Goal: Task Accomplishment & Management: Complete application form

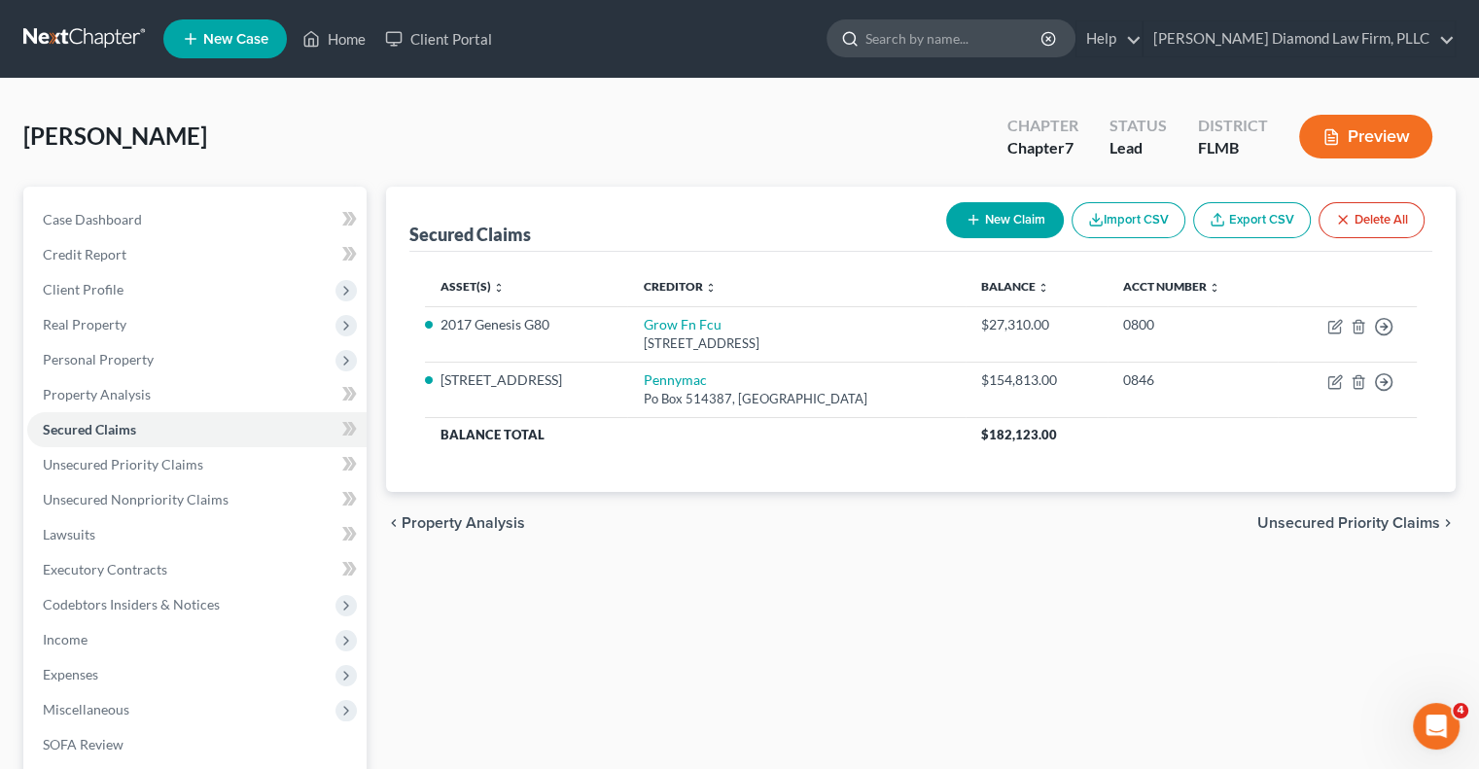
click at [968, 45] on input "search" at bounding box center [955, 38] width 178 height 36
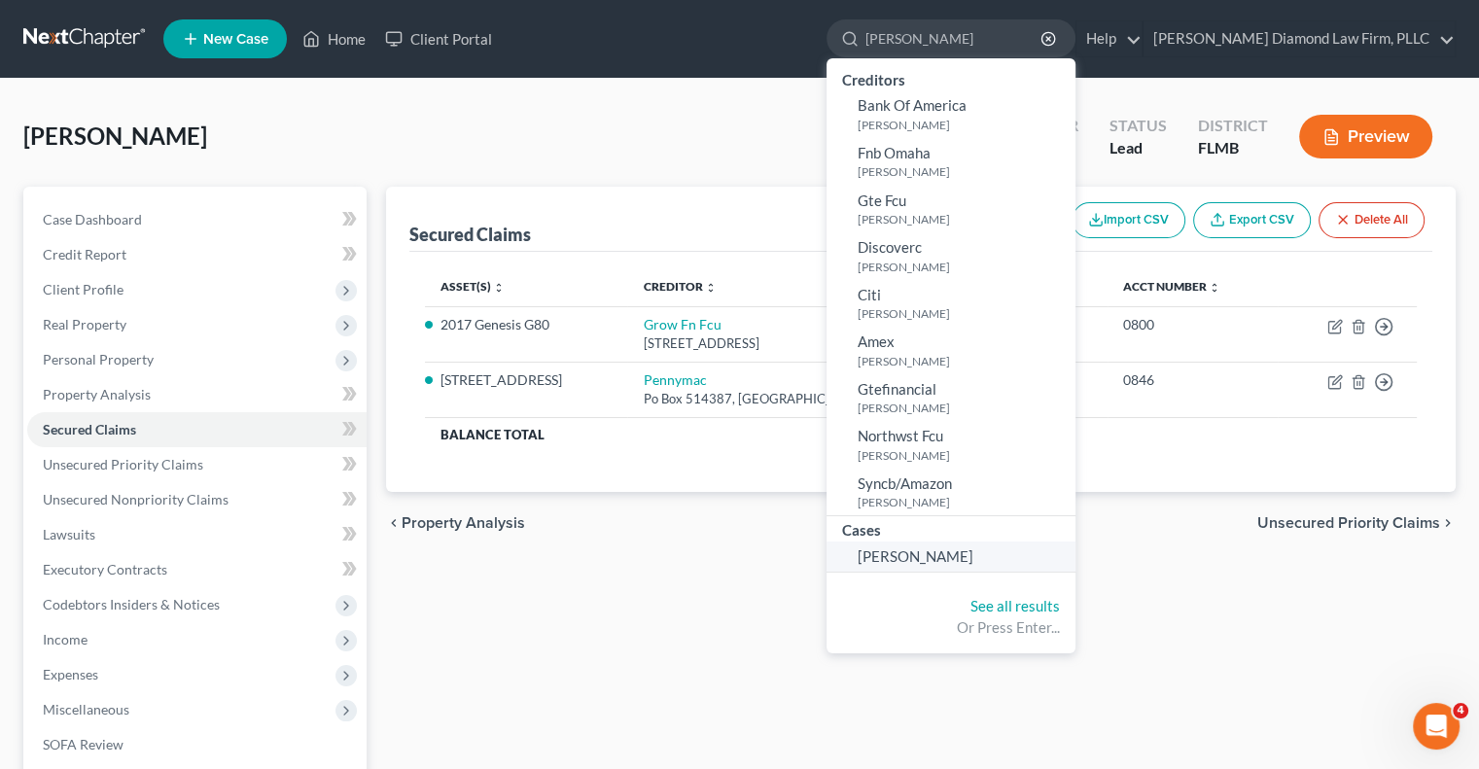
type input "[PERSON_NAME]"
click at [953, 563] on span "[PERSON_NAME]" at bounding box center [916, 557] width 116 height 18
select select "8"
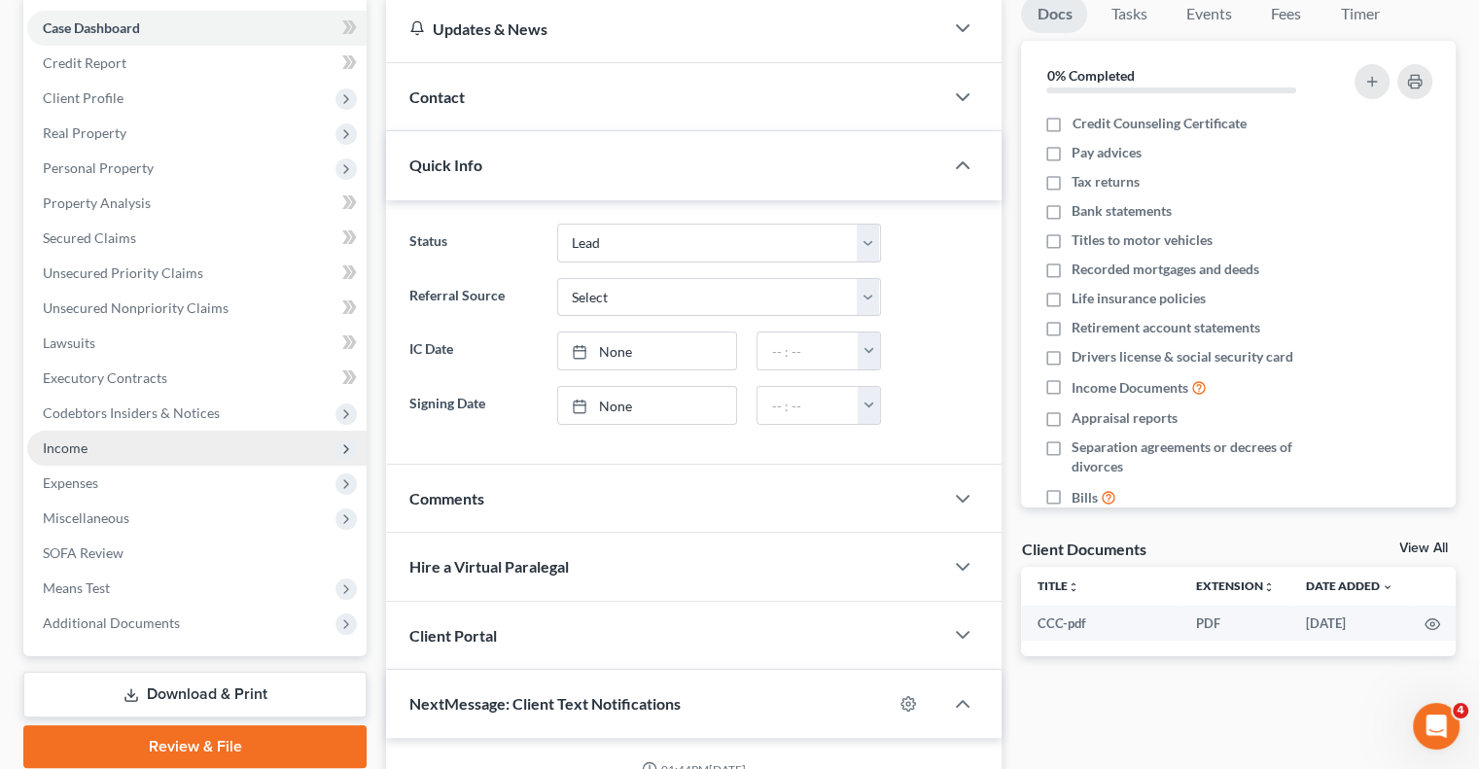
scroll to position [195, 0]
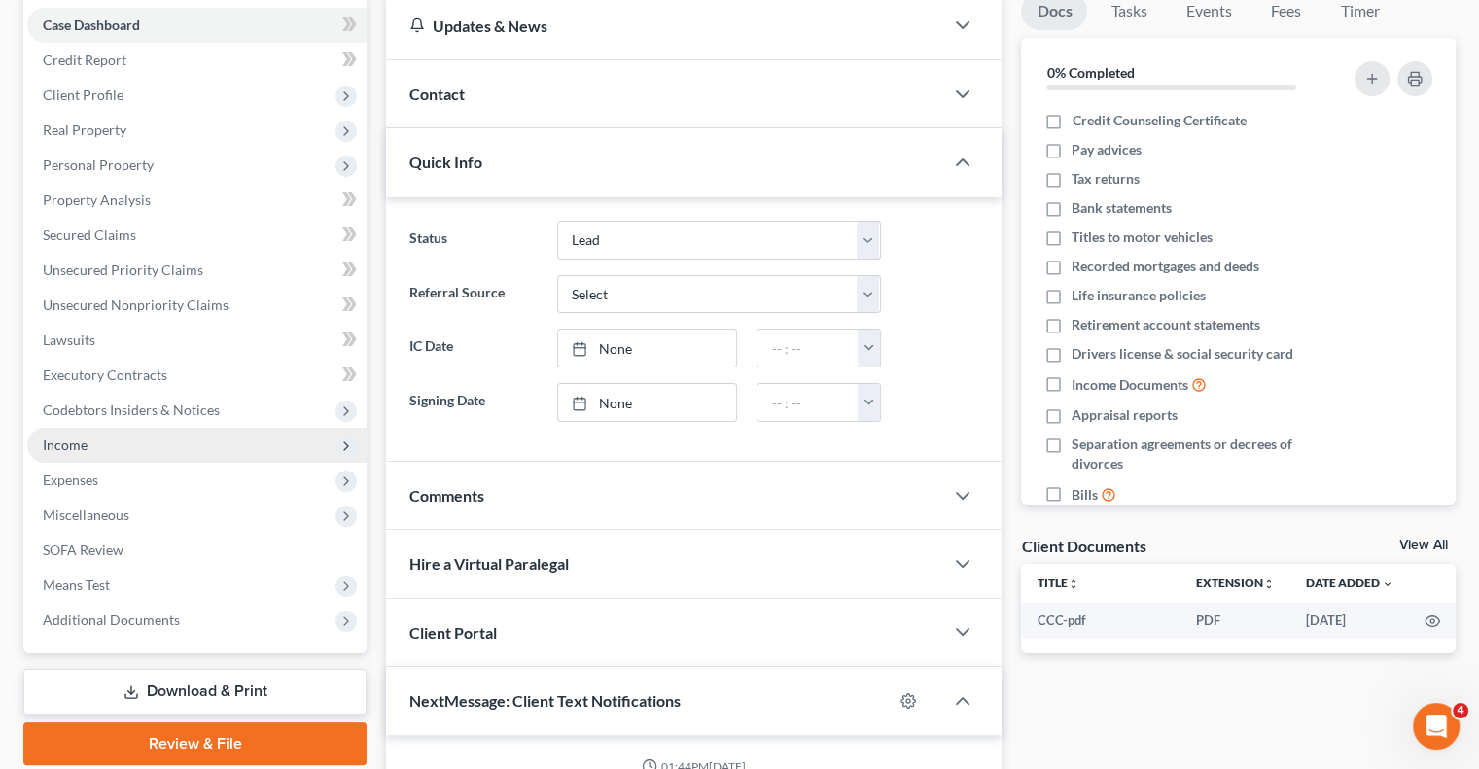
click at [62, 446] on span "Income" at bounding box center [65, 445] width 45 height 17
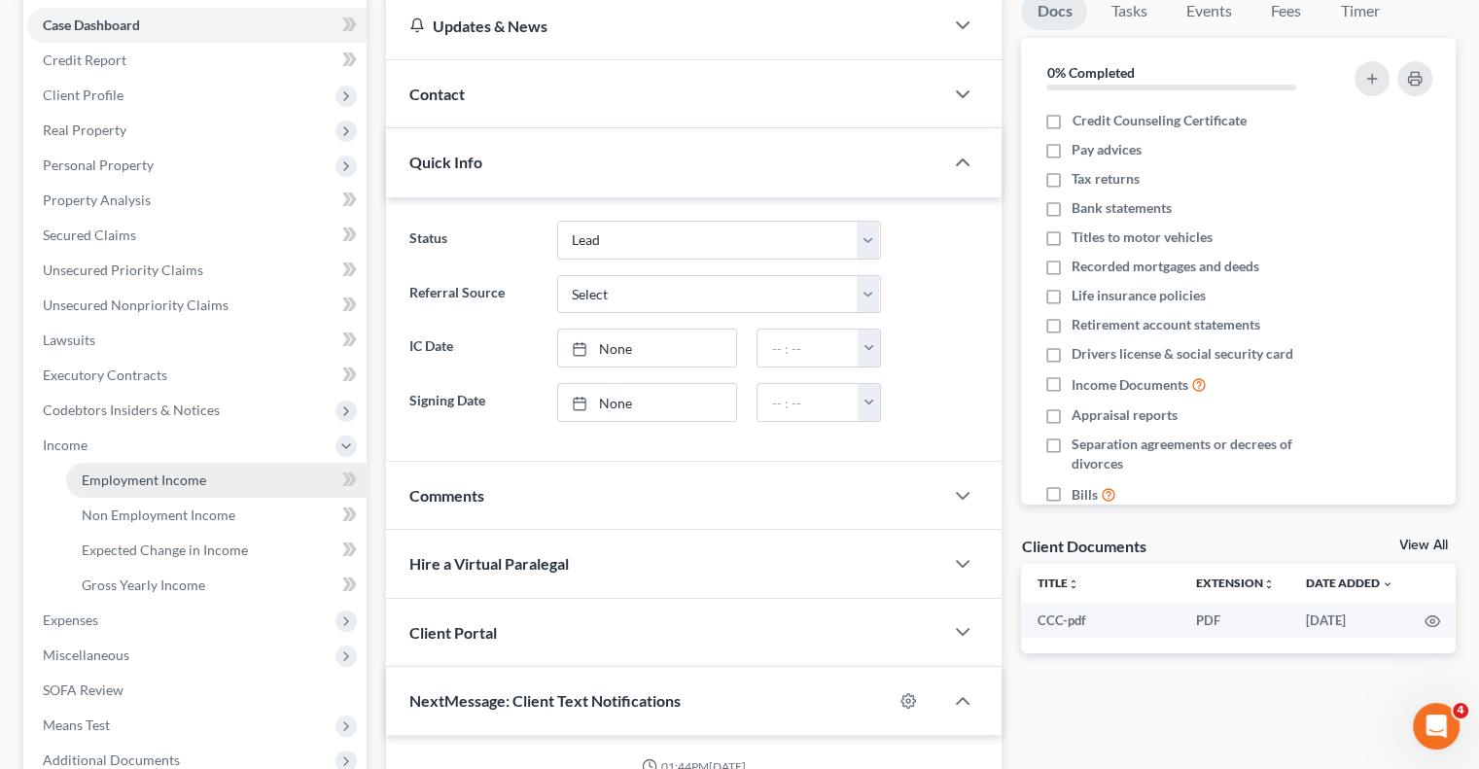
click at [110, 482] on span "Employment Income" at bounding box center [144, 480] width 125 height 17
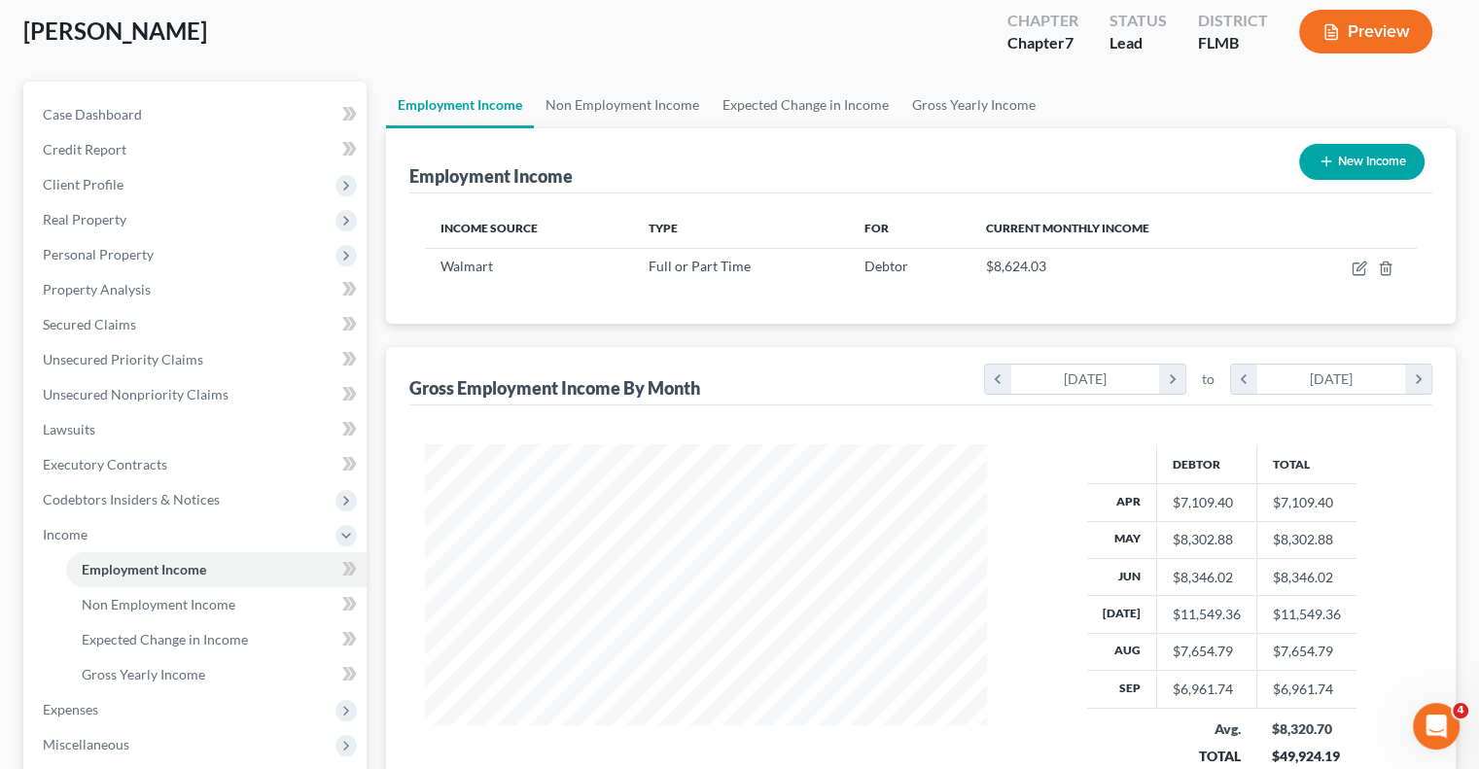
scroll to position [97, 0]
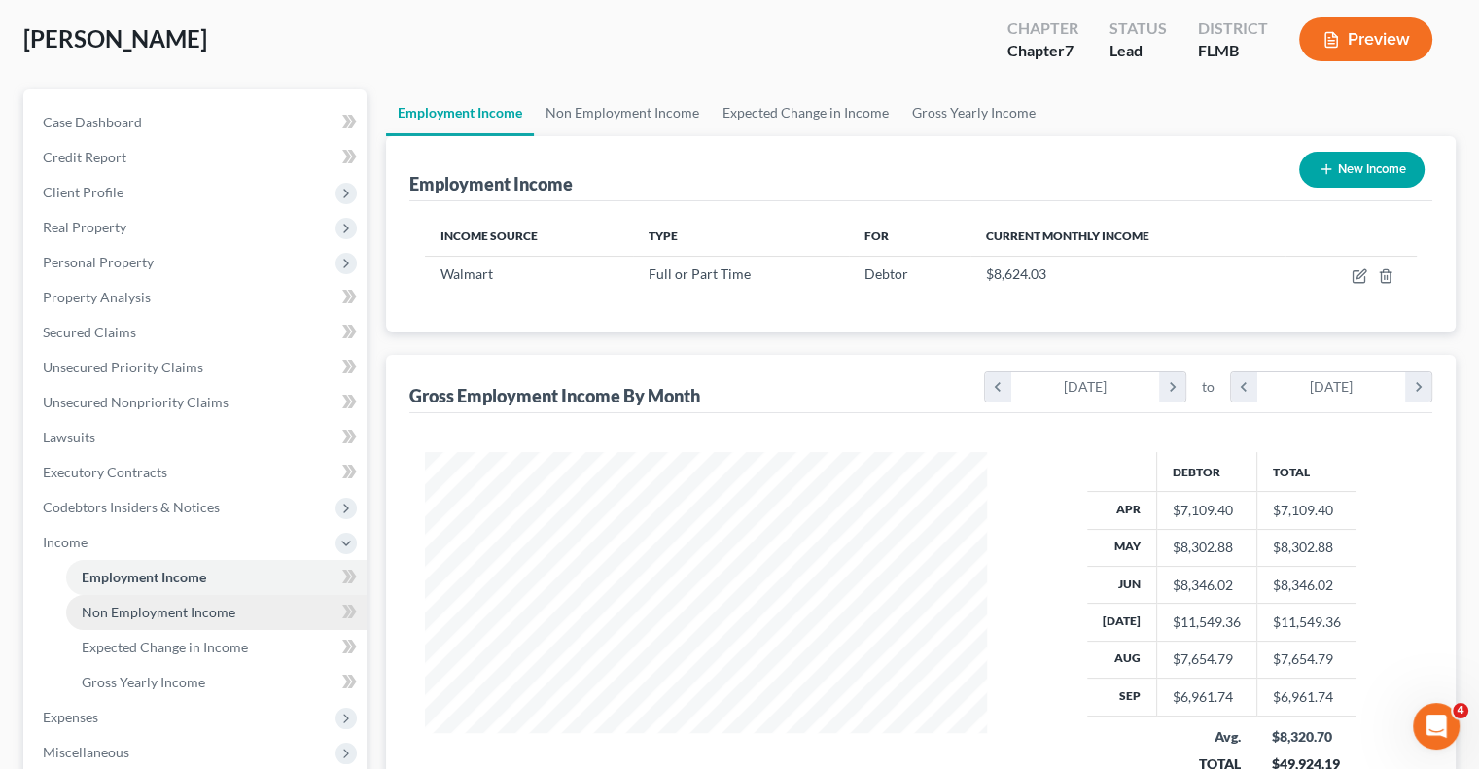
click at [192, 609] on span "Non Employment Income" at bounding box center [159, 612] width 154 height 17
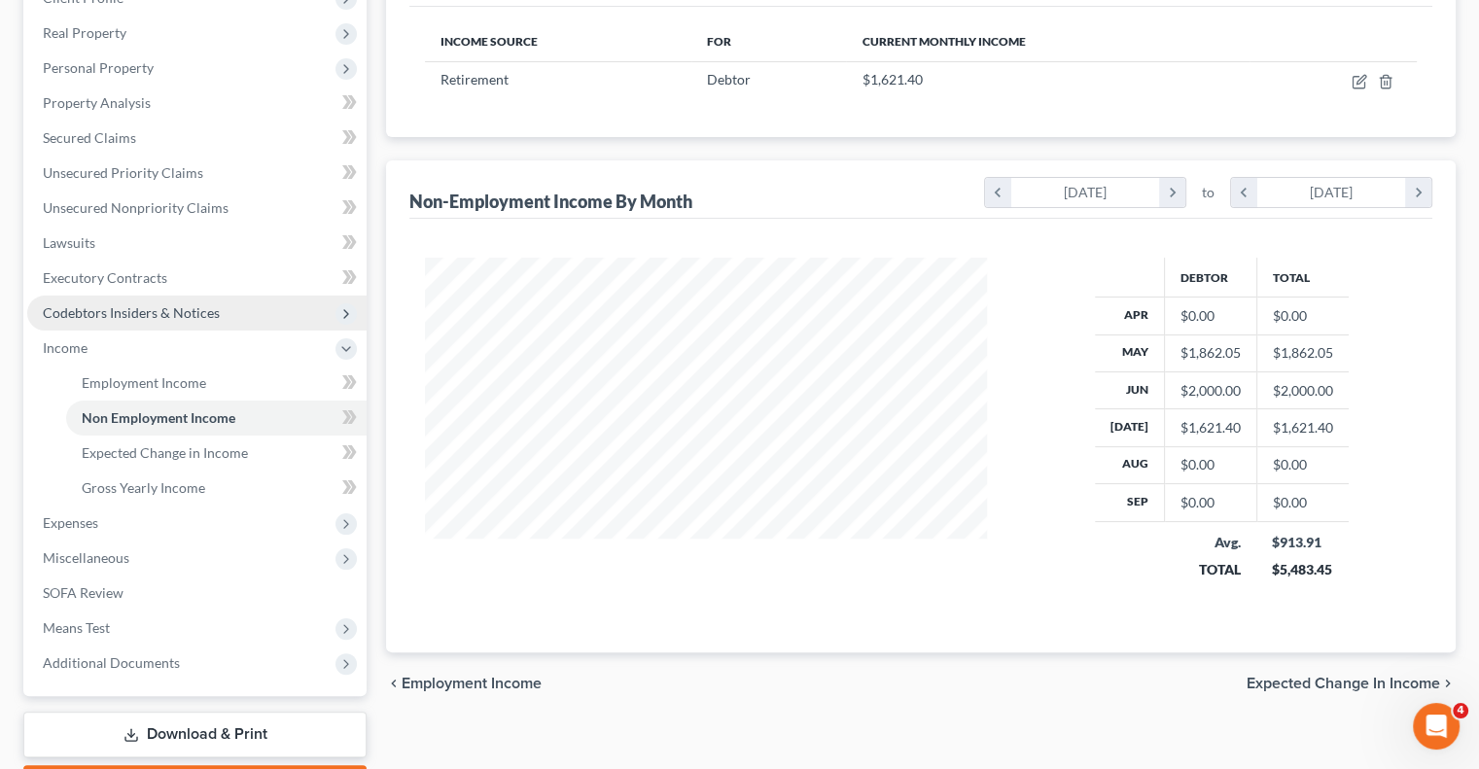
scroll to position [389, 0]
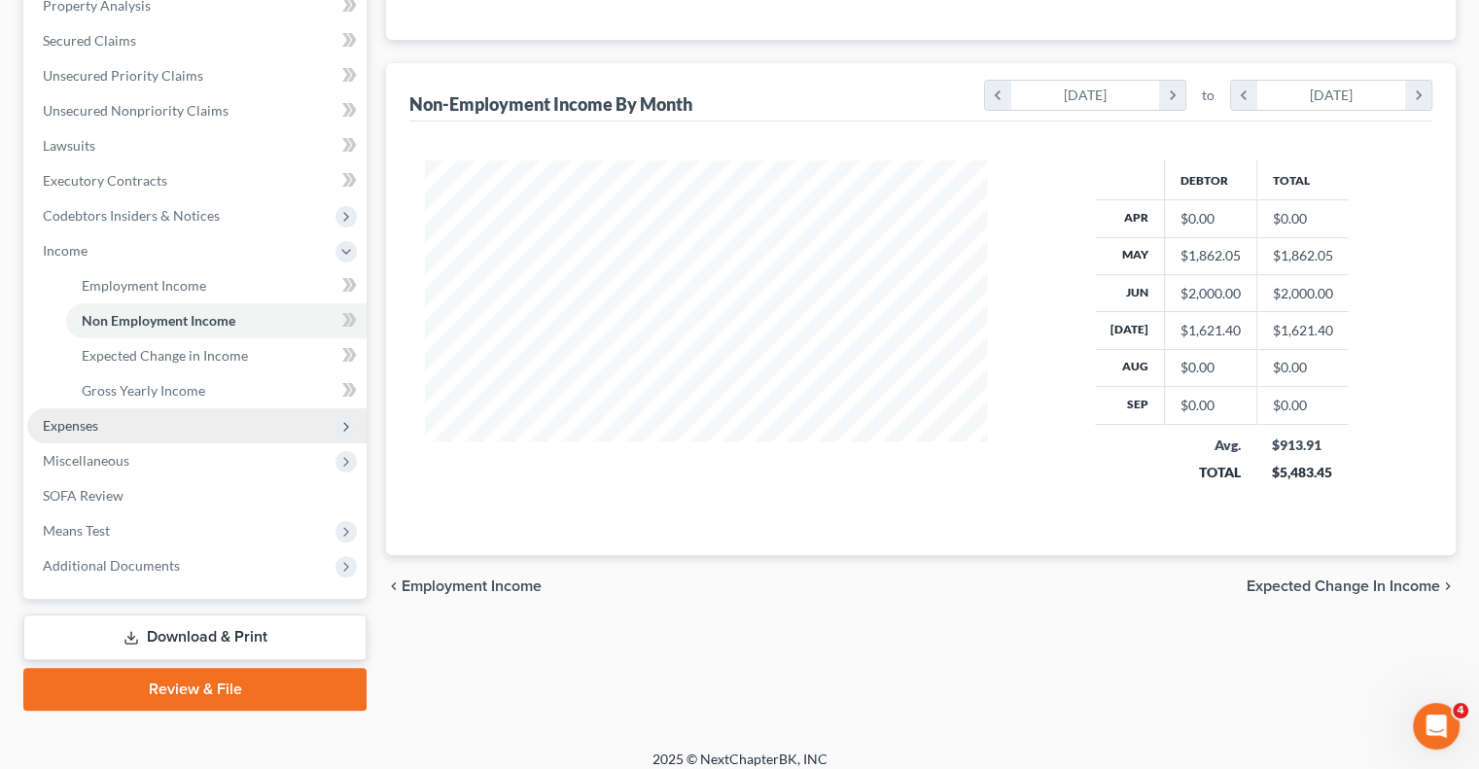
click at [96, 432] on span "Expenses" at bounding box center [70, 425] width 55 height 17
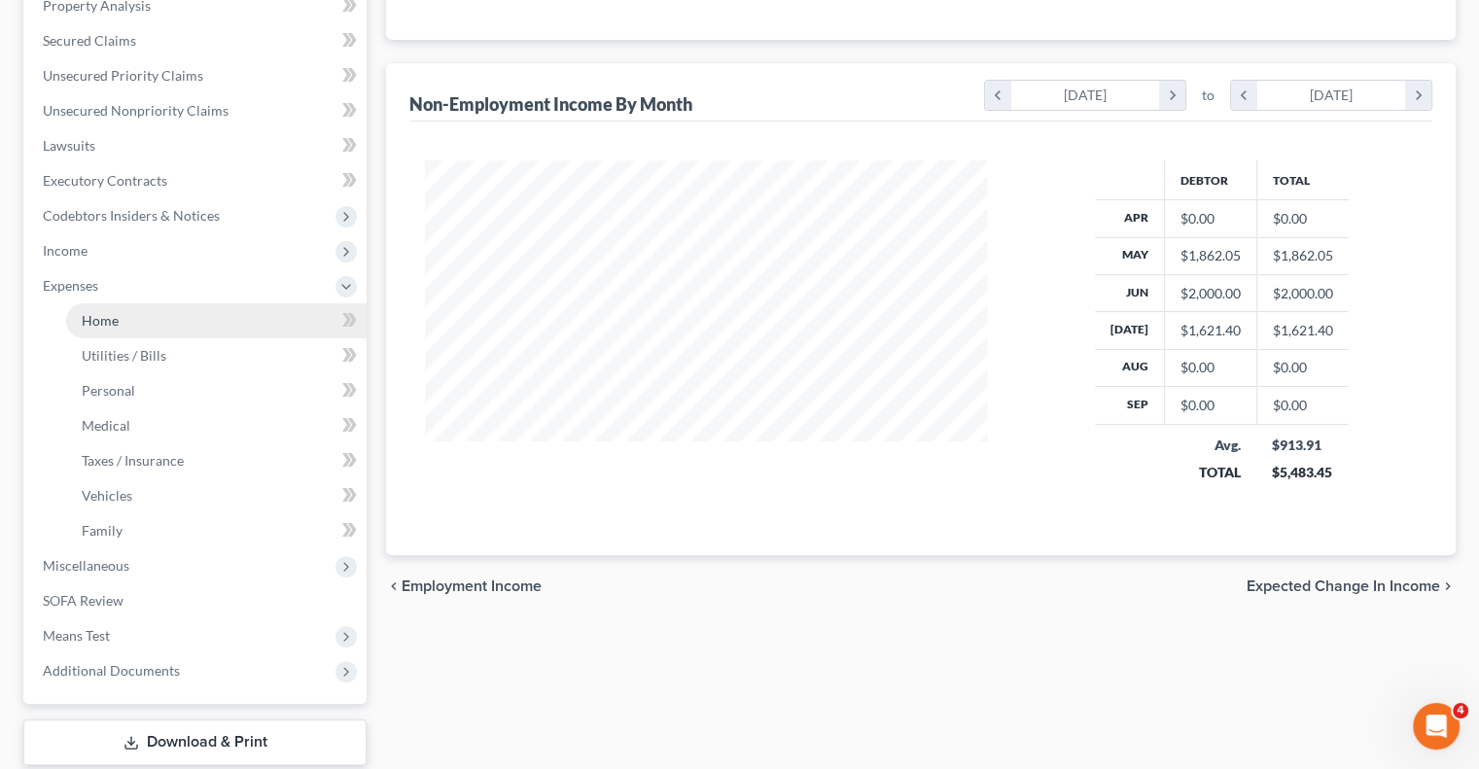
click at [93, 324] on span "Home" at bounding box center [100, 320] width 37 height 17
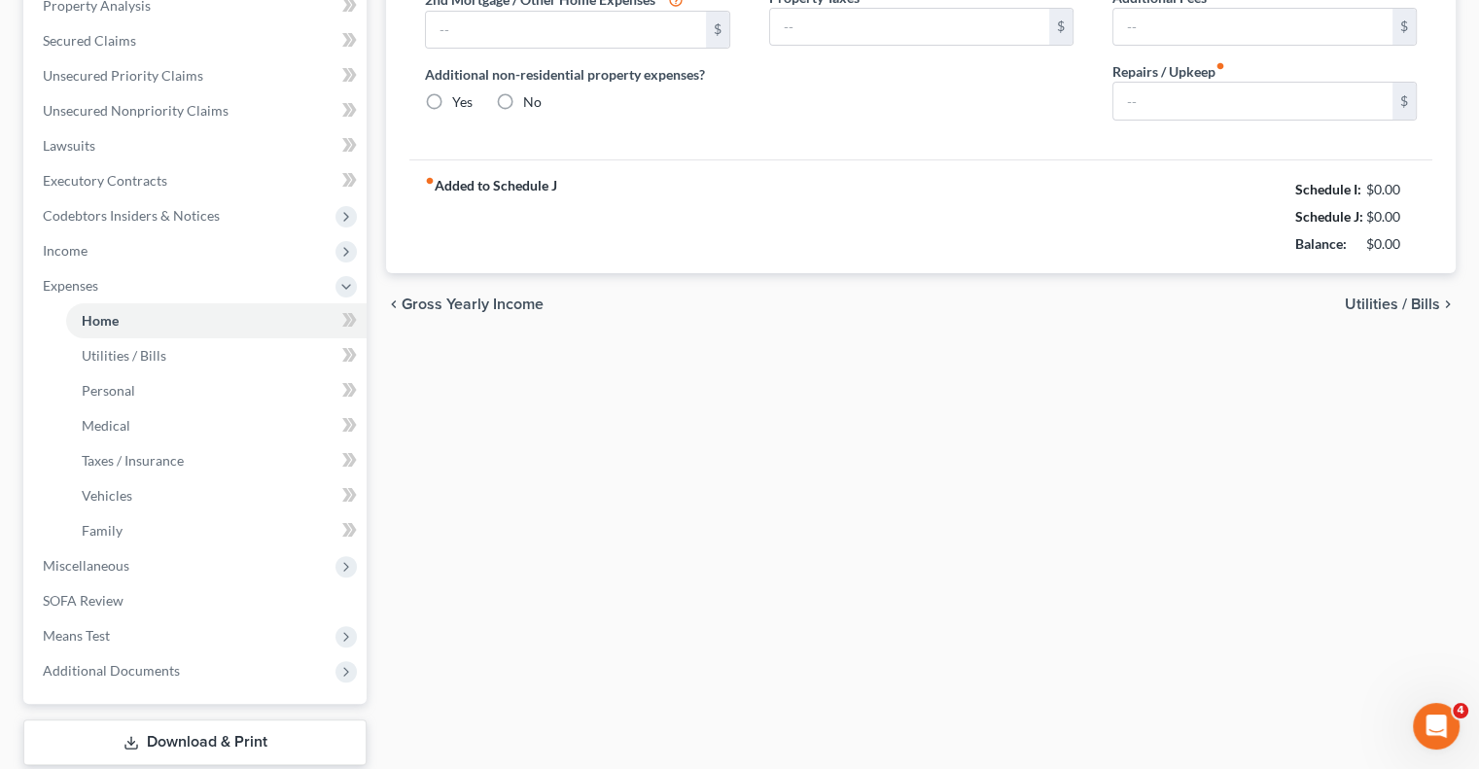
type input "1,886.49"
type input "0.00"
radio input "true"
type input "0.00"
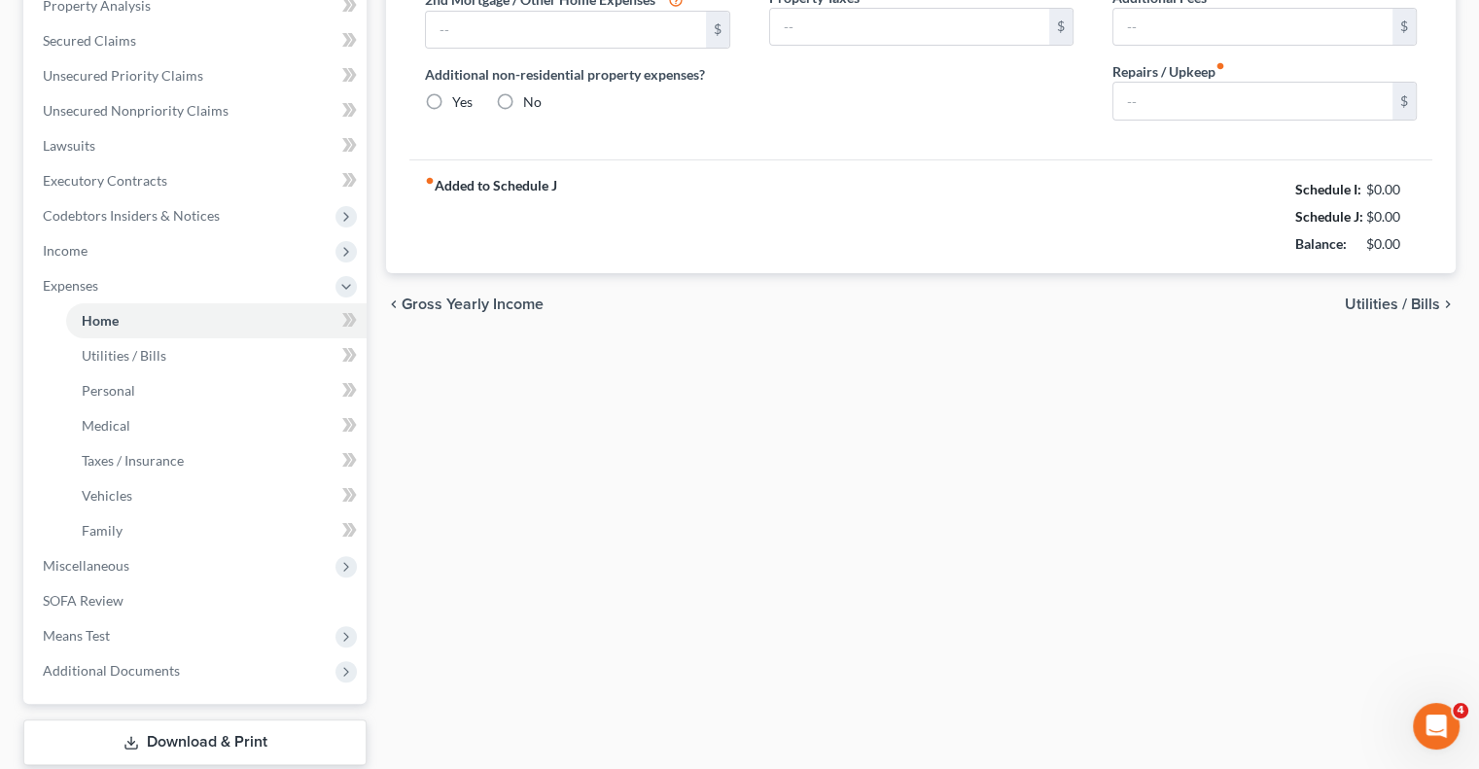
type input "0.00"
type input "150.00"
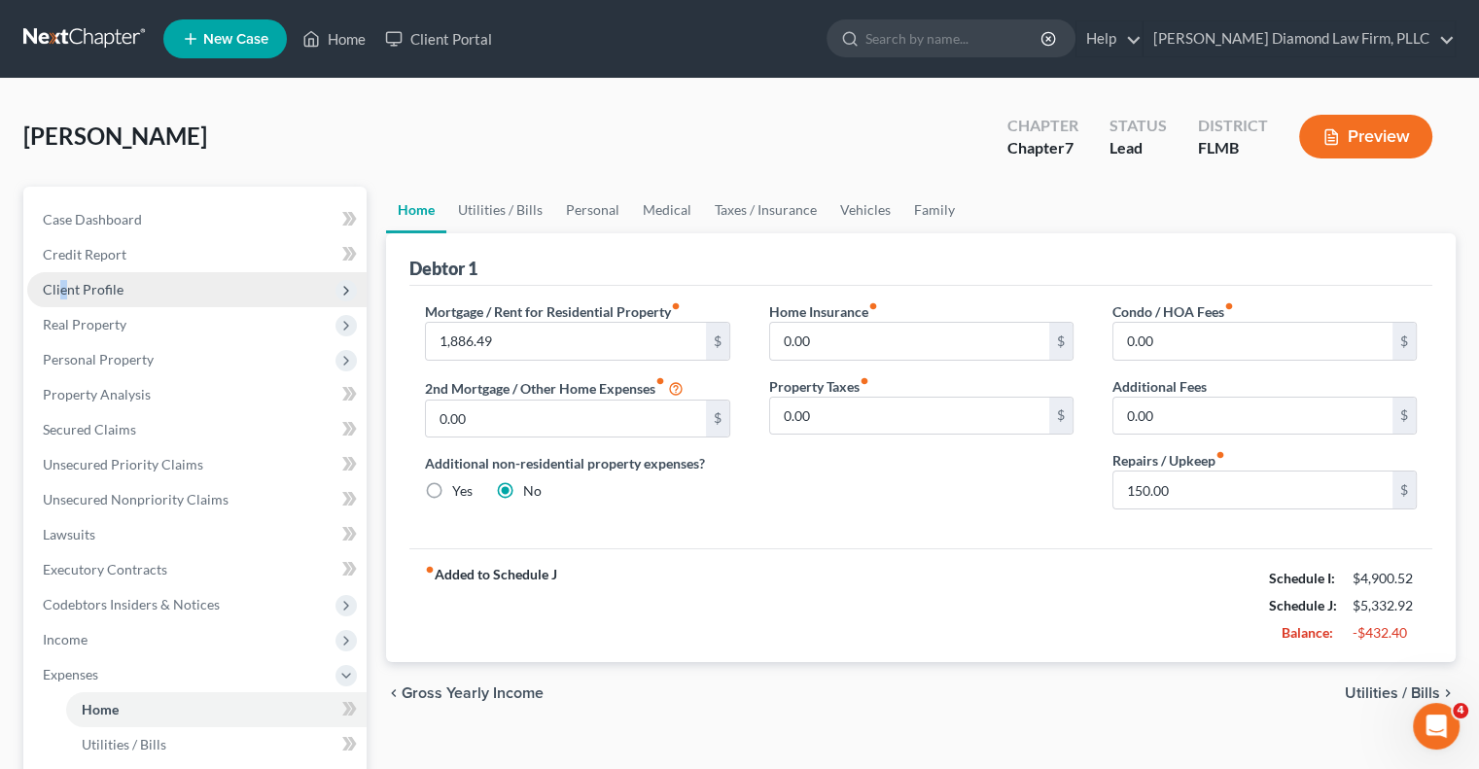
click at [62, 287] on span "Client Profile" at bounding box center [83, 289] width 81 height 17
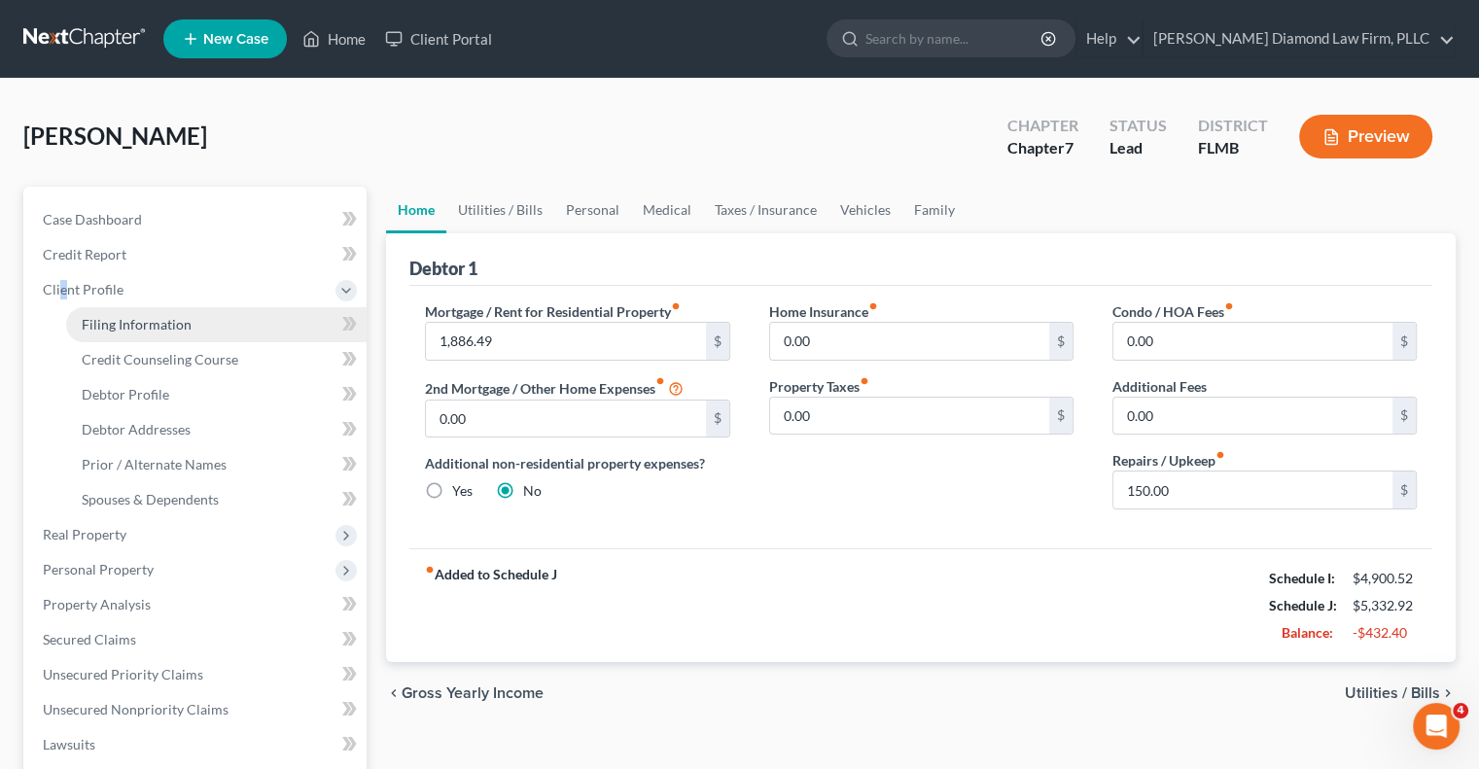
click at [138, 323] on span "Filing Information" at bounding box center [137, 324] width 110 height 17
select select "1"
select select "0"
select select "9"
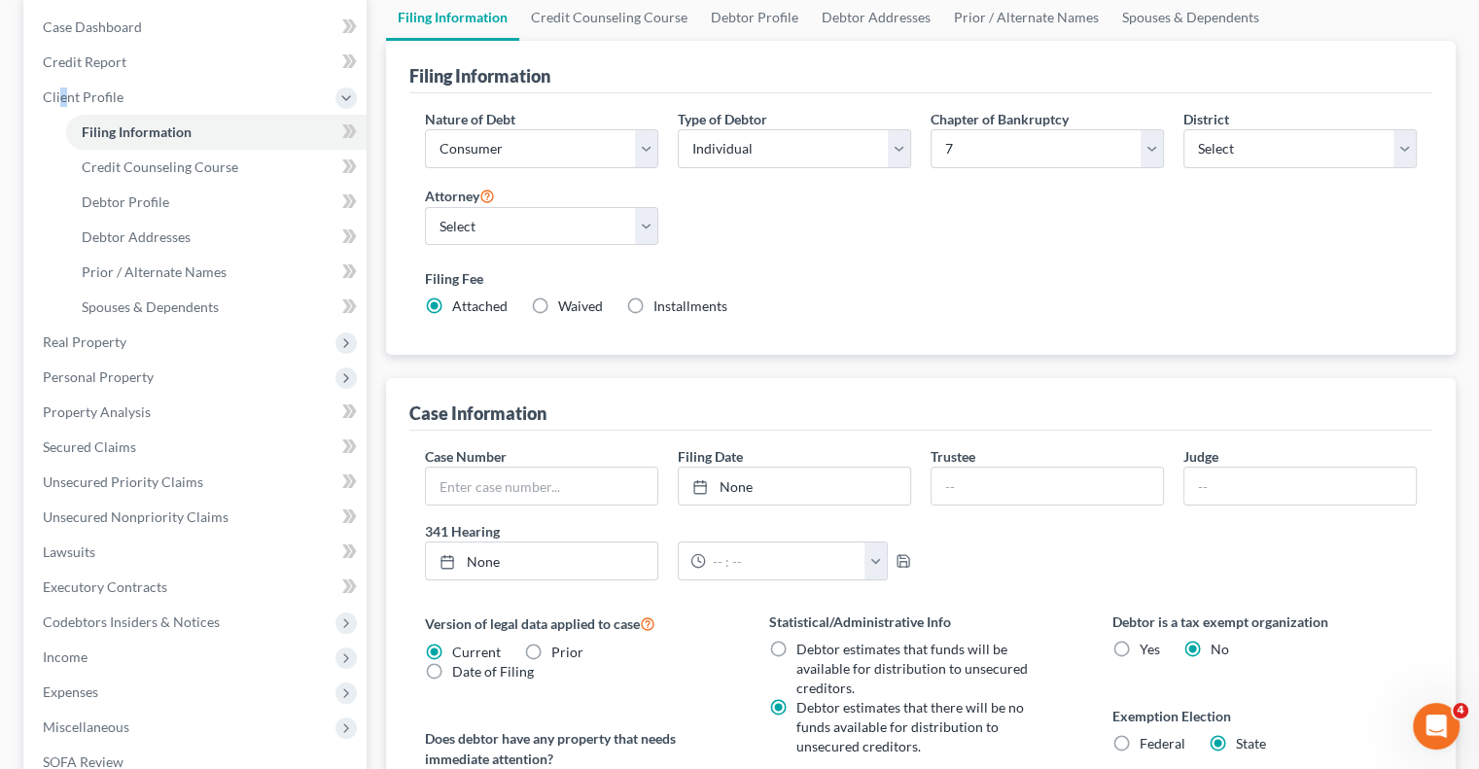
scroll to position [195, 0]
click at [71, 652] on span "Income" at bounding box center [65, 655] width 45 height 17
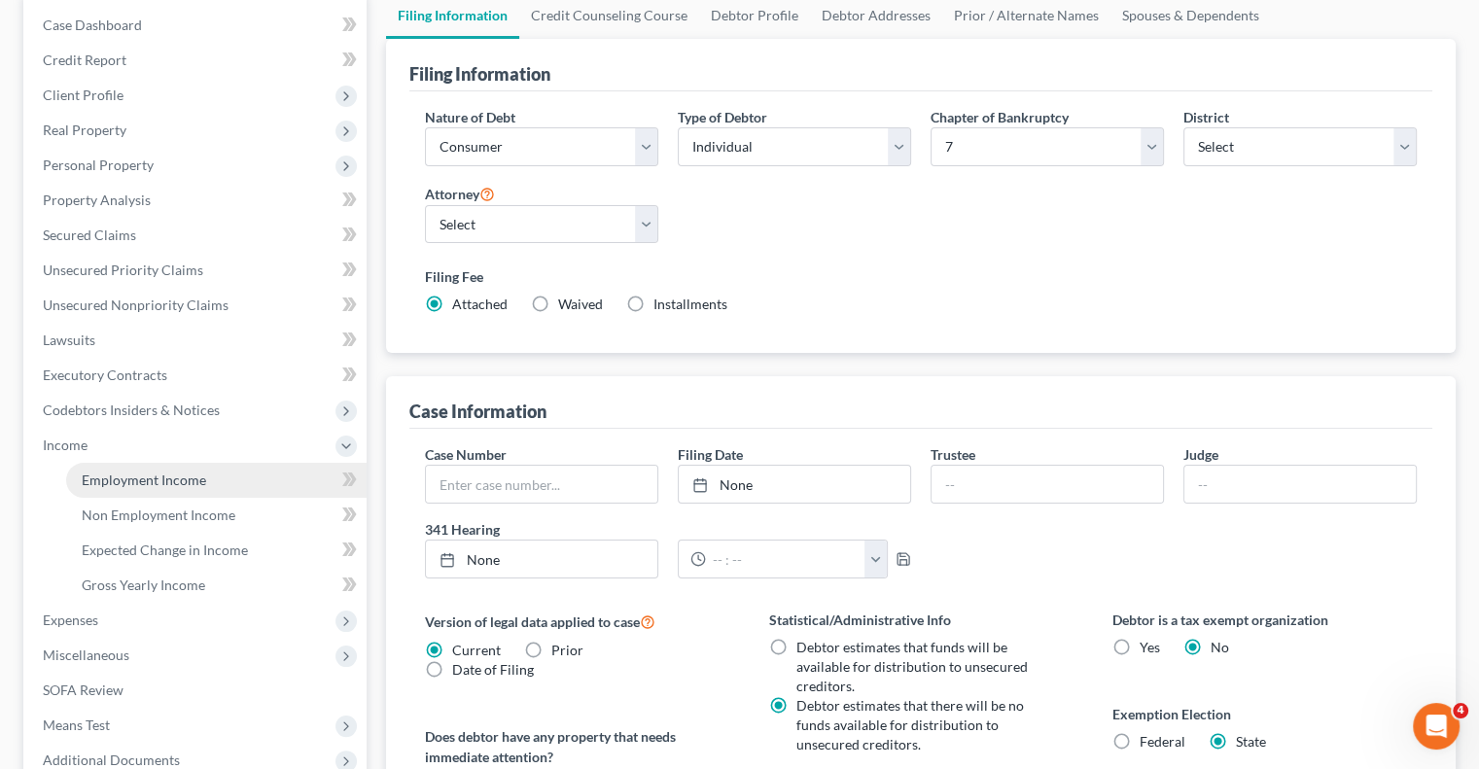
click at [136, 475] on span "Employment Income" at bounding box center [144, 480] width 125 height 17
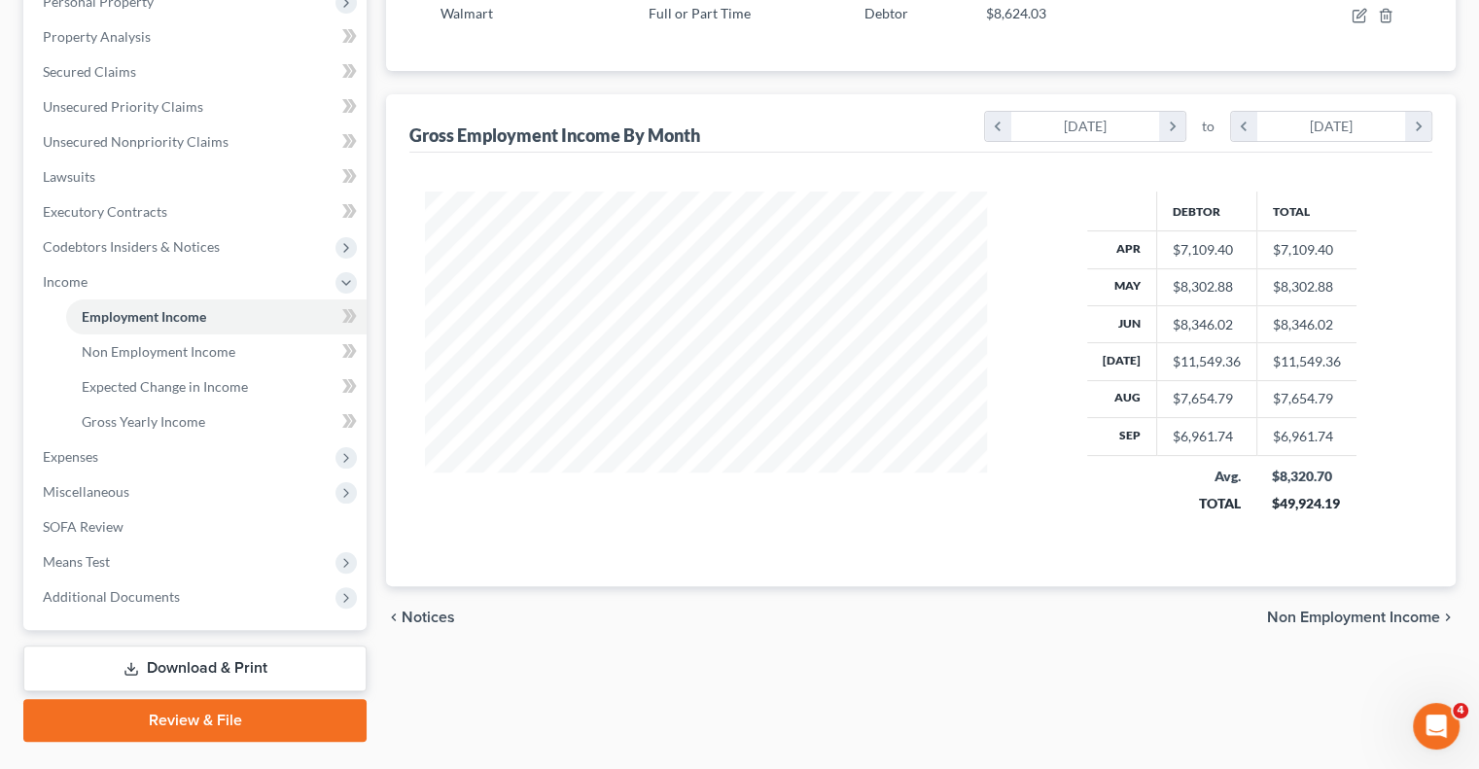
scroll to position [403, 0]
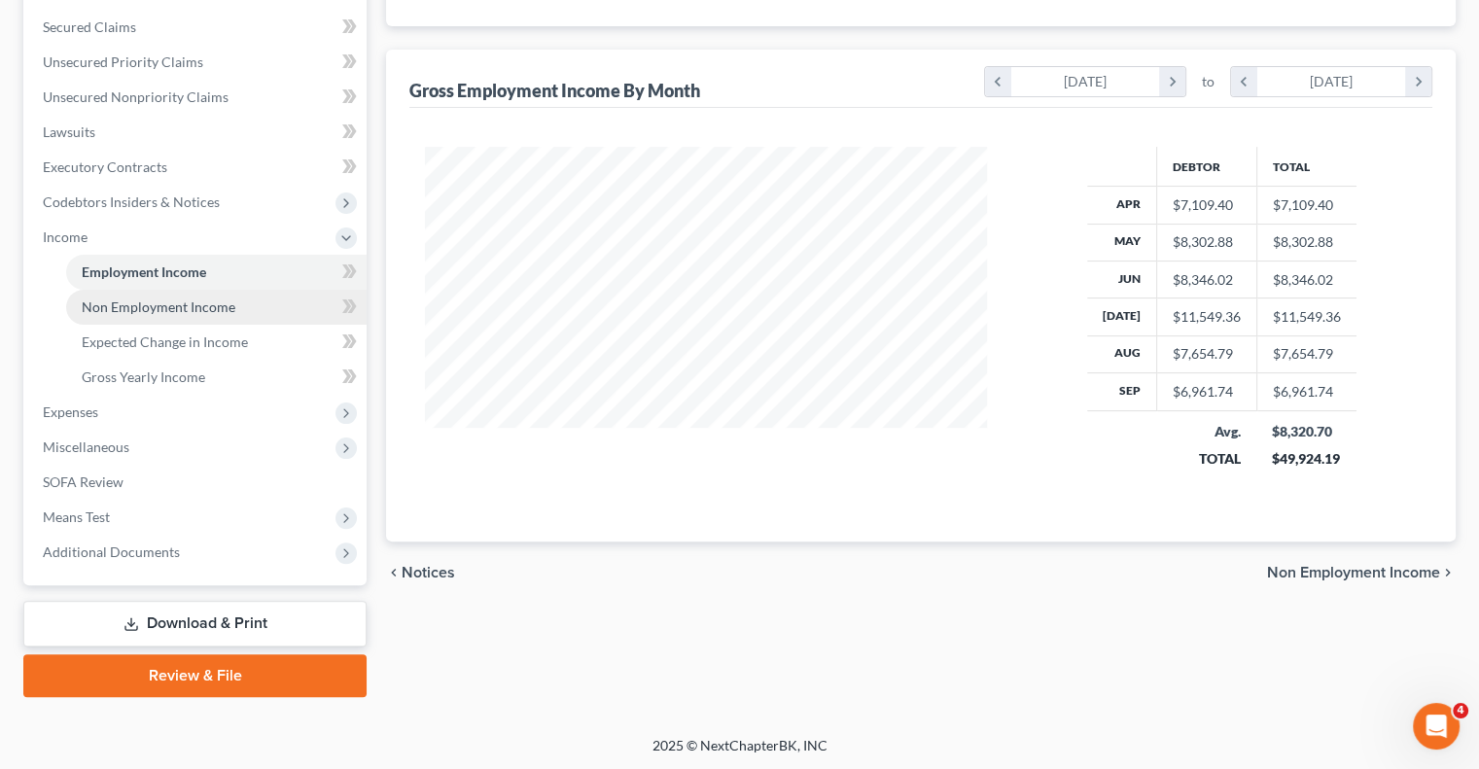
click at [170, 303] on span "Non Employment Income" at bounding box center [159, 307] width 154 height 17
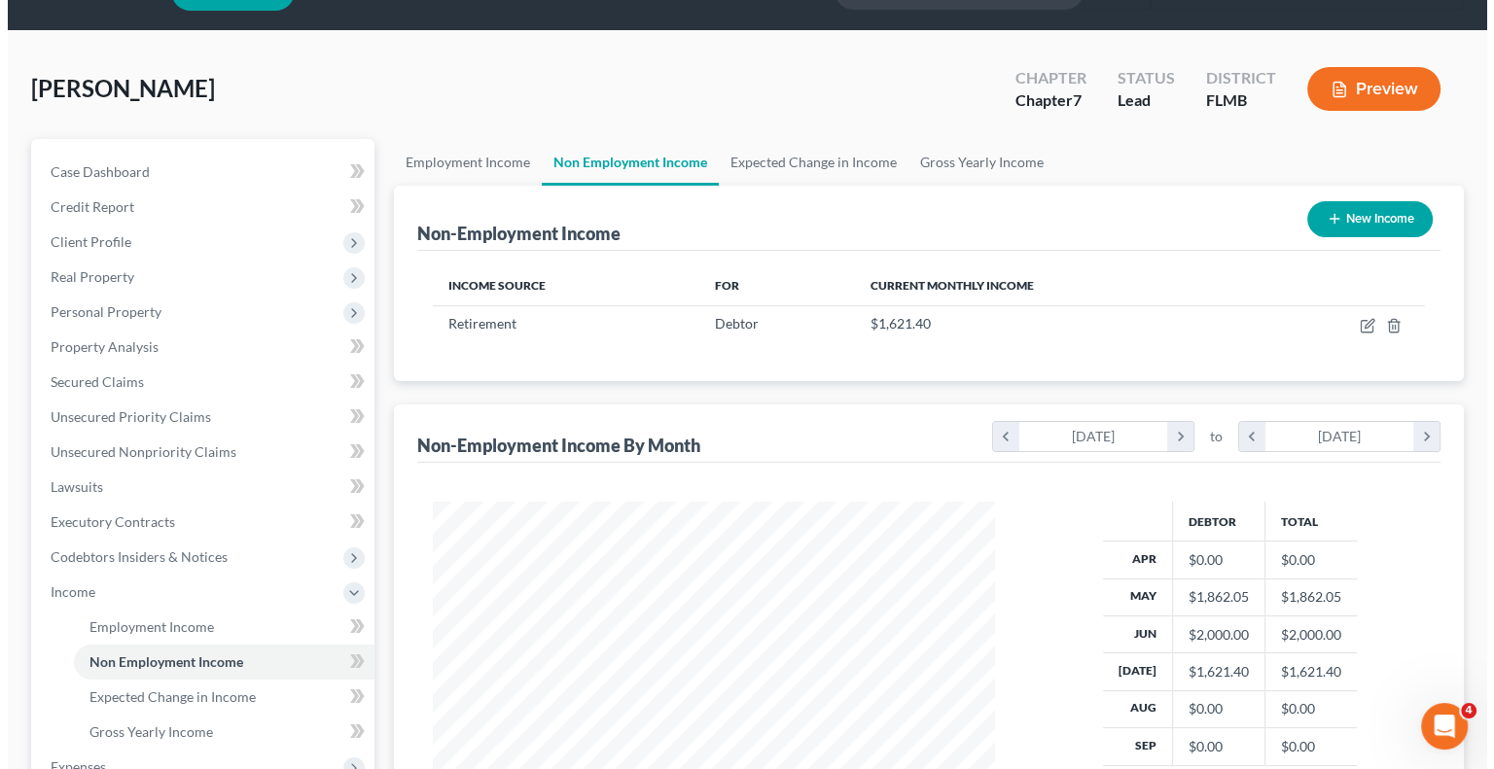
scroll to position [14, 0]
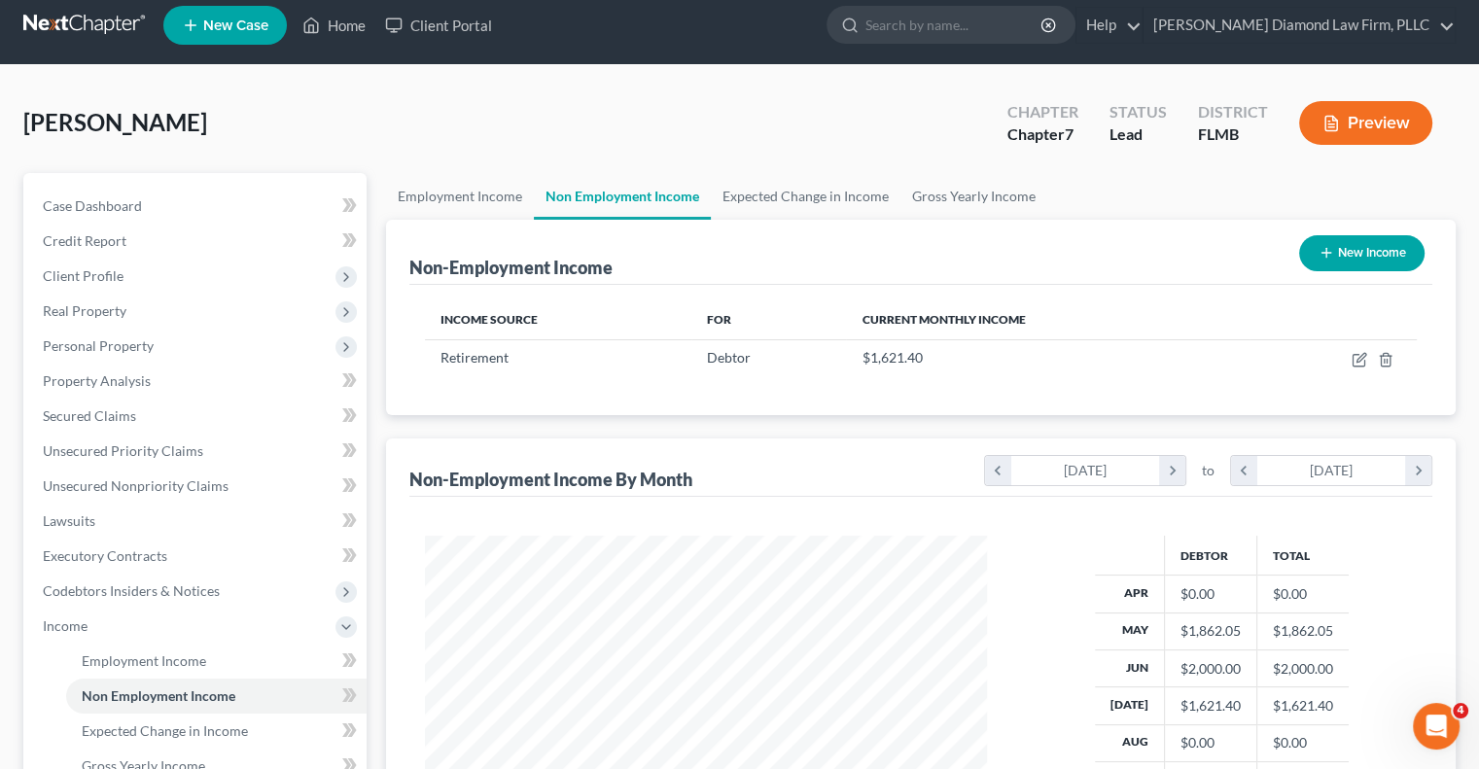
click at [1401, 260] on button "New Income" at bounding box center [1361, 253] width 125 height 36
select select "0"
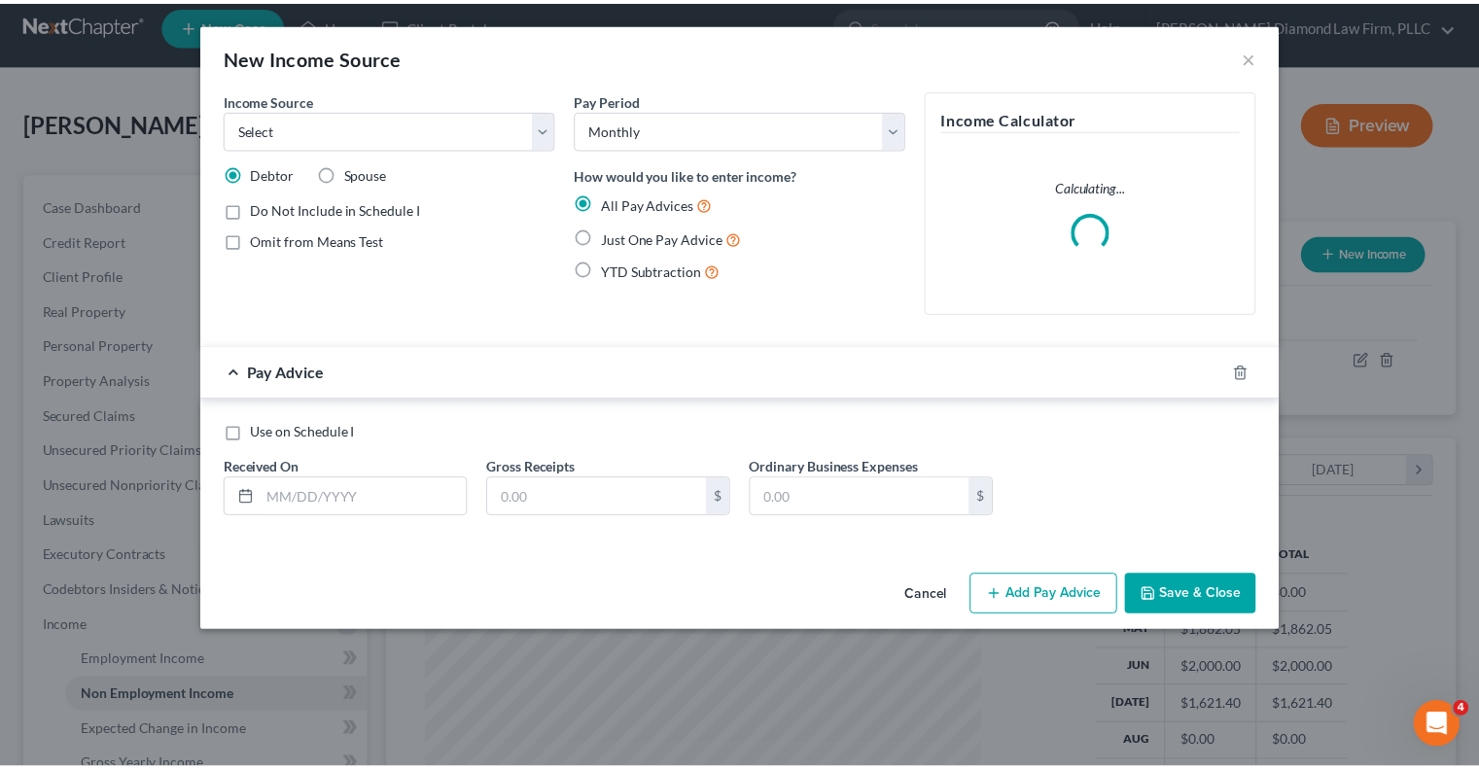
scroll to position [346, 607]
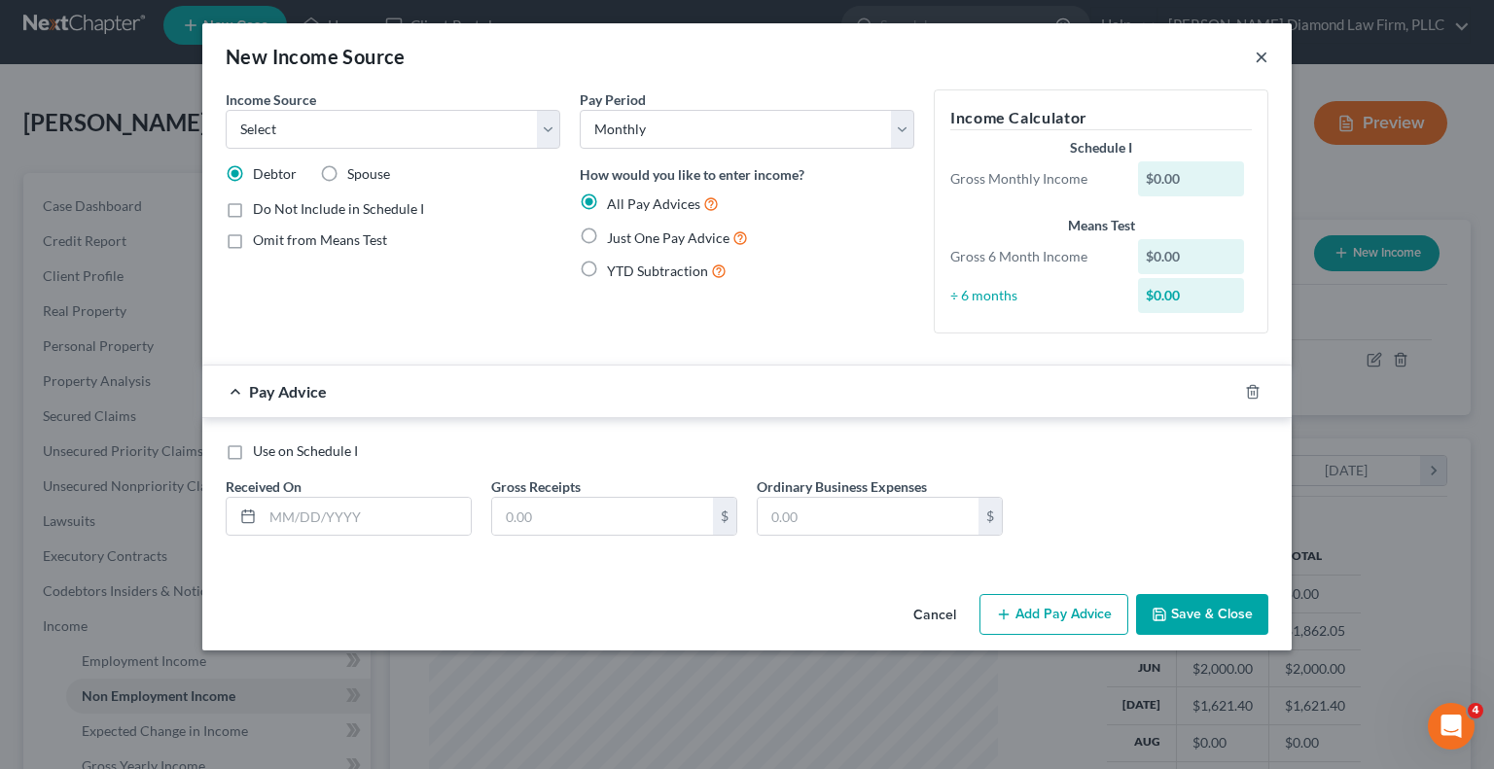
click at [1257, 53] on button "×" at bounding box center [1262, 56] width 14 height 23
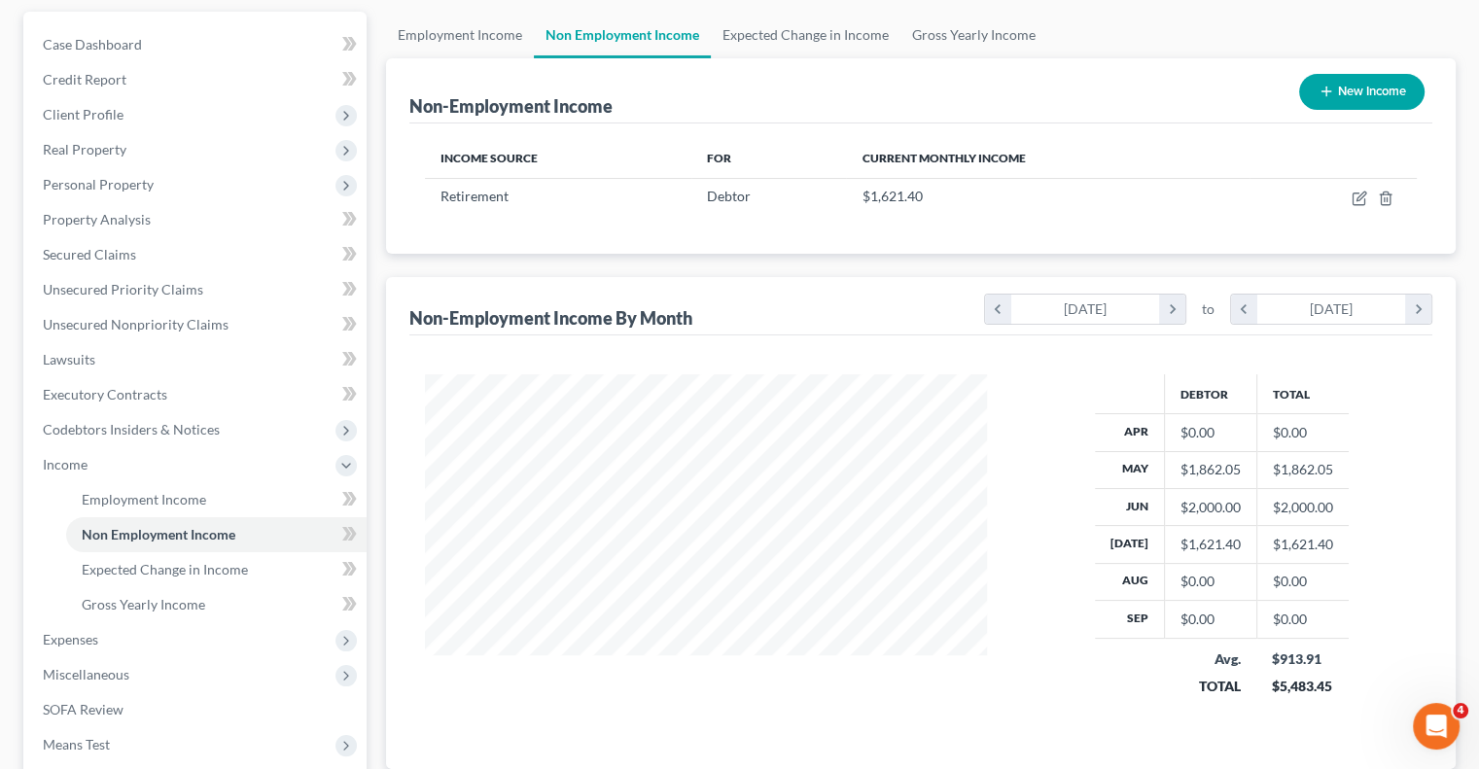
scroll to position [208, 0]
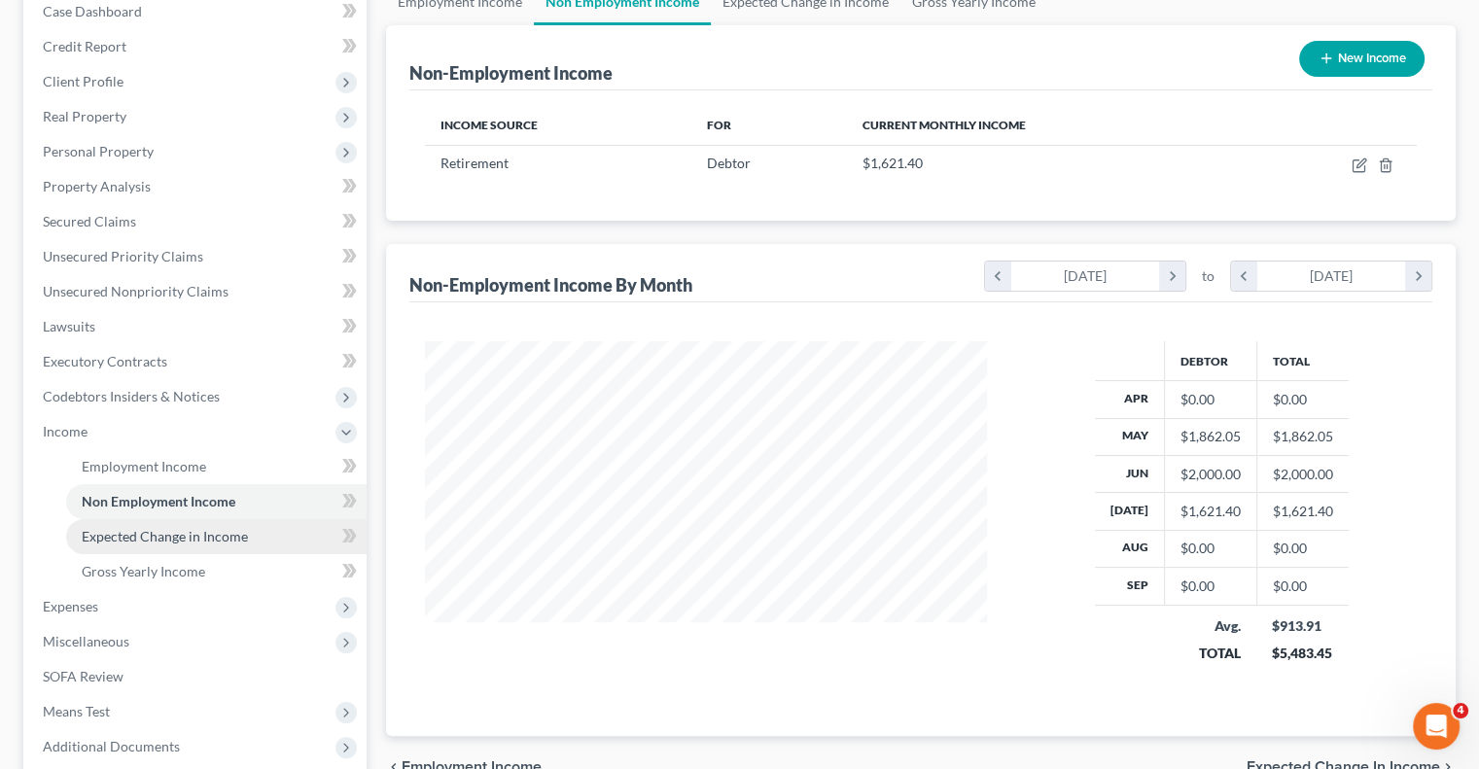
click at [128, 536] on span "Expected Change in Income" at bounding box center [165, 536] width 166 height 17
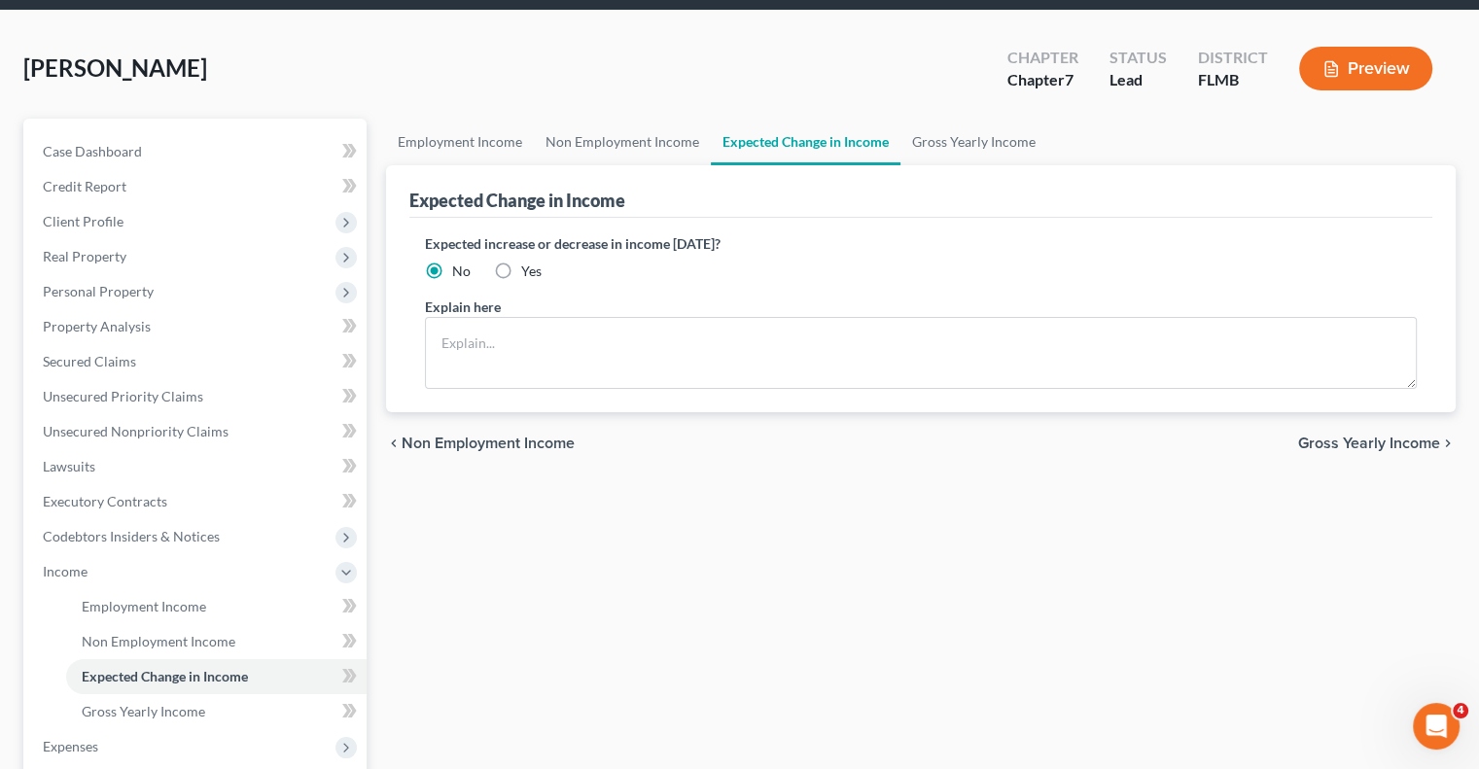
scroll to position [195, 0]
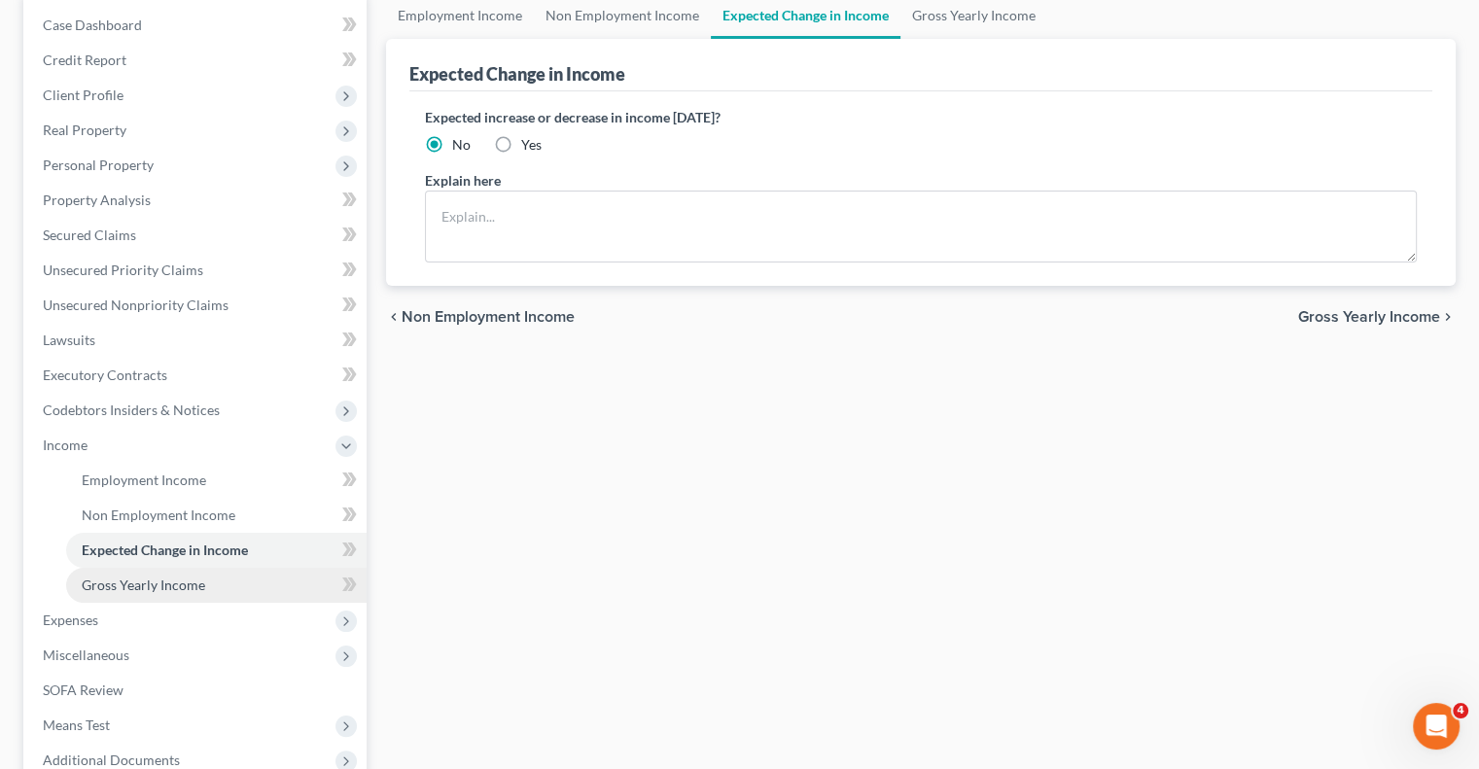
click at [205, 590] on link "Gross Yearly Income" at bounding box center [216, 585] width 301 height 35
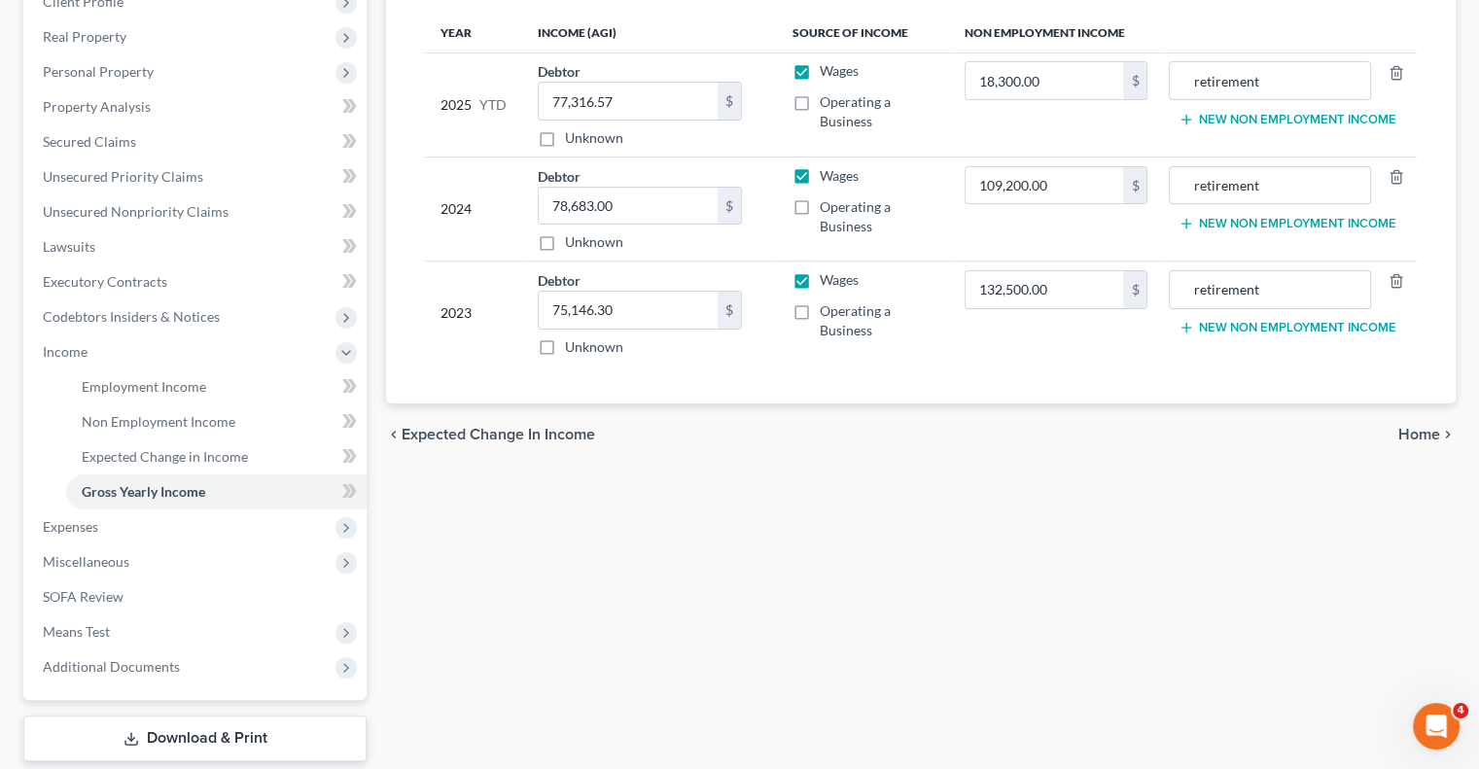
scroll to position [292, 0]
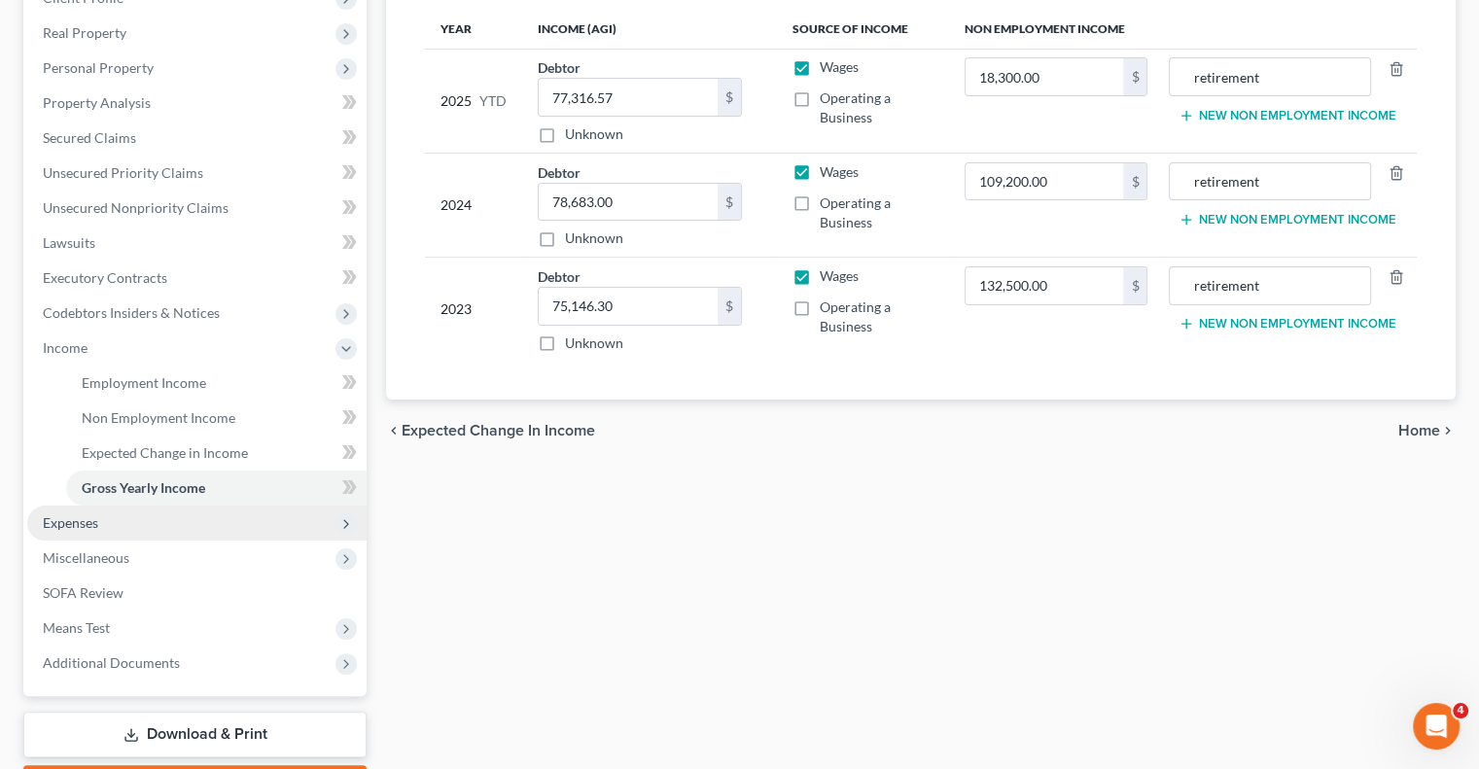
click at [126, 523] on span "Expenses" at bounding box center [196, 523] width 339 height 35
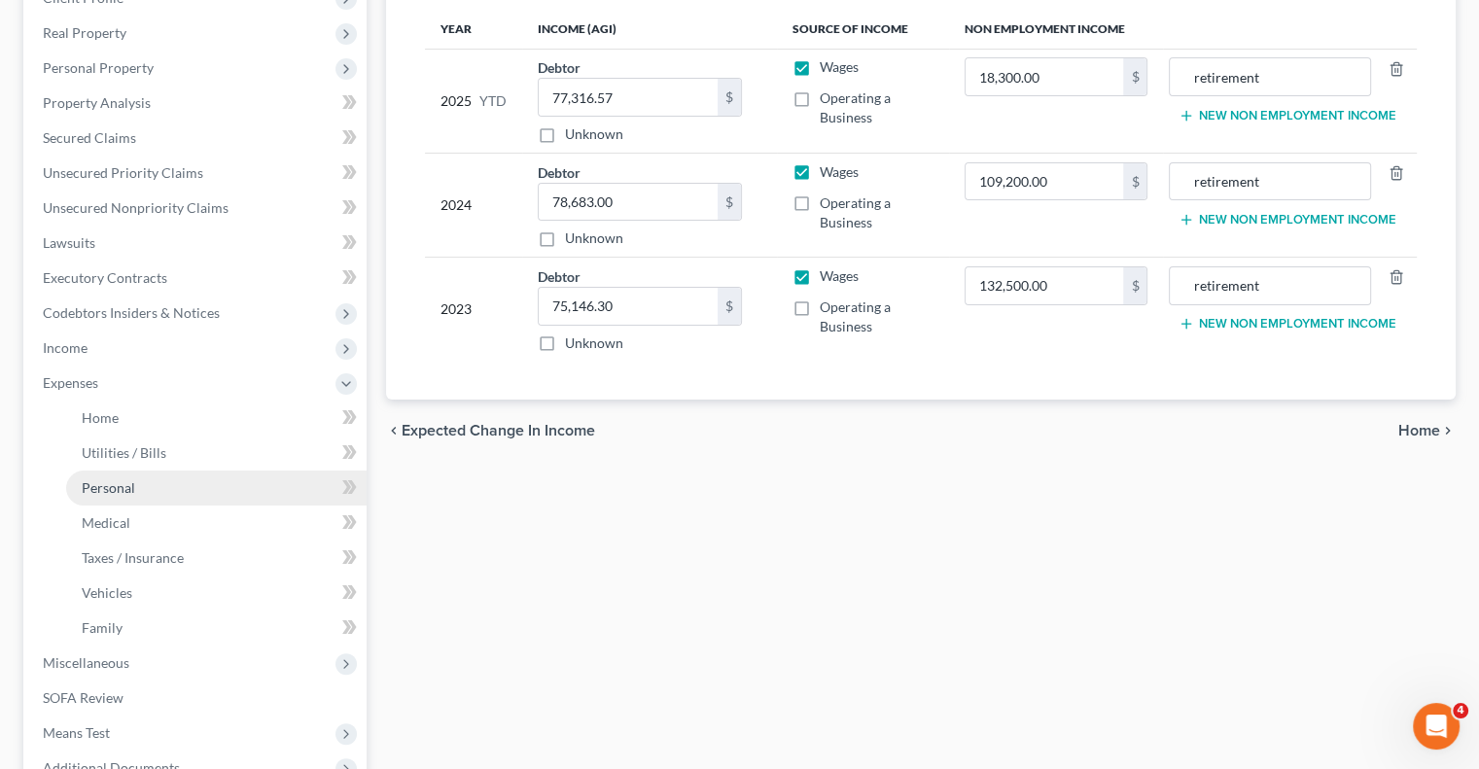
click at [110, 495] on span "Personal" at bounding box center [108, 488] width 53 height 17
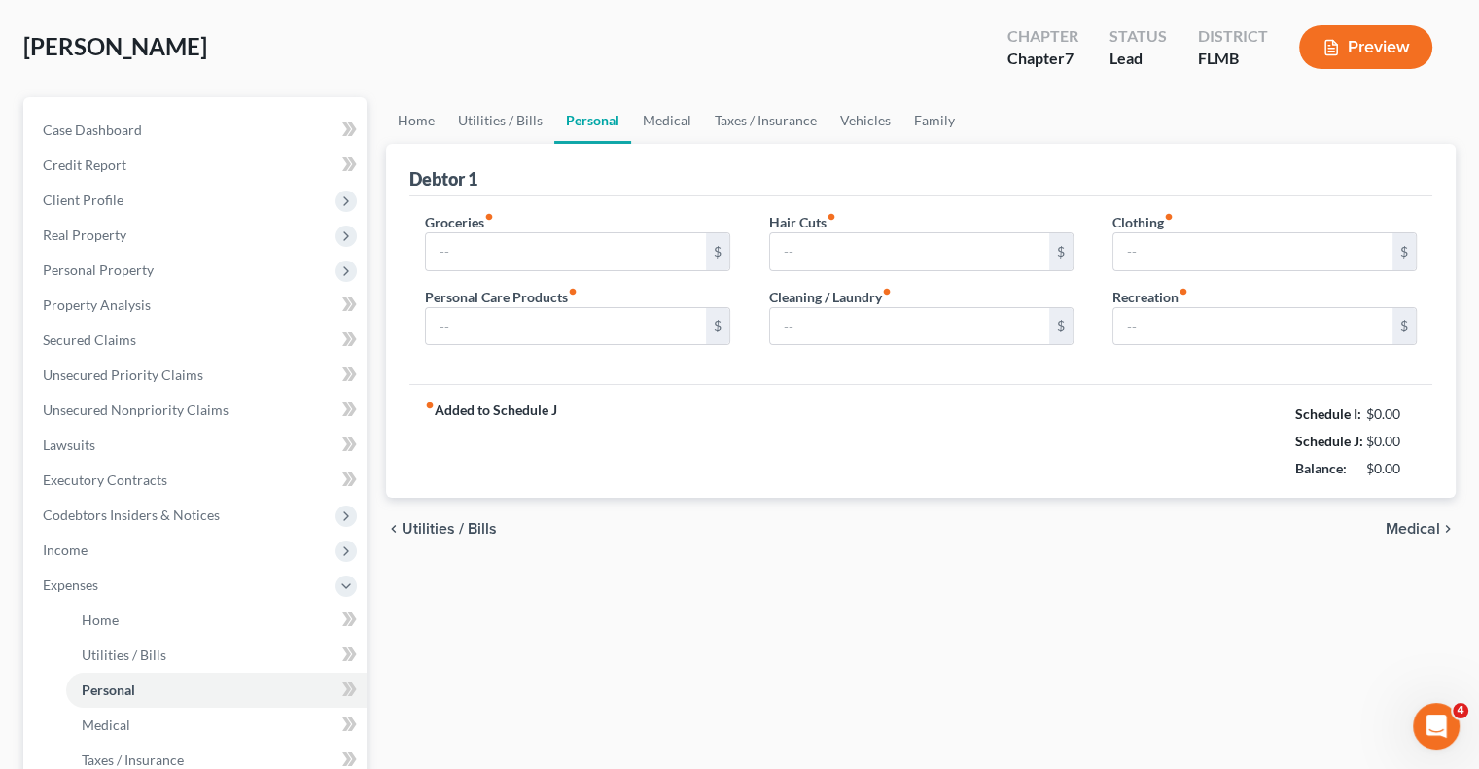
type input "1,500.00"
type input "50.00"
type input "40.00"
type input "100.00"
type input "150.00"
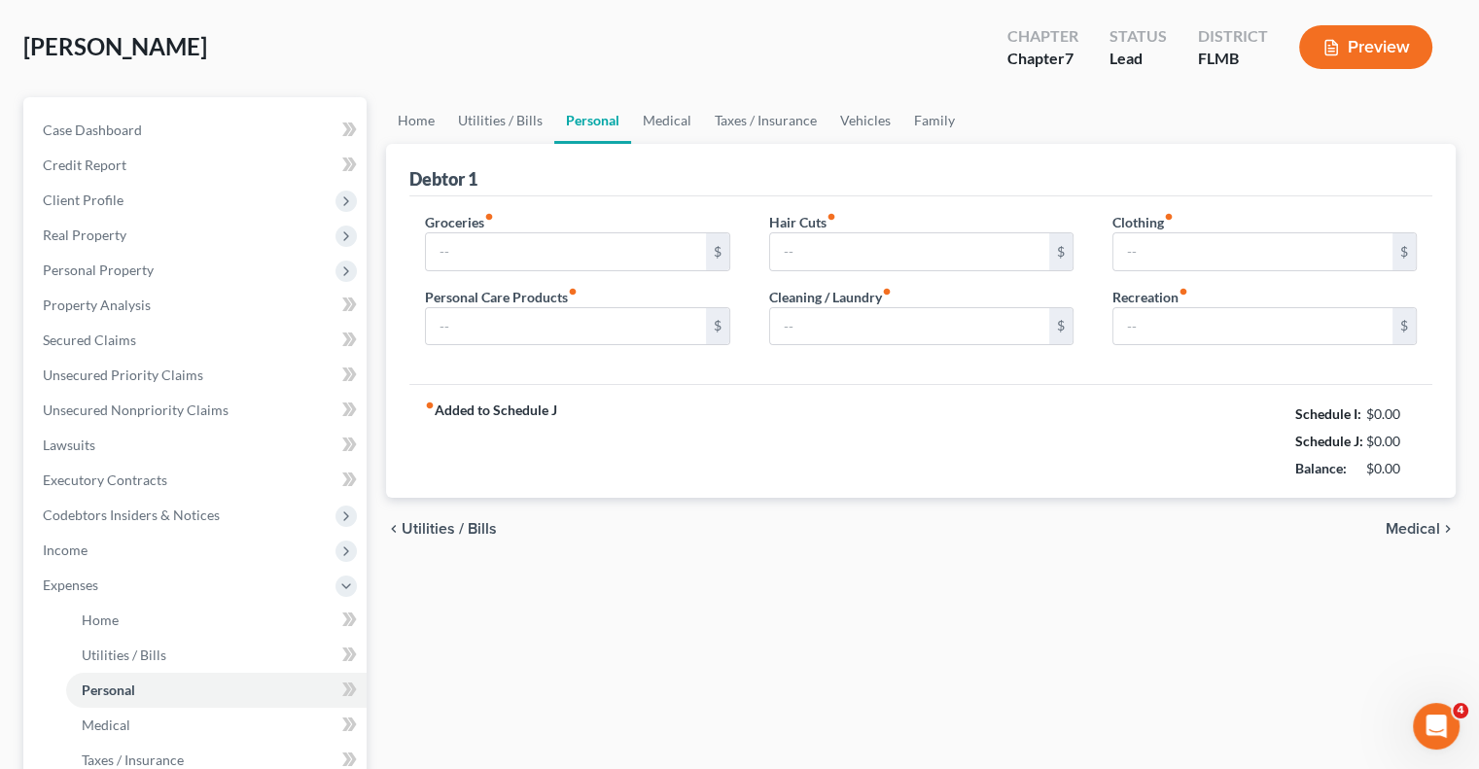
type input "100.00"
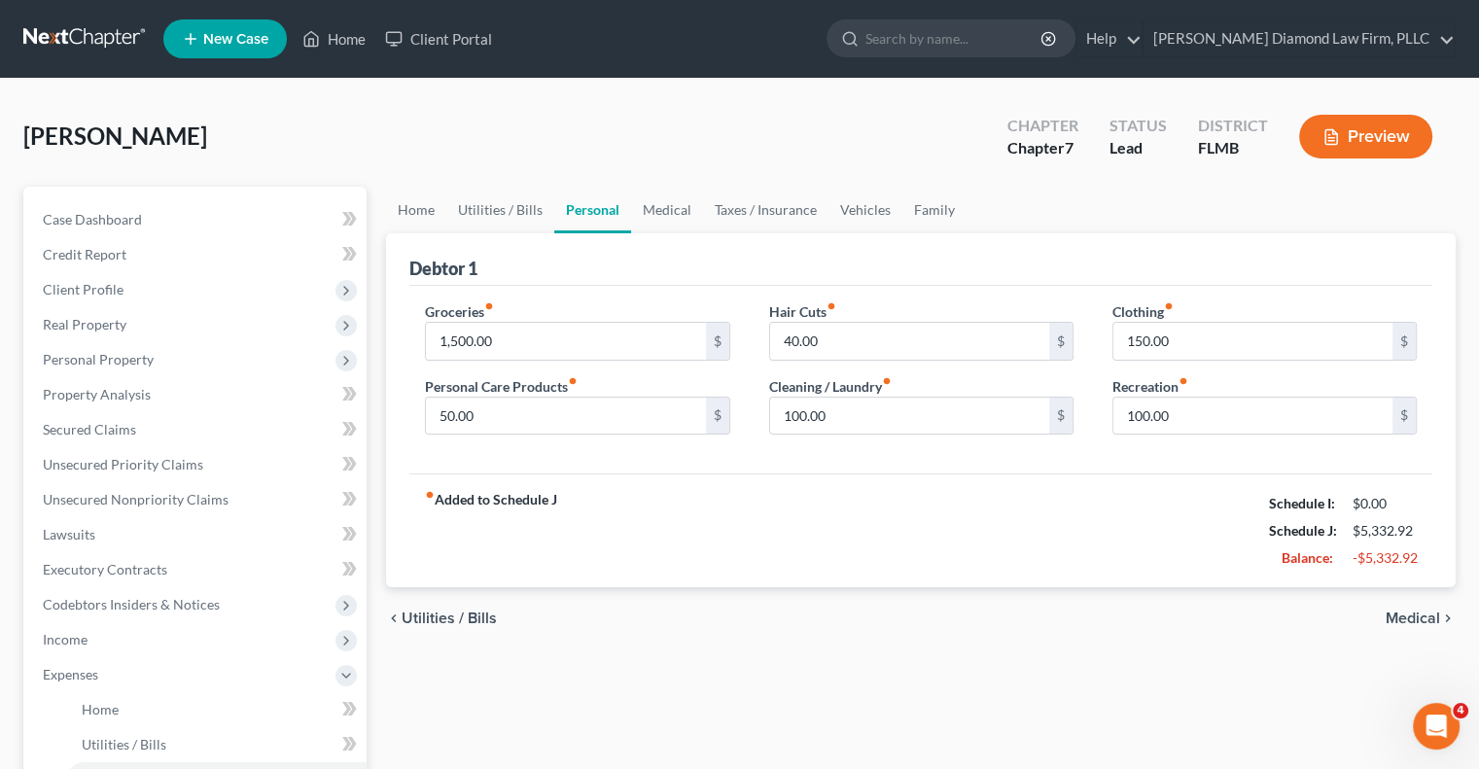
scroll to position [97, 0]
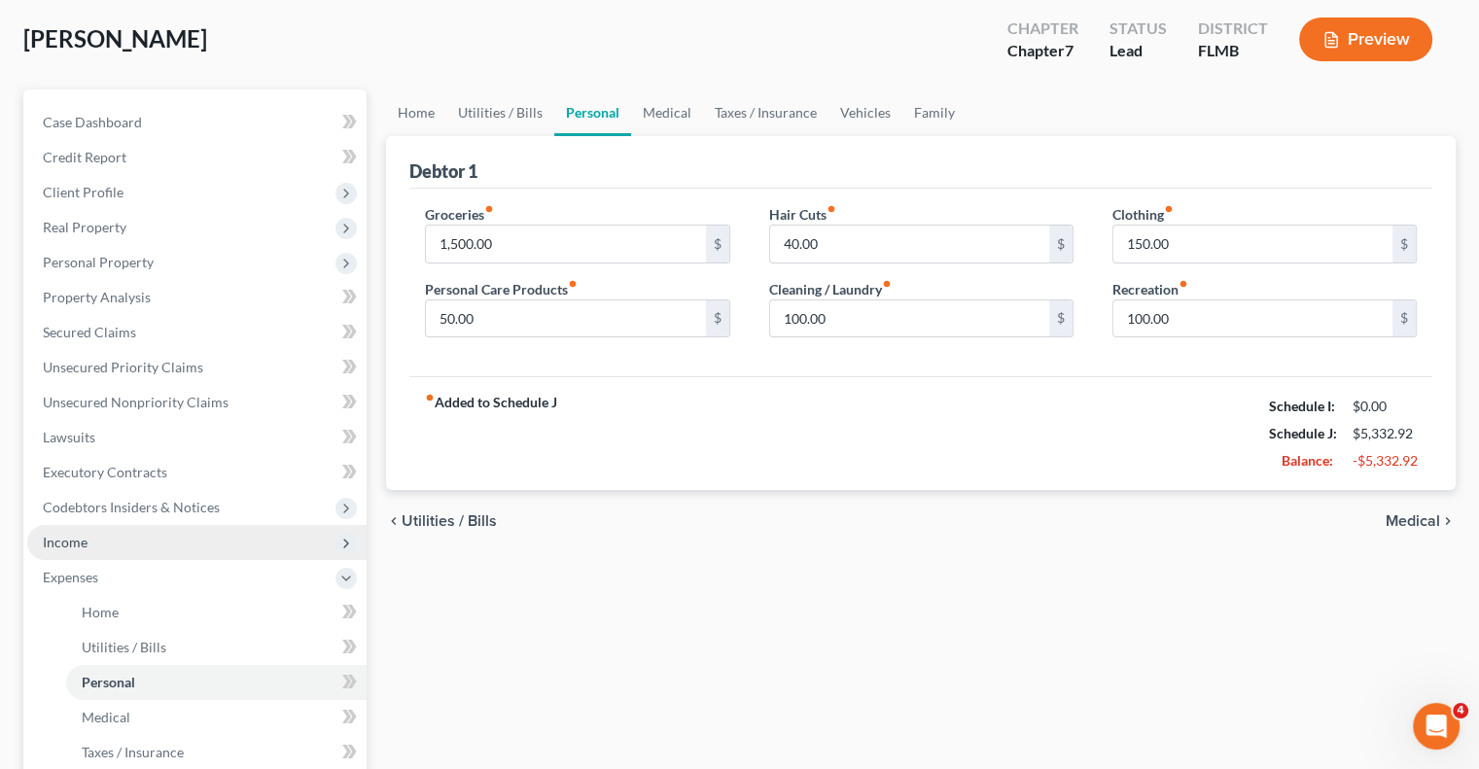
click at [342, 551] on icon at bounding box center [346, 543] width 21 height 21
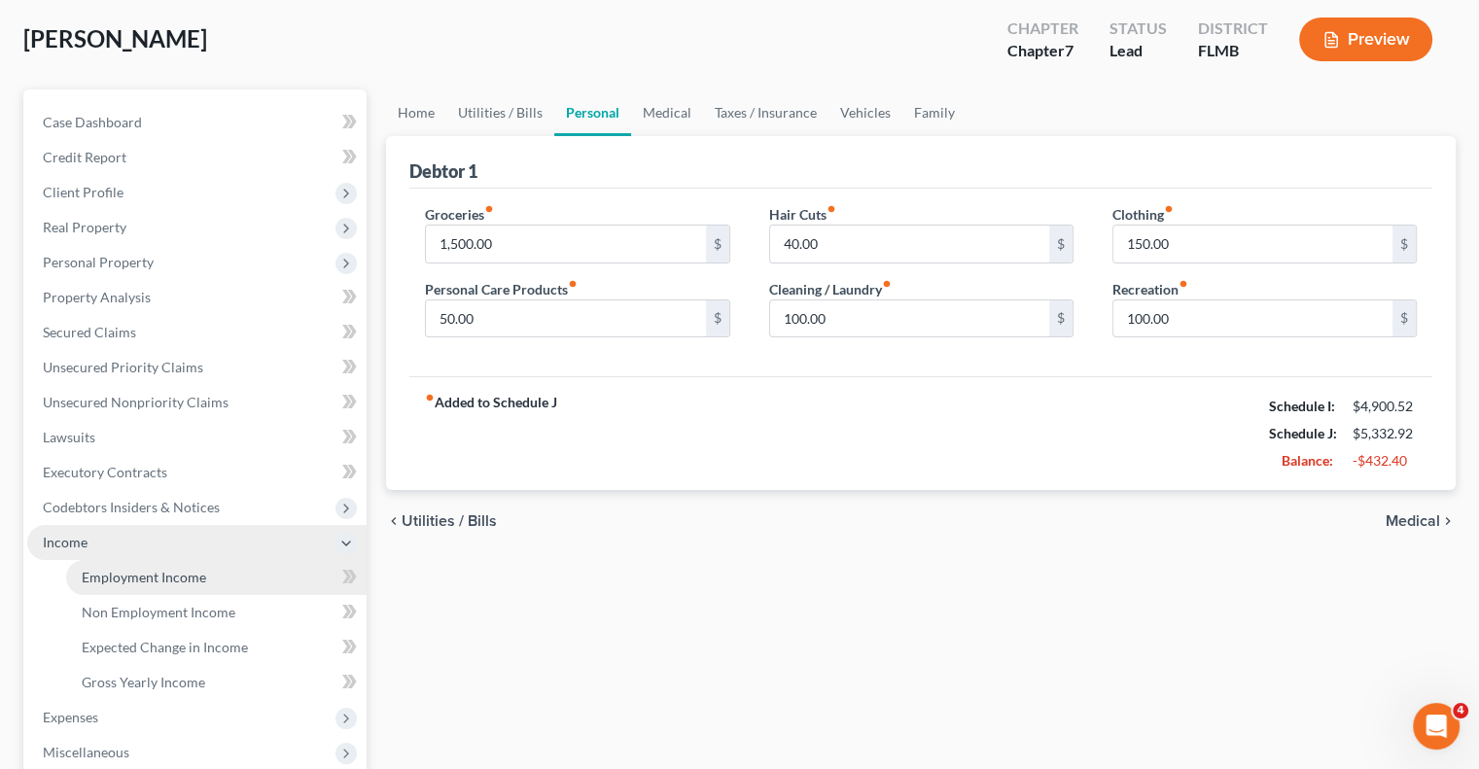
click at [226, 572] on link "Employment Income" at bounding box center [216, 577] width 301 height 35
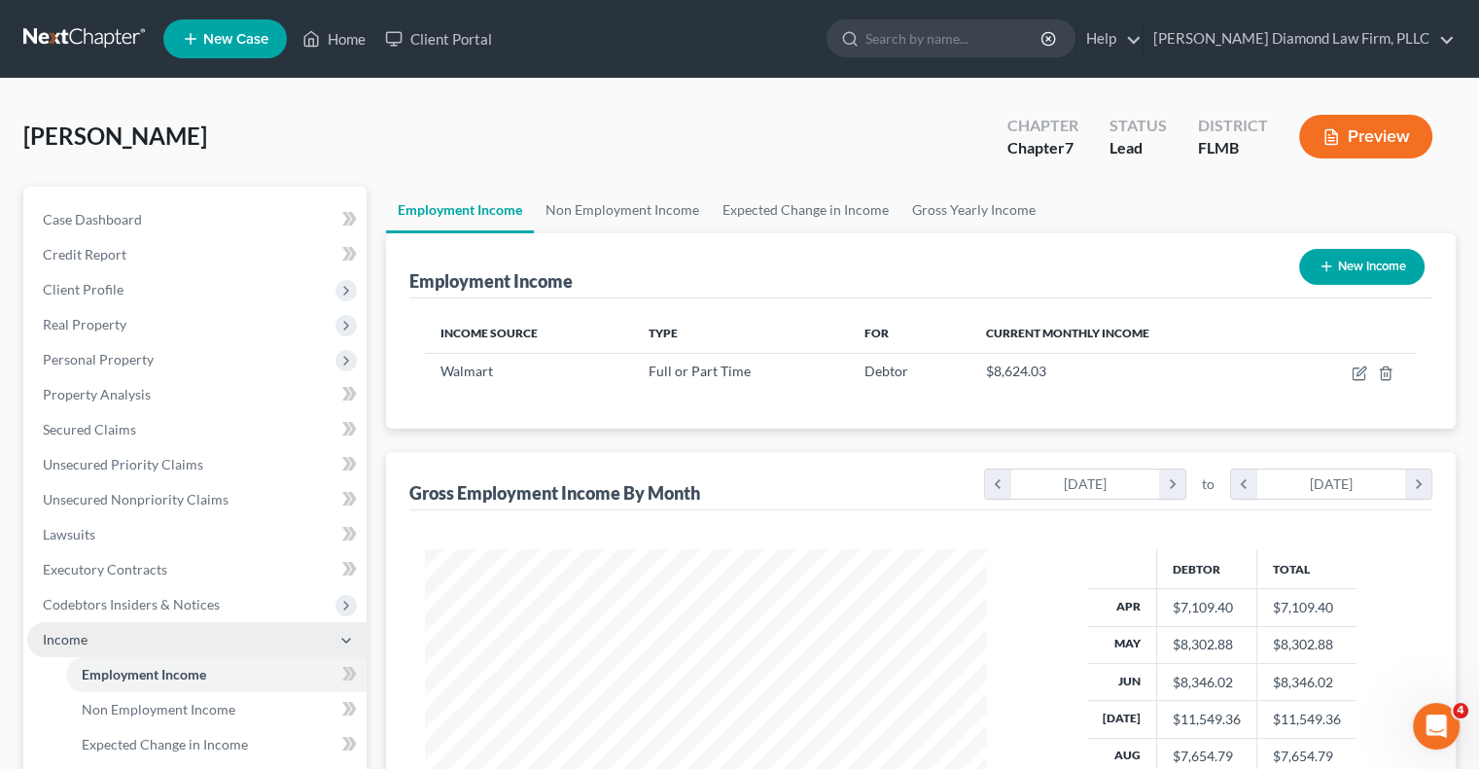
scroll to position [346, 600]
click at [736, 371] on span "Full or Part Time" at bounding box center [700, 371] width 102 height 17
click at [1358, 381] on td at bounding box center [1351, 371] width 131 height 37
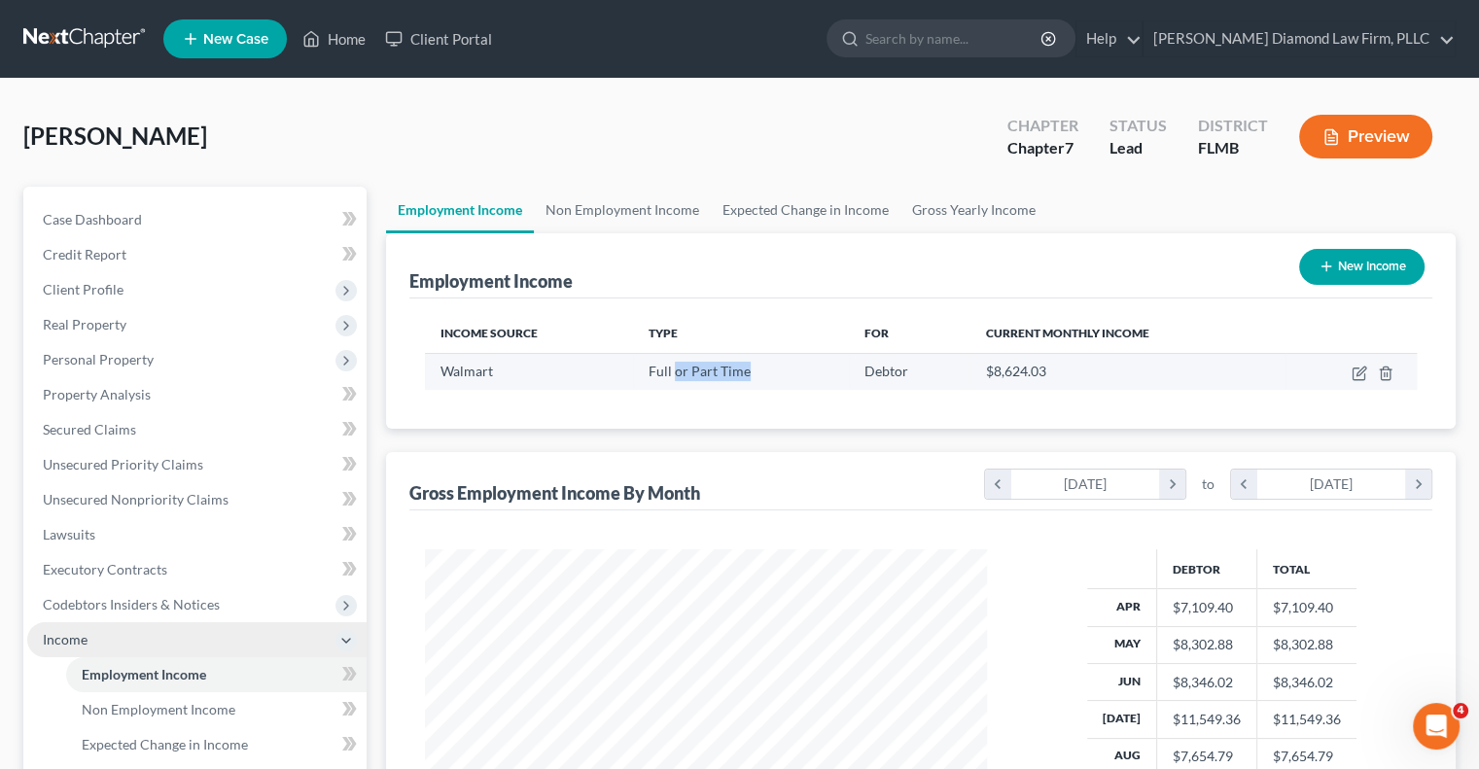
drag, startPoint x: 746, startPoint y: 369, endPoint x: 671, endPoint y: 365, distance: 75.0
click at [671, 364] on div "Full or Part Time" at bounding box center [741, 371] width 185 height 19
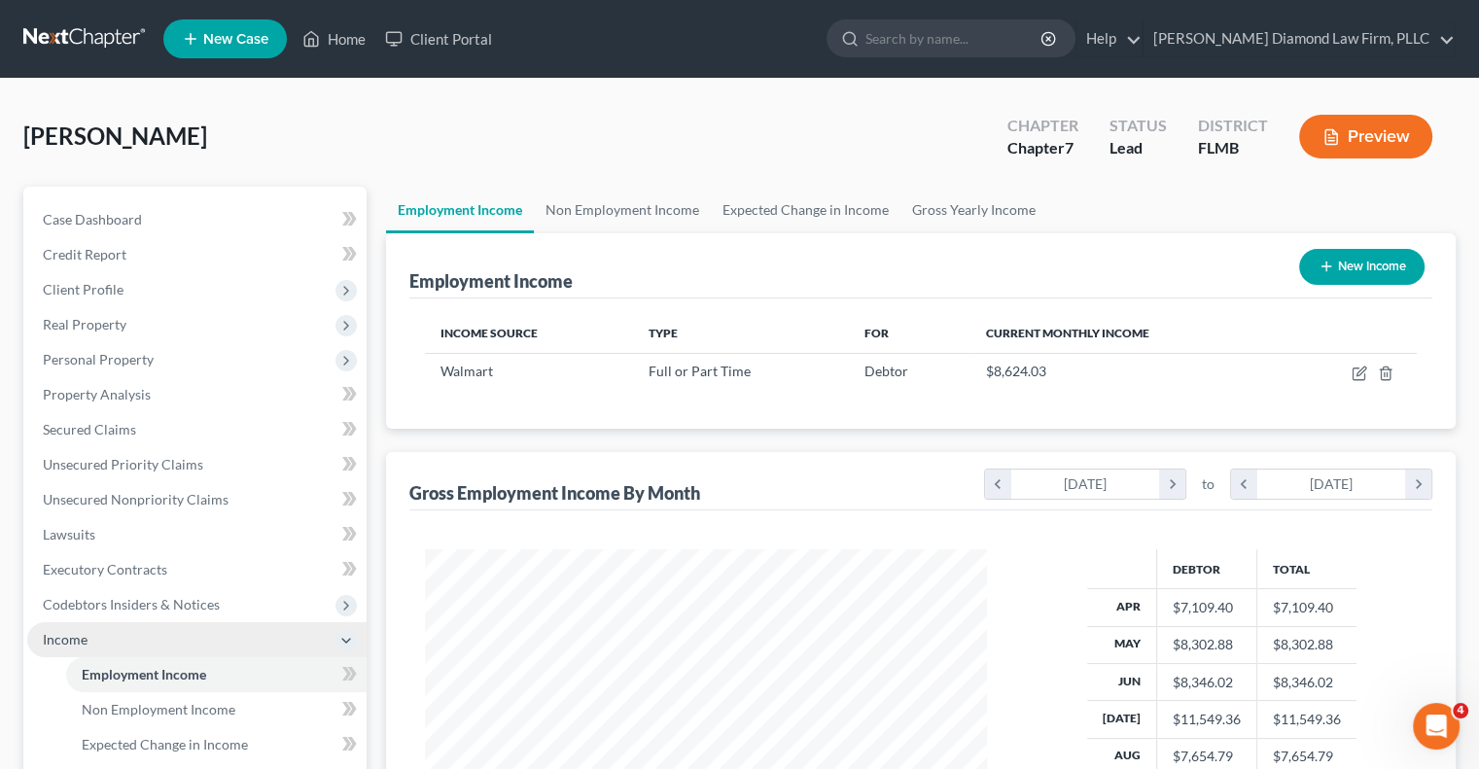
drag, startPoint x: 686, startPoint y: 376, endPoint x: 616, endPoint y: 434, distance: 90.5
click at [615, 433] on div "Employment Income New Income Income Source Type For Current Monthly Income Walm…" at bounding box center [921, 589] width 1070 height 712
click at [755, 369] on div "Full or Part Time" at bounding box center [741, 371] width 185 height 19
click at [754, 374] on div "Full or Part Time" at bounding box center [741, 371] width 185 height 19
click at [751, 372] on div "Full or Part Time" at bounding box center [741, 371] width 185 height 19
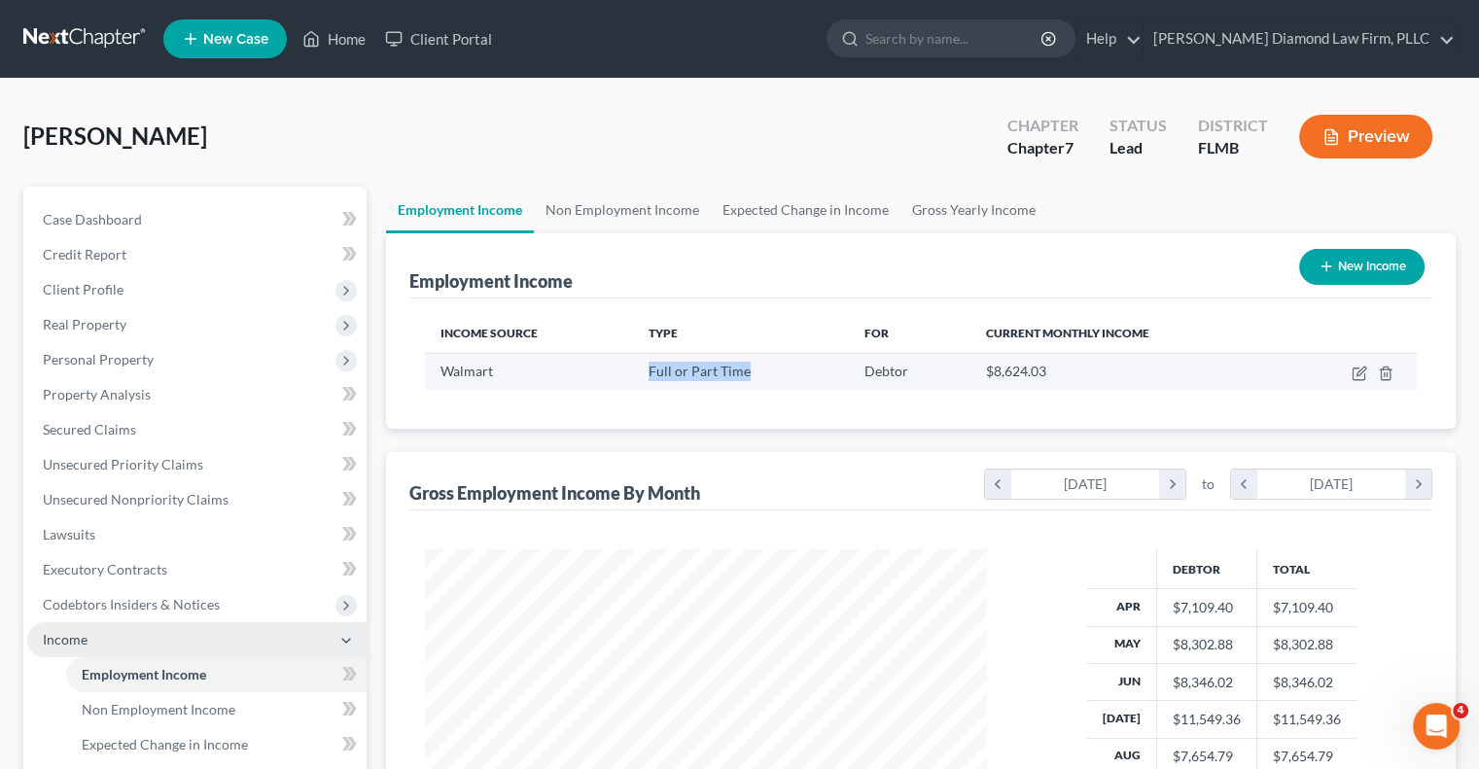
drag, startPoint x: 645, startPoint y: 367, endPoint x: 771, endPoint y: 379, distance: 127.1
click at [771, 379] on td "Full or Part Time" at bounding box center [741, 371] width 216 height 37
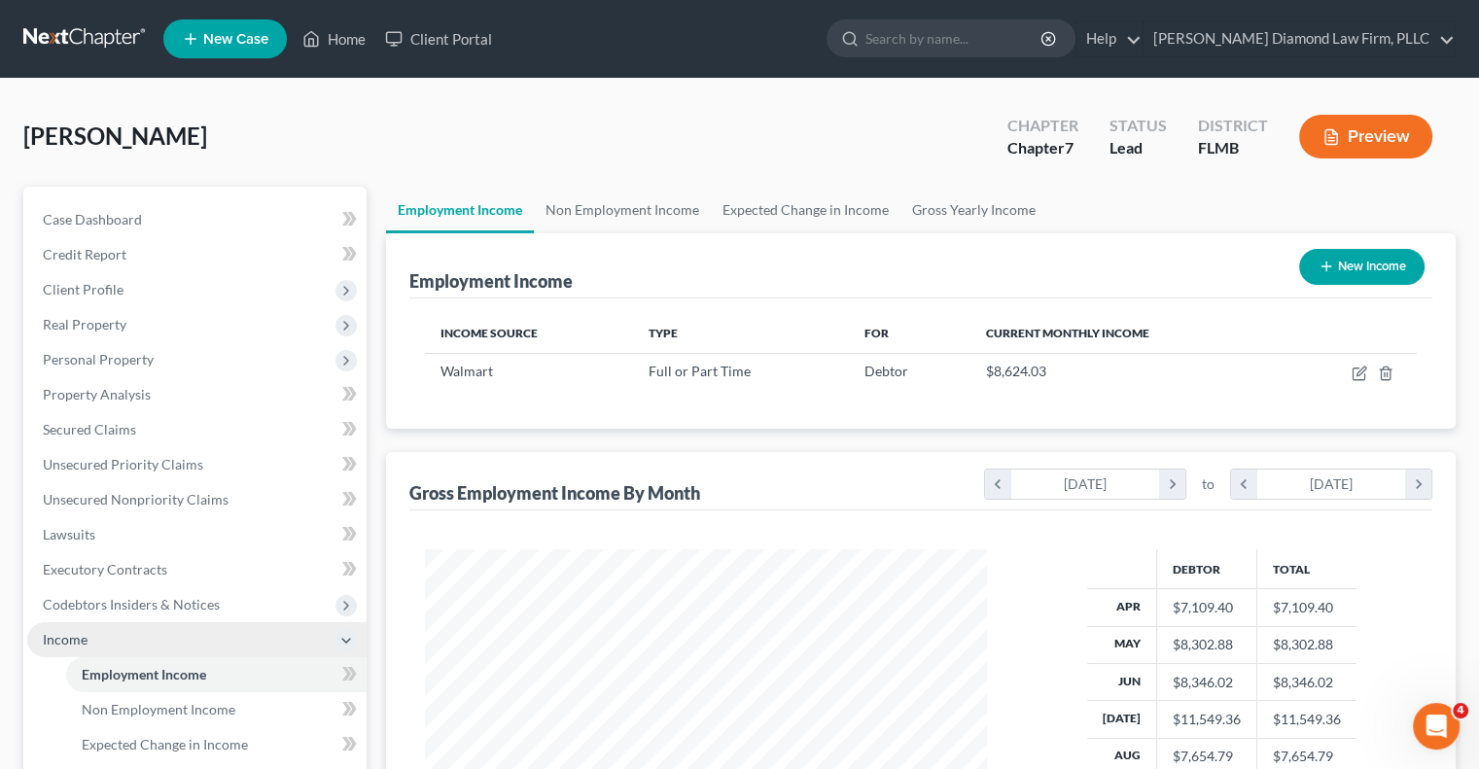
click at [642, 415] on div "Income Source Type For Current Monthly Income Walmart Full or Part Time Debtor …" at bounding box center [920, 364] width 1023 height 130
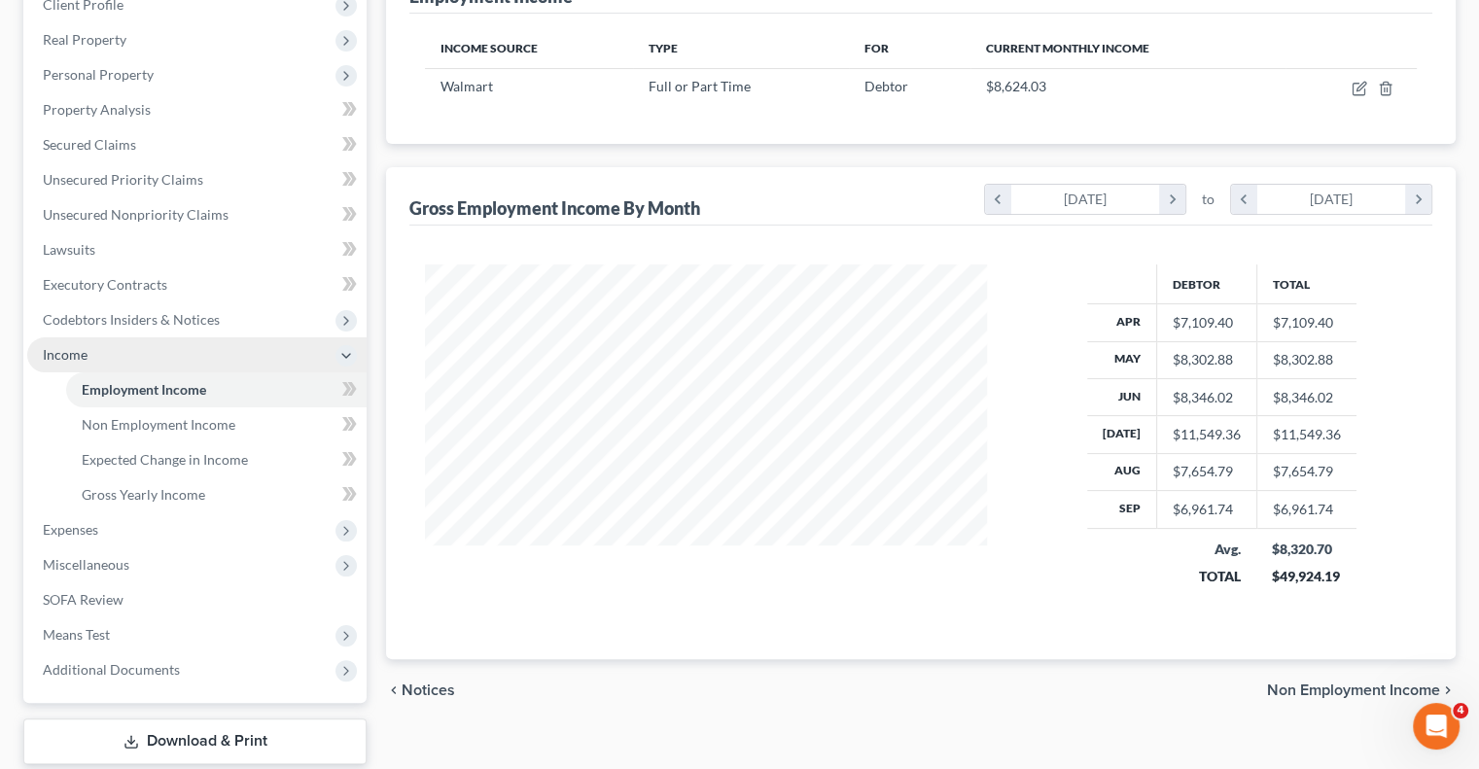
scroll to position [208, 0]
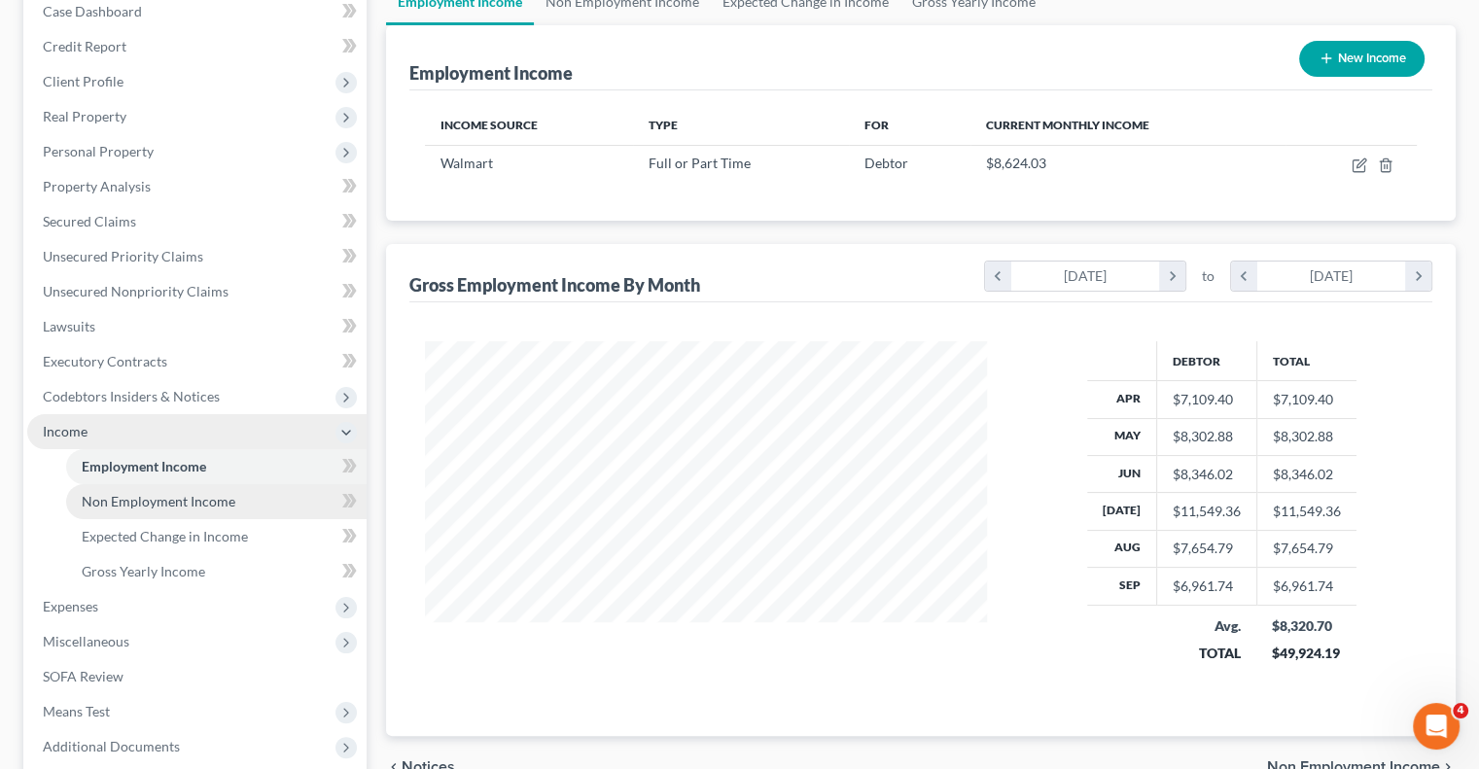
click at [97, 501] on span "Non Employment Income" at bounding box center [159, 501] width 154 height 17
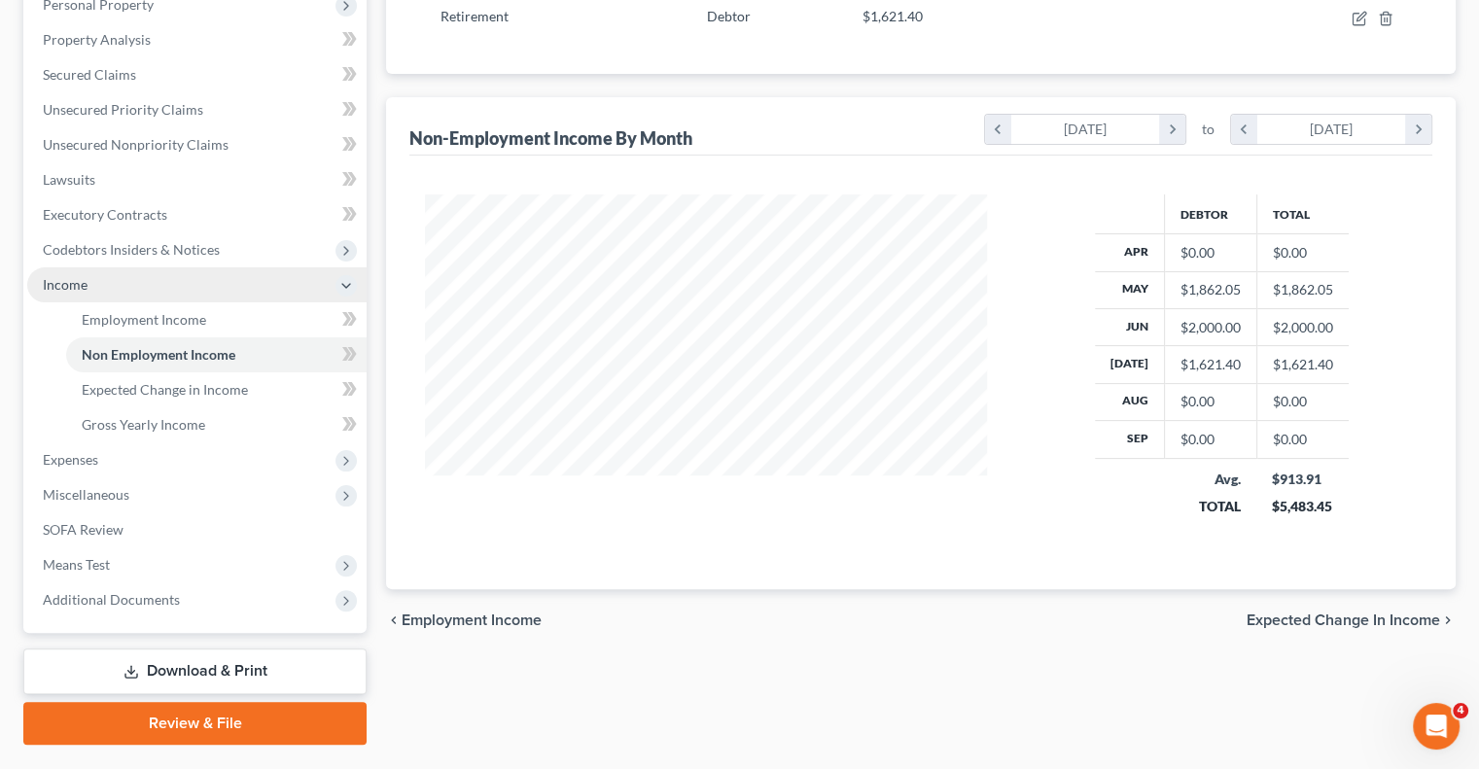
scroll to position [389, 0]
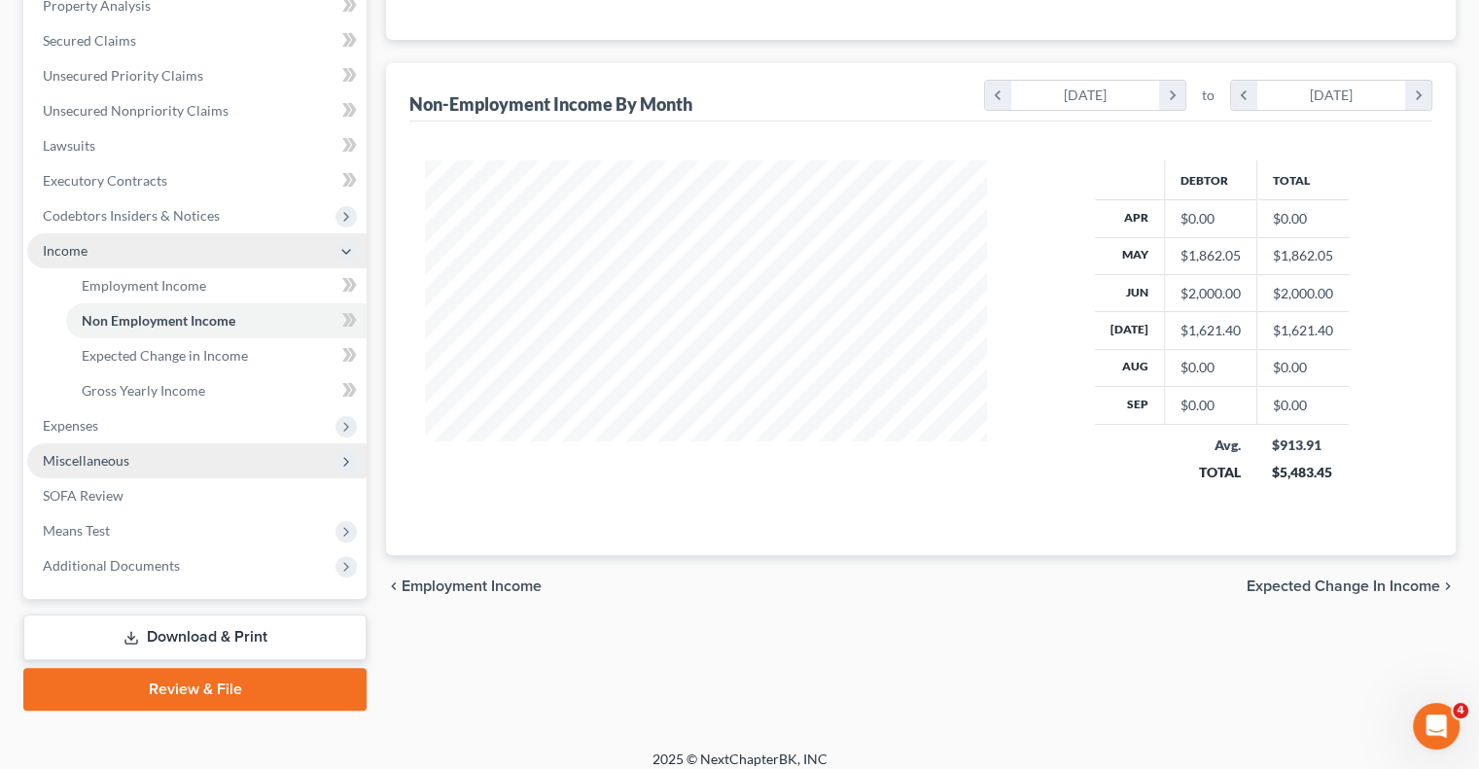
drag, startPoint x: 103, startPoint y: 427, endPoint x: 205, endPoint y: 446, distance: 104.0
click at [102, 427] on span "Expenses" at bounding box center [196, 426] width 339 height 35
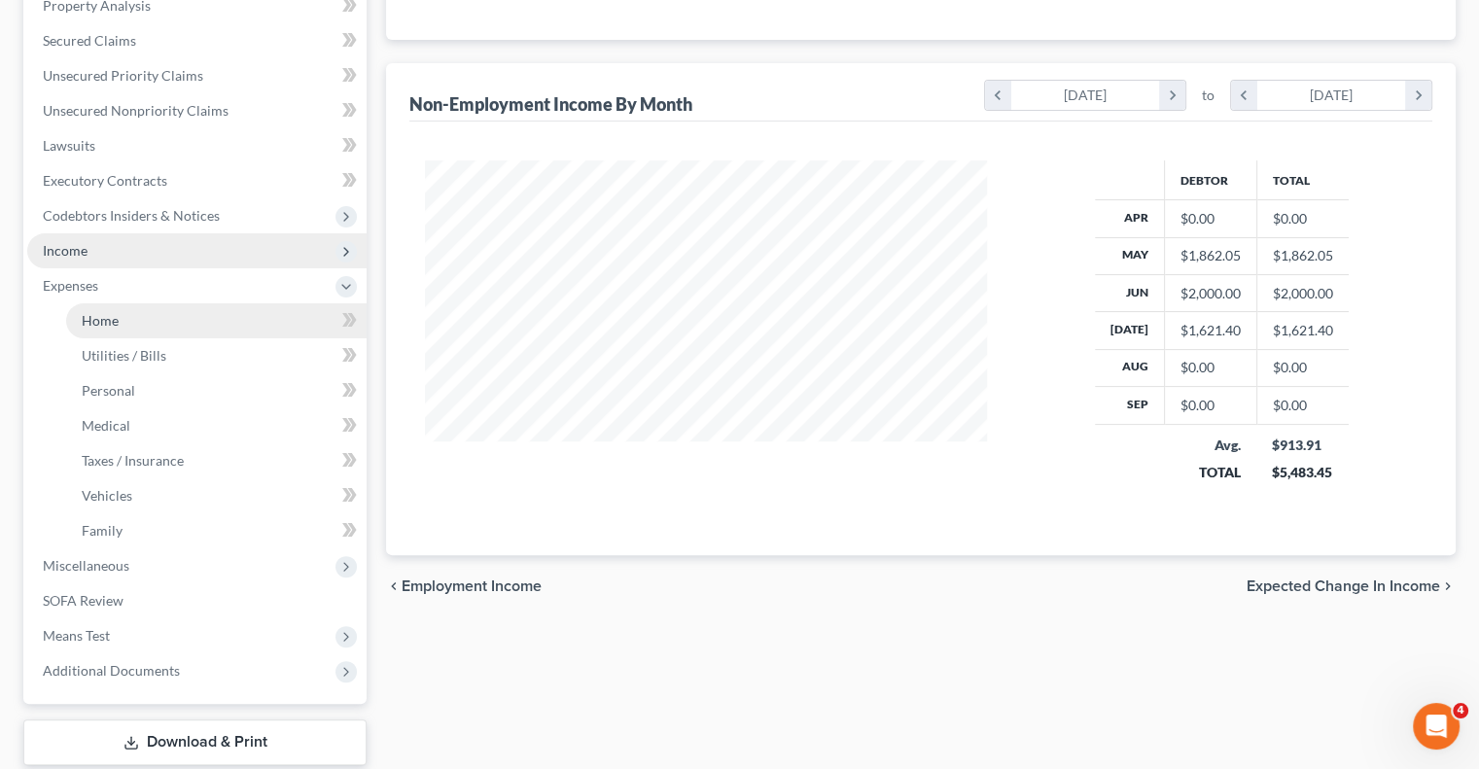
click at [97, 321] on span "Home" at bounding box center [100, 320] width 37 height 17
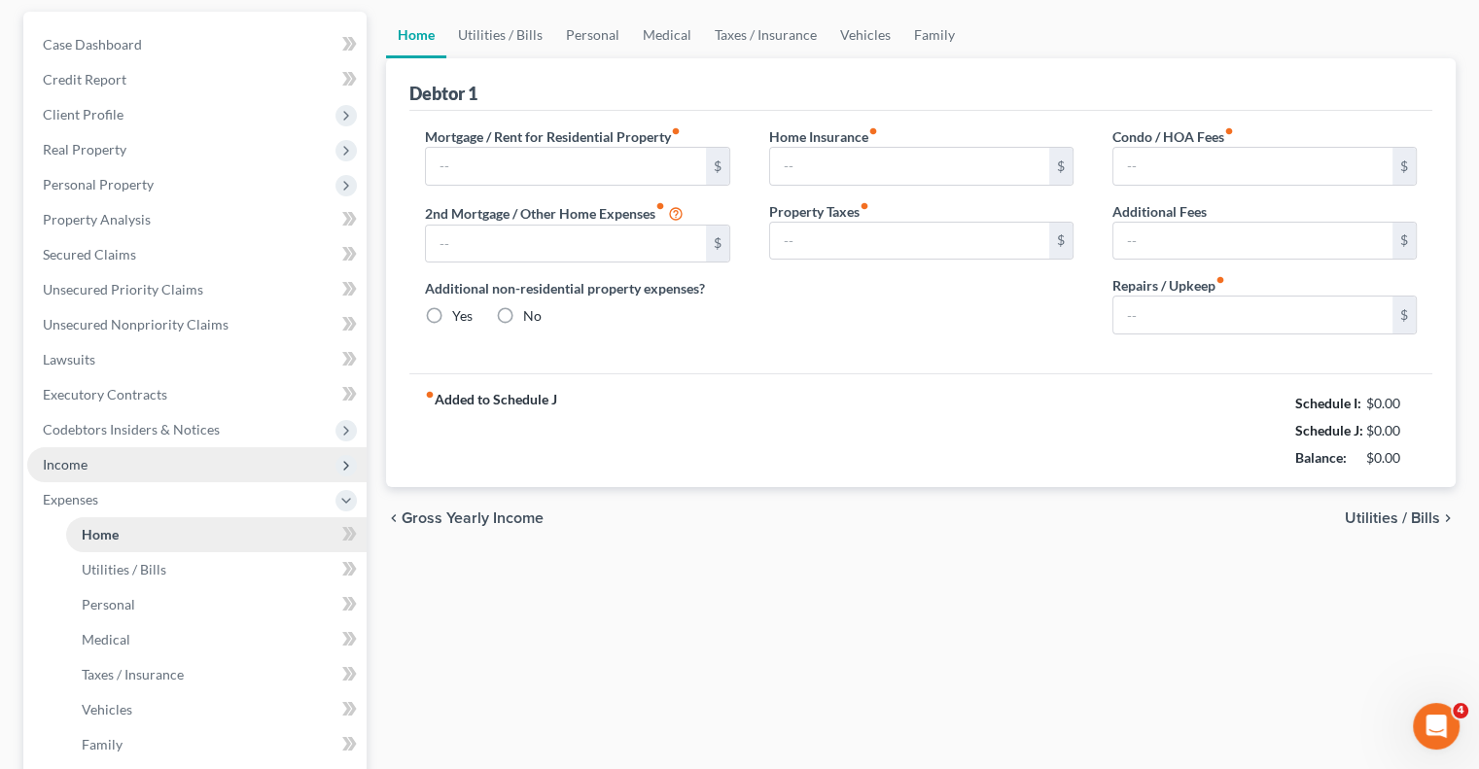
type input "1,886.49"
type input "0.00"
radio input "true"
type input "0.00"
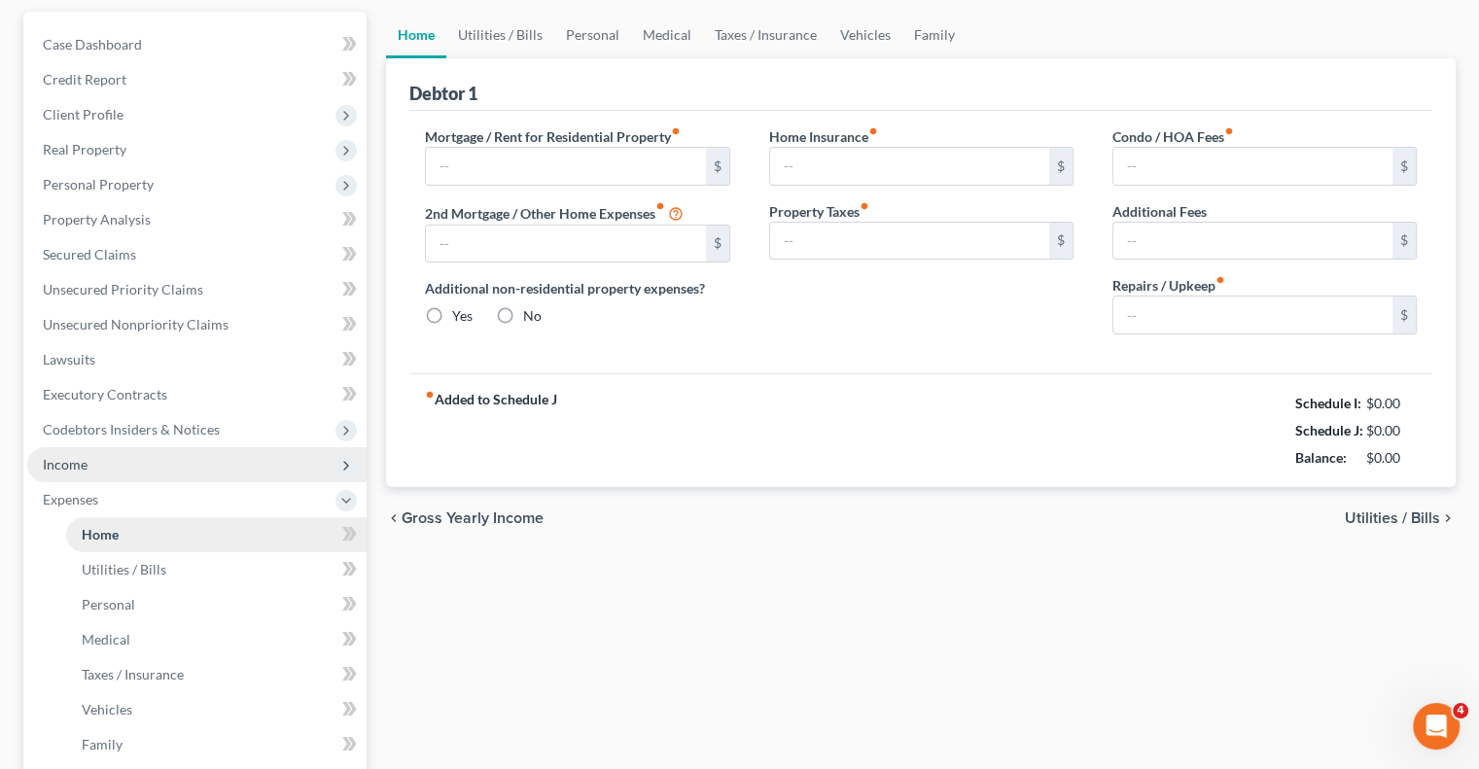
type input "0.00"
type input "150.00"
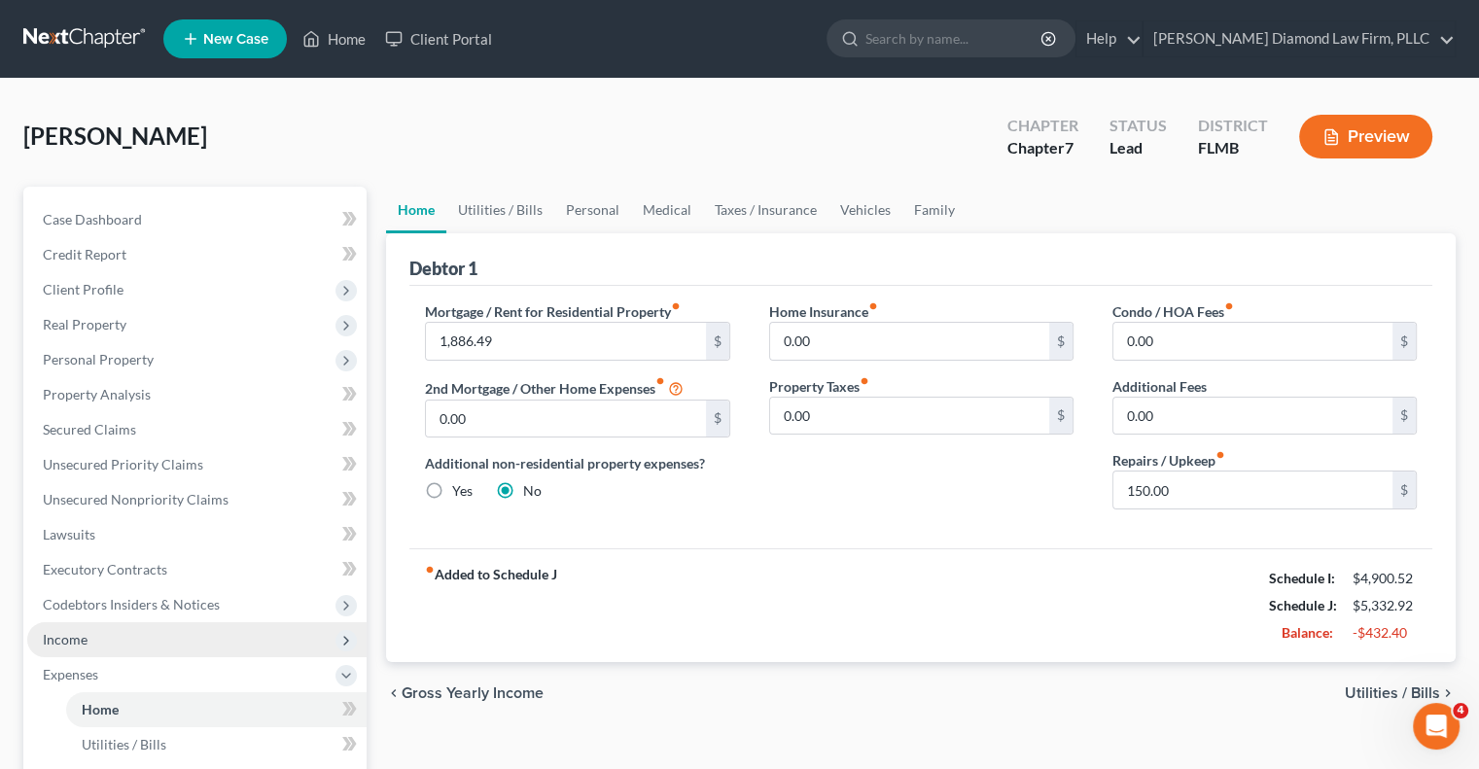
click at [1036, 150] on div "Chapter 7" at bounding box center [1043, 148] width 71 height 22
drag, startPoint x: 905, startPoint y: 154, endPoint x: 903, endPoint y: 127, distance: 26.3
click at [903, 127] on div "[PERSON_NAME] Upgraded Chapter Chapter 7 Status Lead District [GEOGRAPHIC_DATA]…" at bounding box center [739, 144] width 1433 height 85
click at [334, 291] on span "Client Profile" at bounding box center [196, 289] width 339 height 35
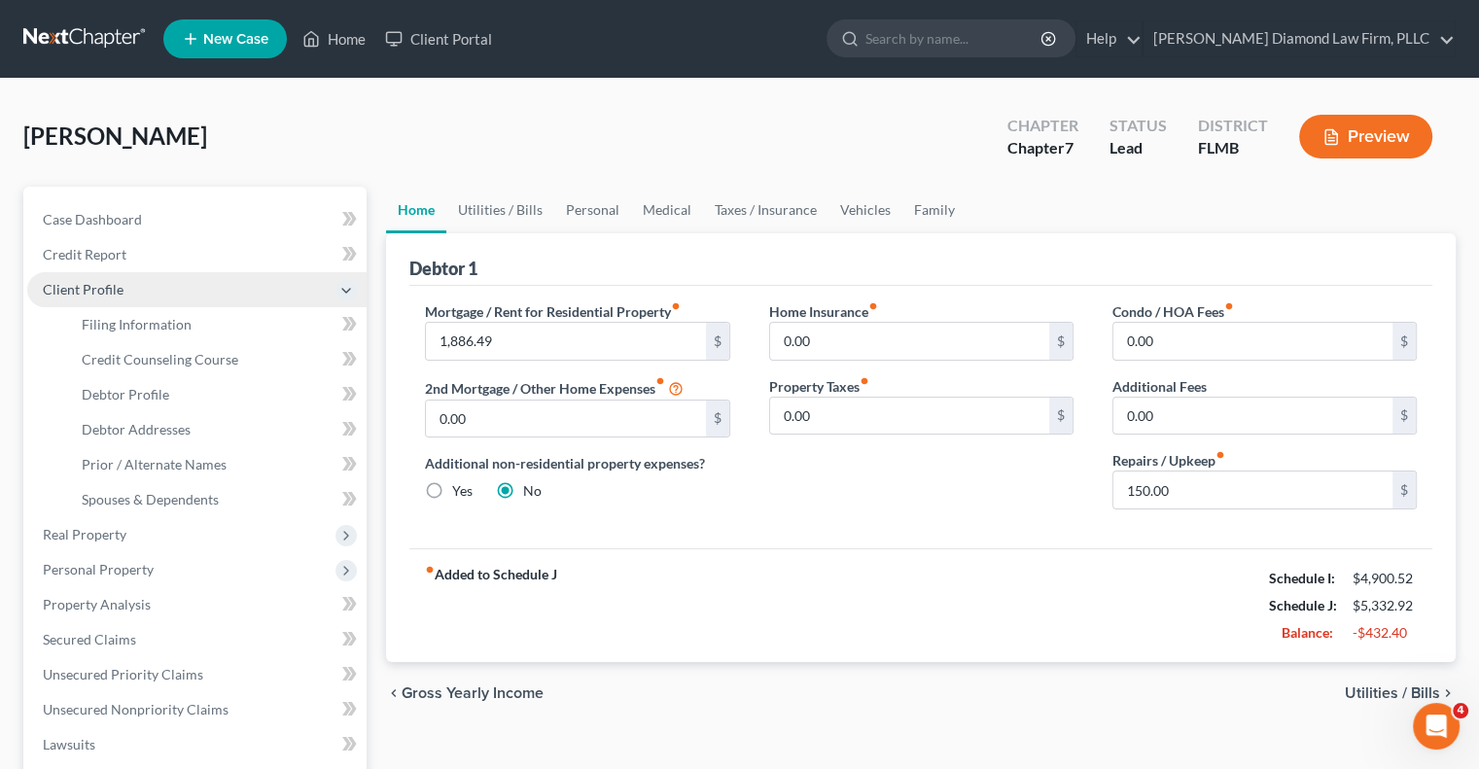
click at [198, 289] on span "Client Profile" at bounding box center [196, 289] width 339 height 35
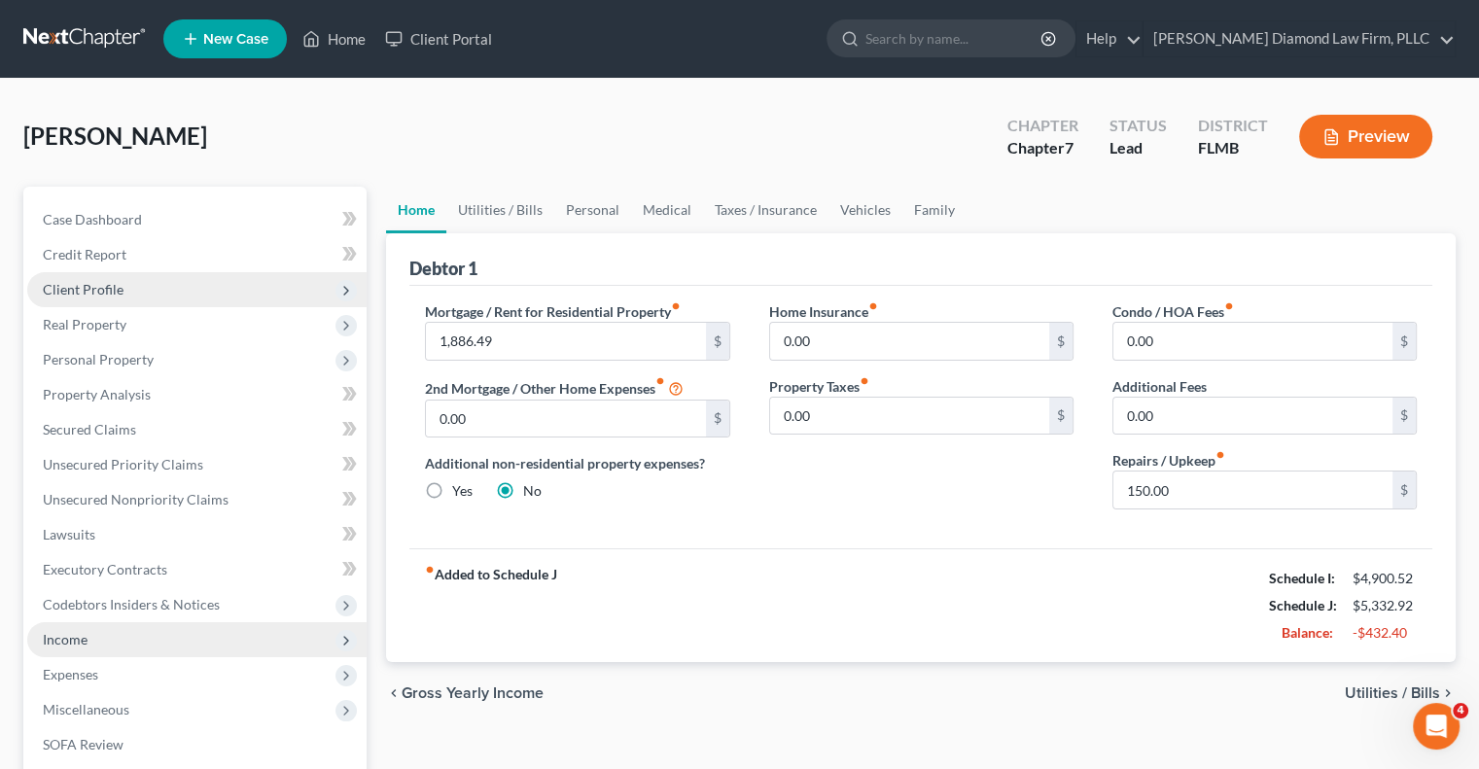
click at [99, 277] on span "Client Profile" at bounding box center [196, 289] width 339 height 35
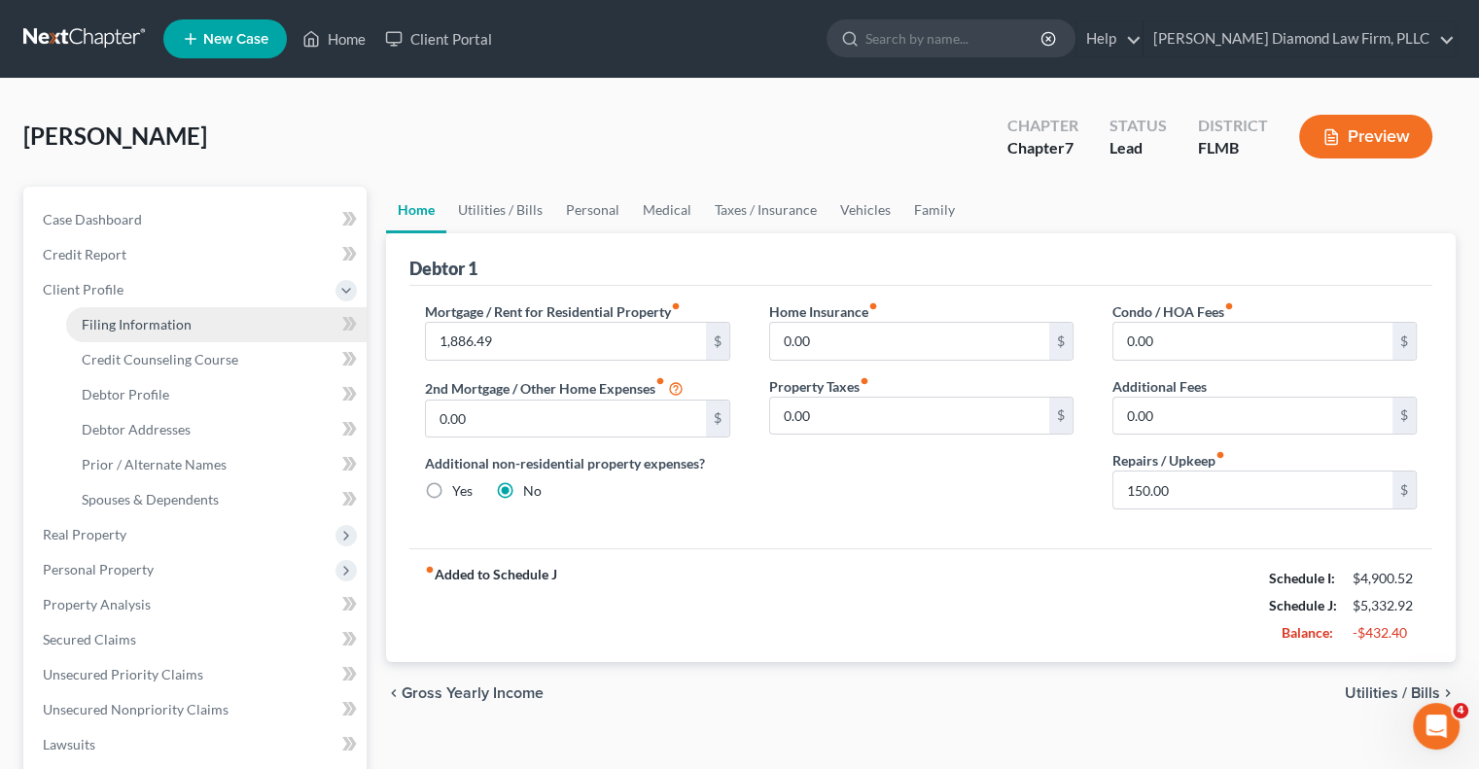
click at [117, 322] on span "Filing Information" at bounding box center [137, 324] width 110 height 17
select select "1"
select select "0"
select select "15"
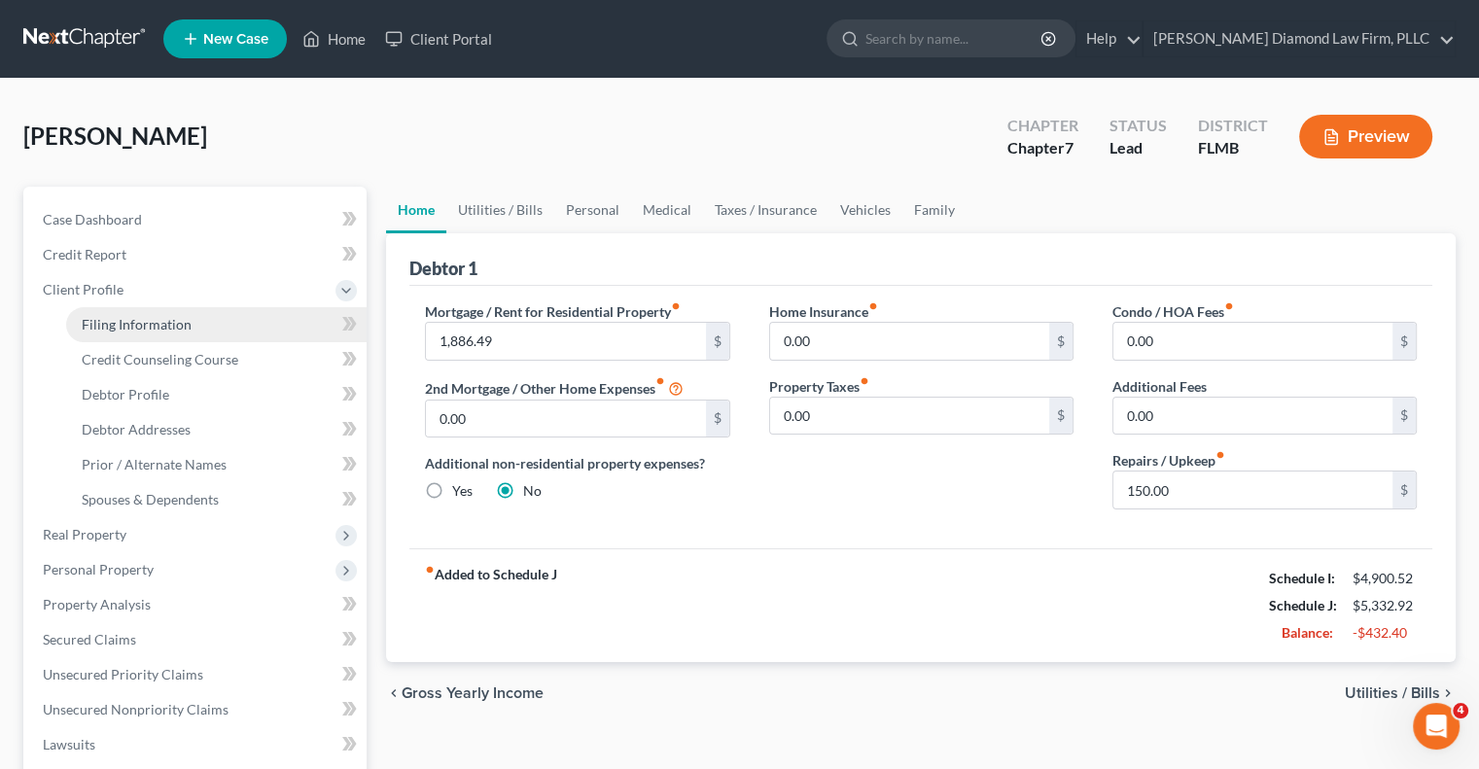
select select "0"
select select "9"
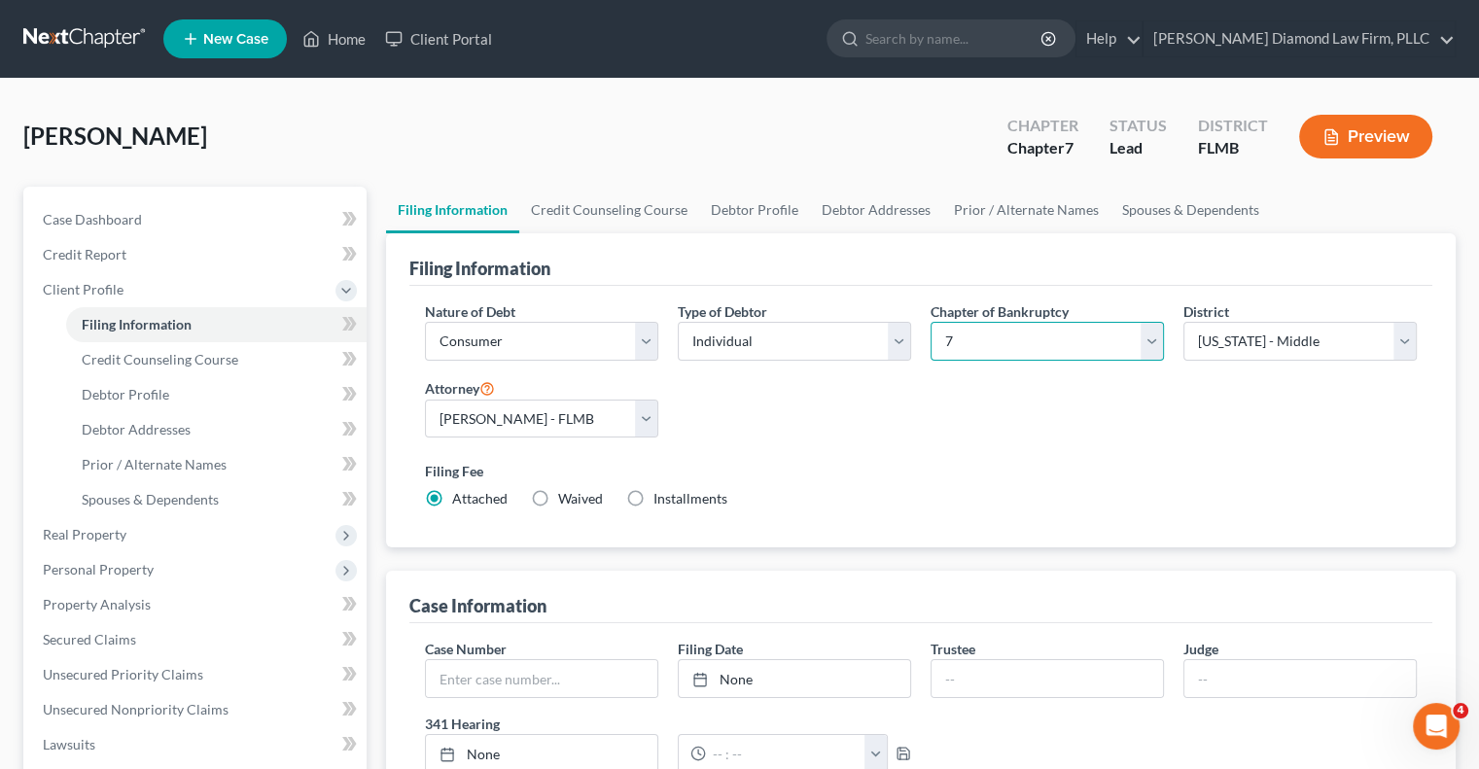
click at [1149, 345] on select "Select 7 11 12 13" at bounding box center [1047, 341] width 233 height 39
select select "3"
click at [931, 322] on select "Select 7 11 12 13" at bounding box center [1047, 341] width 233 height 39
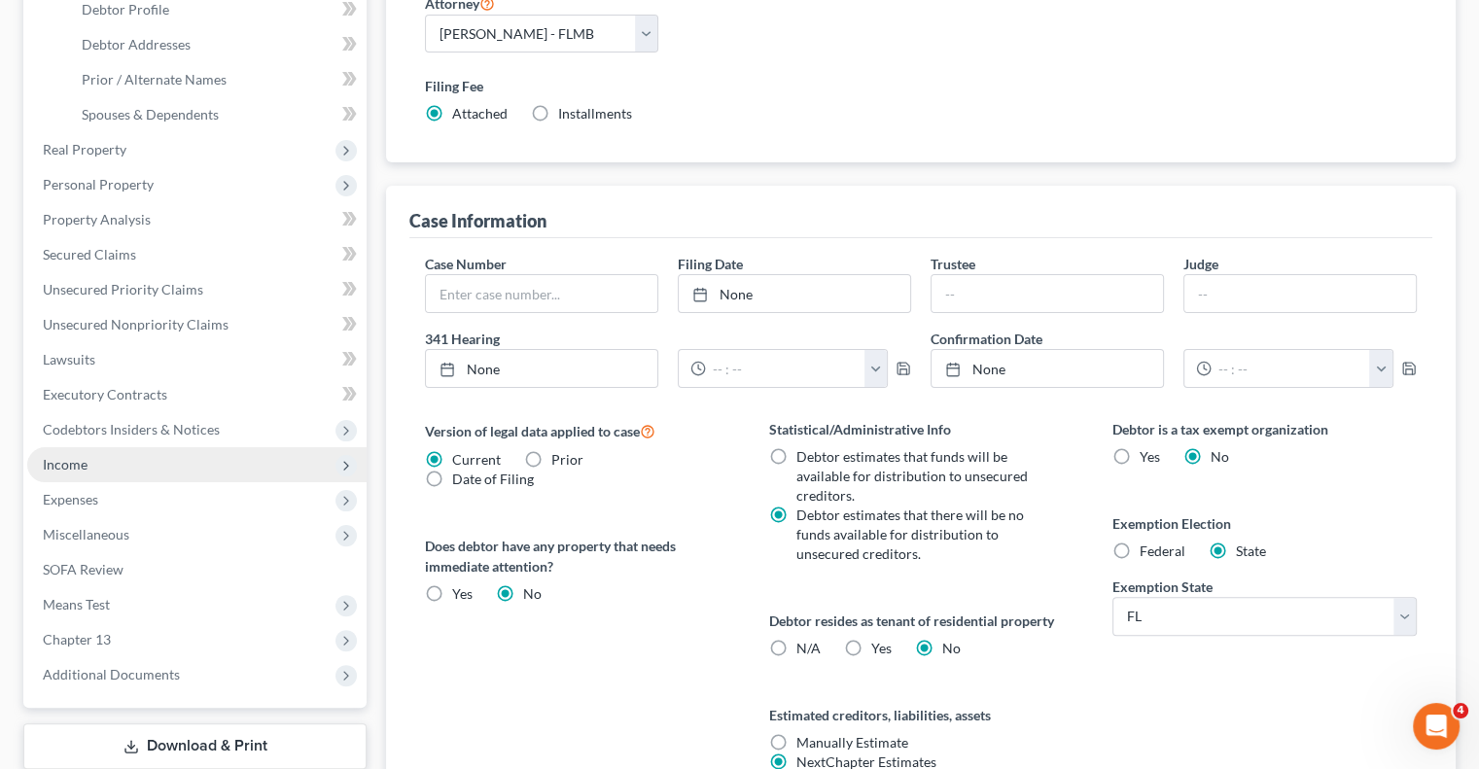
scroll to position [389, 0]
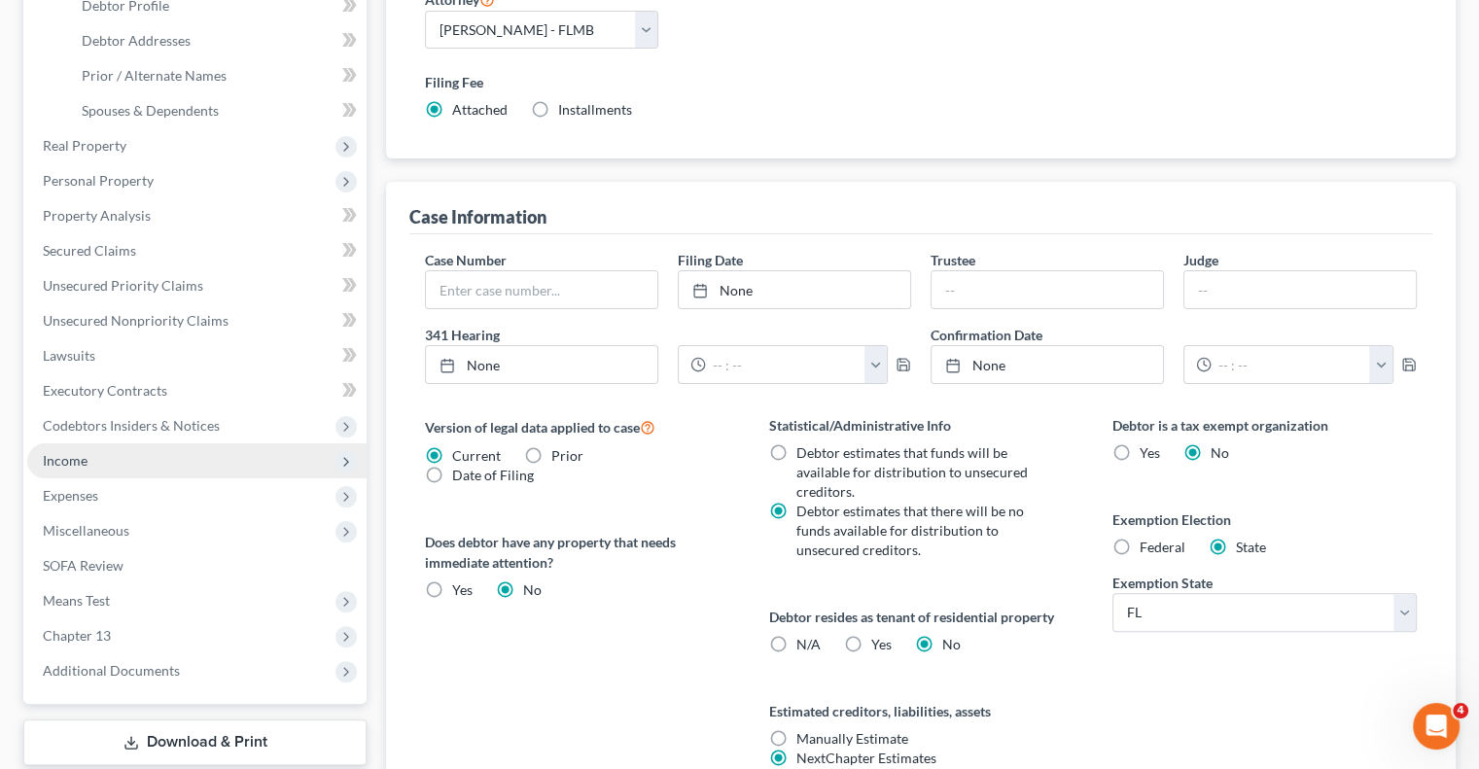
click at [83, 468] on span "Income" at bounding box center [65, 460] width 45 height 17
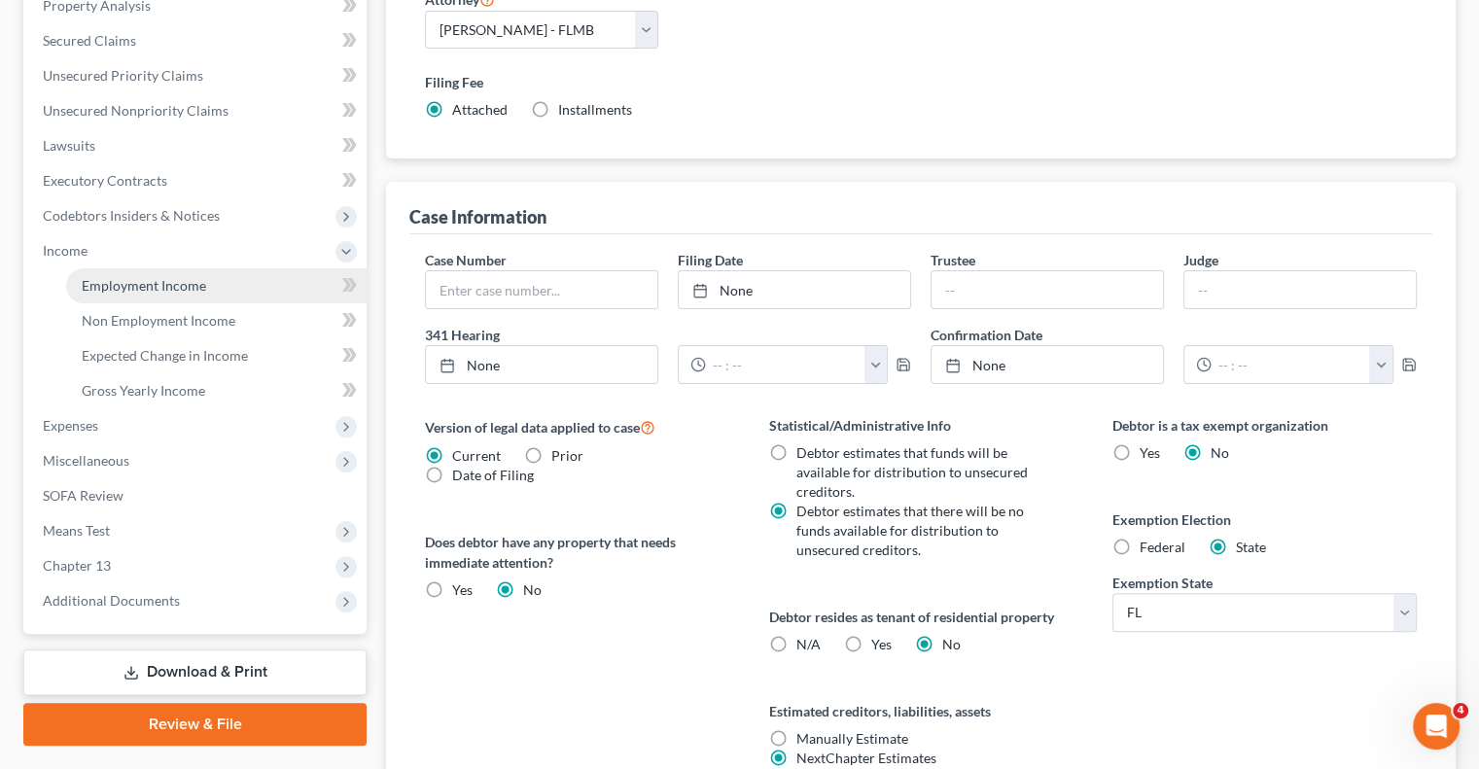
click at [125, 278] on span "Employment Income" at bounding box center [144, 285] width 125 height 17
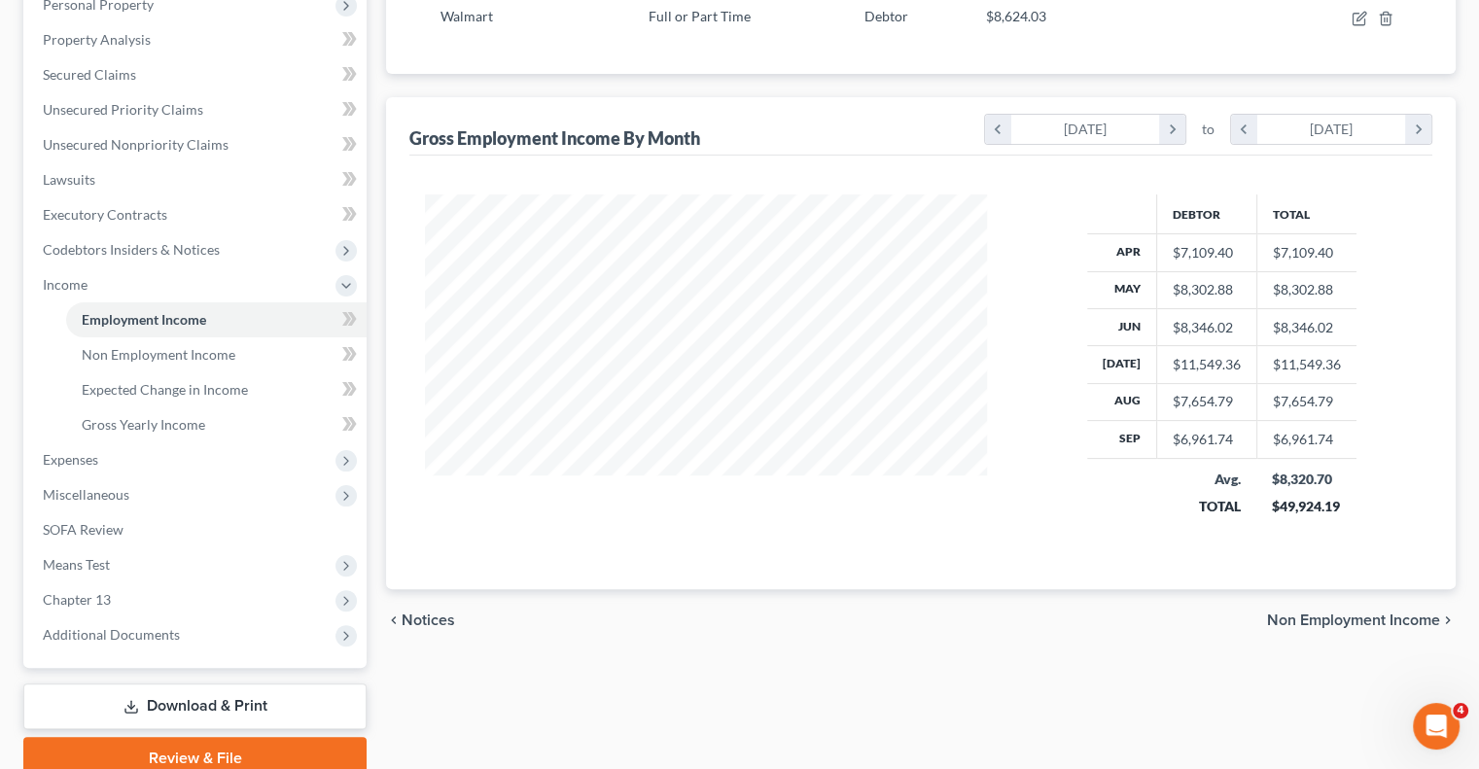
scroll to position [389, 0]
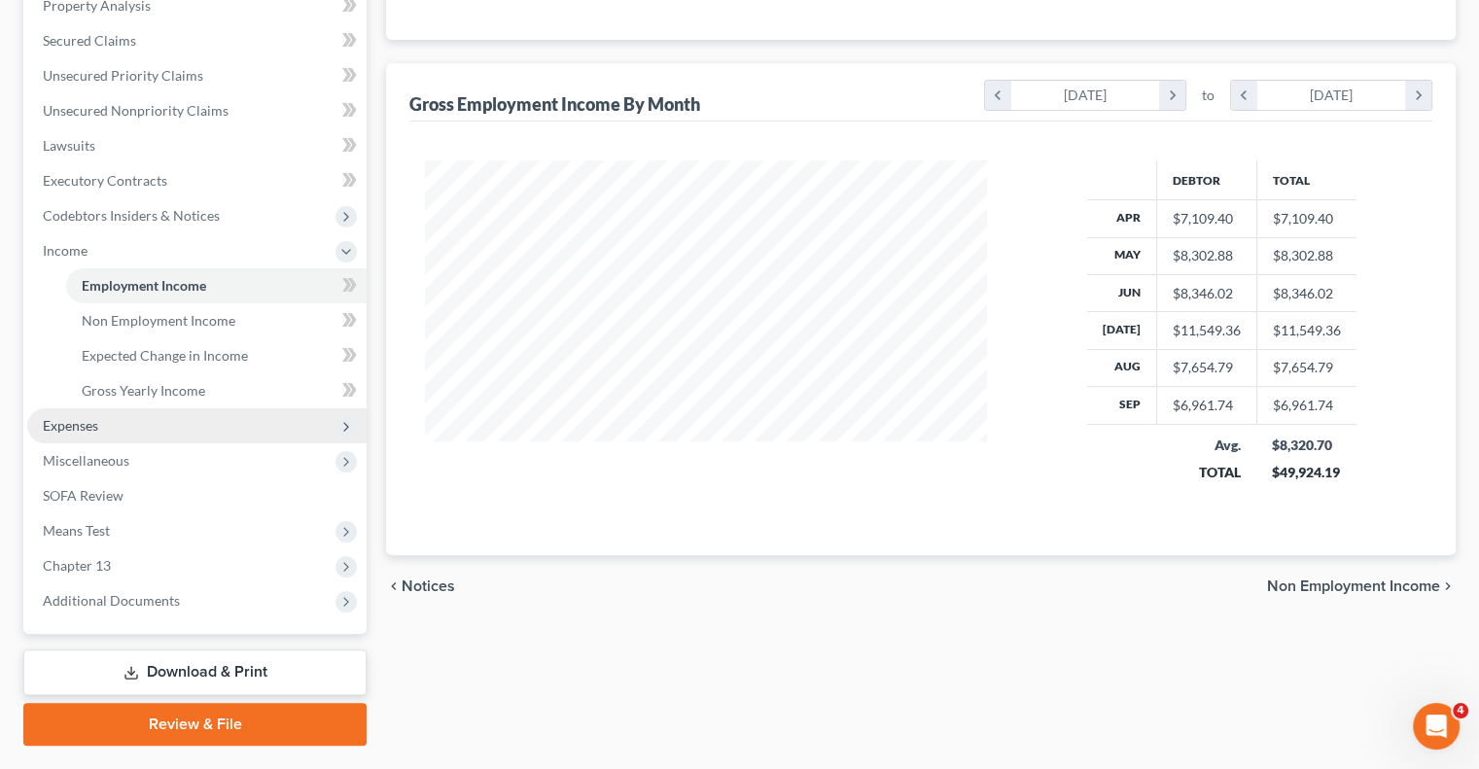
click at [53, 421] on span "Expenses" at bounding box center [70, 425] width 55 height 17
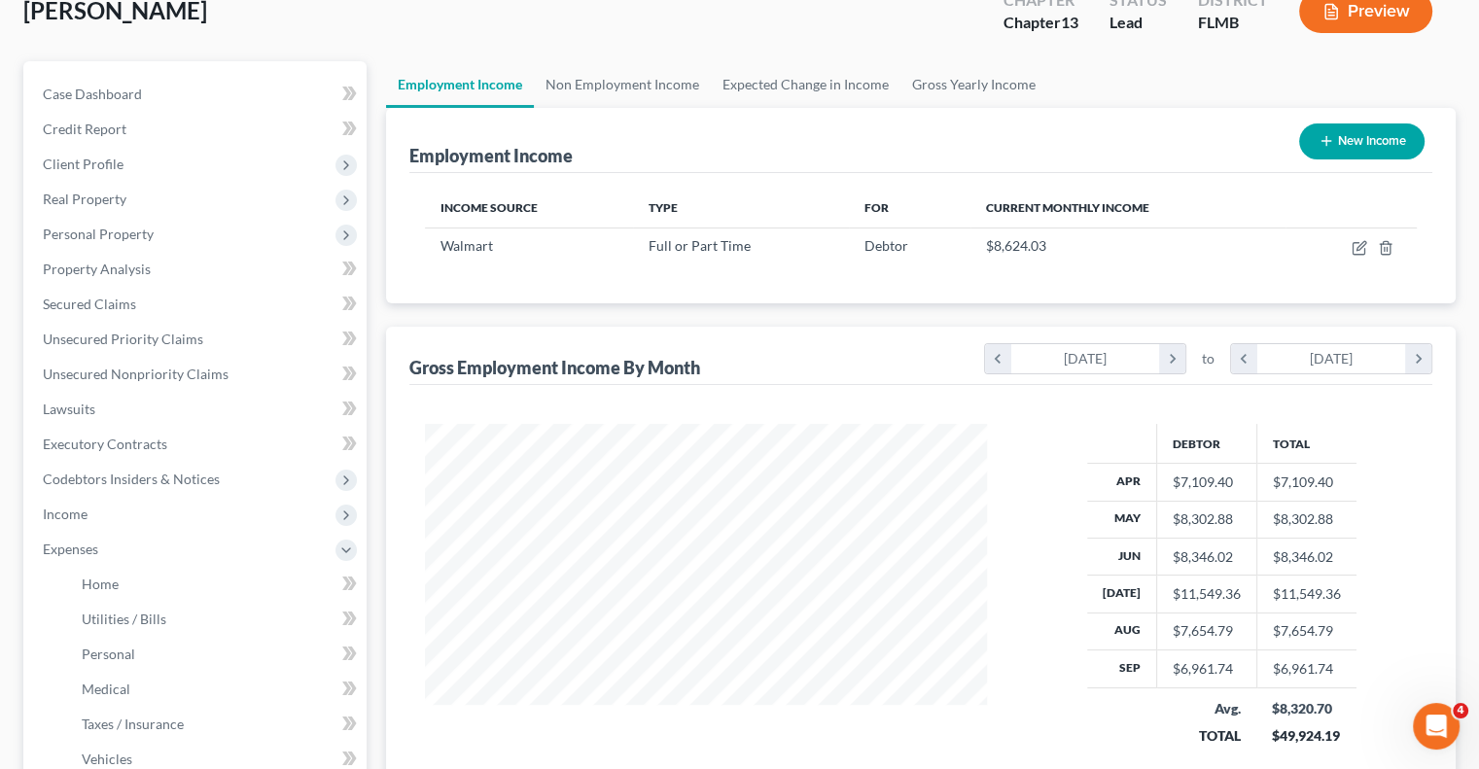
scroll to position [97, 0]
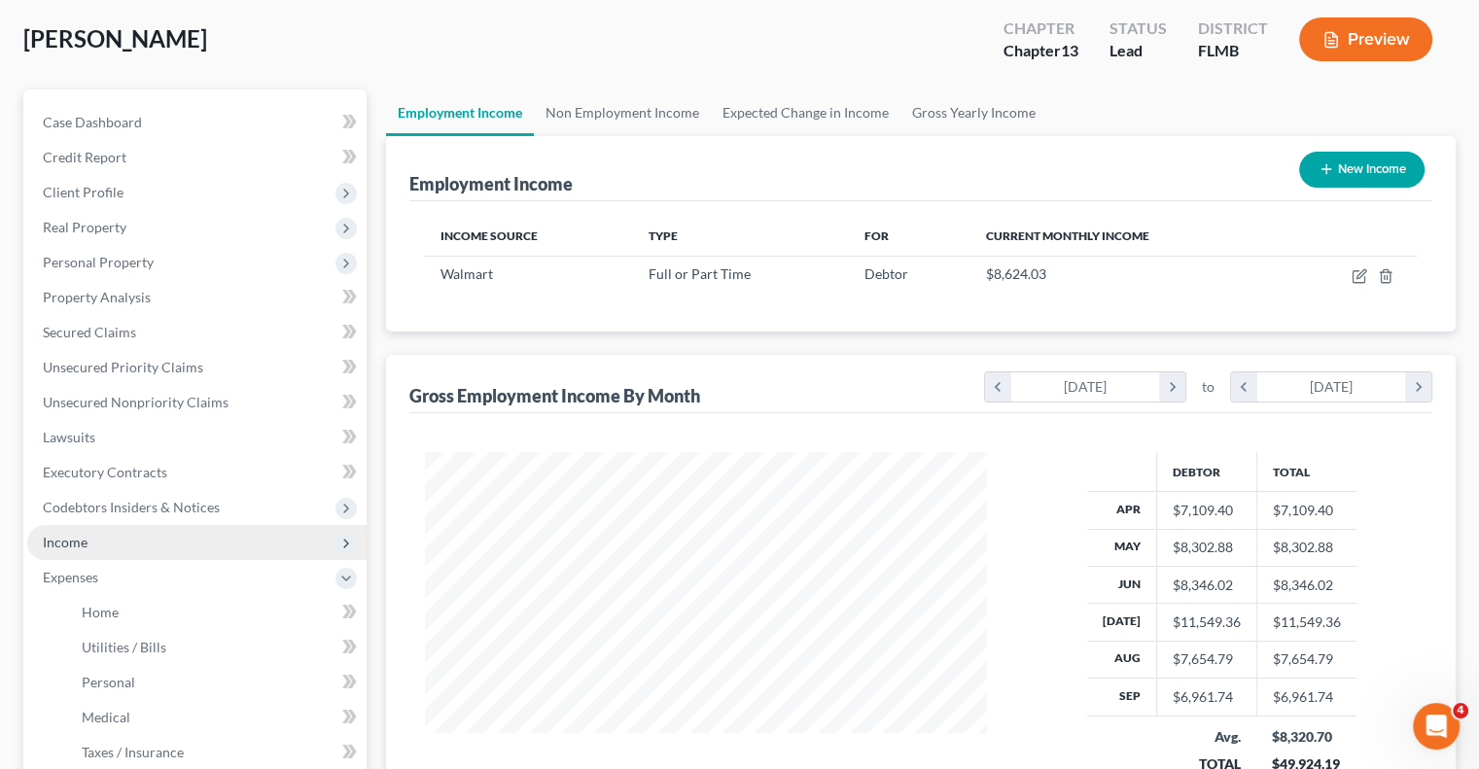
click at [115, 547] on span "Income" at bounding box center [196, 542] width 339 height 35
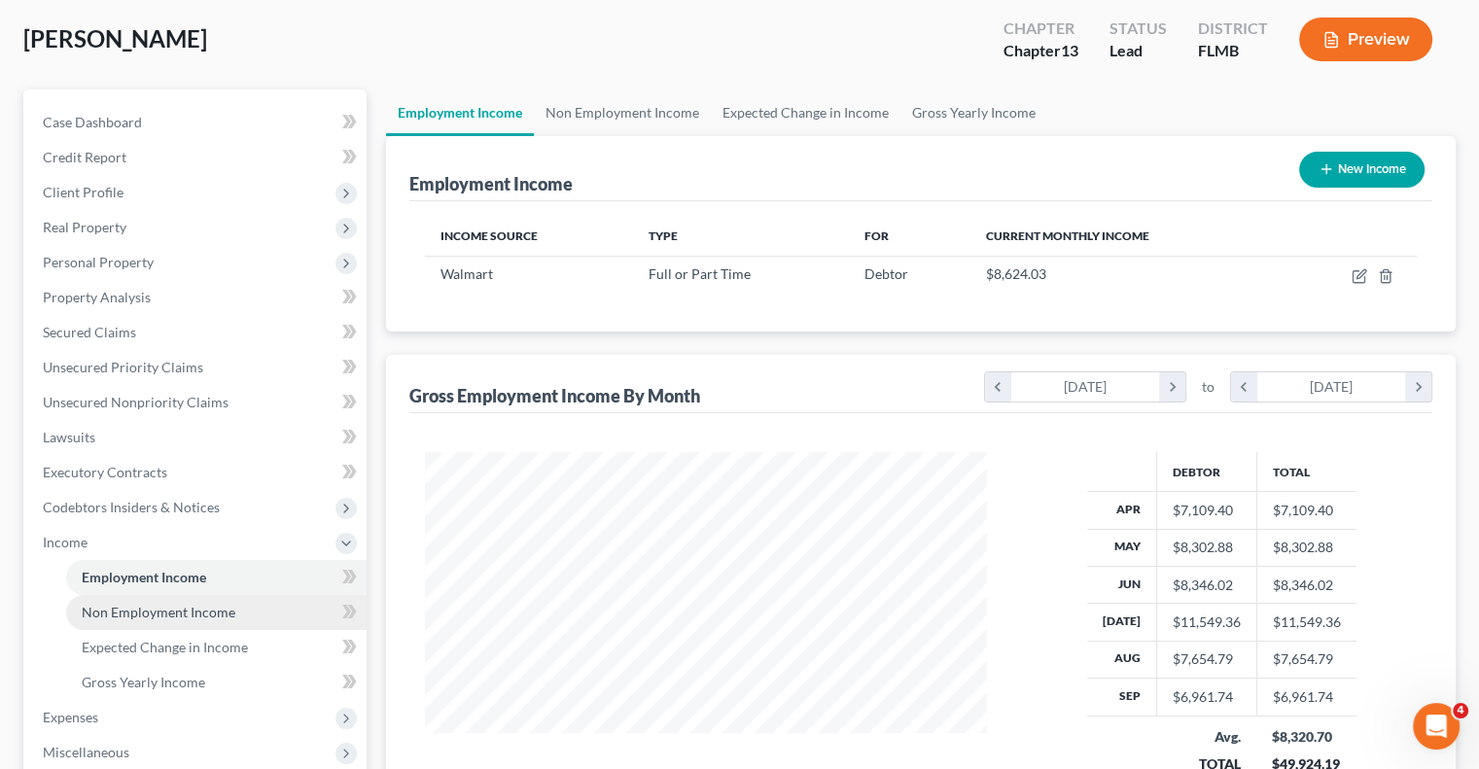
click at [212, 608] on span "Non Employment Income" at bounding box center [159, 612] width 154 height 17
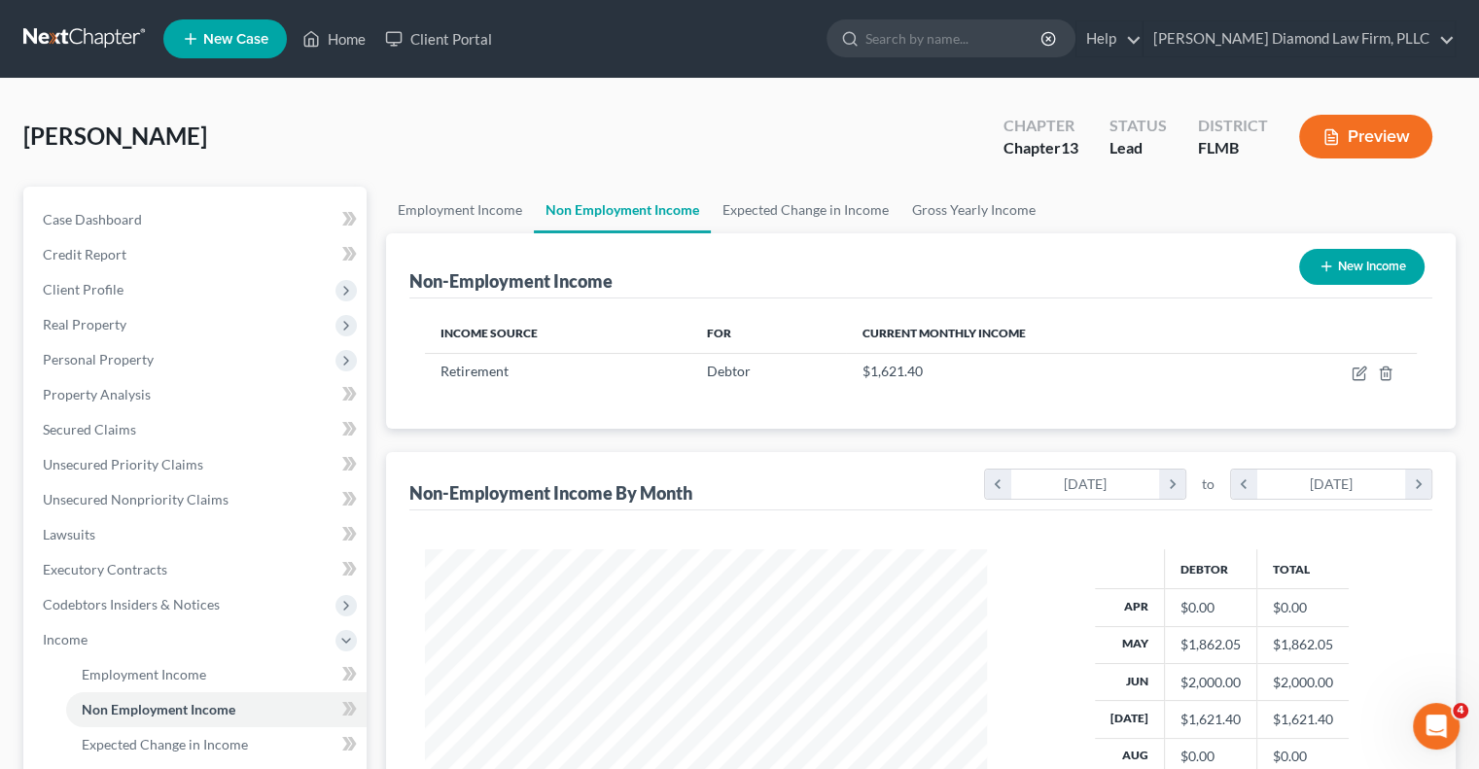
scroll to position [346, 600]
click at [93, 672] on span "Employment Income" at bounding box center [144, 674] width 125 height 17
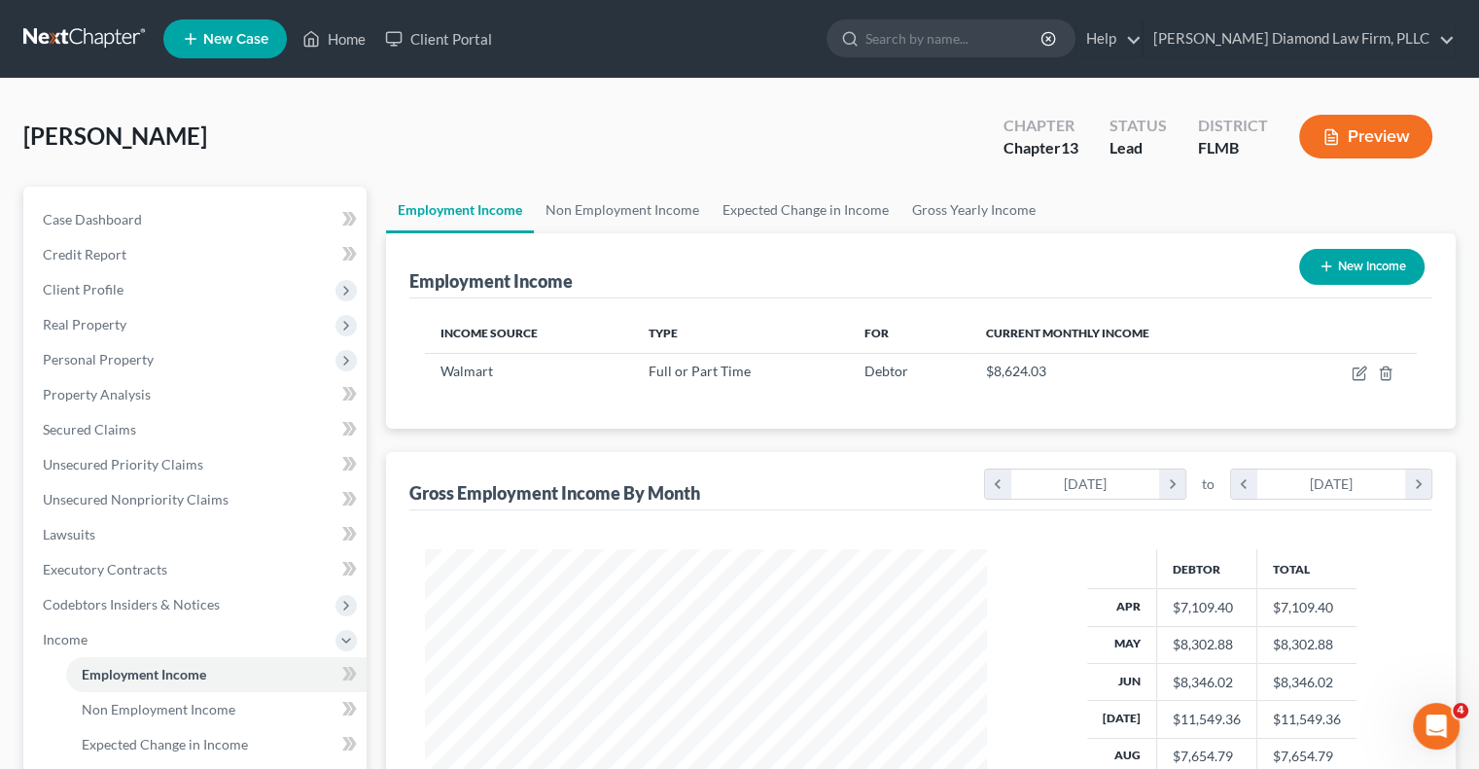
scroll to position [346, 600]
click at [91, 706] on span "Non Employment Income" at bounding box center [159, 709] width 154 height 17
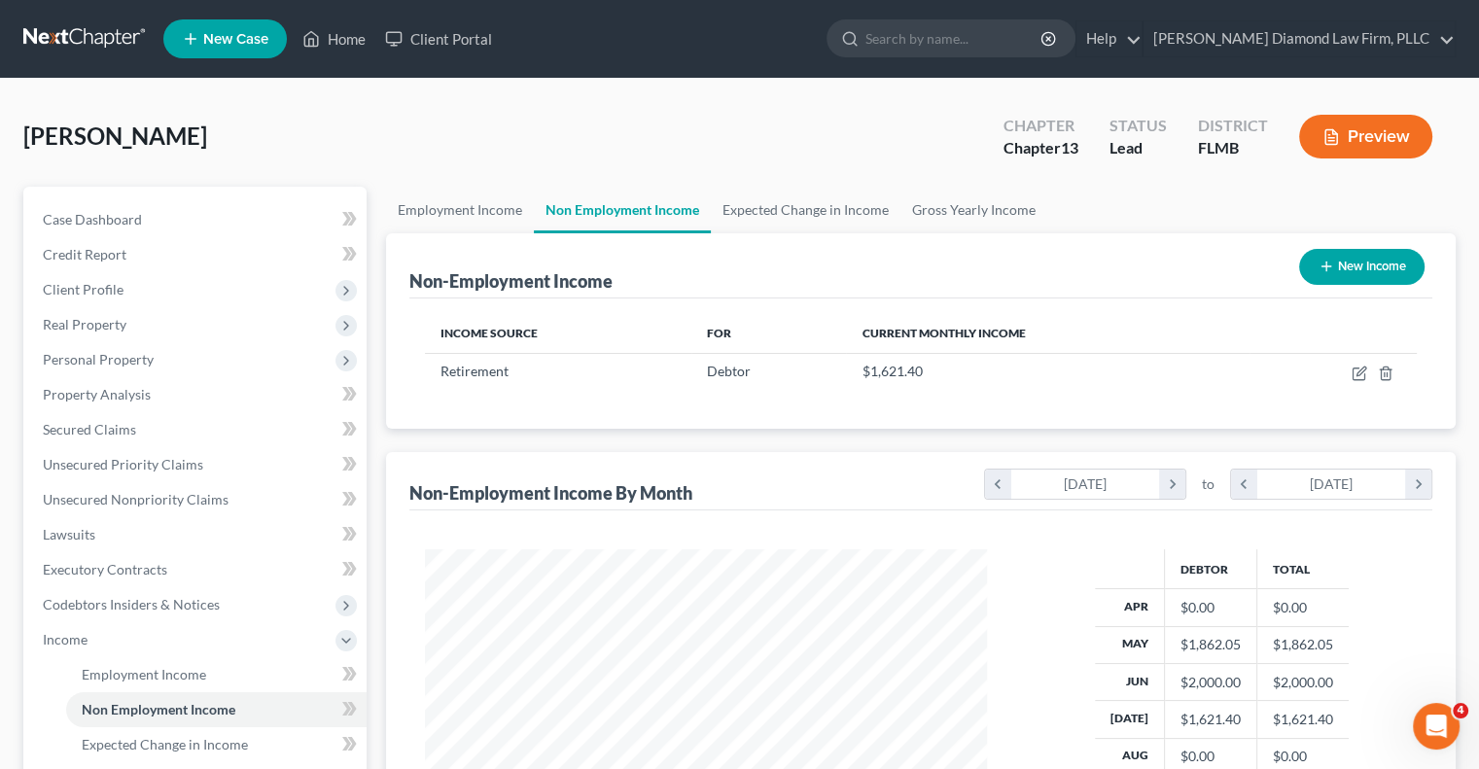
scroll to position [346, 600]
click at [798, 379] on div "Debtor" at bounding box center [769, 371] width 125 height 19
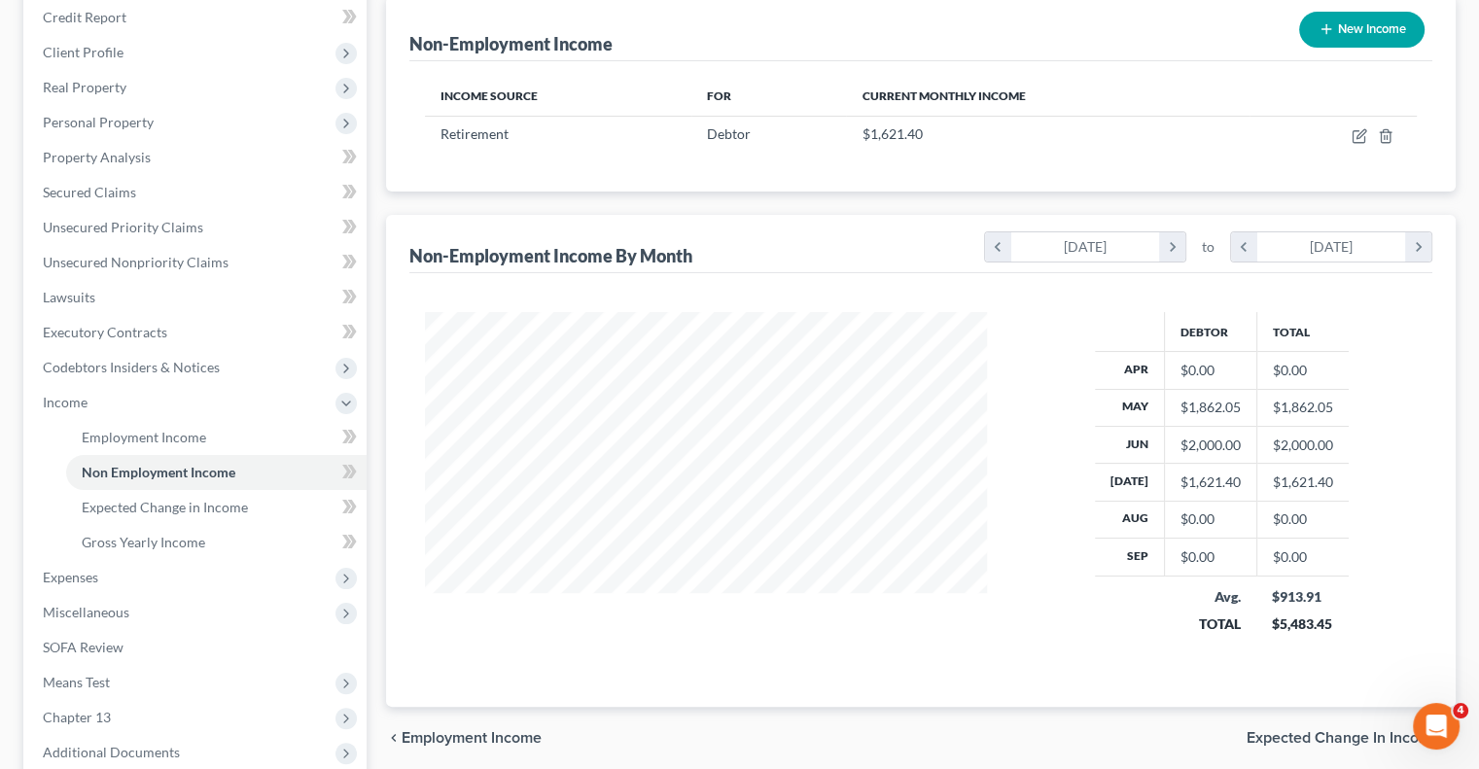
scroll to position [438, 0]
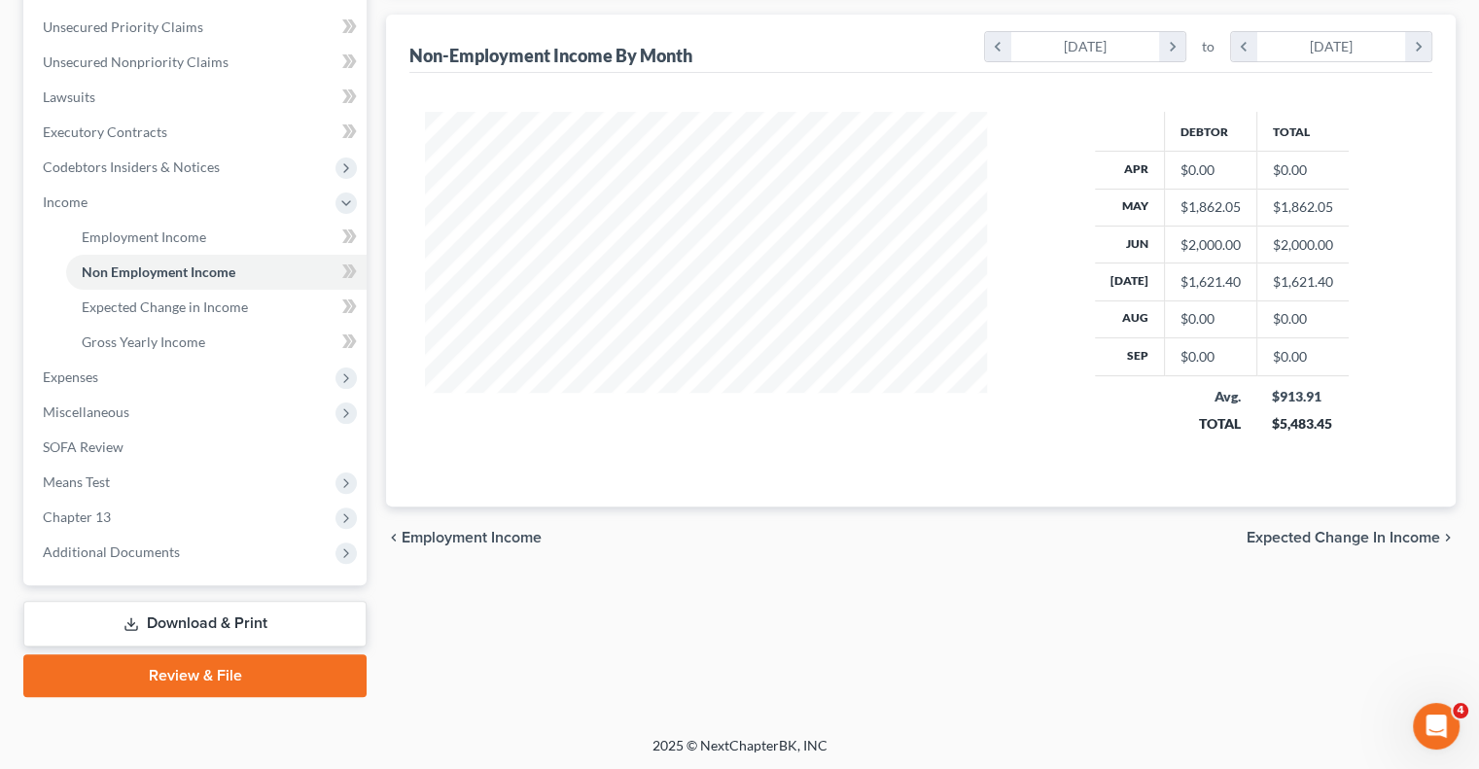
click at [1269, 531] on span "Expected Change in Income" at bounding box center [1344, 538] width 194 height 16
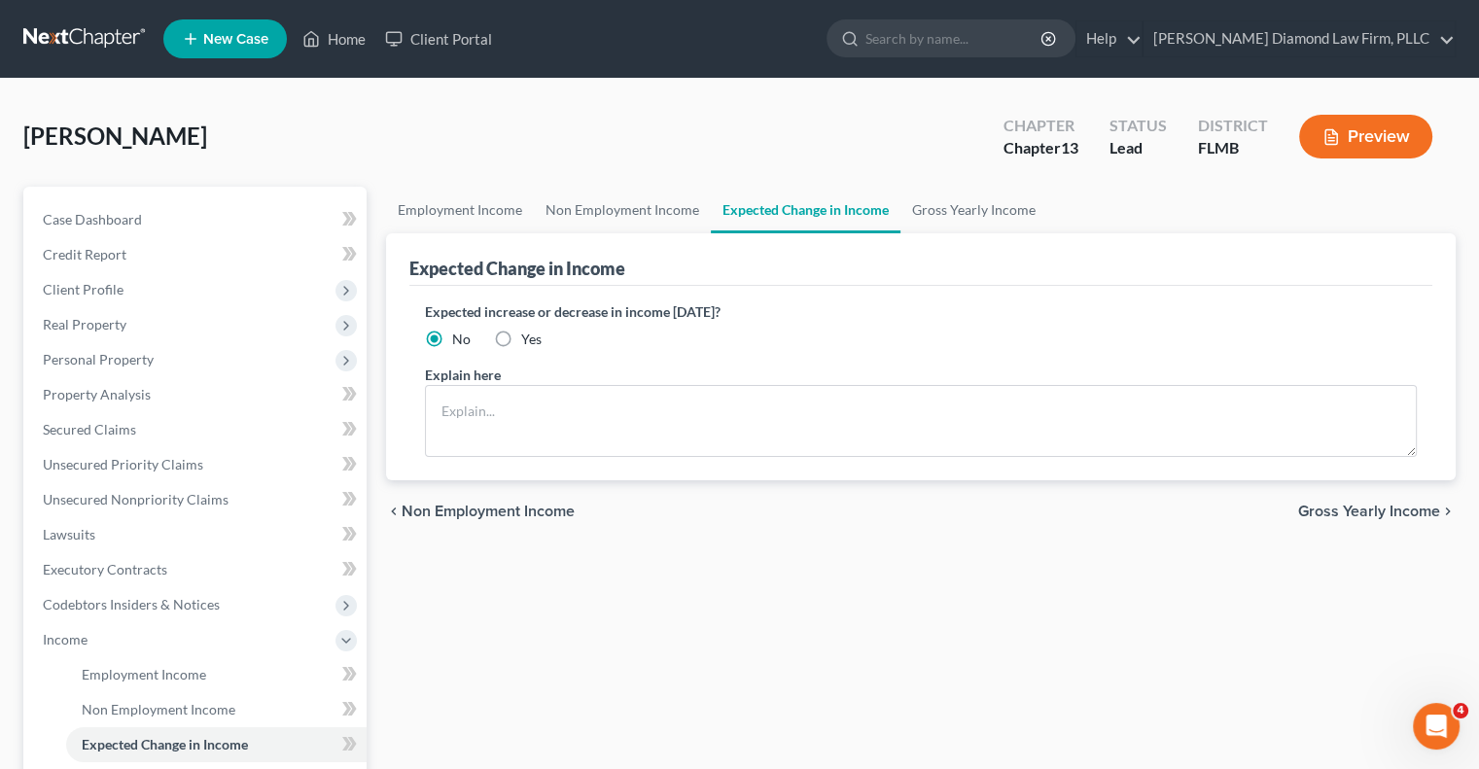
click at [1319, 515] on span "Gross Yearly Income" at bounding box center [1369, 512] width 142 height 16
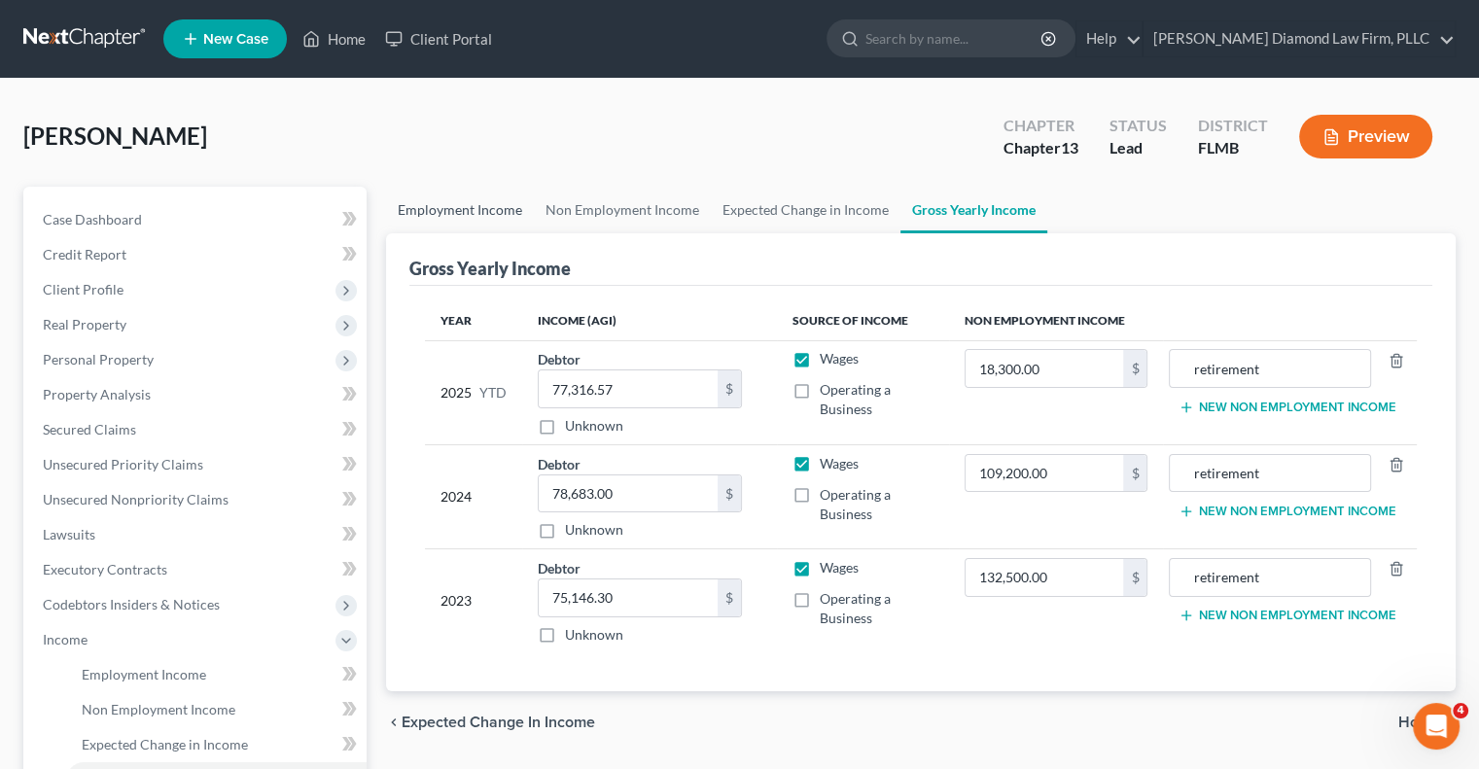
click at [487, 210] on link "Employment Income" at bounding box center [460, 210] width 148 height 47
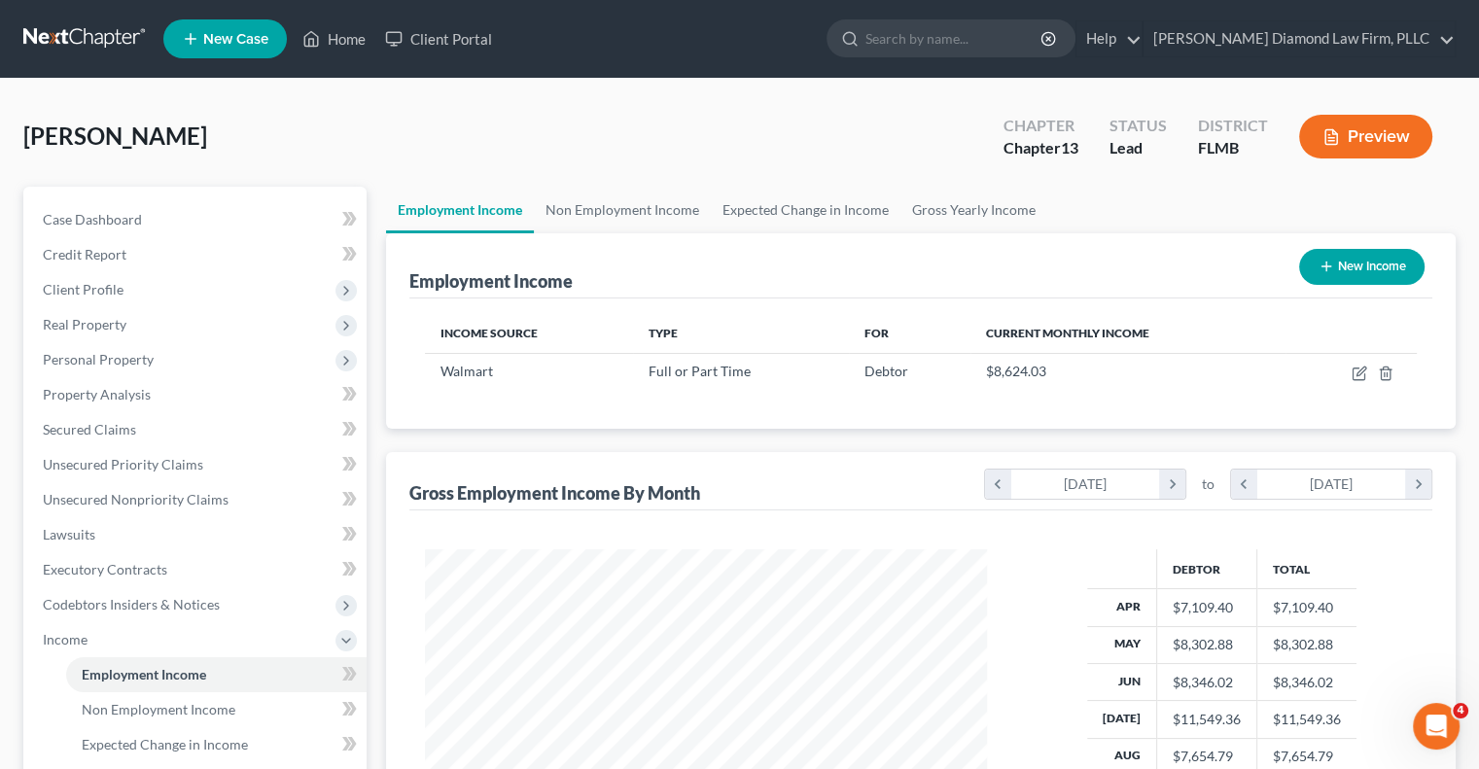
scroll to position [346, 600]
click at [941, 210] on link "Gross Yearly Income" at bounding box center [974, 210] width 147 height 47
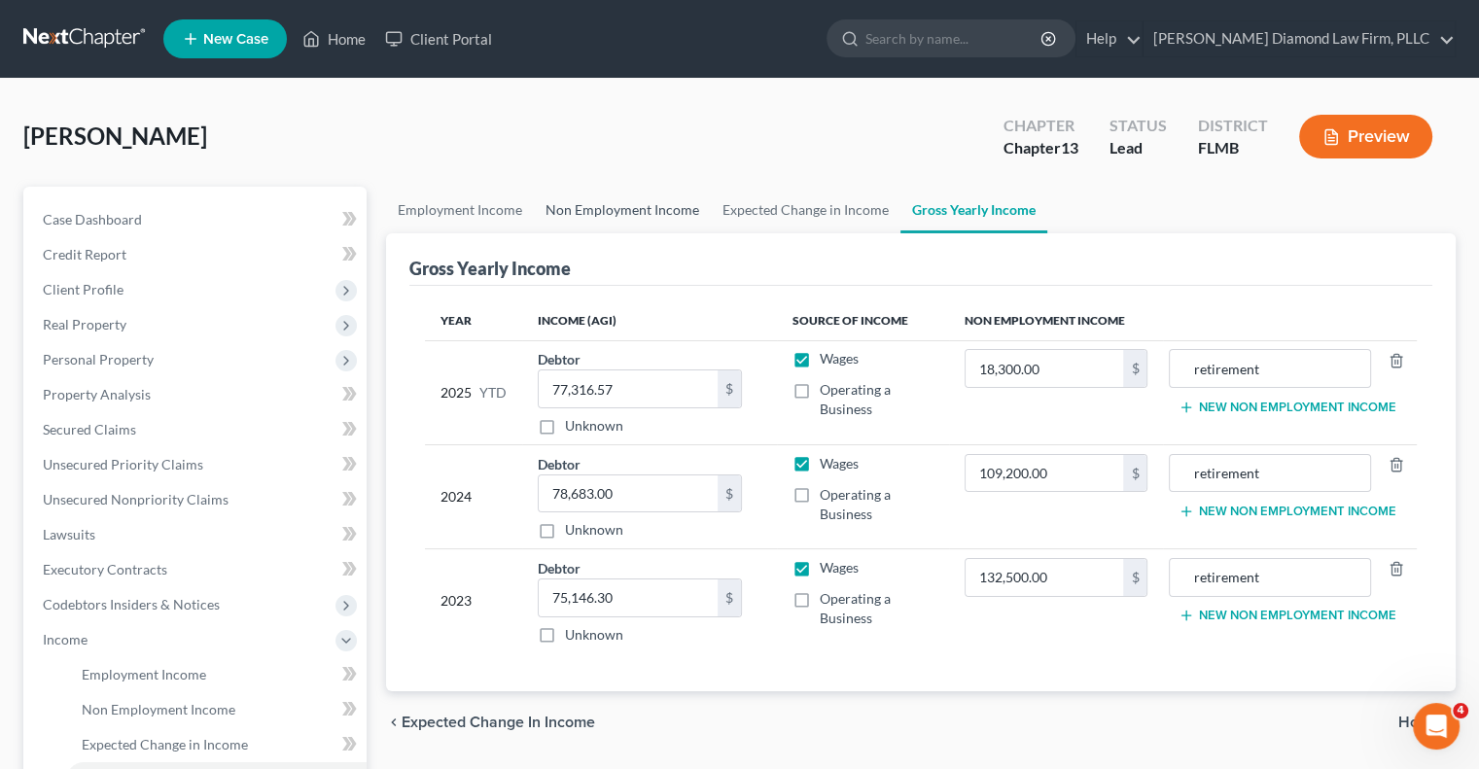
click at [640, 206] on link "Non Employment Income" at bounding box center [622, 210] width 177 height 47
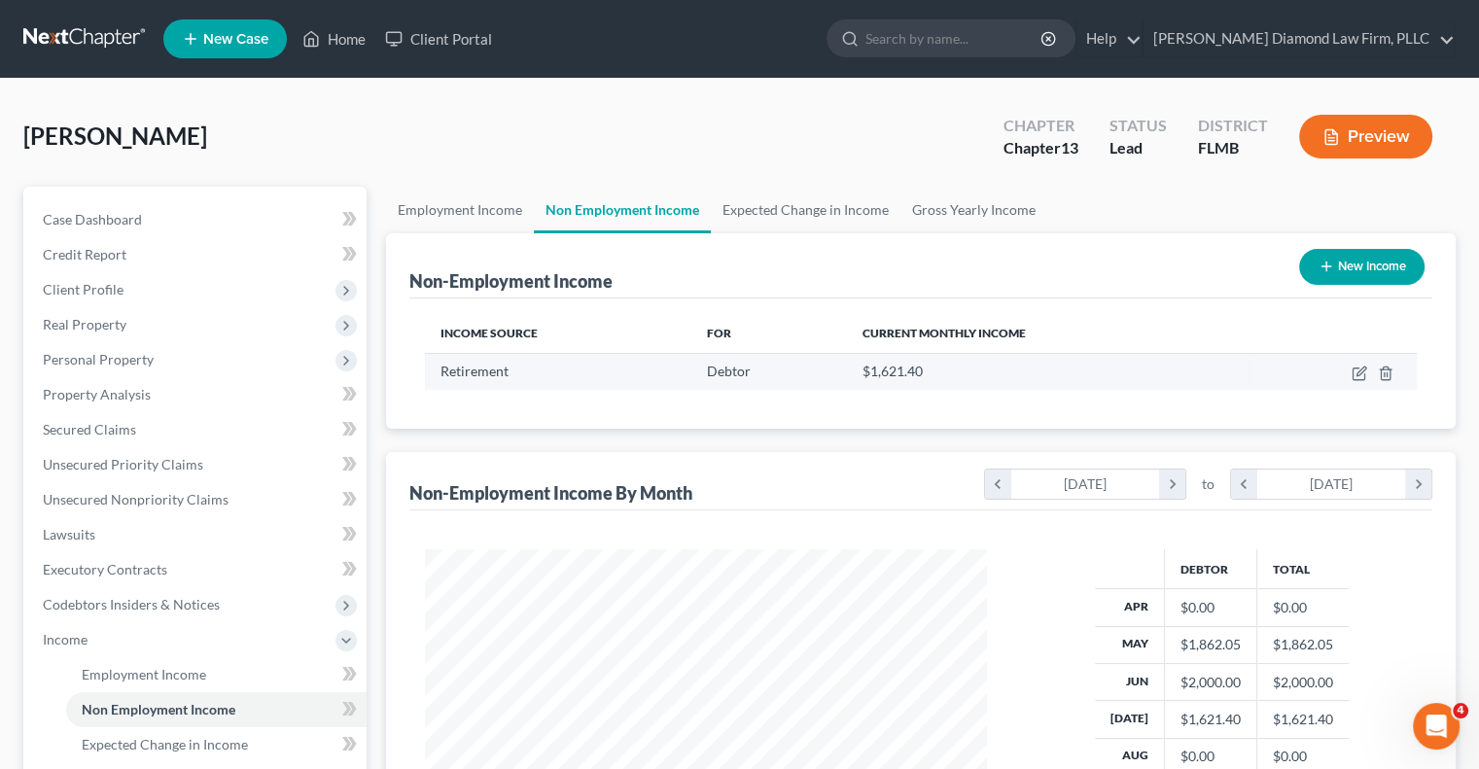
click at [958, 368] on div "$1,621.40" at bounding box center [1048, 371] width 373 height 19
click at [930, 371] on div "$1,621.40" at bounding box center [1048, 371] width 373 height 19
click at [1359, 373] on icon "button" at bounding box center [1360, 374] width 16 height 16
select select "3"
select select "0"
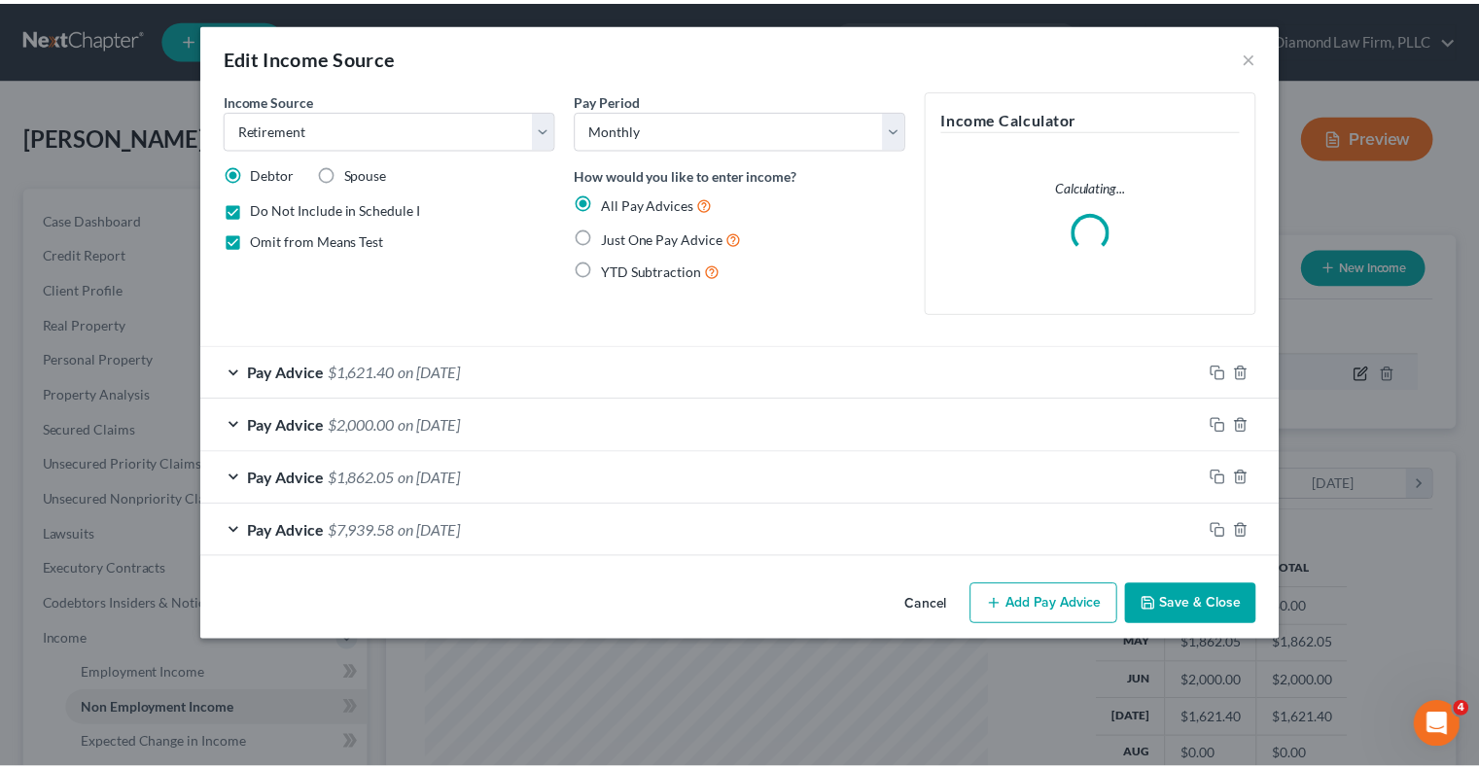
scroll to position [346, 607]
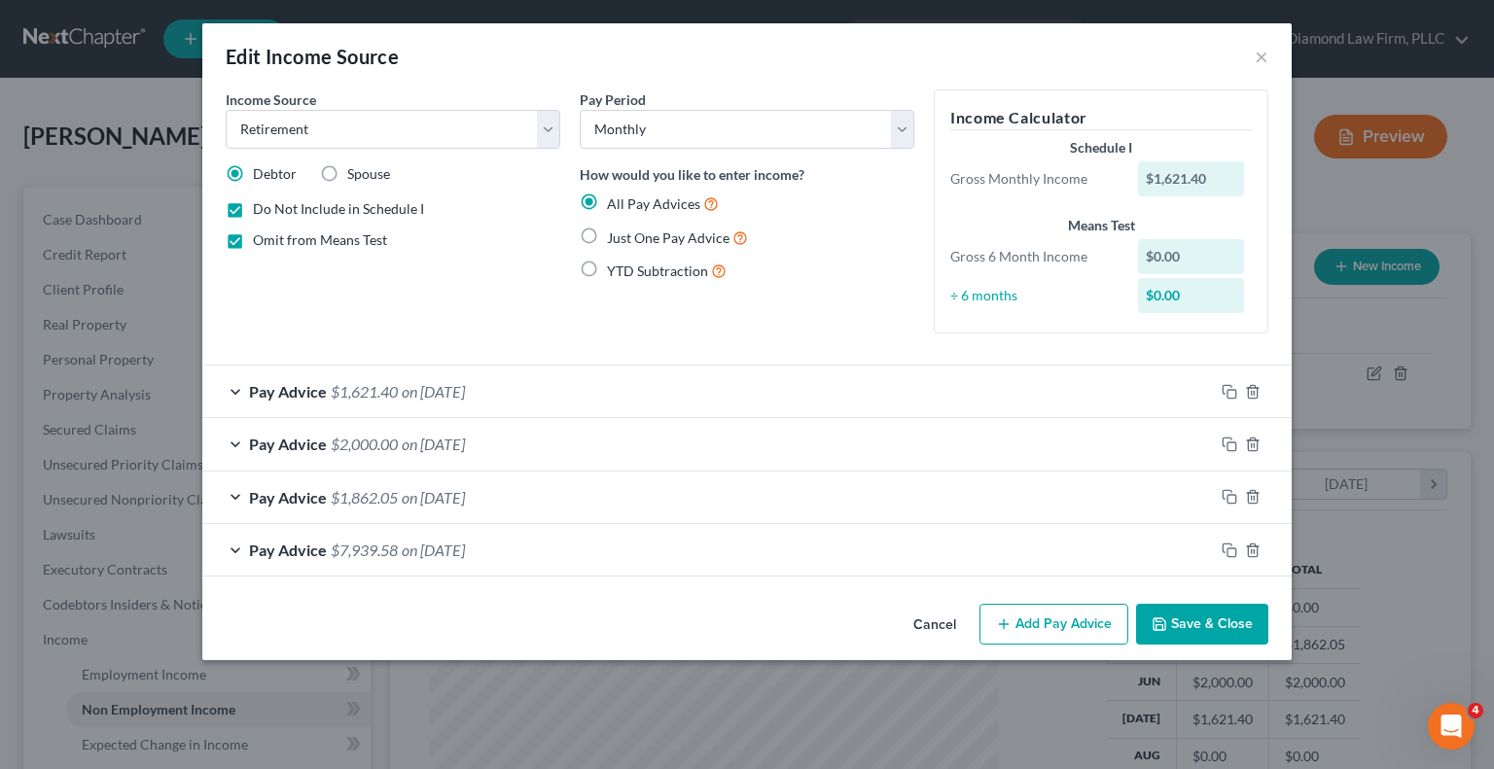
click at [253, 207] on label "Do Not Include in Schedule I" at bounding box center [338, 208] width 171 height 19
click at [261, 207] on input "Do Not Include in Schedule I" at bounding box center [267, 205] width 13 height 13
checkbox input "false"
click at [253, 237] on label "Omit from Means Test" at bounding box center [320, 240] width 134 height 19
click at [261, 237] on input "Omit from Means Test" at bounding box center [267, 237] width 13 height 13
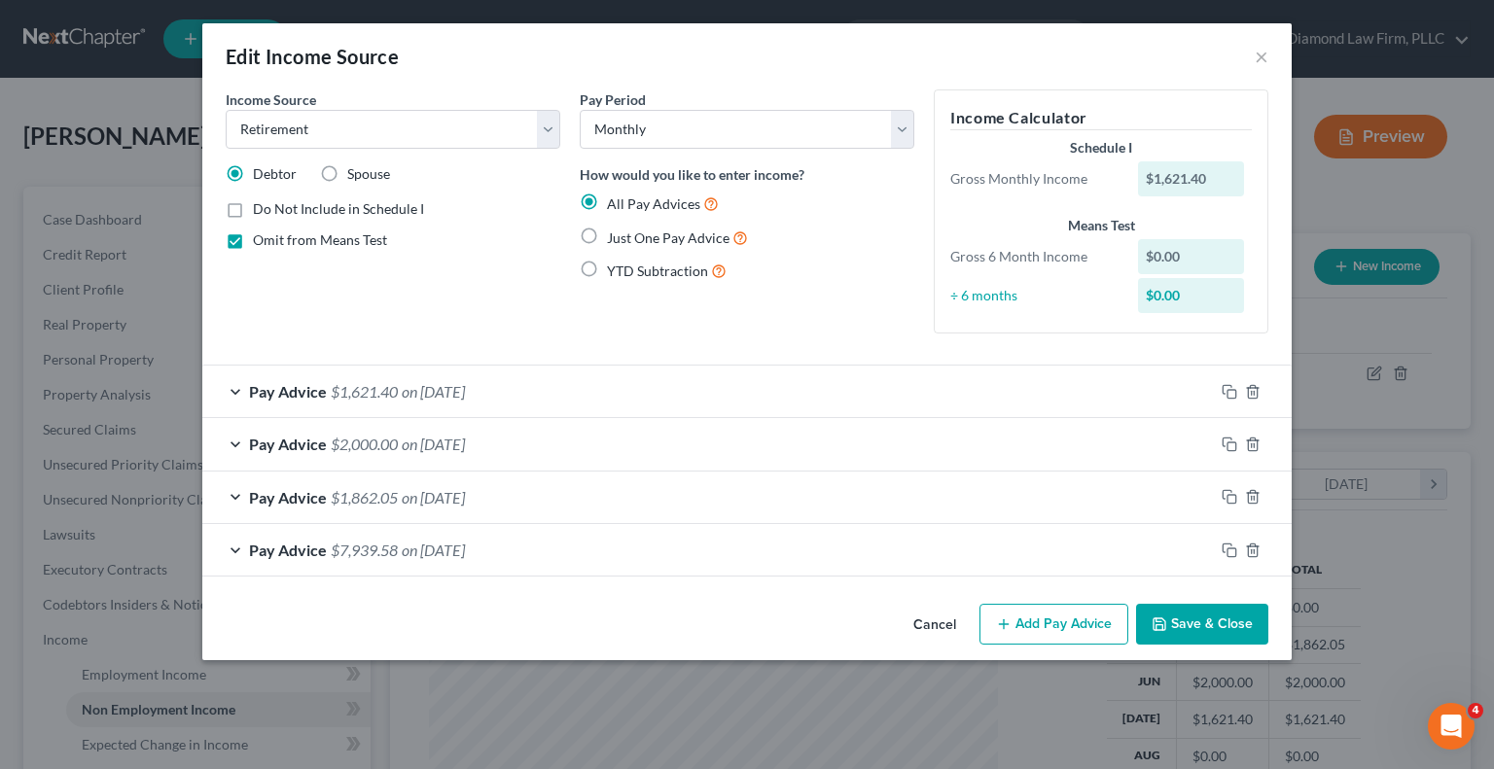
checkbox input "false"
click at [1223, 176] on div "$1,621.40" at bounding box center [1191, 178] width 107 height 35
click at [1216, 180] on div "$1,621.40" at bounding box center [1191, 178] width 107 height 35
click at [1263, 58] on button "×" at bounding box center [1262, 56] width 14 height 23
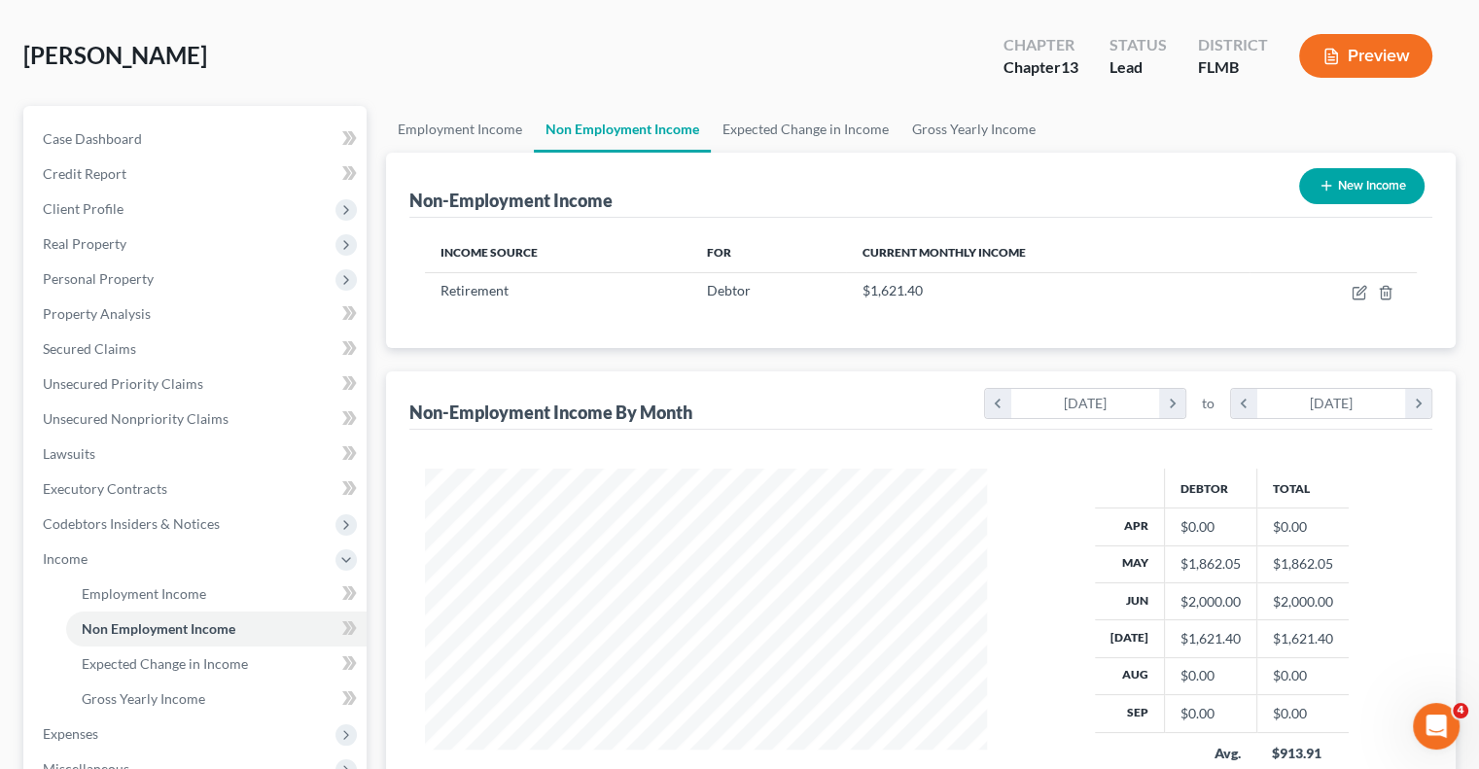
scroll to position [195, 0]
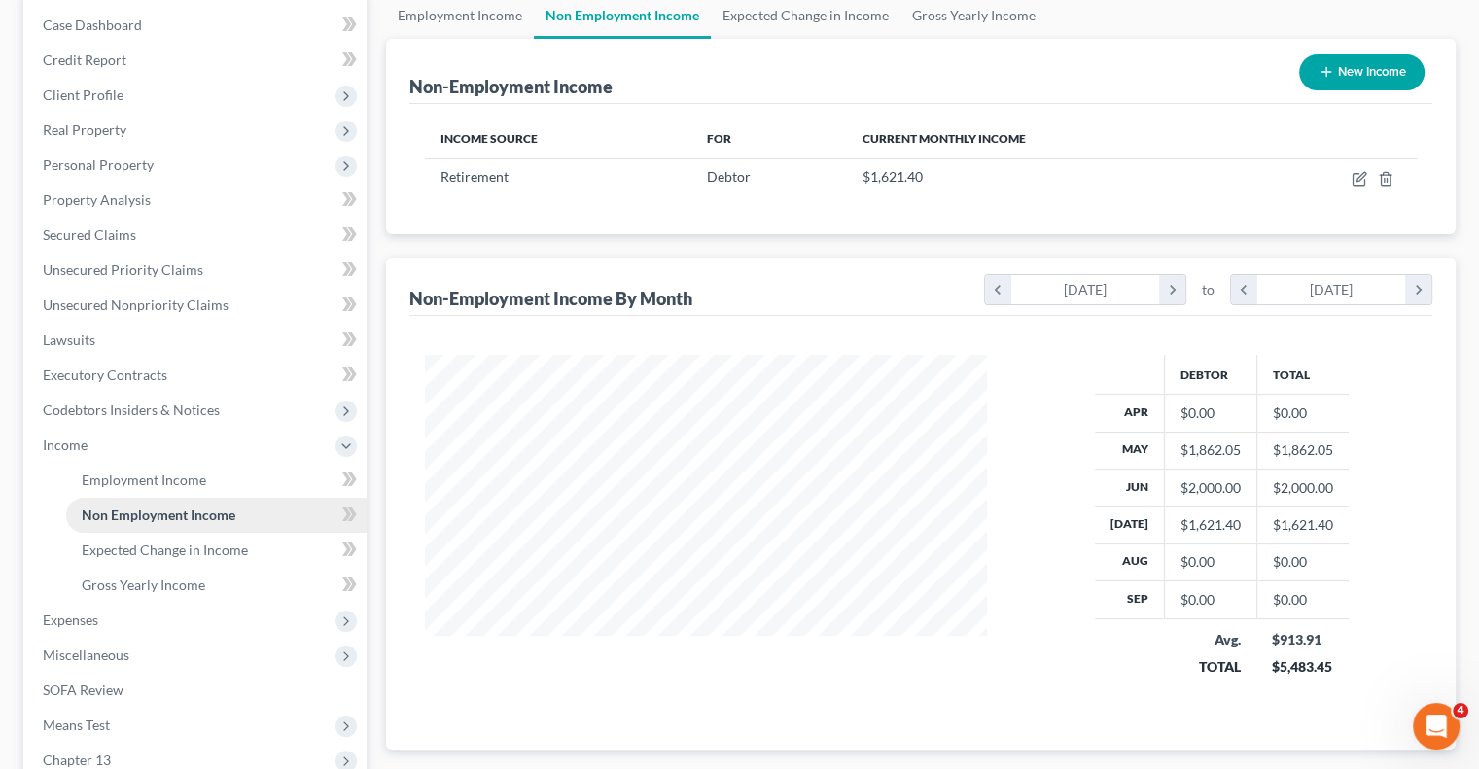
click at [267, 515] on link "Non Employment Income" at bounding box center [216, 515] width 301 height 35
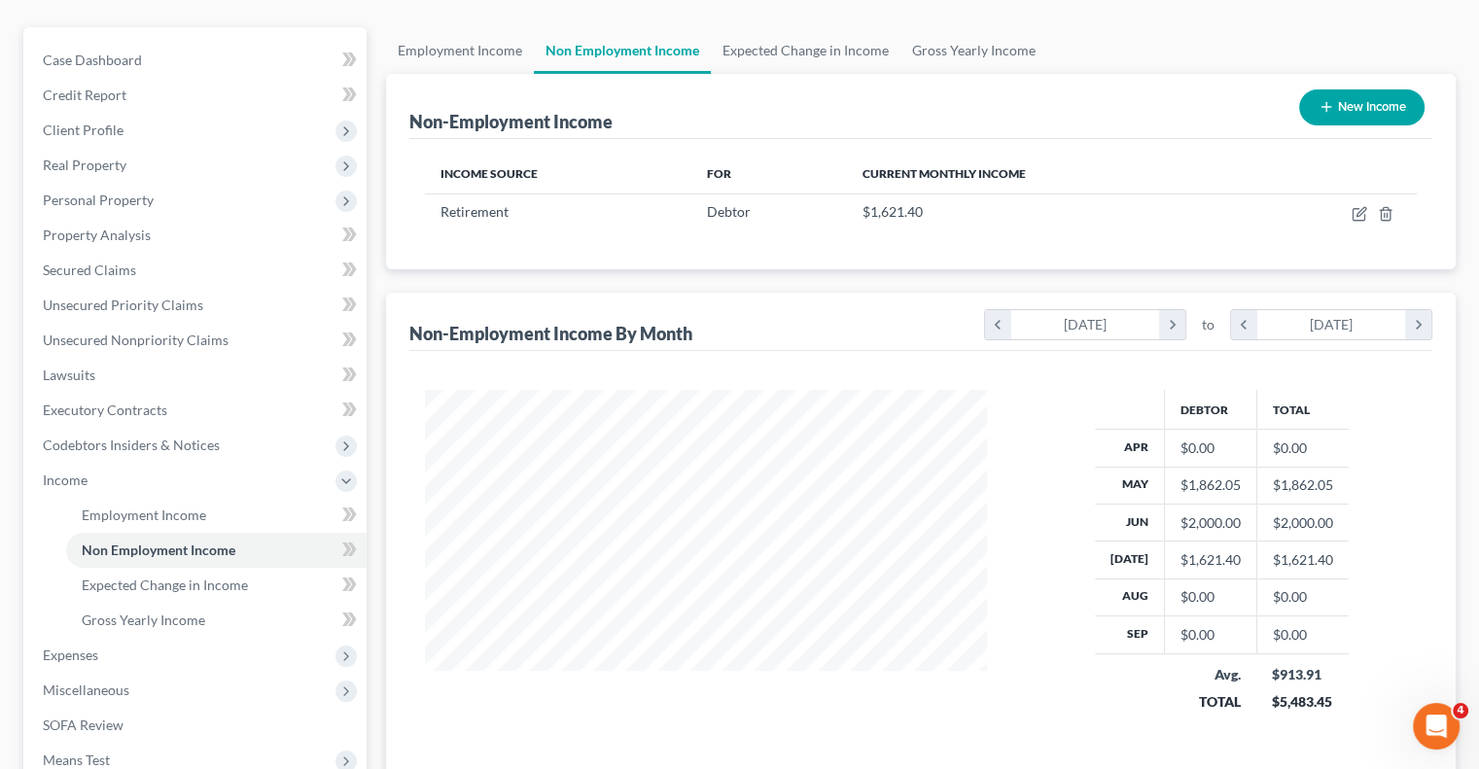
scroll to position [0, 0]
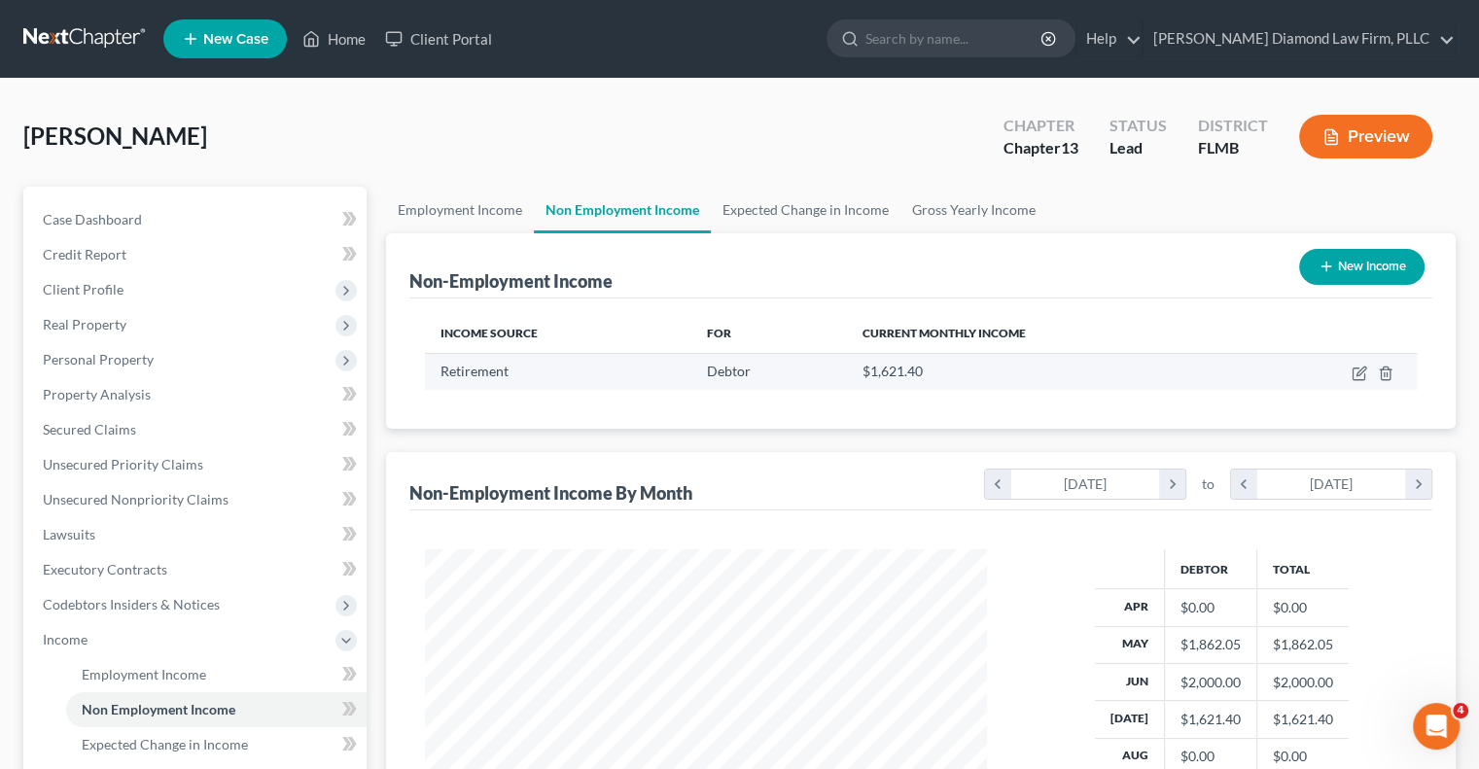
click at [891, 374] on span "$1,621.40" at bounding box center [892, 371] width 60 height 17
click at [946, 381] on td "$1,621.40" at bounding box center [1048, 371] width 404 height 37
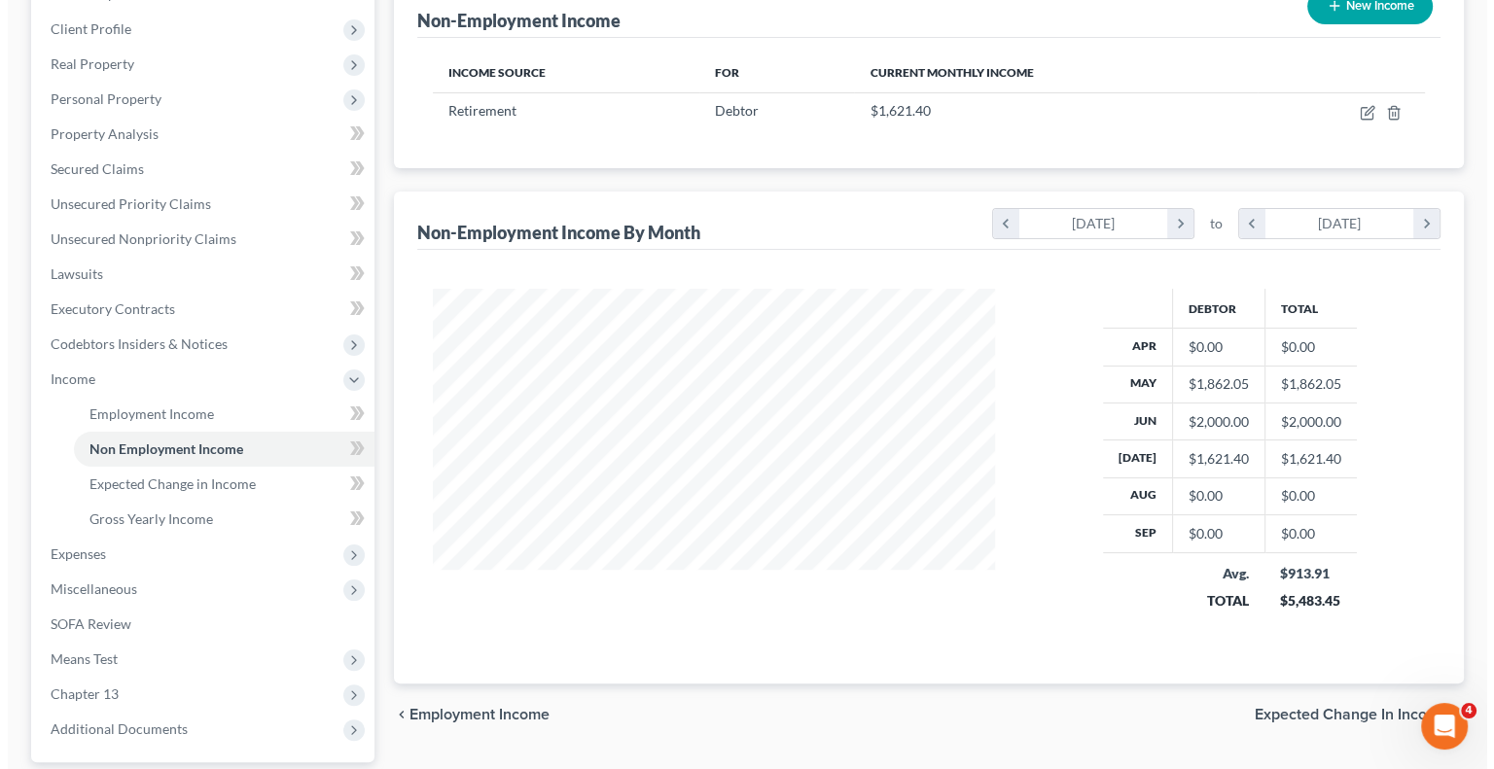
scroll to position [292, 0]
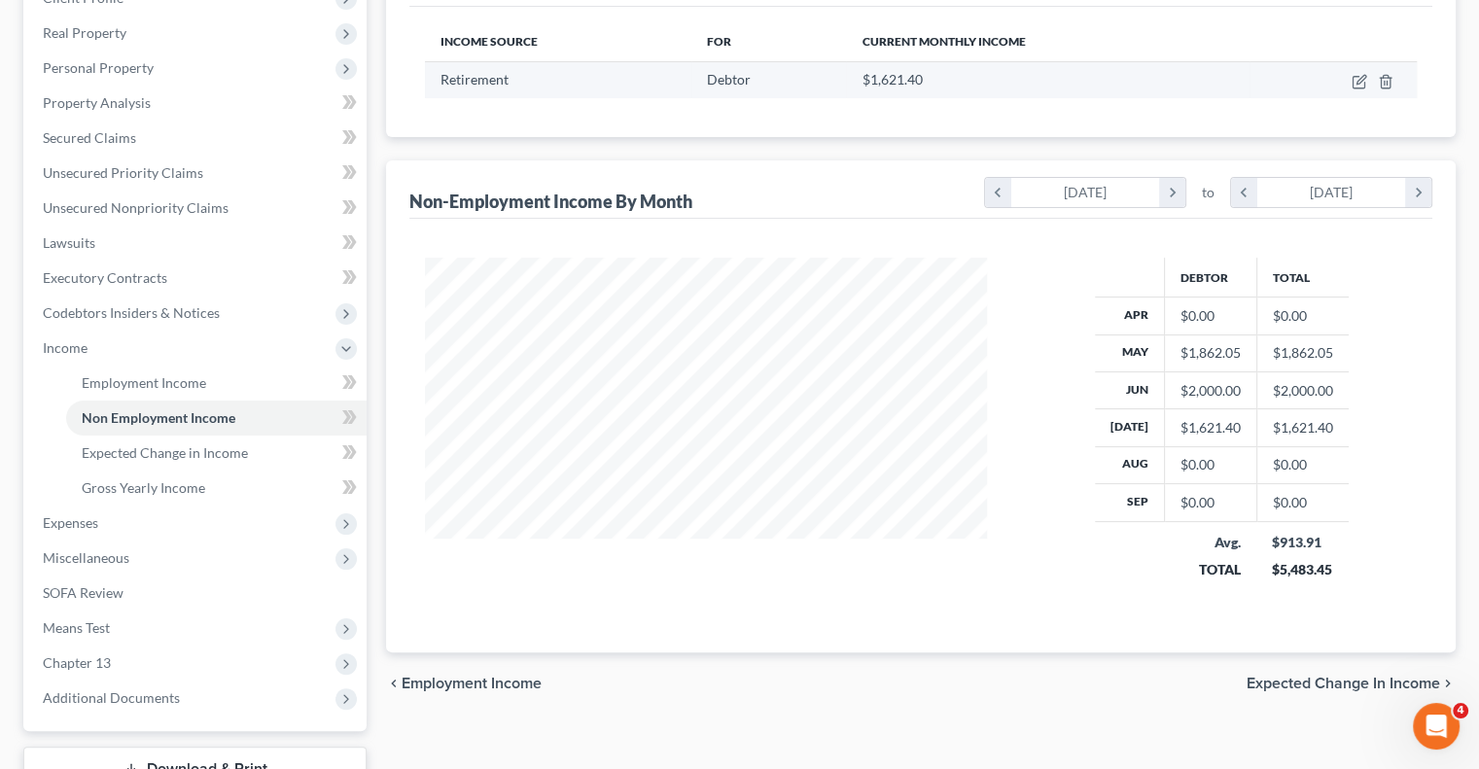
click at [1342, 85] on td at bounding box center [1333, 79] width 167 height 37
click at [1358, 81] on icon "button" at bounding box center [1361, 79] width 9 height 9
select select "3"
select select "0"
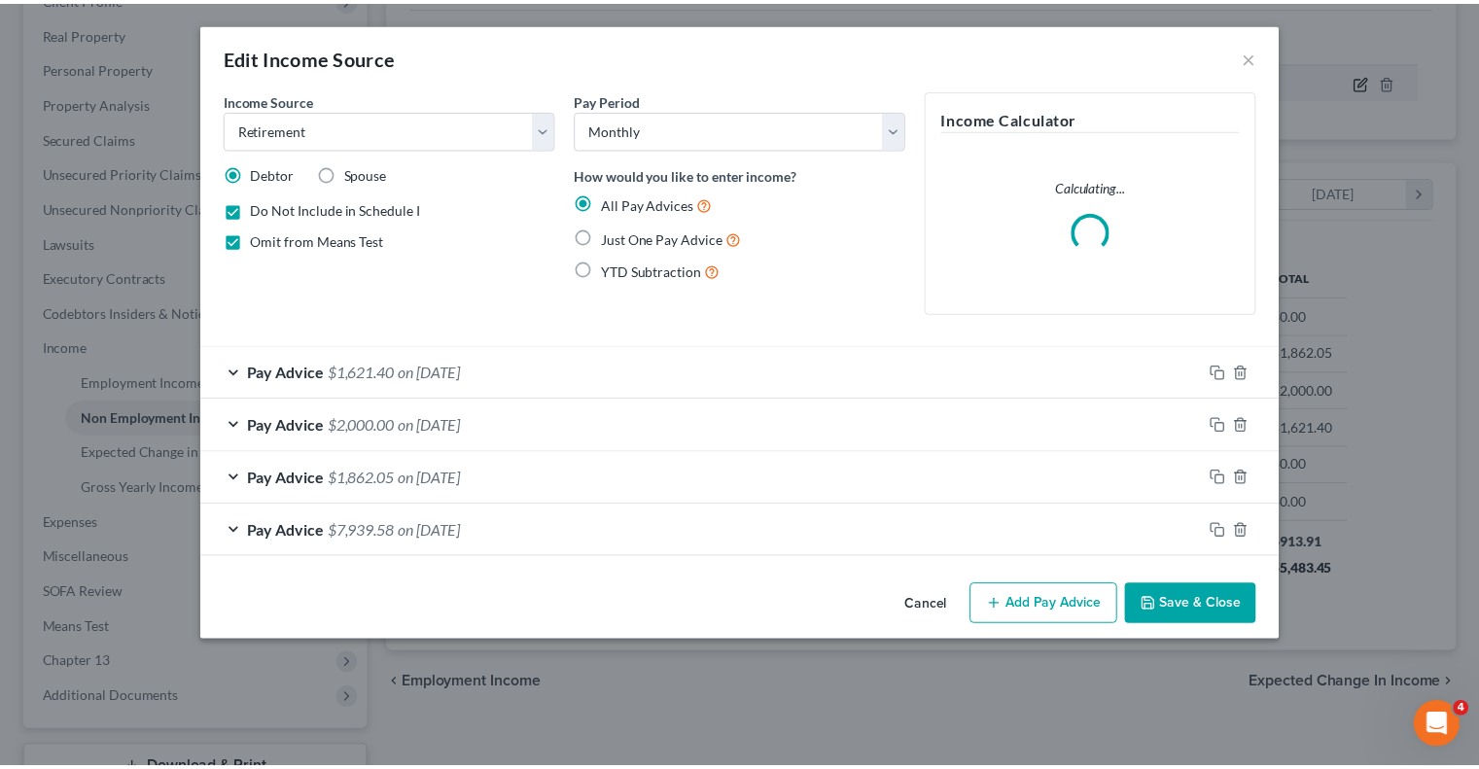
scroll to position [346, 607]
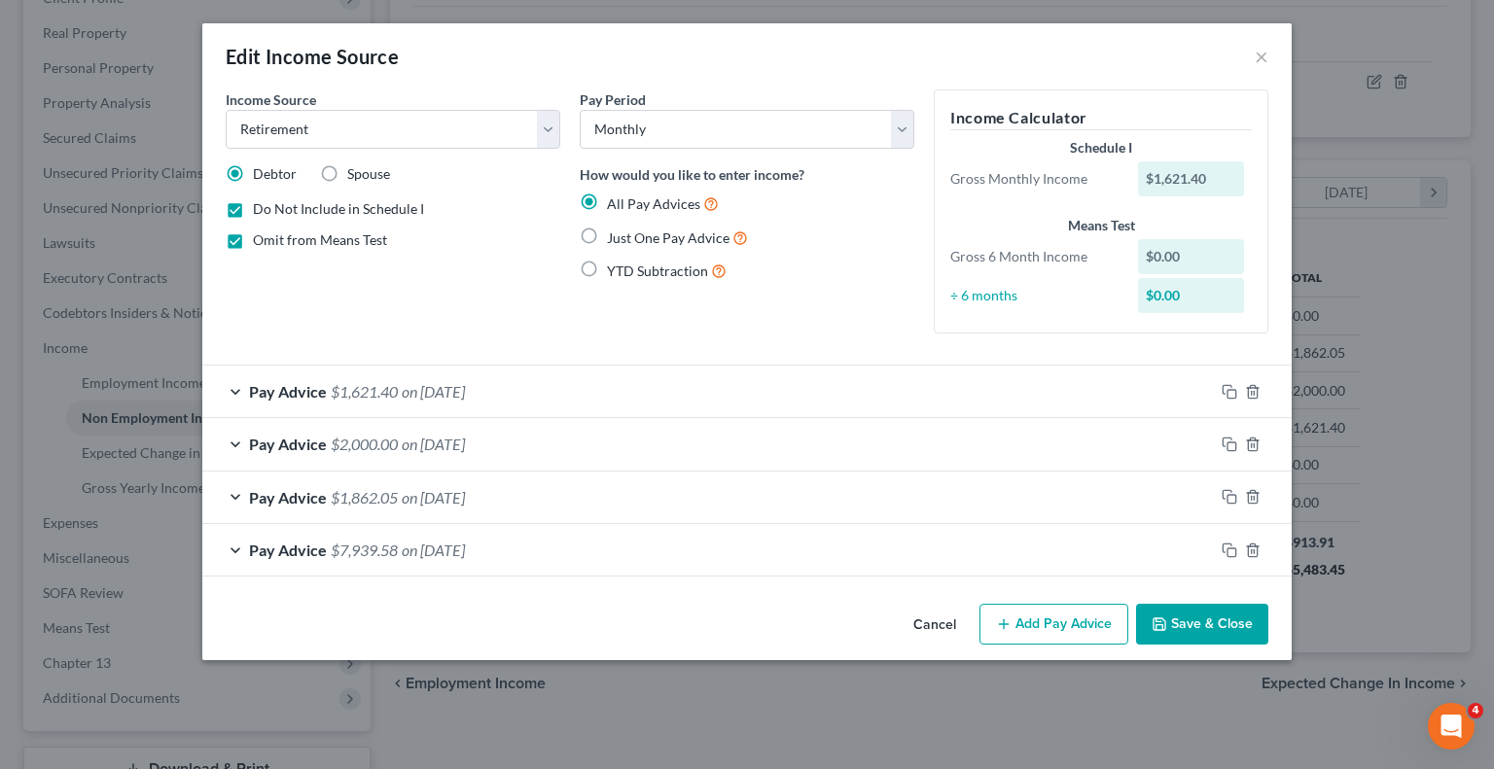
click at [1210, 174] on div "$1,621.40" at bounding box center [1191, 178] width 107 height 35
click at [1192, 185] on div "$1,621.40" at bounding box center [1191, 178] width 107 height 35
drag, startPoint x: 1204, startPoint y: 178, endPoint x: 1144, endPoint y: 170, distance: 60.8
click at [1144, 170] on div "$1,621.40" at bounding box center [1191, 178] width 107 height 35
drag, startPoint x: 1143, startPoint y: 171, endPoint x: 1118, endPoint y: 188, distance: 30.2
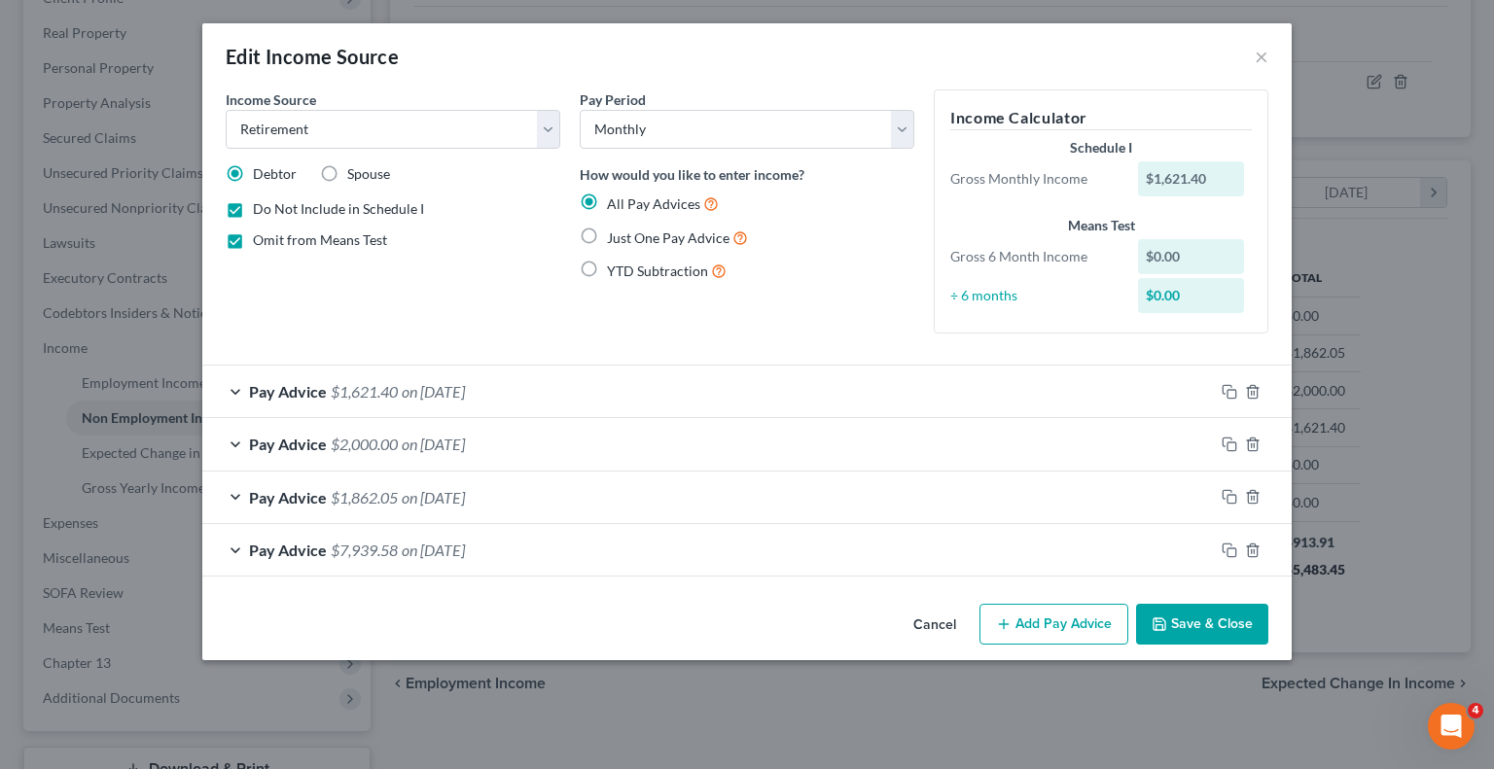
click at [1118, 188] on div "Gross Monthly Income" at bounding box center [1035, 178] width 188 height 19
click at [253, 201] on label "Do Not Include in Schedule I" at bounding box center [338, 208] width 171 height 19
click at [261, 201] on input "Do Not Include in Schedule I" at bounding box center [267, 205] width 13 height 13
checkbox input "false"
click at [253, 236] on label "Omit from Means Test" at bounding box center [320, 240] width 134 height 19
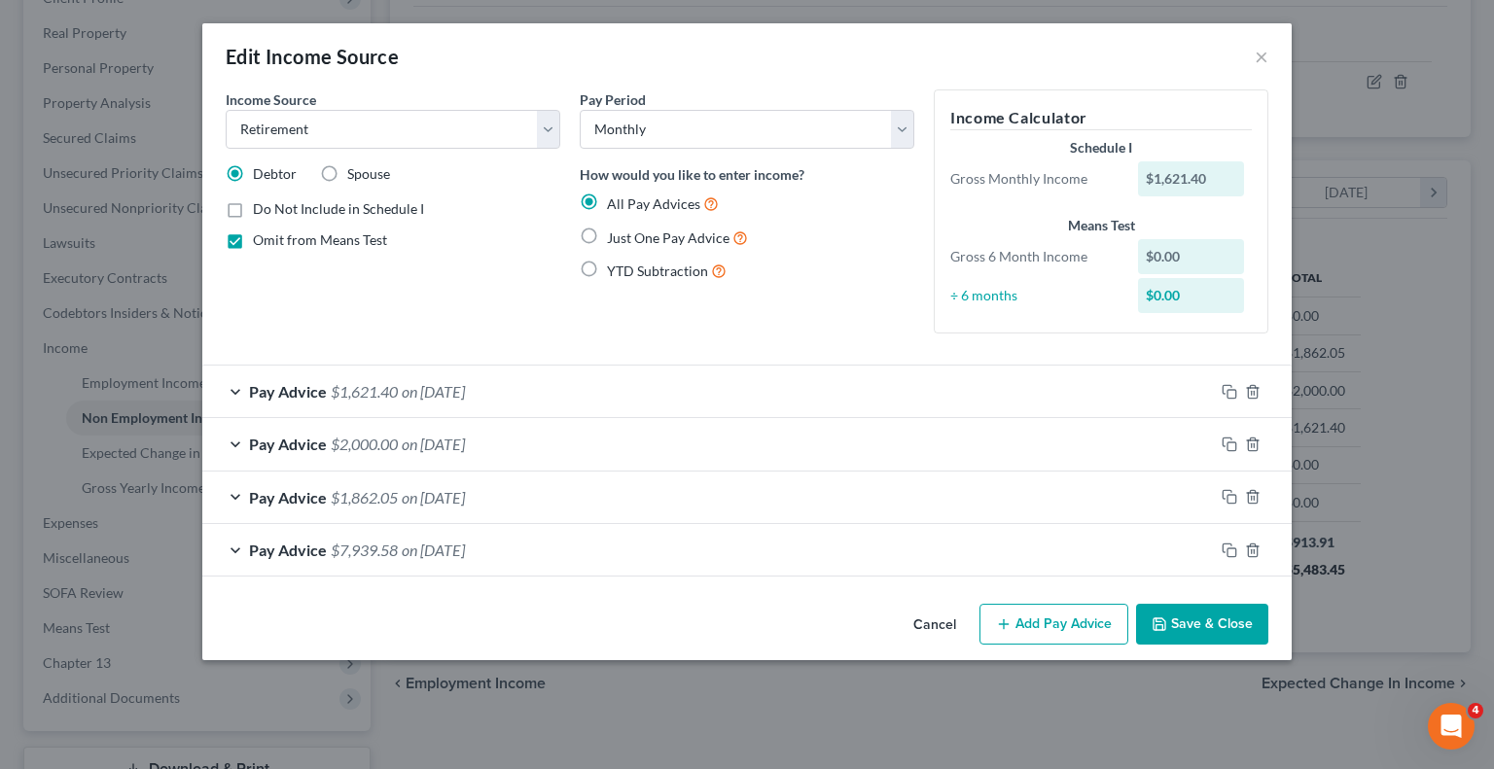
click at [261, 236] on input "Omit from Means Test" at bounding box center [267, 237] width 13 height 13
checkbox input "false"
click at [1217, 631] on button "Save & Close" at bounding box center [1202, 624] width 132 height 41
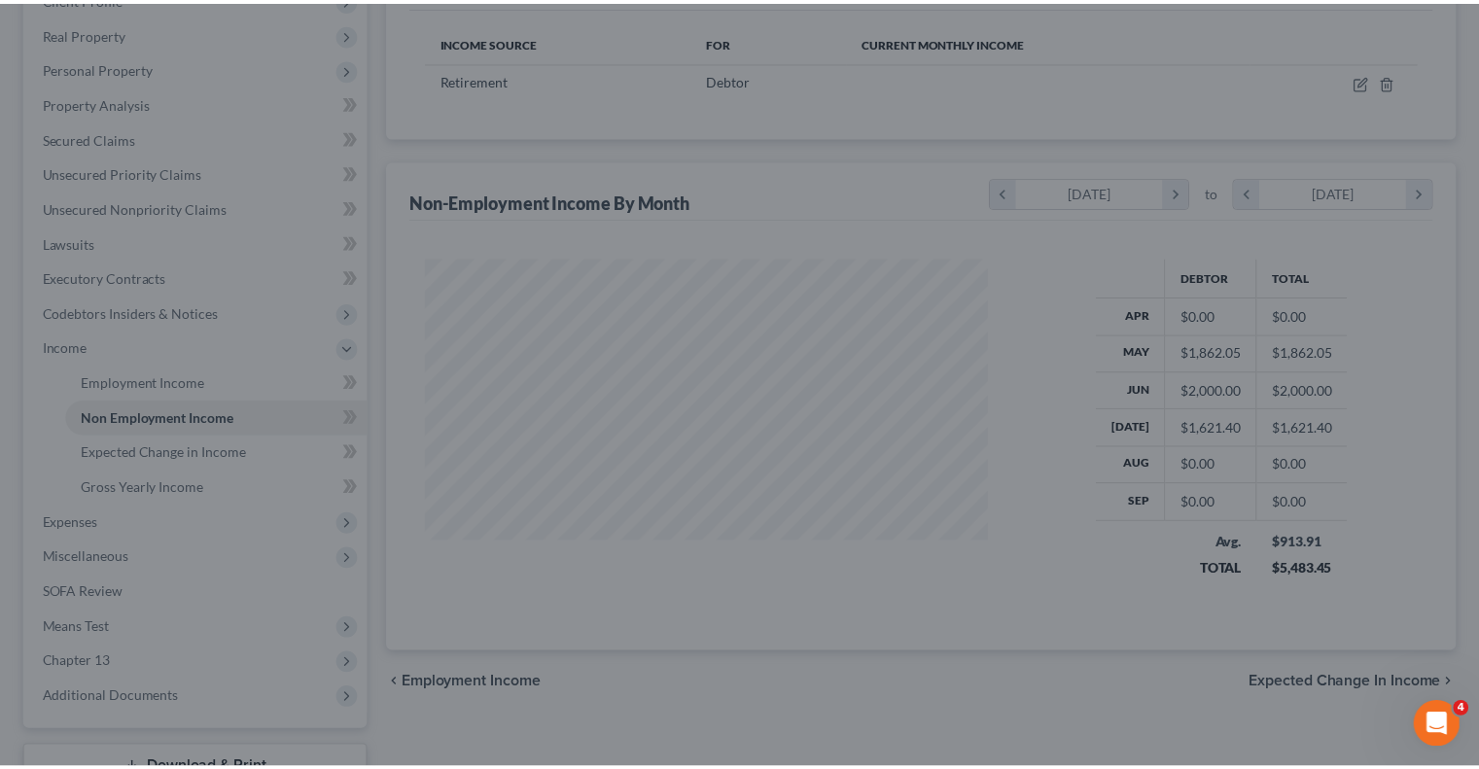
scroll to position [972311, 972056]
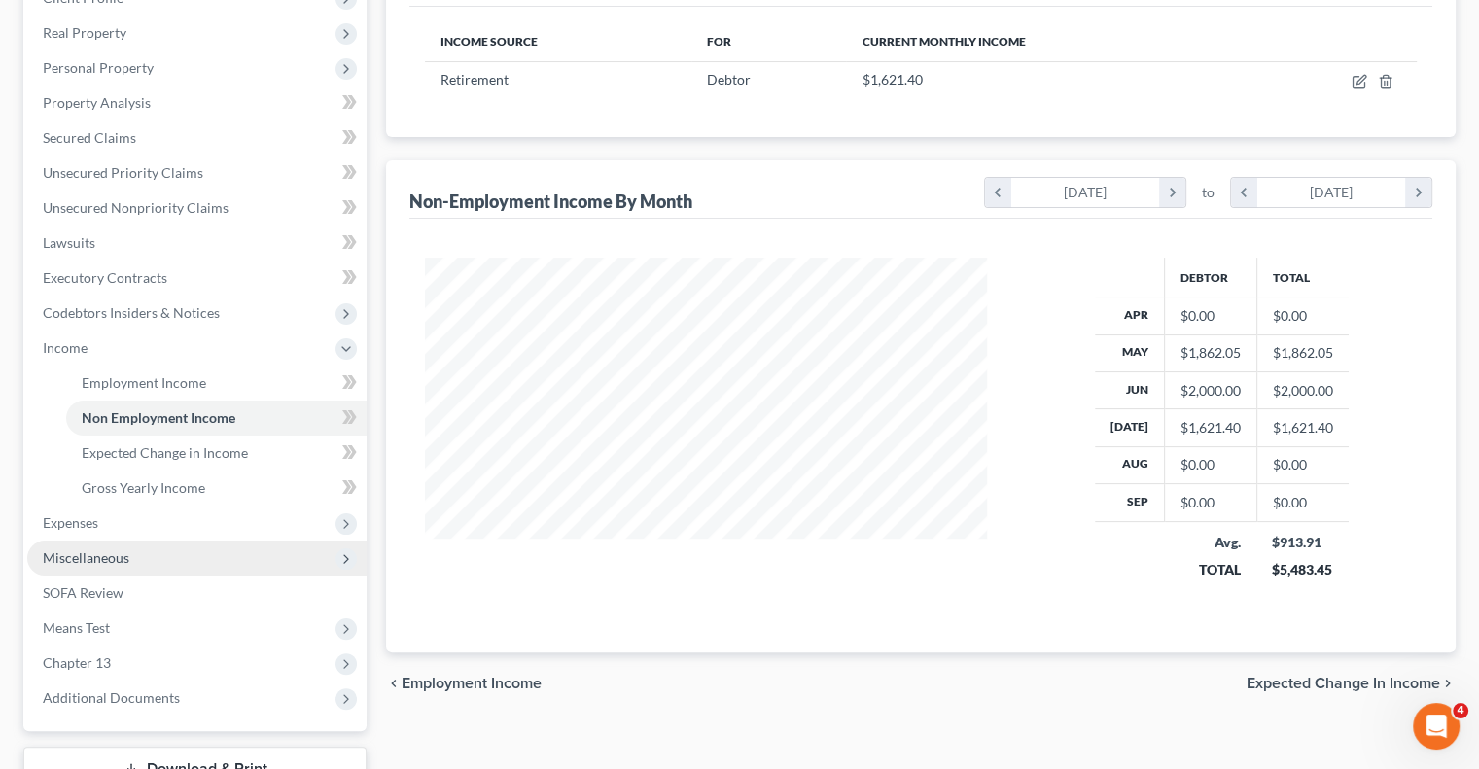
click at [129, 568] on span "Miscellaneous" at bounding box center [196, 558] width 339 height 35
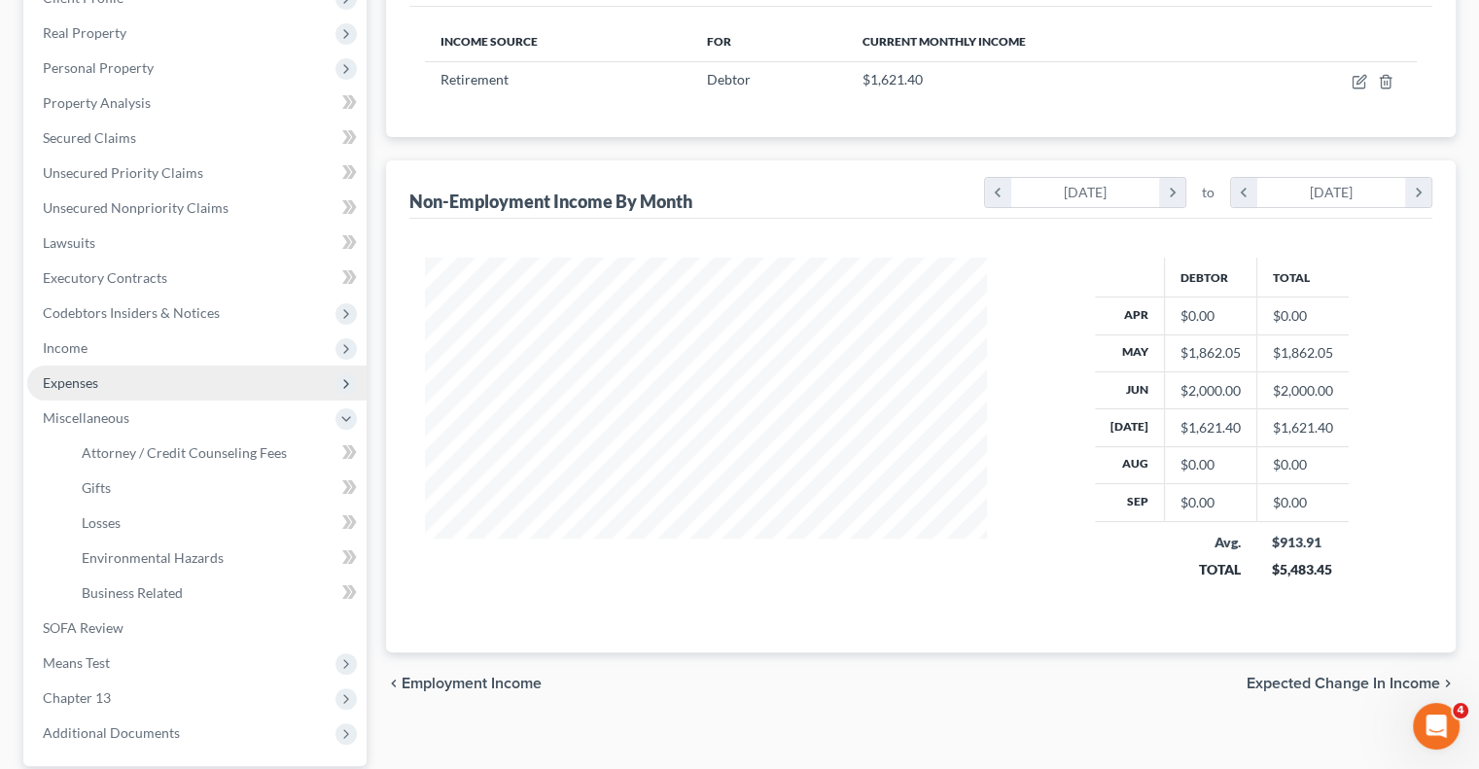
click at [80, 380] on span "Expenses" at bounding box center [70, 382] width 55 height 17
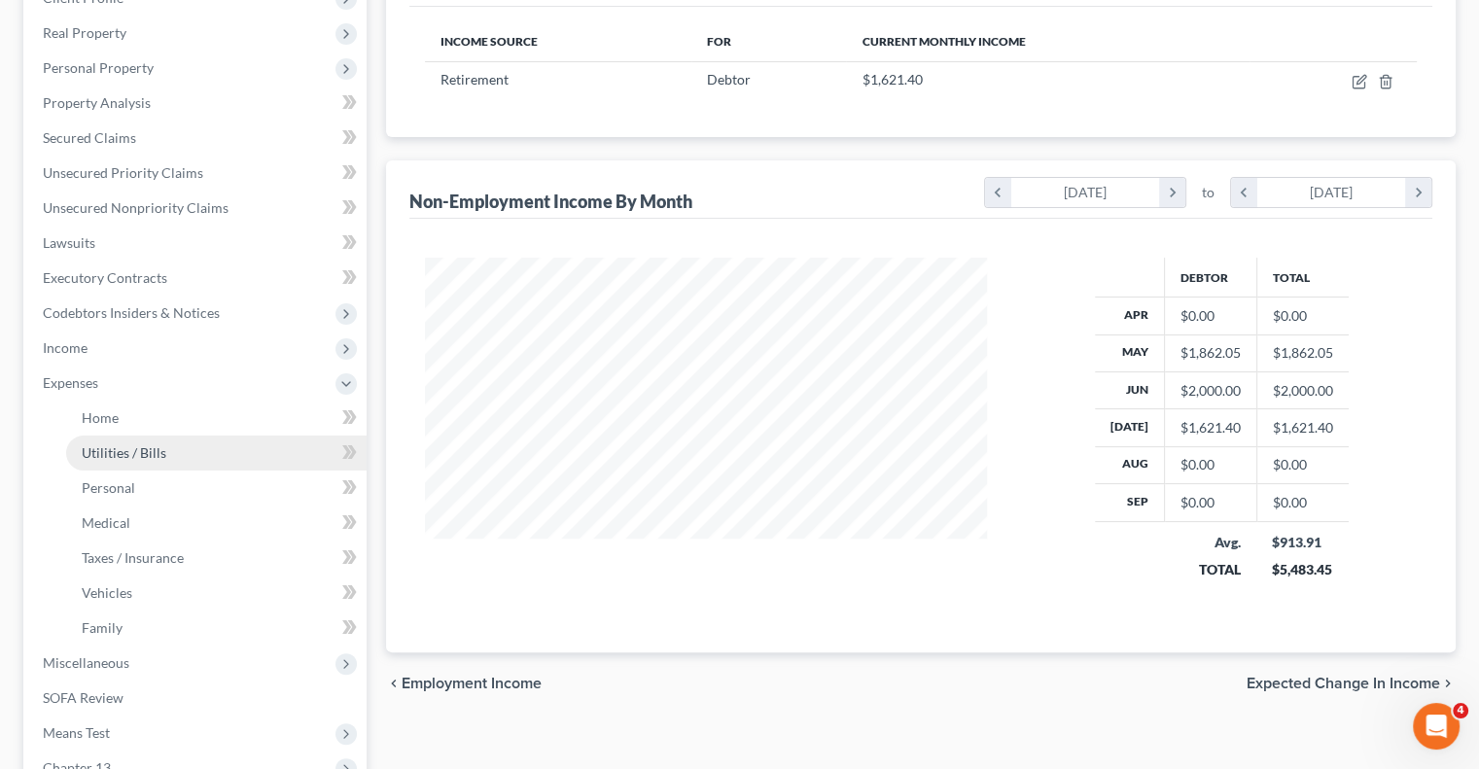
click at [113, 448] on span "Utilities / Bills" at bounding box center [124, 453] width 85 height 17
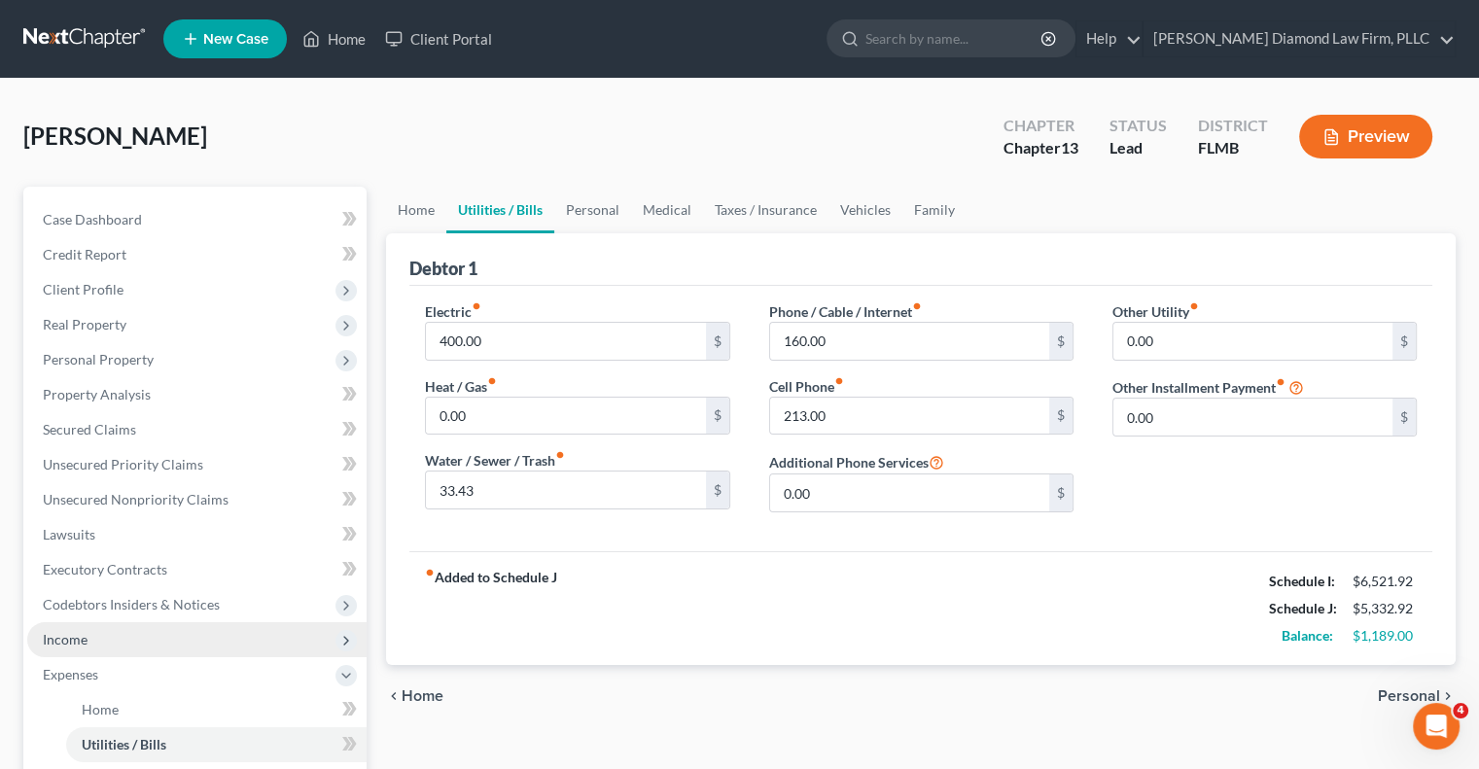
click at [88, 633] on span "Income" at bounding box center [196, 640] width 339 height 35
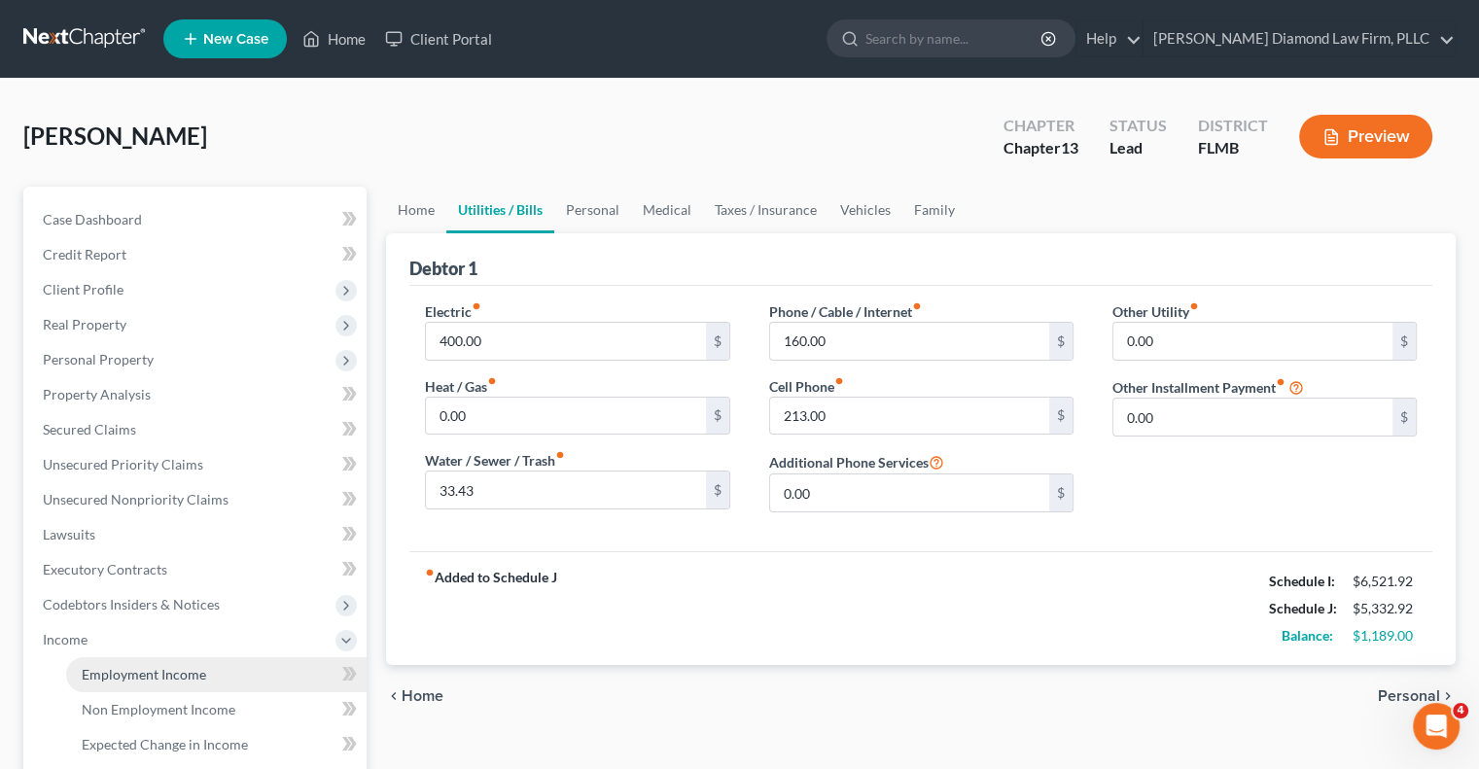
click at [119, 672] on span "Employment Income" at bounding box center [144, 674] width 125 height 17
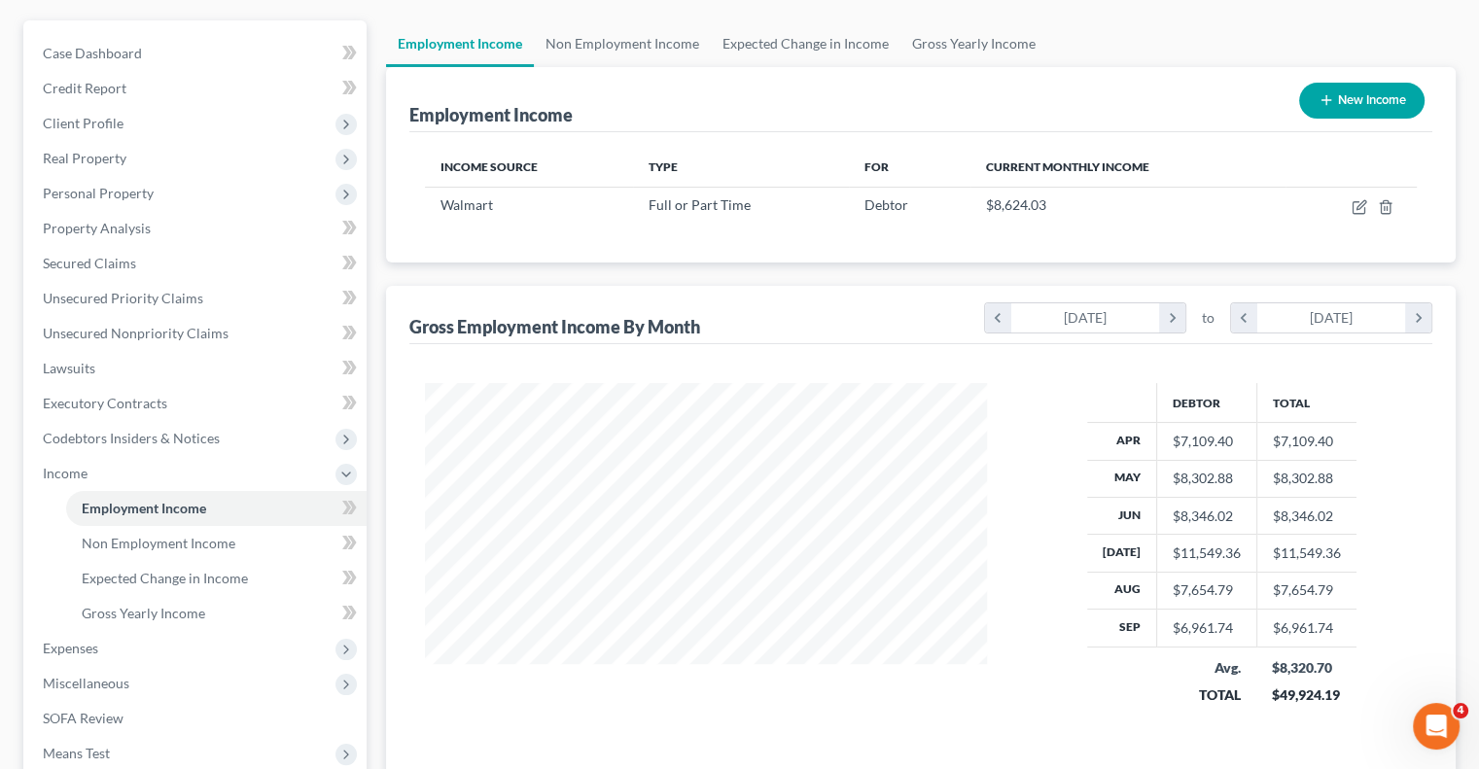
scroll to position [195, 0]
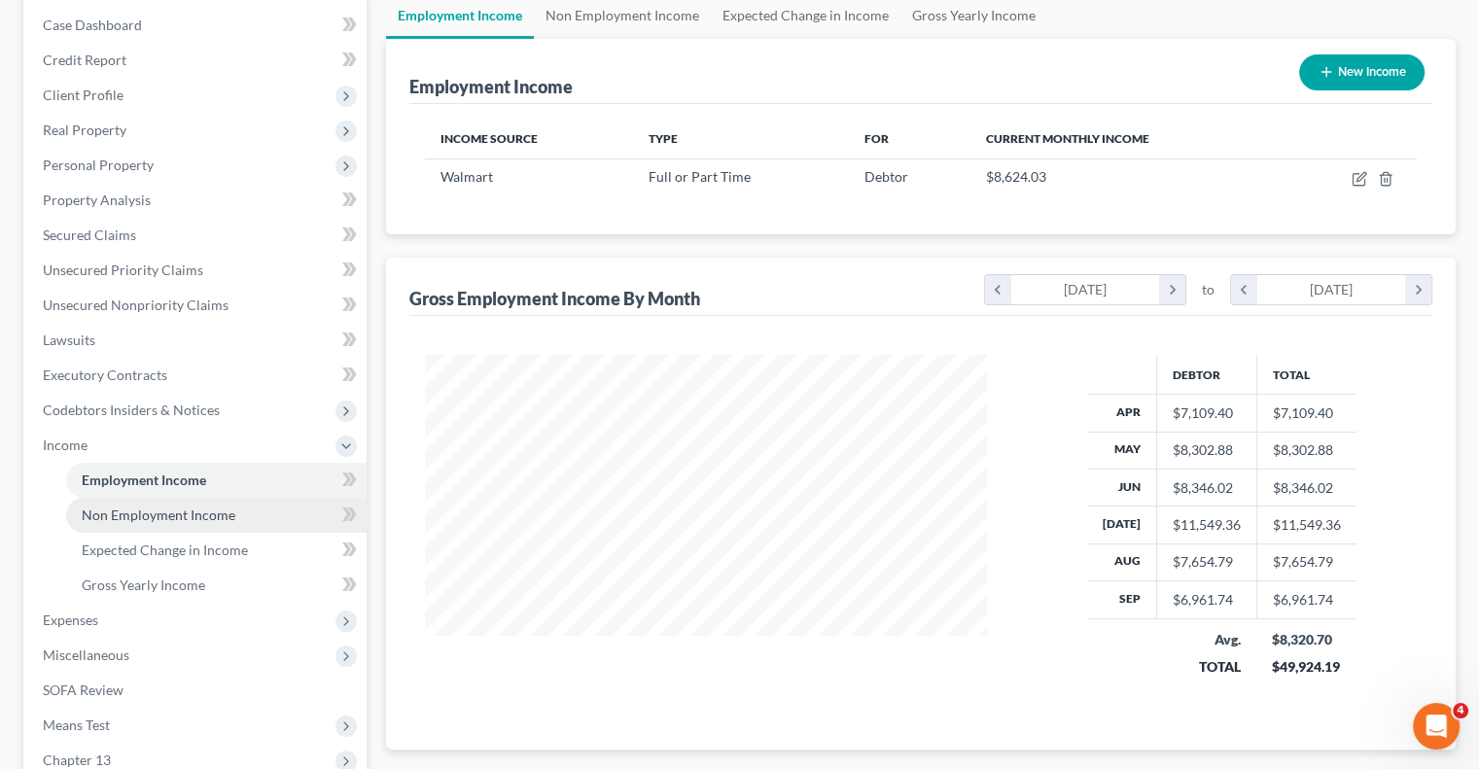
click at [160, 516] on span "Non Employment Income" at bounding box center [159, 515] width 154 height 17
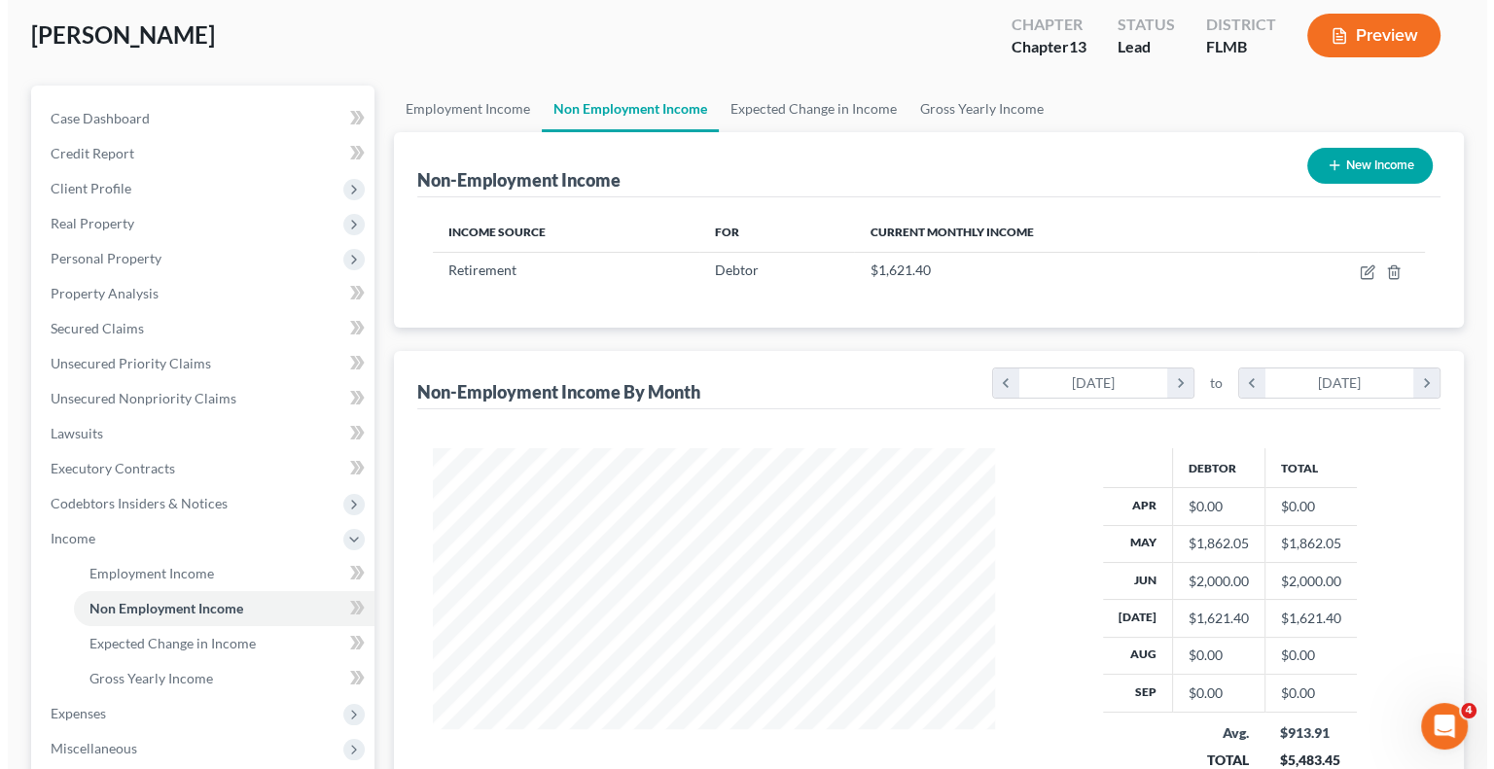
scroll to position [97, 0]
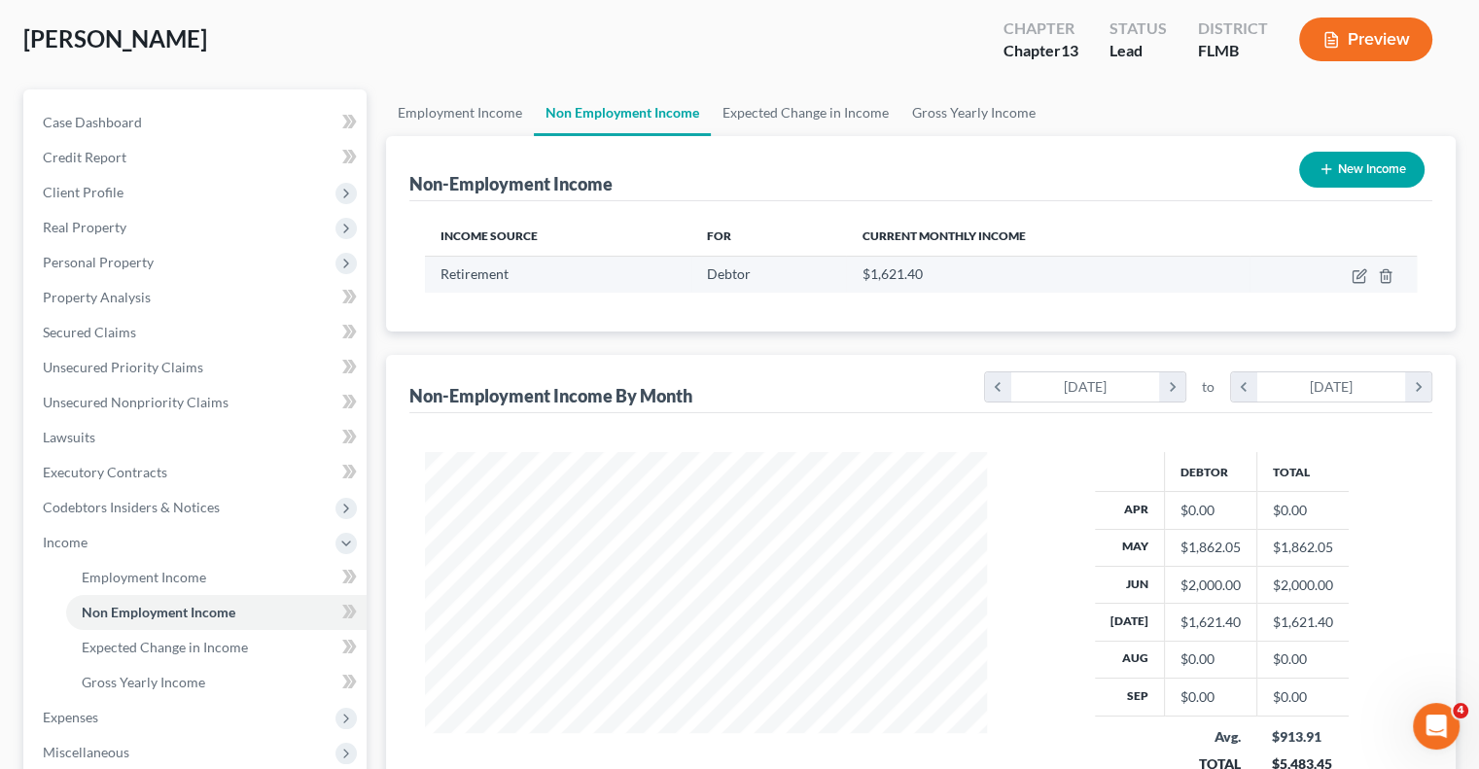
click at [876, 277] on span "$1,621.40" at bounding box center [892, 274] width 60 height 17
click at [732, 275] on span "Debtor" at bounding box center [729, 274] width 44 height 17
click at [890, 263] on td "$1,621.40" at bounding box center [1048, 274] width 404 height 37
click at [894, 279] on span "$1,621.40" at bounding box center [892, 274] width 60 height 17
click at [1356, 273] on icon "button" at bounding box center [1360, 276] width 16 height 16
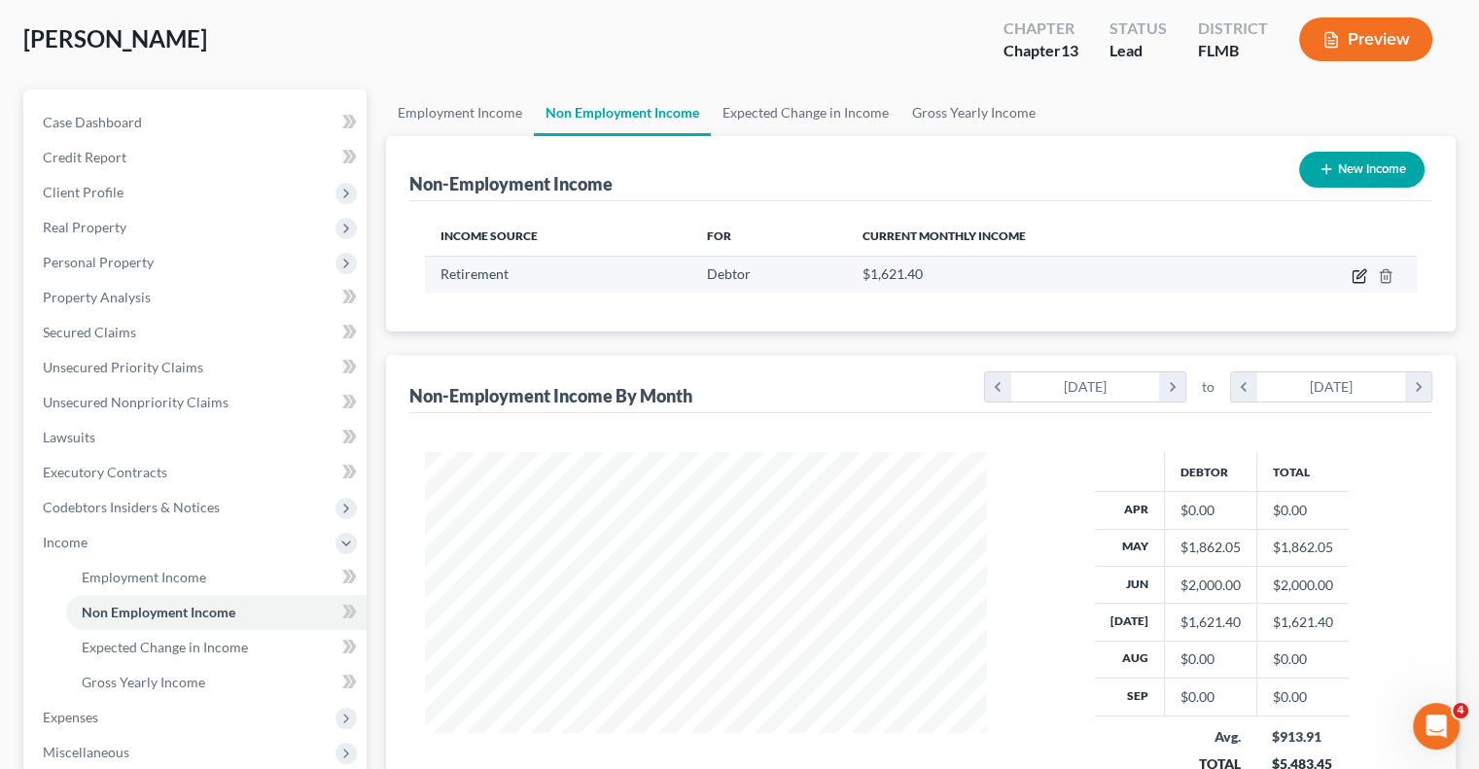
select select "3"
select select "0"
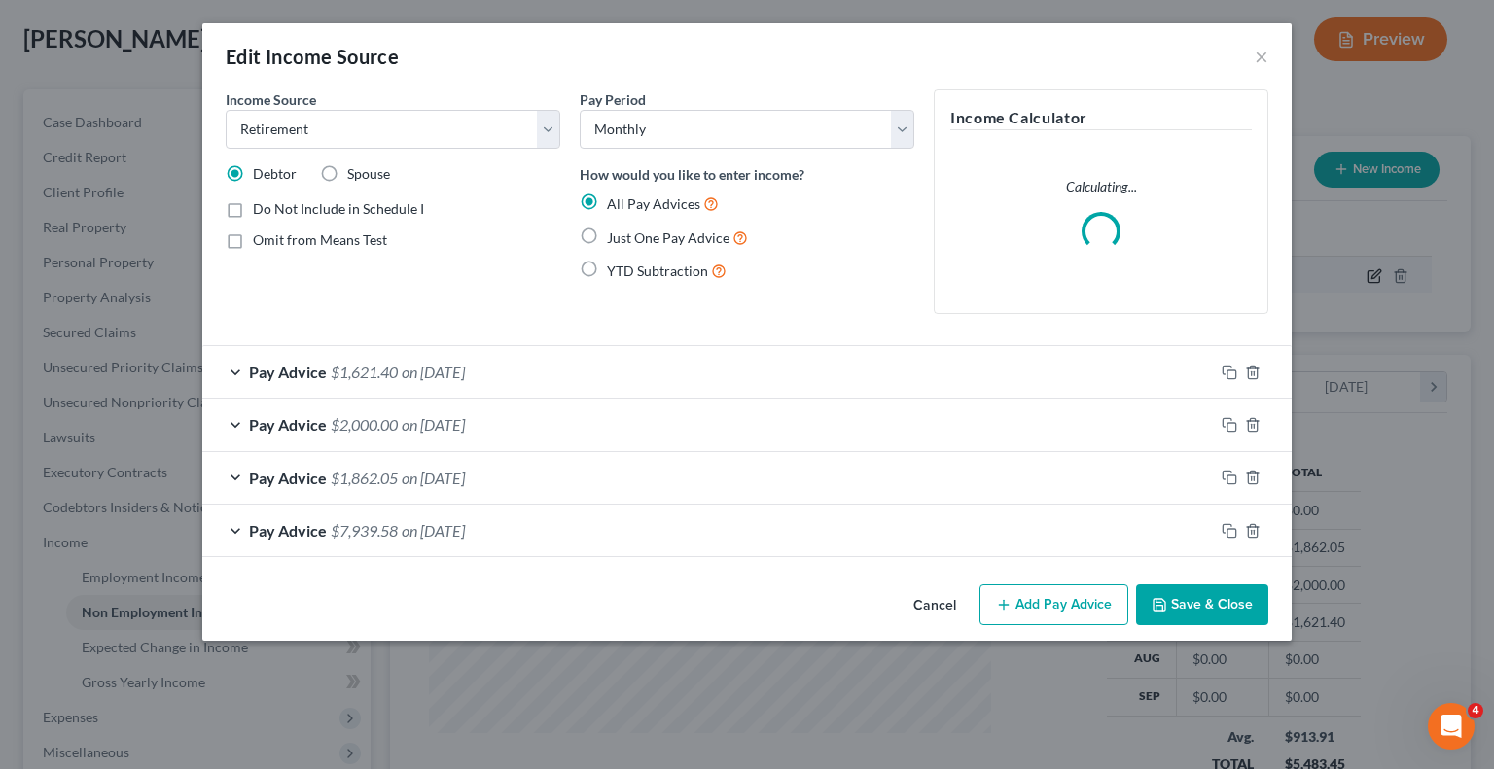
scroll to position [346, 607]
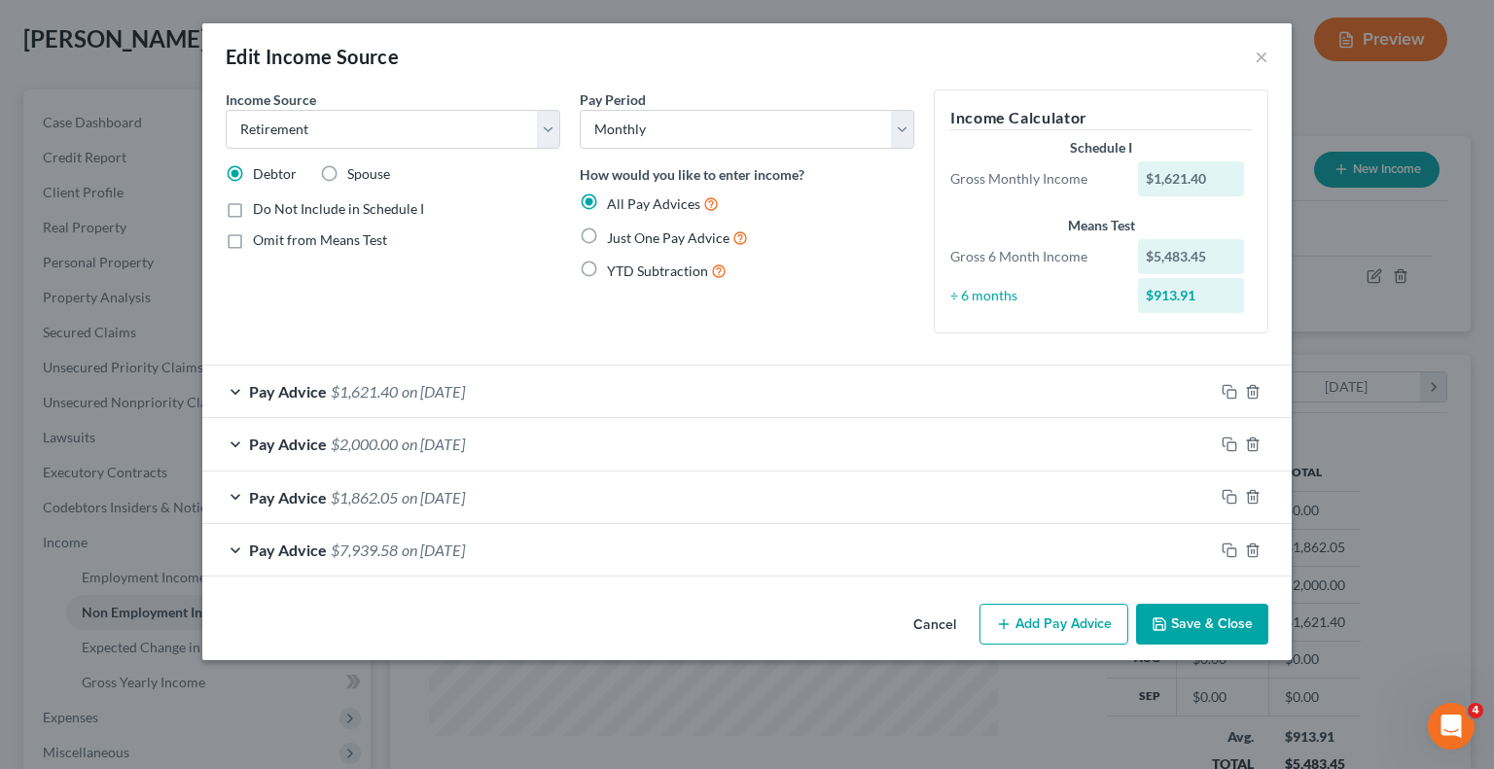
click at [1165, 264] on div "$5,483.45" at bounding box center [1191, 256] width 107 height 35
click at [1166, 267] on div "$5,483.45" at bounding box center [1191, 256] width 107 height 35
click at [1191, 262] on div "$5,483.45" at bounding box center [1191, 256] width 107 height 35
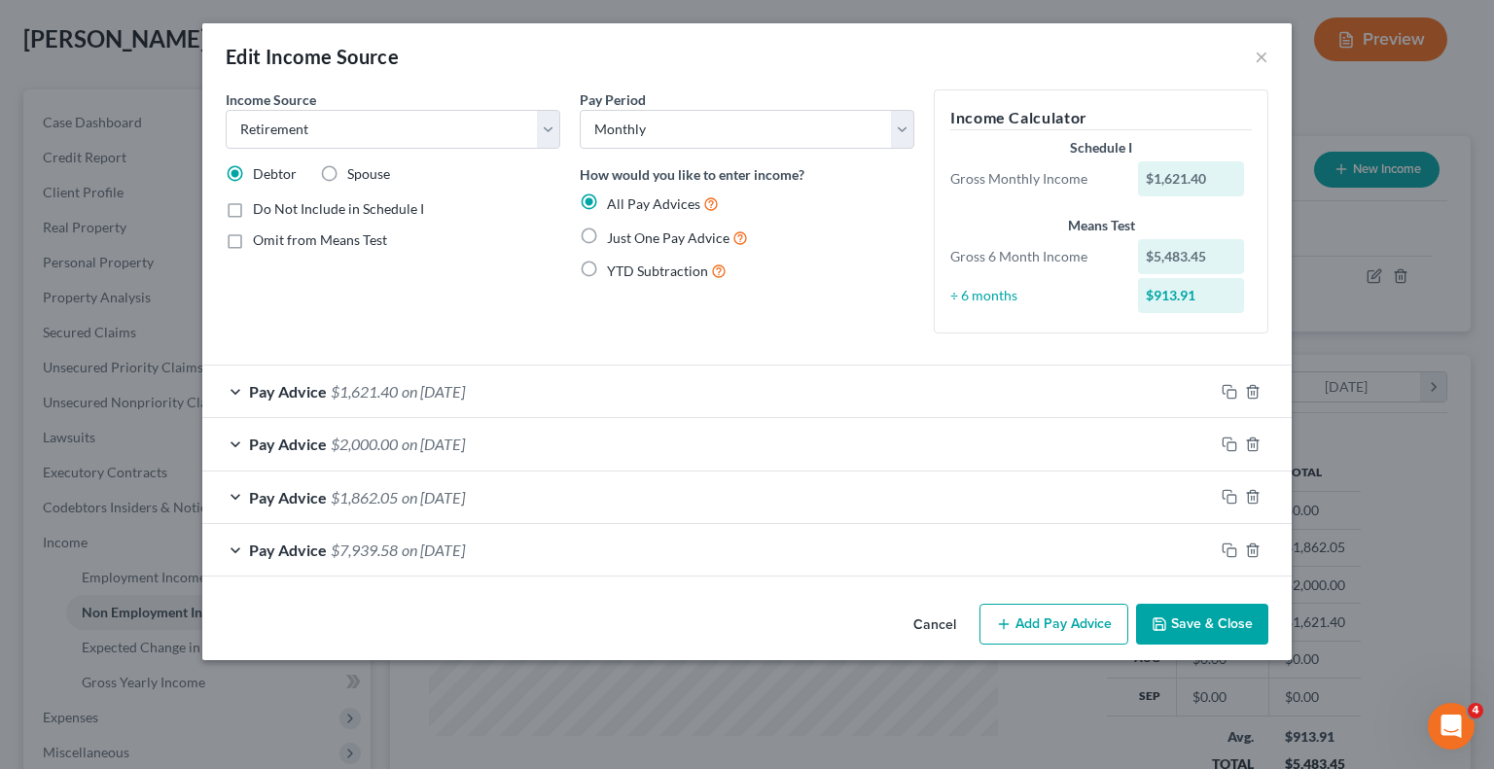
click at [936, 421] on div "Pay Advice $2,000.00 on [DATE]" at bounding box center [708, 444] width 1012 height 52
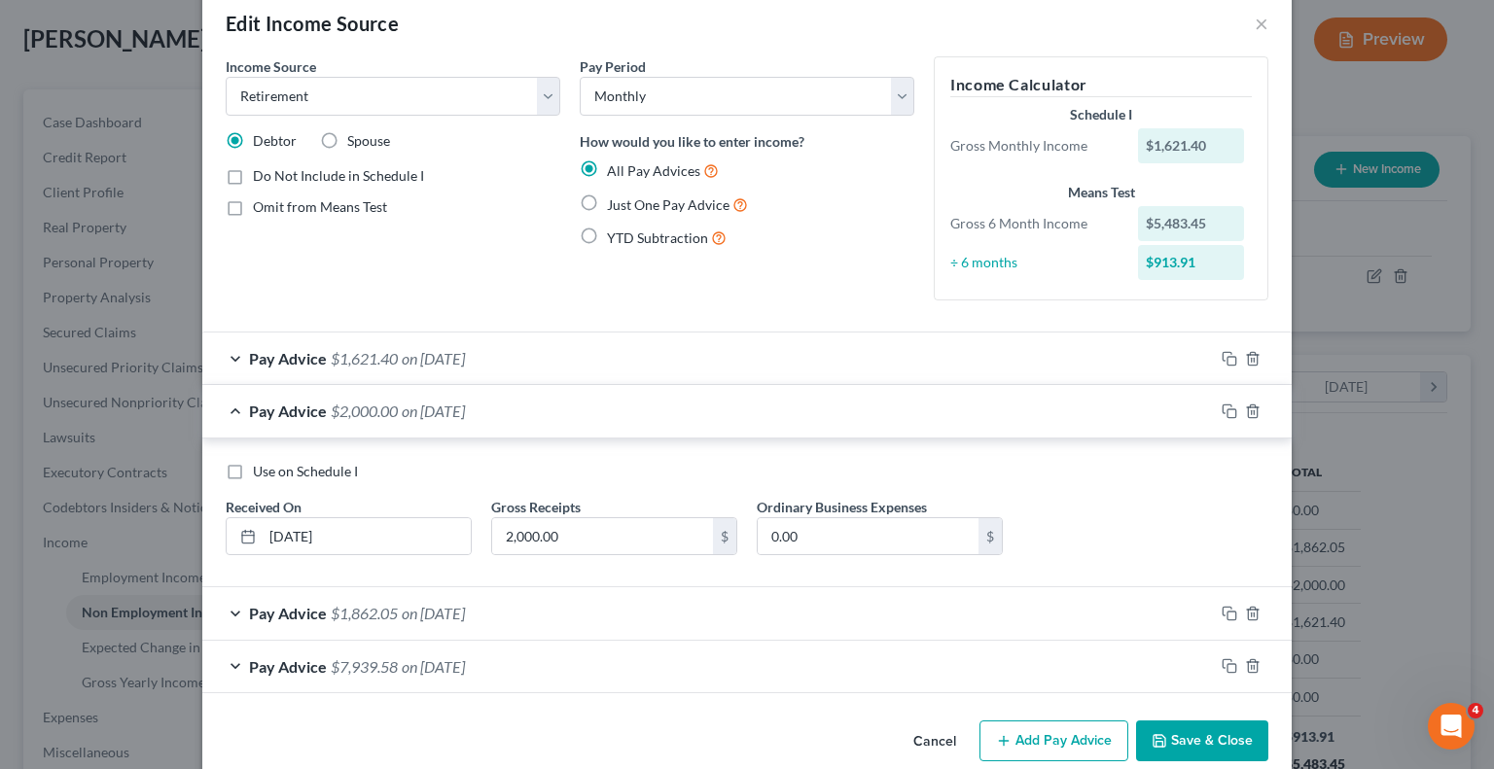
scroll to position [61, 0]
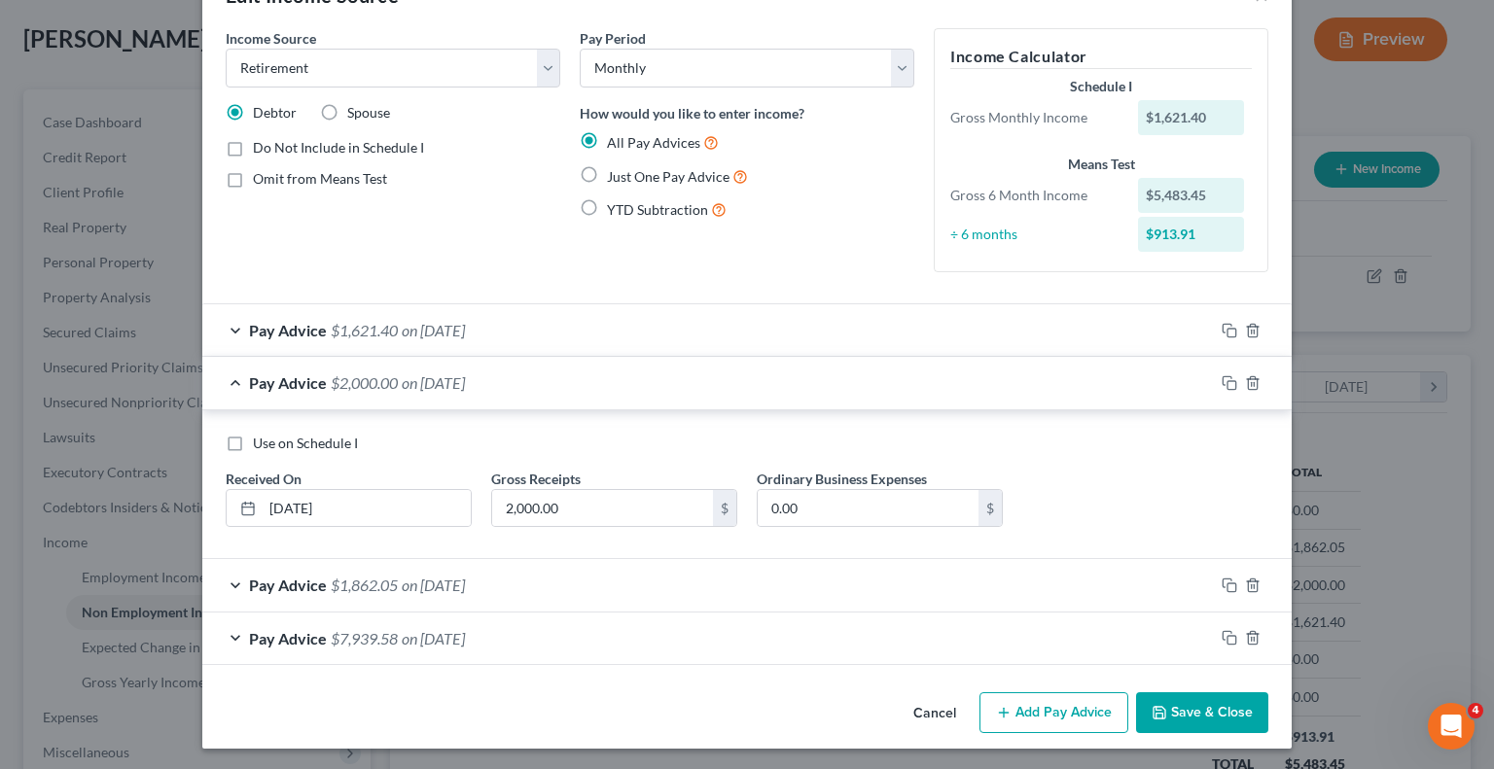
click at [253, 439] on label "Use on Schedule I" at bounding box center [305, 443] width 105 height 19
click at [261, 439] on input "Use on Schedule I" at bounding box center [267, 440] width 13 height 13
checkbox input "true"
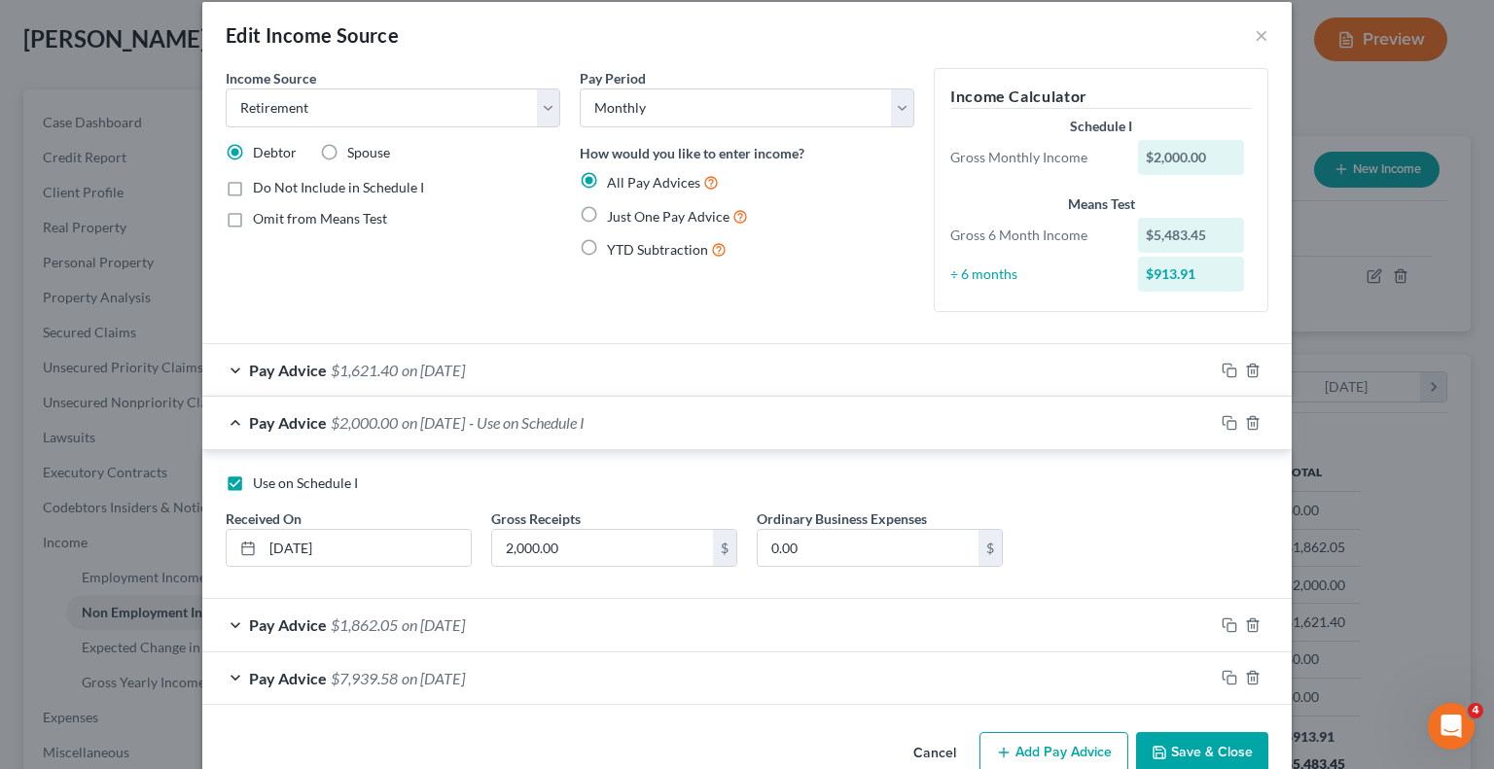
scroll to position [0, 0]
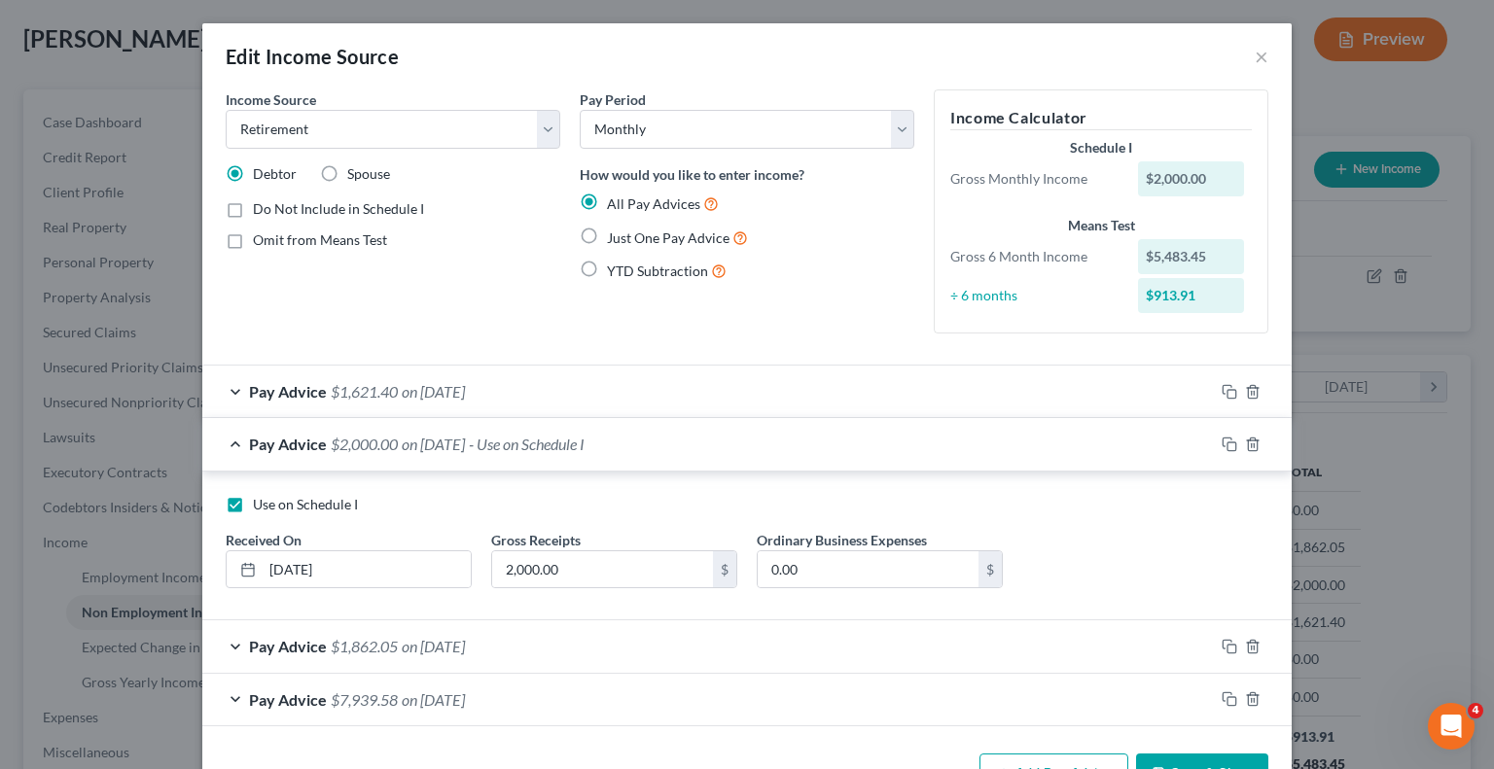
click at [231, 388] on div "Pay Advice $1,621.40 on [DATE]" at bounding box center [708, 392] width 1012 height 52
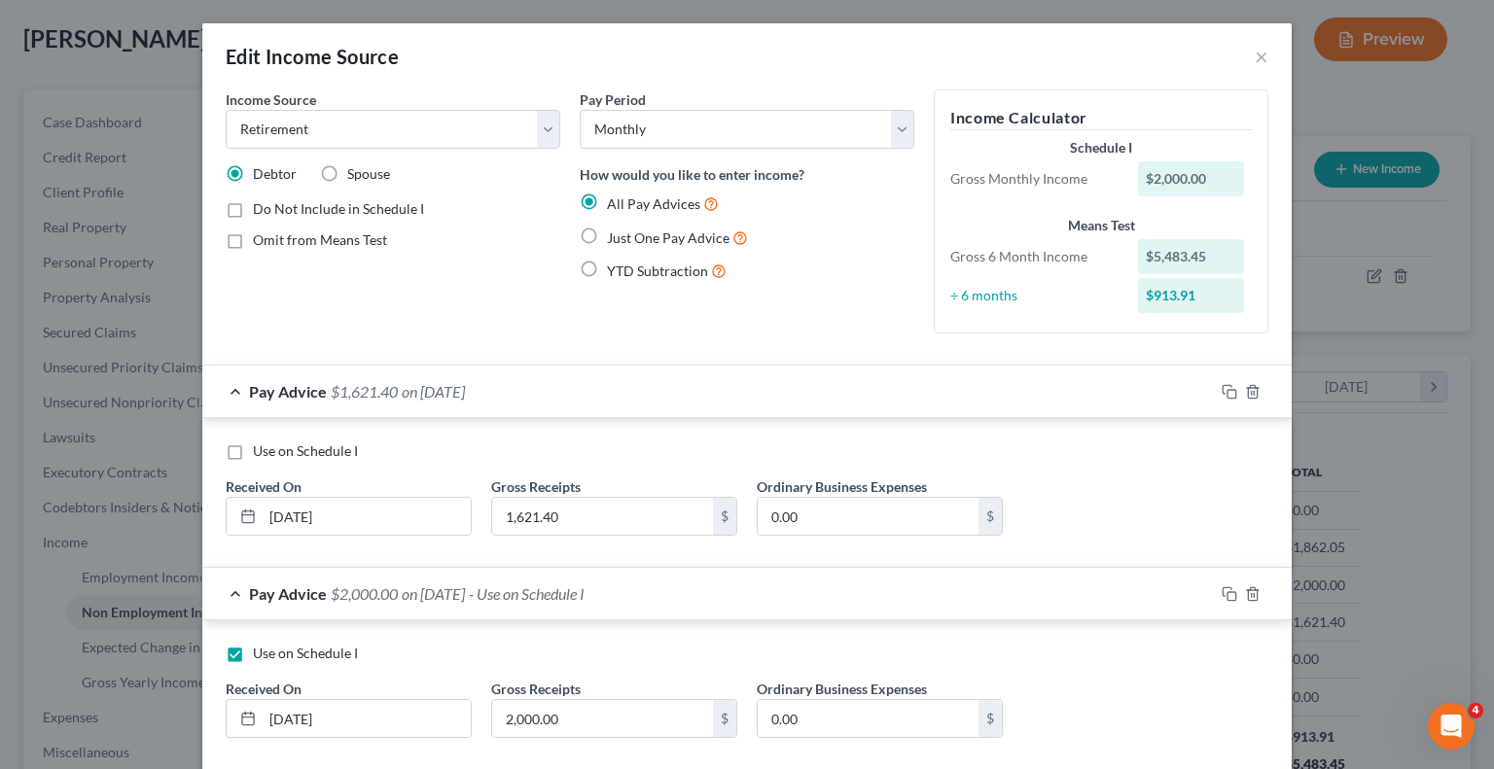
click at [253, 450] on label "Use on Schedule I" at bounding box center [305, 451] width 105 height 19
click at [261, 450] on input "Use on Schedule I" at bounding box center [267, 448] width 13 height 13
checkbox input "true"
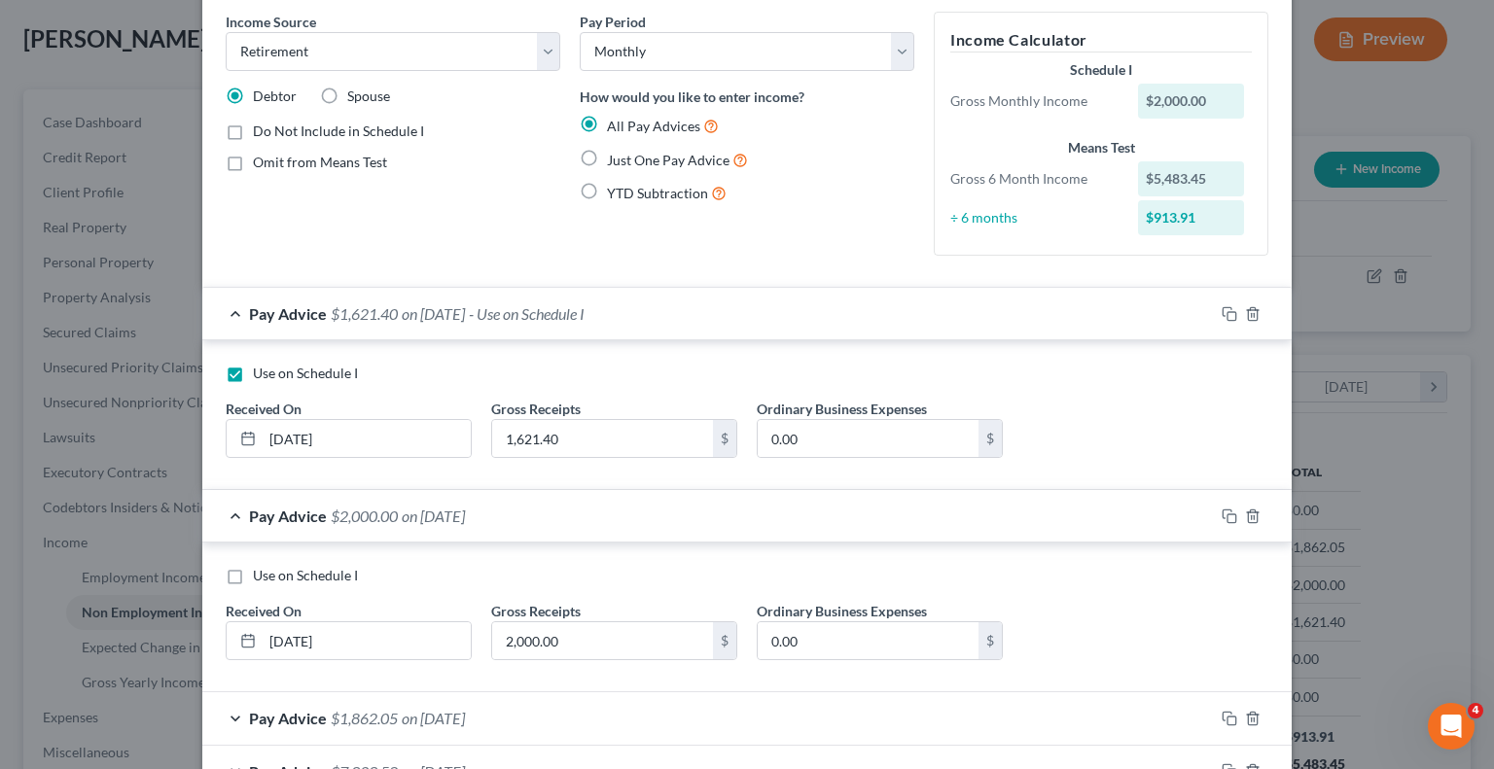
scroll to position [195, 0]
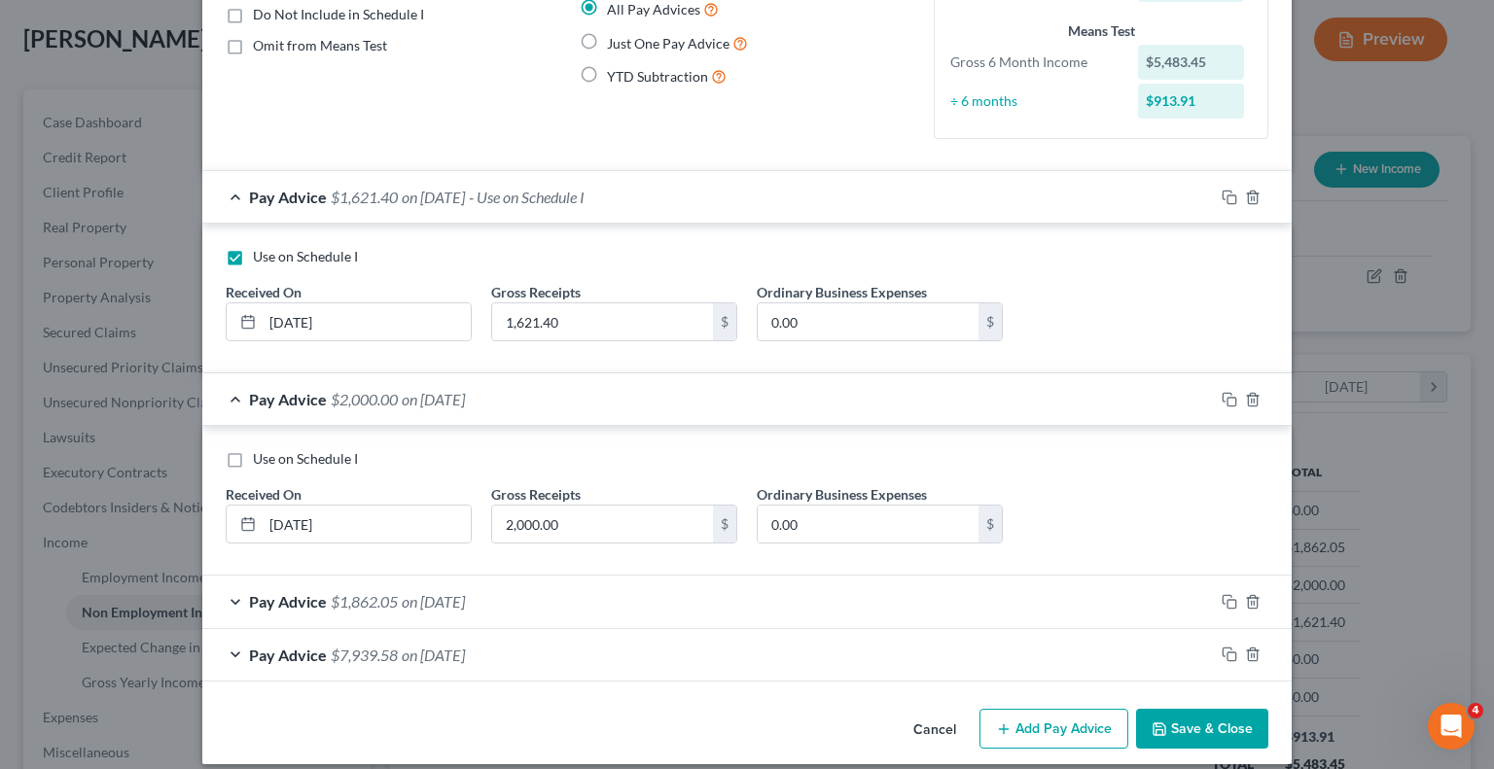
click at [253, 458] on label "Use on Schedule I" at bounding box center [305, 458] width 105 height 19
click at [261, 458] on input "Use on Schedule I" at bounding box center [267, 455] width 13 height 13
checkbox input "true"
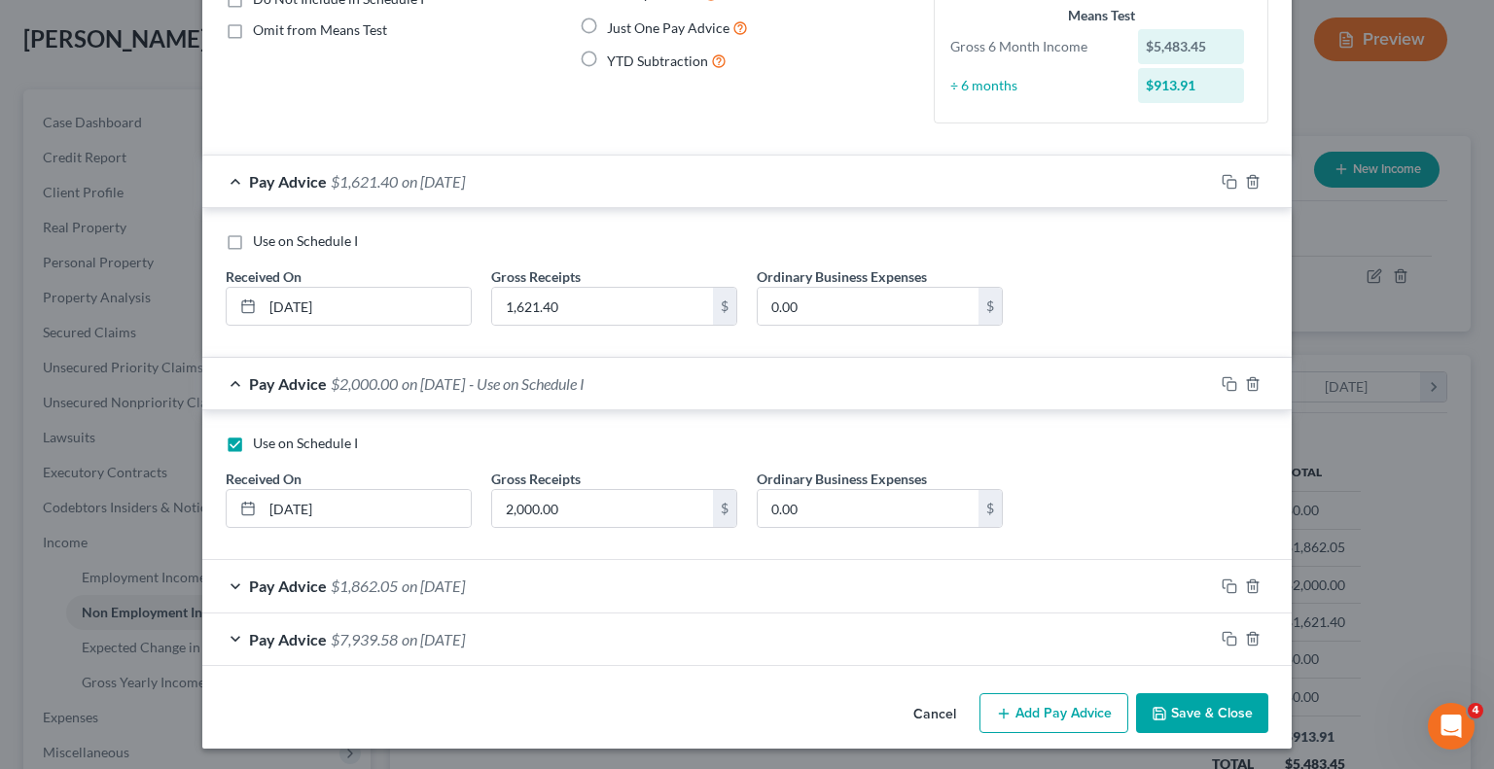
click at [253, 246] on label "Use on Schedule I" at bounding box center [305, 240] width 105 height 19
click at [261, 244] on input "Use on Schedule I" at bounding box center [267, 237] width 13 height 13
checkbox input "true"
click at [253, 447] on label "Use on Schedule I" at bounding box center [305, 443] width 105 height 19
click at [261, 446] on input "Use on Schedule I" at bounding box center [267, 440] width 13 height 13
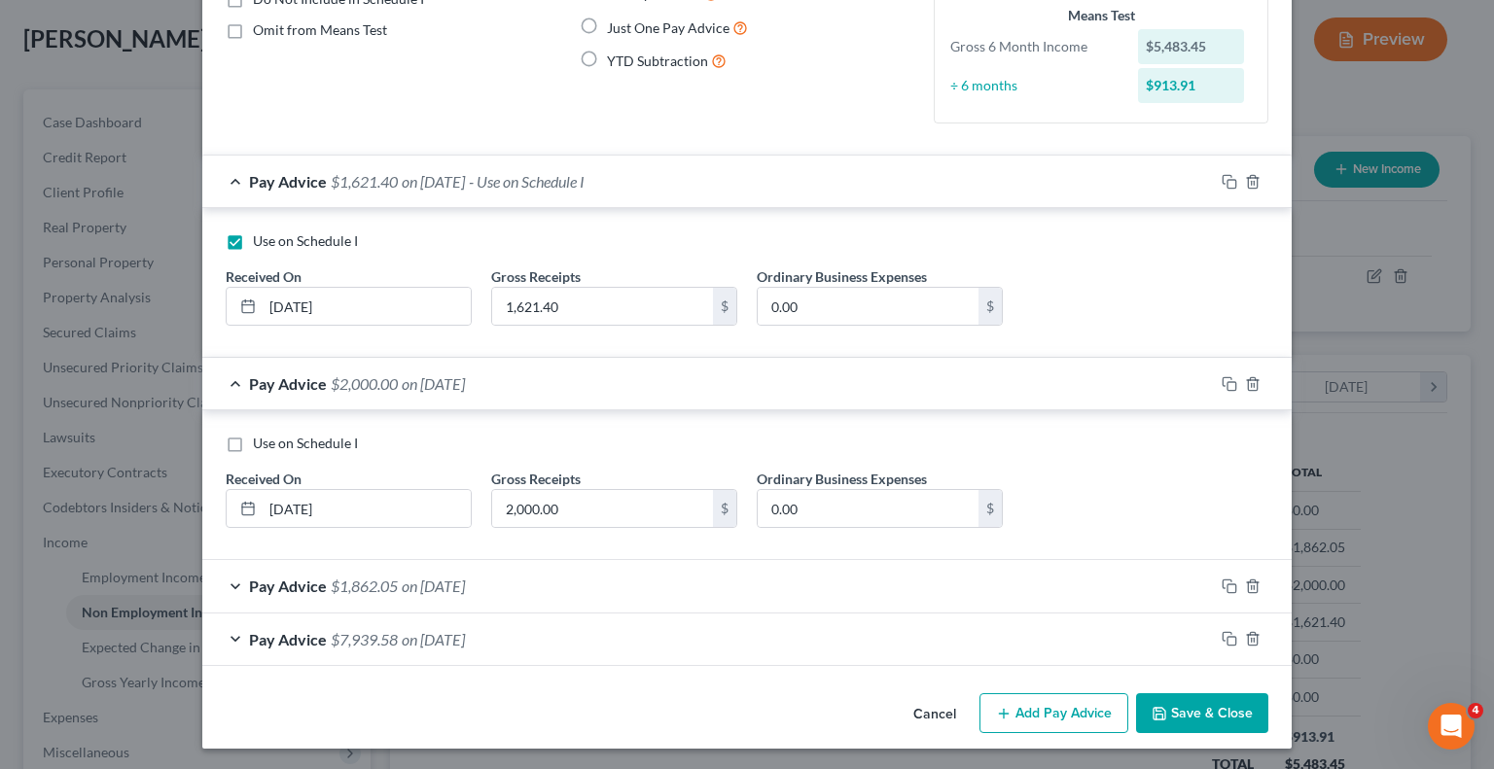
checkbox input "true"
checkbox input "false"
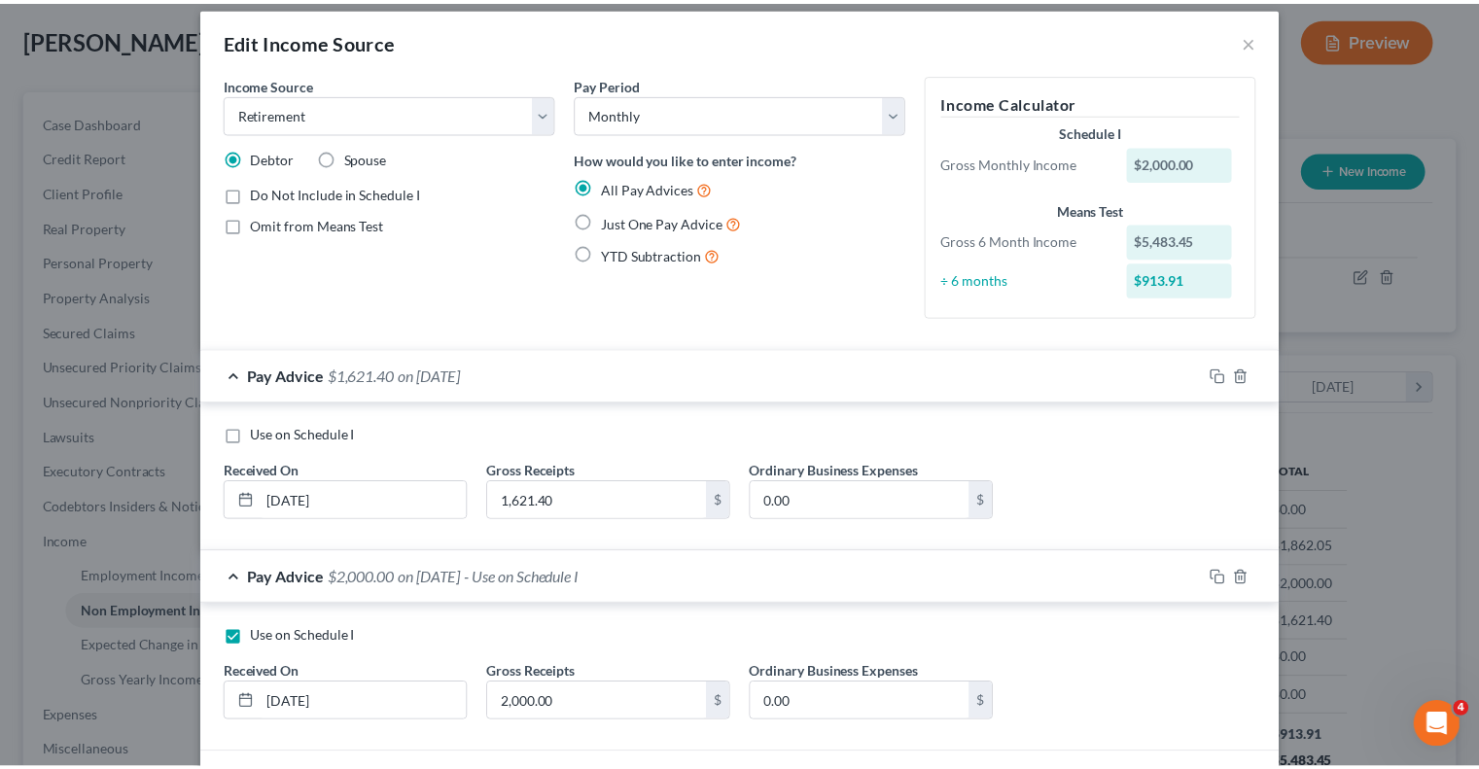
scroll to position [0, 0]
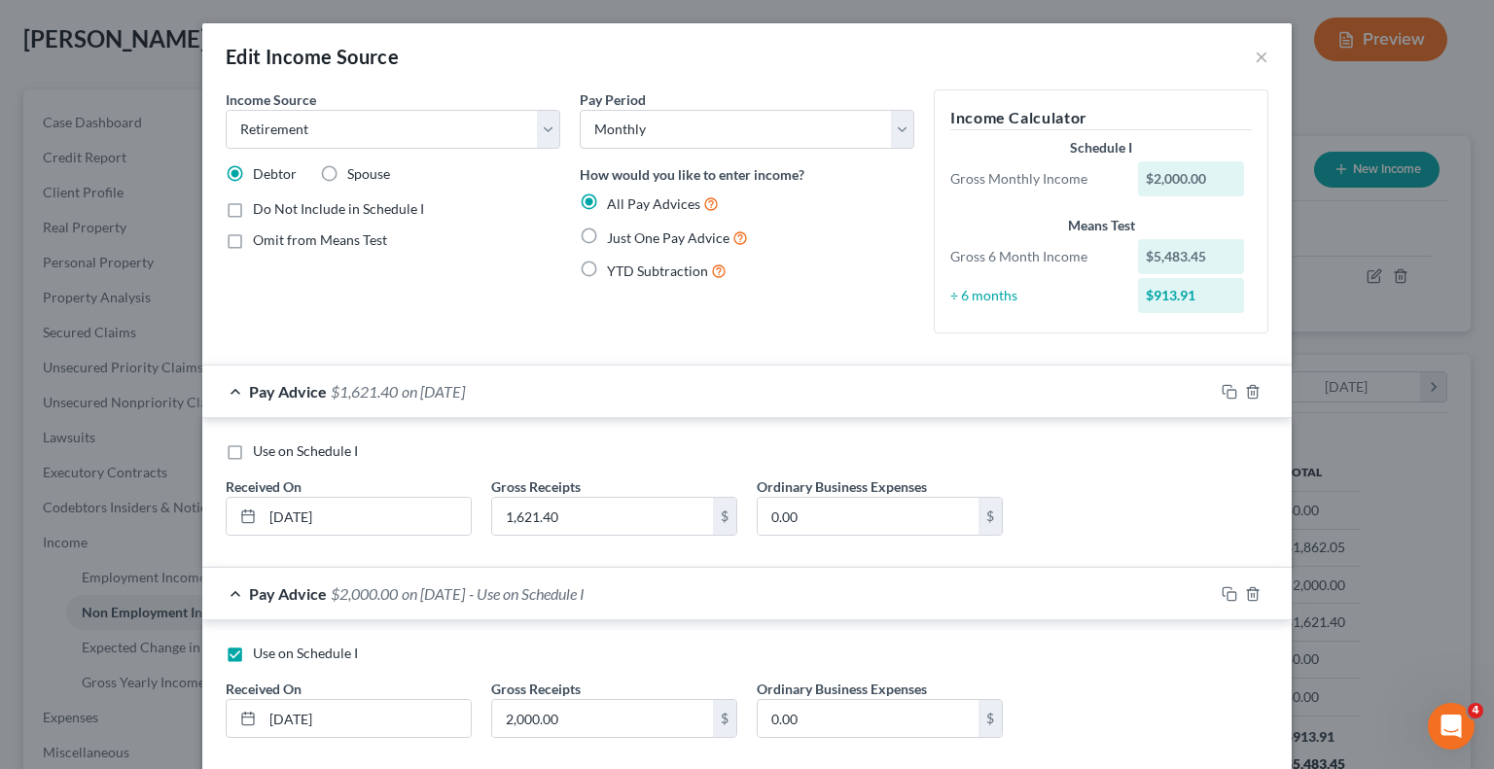
click at [443, 302] on div "Income Source * Select Unemployment Disability (from employer) Pension Retireme…" at bounding box center [393, 219] width 354 height 260
click at [1255, 63] on button "×" at bounding box center [1262, 56] width 14 height 23
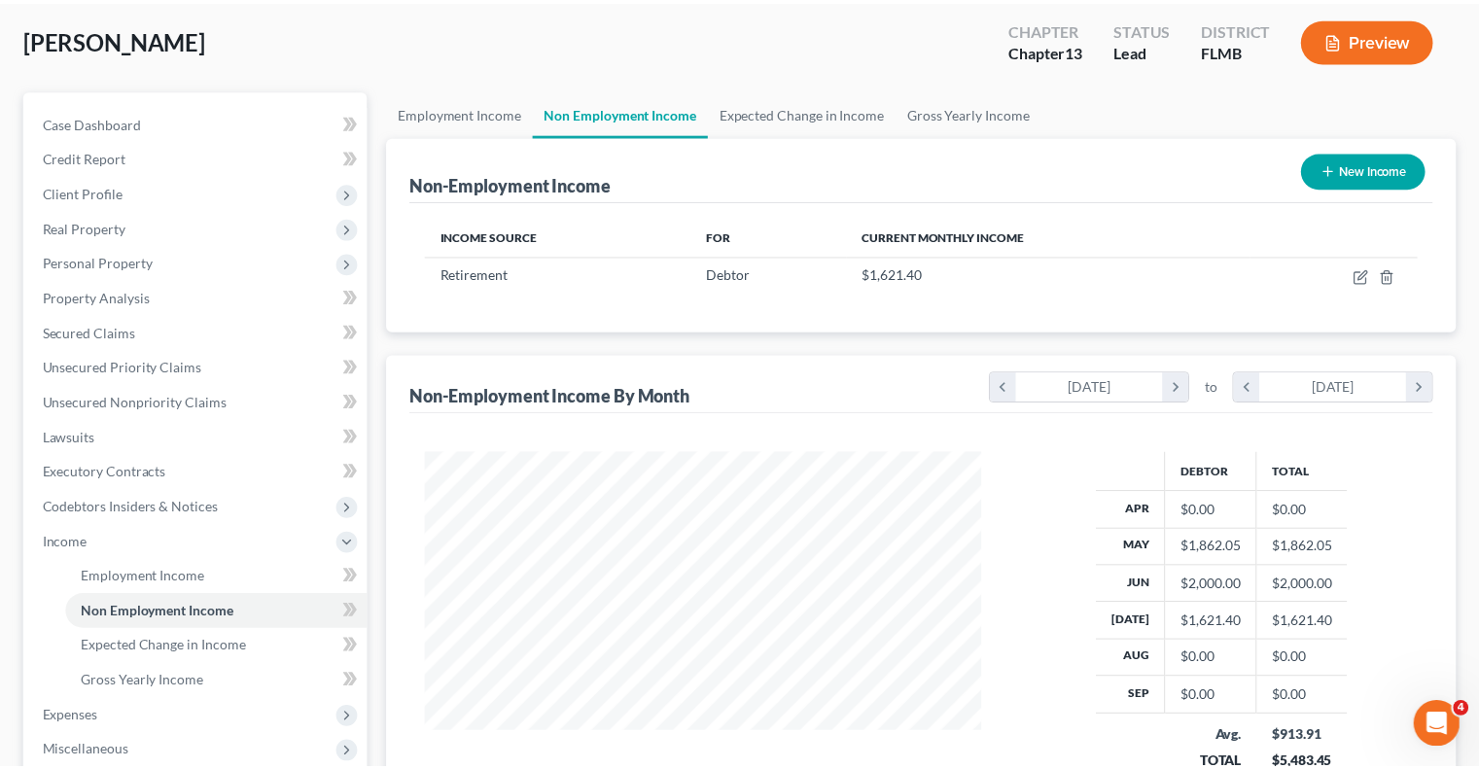
scroll to position [972311, 972056]
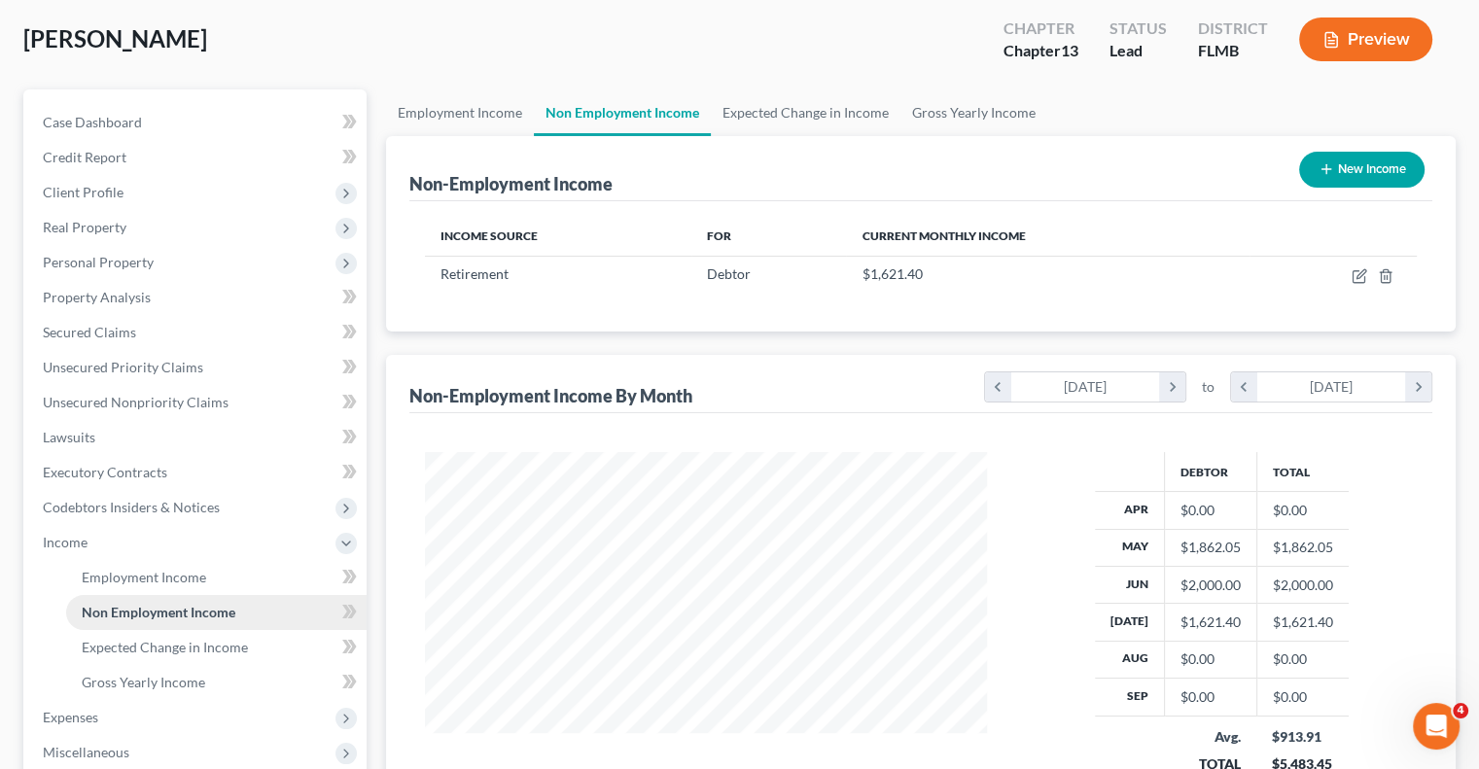
click at [131, 614] on span "Non Employment Income" at bounding box center [159, 612] width 154 height 17
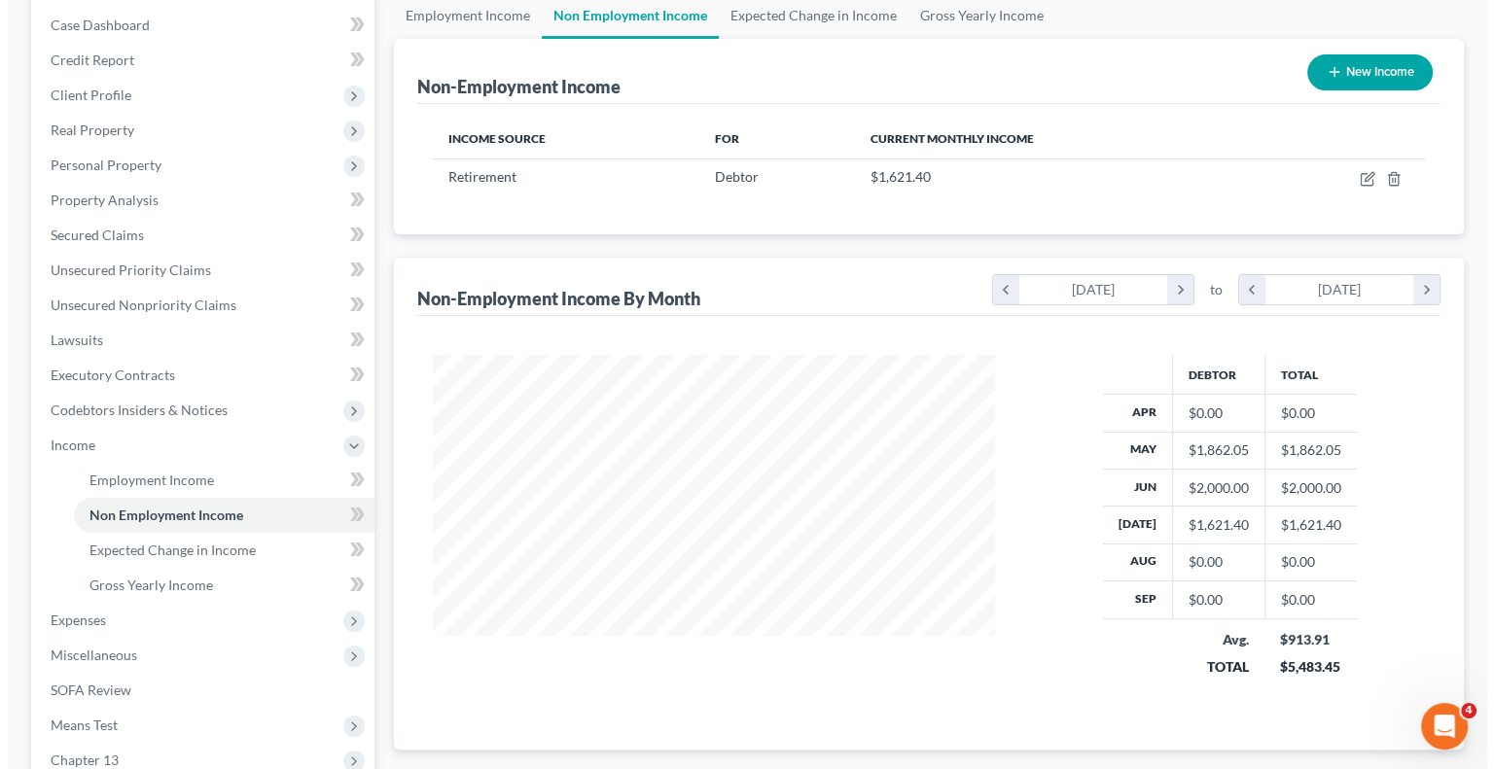
scroll to position [97, 0]
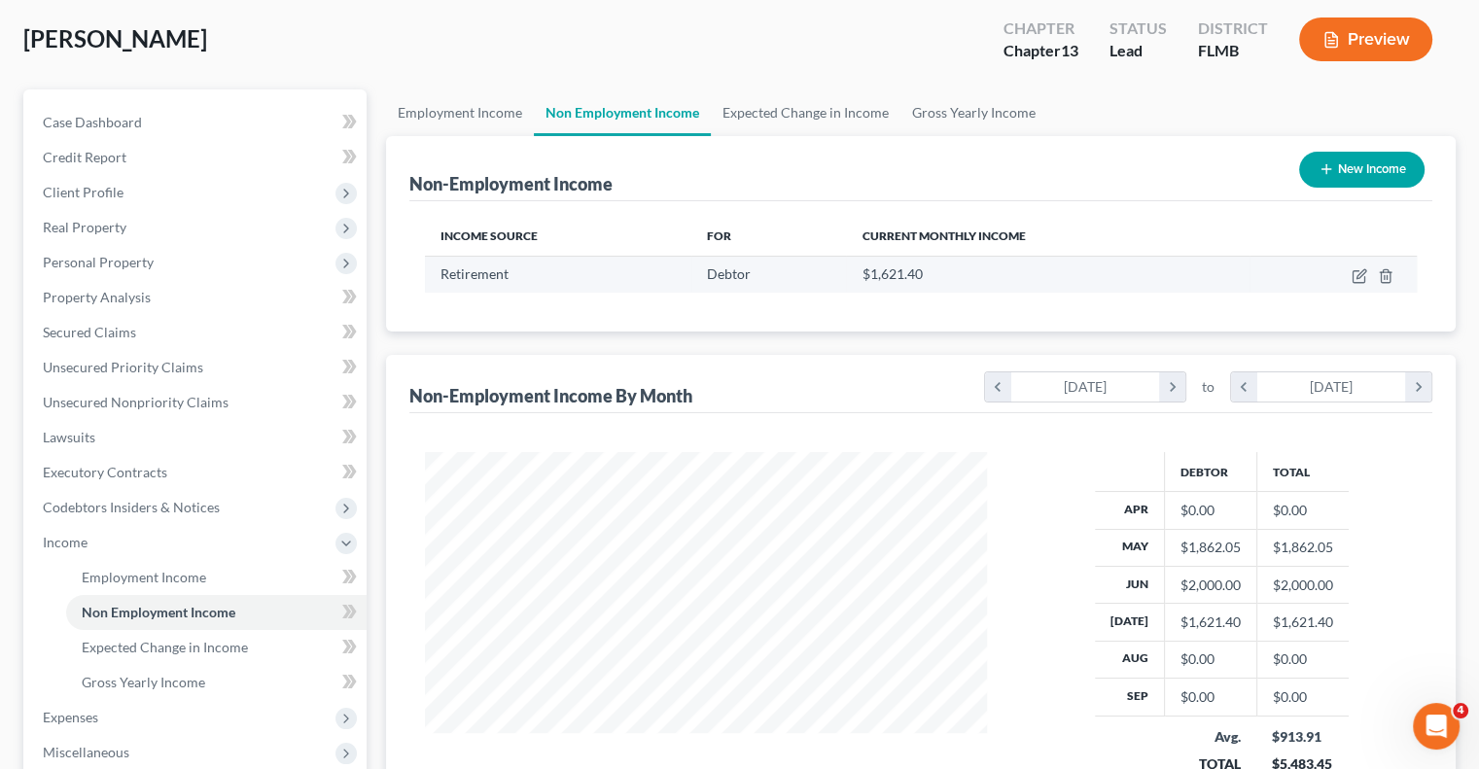
click at [874, 273] on span "$1,621.40" at bounding box center [892, 274] width 60 height 17
click at [731, 271] on span "Debtor" at bounding box center [729, 274] width 44 height 17
click at [490, 270] on span "Retirement" at bounding box center [475, 274] width 68 height 17
click at [1359, 272] on icon "button" at bounding box center [1361, 273] width 9 height 9
select select "3"
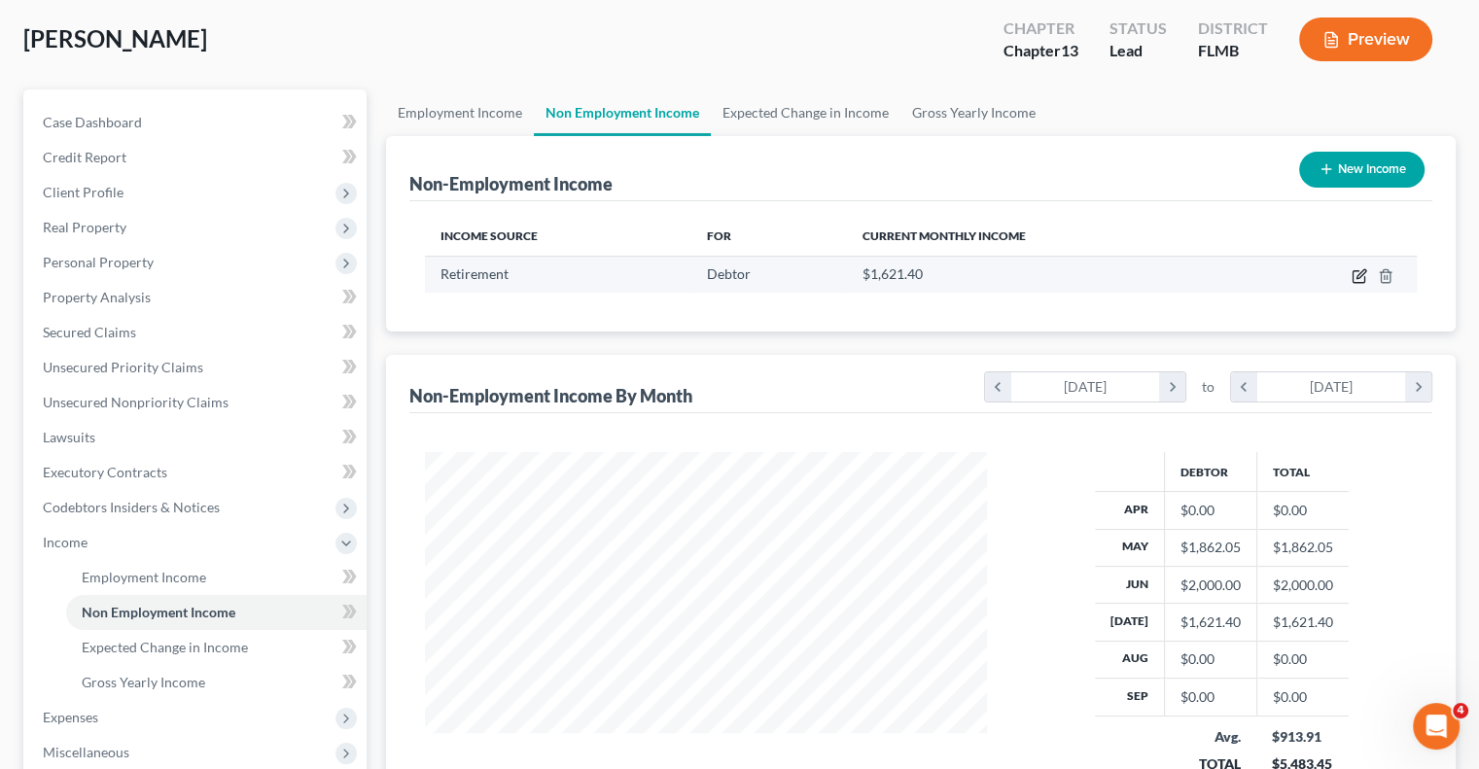
select select "0"
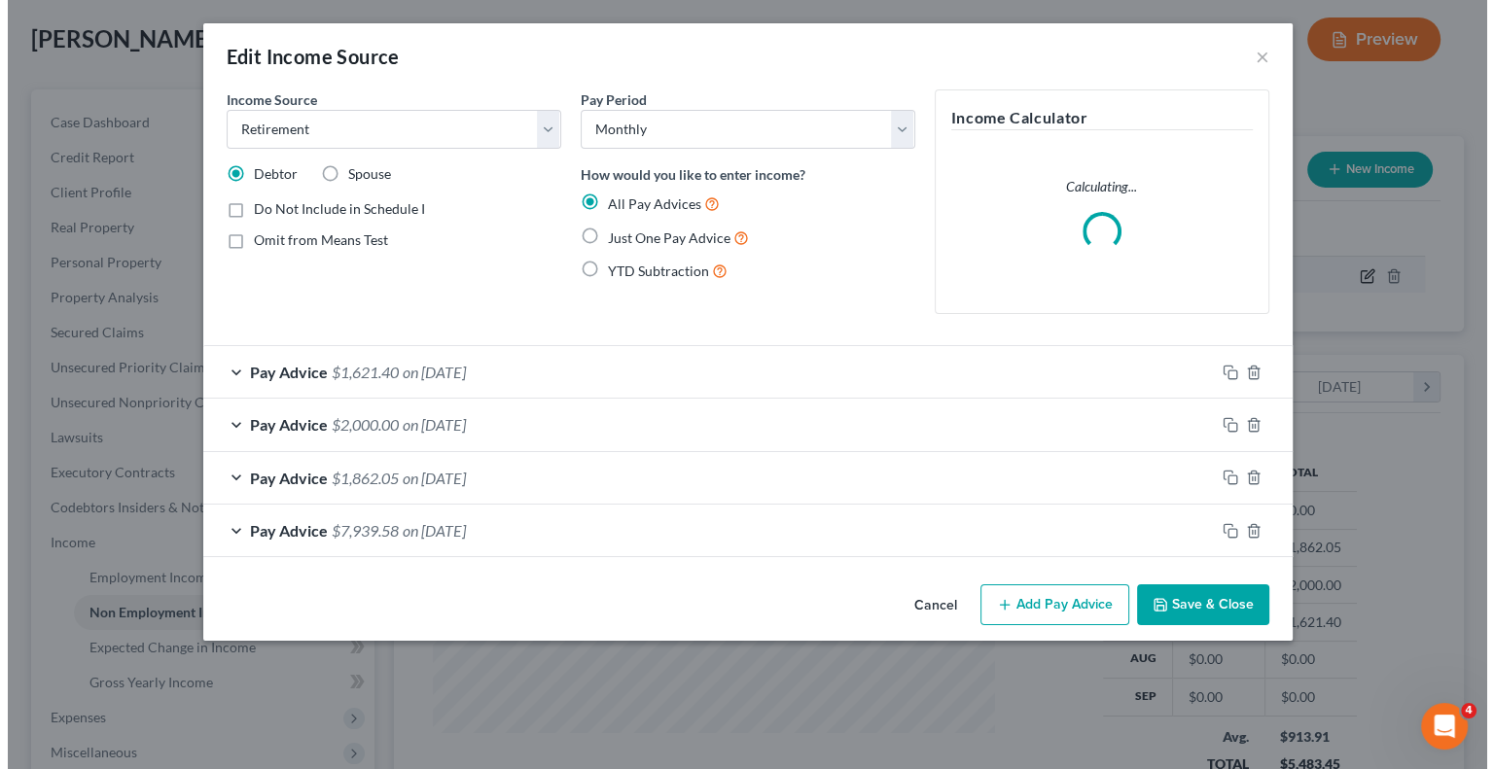
scroll to position [346, 607]
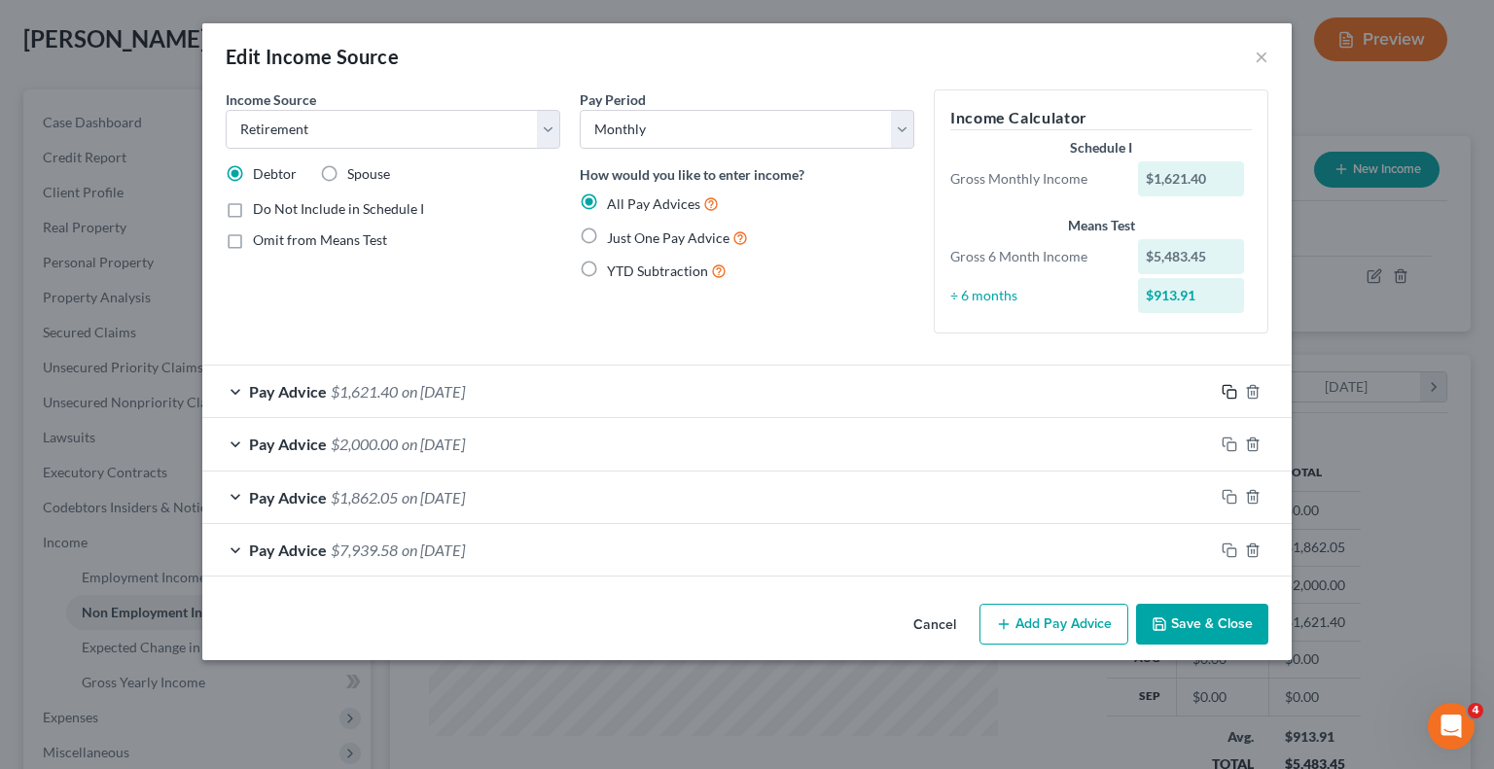
click at [1231, 392] on icon "button" at bounding box center [1230, 392] width 16 height 16
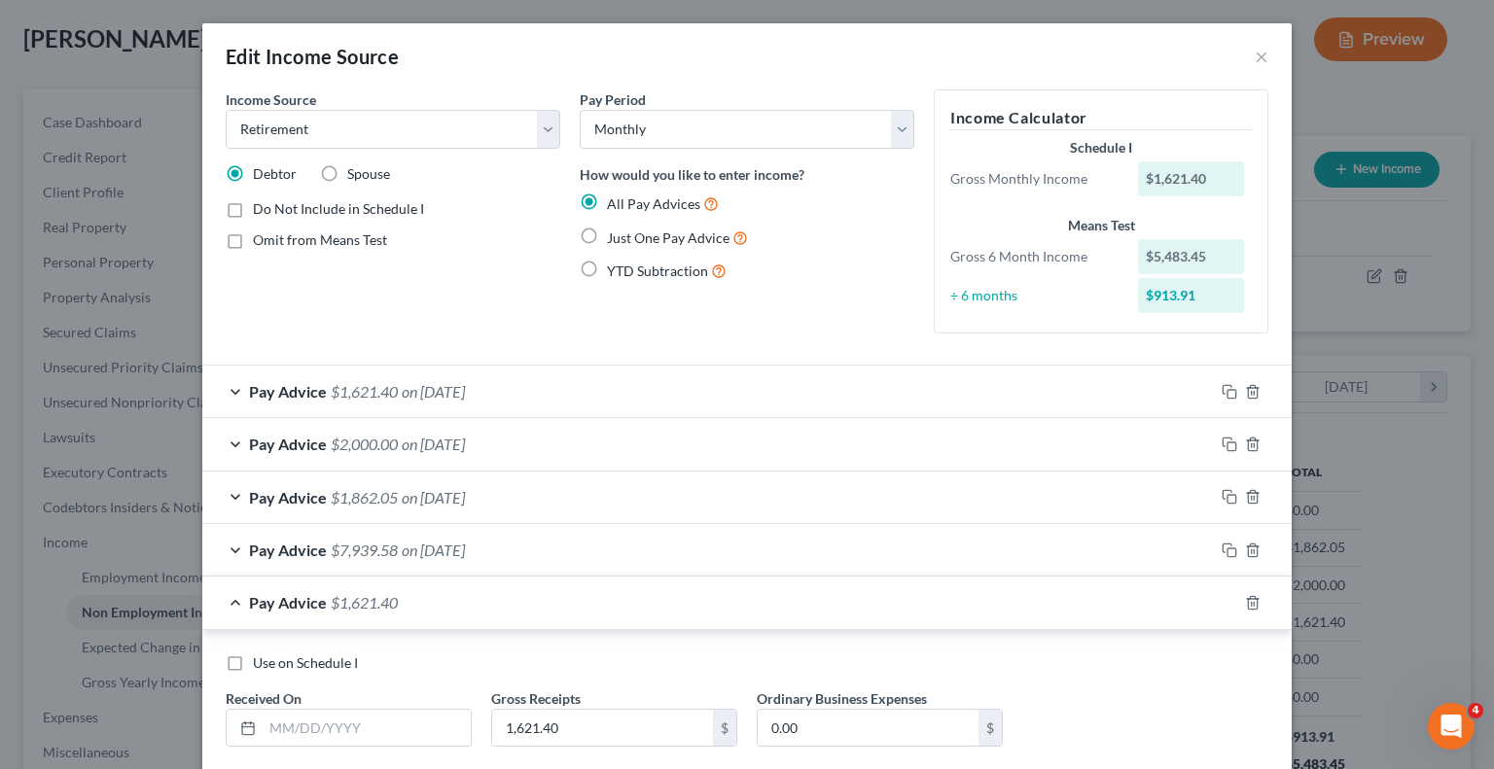
click at [1102, 487] on div "Pay Advice $1,862.05 on [DATE]" at bounding box center [708, 498] width 1012 height 52
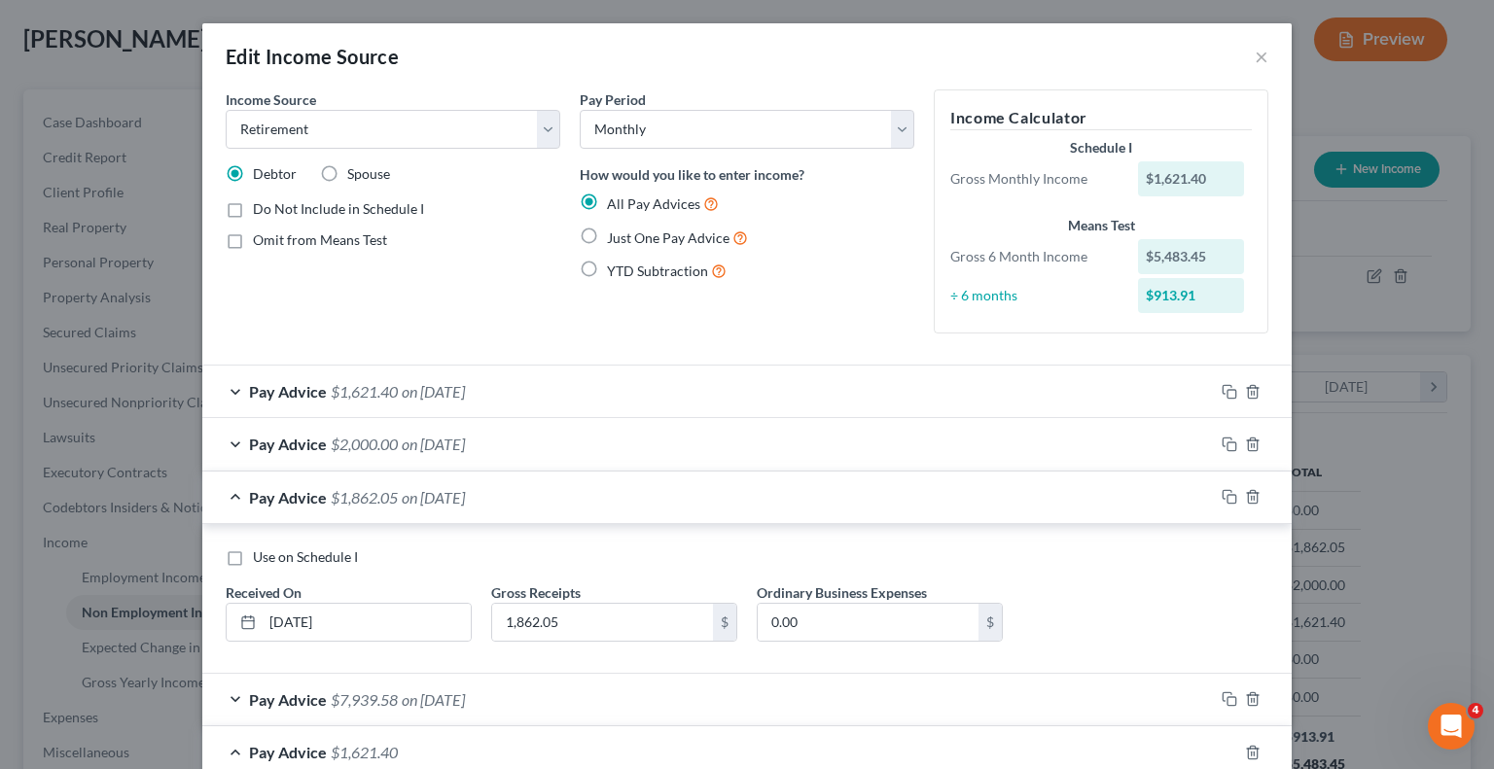
scroll to position [97, 0]
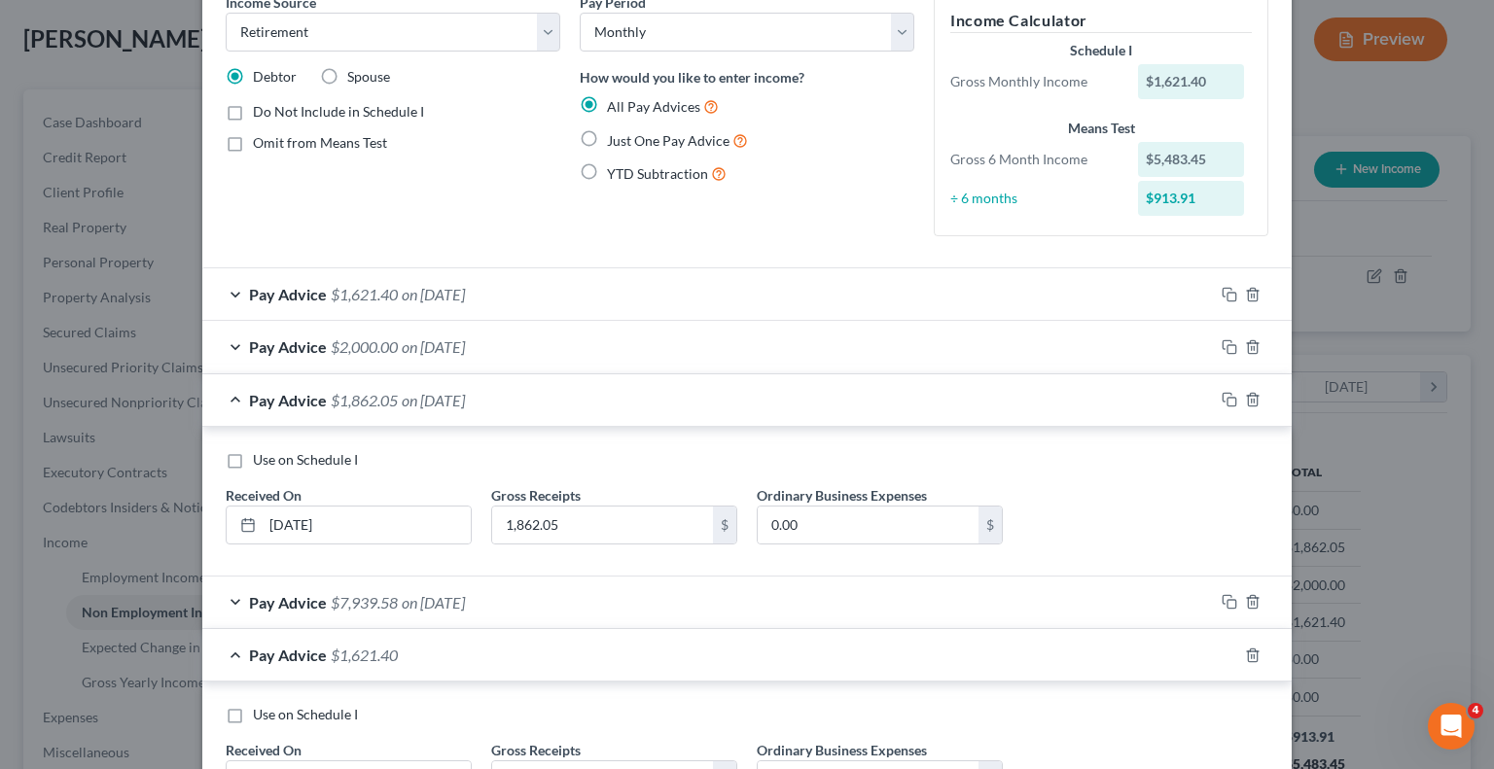
drag, startPoint x: 231, startPoint y: 451, endPoint x: 544, endPoint y: 415, distance: 315.3
click at [253, 450] on label "Use on Schedule I" at bounding box center [305, 459] width 105 height 19
click at [261, 450] on input "Use on Schedule I" at bounding box center [267, 456] width 13 height 13
checkbox input "true"
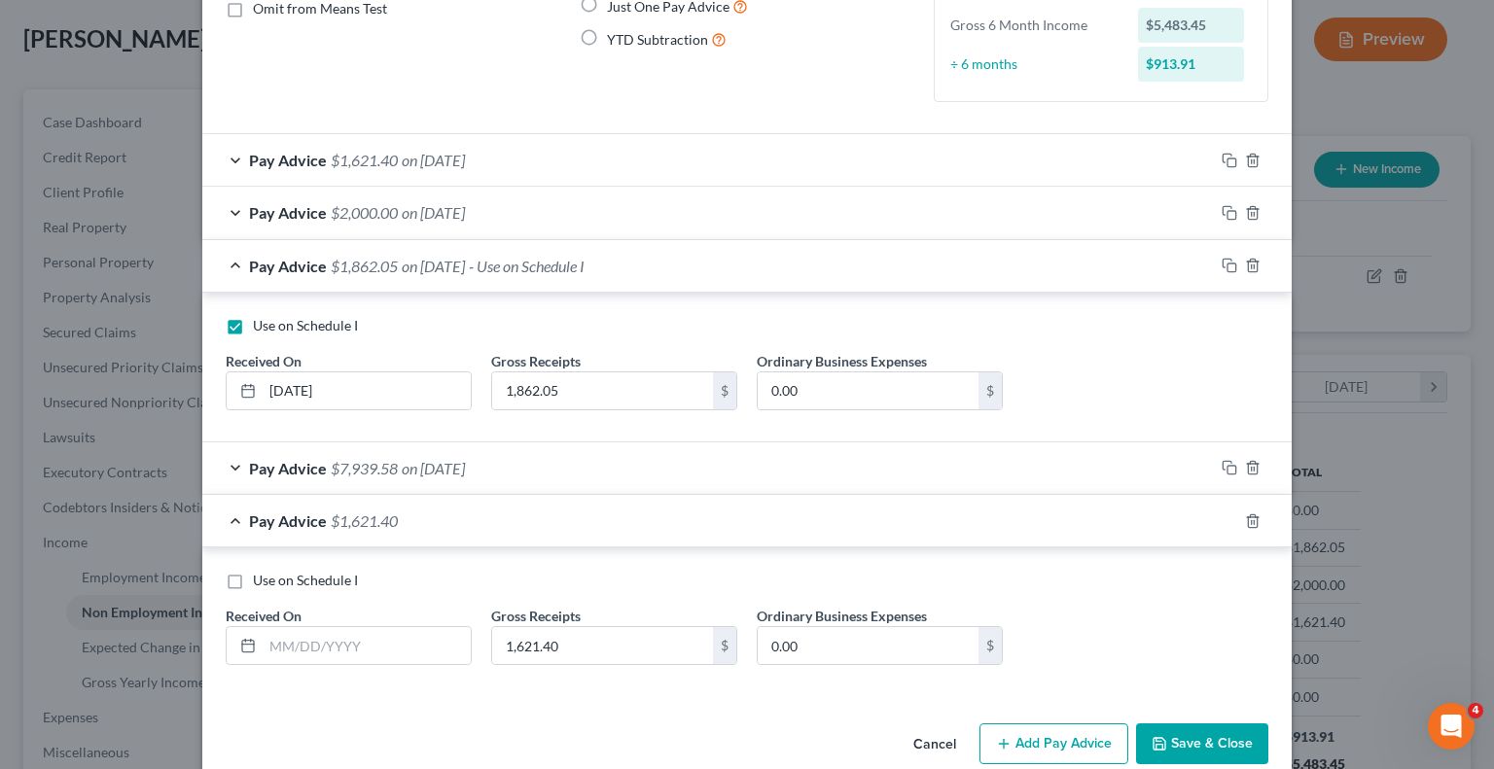
scroll to position [262, 0]
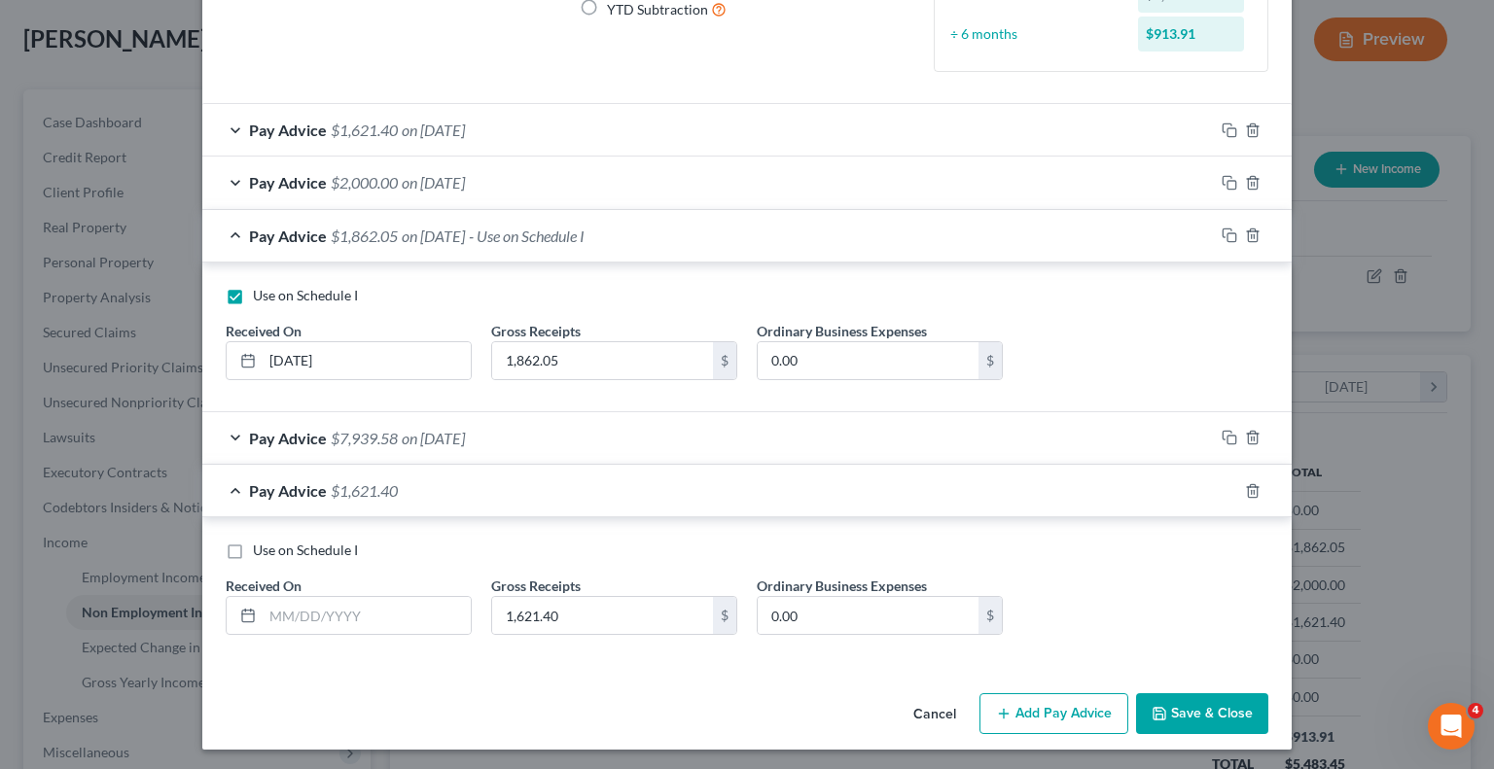
click at [236, 430] on div "Pay Advice $7,939.58 on [DATE]" at bounding box center [708, 438] width 1012 height 52
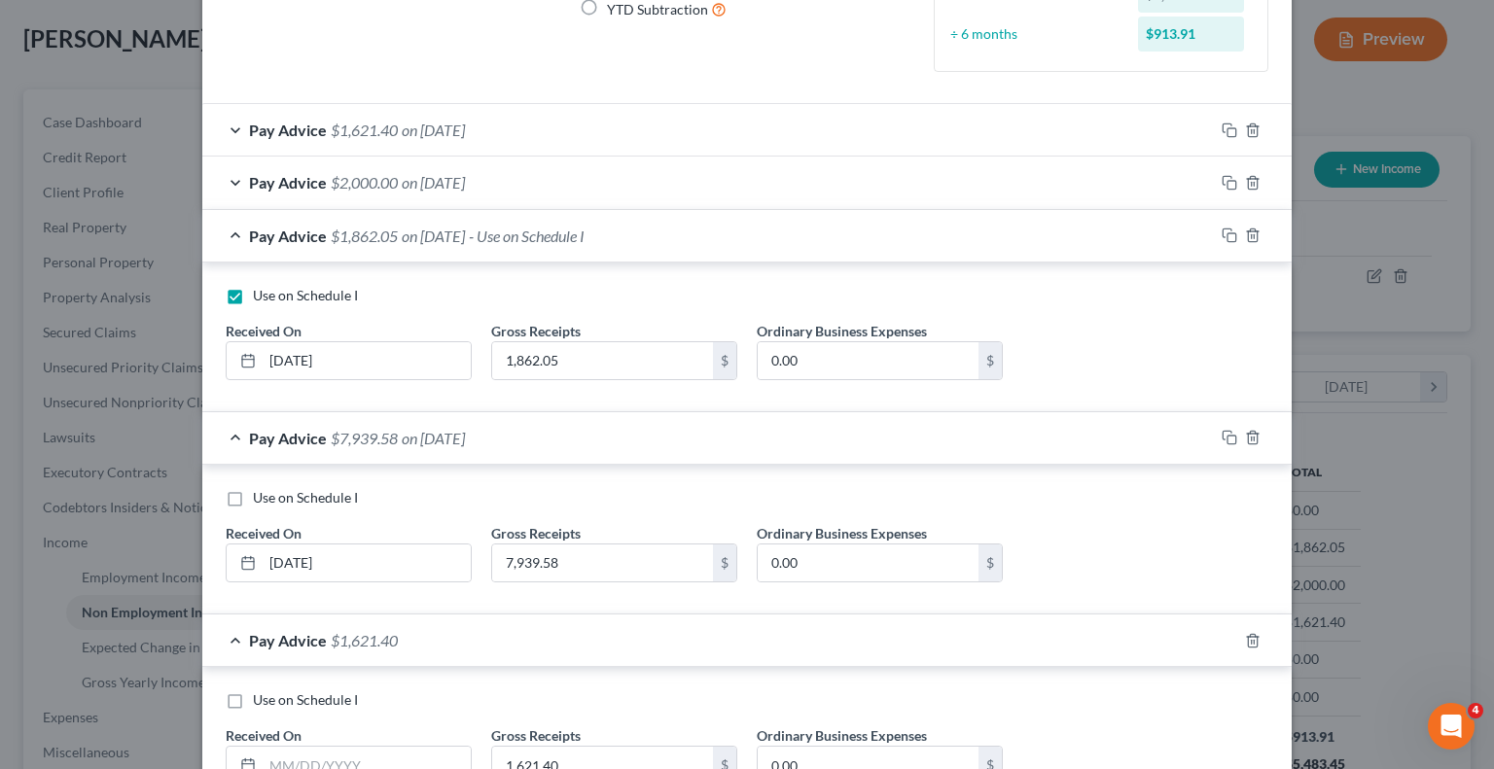
click at [253, 489] on label "Use on Schedule I" at bounding box center [305, 497] width 105 height 19
click at [261, 489] on input "Use on Schedule I" at bounding box center [267, 494] width 13 height 13
checkbox input "true"
checkbox input "false"
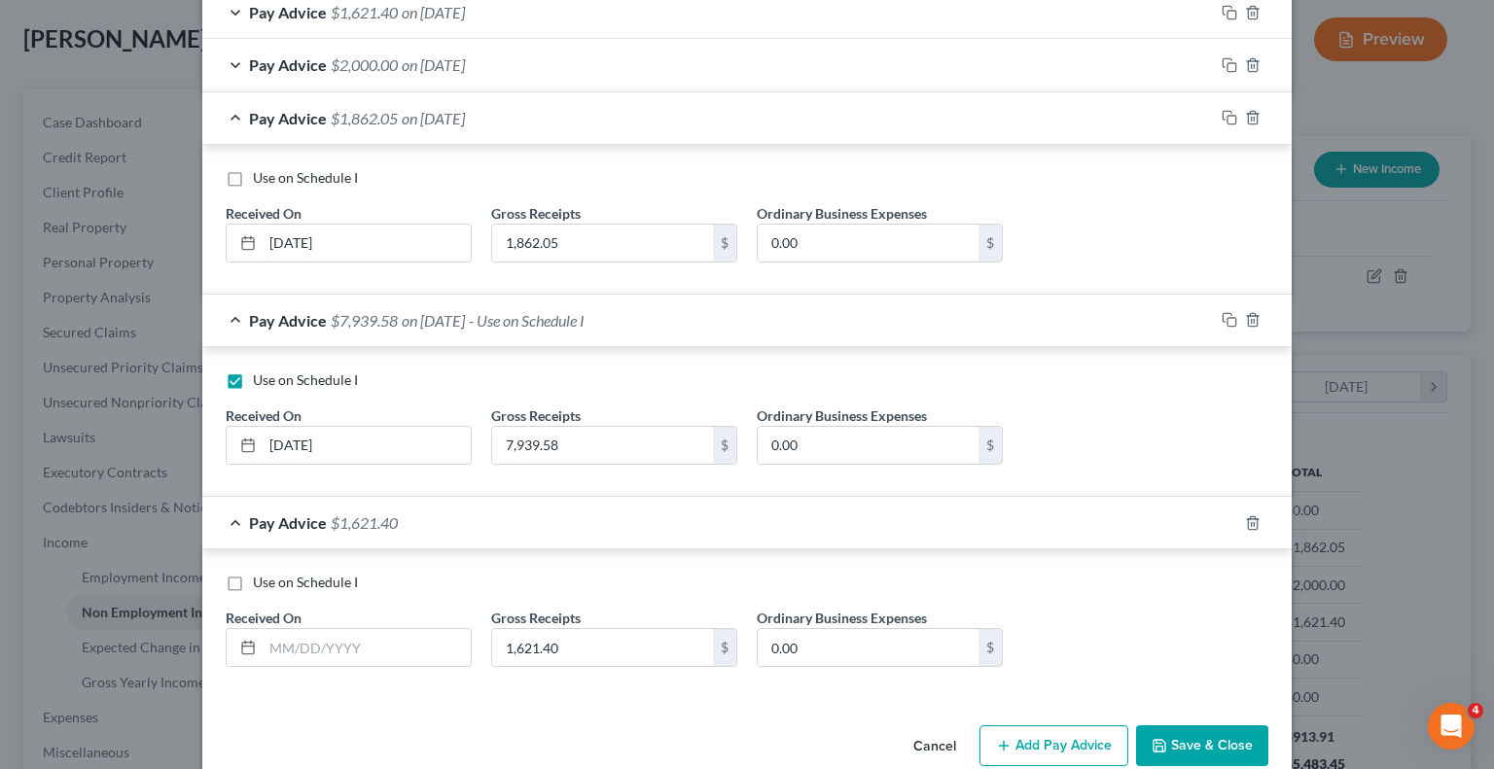
scroll to position [411, 0]
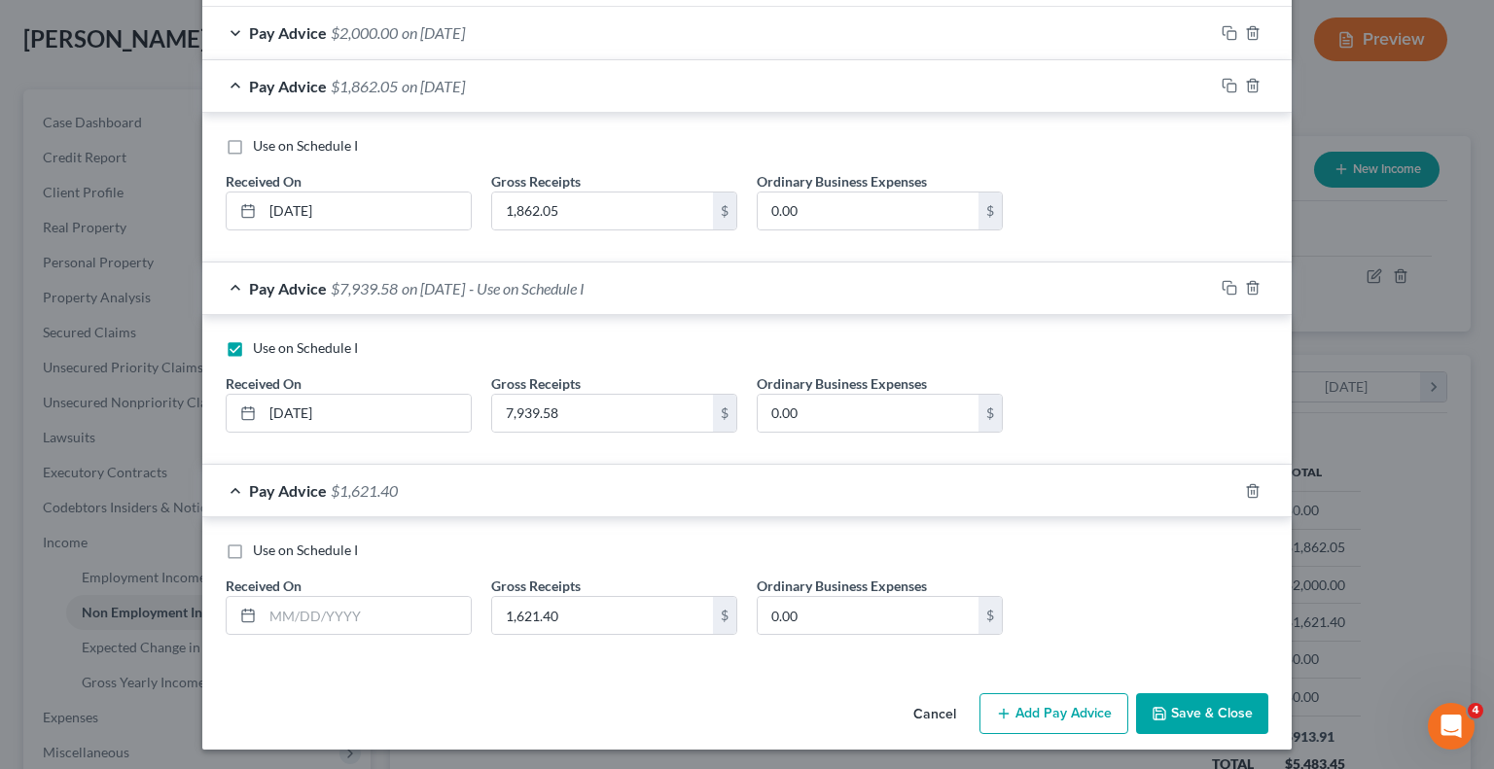
click at [253, 553] on label "Use on Schedule I" at bounding box center [305, 550] width 105 height 19
click at [261, 553] on input "Use on Schedule I" at bounding box center [267, 547] width 13 height 13
checkbox input "true"
checkbox input "false"
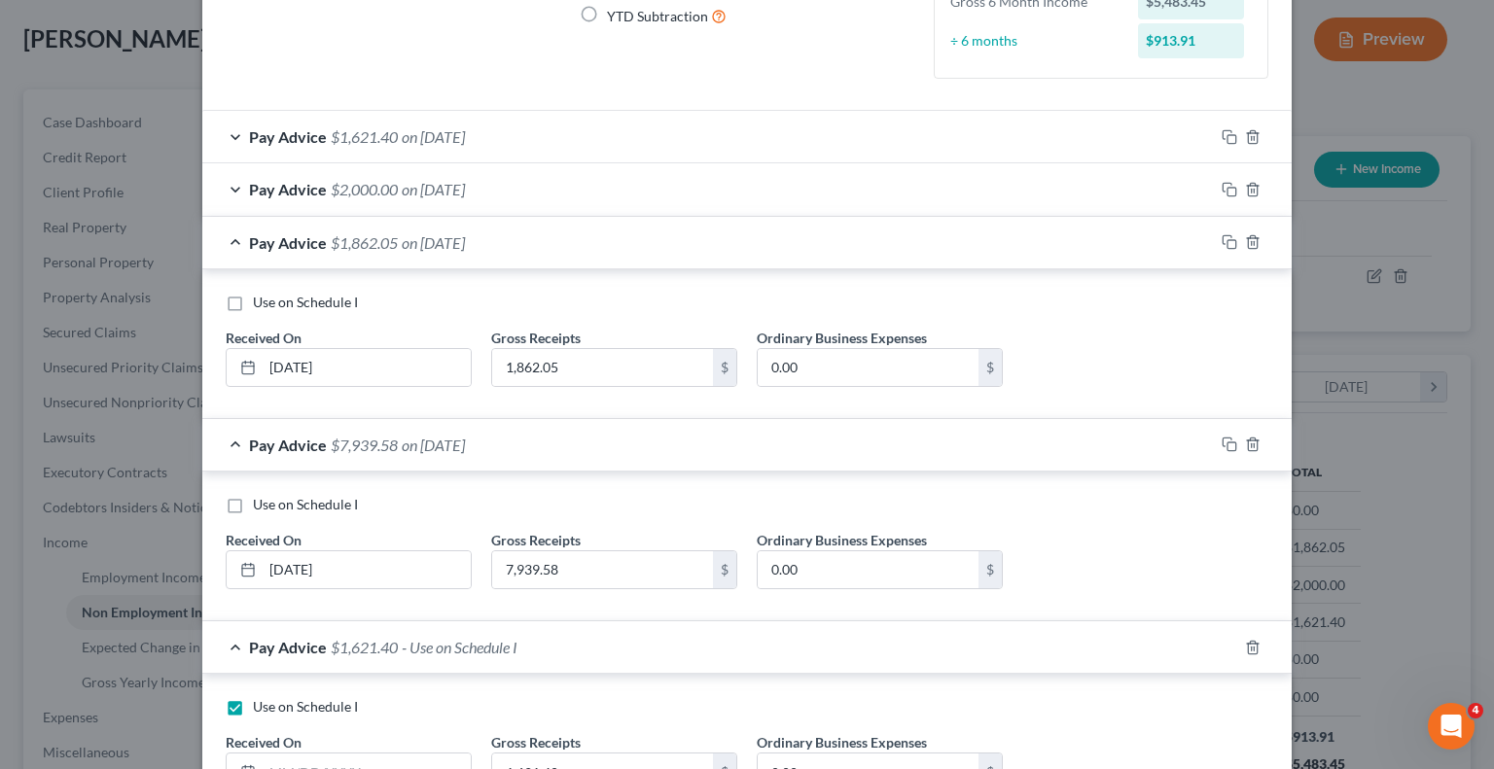
scroll to position [217, 0]
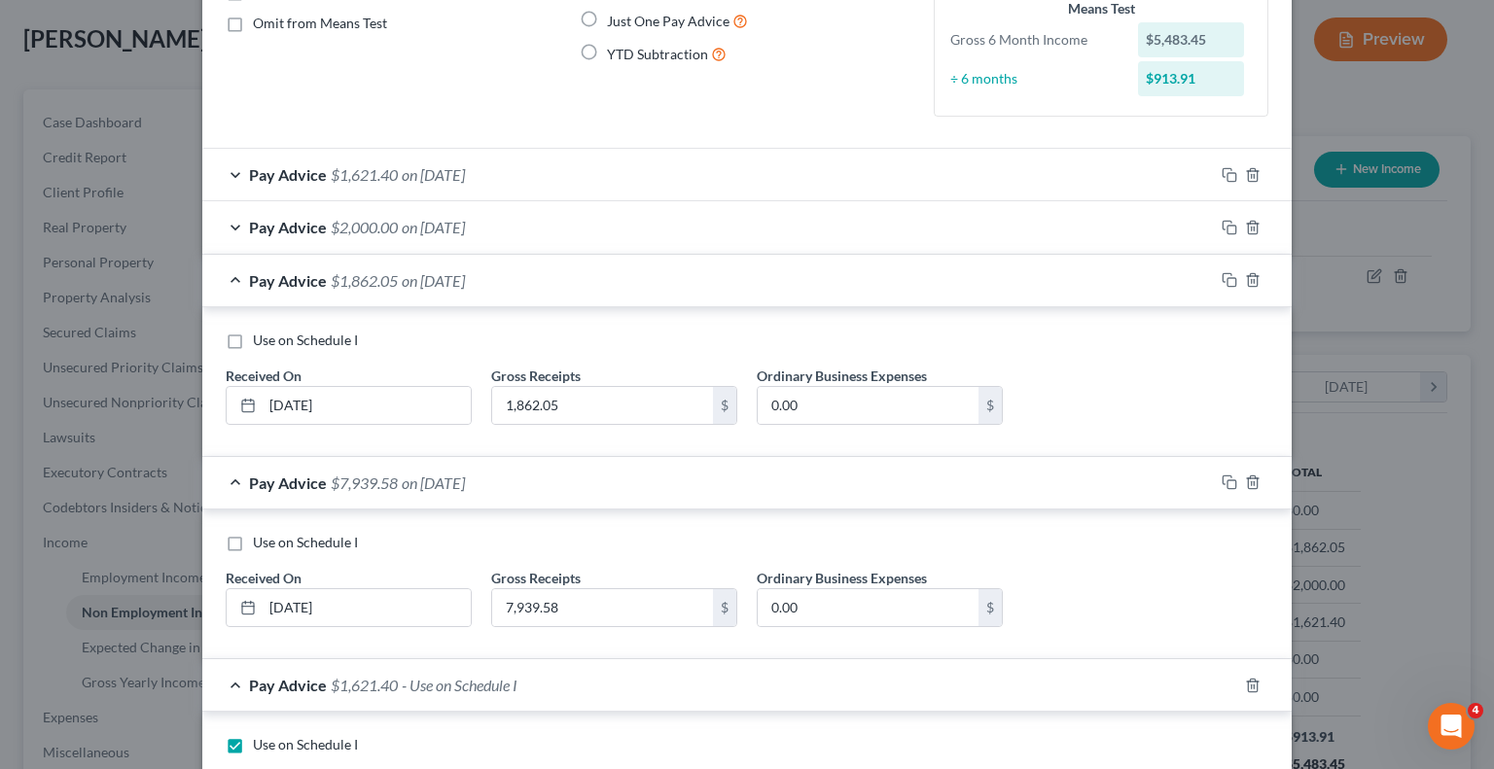
click at [607, 55] on label "YTD Subtraction" at bounding box center [667, 54] width 120 height 22
click at [615, 55] on input "YTD Subtraction" at bounding box center [621, 49] width 13 height 13
radio input "true"
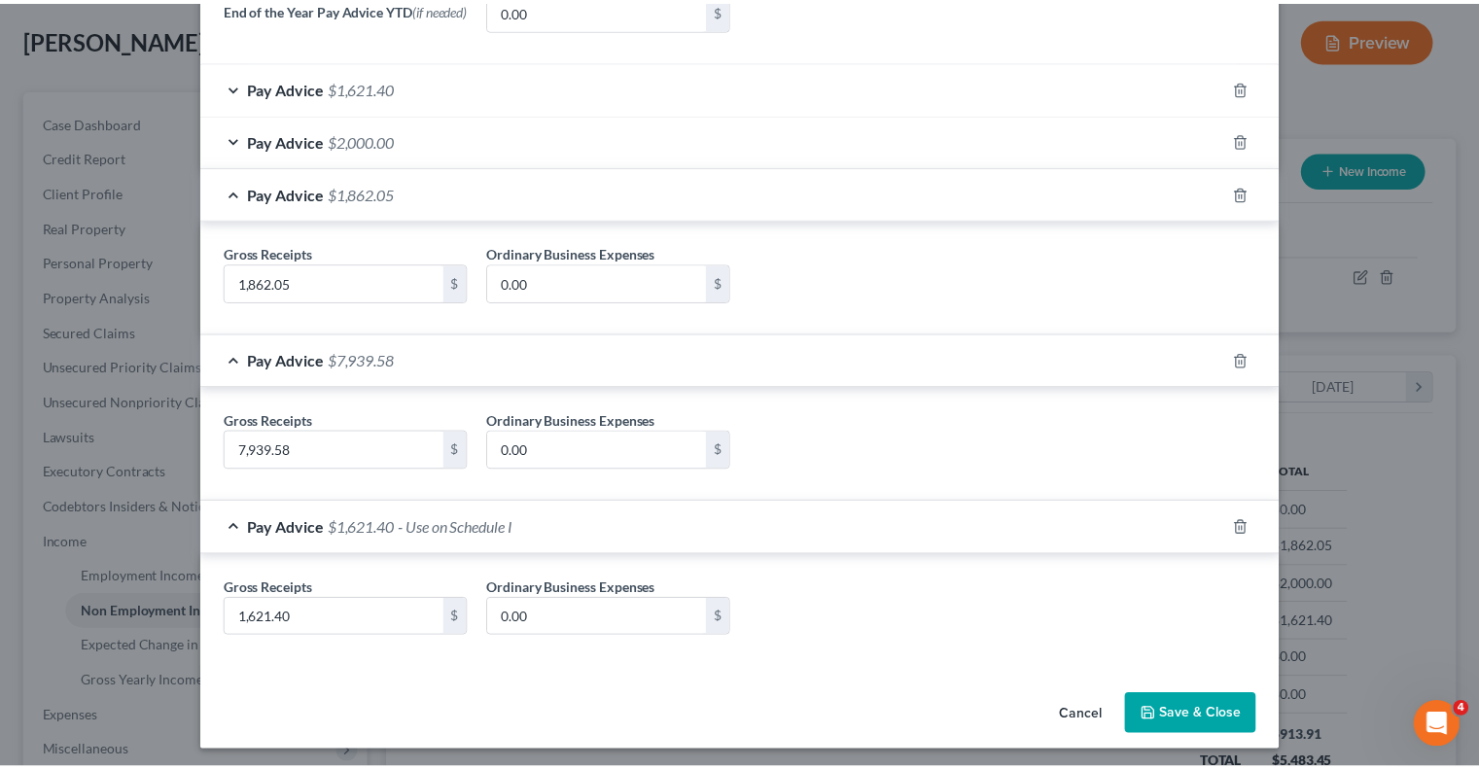
scroll to position [609, 0]
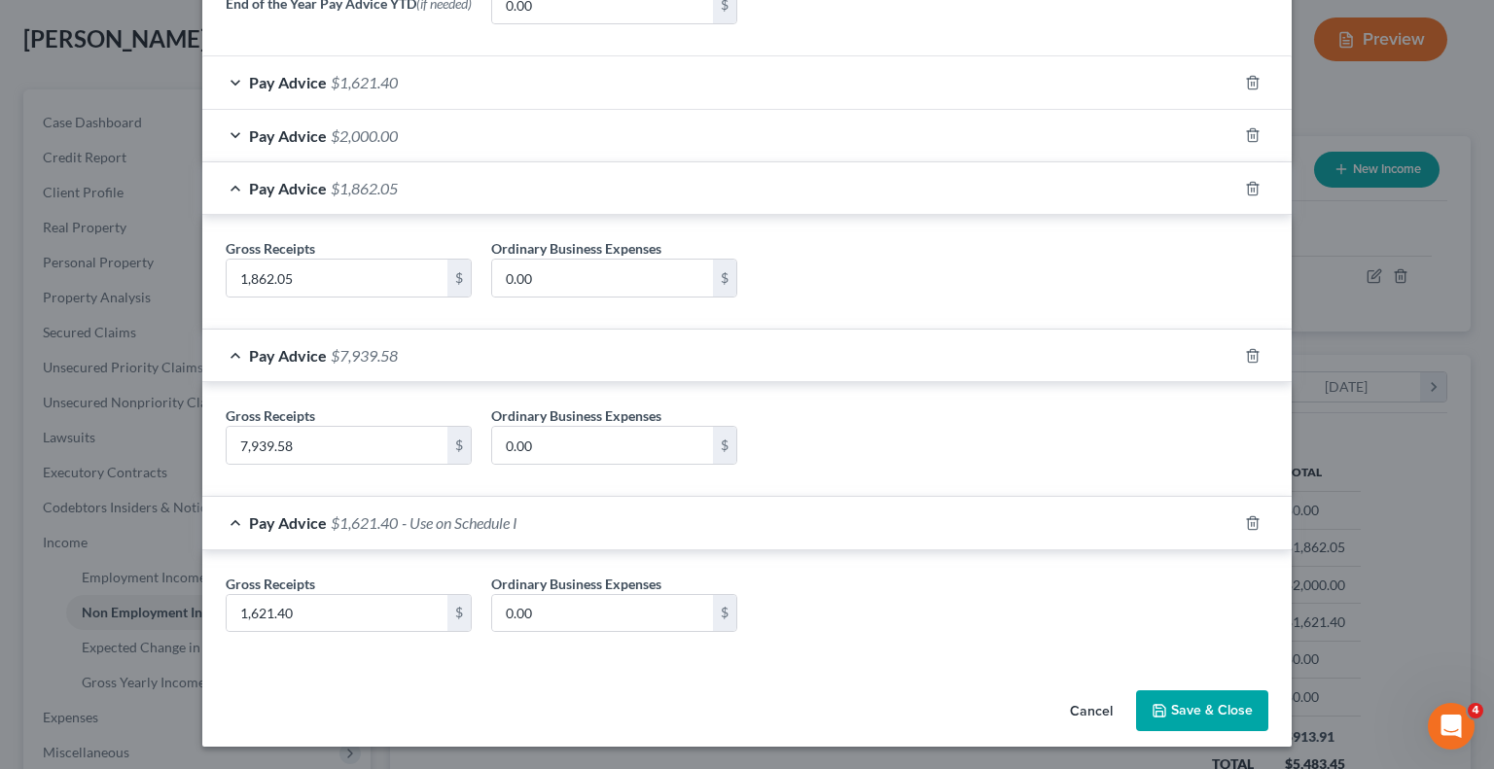
click at [1180, 710] on button "Save & Close" at bounding box center [1202, 711] width 132 height 41
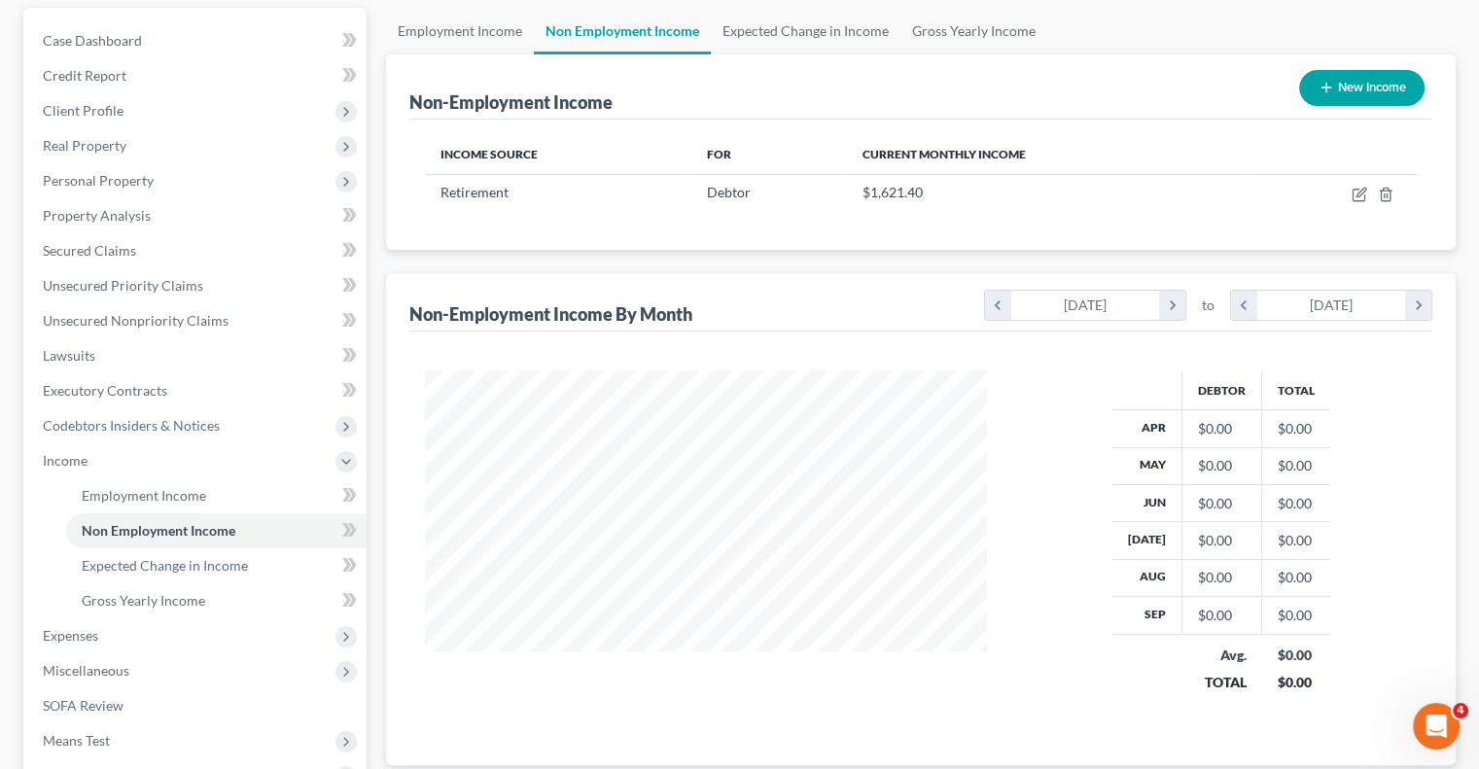
scroll to position [146, 0]
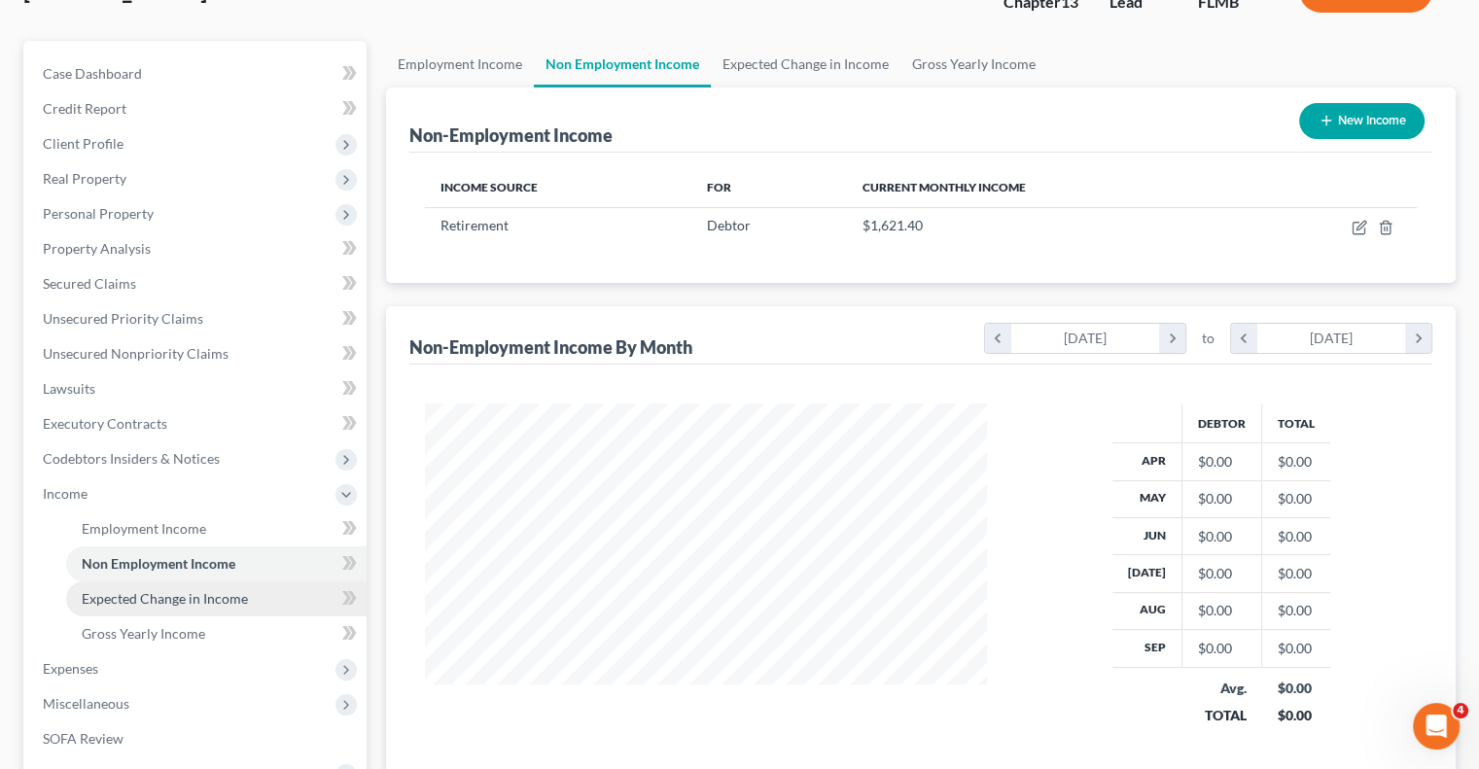
click at [135, 604] on span "Expected Change in Income" at bounding box center [165, 598] width 166 height 17
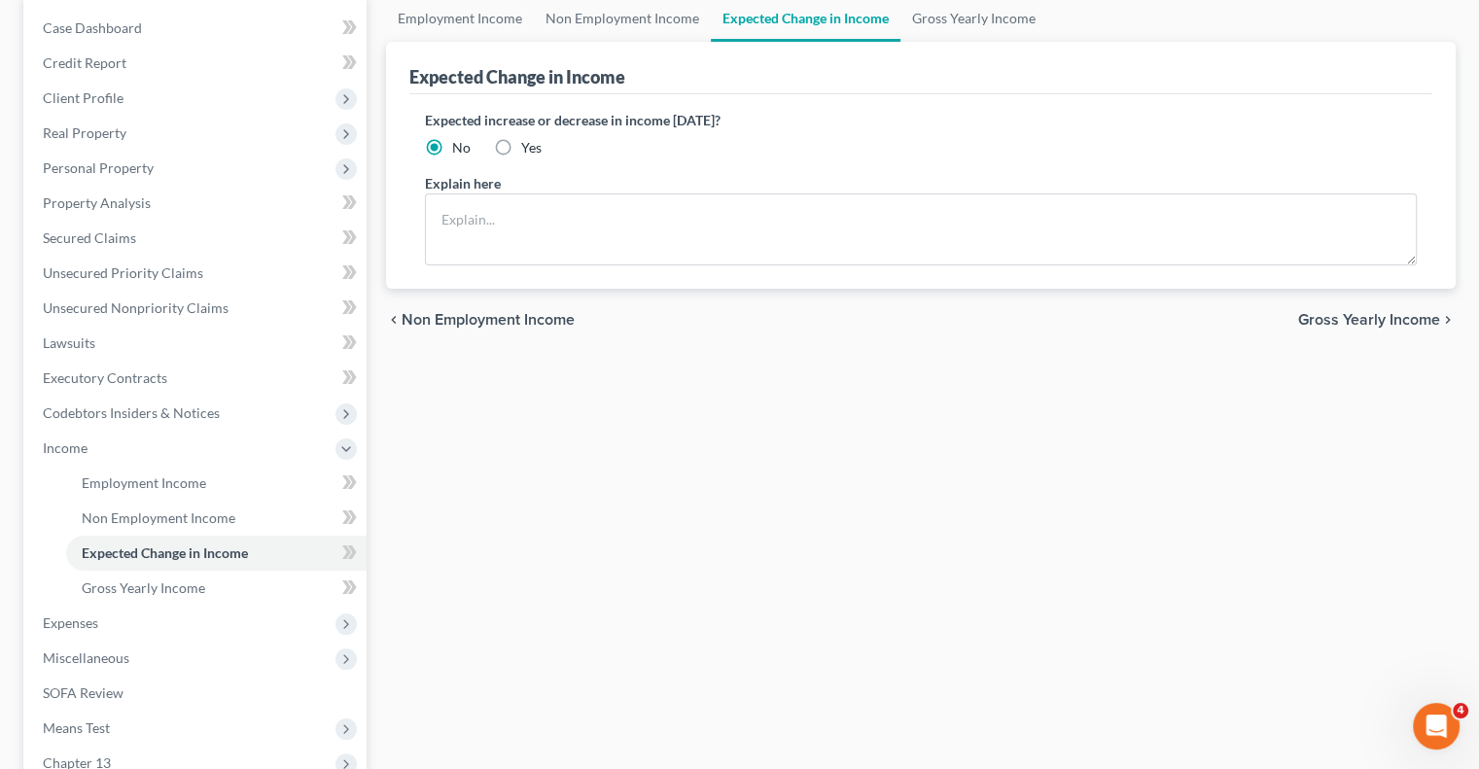
scroll to position [195, 0]
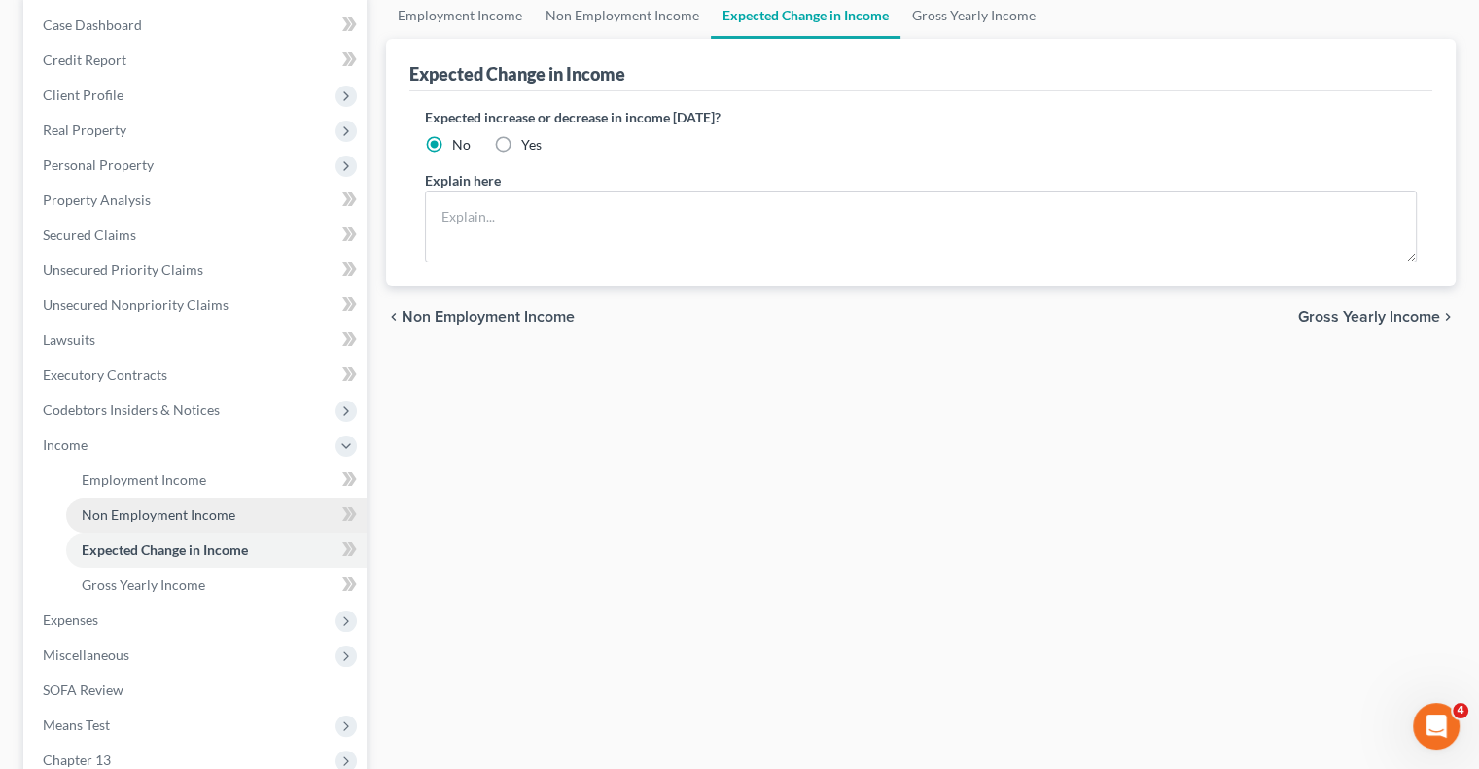
click at [142, 510] on span "Non Employment Income" at bounding box center [159, 515] width 154 height 17
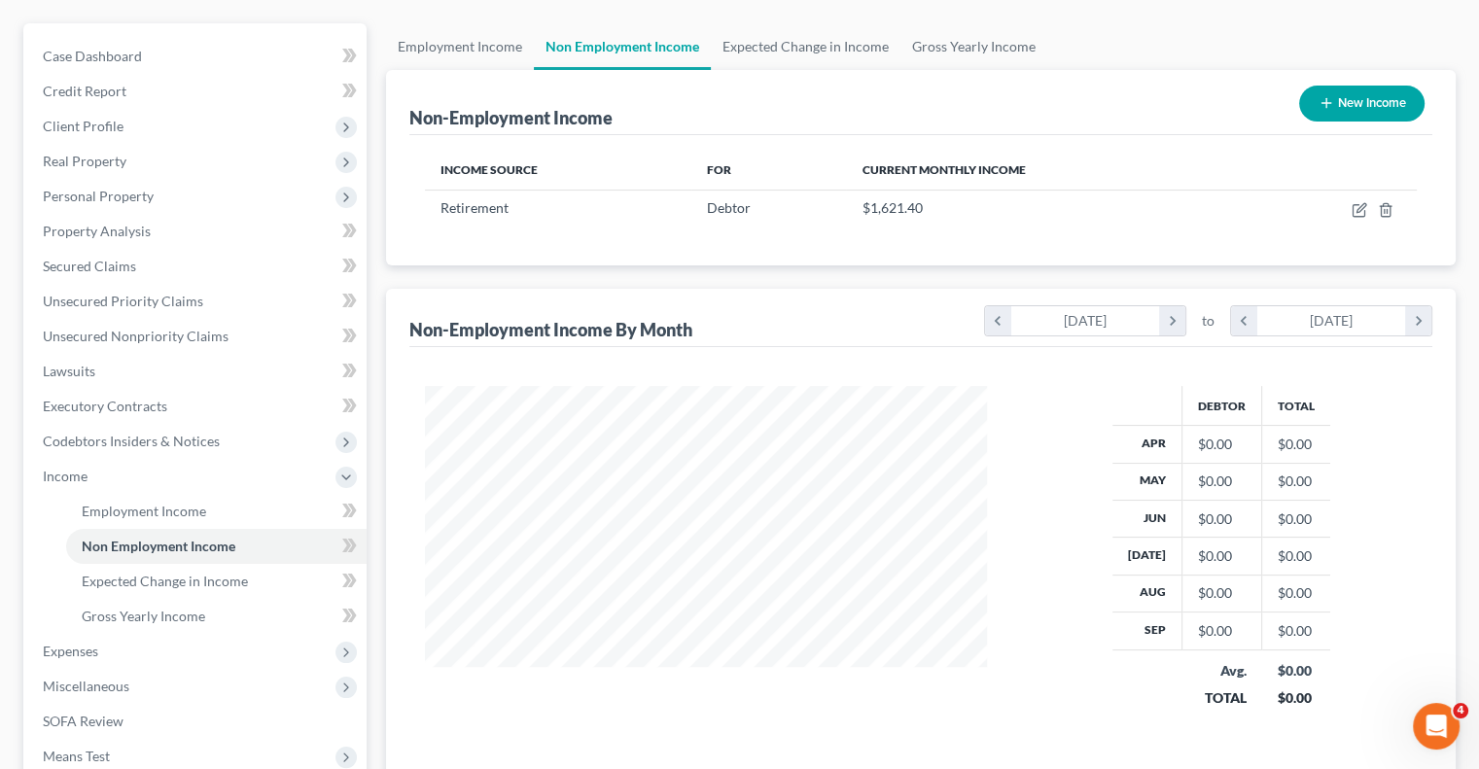
scroll to position [195, 0]
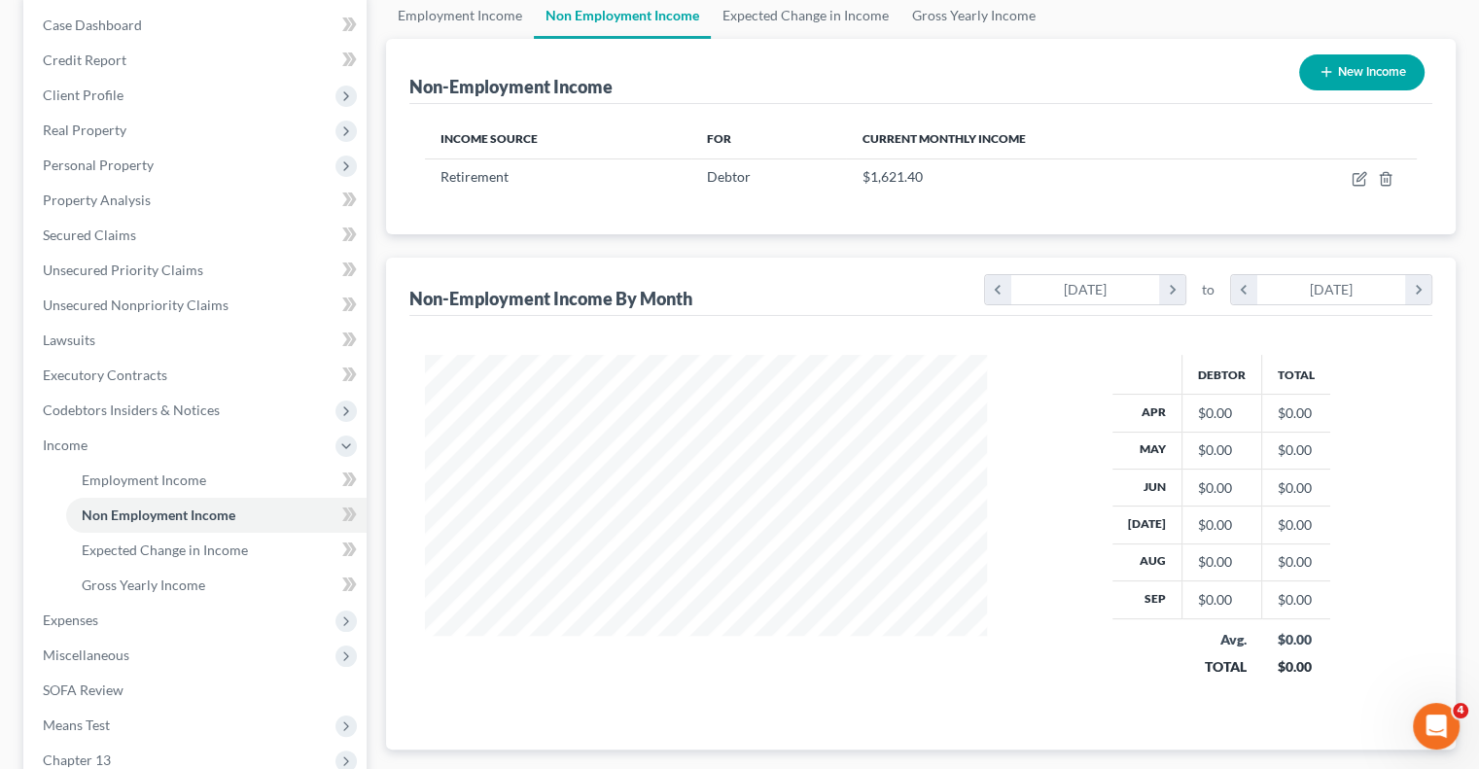
click at [1120, 295] on div "[DATE]" at bounding box center [1086, 289] width 149 height 29
click at [1170, 280] on icon "chevron_right" at bounding box center [1172, 289] width 26 height 29
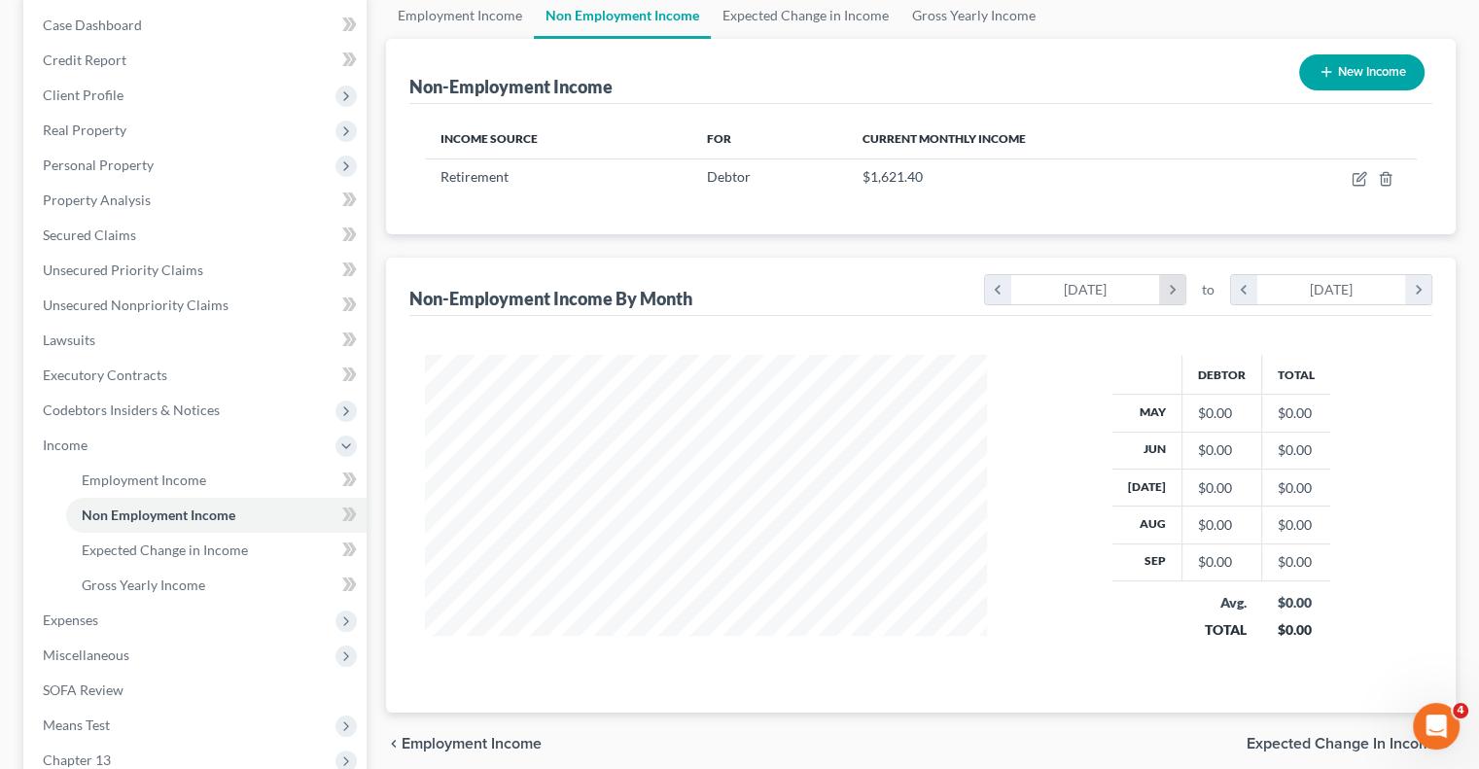
scroll to position [972348, 972056]
click at [1056, 470] on div "Debtor Total May $0.00 $0.00 Jun $0.00 $0.00 [DATE] $0.00 $0.00 Aug $0.00 $0.00…" at bounding box center [1222, 510] width 430 height 311
click at [1051, 475] on div "Debtor Total May $0.00 $0.00 Jun $0.00 $0.00 [DATE] $0.00 $0.00 Aug $0.00 $0.00…" at bounding box center [1222, 510] width 430 height 311
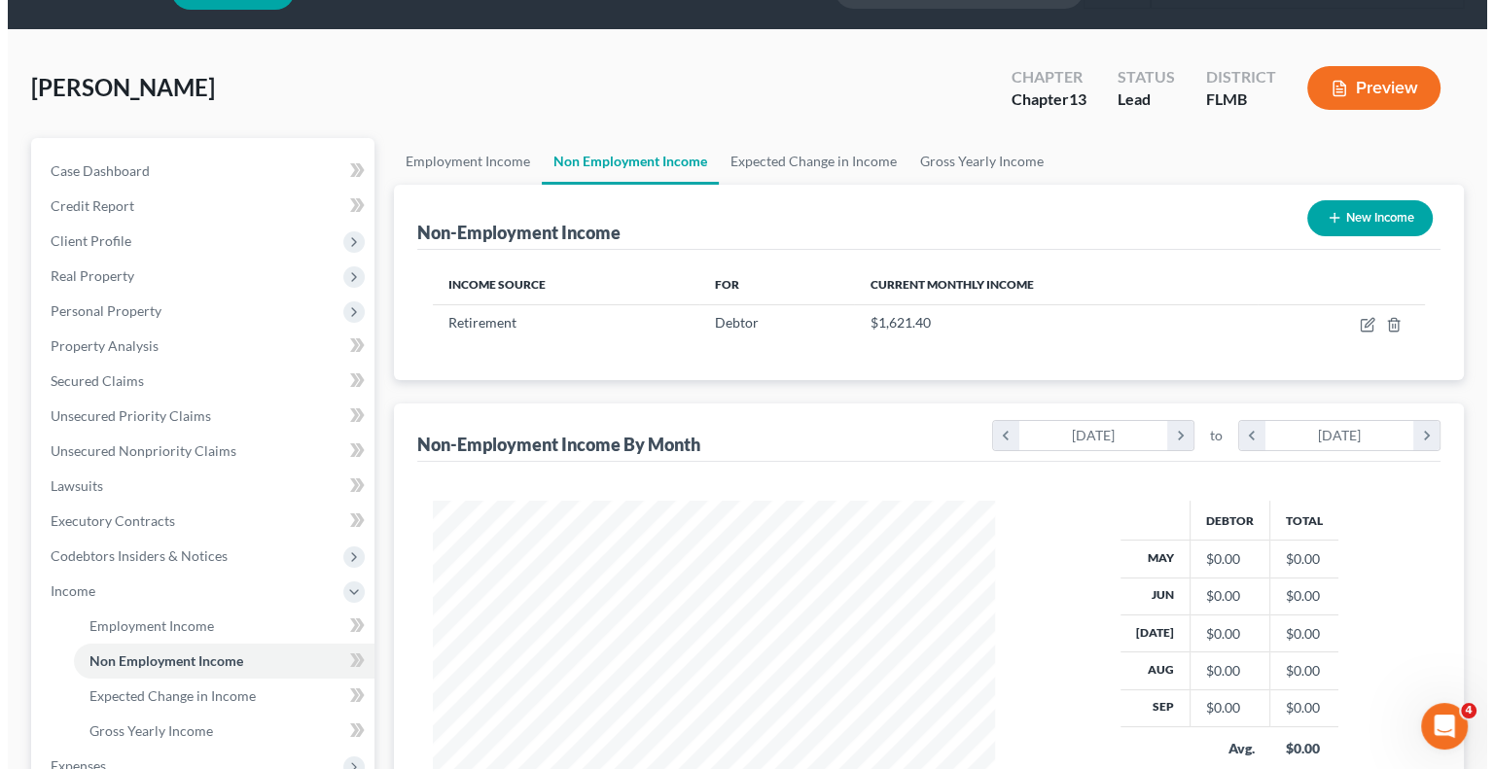
scroll to position [146, 0]
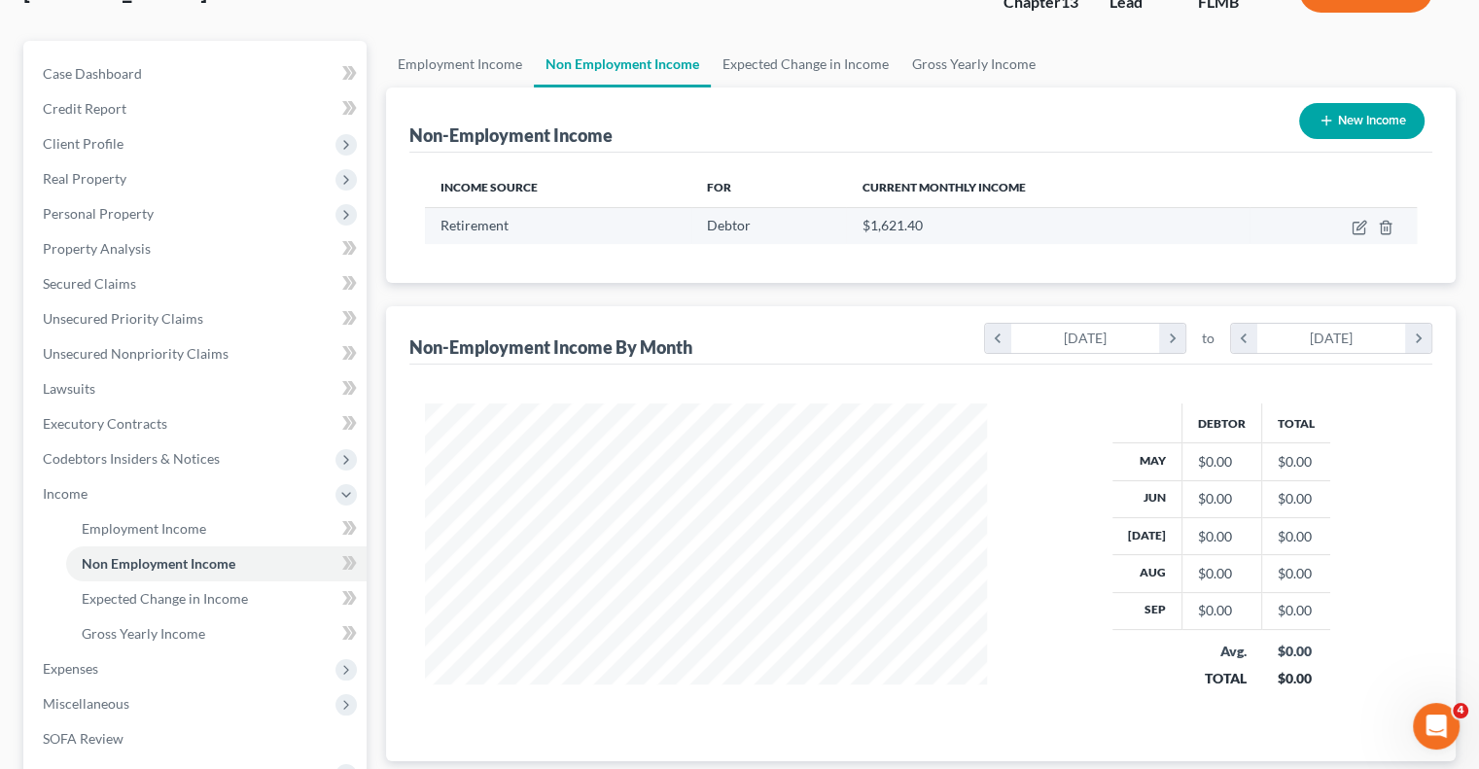
click at [862, 229] on span "$1,621.40" at bounding box center [892, 225] width 60 height 17
click at [738, 223] on span "Debtor" at bounding box center [729, 225] width 44 height 17
drag, startPoint x: 895, startPoint y: 218, endPoint x: 1183, endPoint y: 199, distance: 288.5
click at [895, 217] on span "$1,621.40" at bounding box center [892, 225] width 60 height 17
click at [1355, 229] on icon "button" at bounding box center [1360, 228] width 16 height 16
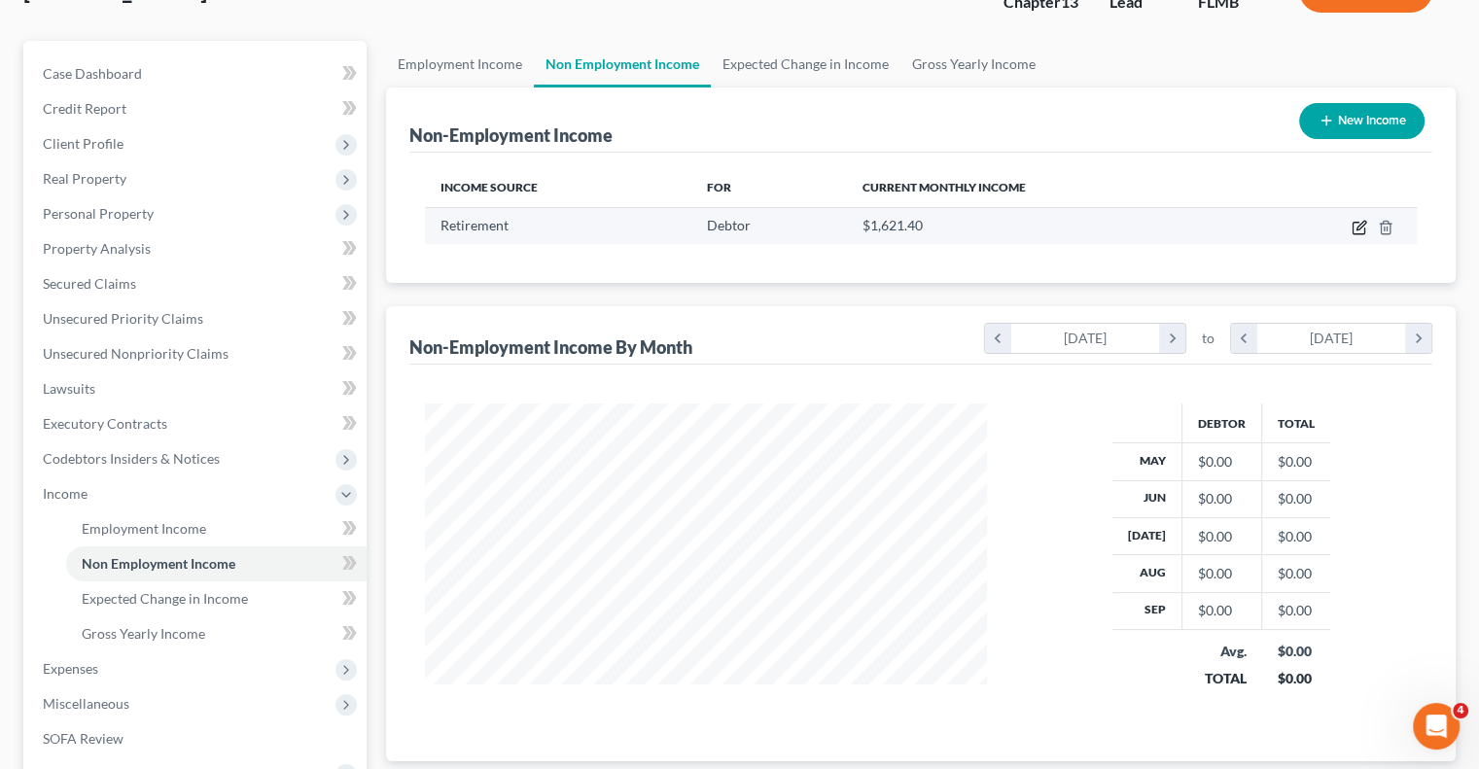
select select "3"
select select "0"
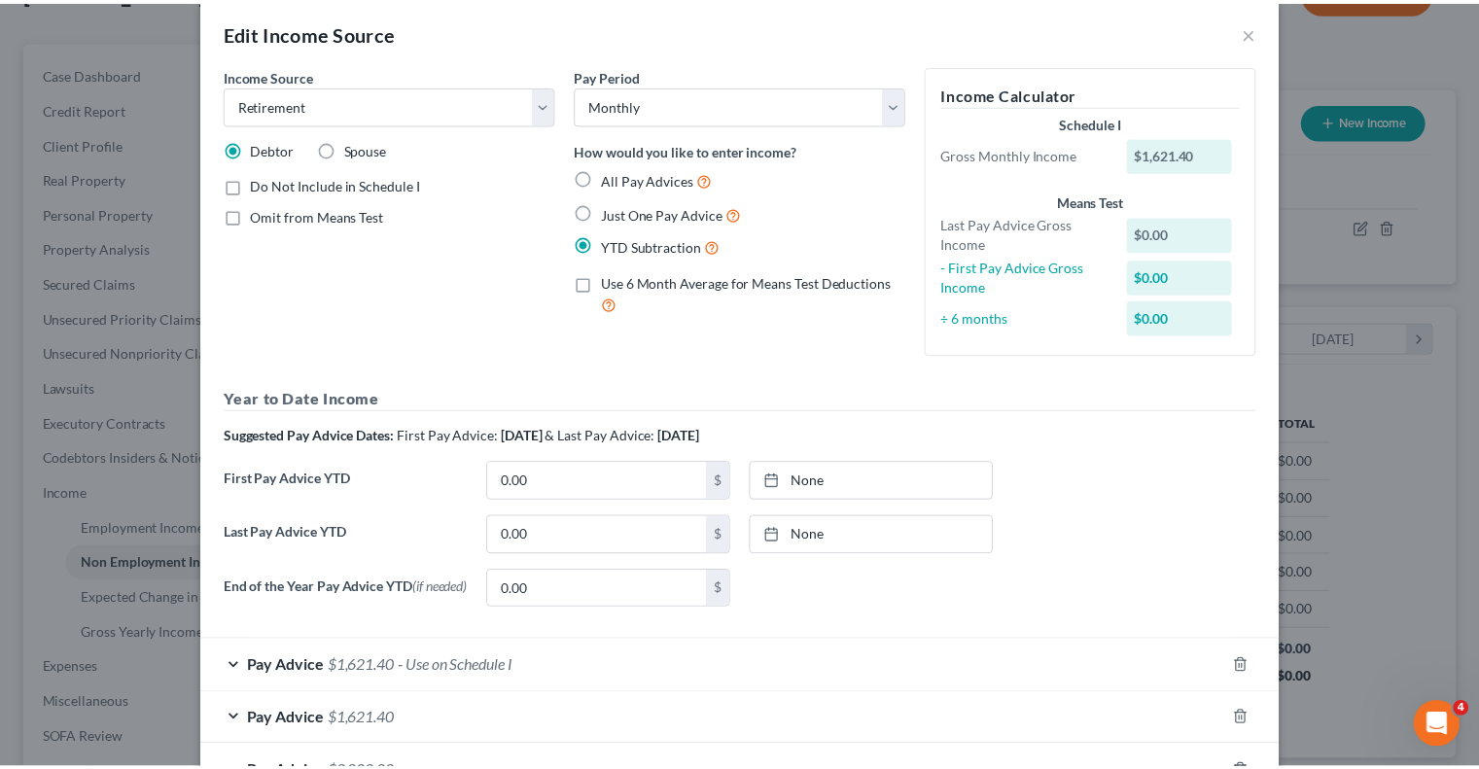
scroll to position [0, 0]
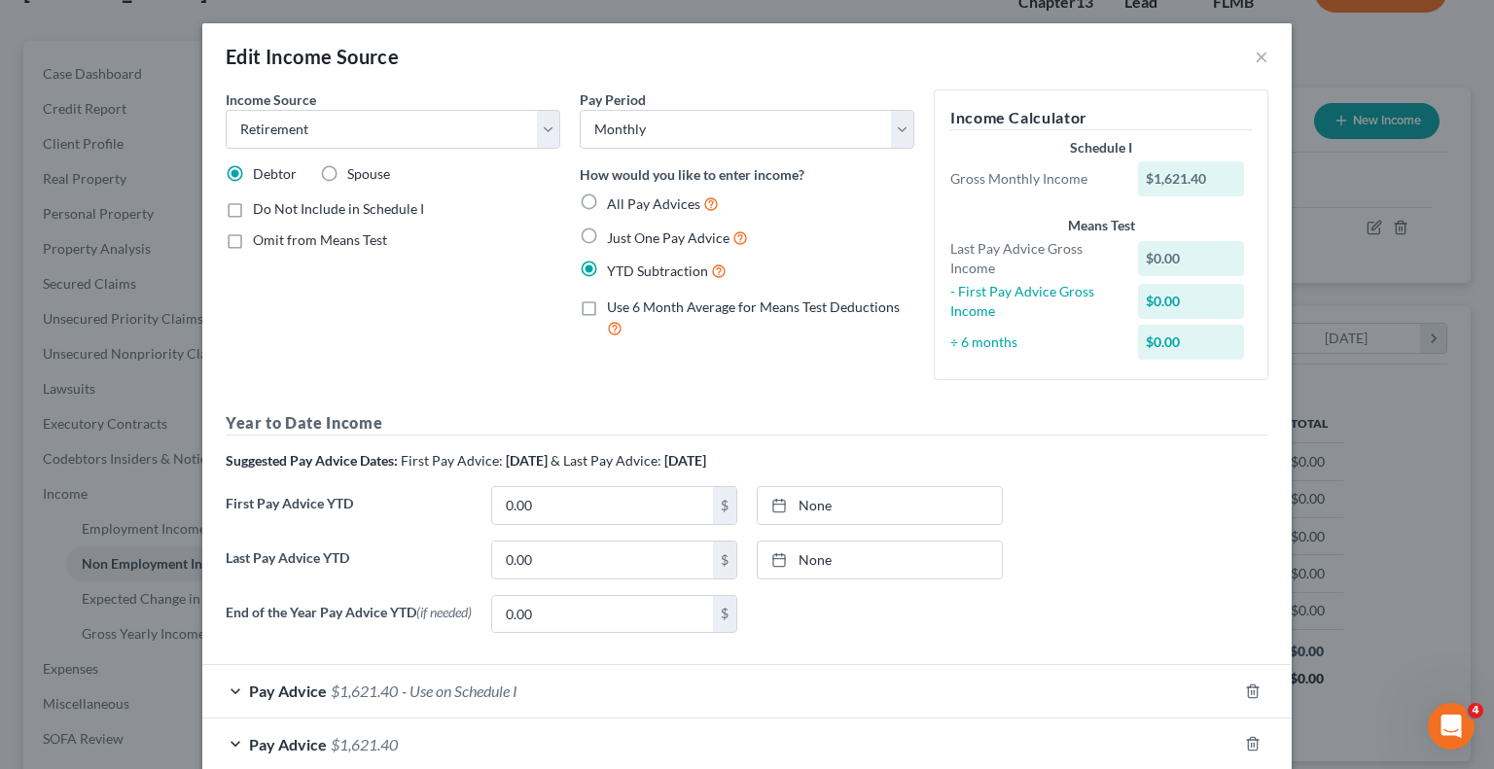
click at [607, 232] on label "Just One Pay Advice" at bounding box center [677, 238] width 141 height 22
click at [615, 232] on input "Just One Pay Advice" at bounding box center [621, 233] width 13 height 13
radio input "true"
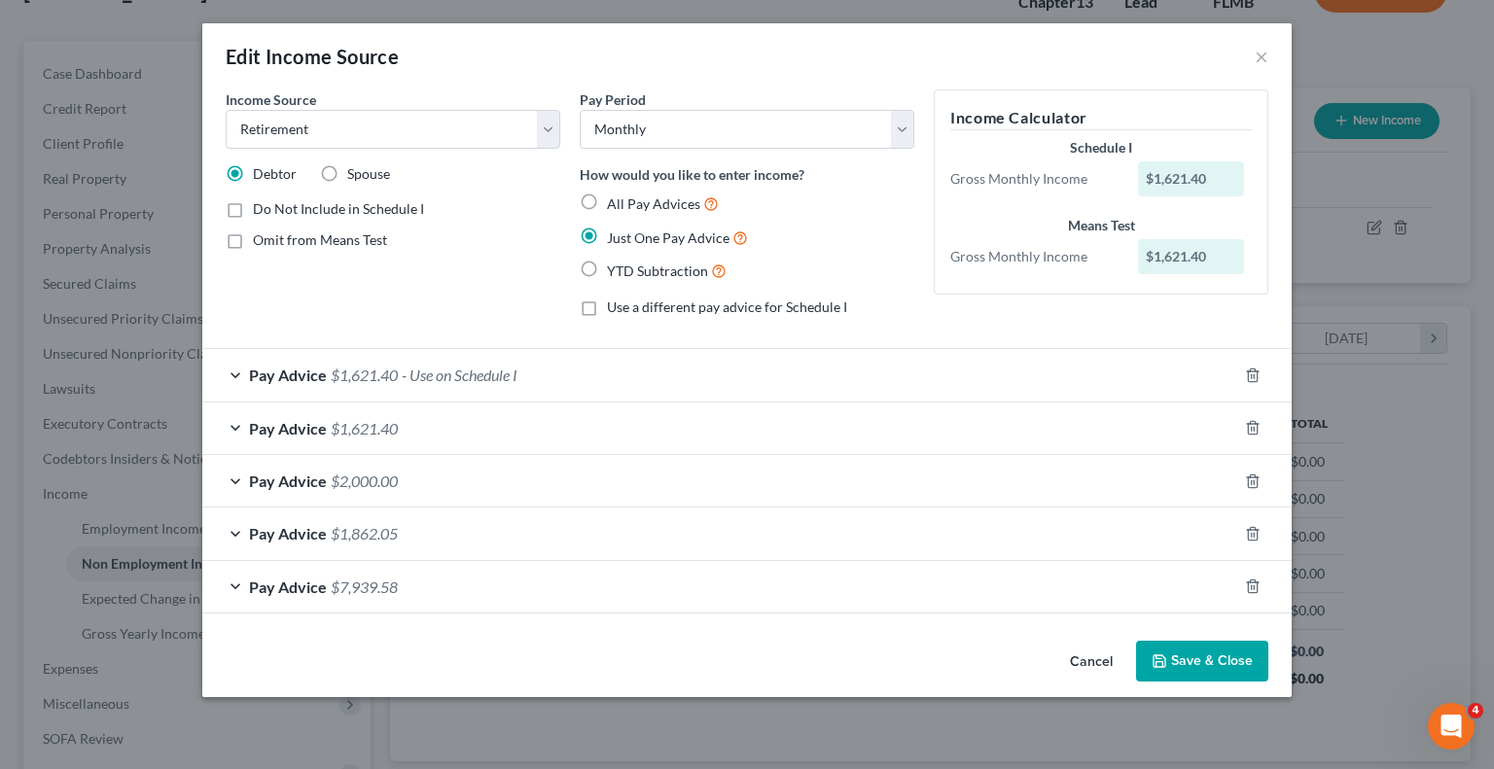
click at [1230, 657] on button "Save & Close" at bounding box center [1202, 661] width 132 height 41
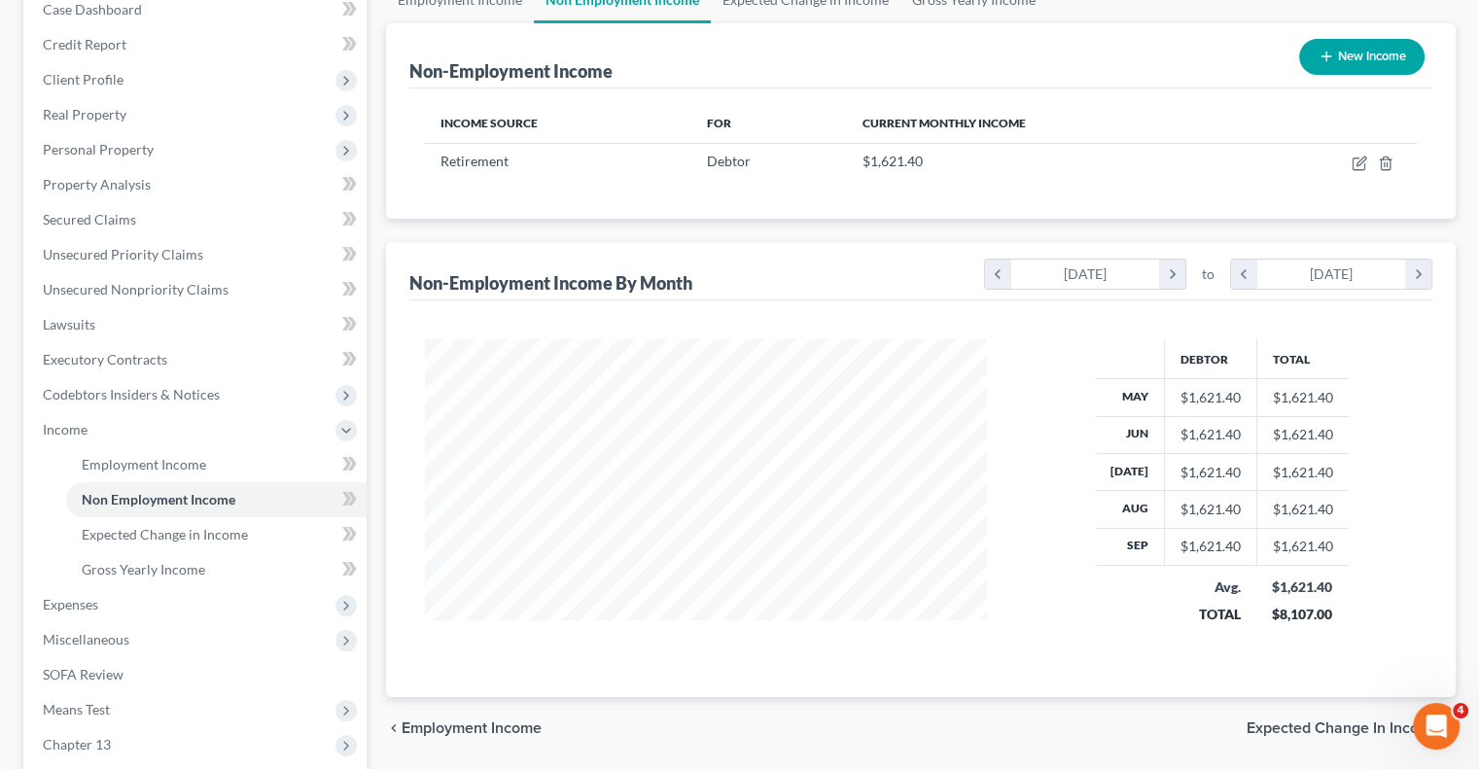
scroll to position [438, 0]
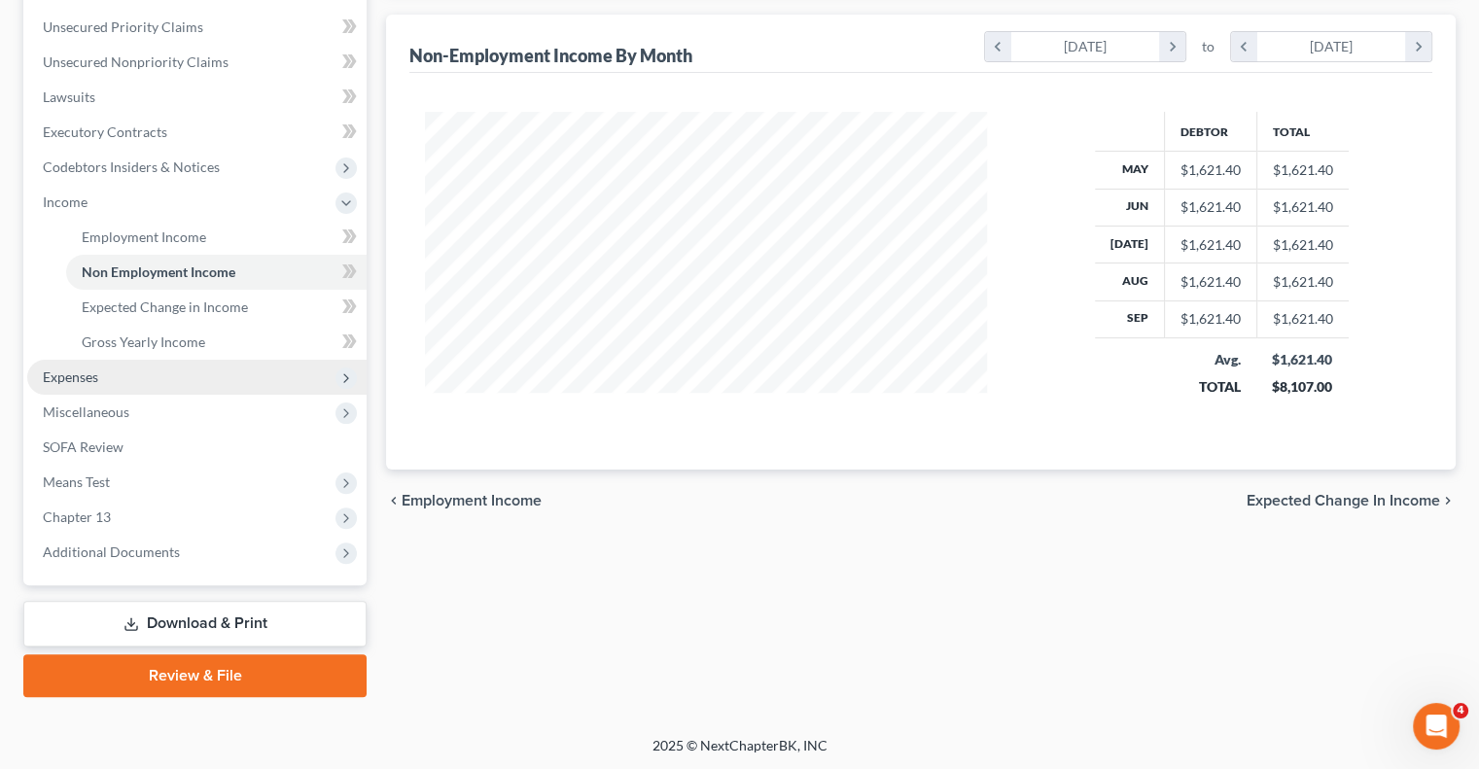
click at [81, 374] on span "Expenses" at bounding box center [70, 377] width 55 height 17
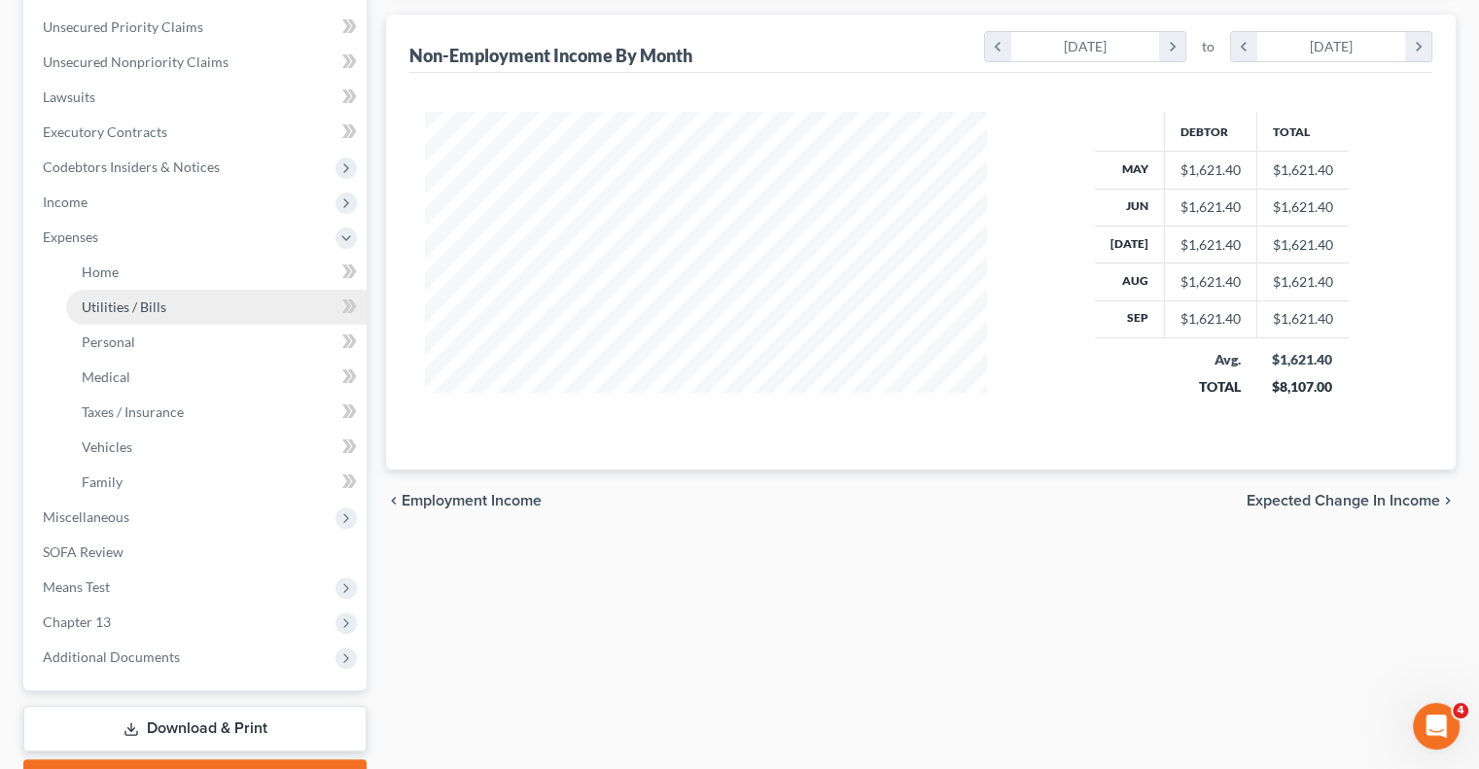
click at [105, 307] on span "Utilities / Bills" at bounding box center [124, 307] width 85 height 17
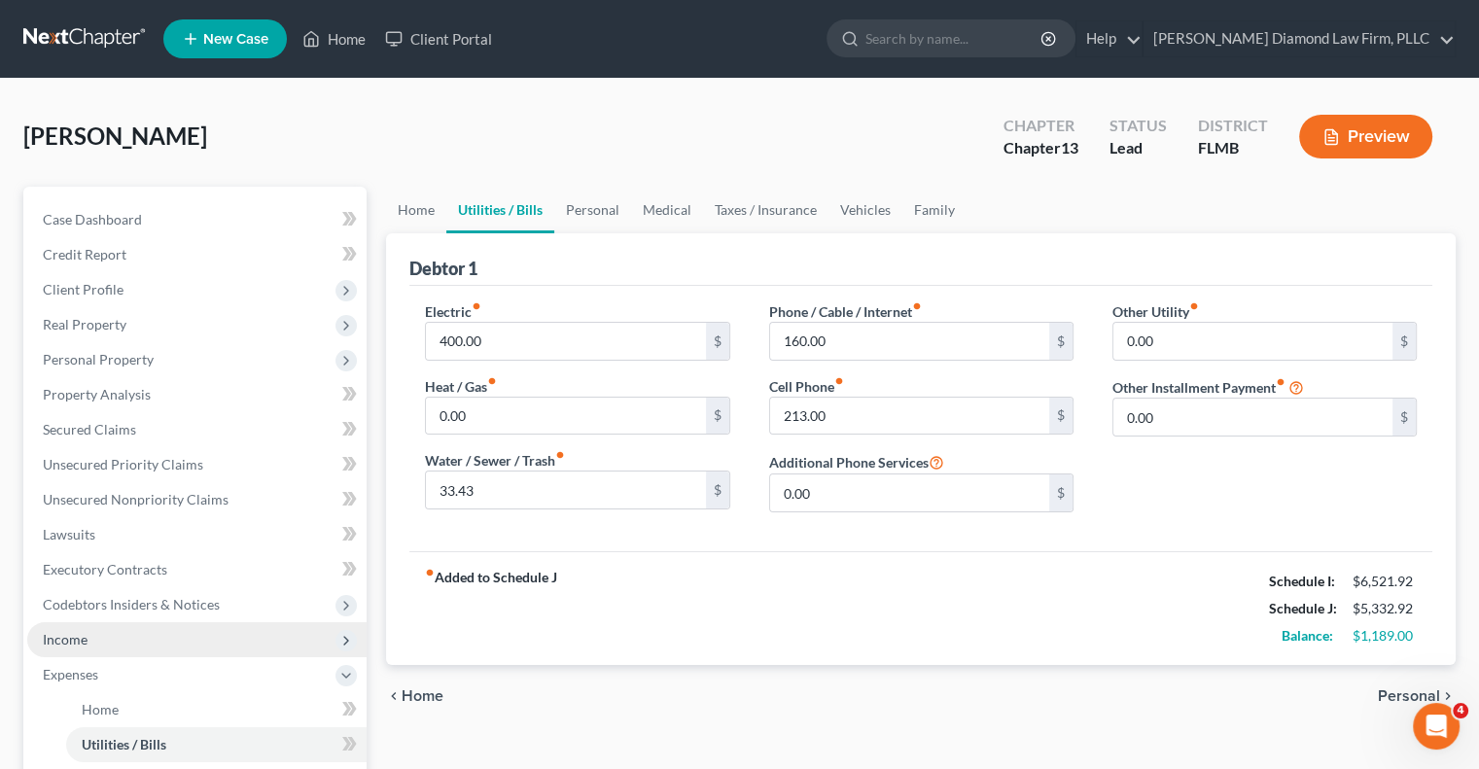
click at [180, 628] on span "Income" at bounding box center [196, 640] width 339 height 35
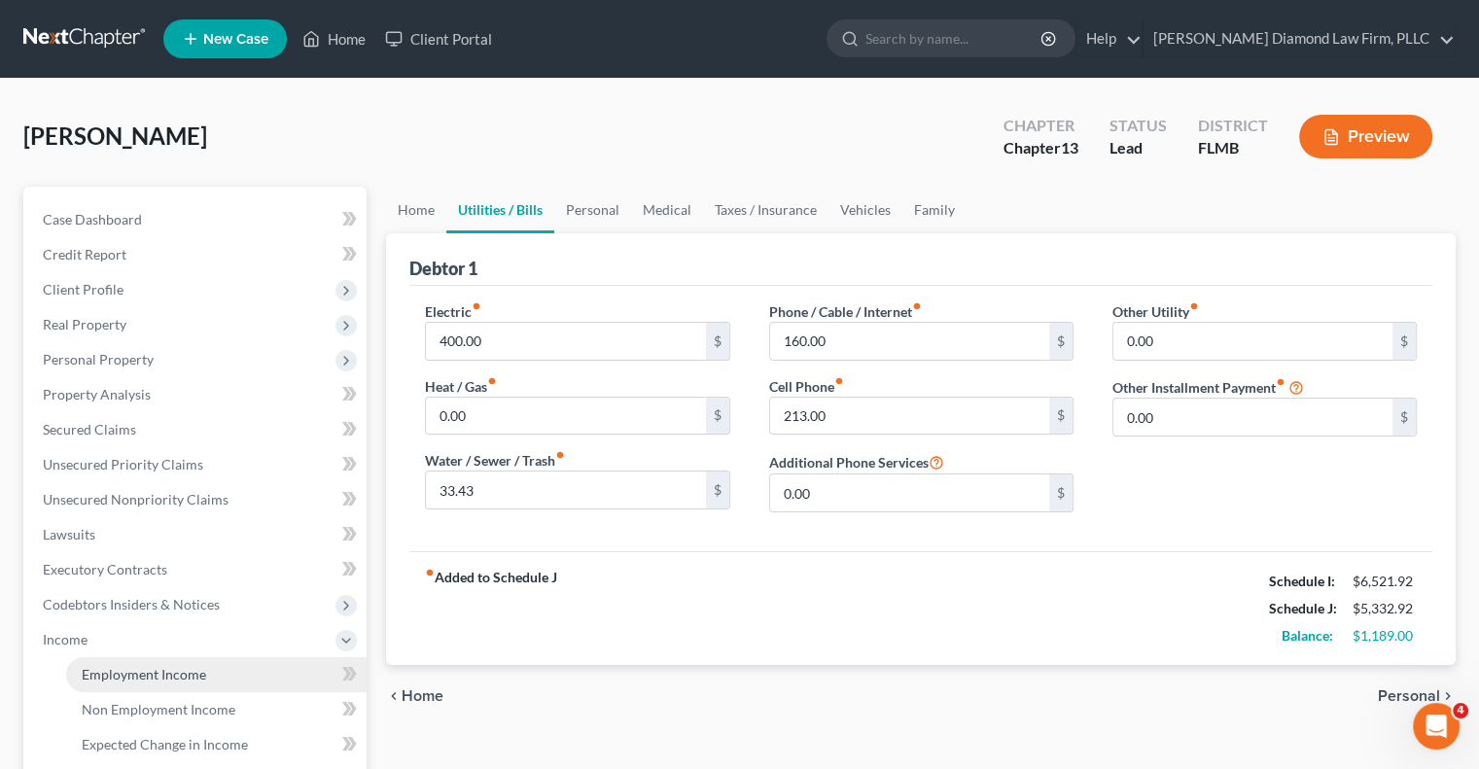
click at [175, 668] on span "Employment Income" at bounding box center [144, 674] width 125 height 17
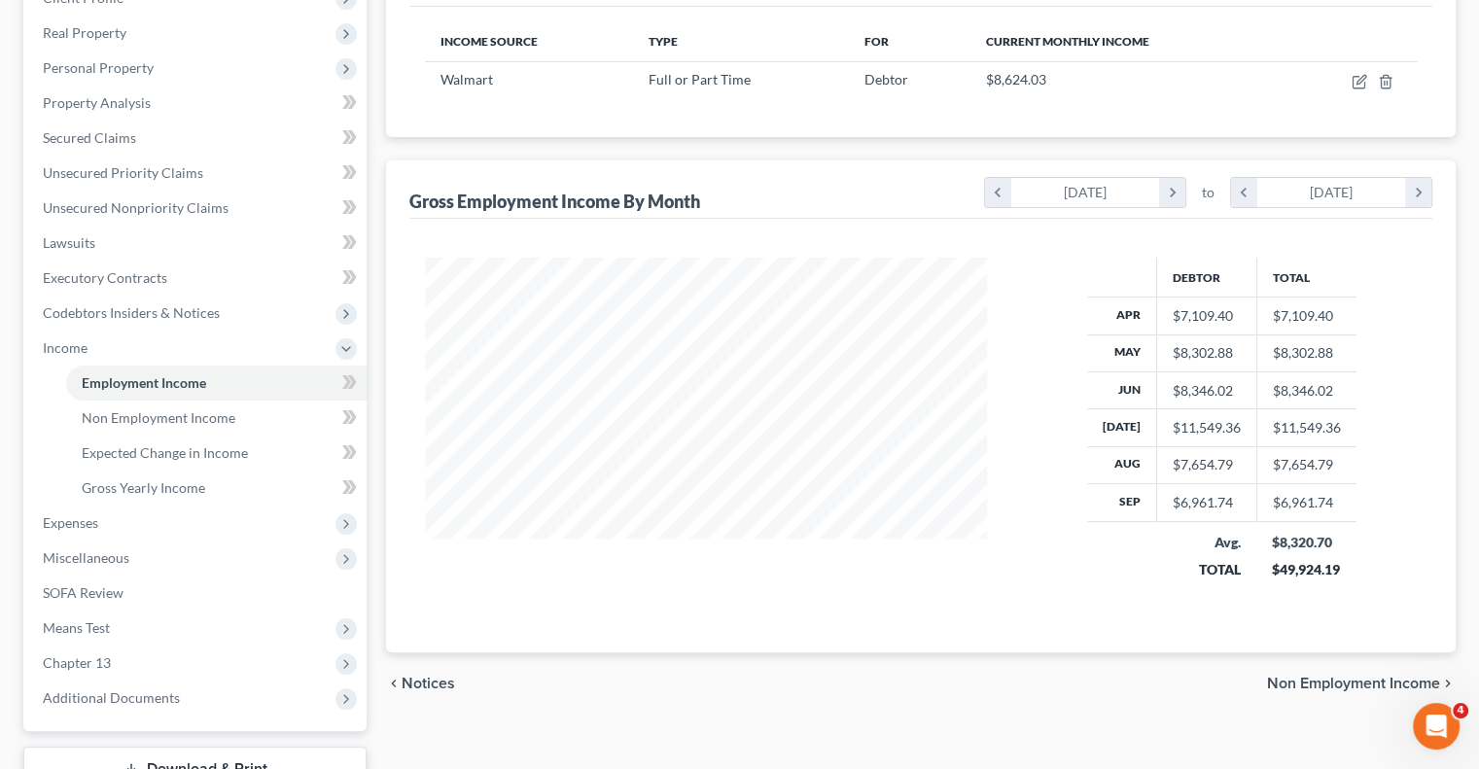
scroll to position [389, 0]
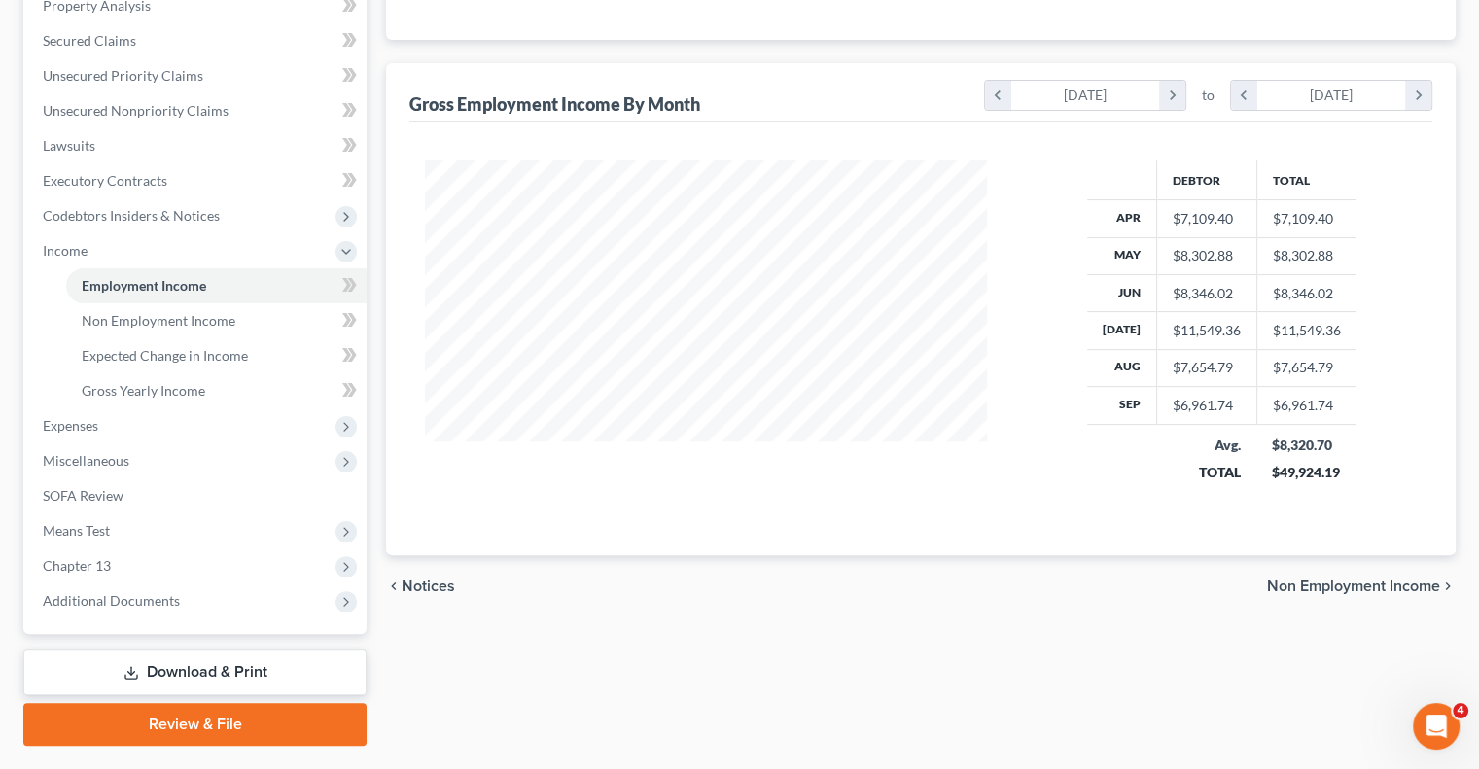
click at [1303, 584] on span "Non Employment Income" at bounding box center [1353, 587] width 173 height 16
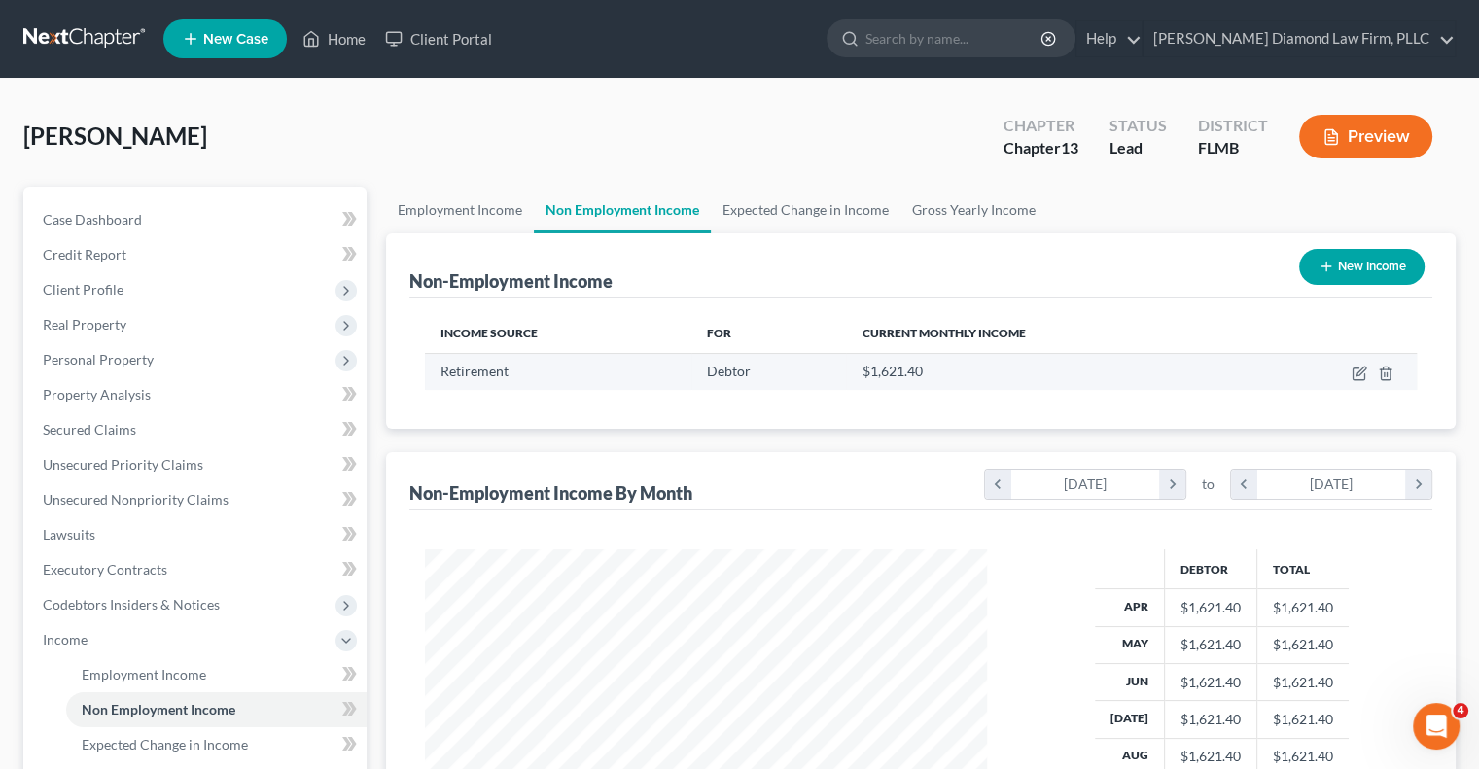
click at [908, 373] on span "$1,621.40" at bounding box center [892, 371] width 60 height 17
click at [930, 370] on div "$1,621.40" at bounding box center [1048, 371] width 373 height 19
click at [891, 373] on span "$1,621.40" at bounding box center [892, 371] width 60 height 17
click at [1352, 372] on icon "button" at bounding box center [1360, 374] width 16 height 16
select select "3"
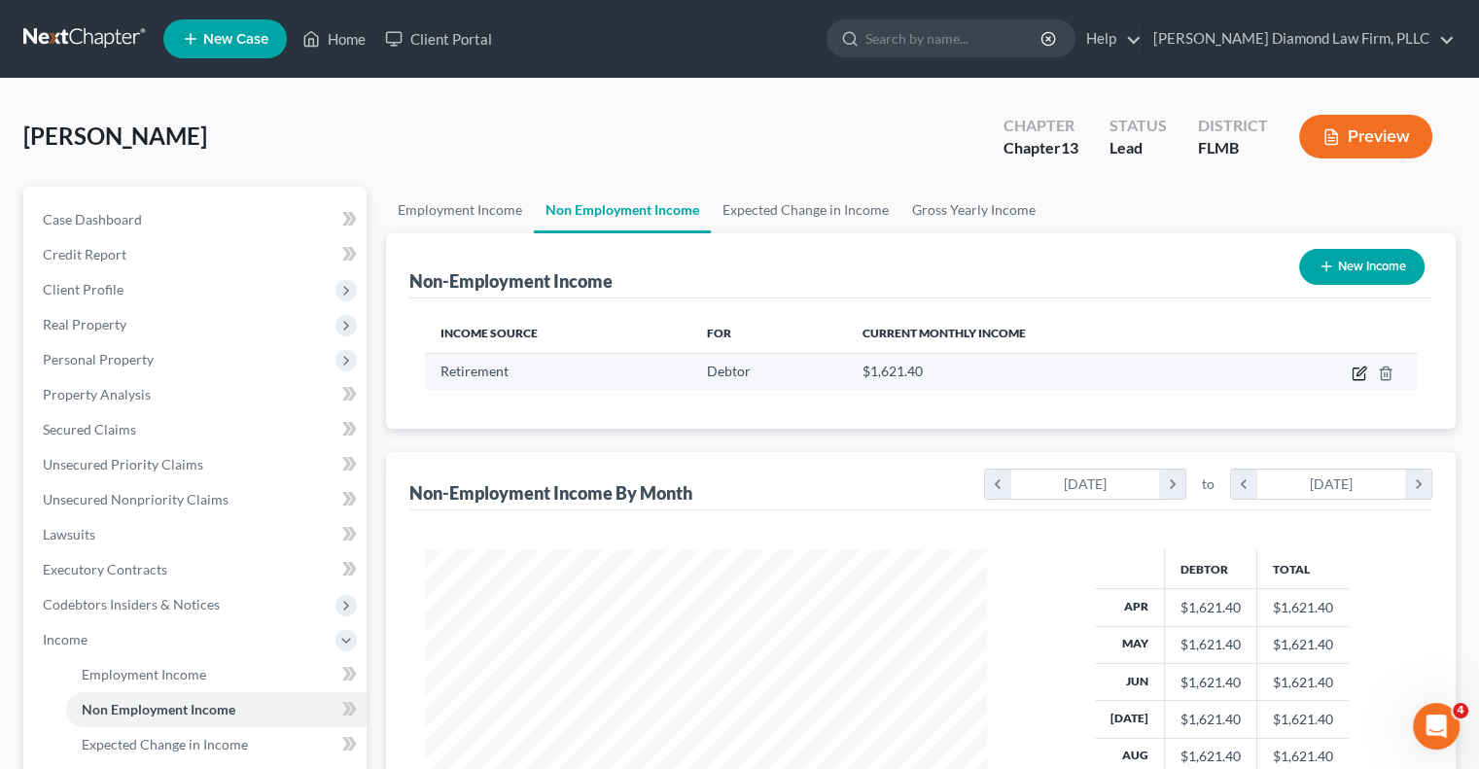
select select "0"
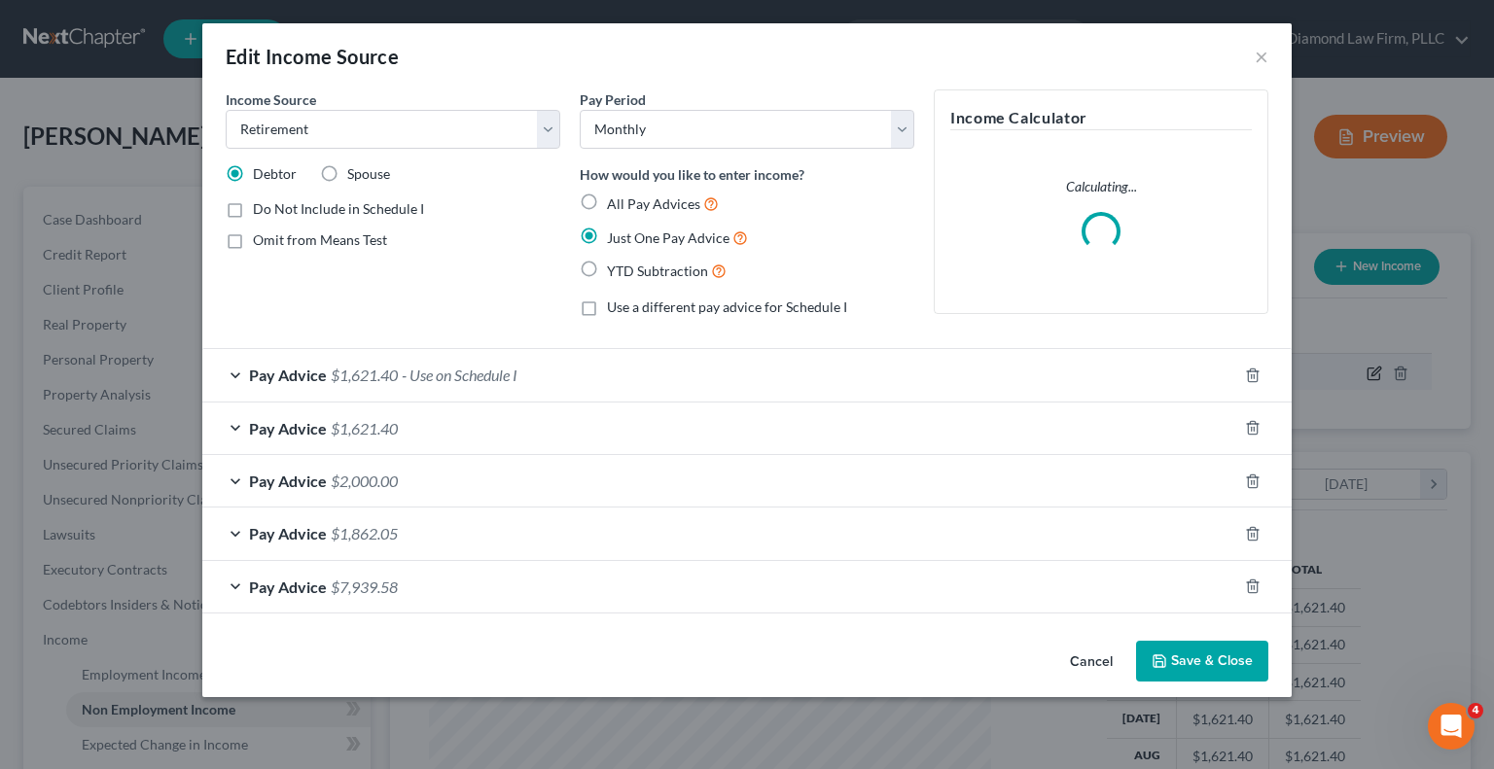
scroll to position [346, 607]
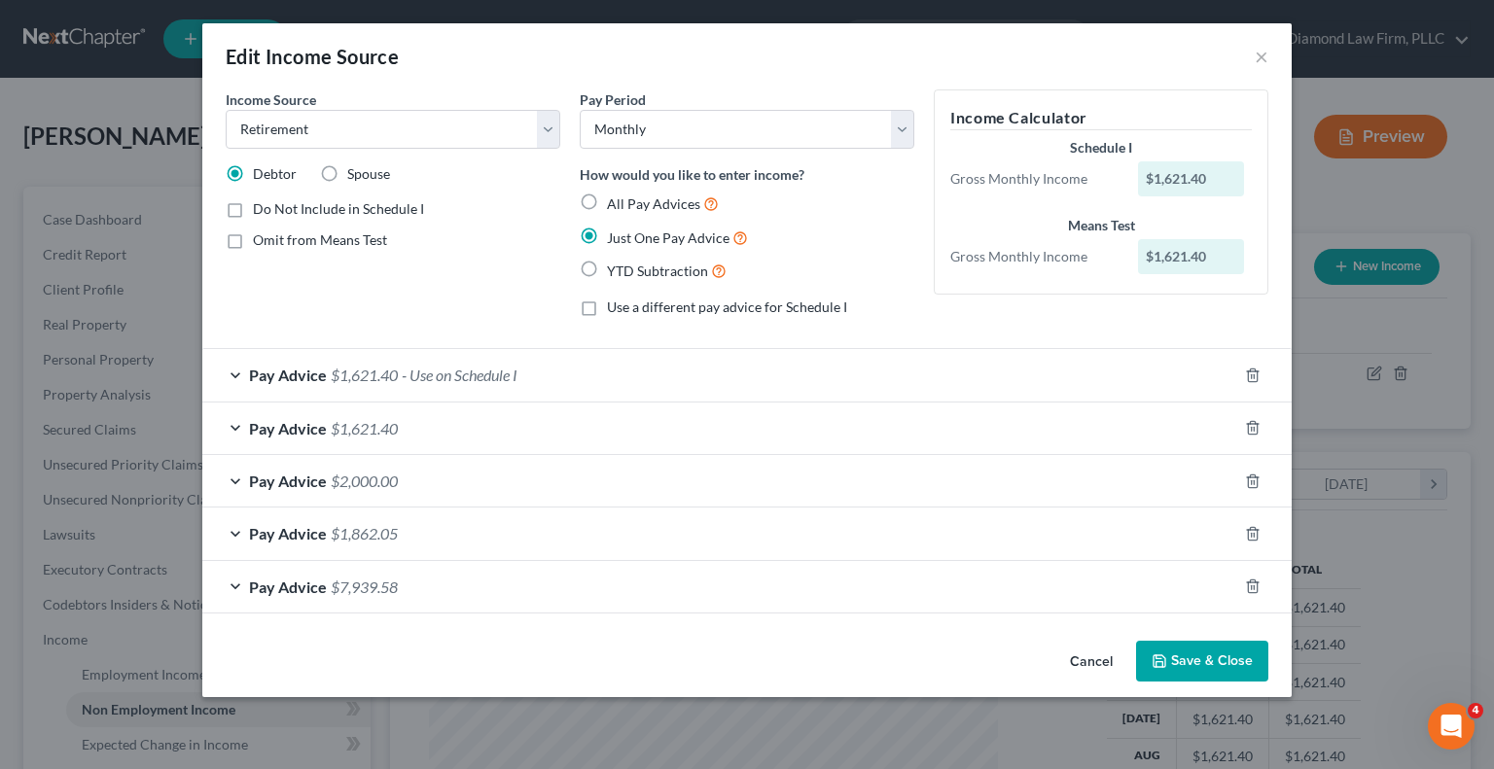
click at [698, 373] on div "Pay Advice $1,621.40 - Use on Schedule I" at bounding box center [719, 375] width 1035 height 52
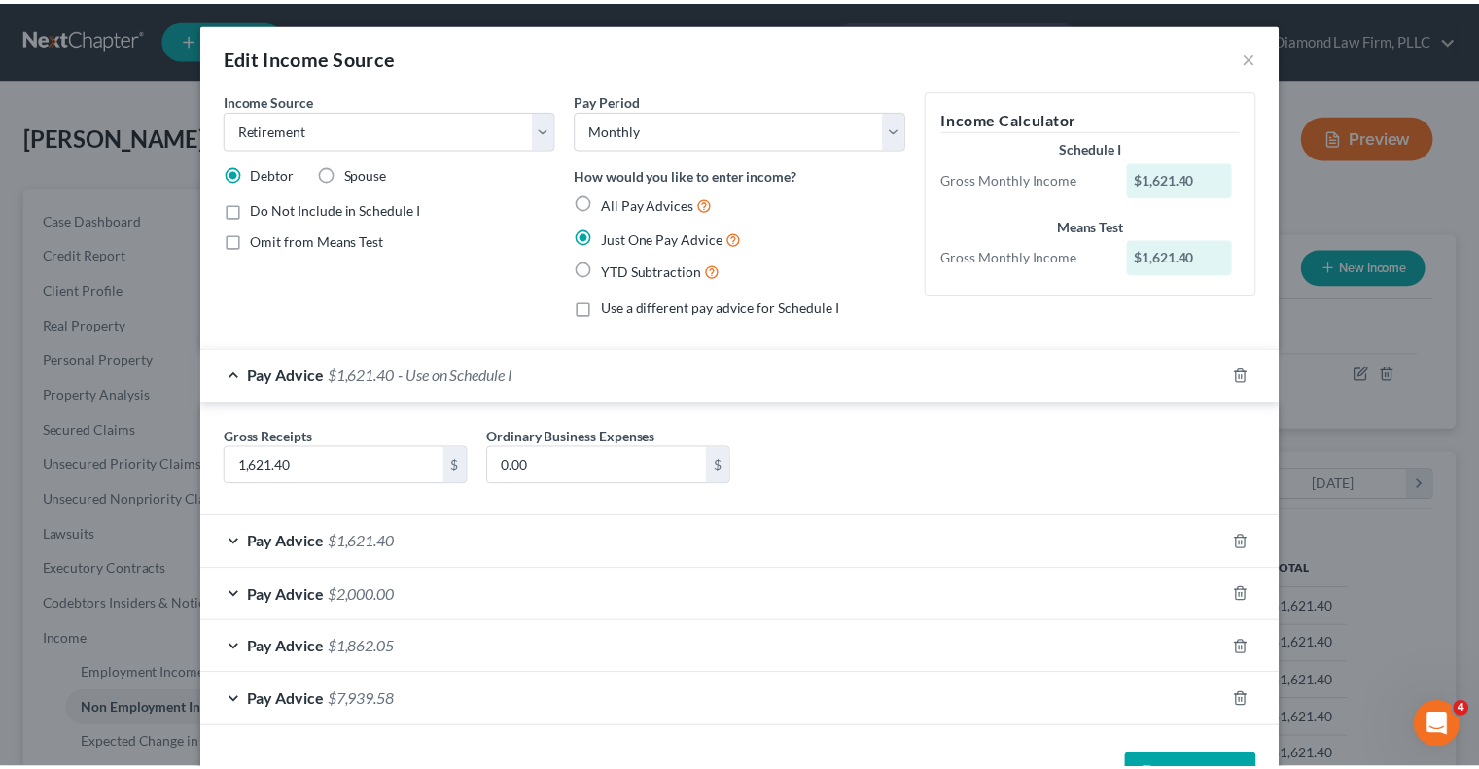
scroll to position [62, 0]
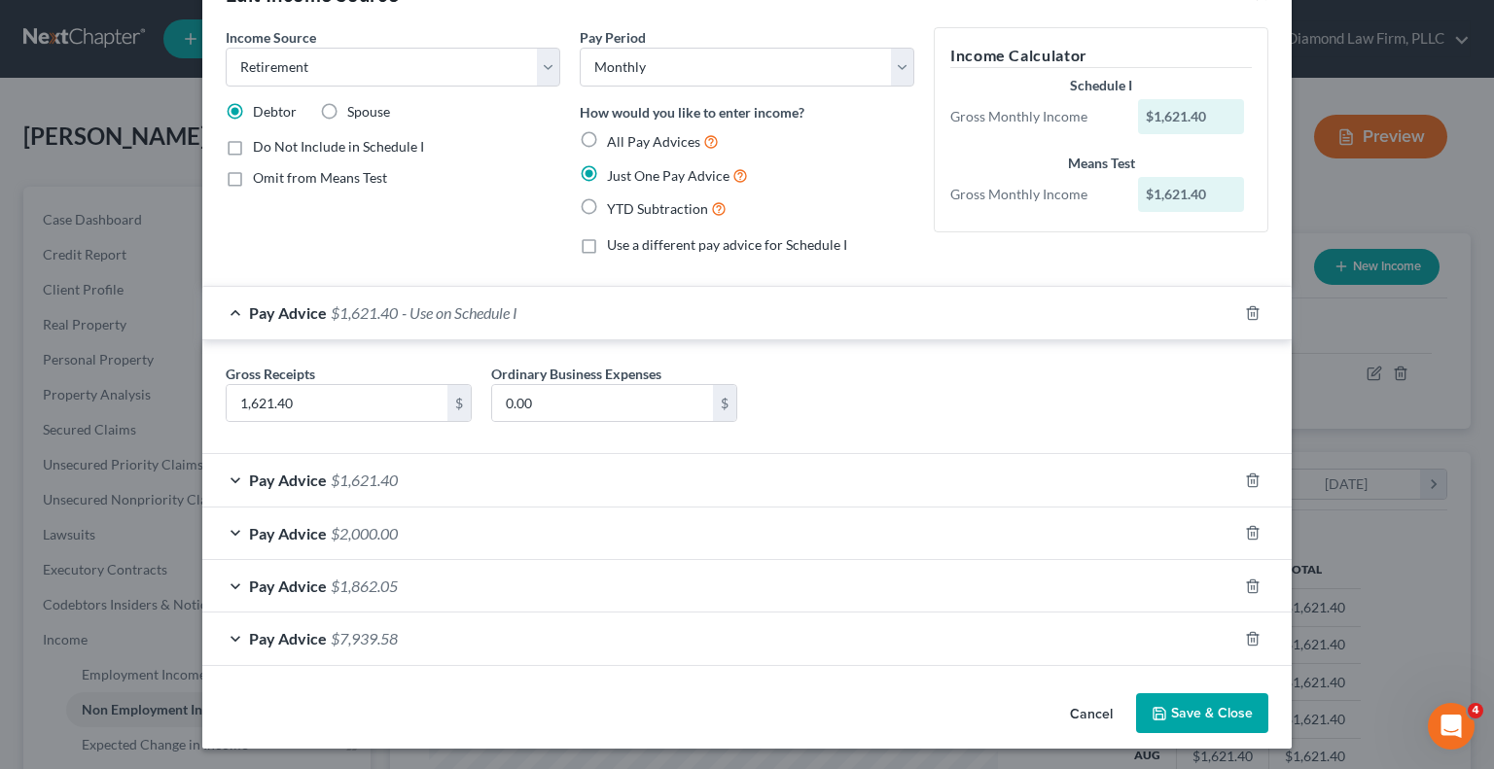
click at [1215, 709] on button "Save & Close" at bounding box center [1202, 714] width 132 height 41
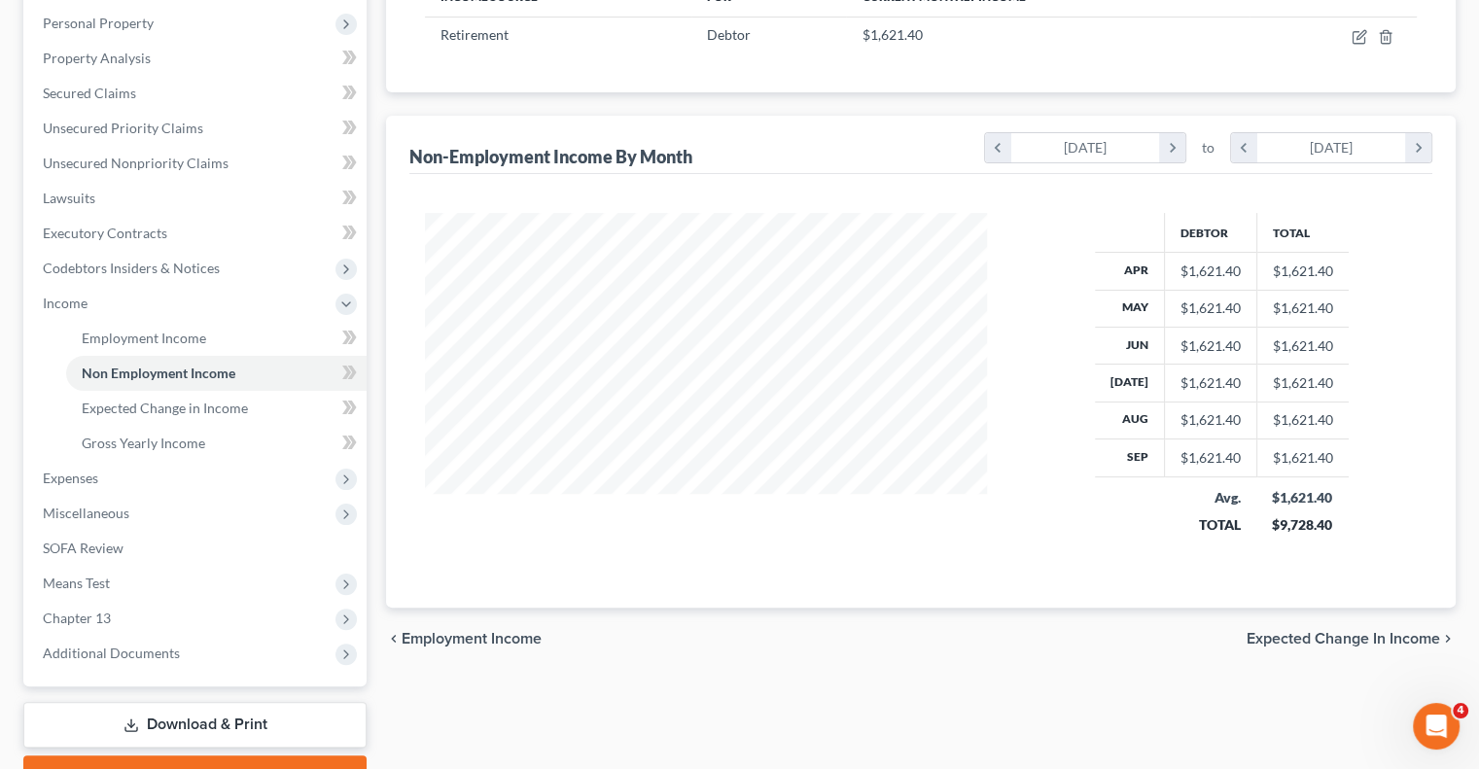
scroll to position [438, 0]
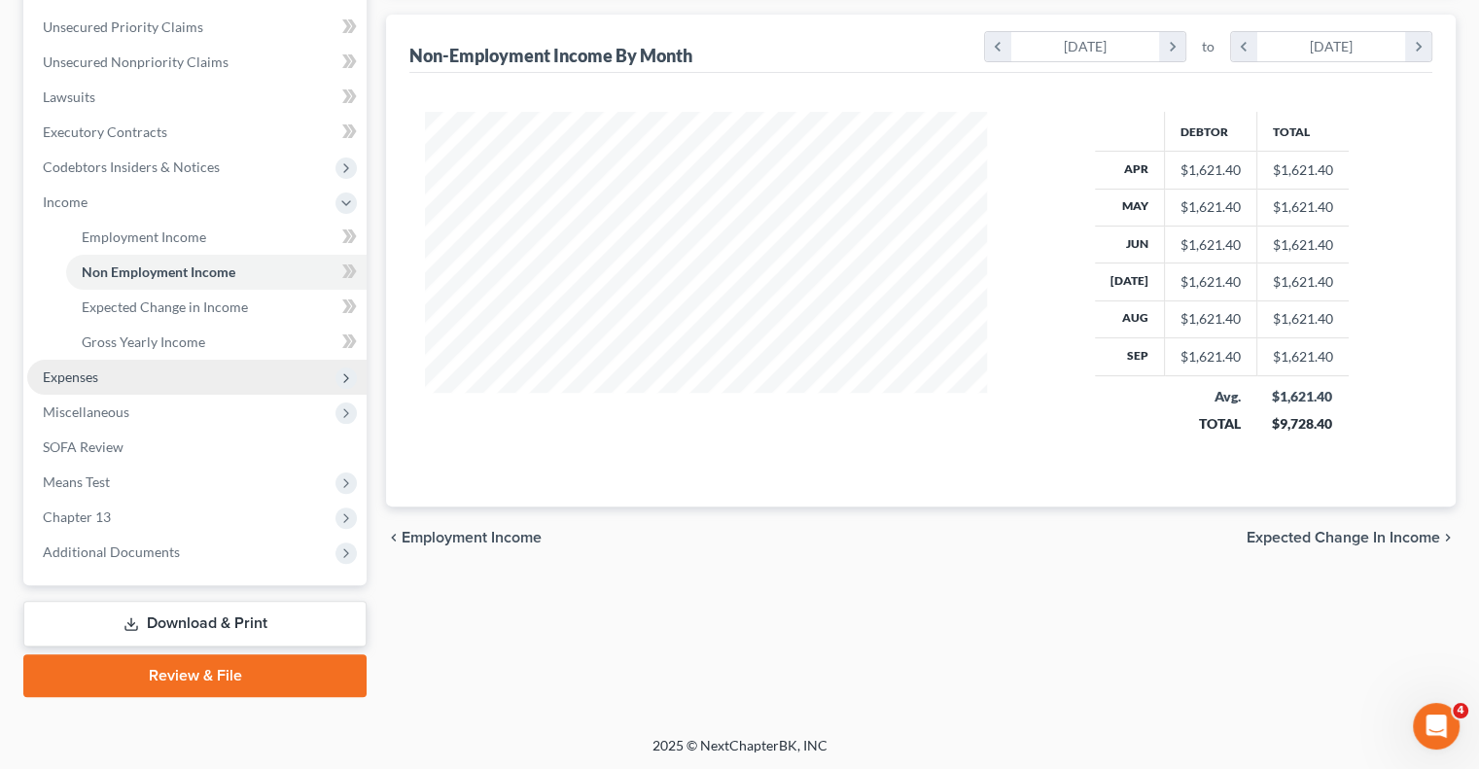
click at [61, 379] on span "Expenses" at bounding box center [70, 377] width 55 height 17
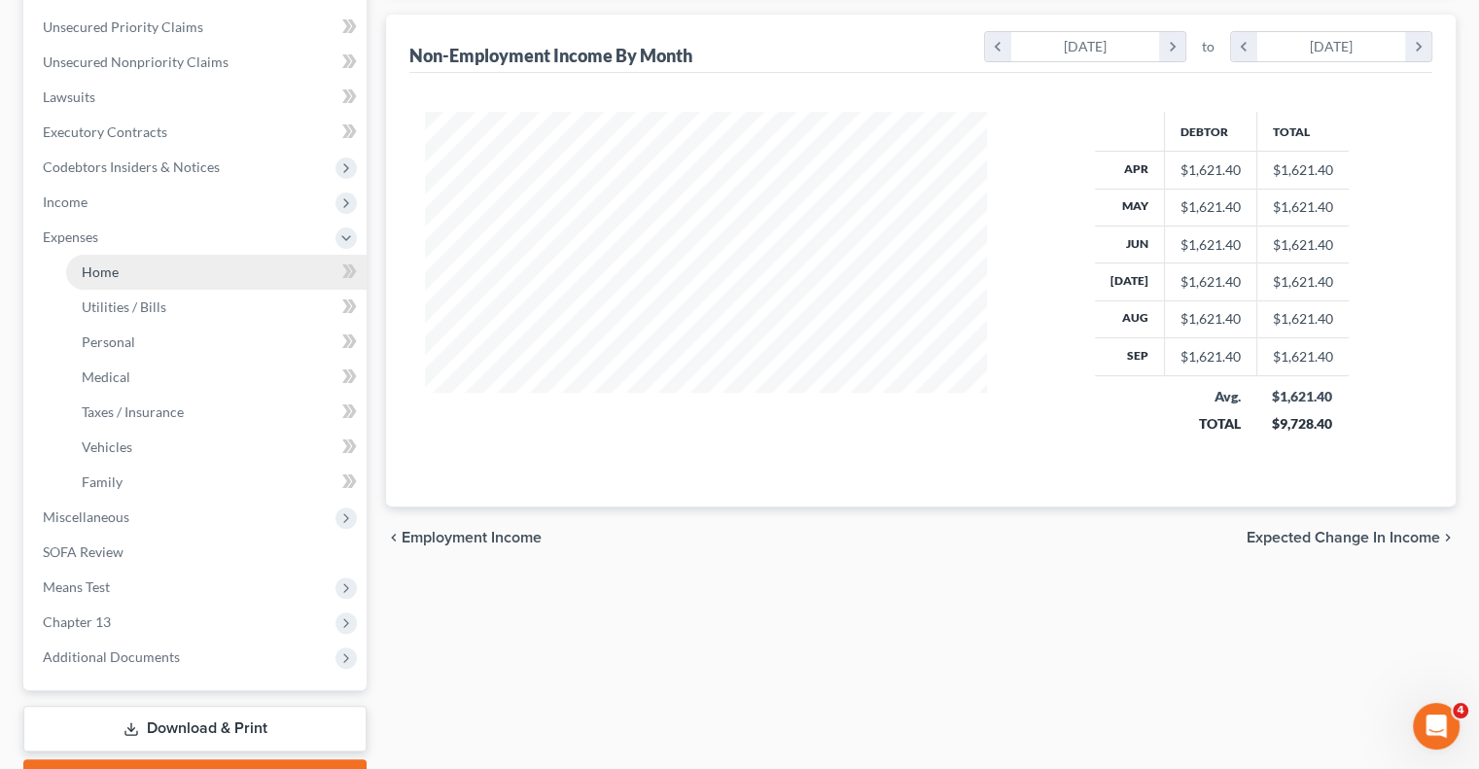
click at [107, 273] on span "Home" at bounding box center [100, 272] width 37 height 17
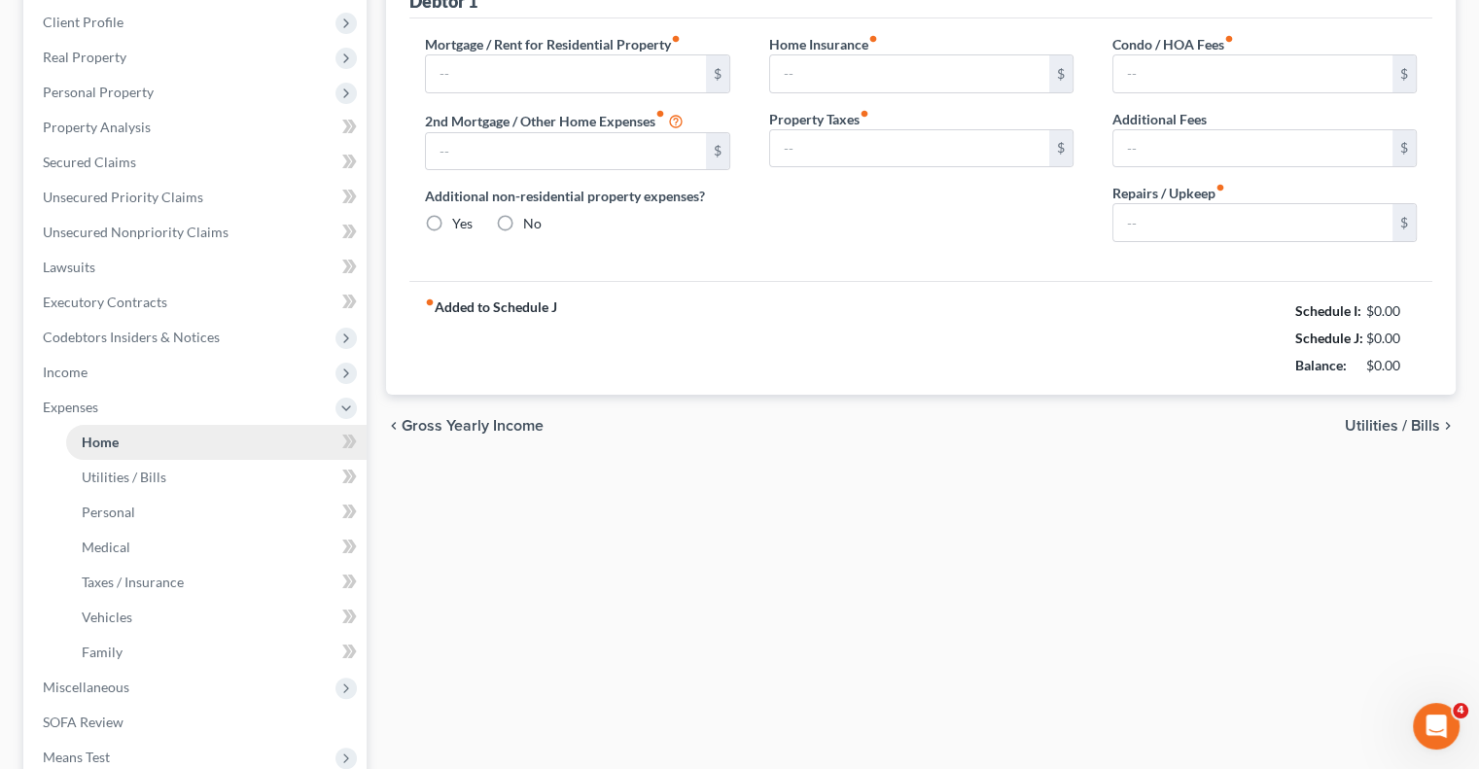
type input "1,886.49"
type input "0.00"
radio input "true"
type input "0.00"
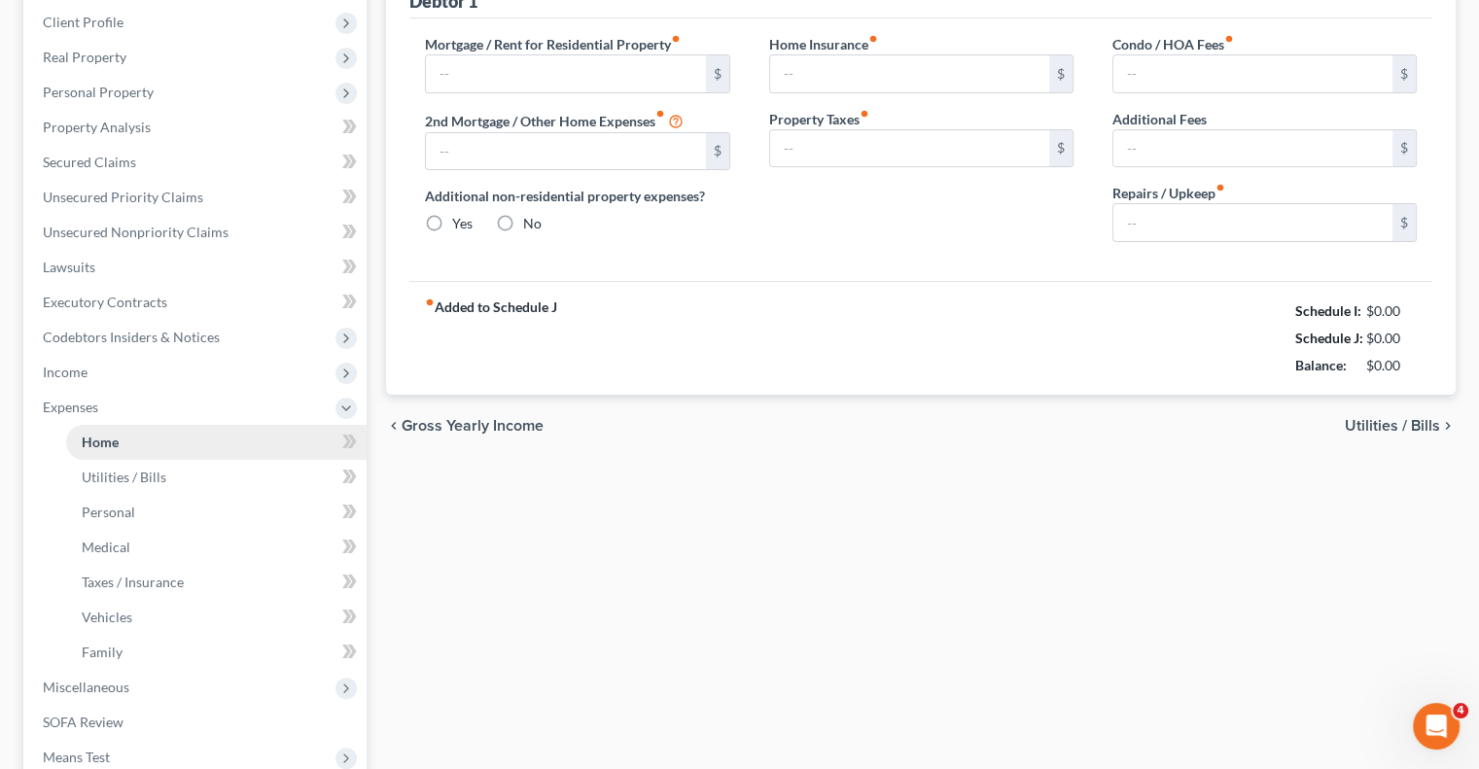
type input "0.00"
type input "150.00"
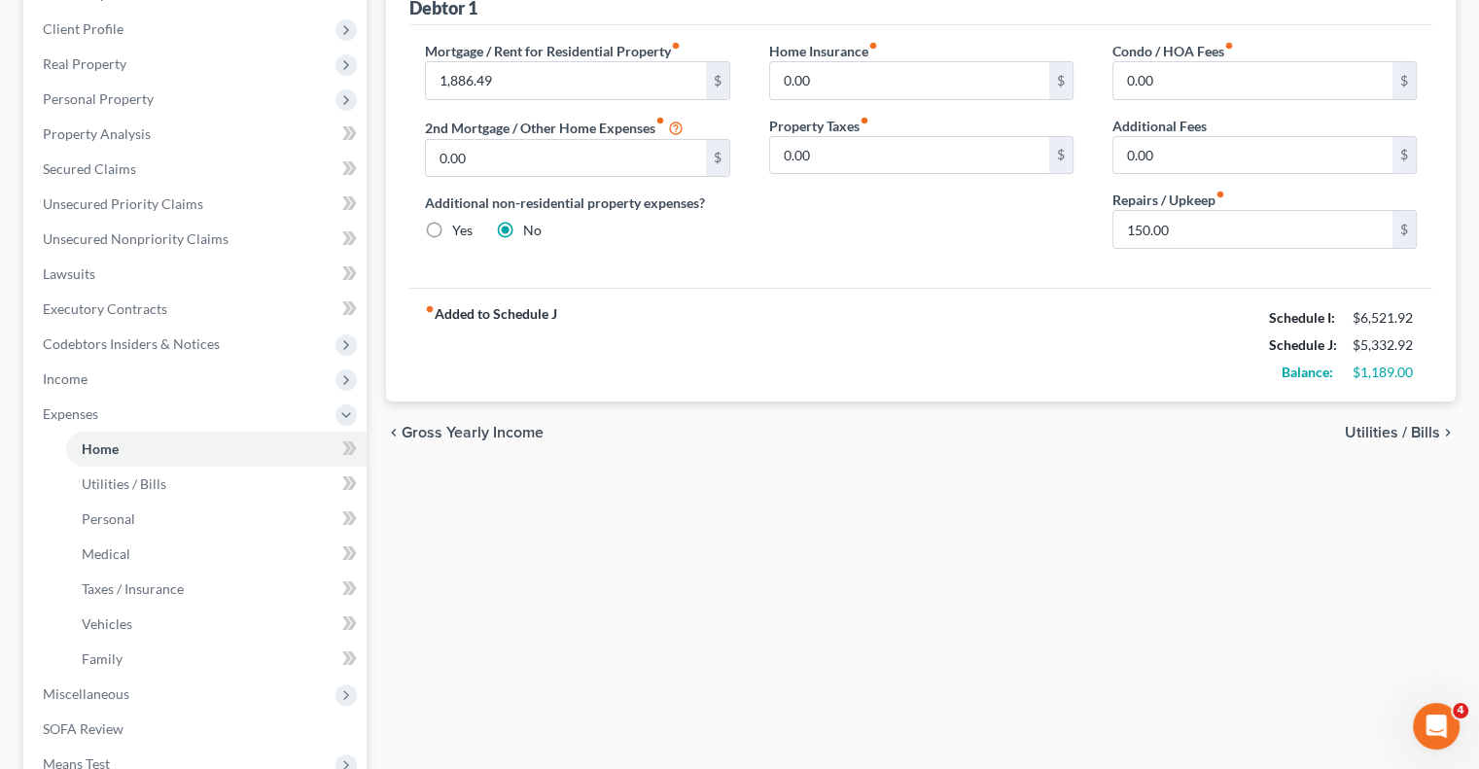
scroll to position [292, 0]
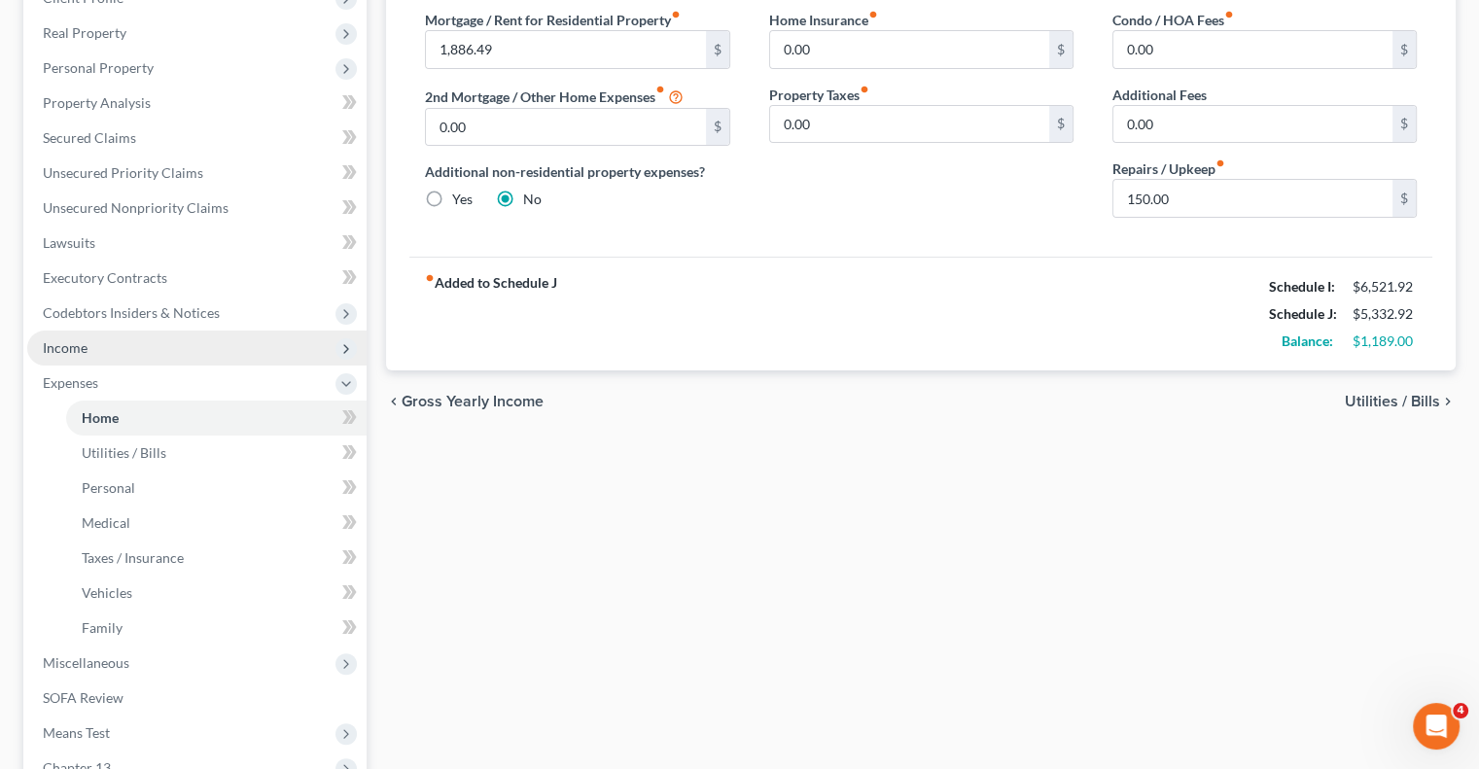
click at [37, 344] on span "Income" at bounding box center [196, 348] width 339 height 35
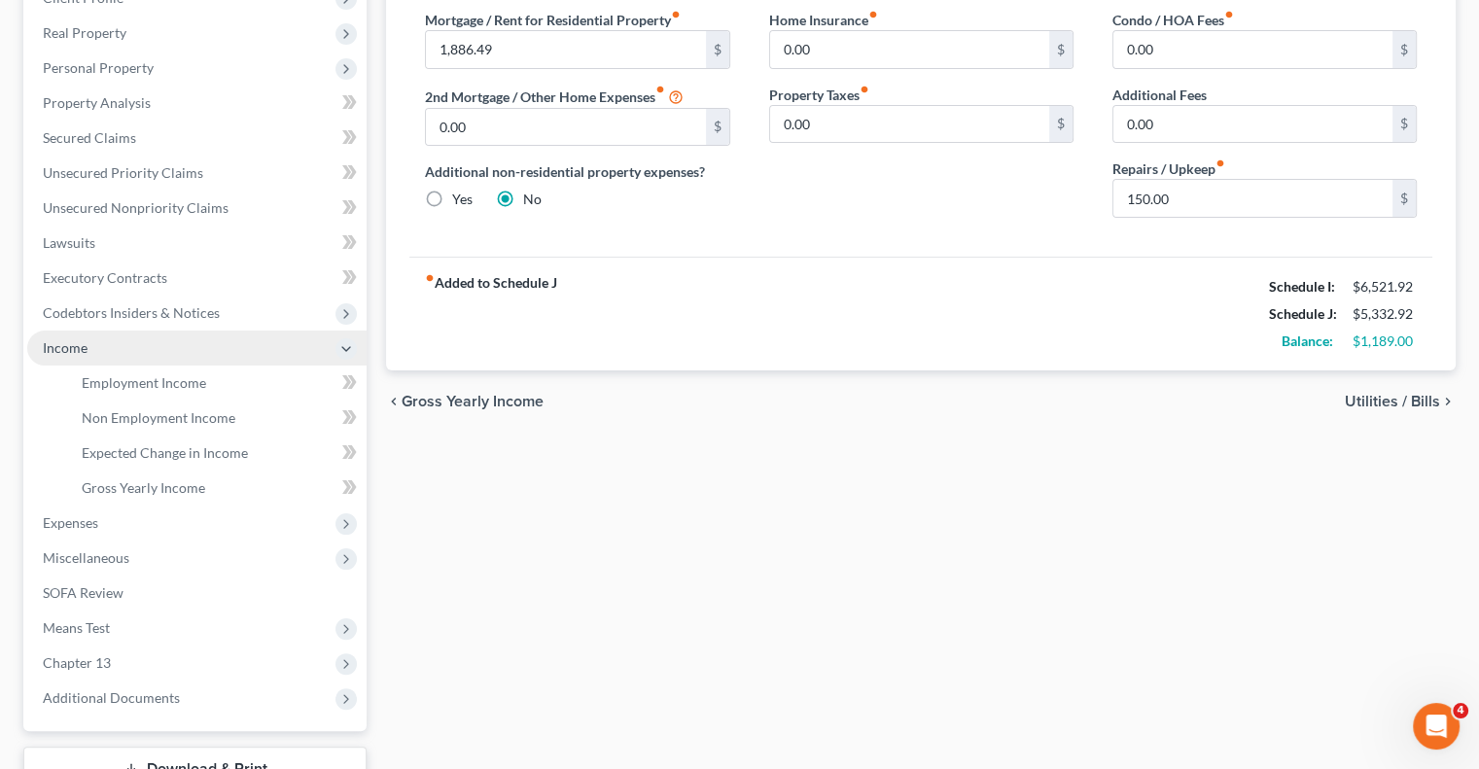
click at [42, 345] on span "Income" at bounding box center [196, 348] width 339 height 35
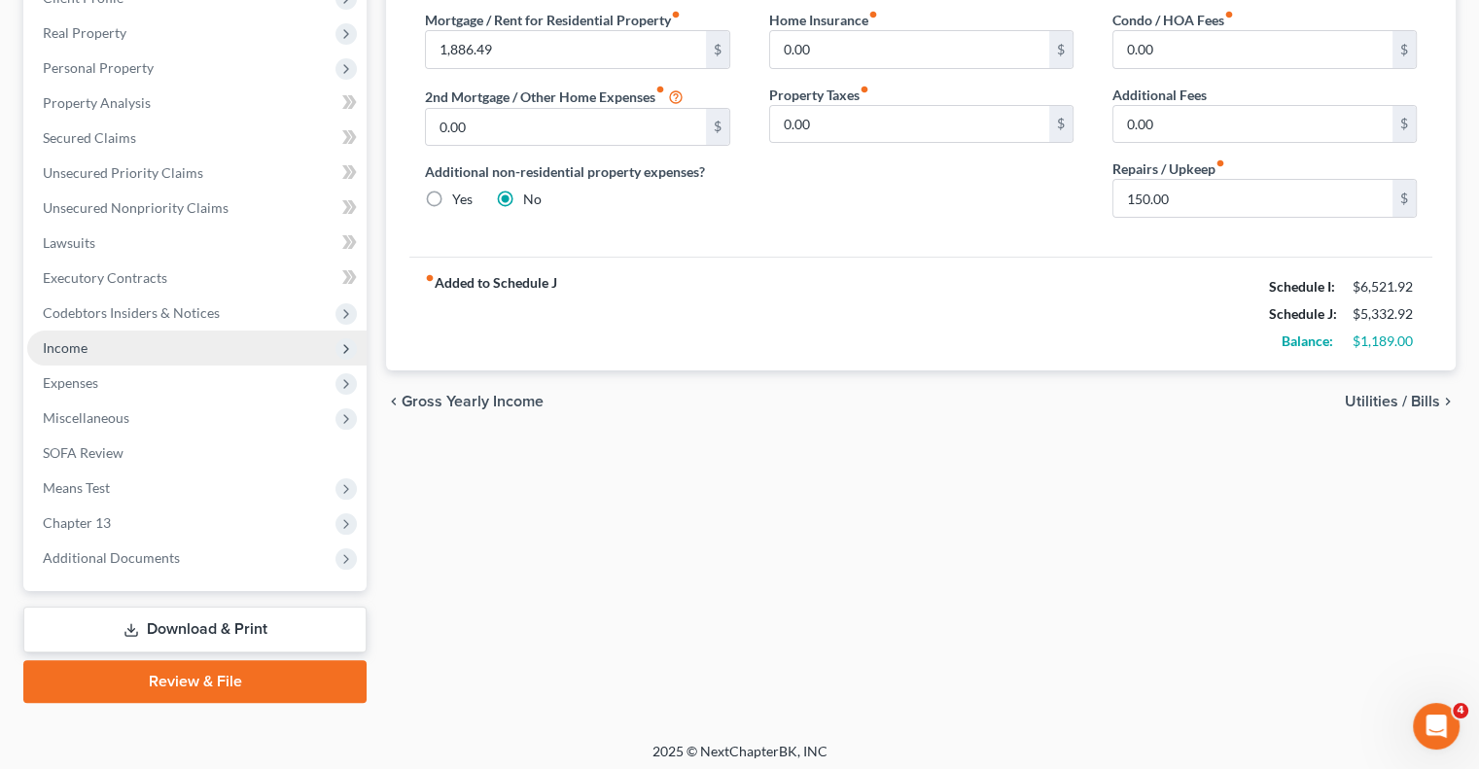
click at [95, 353] on span "Income" at bounding box center [196, 348] width 339 height 35
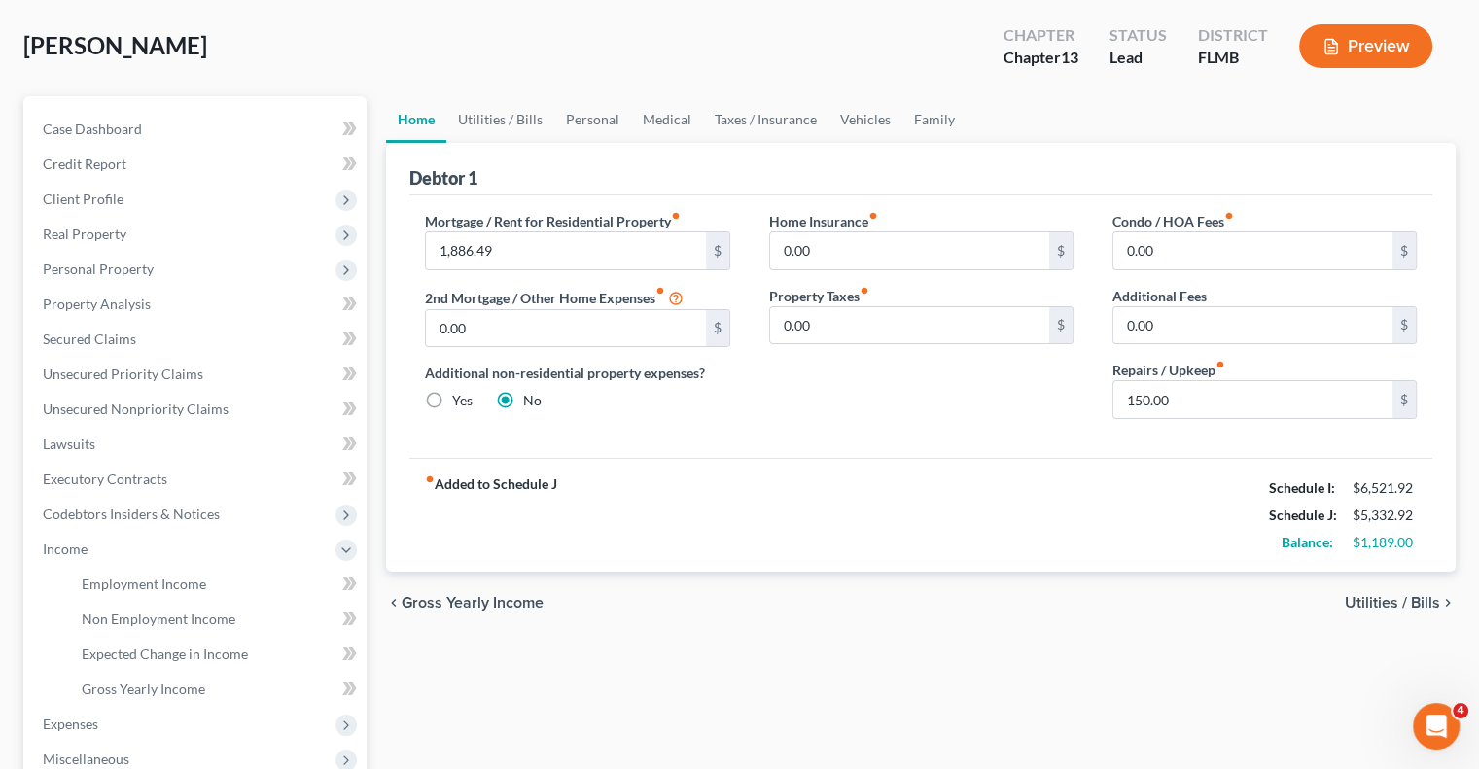
scroll to position [0, 0]
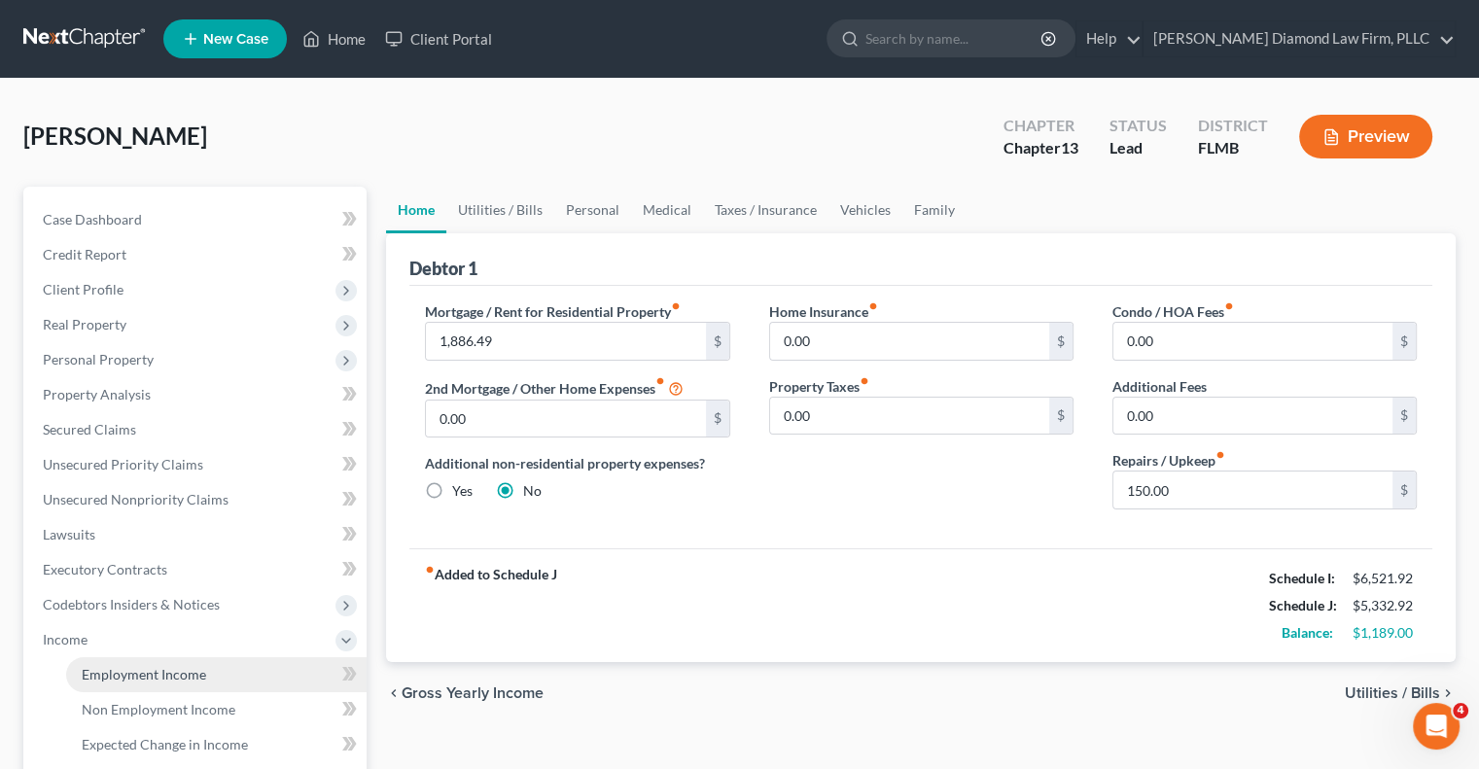
click at [169, 678] on span "Employment Income" at bounding box center [144, 674] width 125 height 17
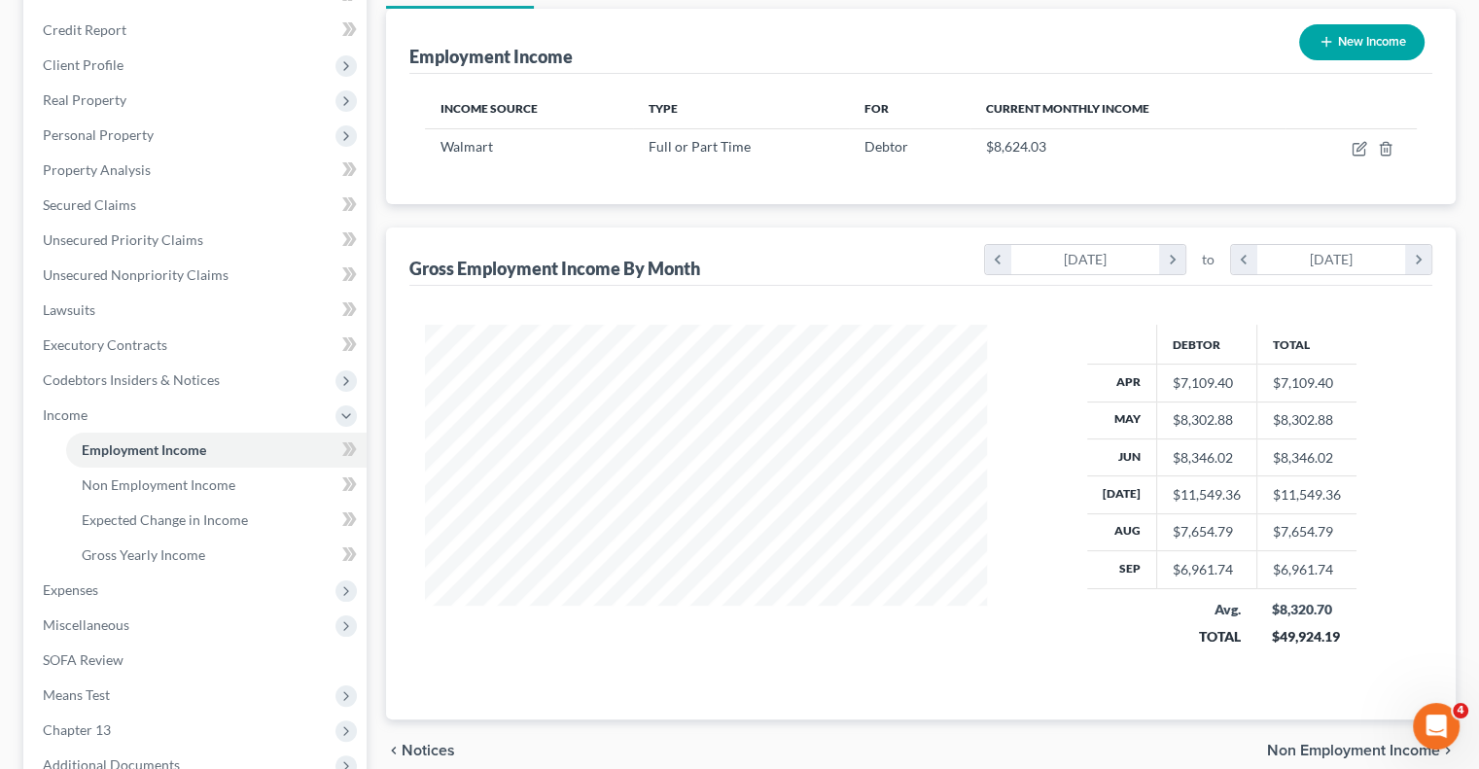
scroll to position [389, 0]
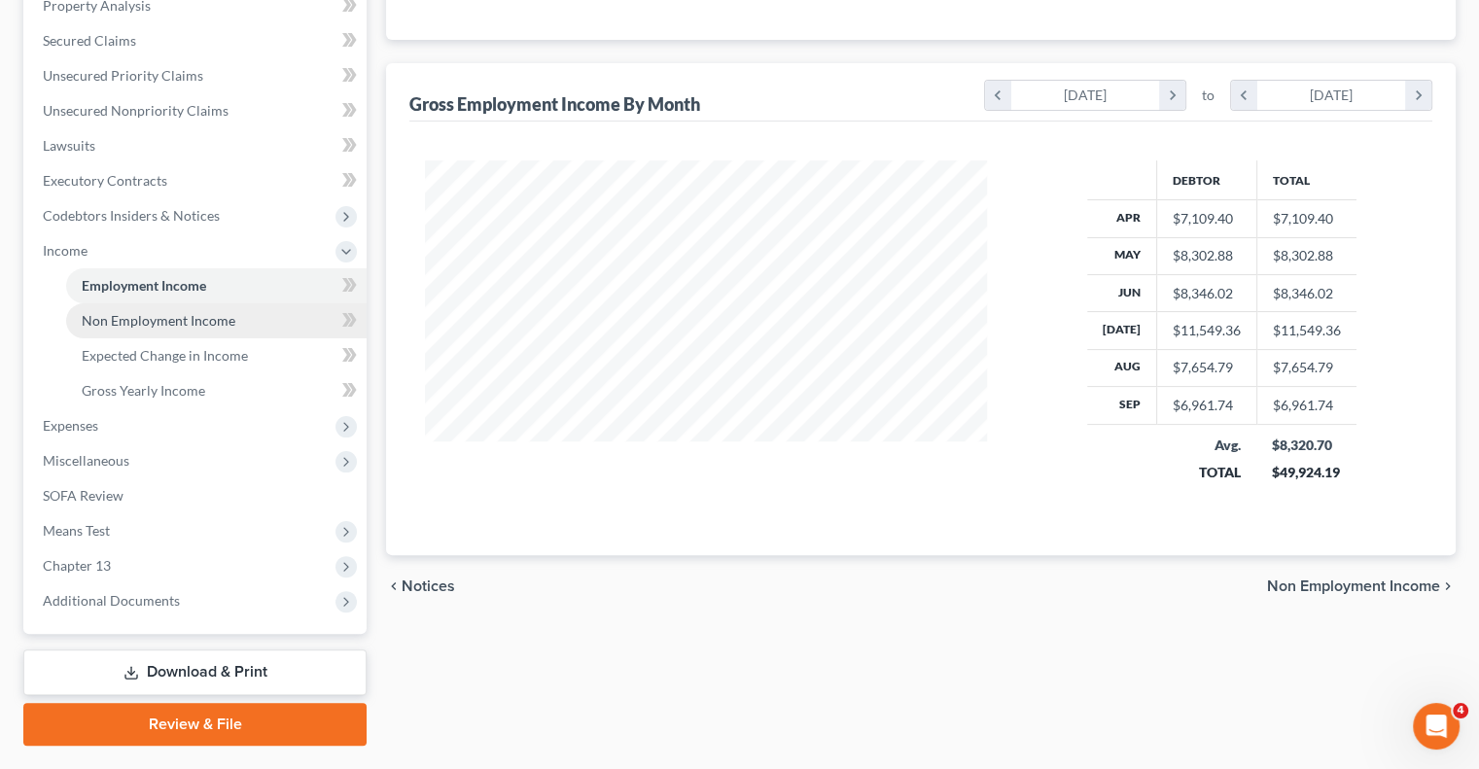
click at [138, 324] on span "Non Employment Income" at bounding box center [159, 320] width 154 height 17
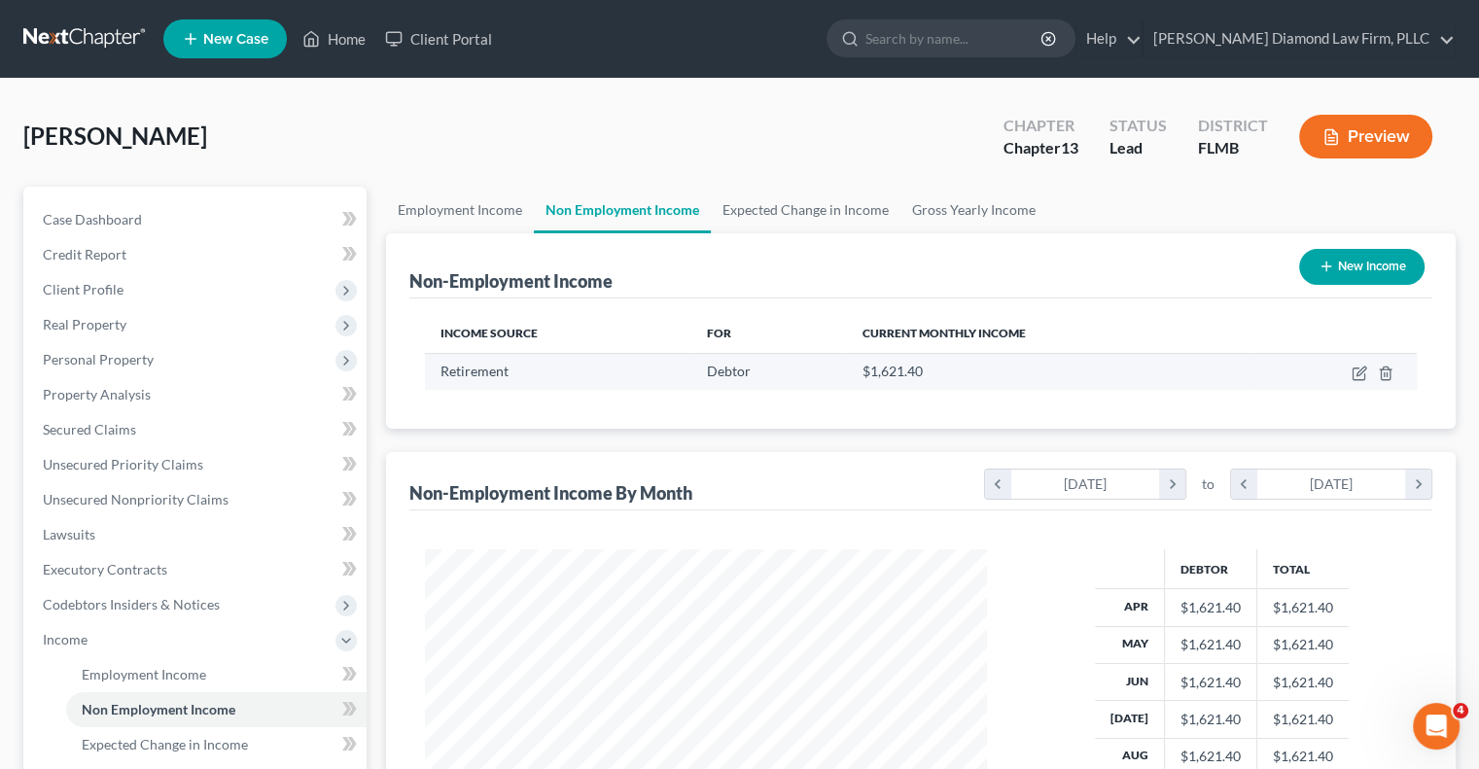
drag, startPoint x: 886, startPoint y: 373, endPoint x: 941, endPoint y: 361, distance: 55.7
click at [886, 372] on span "$1,621.40" at bounding box center [892, 371] width 60 height 17
click at [1359, 376] on icon "button" at bounding box center [1360, 374] width 16 height 16
select select "3"
select select "0"
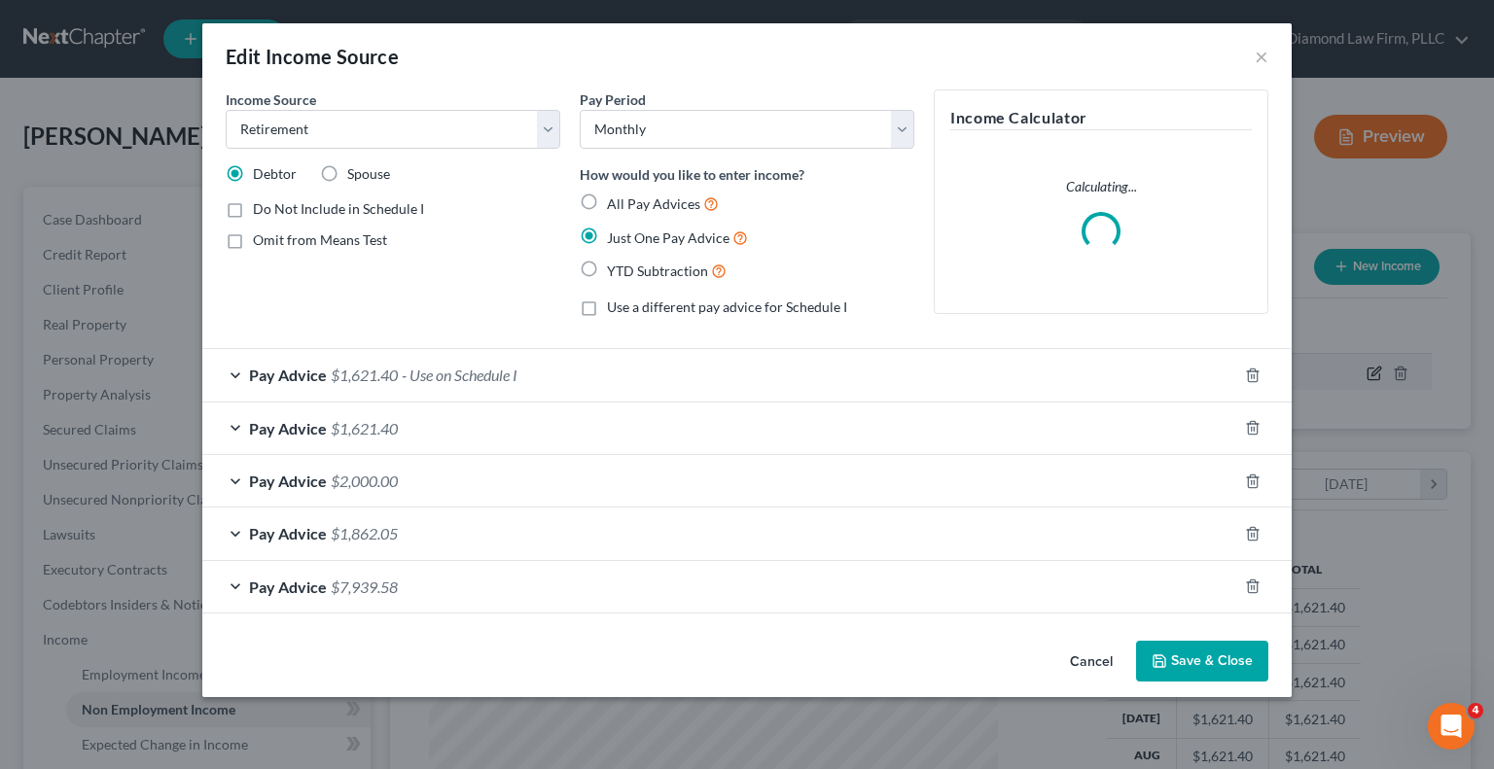
scroll to position [346, 607]
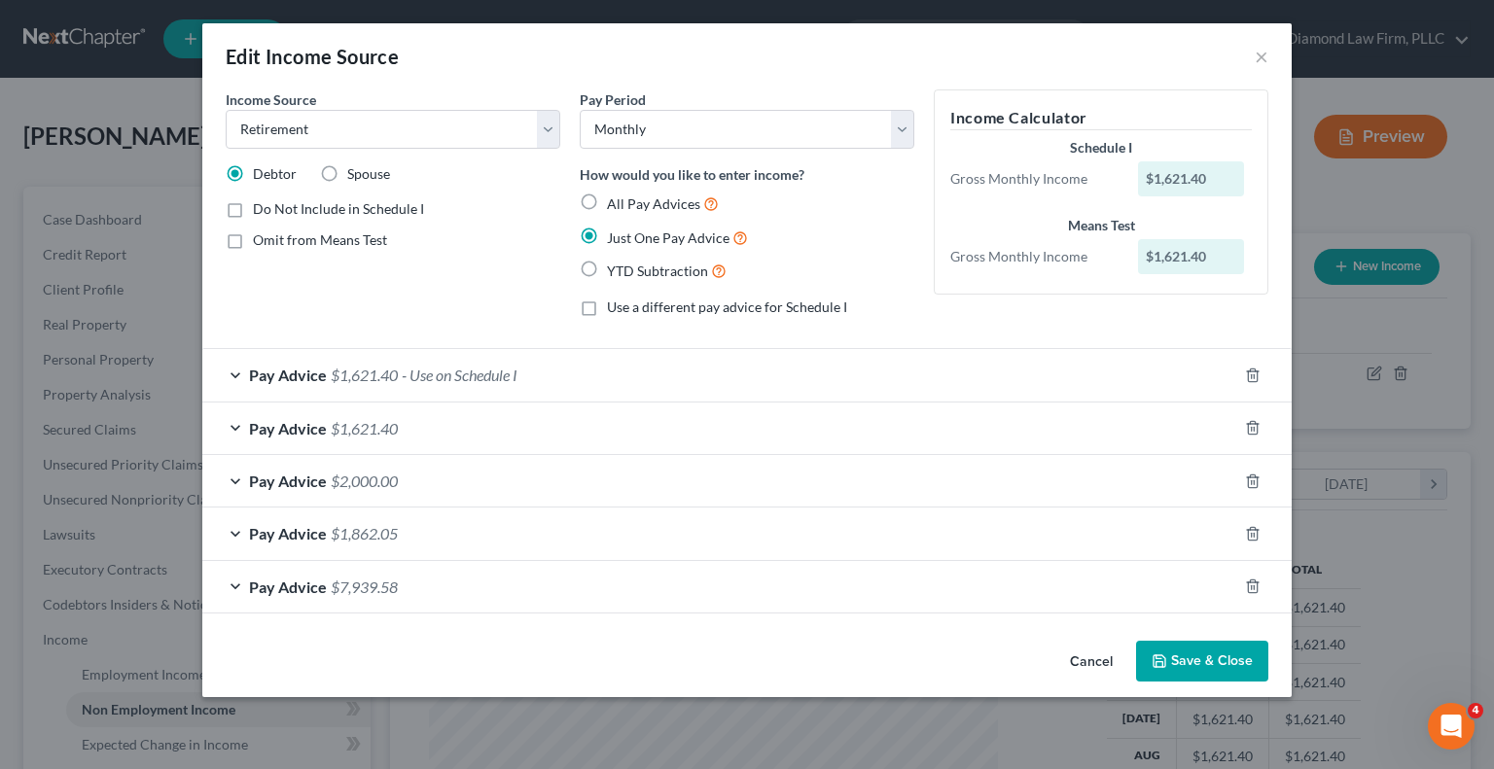
click at [231, 380] on div "Pay Advice $1,621.40 - Use on Schedule I" at bounding box center [719, 375] width 1035 height 52
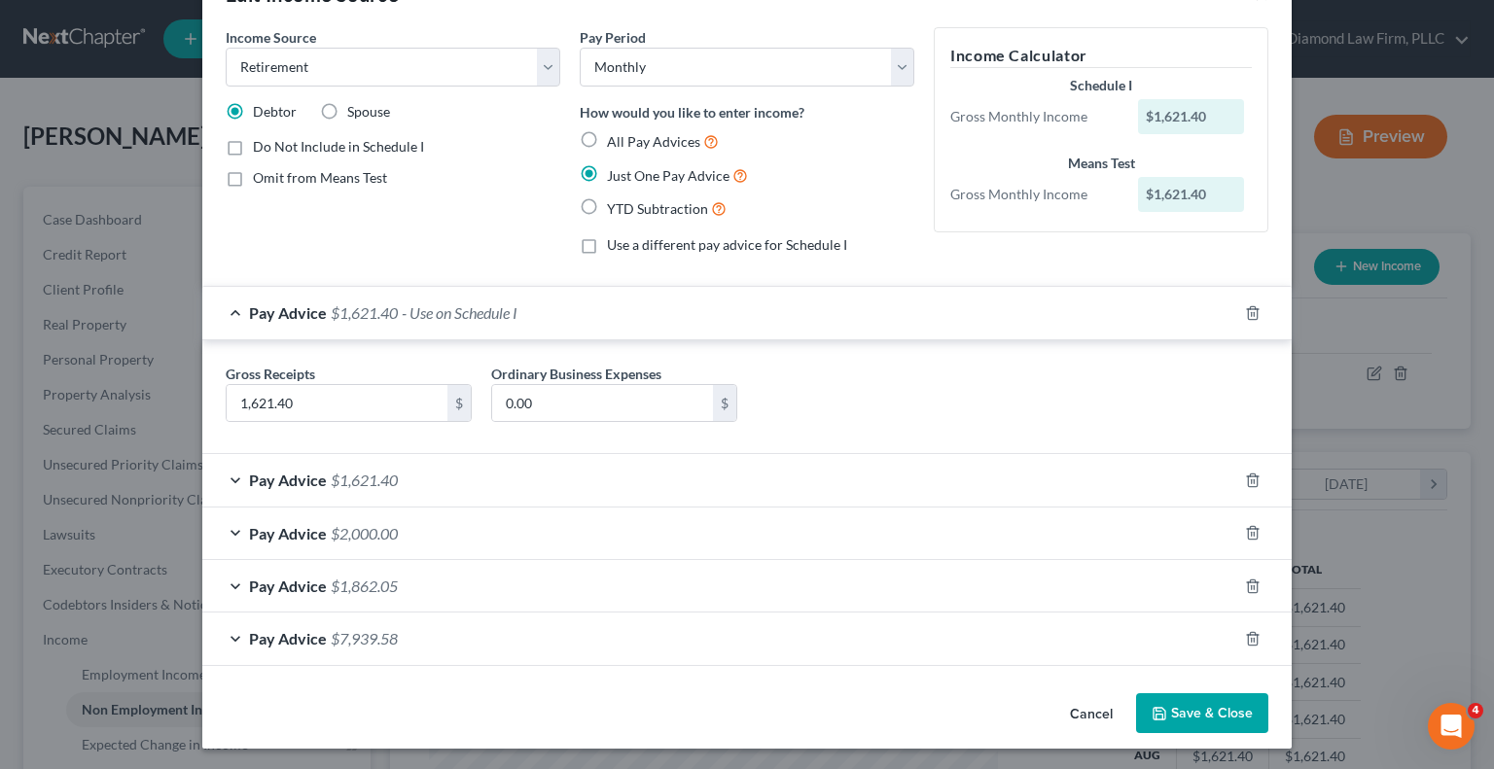
scroll to position [0, 0]
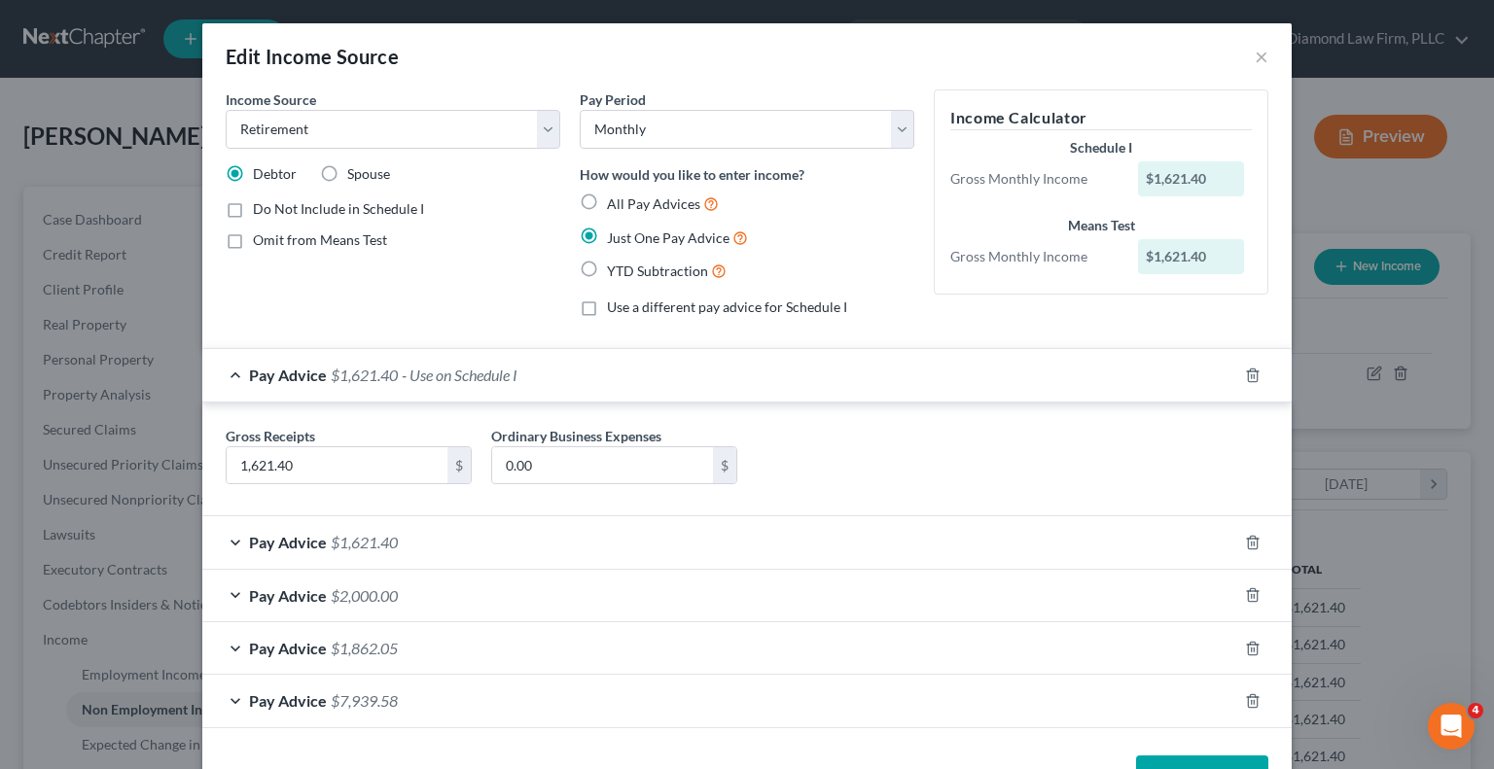
click at [440, 291] on div "Income Source * Select Unemployment Disability (from employer) Pension Retireme…" at bounding box center [393, 210] width 354 height 243
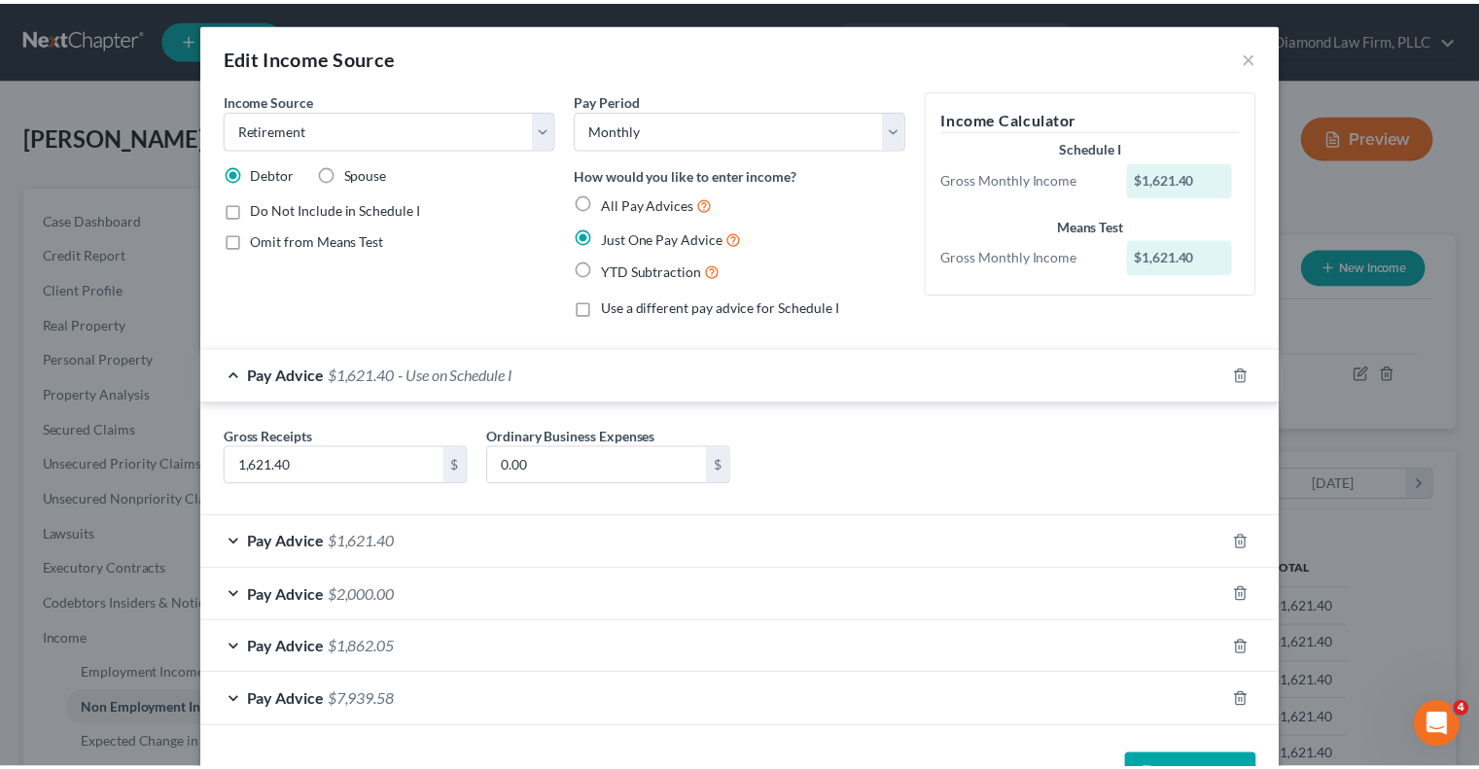
scroll to position [62, 0]
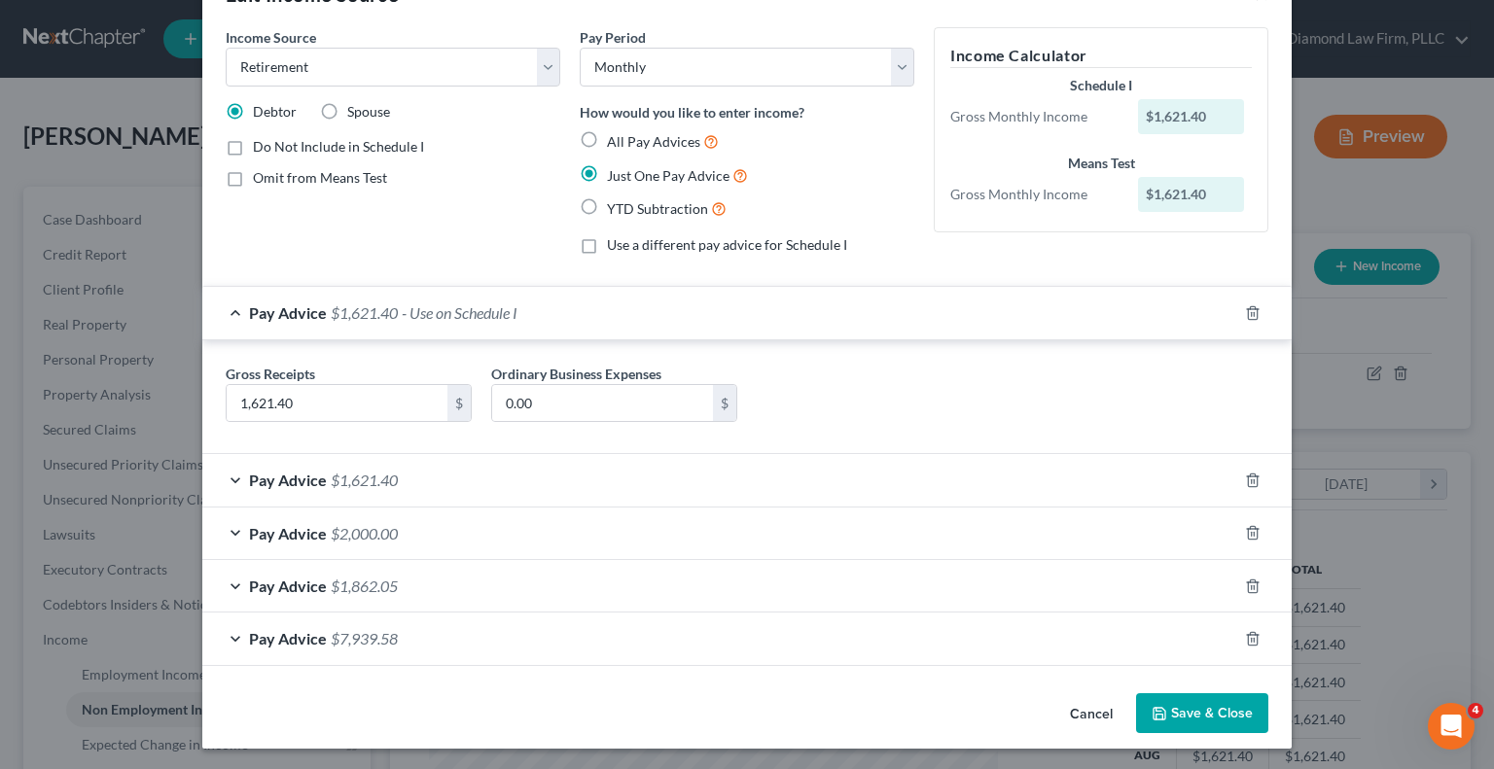
click at [1198, 703] on button "Save & Close" at bounding box center [1202, 714] width 132 height 41
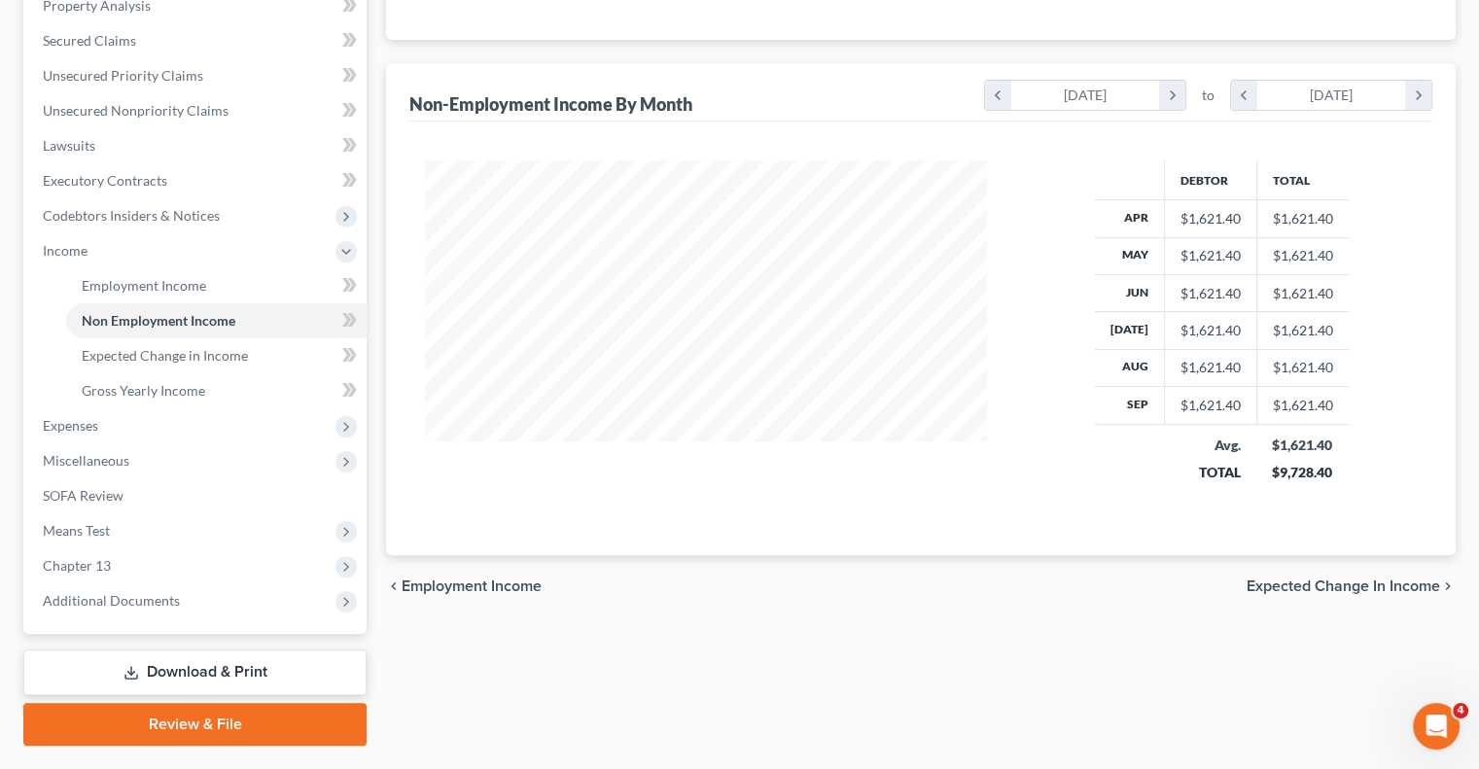
scroll to position [438, 0]
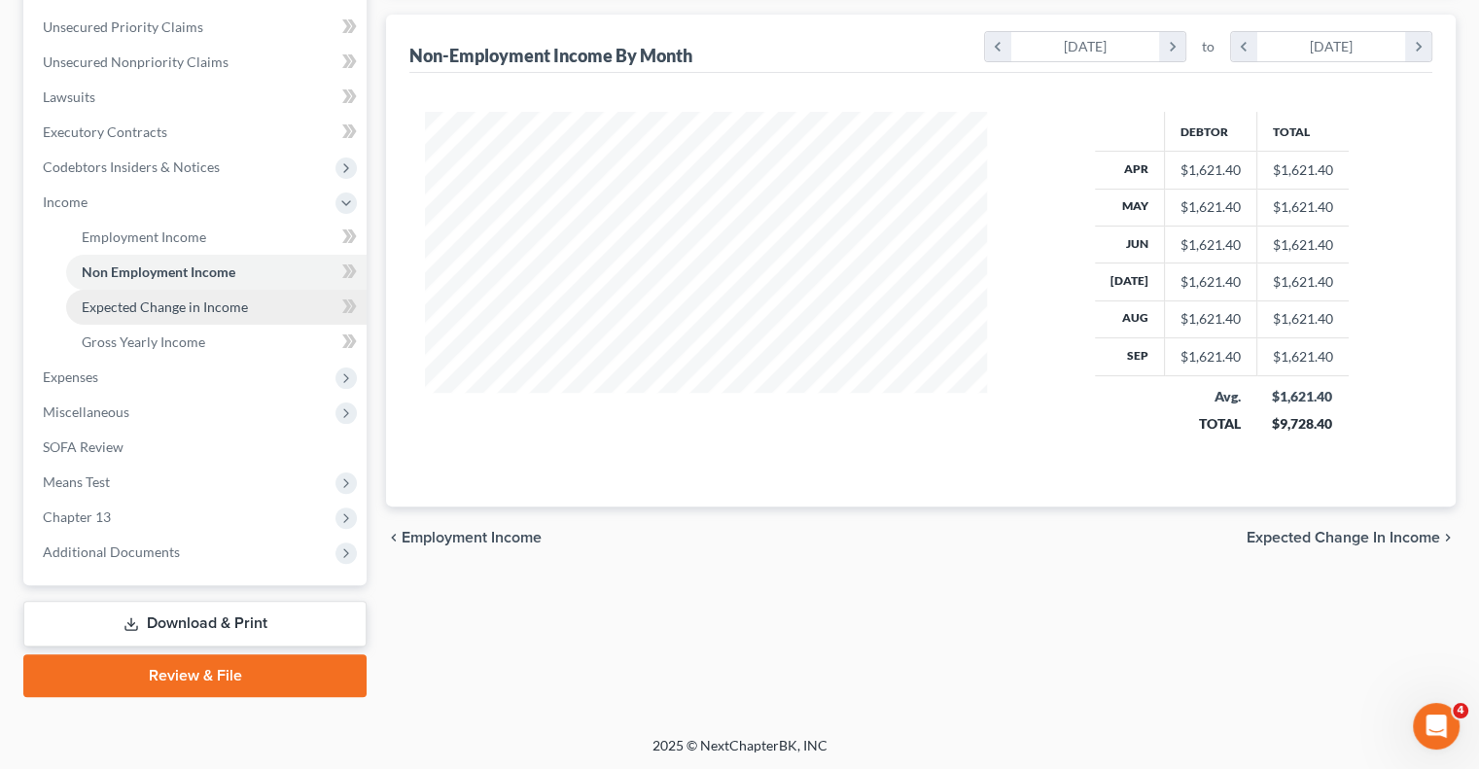
click at [108, 299] on span "Expected Change in Income" at bounding box center [165, 307] width 166 height 17
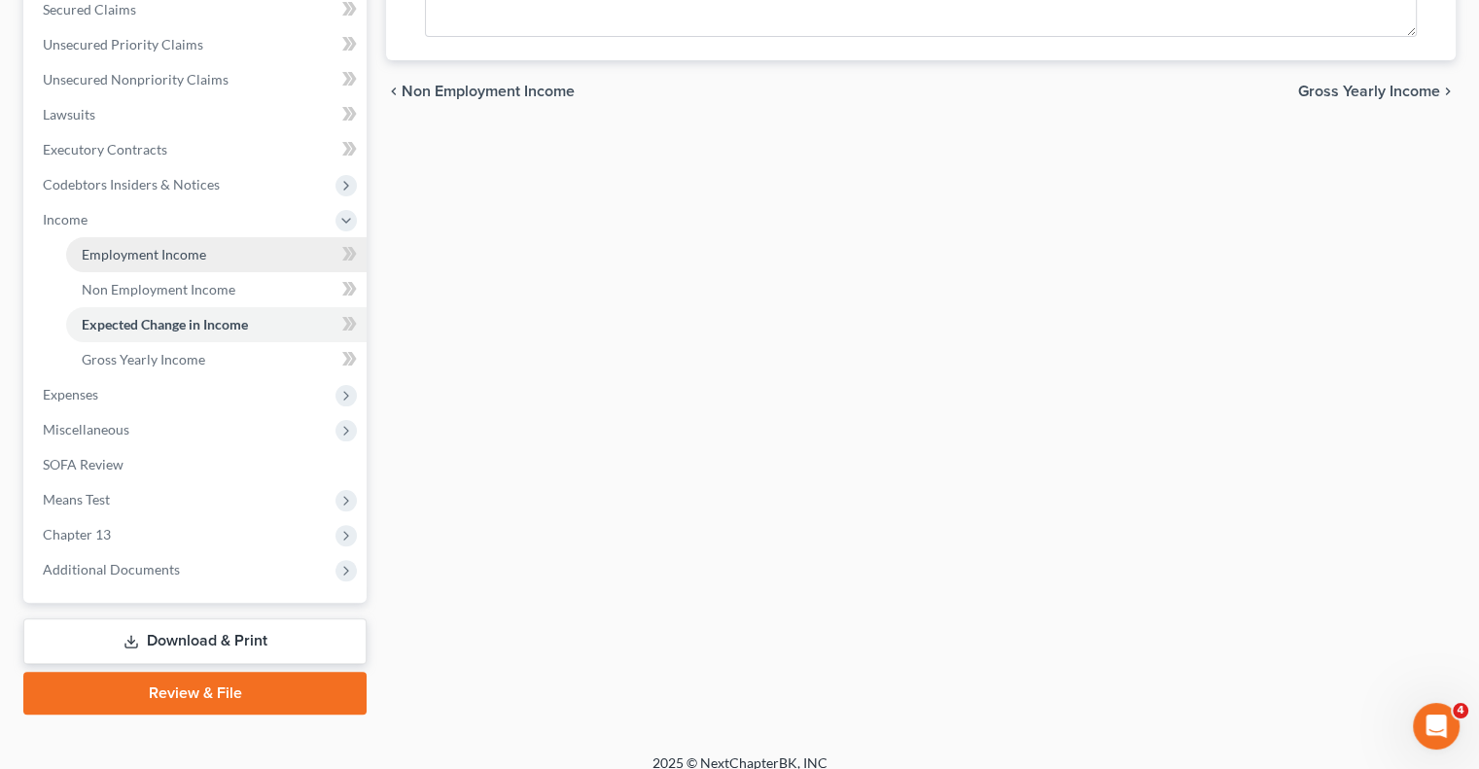
scroll to position [438, 0]
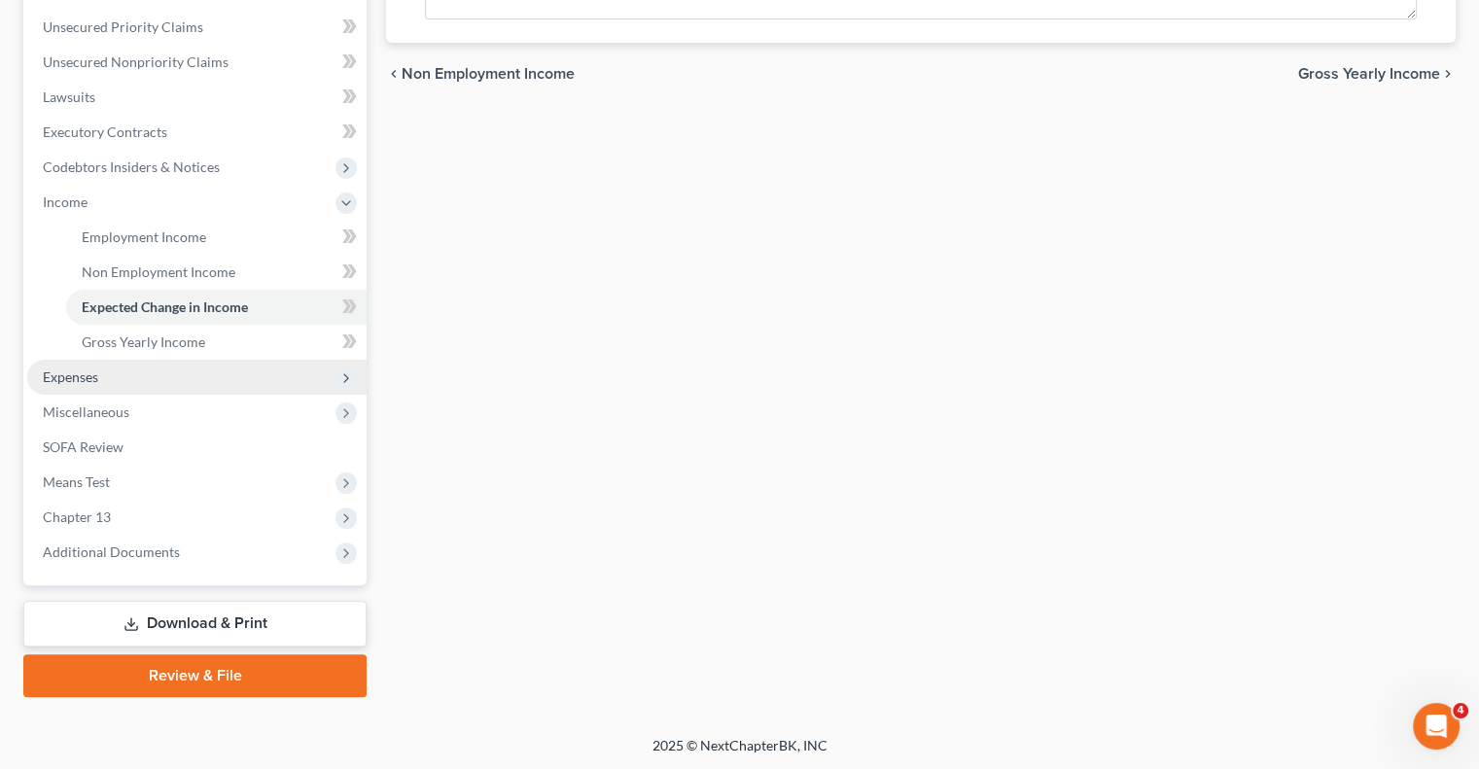
drag, startPoint x: 72, startPoint y: 383, endPoint x: 132, endPoint y: 385, distance: 60.3
click at [72, 382] on span "Expenses" at bounding box center [70, 377] width 55 height 17
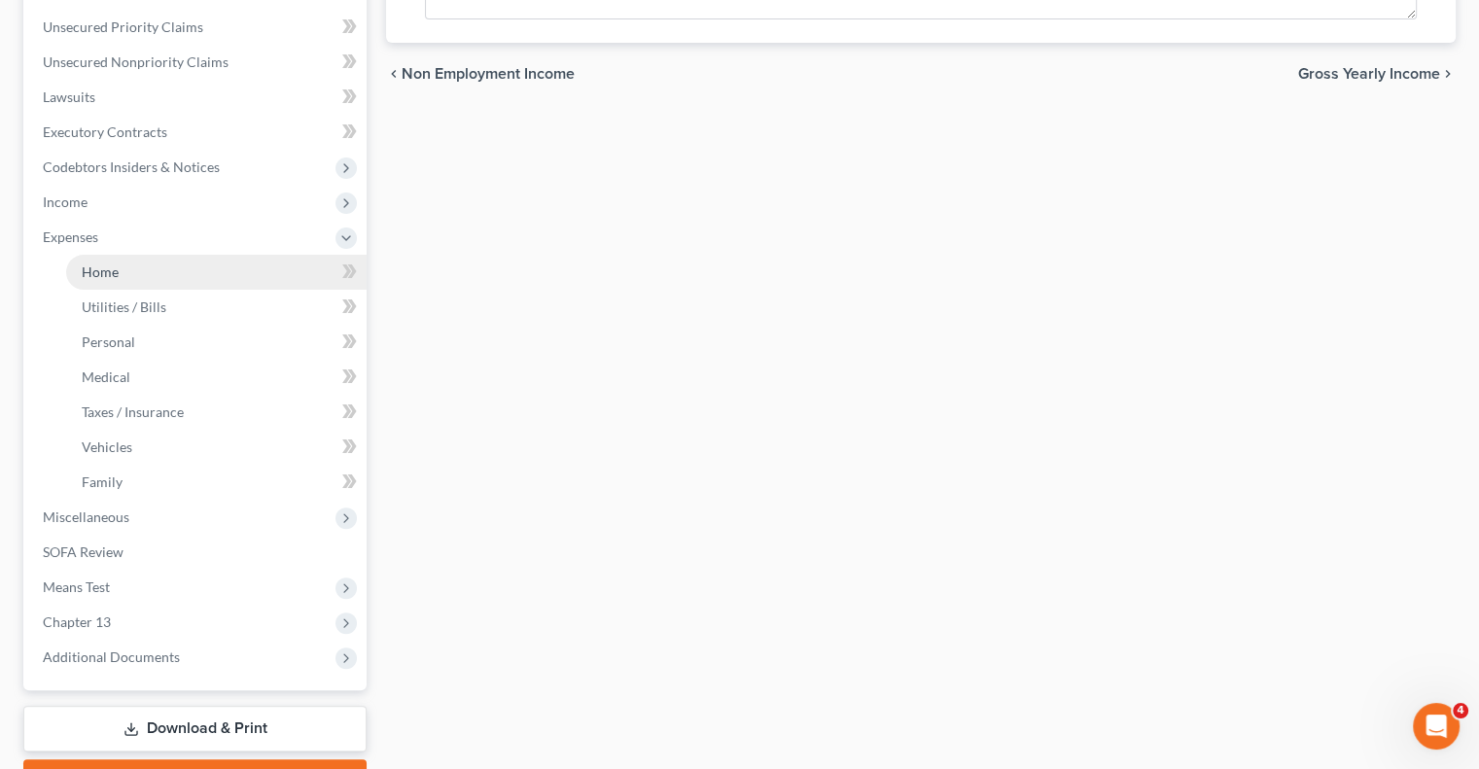
click at [85, 274] on span "Home" at bounding box center [100, 272] width 37 height 17
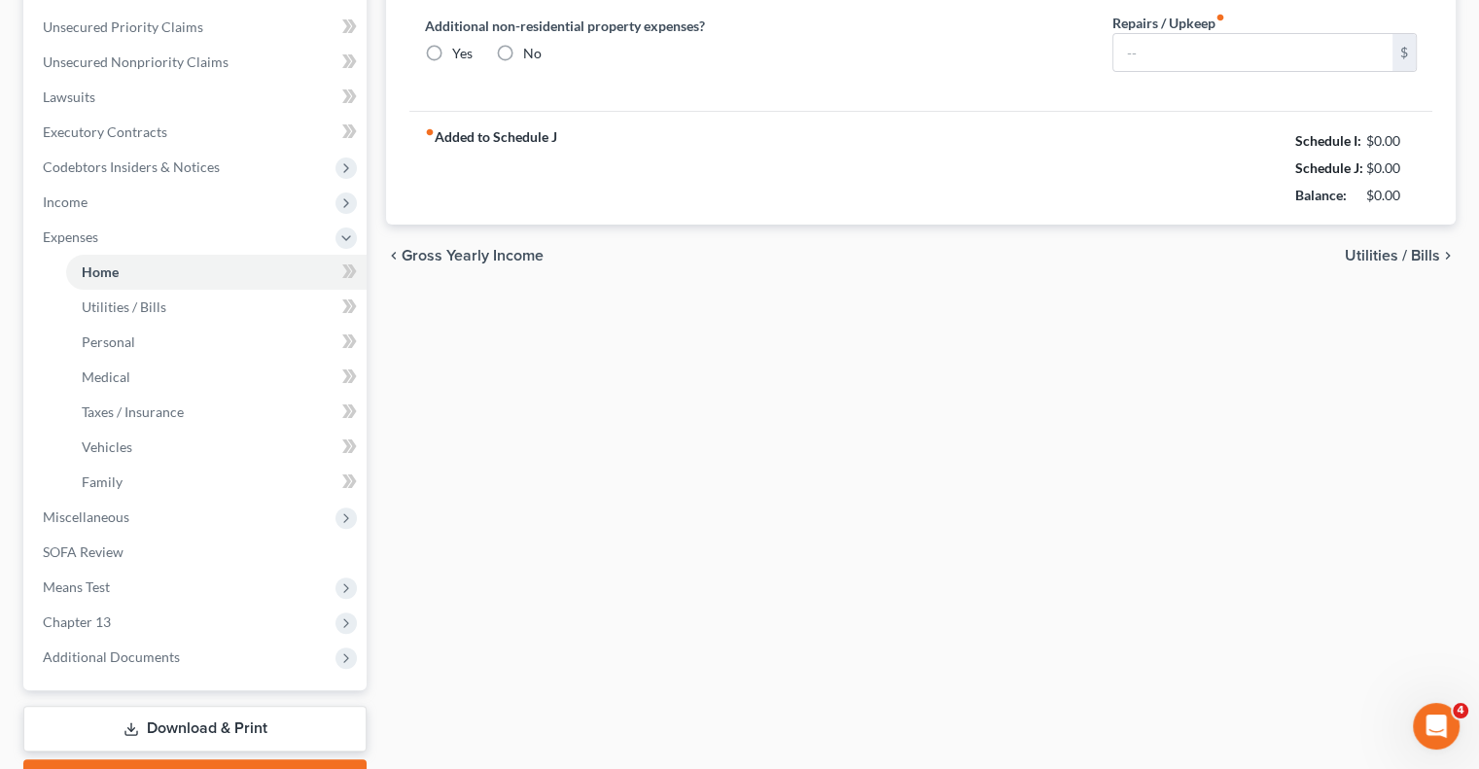
type input "1,886.49"
type input "0.00"
radio input "true"
type input "0.00"
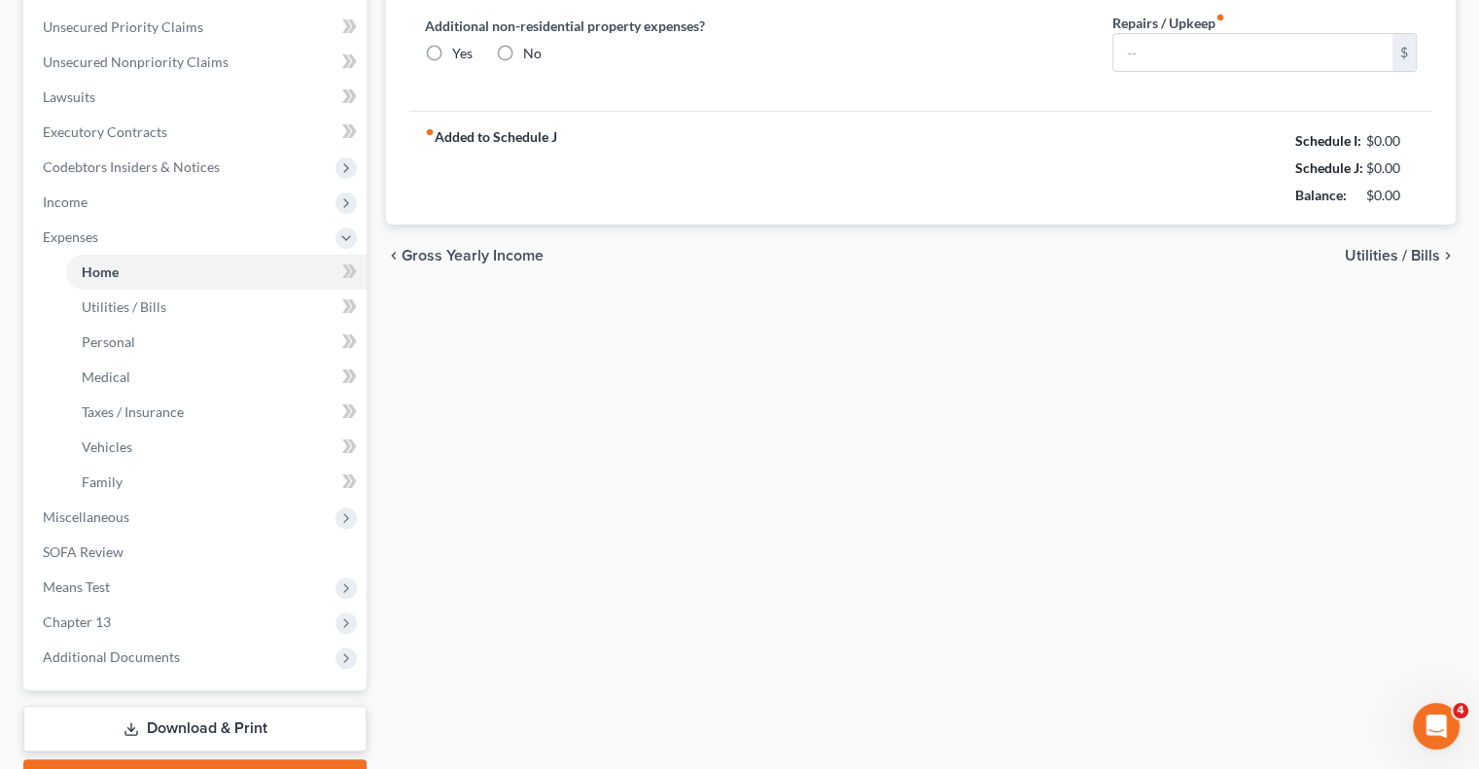
type input "0.00"
type input "150.00"
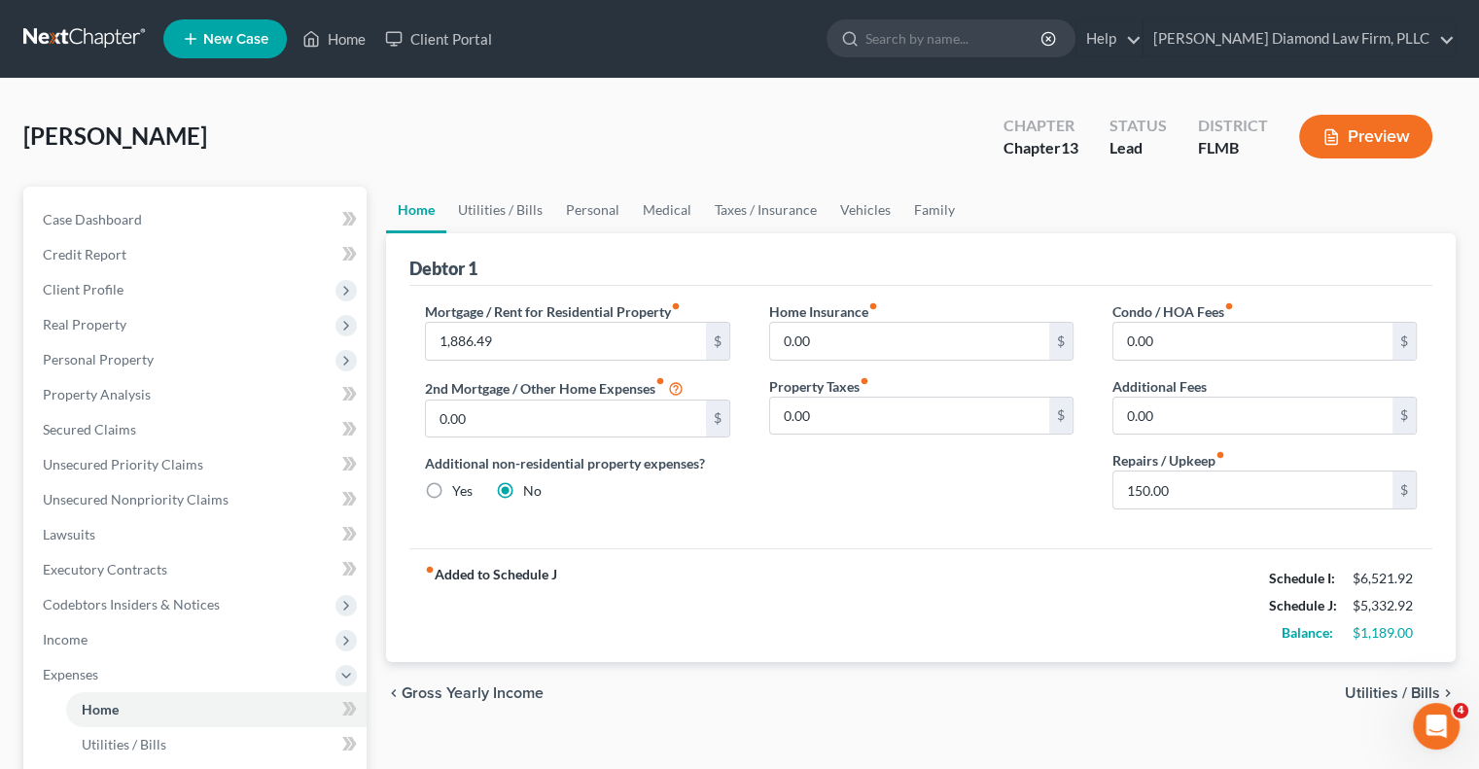
click at [1327, 143] on icon "button" at bounding box center [1332, 137] width 18 height 18
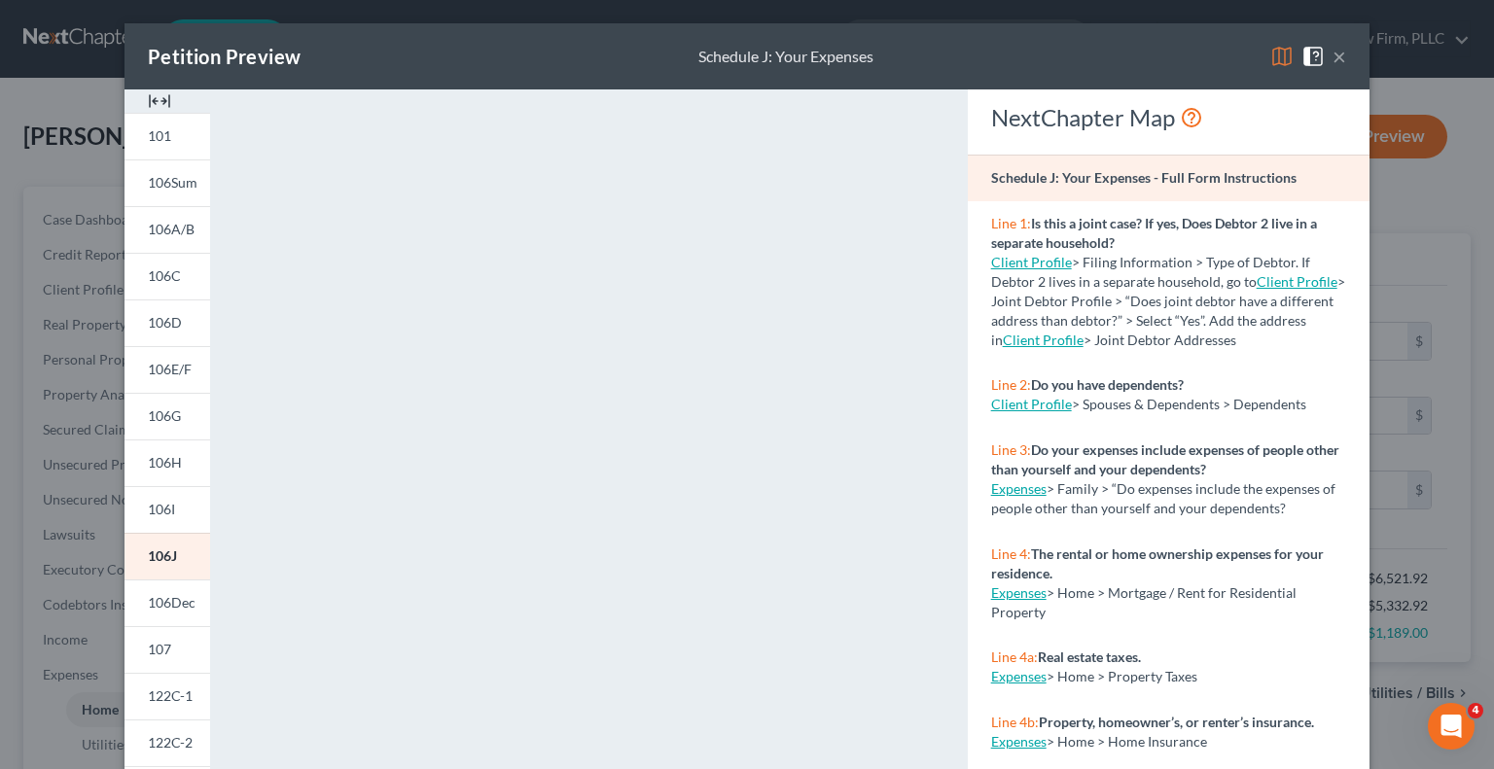
click at [87, 107] on div "Petition Preview Schedule J: Your Expenses × 101 106Sum 106A/B 106C 106D 106E/F…" at bounding box center [747, 384] width 1494 height 769
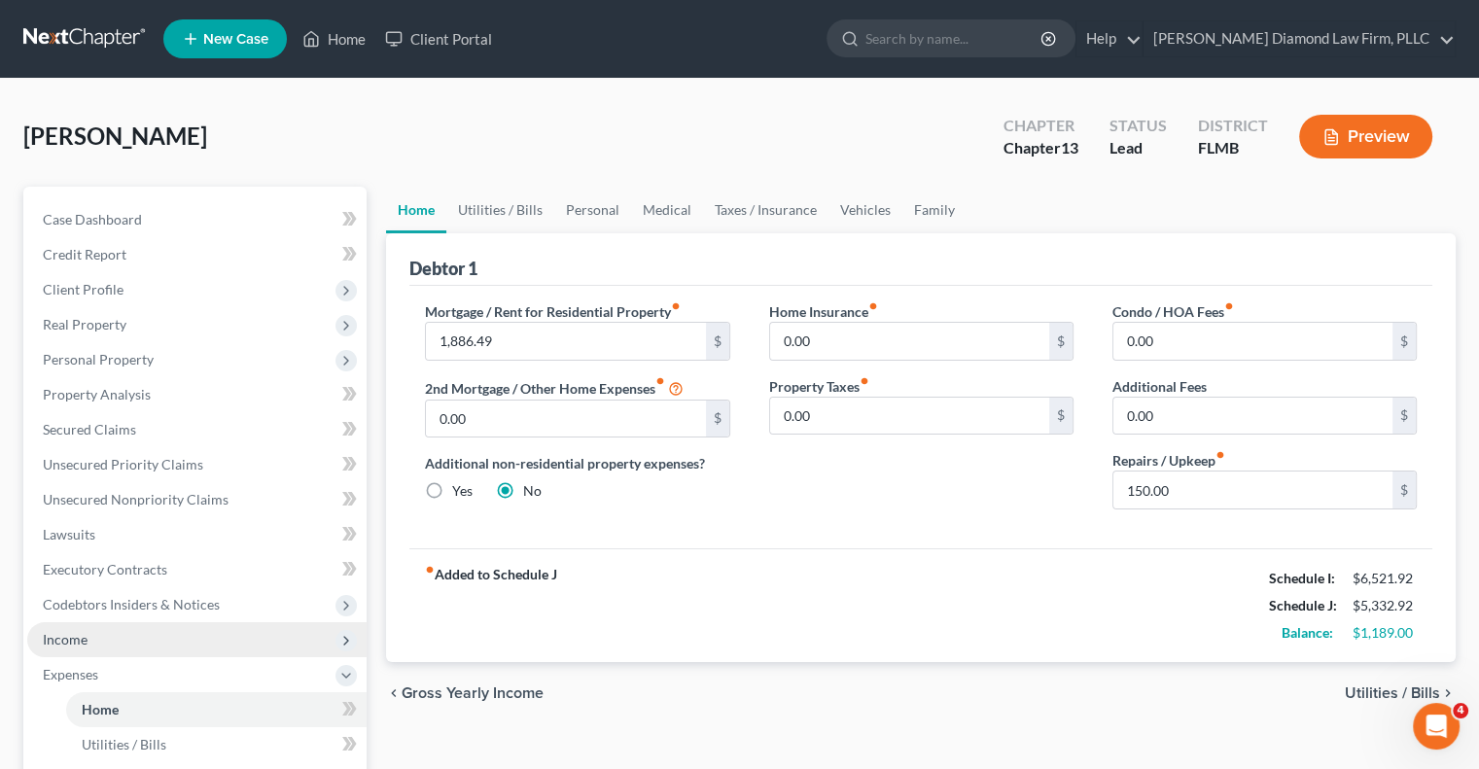
click at [111, 643] on span "Income" at bounding box center [196, 640] width 339 height 35
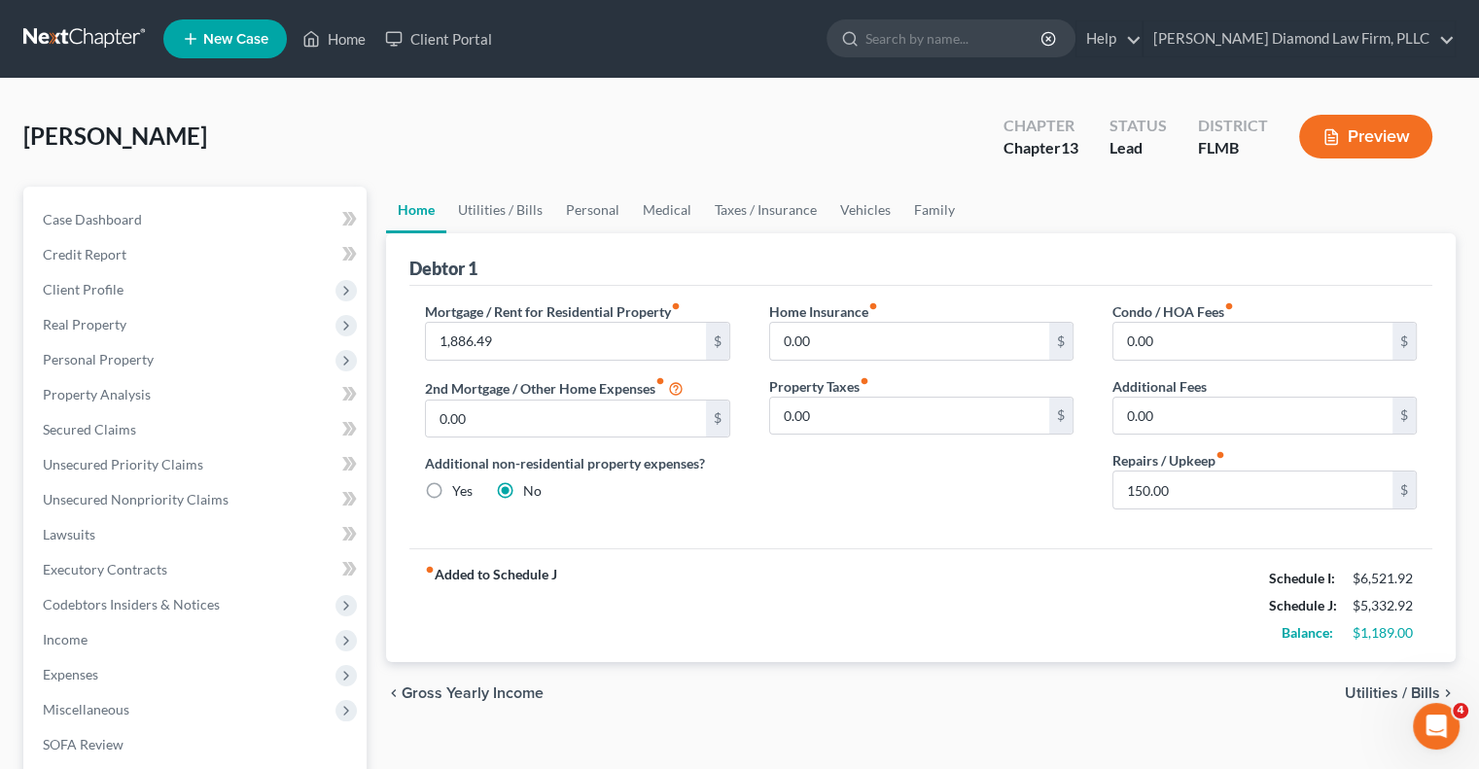
click at [1362, 141] on button "Preview" at bounding box center [1365, 137] width 133 height 44
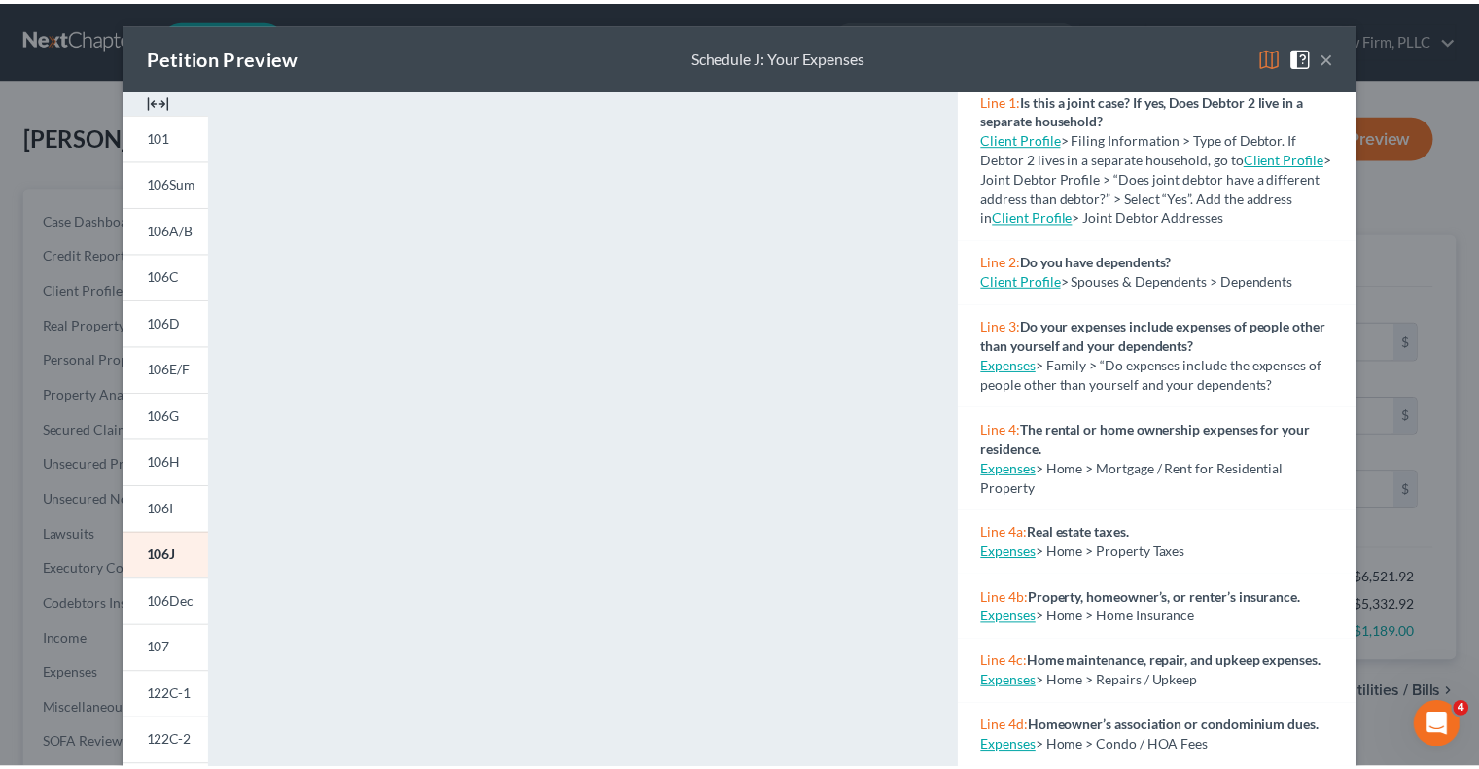
scroll to position [97, 0]
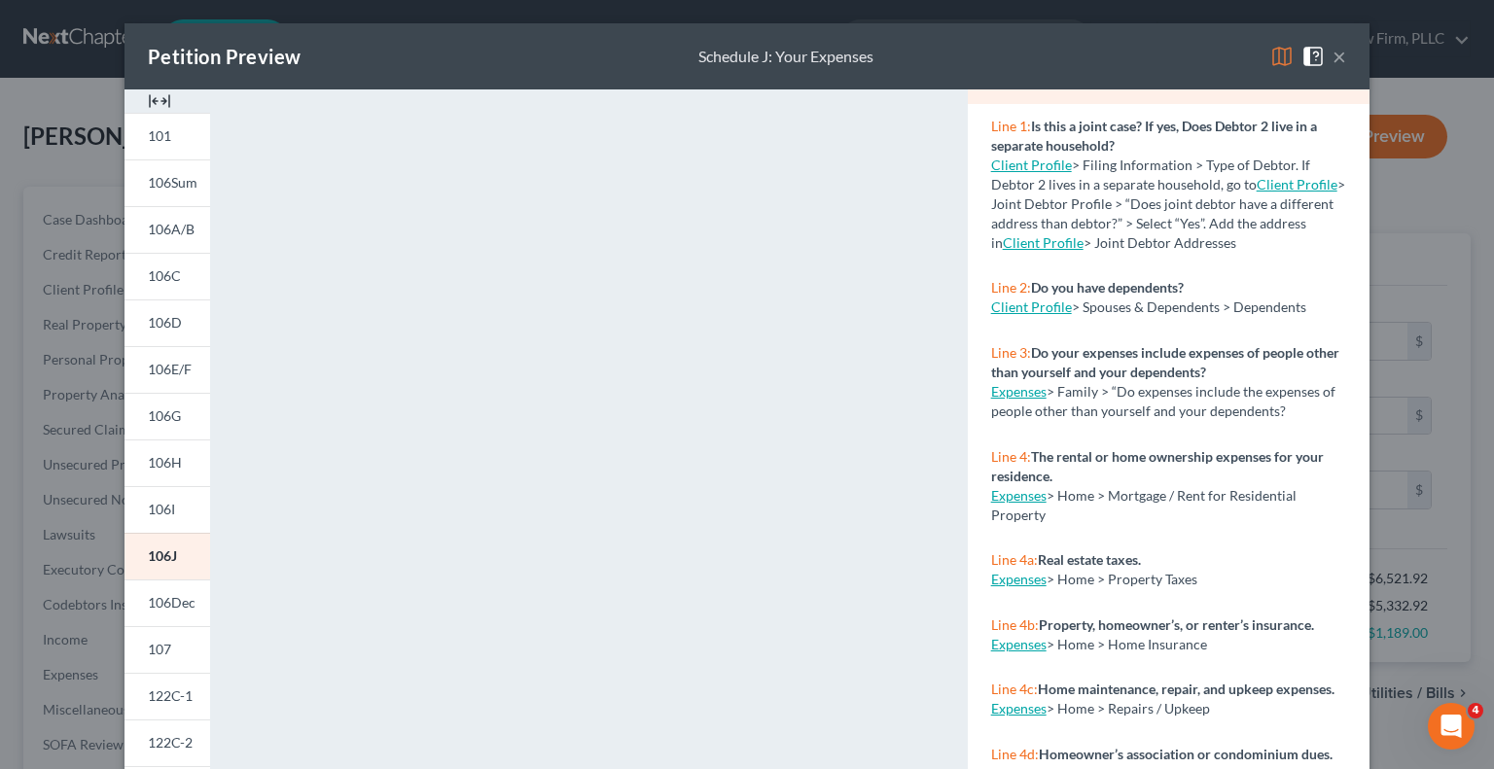
click at [1333, 58] on button "×" at bounding box center [1340, 56] width 14 height 23
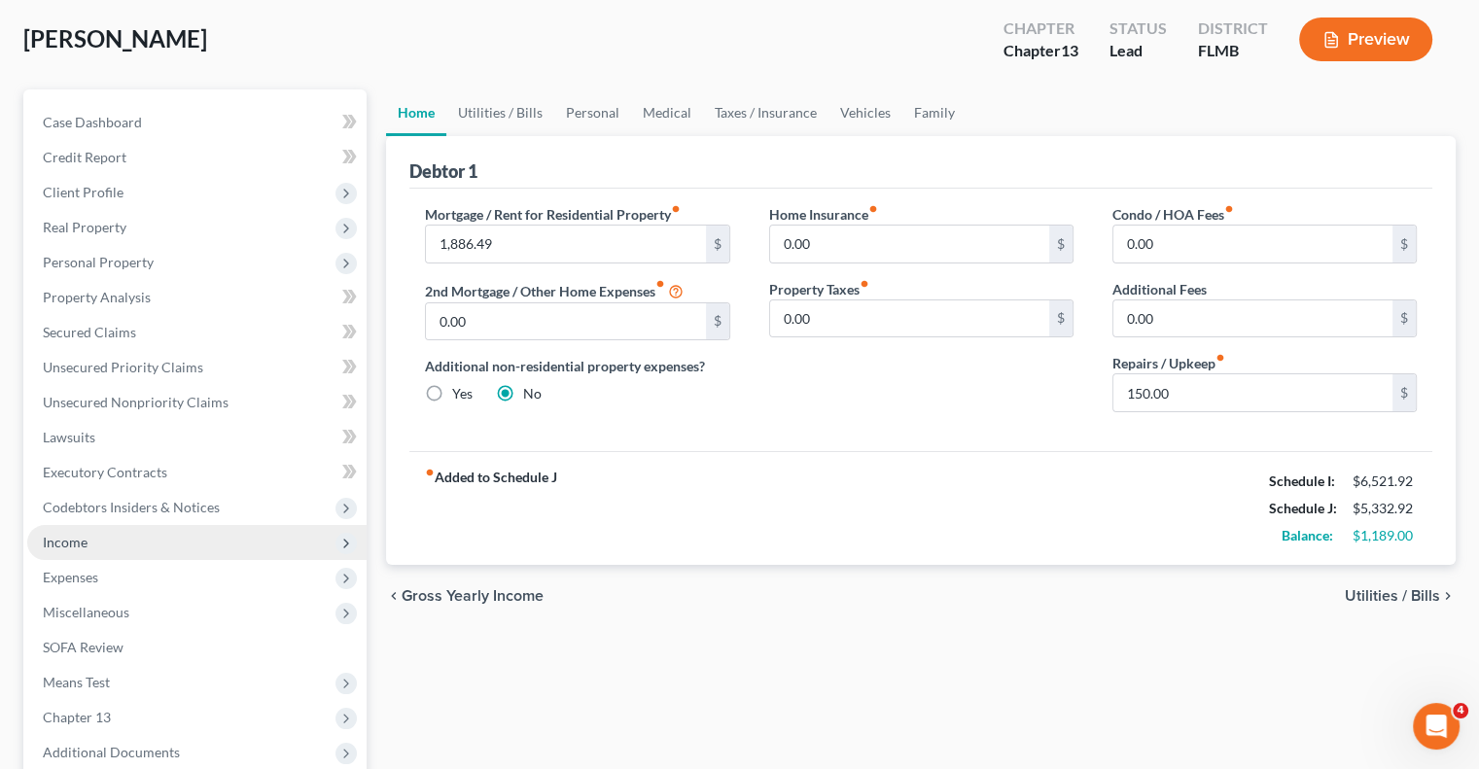
click at [54, 540] on span "Income" at bounding box center [65, 542] width 45 height 17
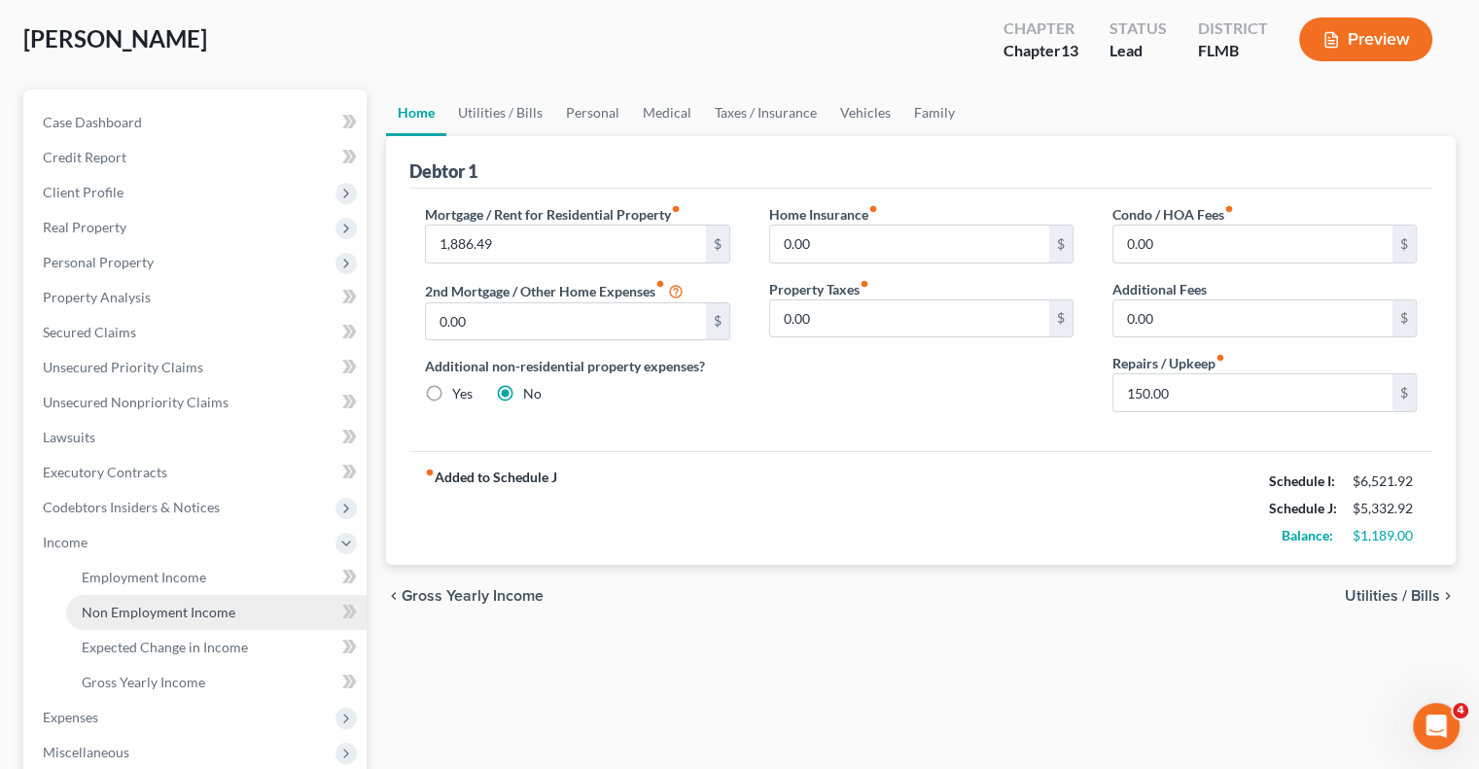
click at [124, 622] on link "Non Employment Income" at bounding box center [216, 612] width 301 height 35
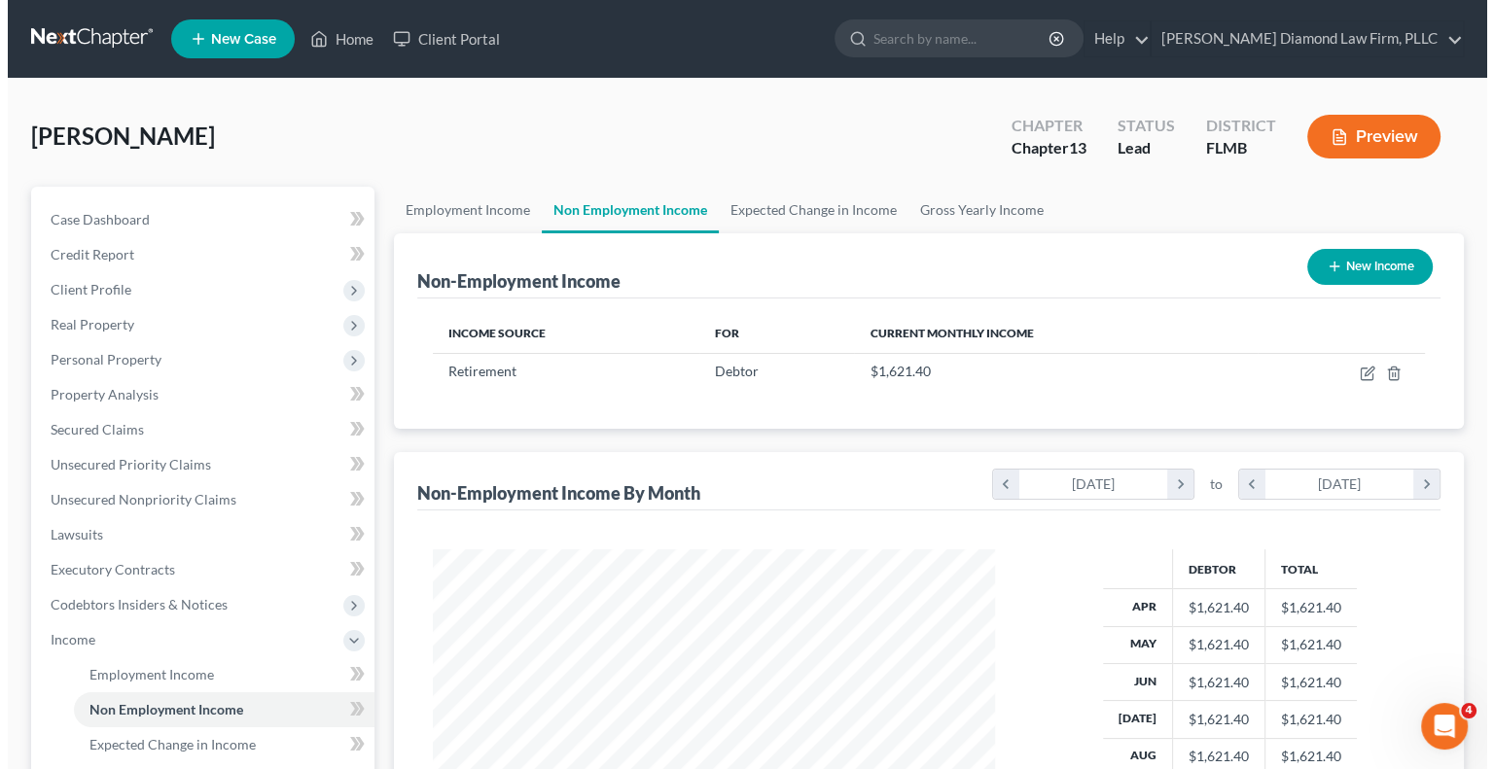
scroll to position [346, 600]
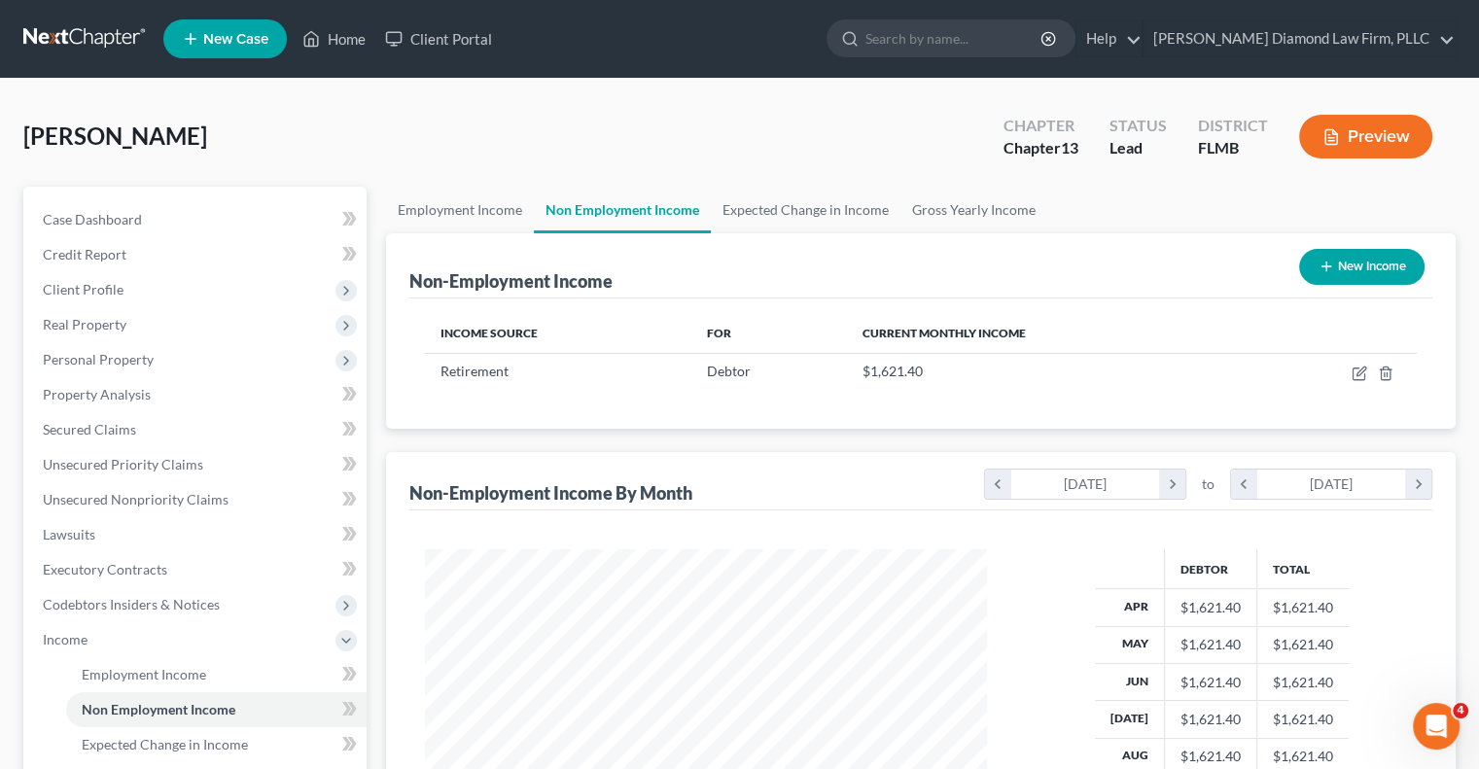
click at [1370, 147] on button "Preview" at bounding box center [1365, 137] width 133 height 44
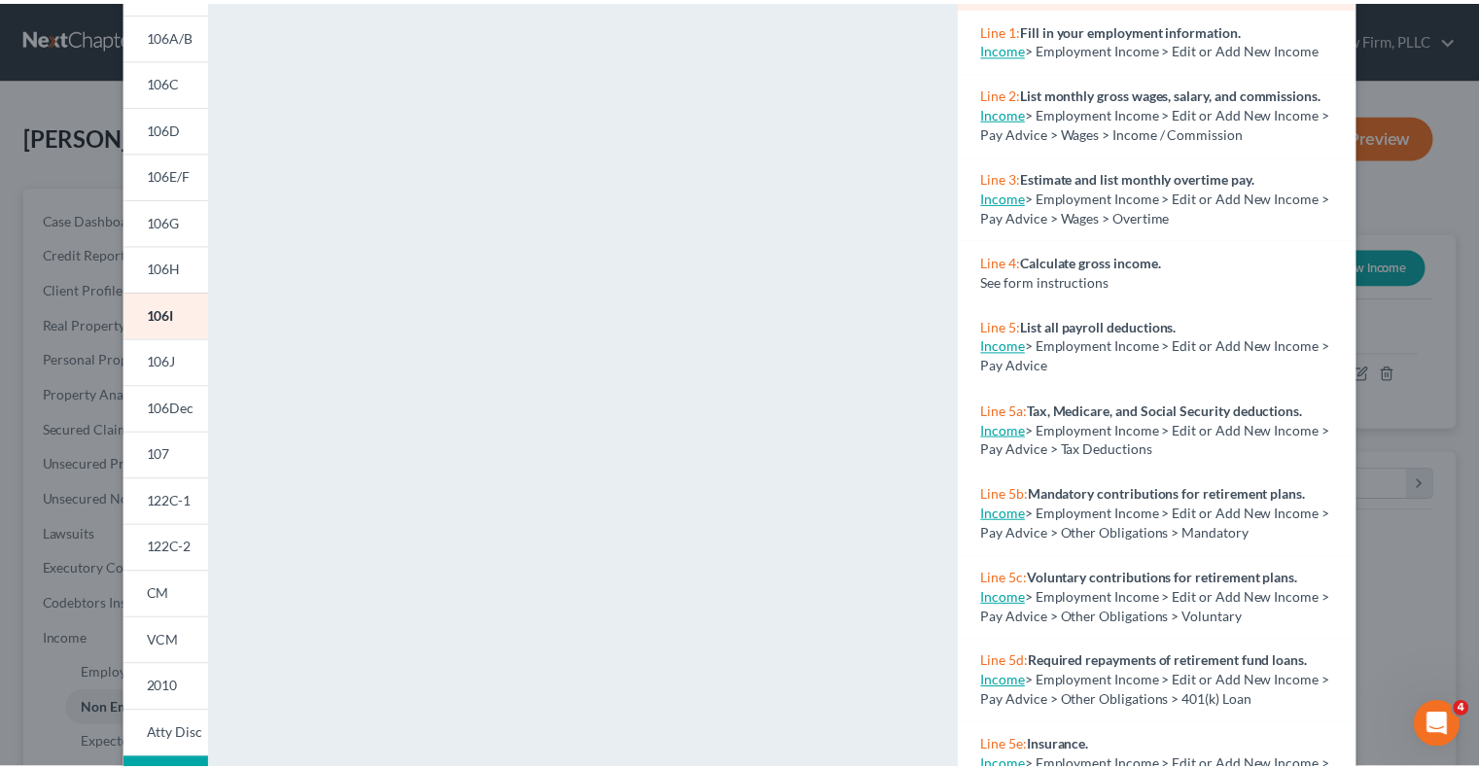
scroll to position [327, 0]
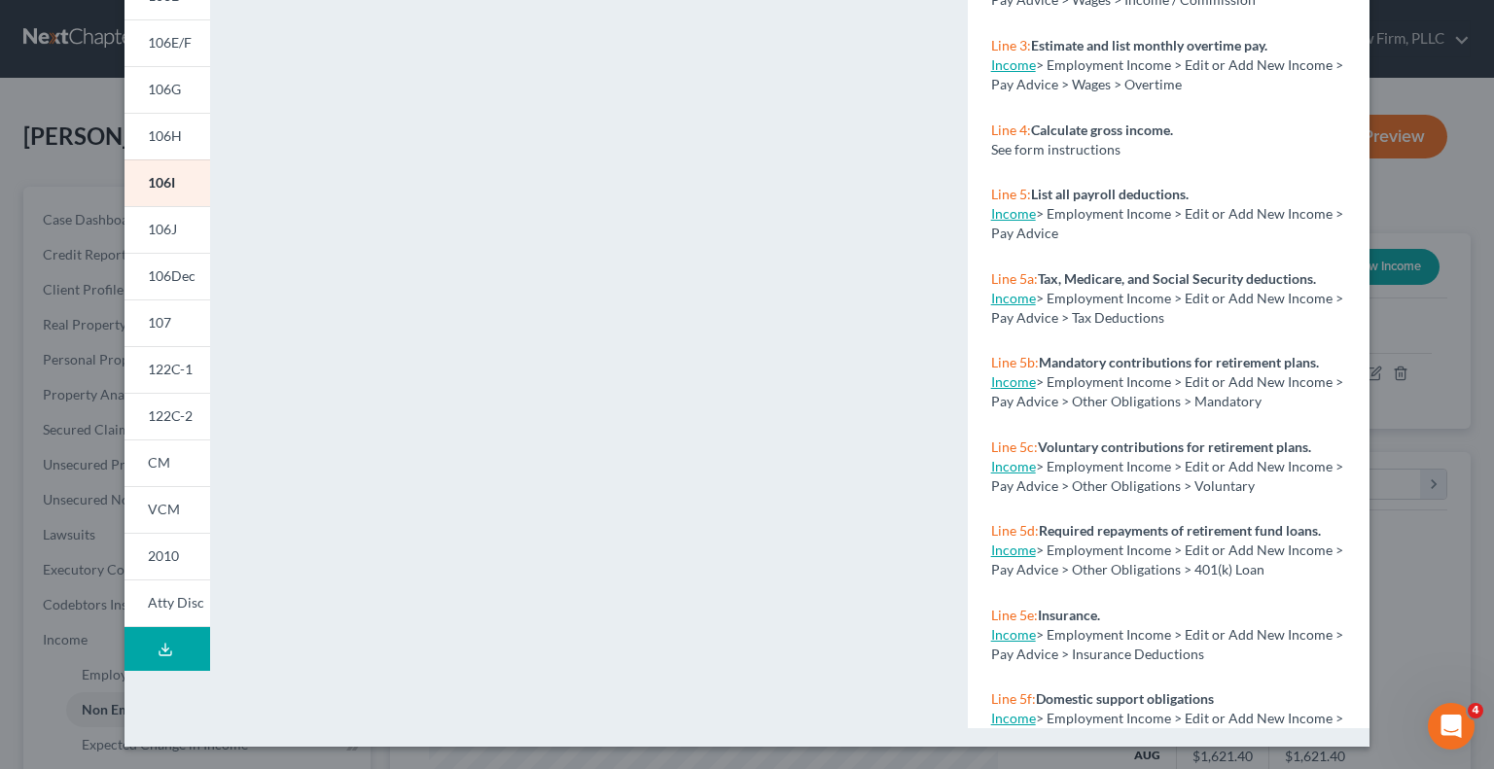
click at [998, 222] on link "Income" at bounding box center [1013, 213] width 45 height 17
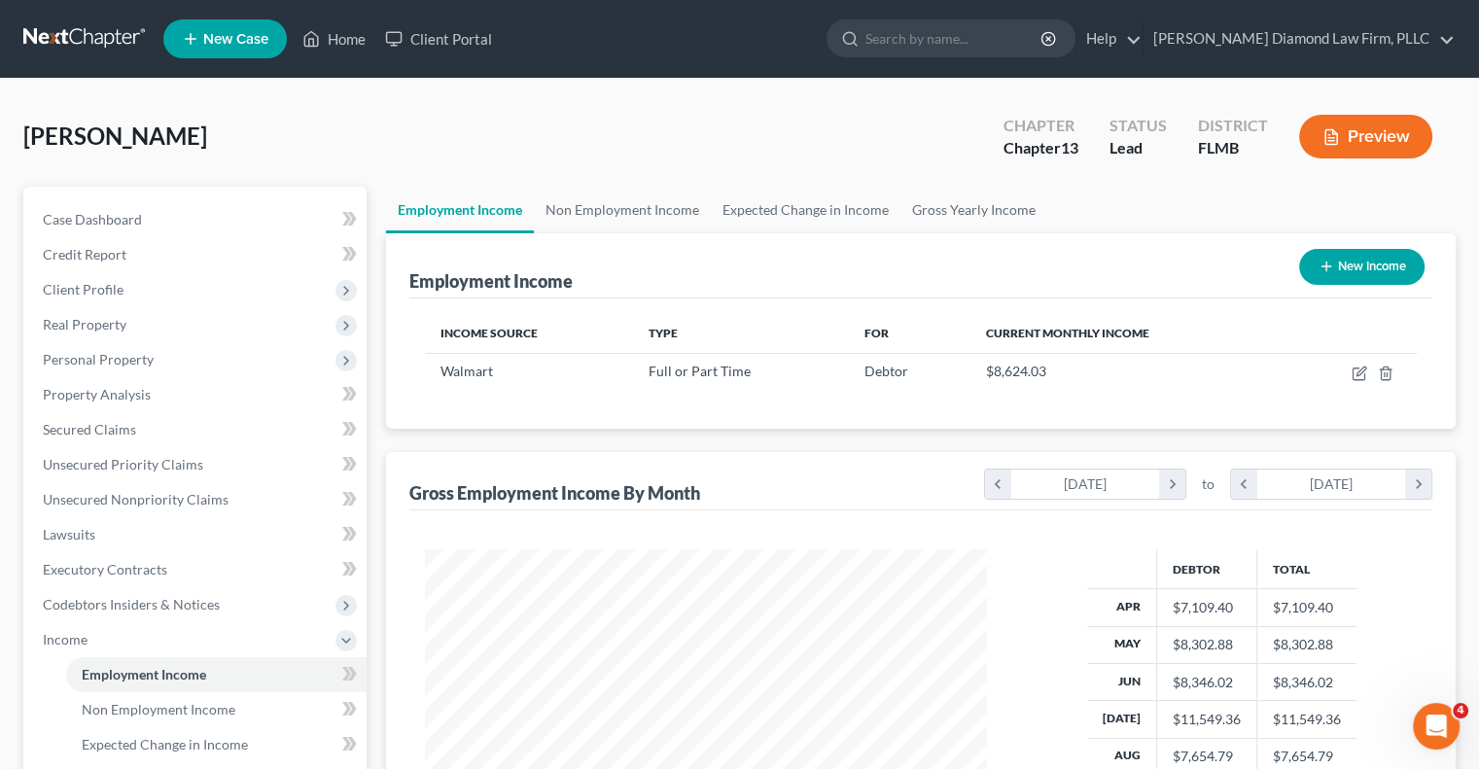
click at [1263, 413] on div "Income Source Type For Current Monthly Income Walmart Full or Part Time Debtor …" at bounding box center [920, 364] width 1023 height 130
click at [1375, 133] on button "Preview" at bounding box center [1365, 137] width 133 height 44
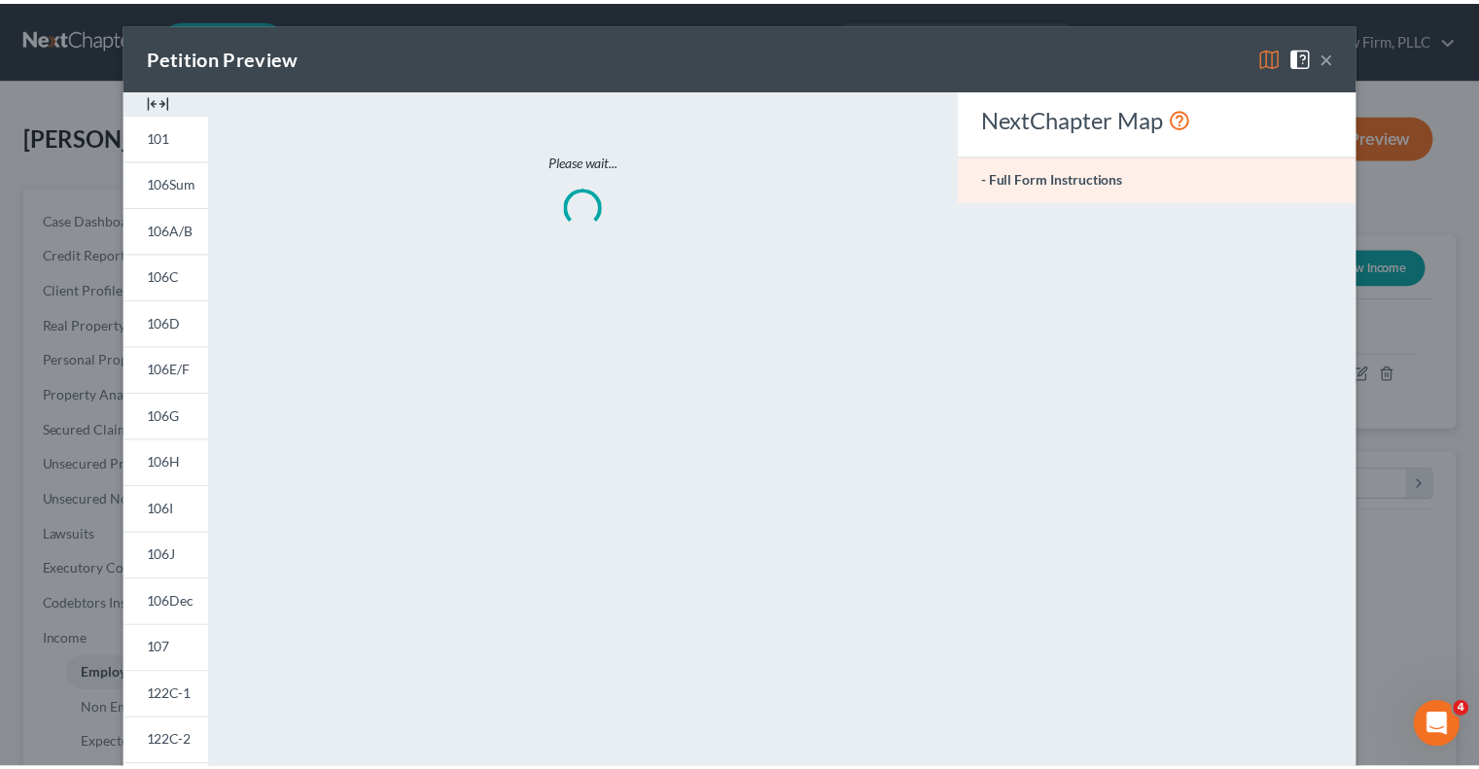
scroll to position [346, 607]
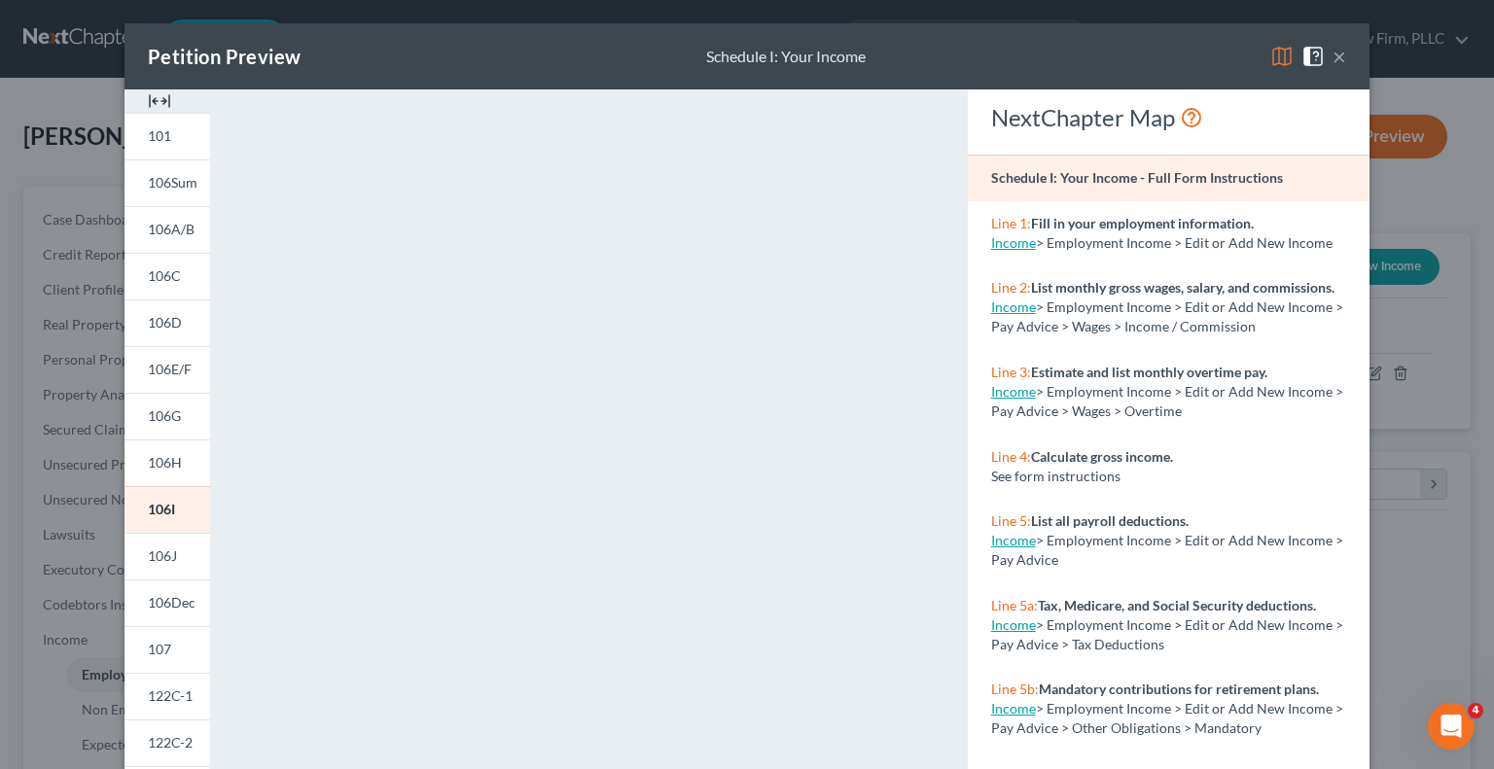
click at [1011, 239] on link "Income" at bounding box center [1013, 242] width 45 height 17
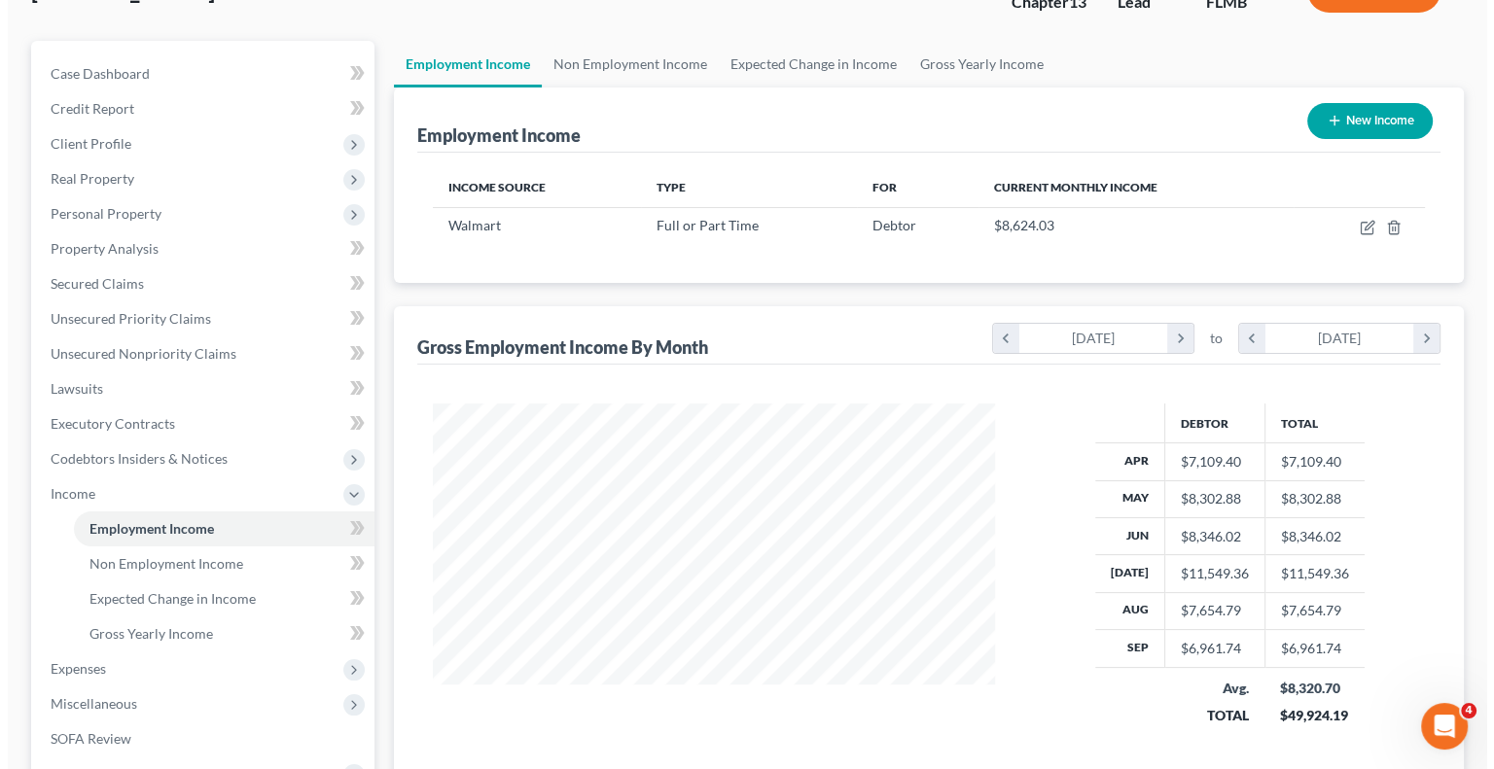
scroll to position [0, 0]
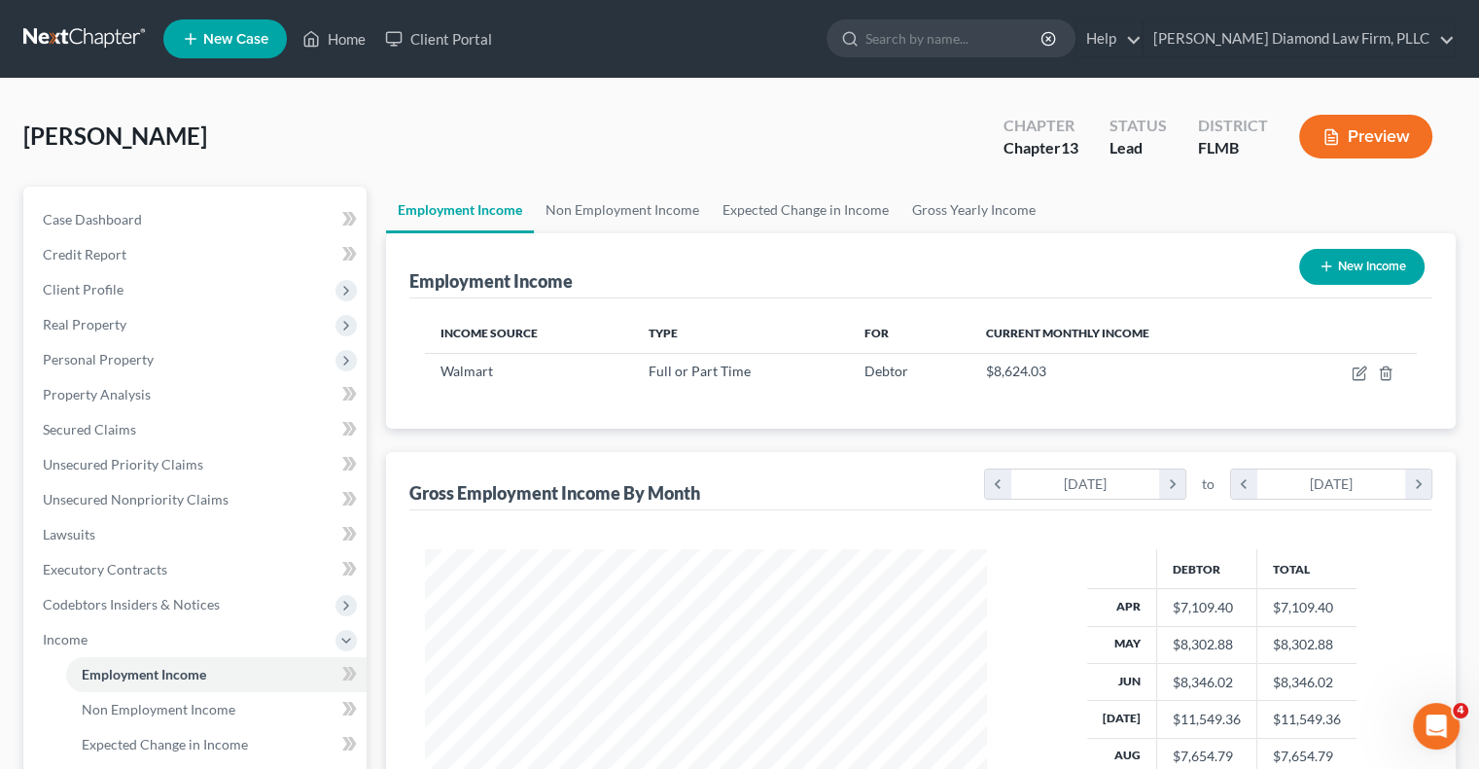
click at [1332, 139] on icon "button" at bounding box center [1332, 137] width 18 height 18
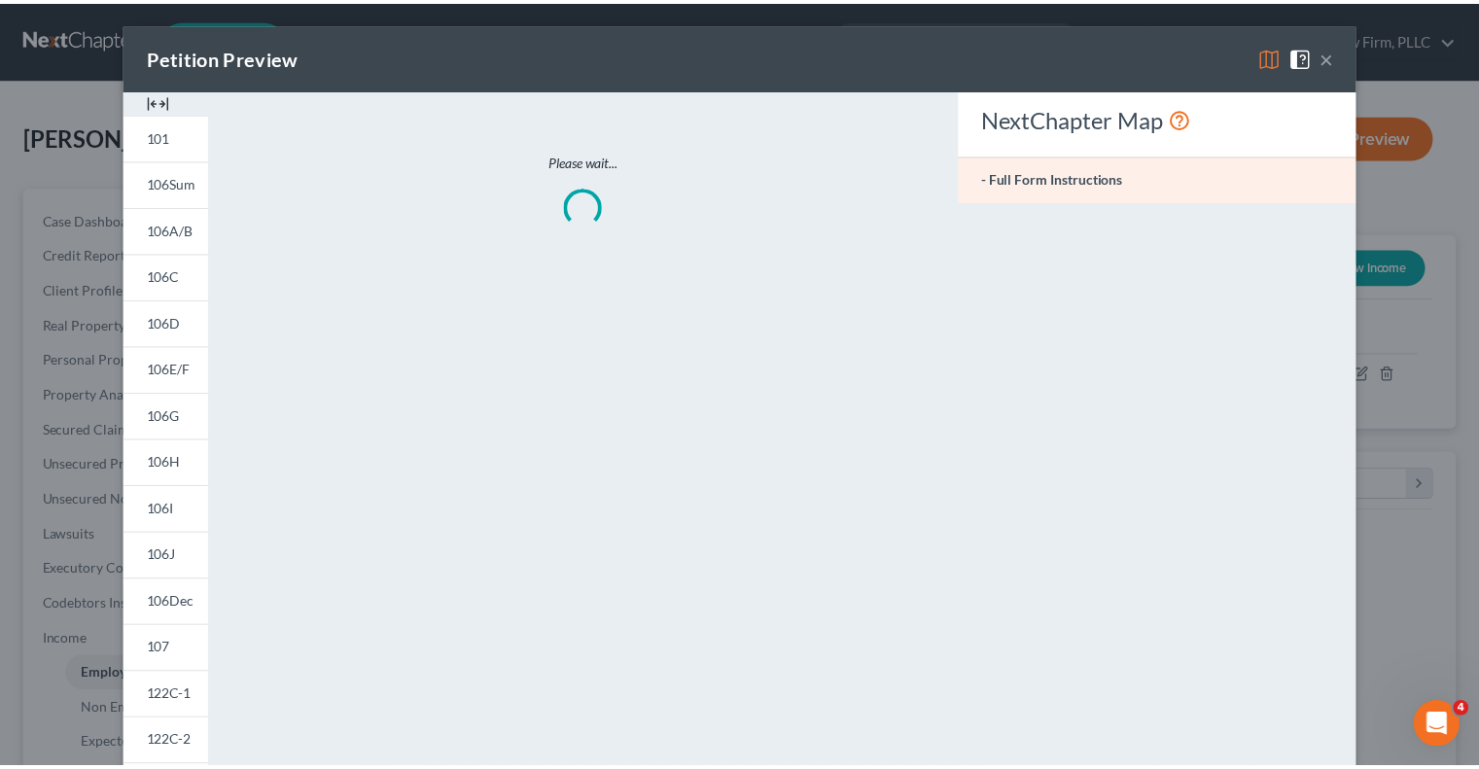
scroll to position [346, 607]
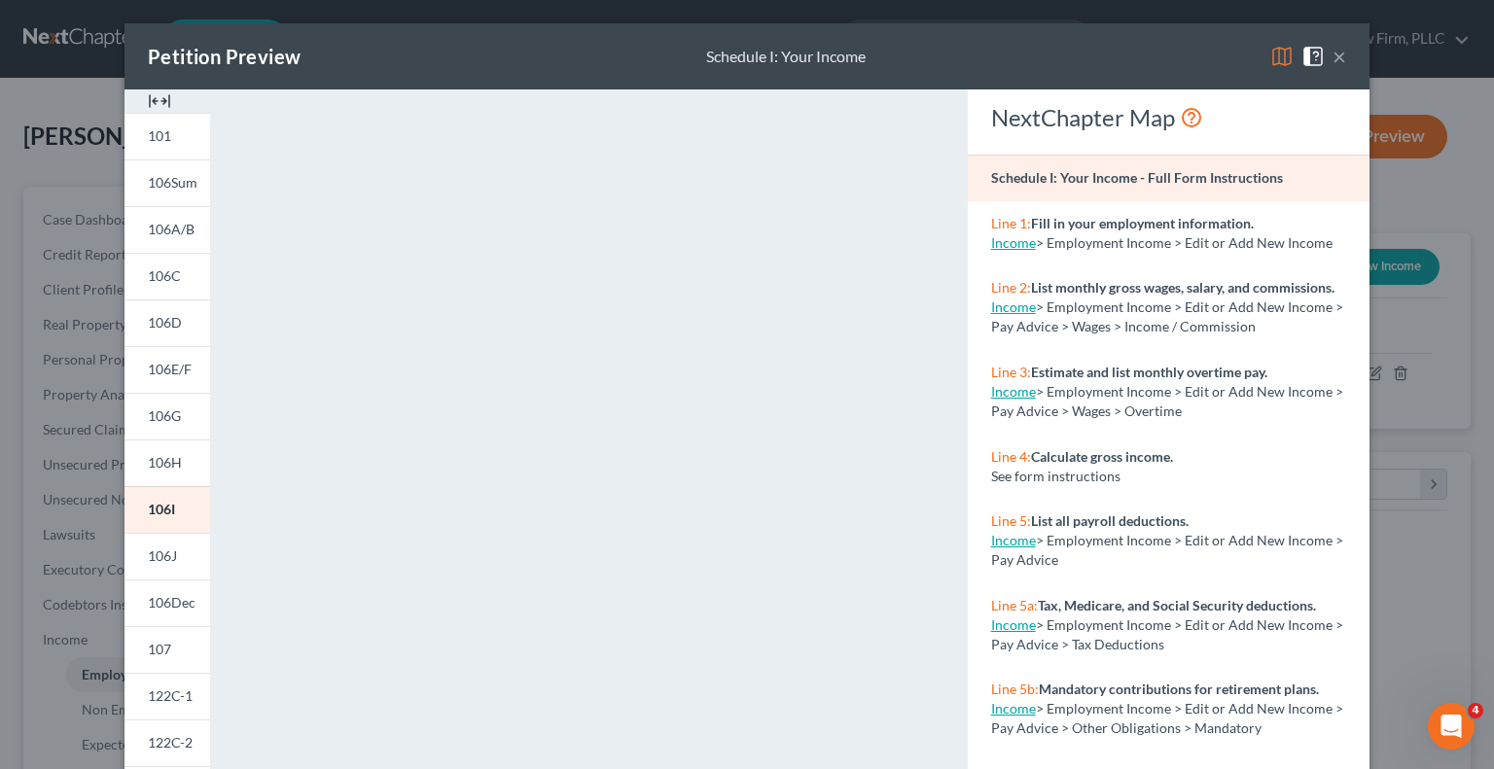
click at [1008, 315] on link "Income" at bounding box center [1013, 307] width 45 height 17
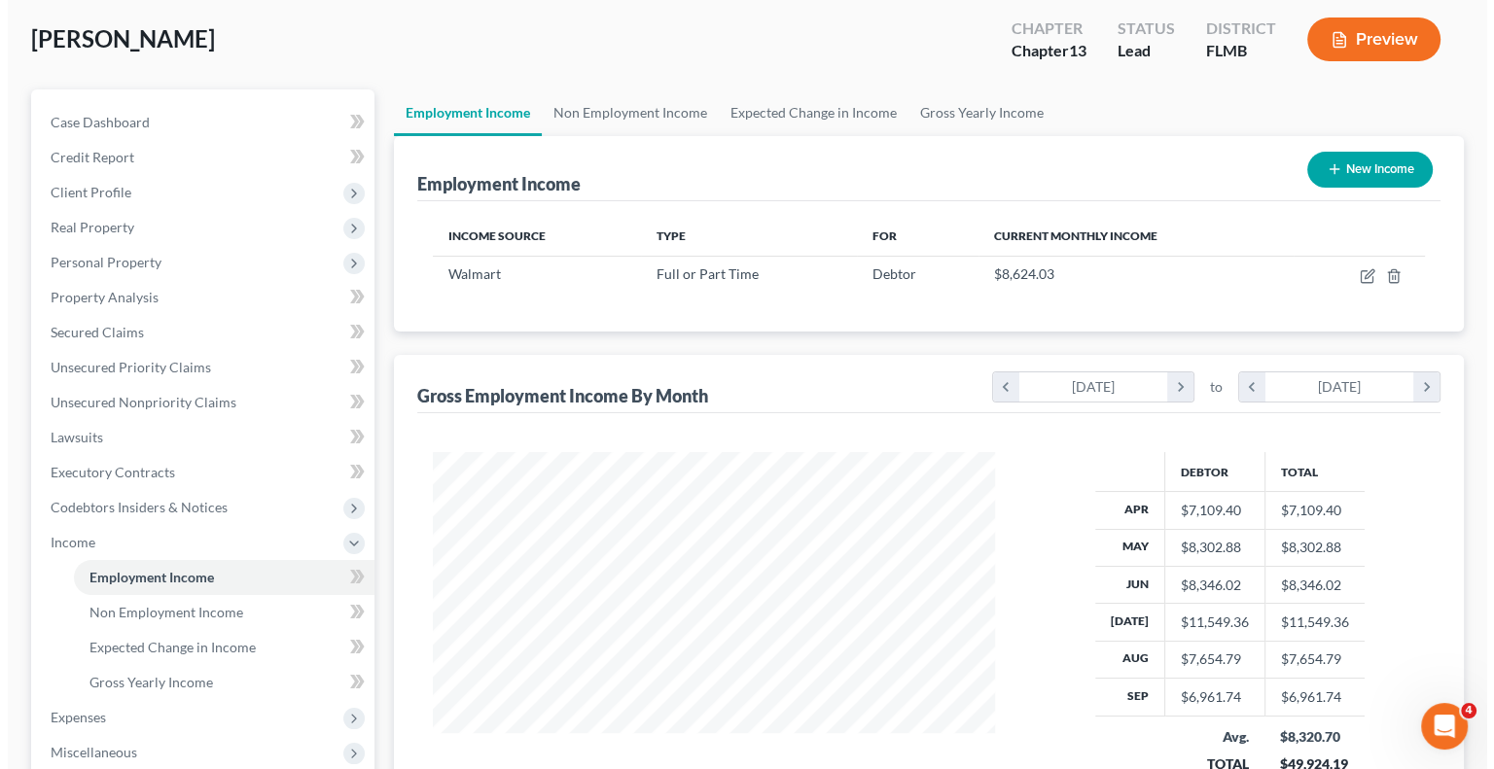
scroll to position [0, 0]
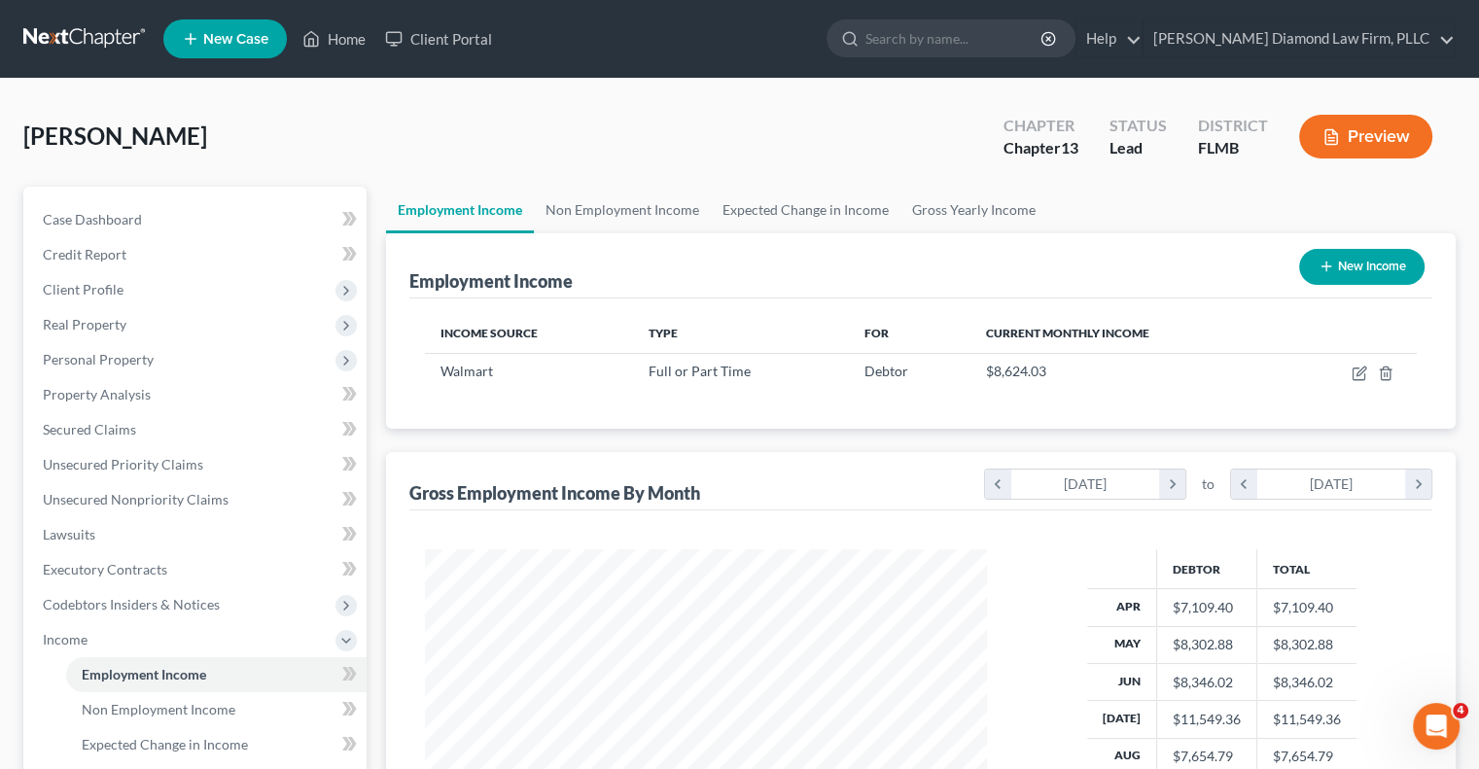
click at [1341, 128] on button "Preview" at bounding box center [1365, 137] width 133 height 44
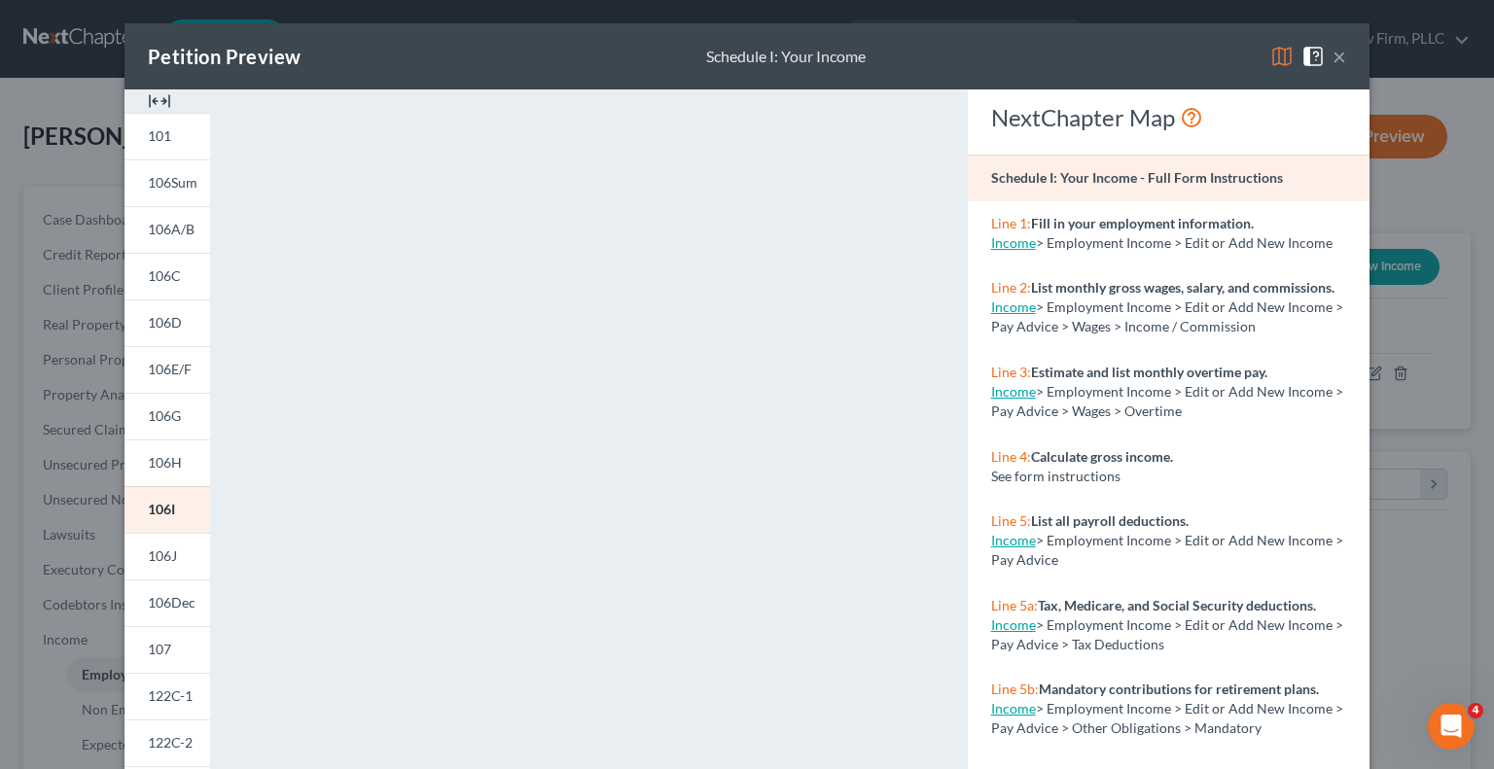
click at [1019, 400] on link "Income" at bounding box center [1013, 391] width 45 height 17
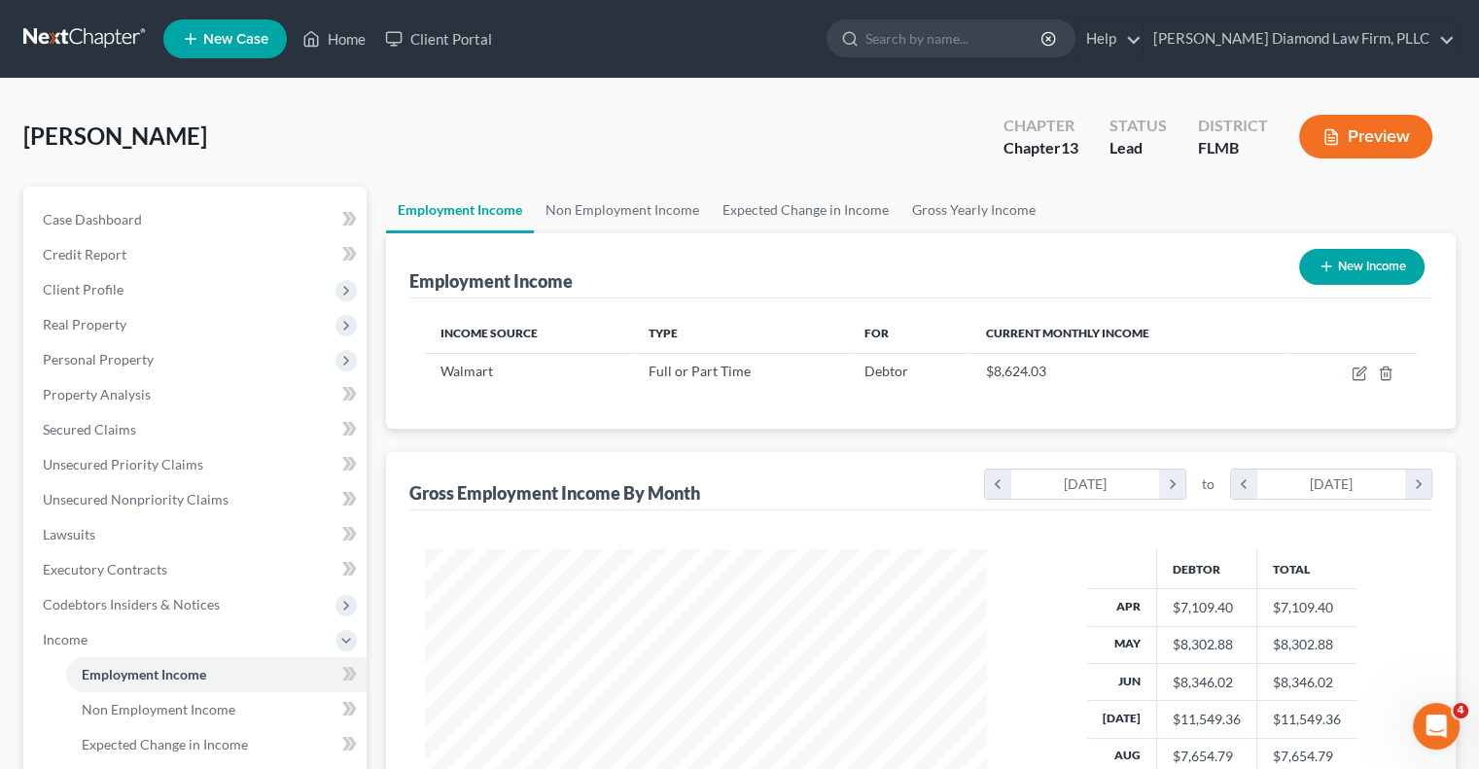
click at [1365, 135] on button "Preview" at bounding box center [1365, 137] width 133 height 44
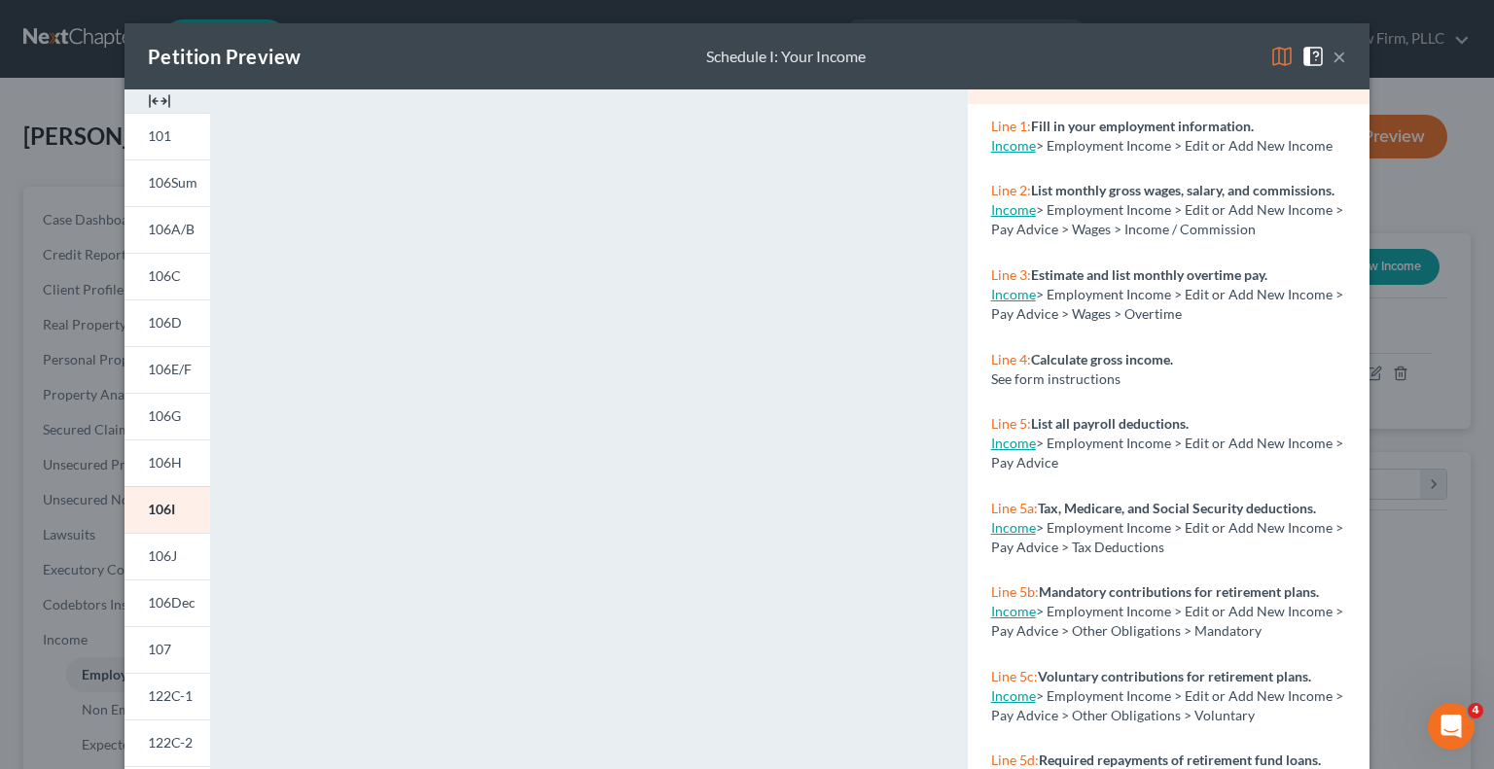
click at [1011, 470] on div "Income > Employment Income > Edit or Add New Income > Pay Advice" at bounding box center [1168, 453] width 355 height 39
click at [1005, 451] on link "Income" at bounding box center [1013, 443] width 45 height 17
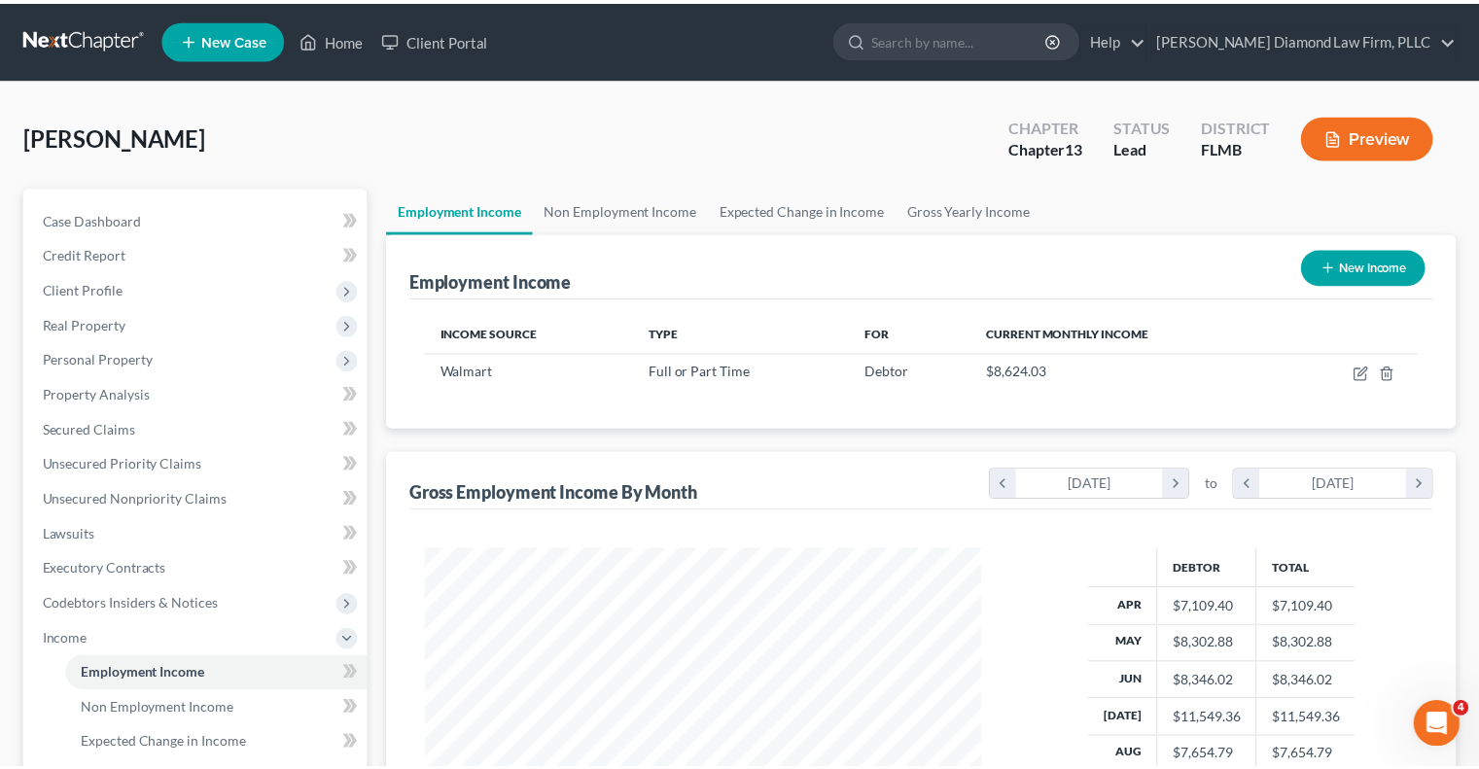
scroll to position [972311, 972056]
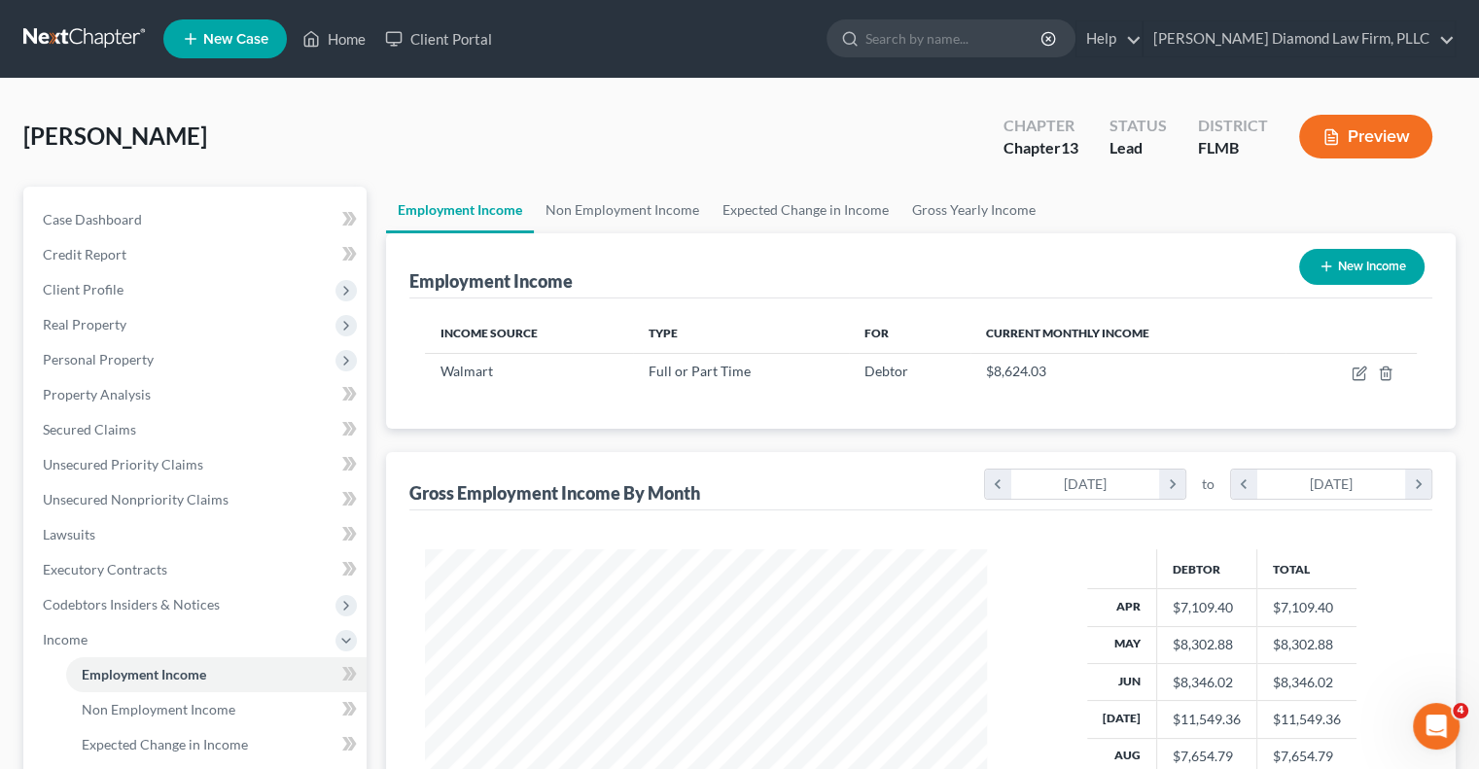
click at [1359, 129] on button "Preview" at bounding box center [1365, 137] width 133 height 44
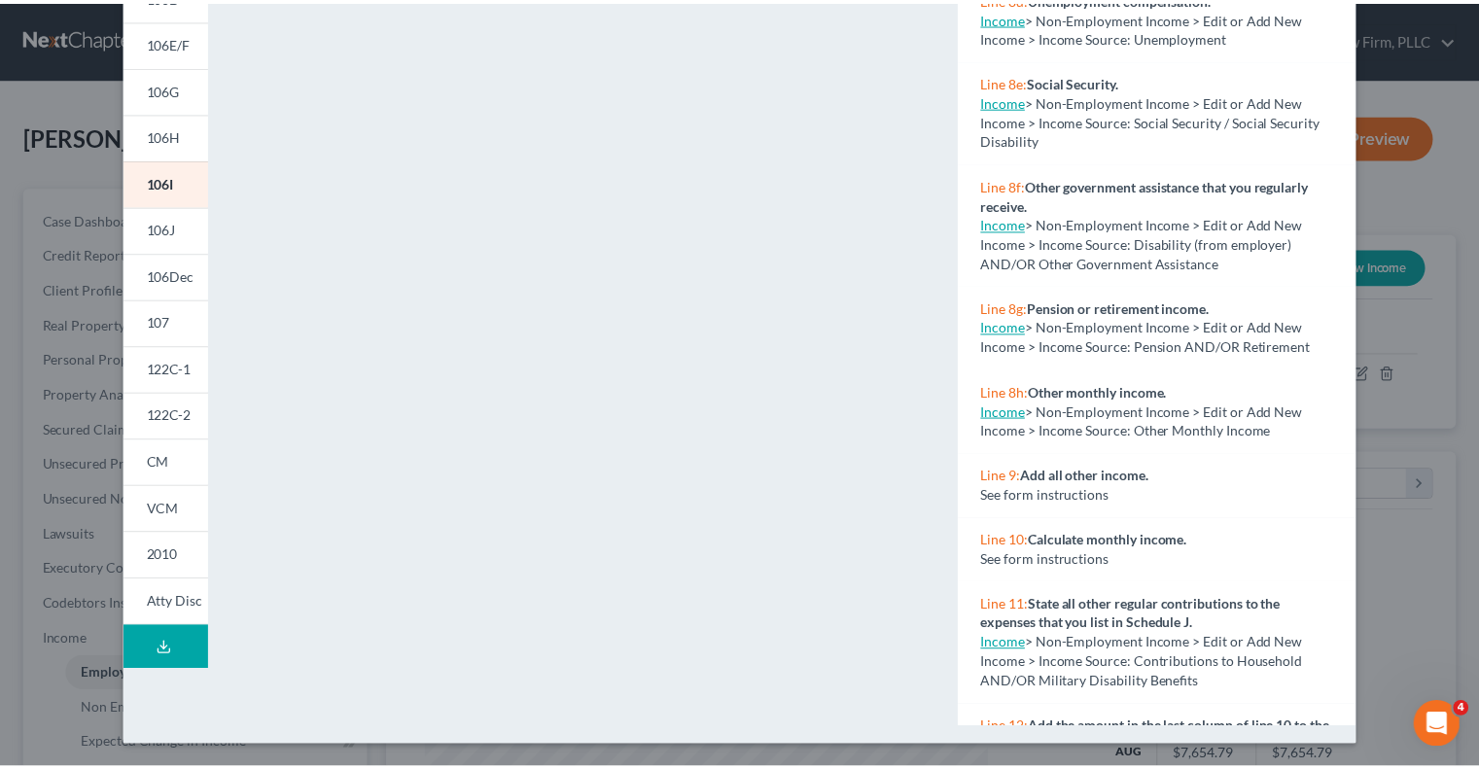
scroll to position [1471, 0]
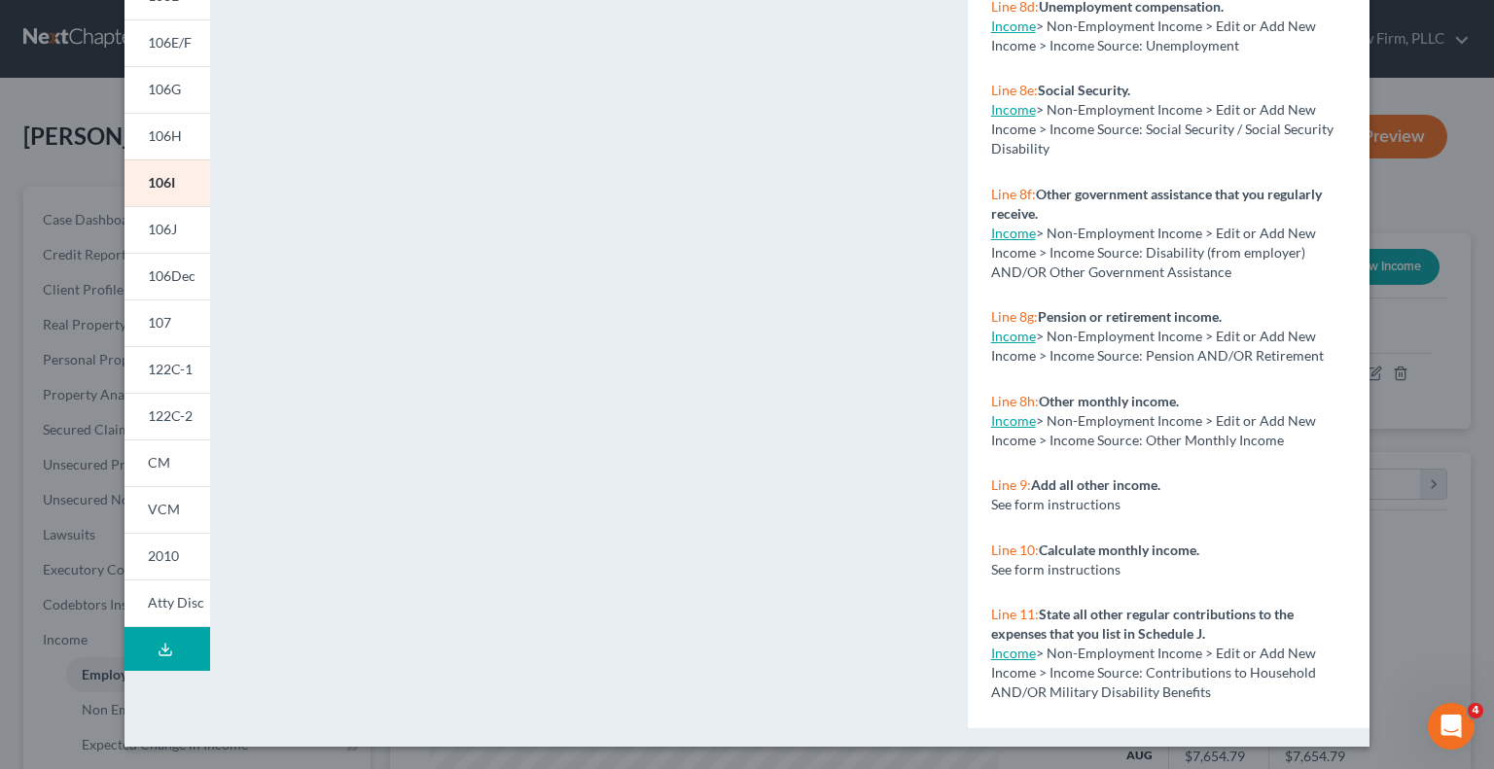
click at [1000, 344] on link "Income" at bounding box center [1013, 336] width 45 height 17
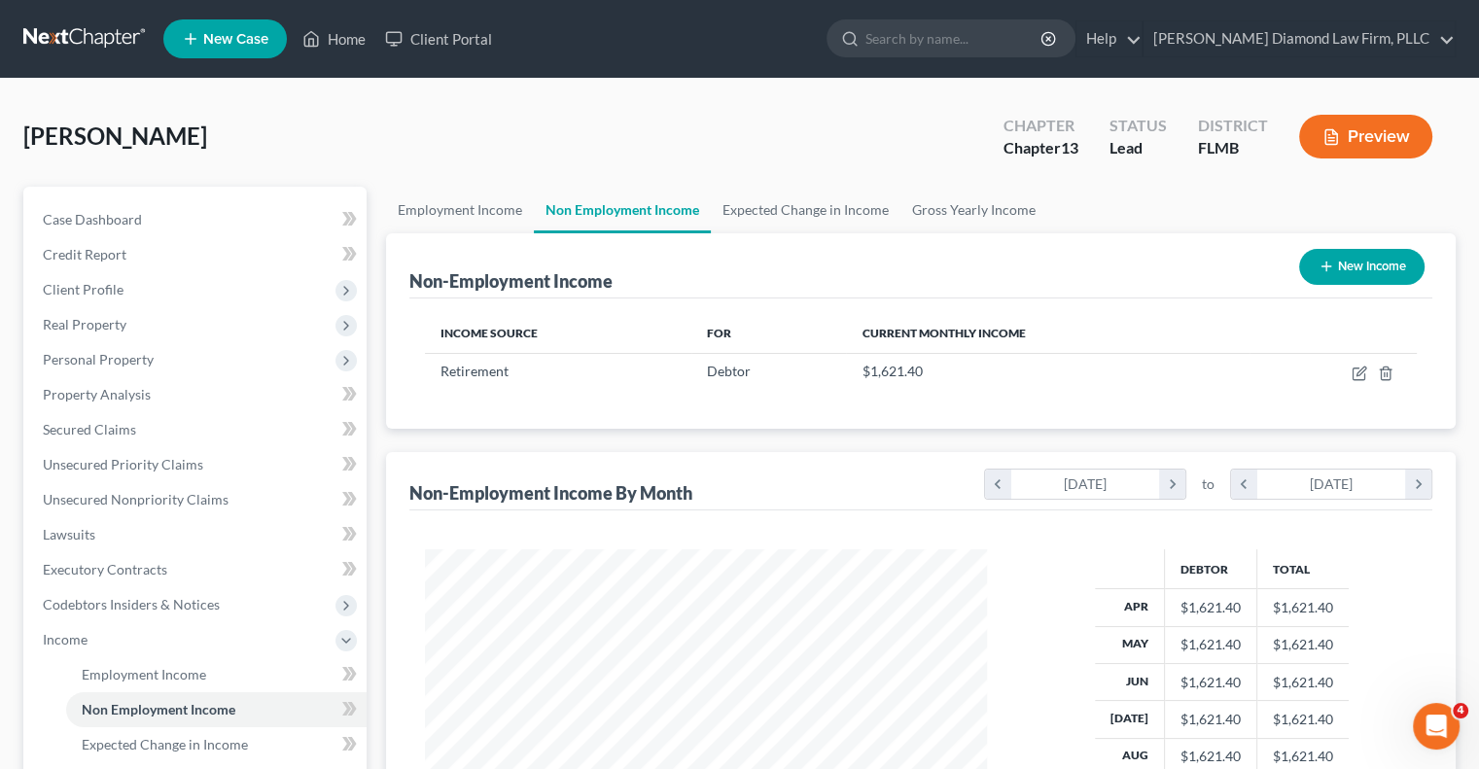
click at [1366, 148] on button "Preview" at bounding box center [1365, 137] width 133 height 44
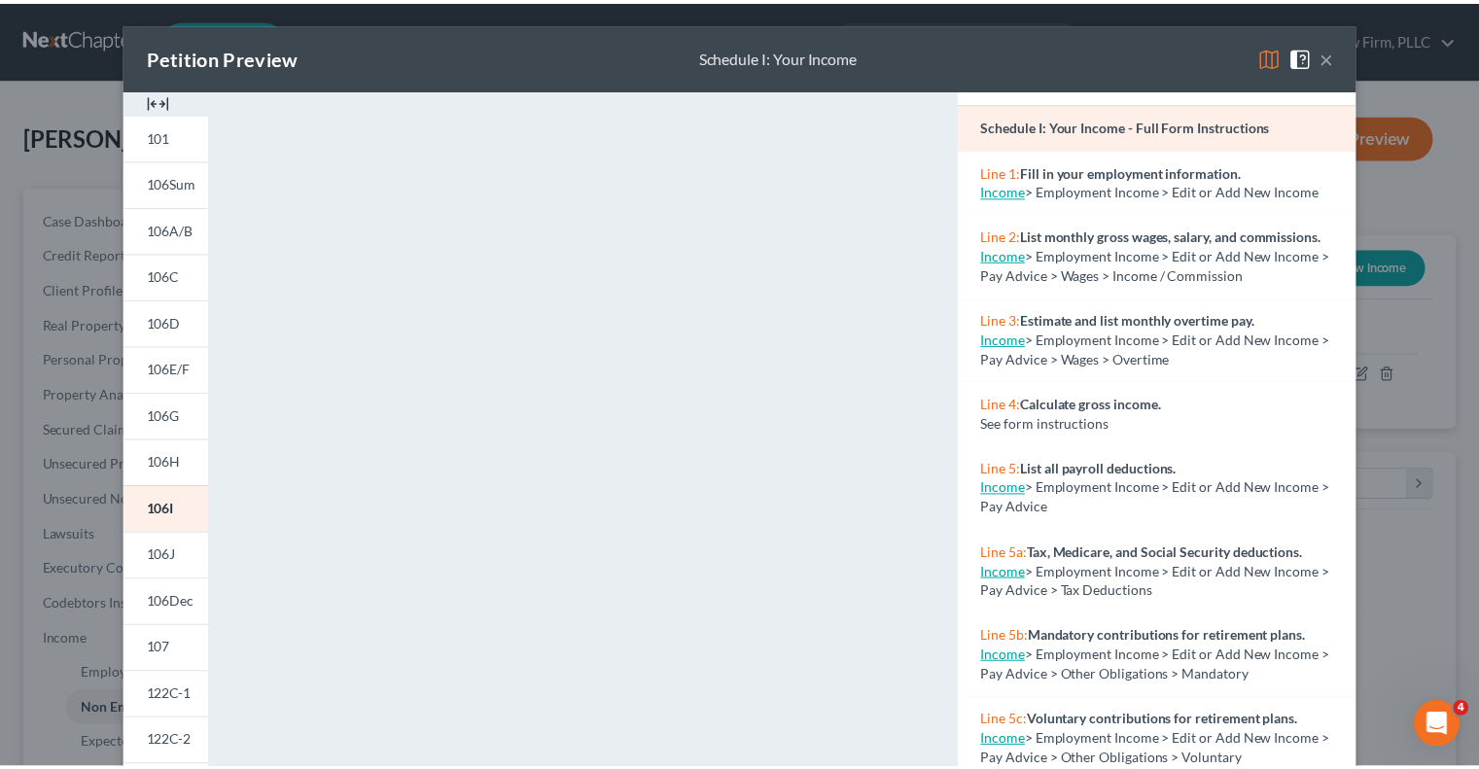
scroll to position [97, 0]
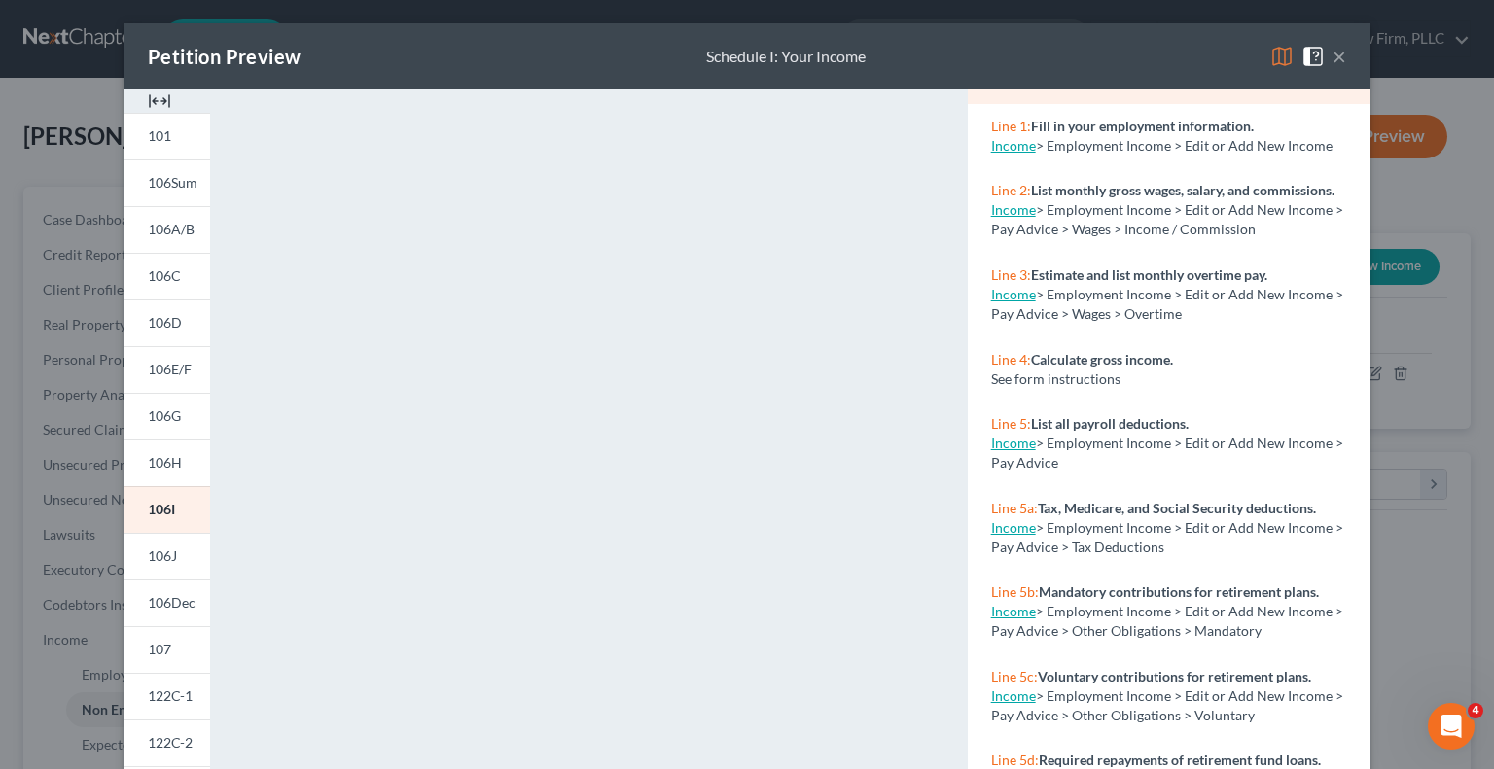
click at [1002, 451] on link "Income" at bounding box center [1013, 443] width 45 height 17
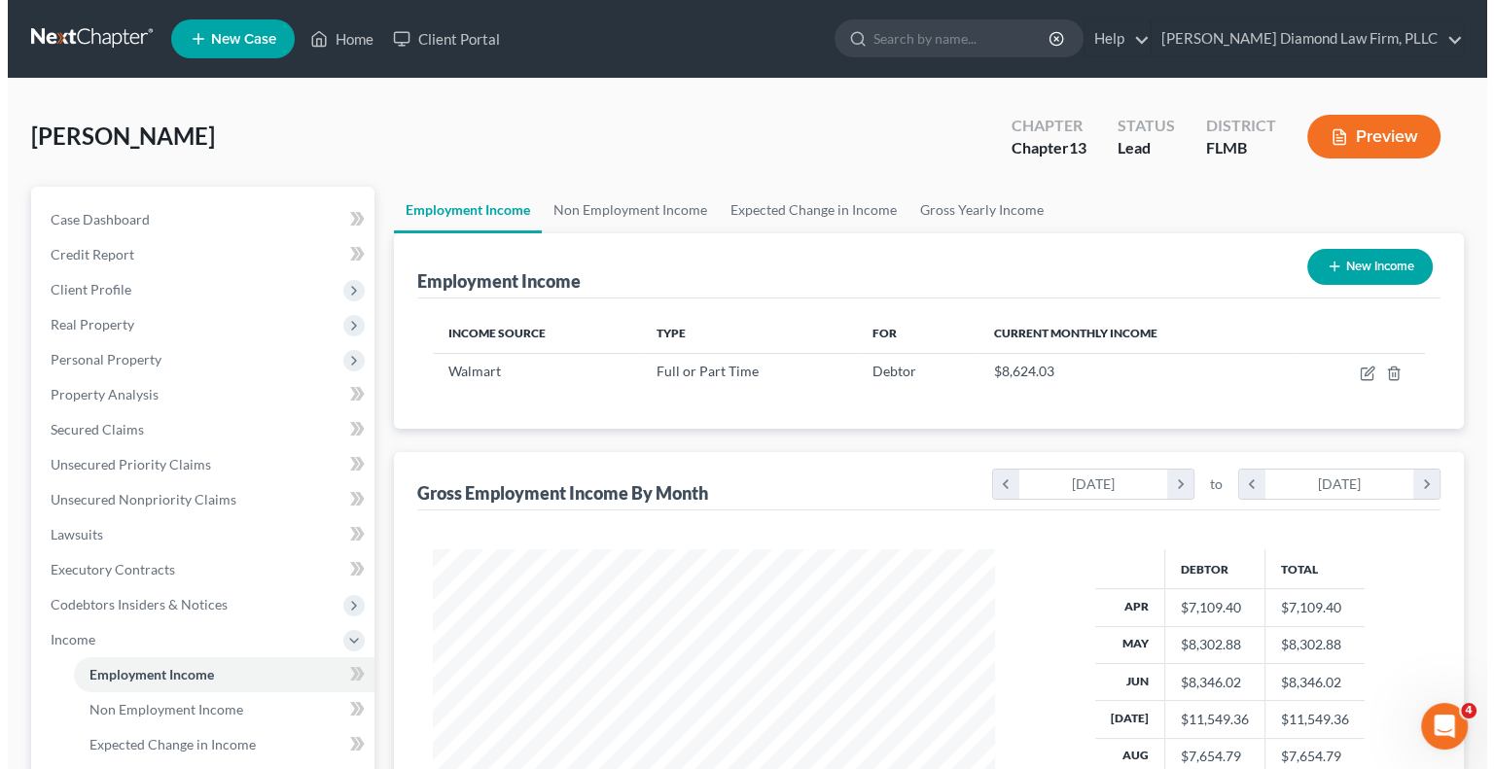
scroll to position [346, 600]
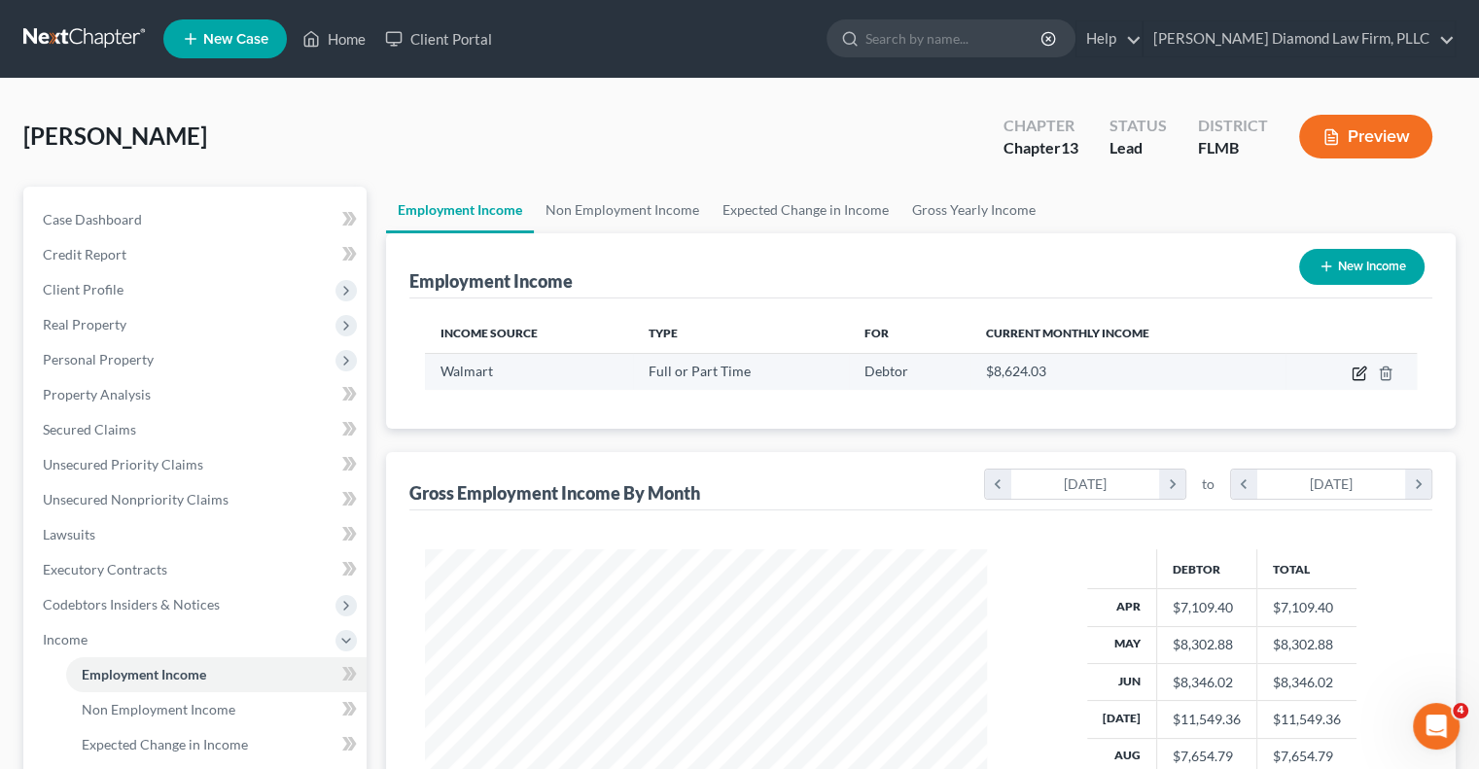
click at [1365, 375] on icon "button" at bounding box center [1359, 375] width 12 height 12
select select "0"
select select "9"
select select "2"
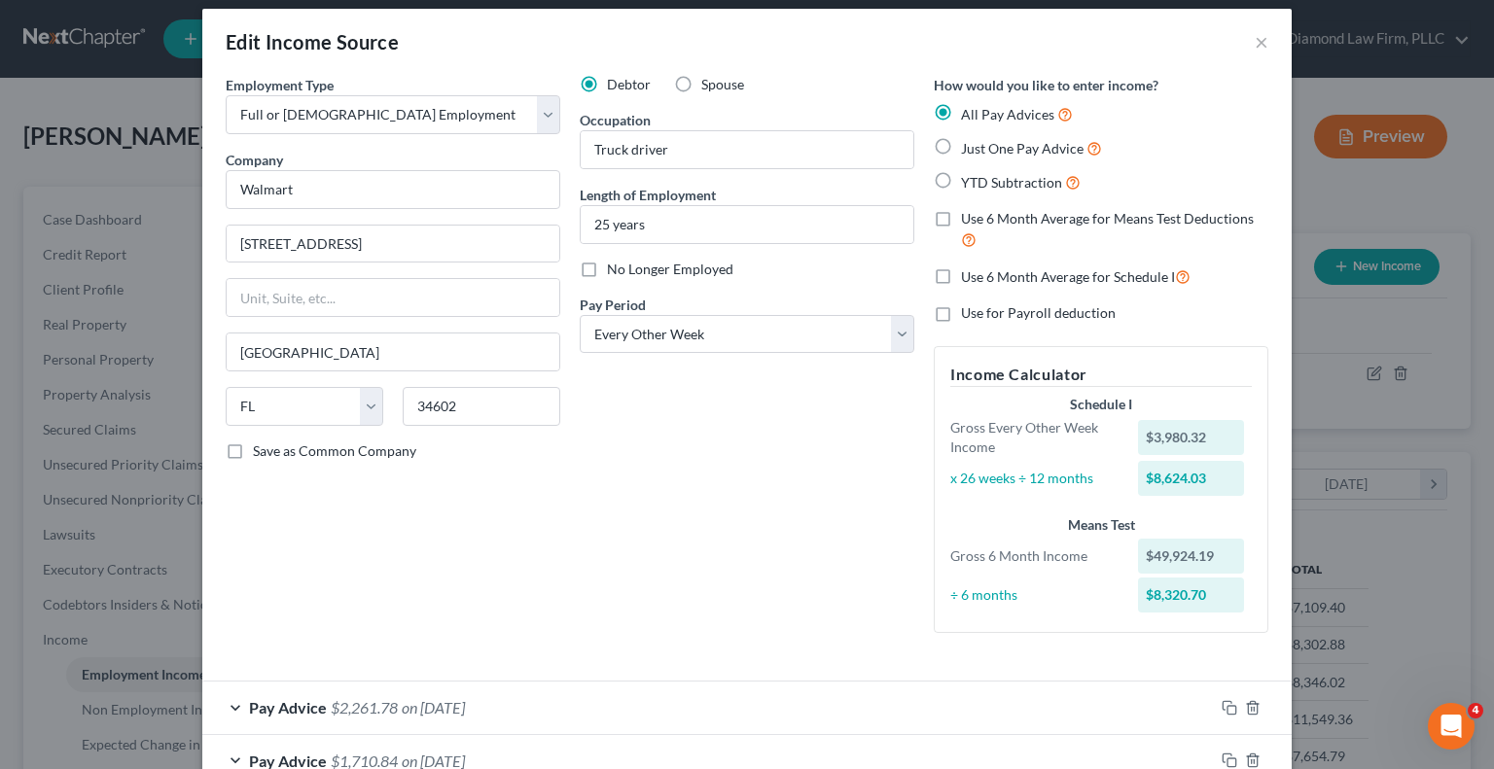
scroll to position [0, 0]
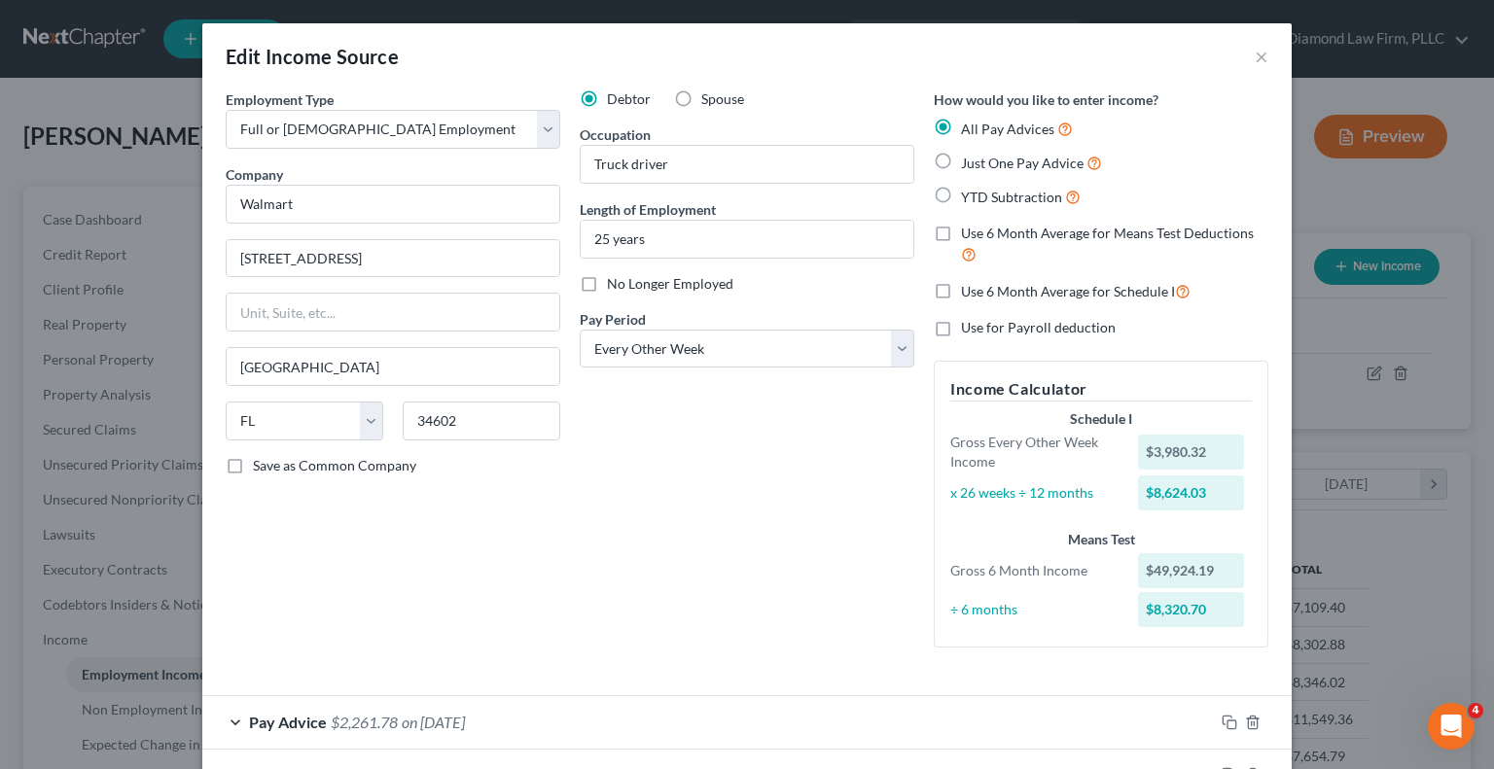
click at [961, 324] on label "Use for Payroll deduction" at bounding box center [1038, 327] width 155 height 19
click at [969, 324] on input "Use for Payroll deduction" at bounding box center [975, 324] width 13 height 13
click at [961, 326] on label "Use for Payroll deduction" at bounding box center [1038, 327] width 155 height 19
click at [969, 326] on input "Use for Payroll deduction" at bounding box center [975, 324] width 13 height 13
click at [961, 326] on label "Use for Payroll deduction" at bounding box center [1038, 327] width 155 height 19
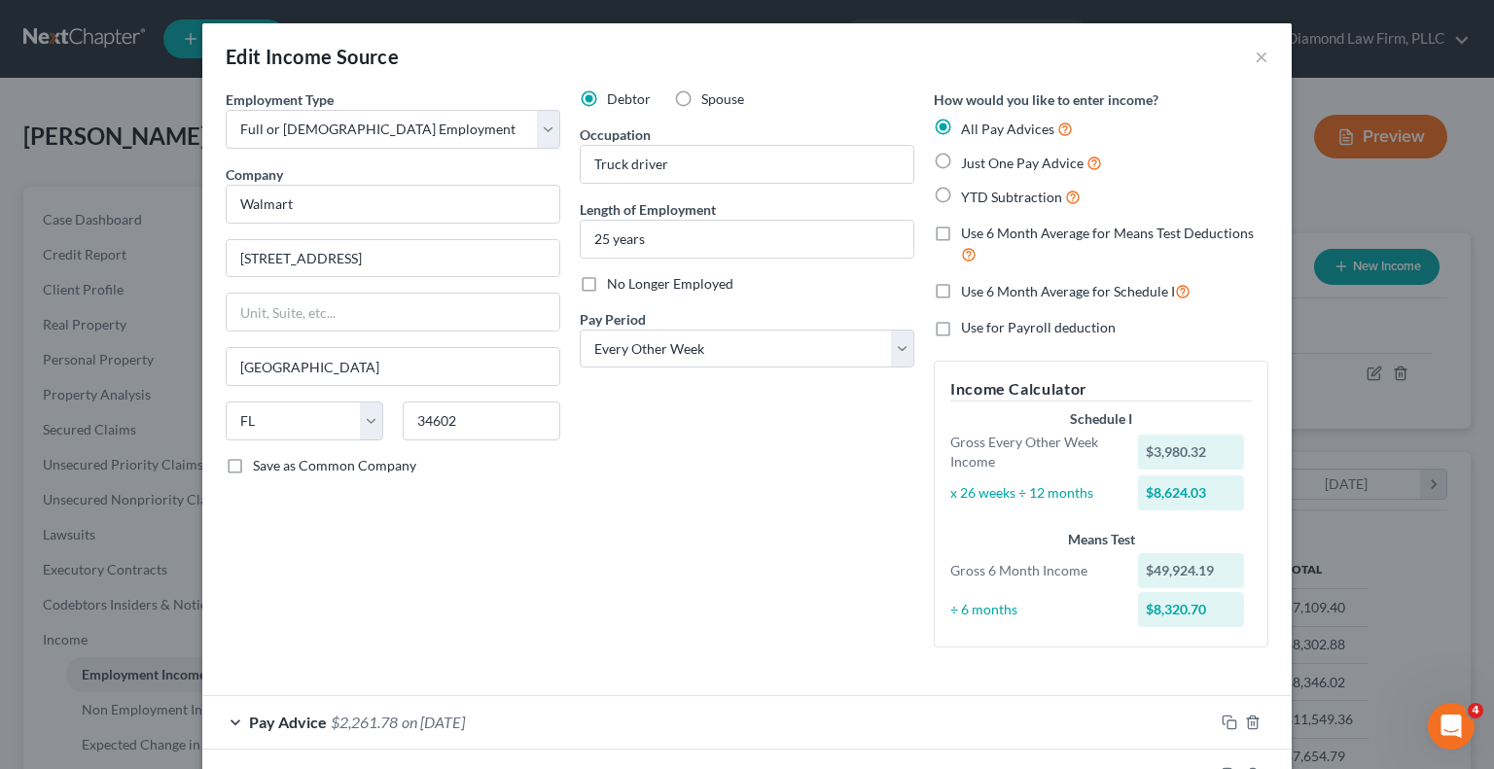
click at [969, 326] on input "Use for Payroll deduction" at bounding box center [975, 324] width 13 height 13
click at [984, 329] on span "Use for Payroll deduction" at bounding box center [1038, 327] width 155 height 17
click at [981, 329] on input "Use for Payroll deduction" at bounding box center [975, 324] width 13 height 13
checkbox input "false"
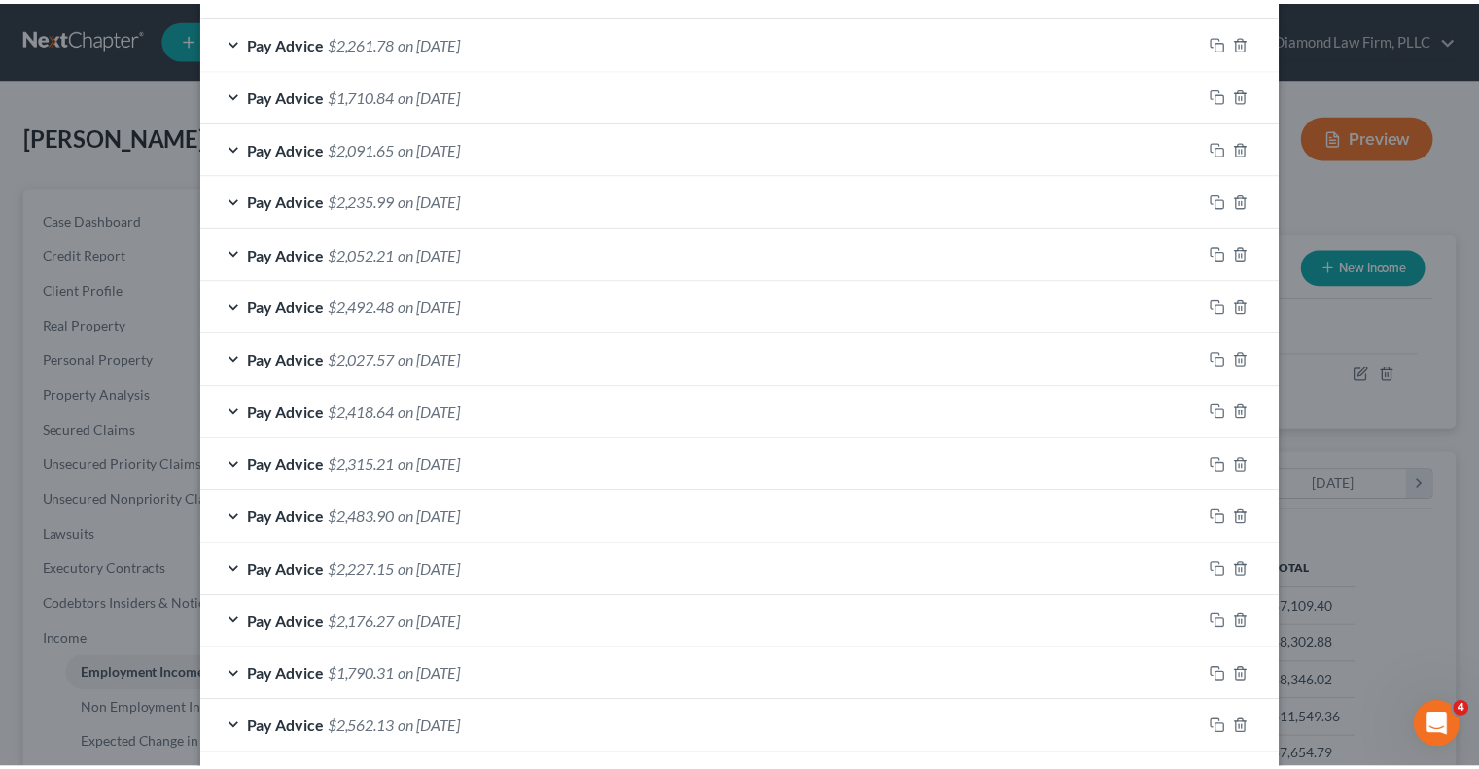
scroll to position [822, 0]
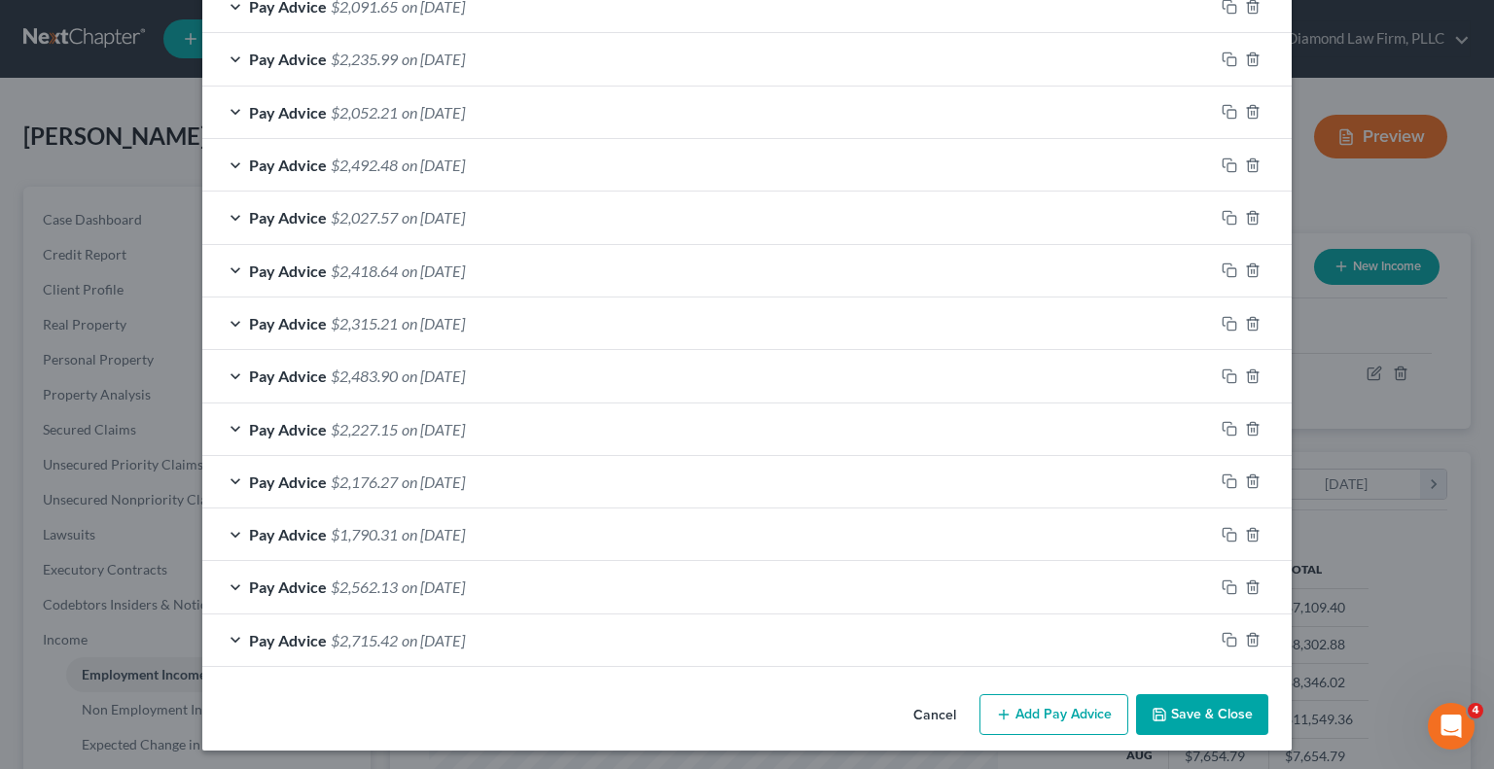
click at [1175, 715] on button "Save & Close" at bounding box center [1202, 714] width 132 height 41
click at [1172, 710] on button "Save & Close" at bounding box center [1202, 714] width 132 height 41
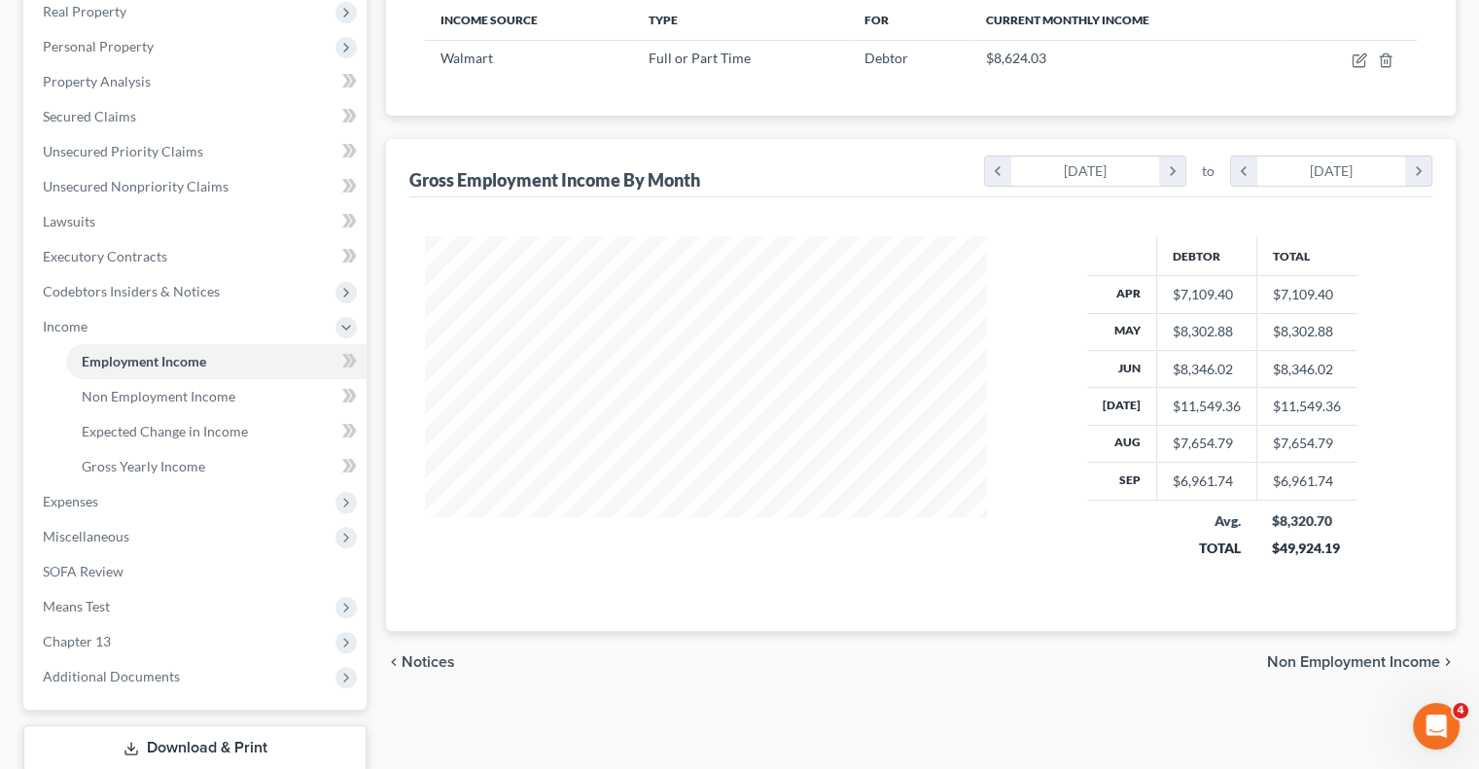
scroll to position [438, 0]
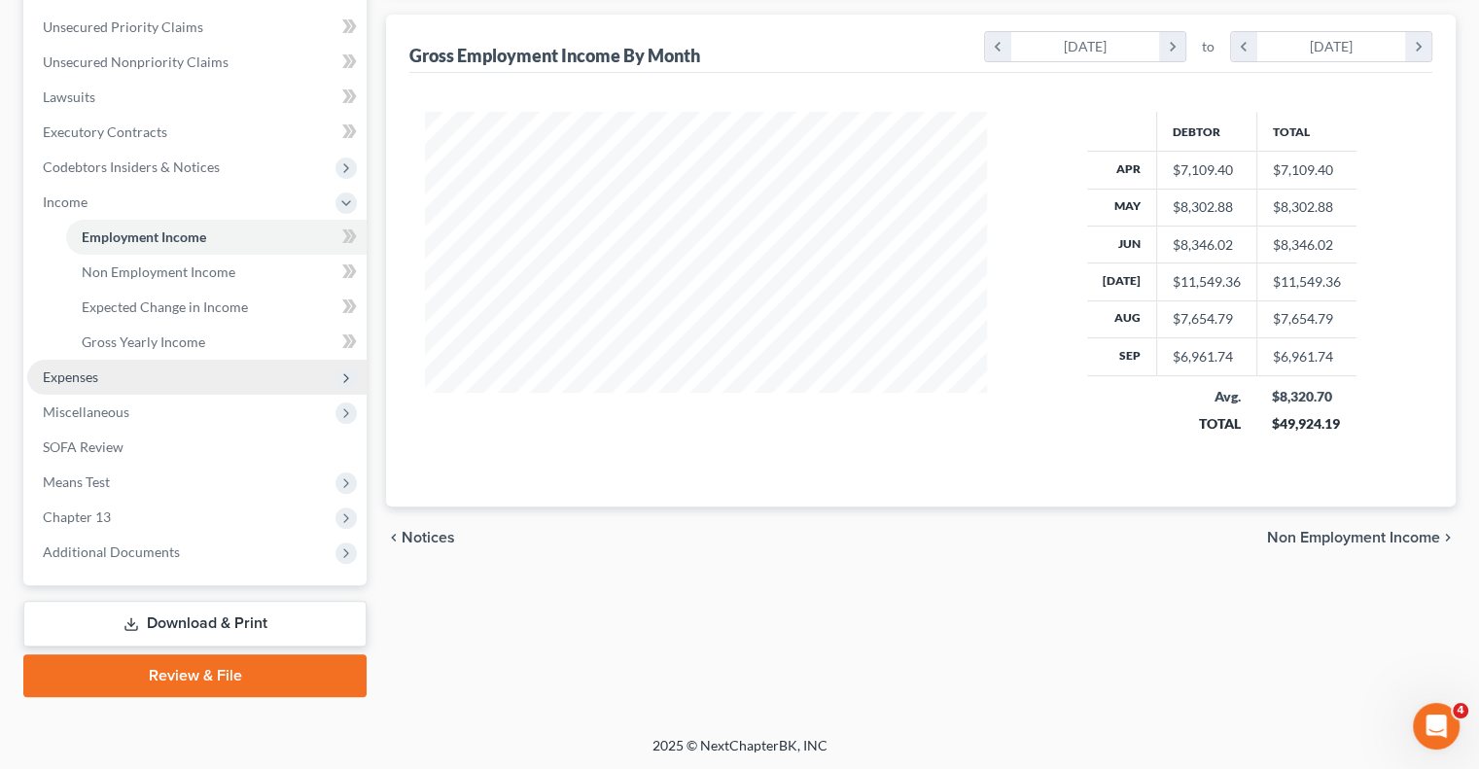
click at [89, 373] on span "Expenses" at bounding box center [70, 377] width 55 height 17
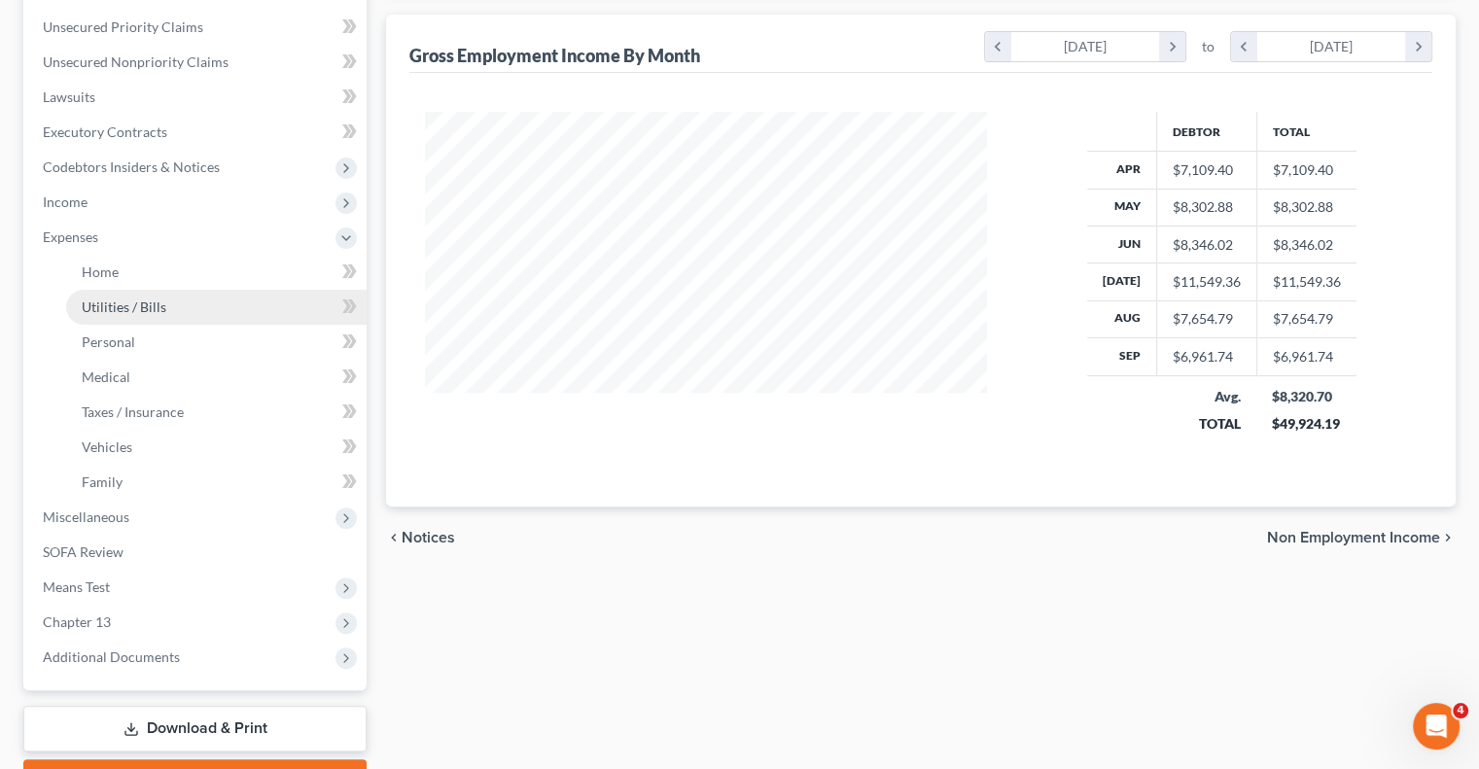
click at [110, 300] on span "Utilities / Bills" at bounding box center [124, 307] width 85 height 17
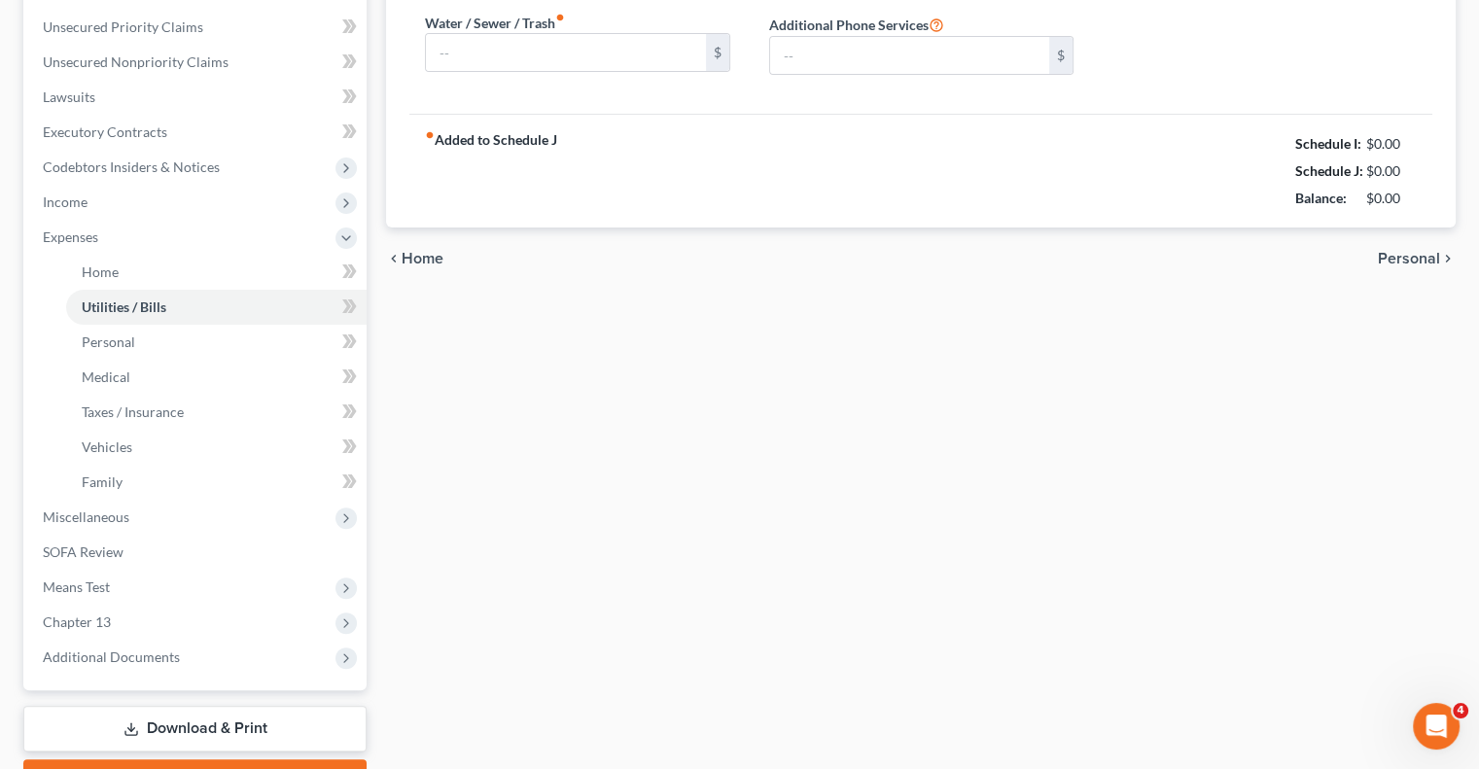
type input "400.00"
type input "0.00"
type input "33.43"
type input "160.00"
type input "213.00"
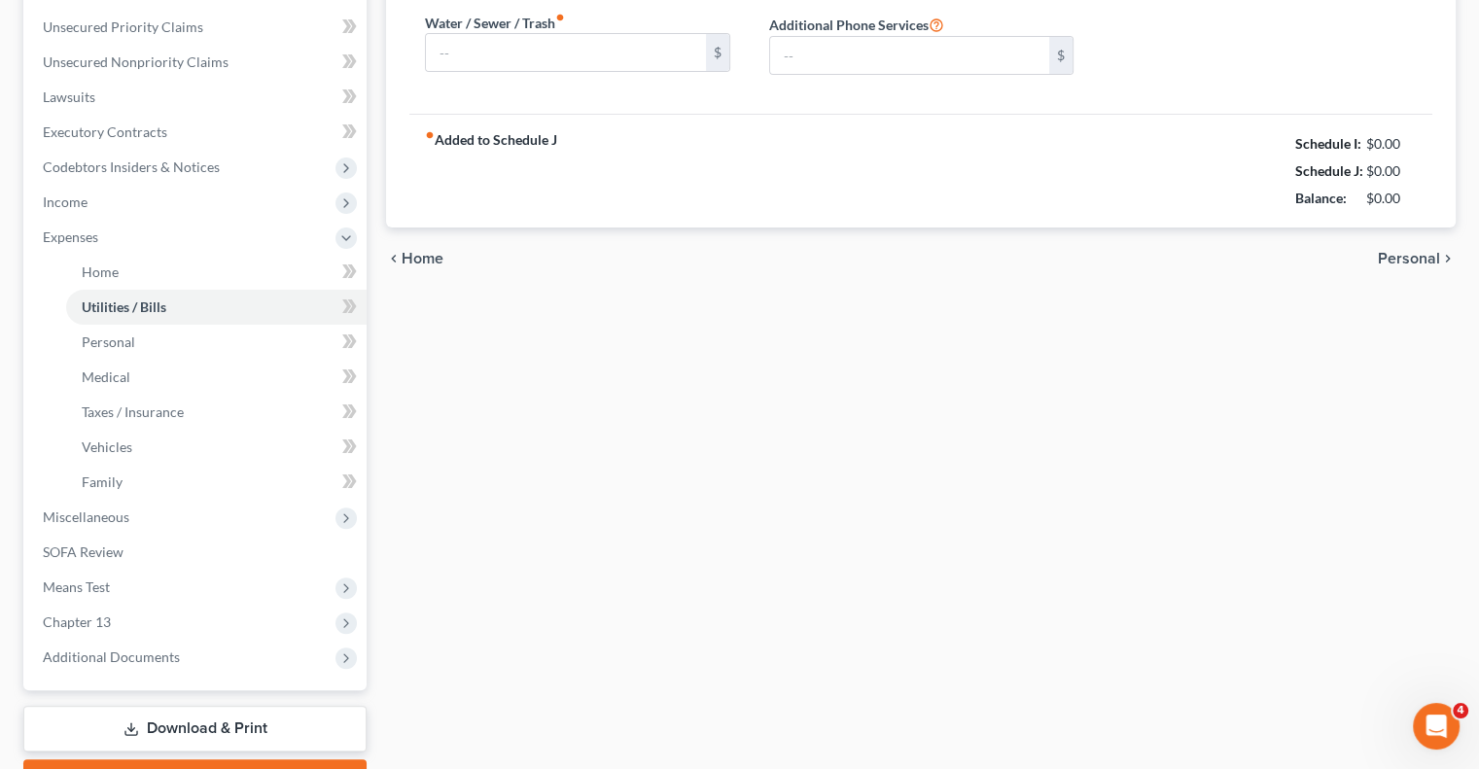
type input "0.00"
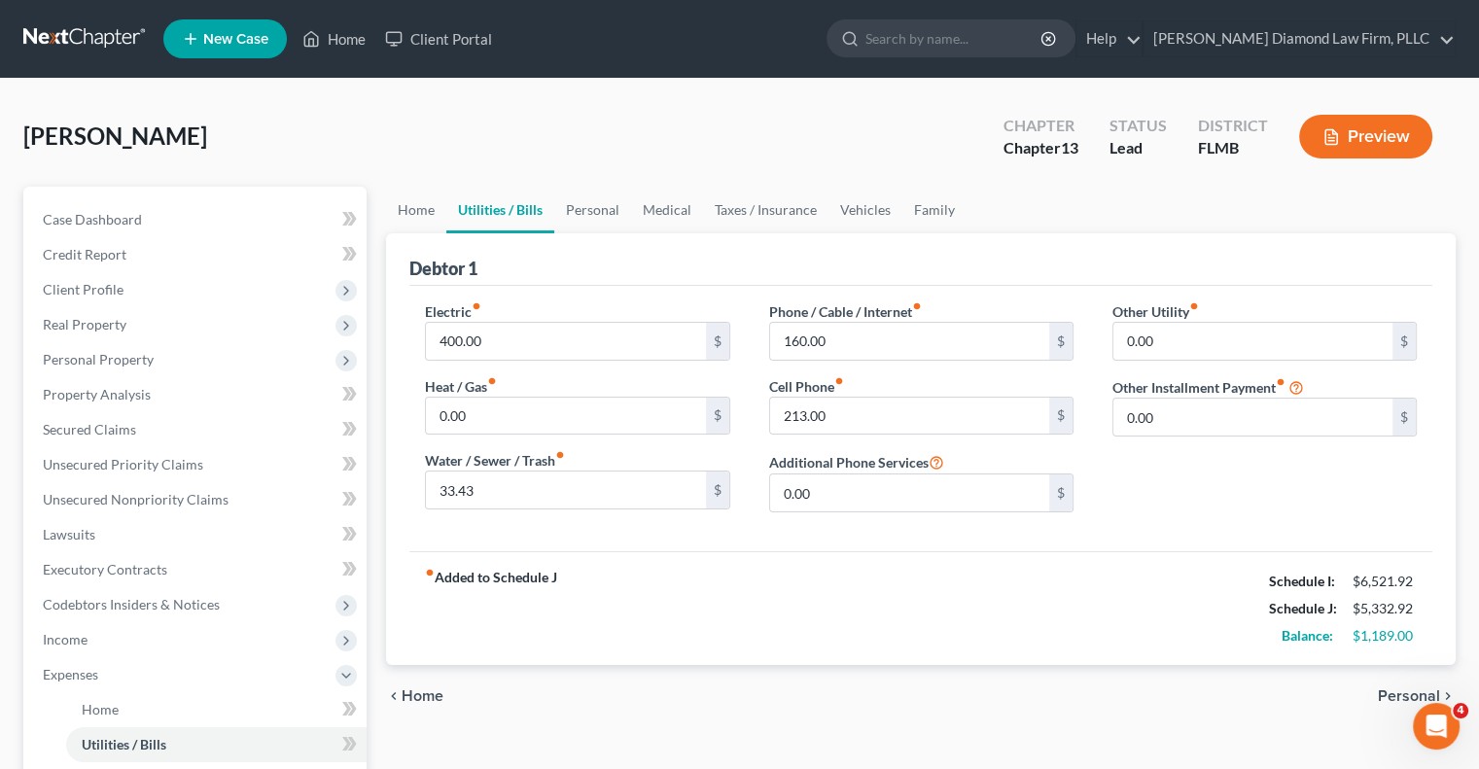
click at [1388, 145] on button "Preview" at bounding box center [1365, 137] width 133 height 44
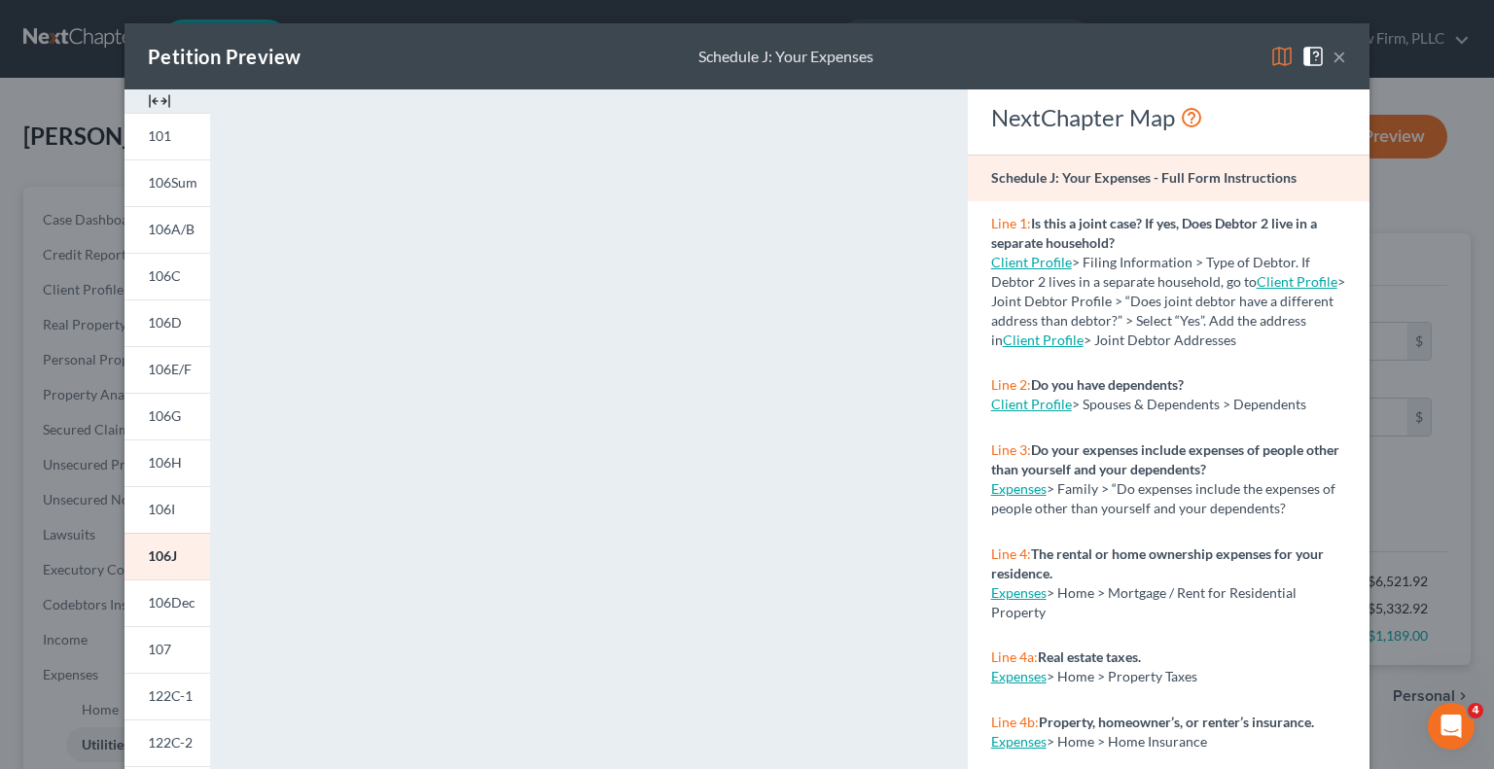
click at [1336, 54] on button "×" at bounding box center [1340, 56] width 14 height 23
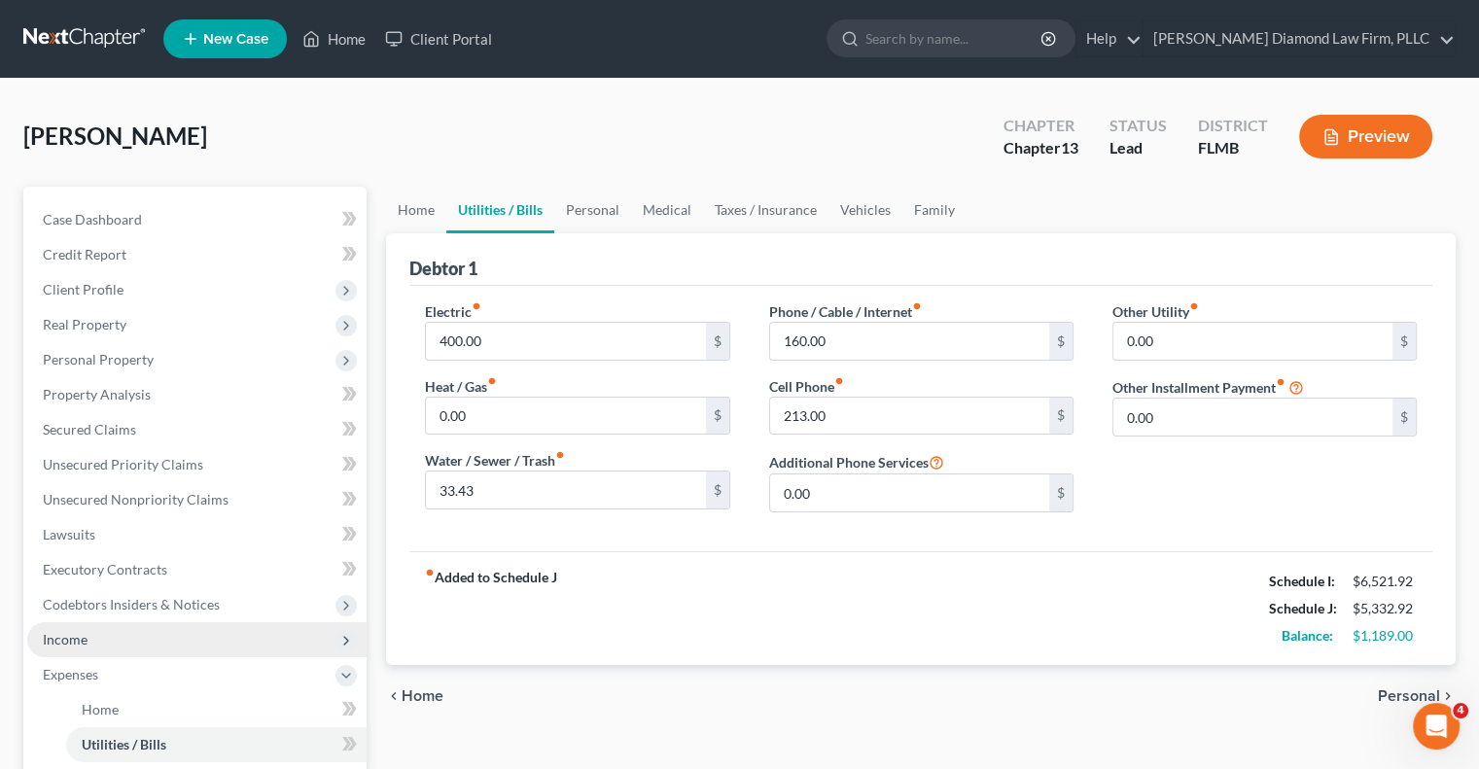
click at [129, 642] on span "Income" at bounding box center [196, 640] width 339 height 35
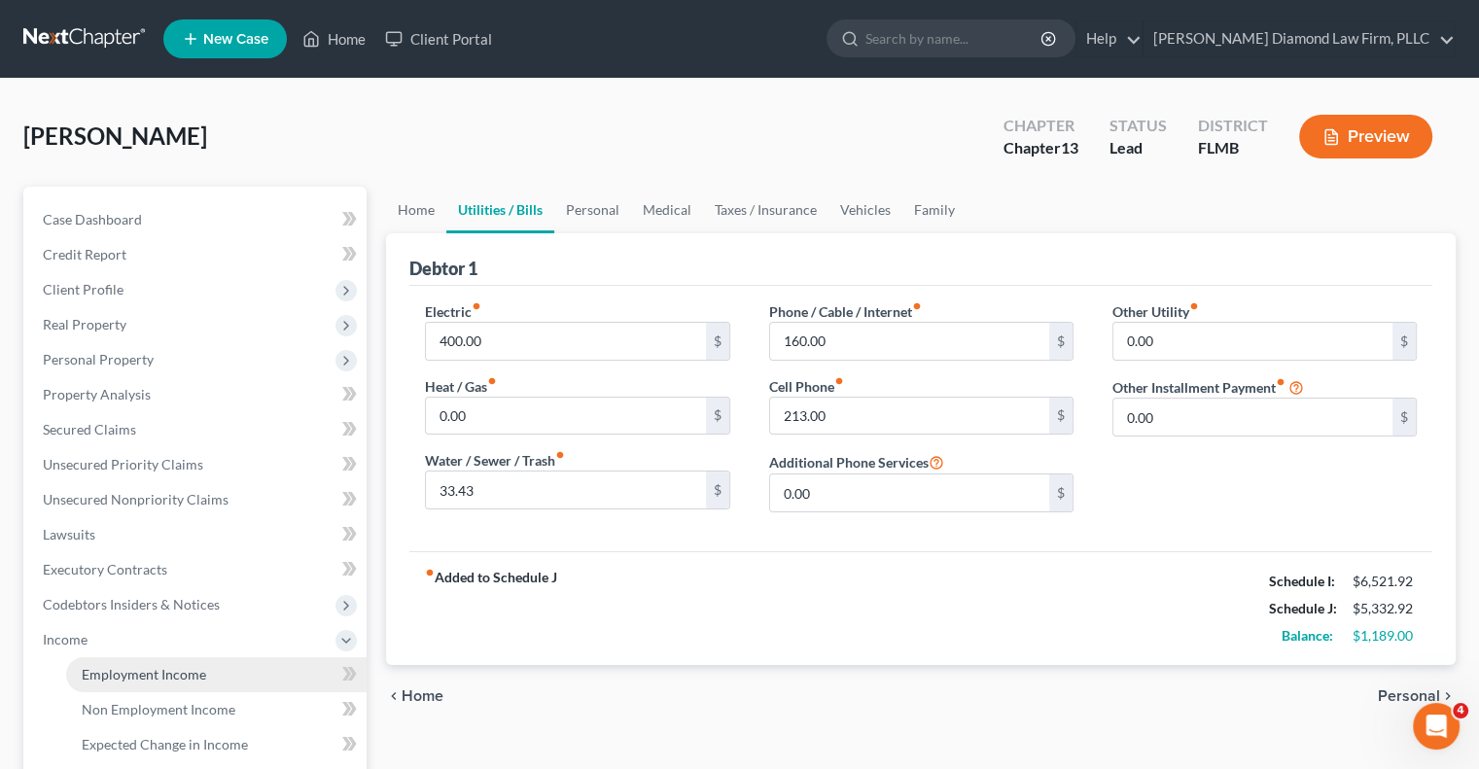
click at [123, 680] on span "Employment Income" at bounding box center [144, 674] width 125 height 17
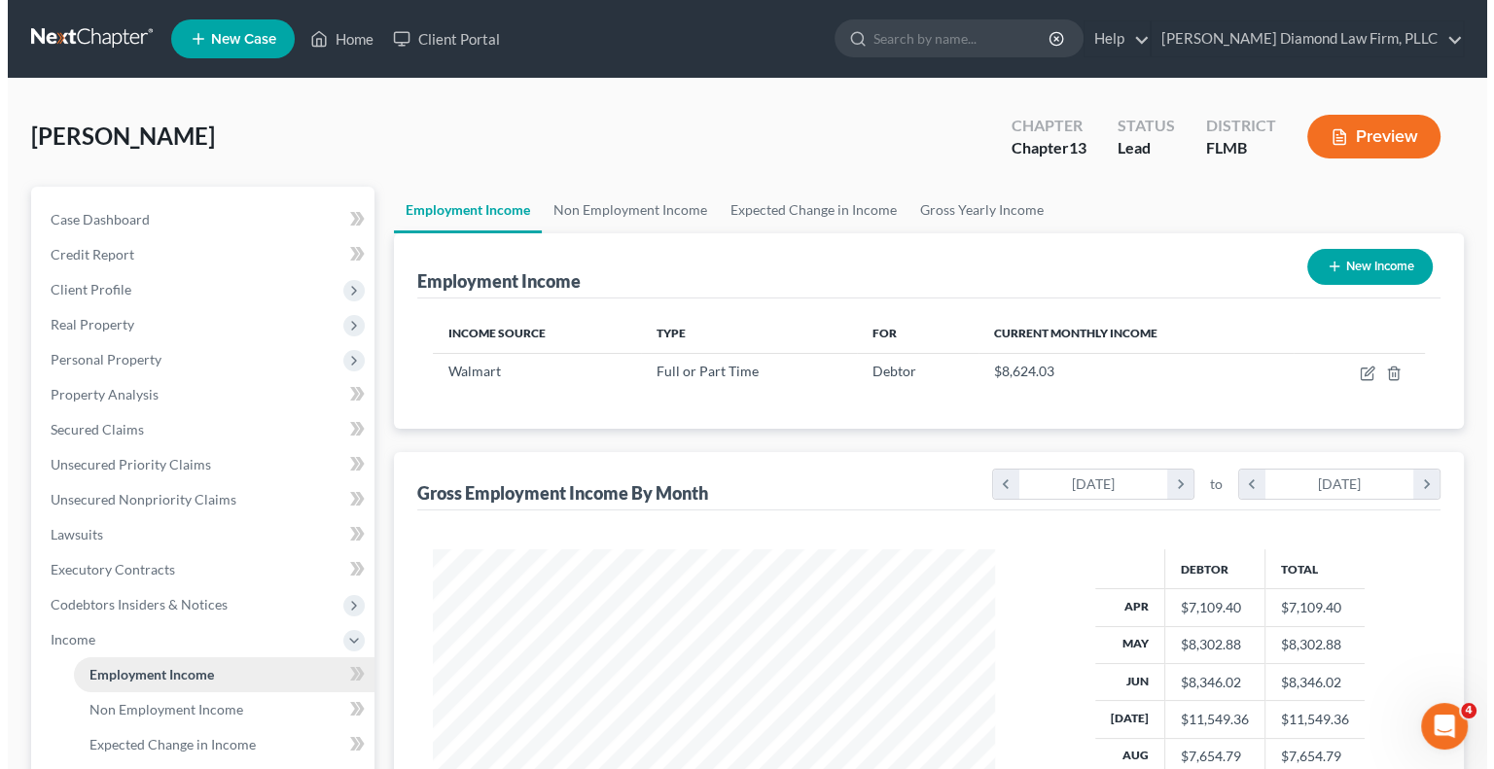
scroll to position [346, 600]
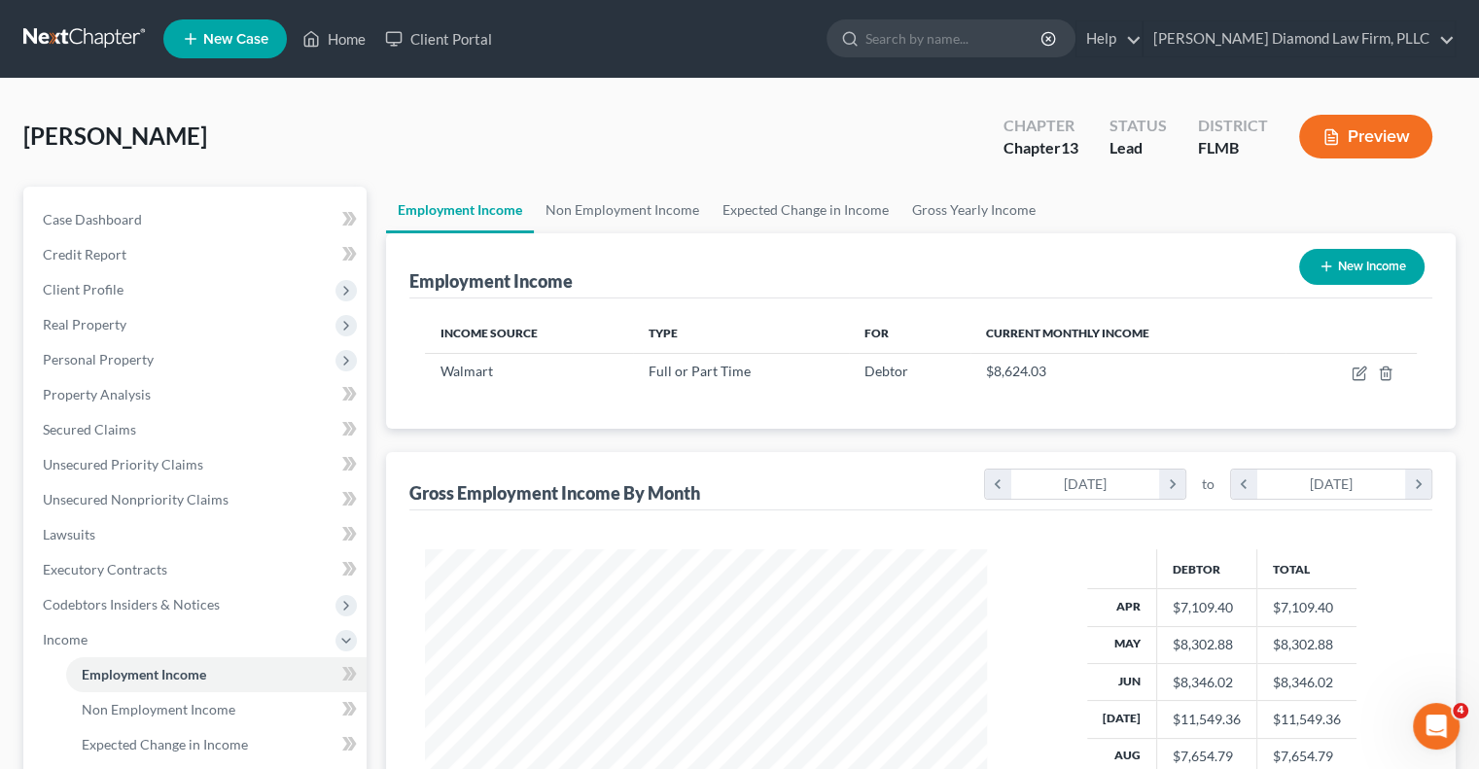
click at [1406, 138] on button "Preview" at bounding box center [1365, 137] width 133 height 44
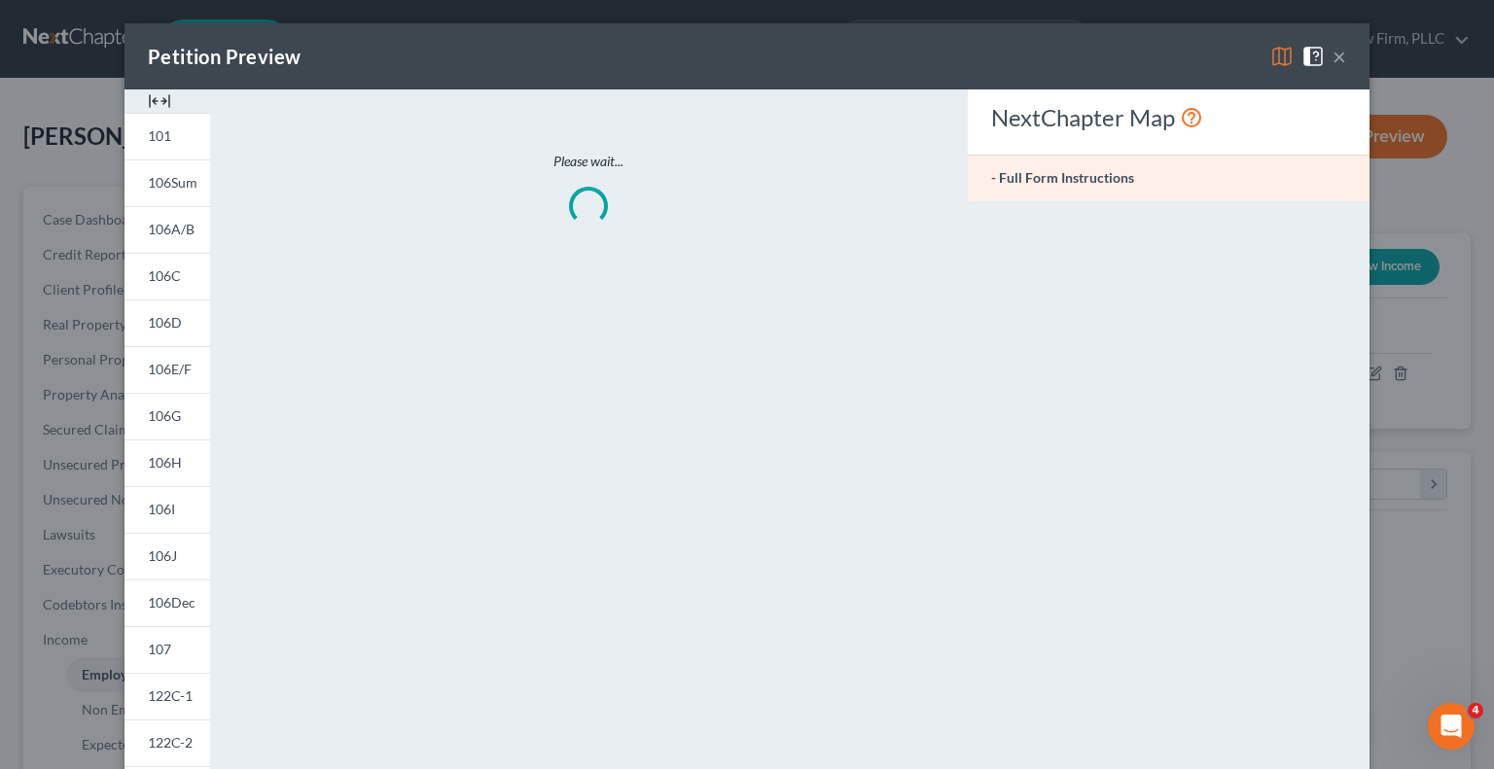
scroll to position [346, 607]
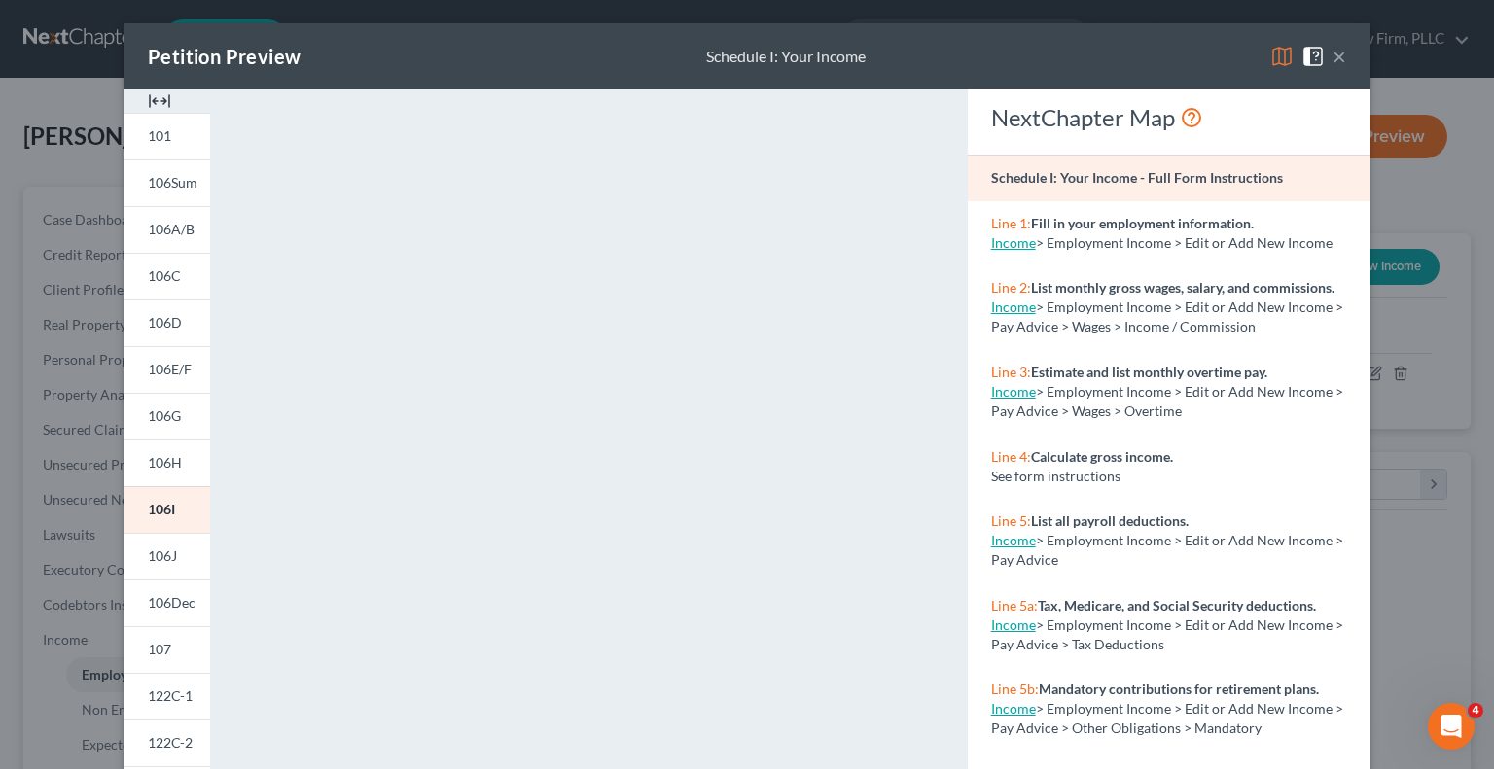
click at [1221, 96] on div "NextChapter Map" at bounding box center [1169, 121] width 402 height 65
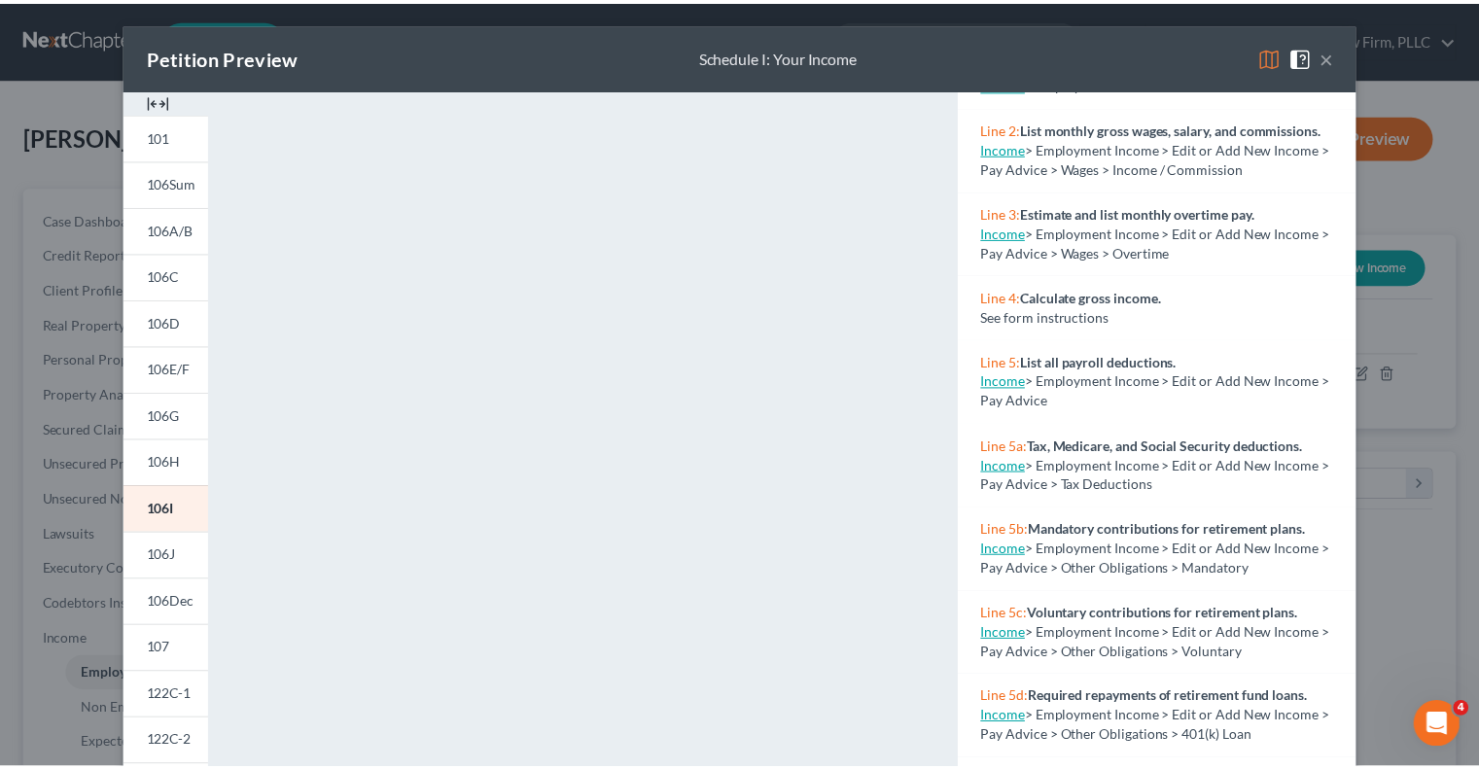
scroll to position [0, 0]
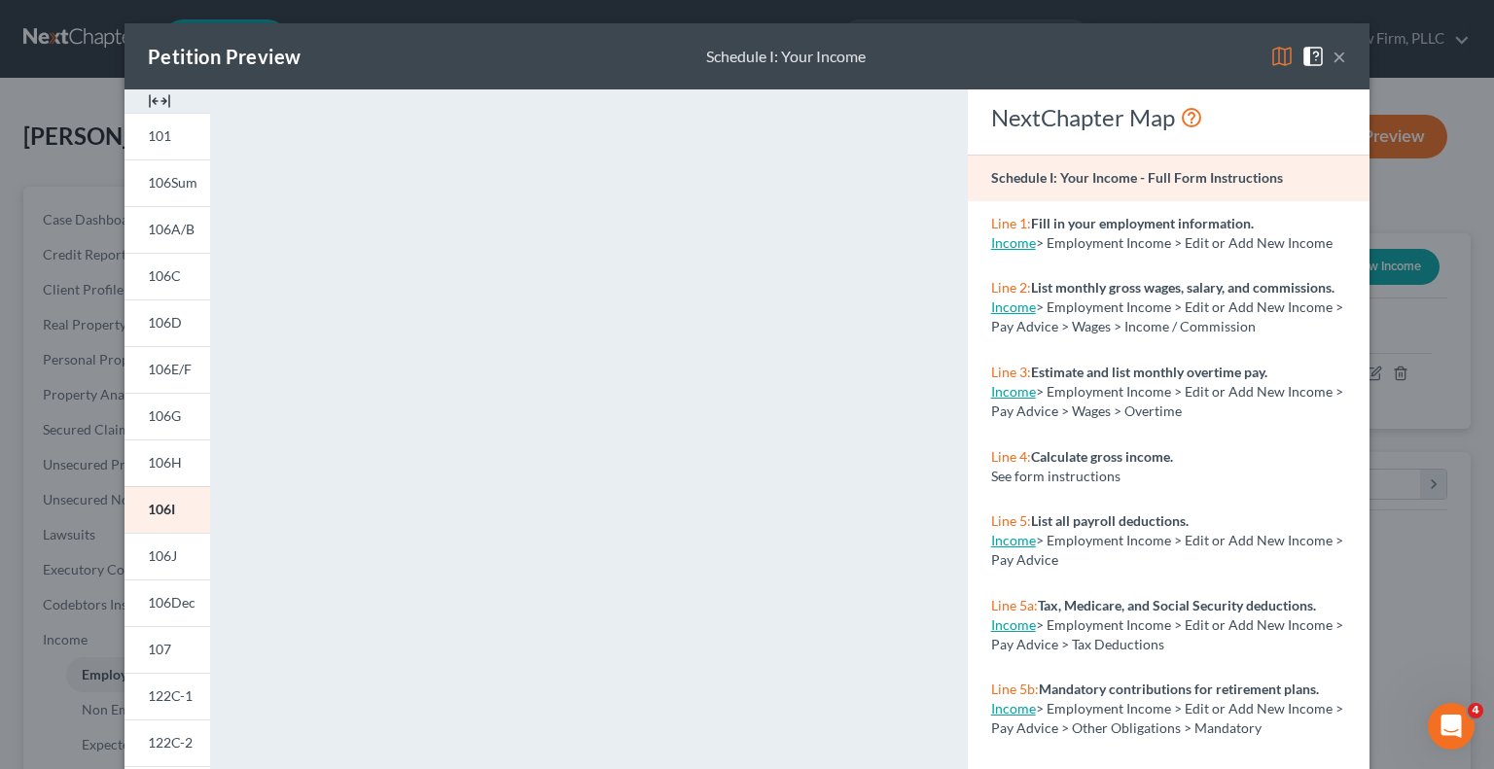
drag, startPoint x: 1292, startPoint y: 138, endPoint x: 922, endPoint y: 125, distance: 369.8
click at [1291, 137] on div "NextChapter Map" at bounding box center [1169, 121] width 402 height 65
click at [1333, 56] on button "×" at bounding box center [1340, 56] width 14 height 23
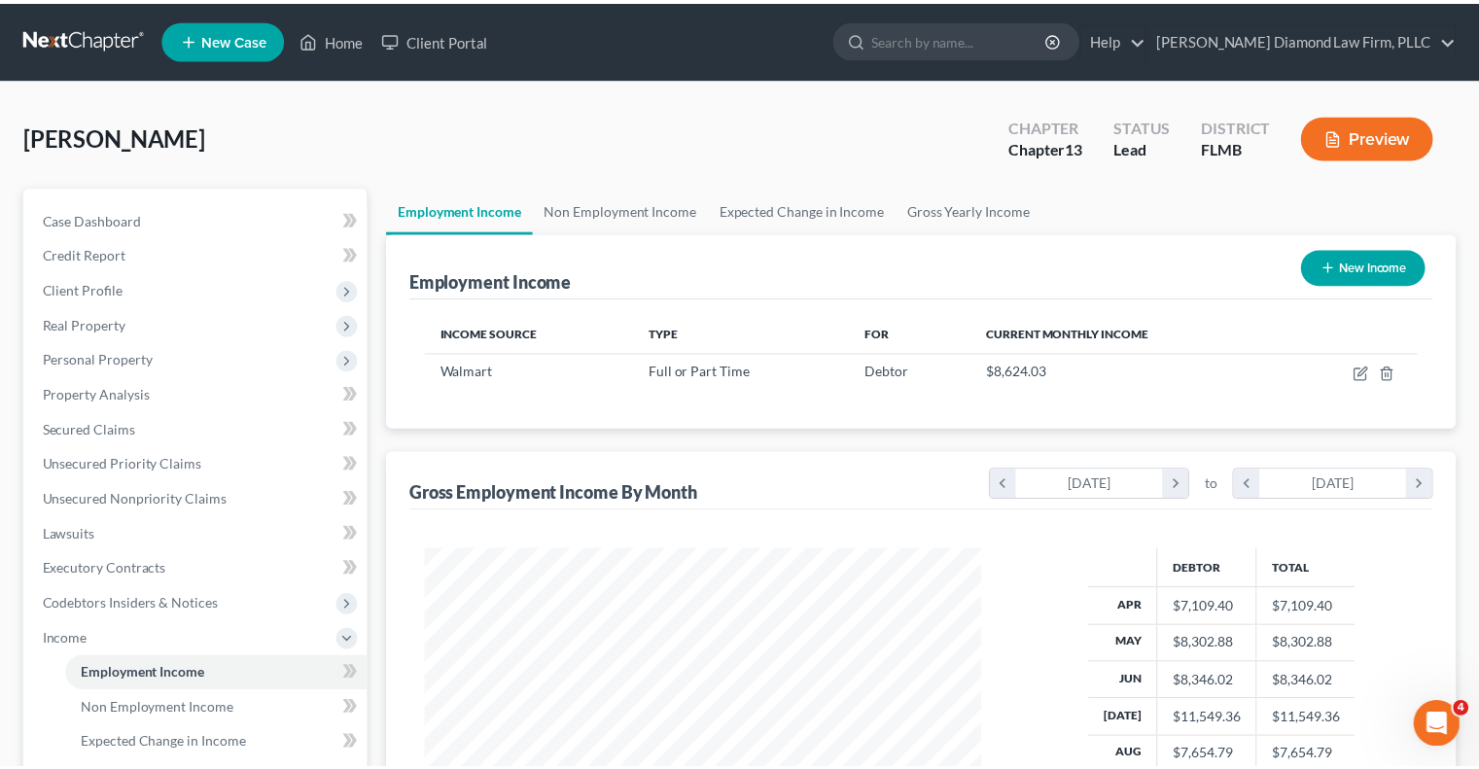
scroll to position [972311, 972056]
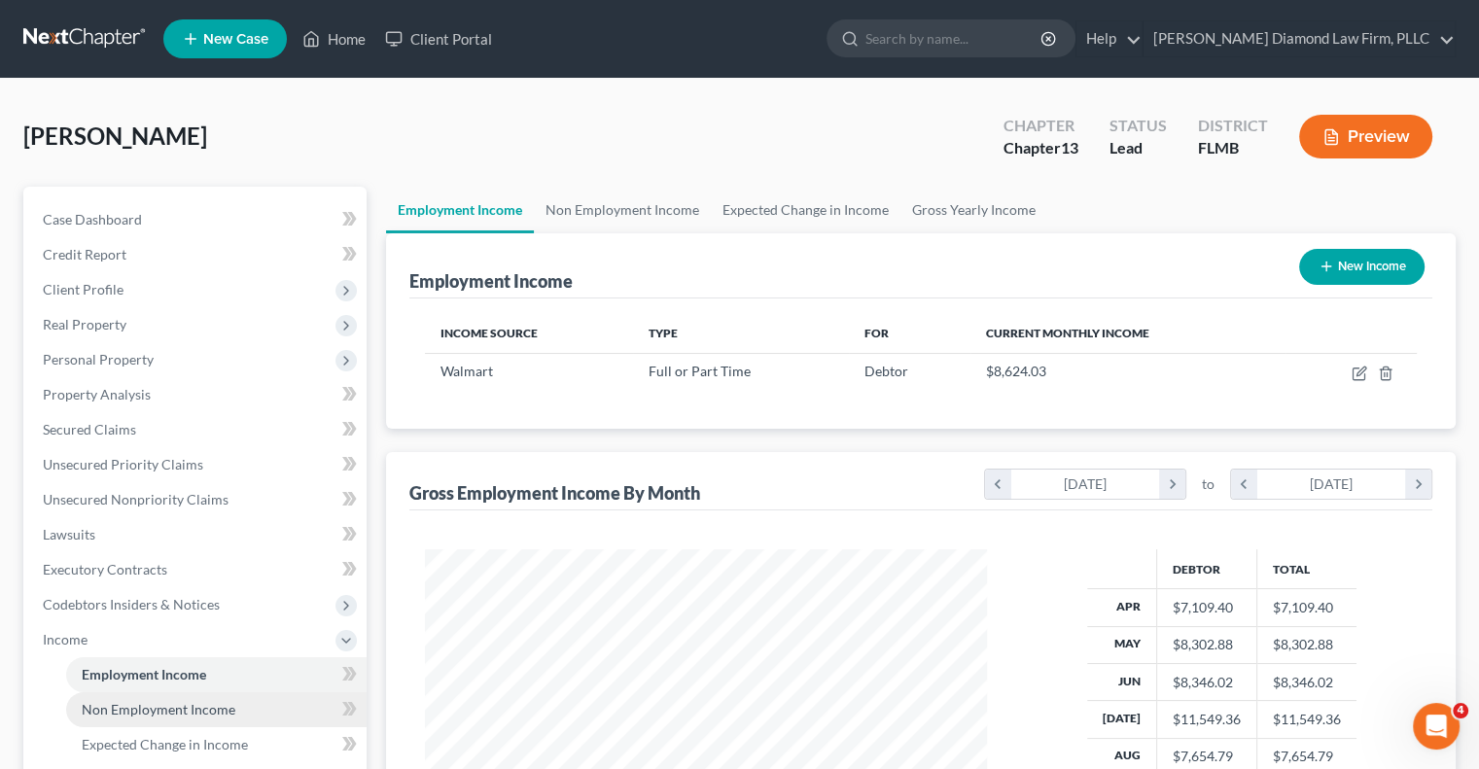
click at [81, 709] on link "Non Employment Income" at bounding box center [216, 710] width 301 height 35
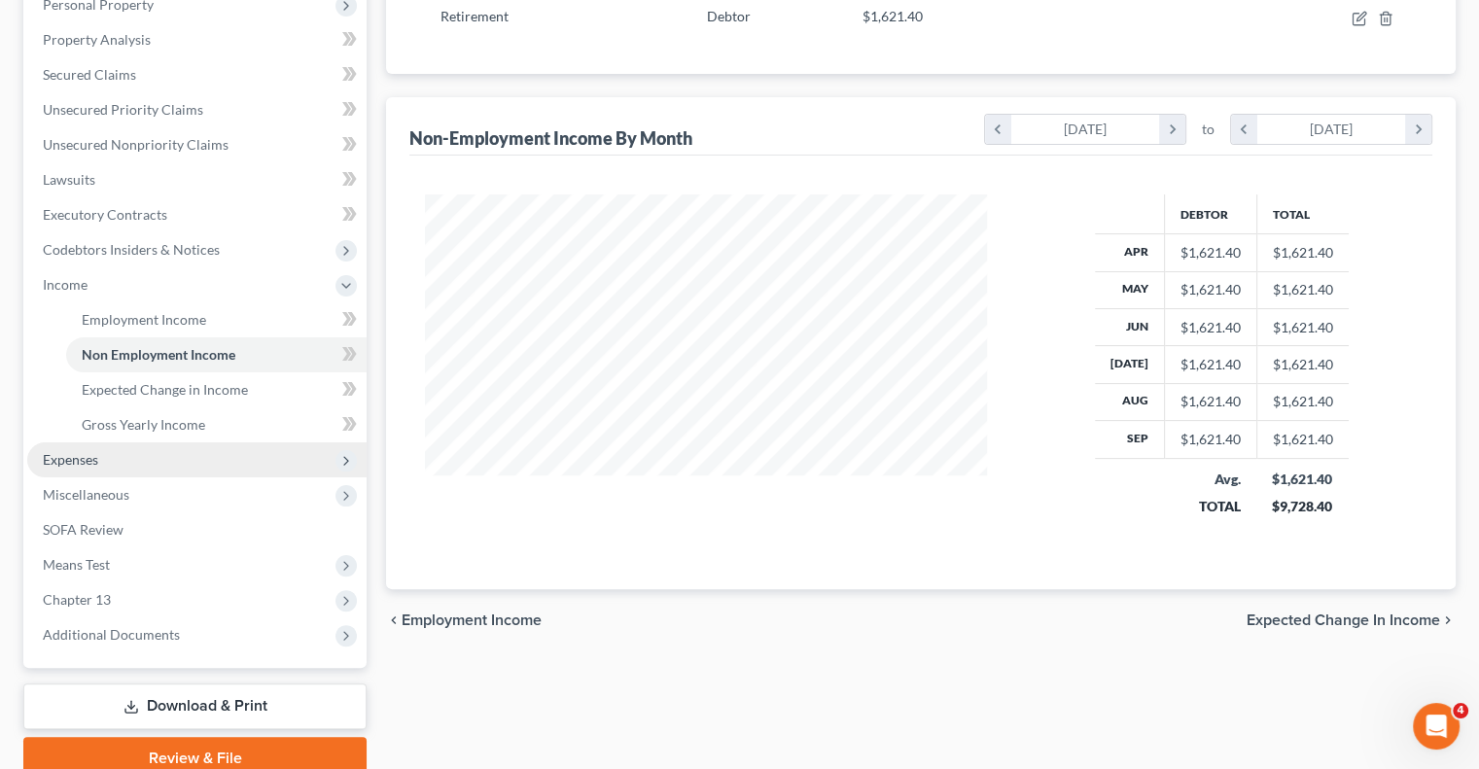
scroll to position [389, 0]
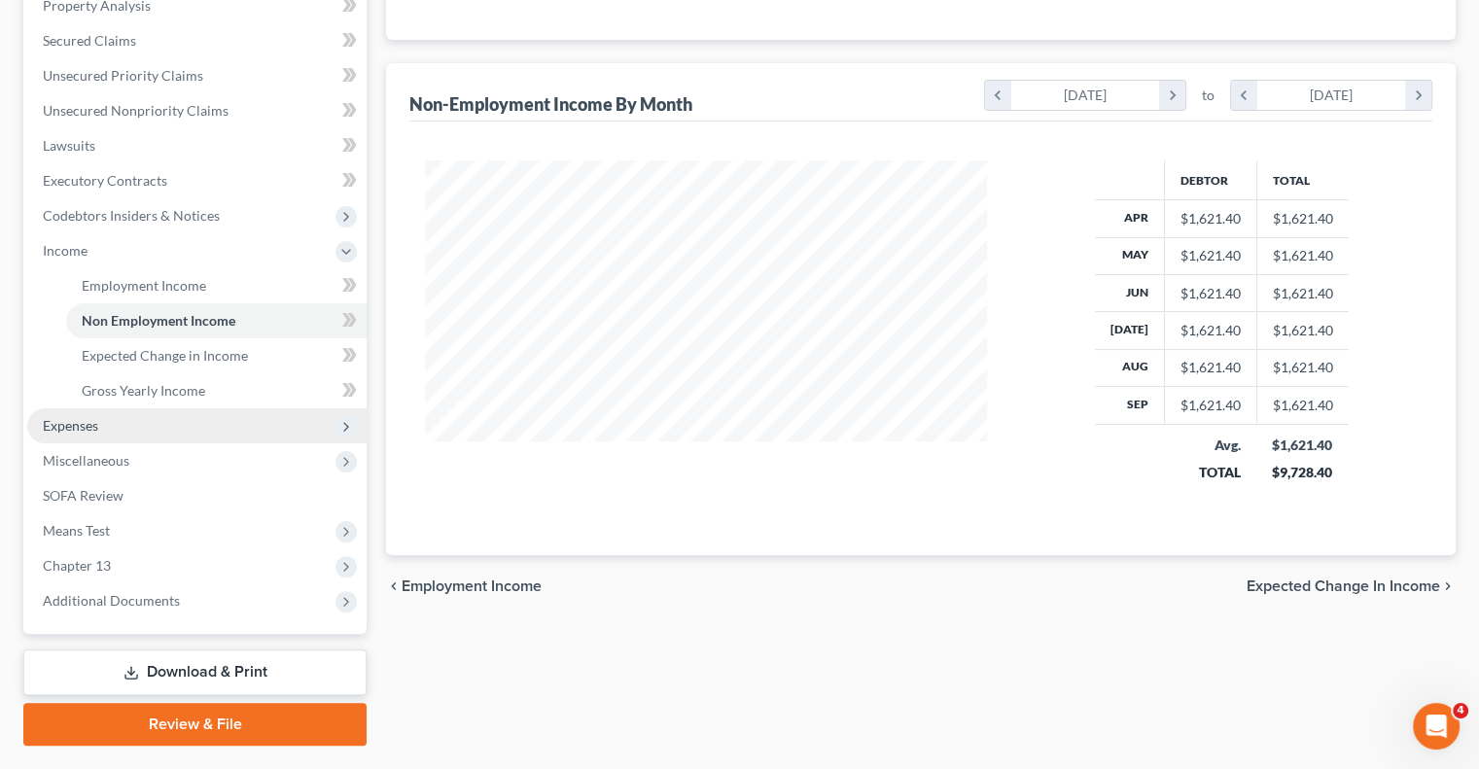
click at [125, 435] on span "Expenses" at bounding box center [196, 426] width 339 height 35
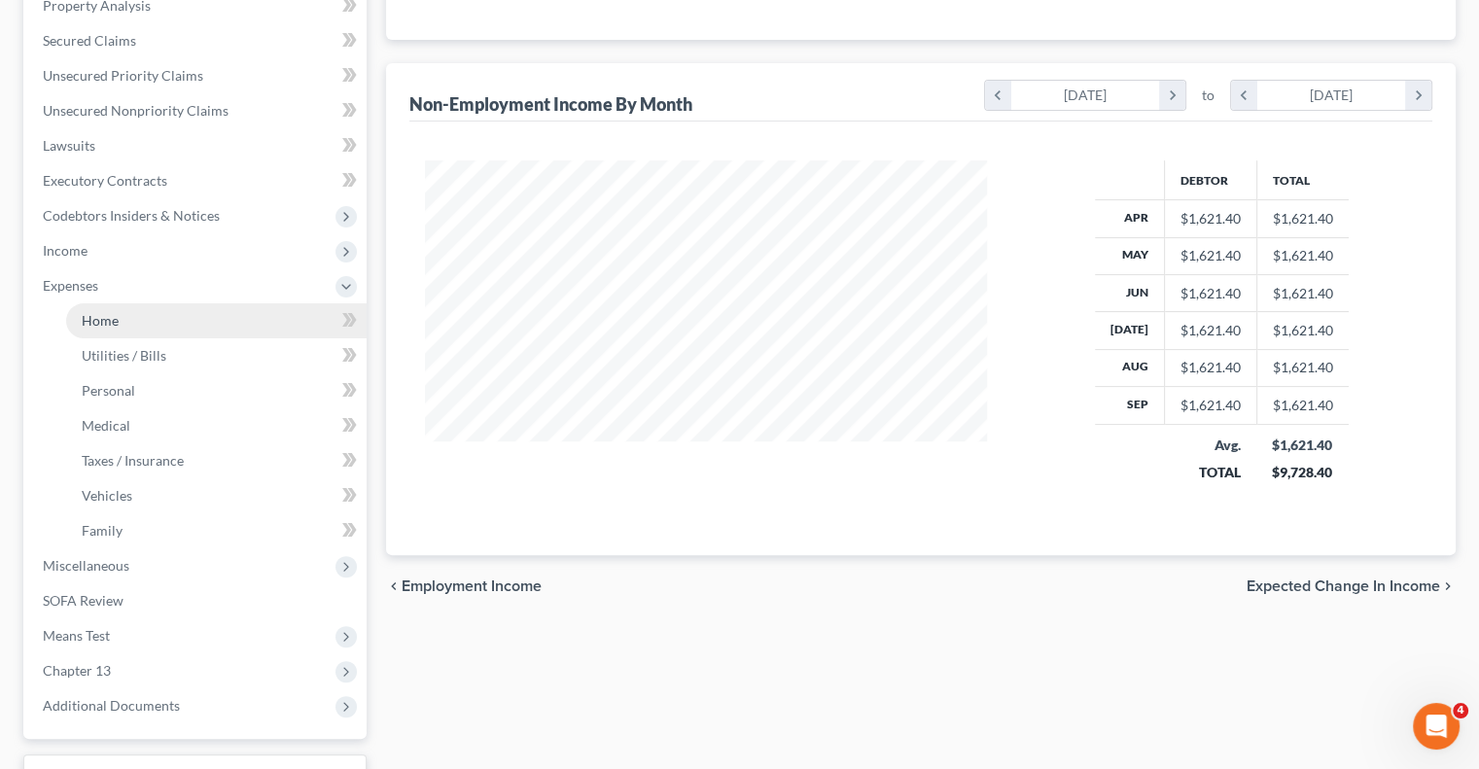
click at [105, 324] on span "Home" at bounding box center [100, 320] width 37 height 17
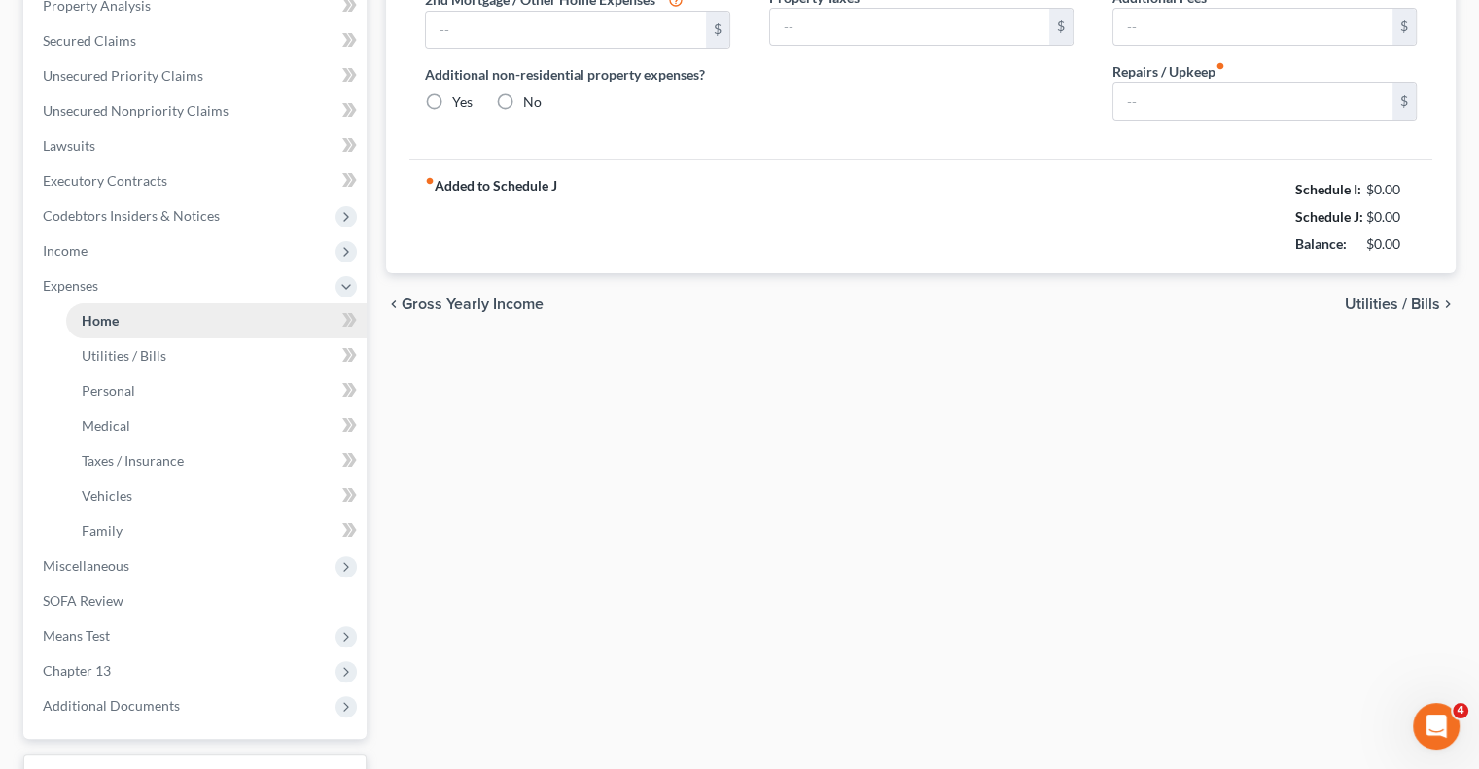
type input "1,886.49"
type input "0.00"
radio input "true"
type input "0.00"
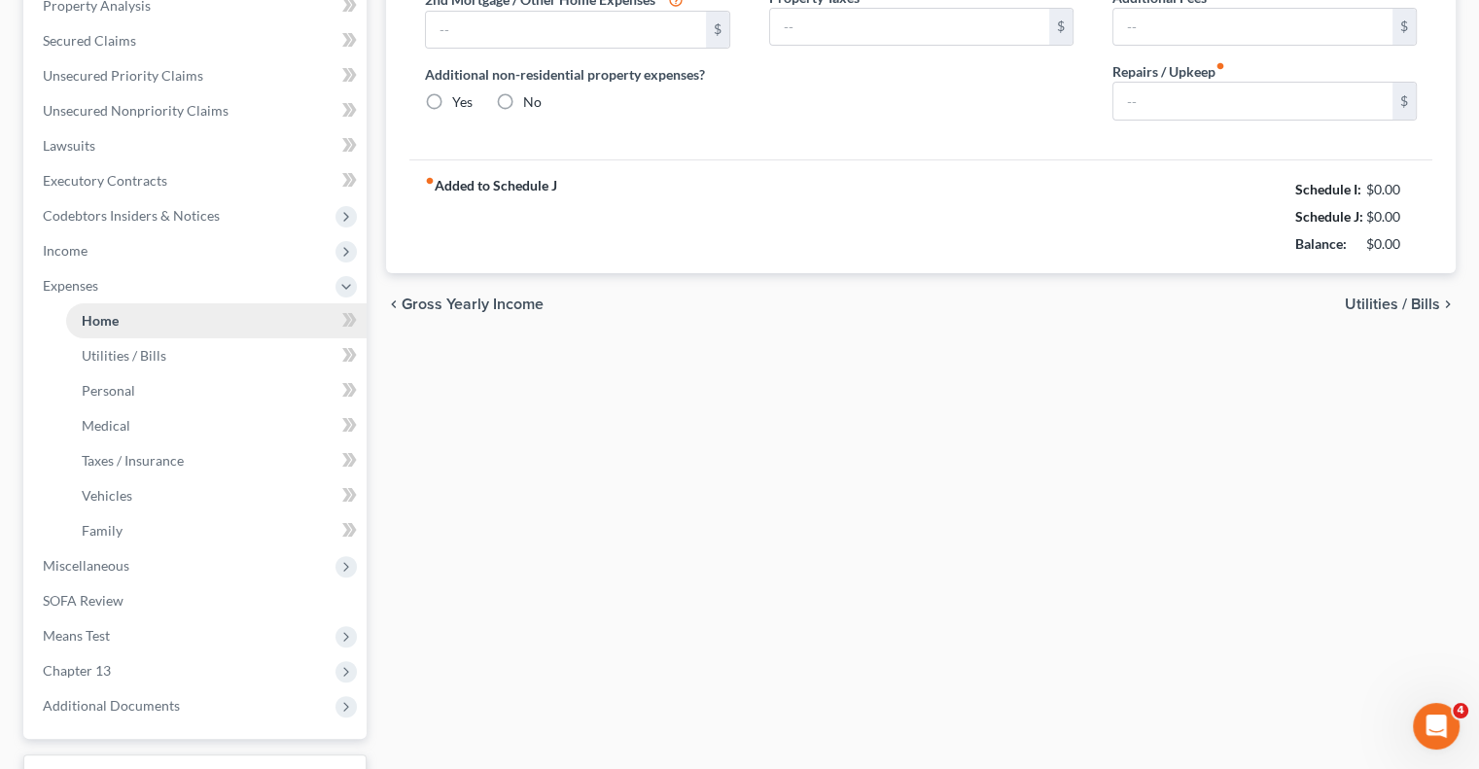
type input "0.00"
type input "150.00"
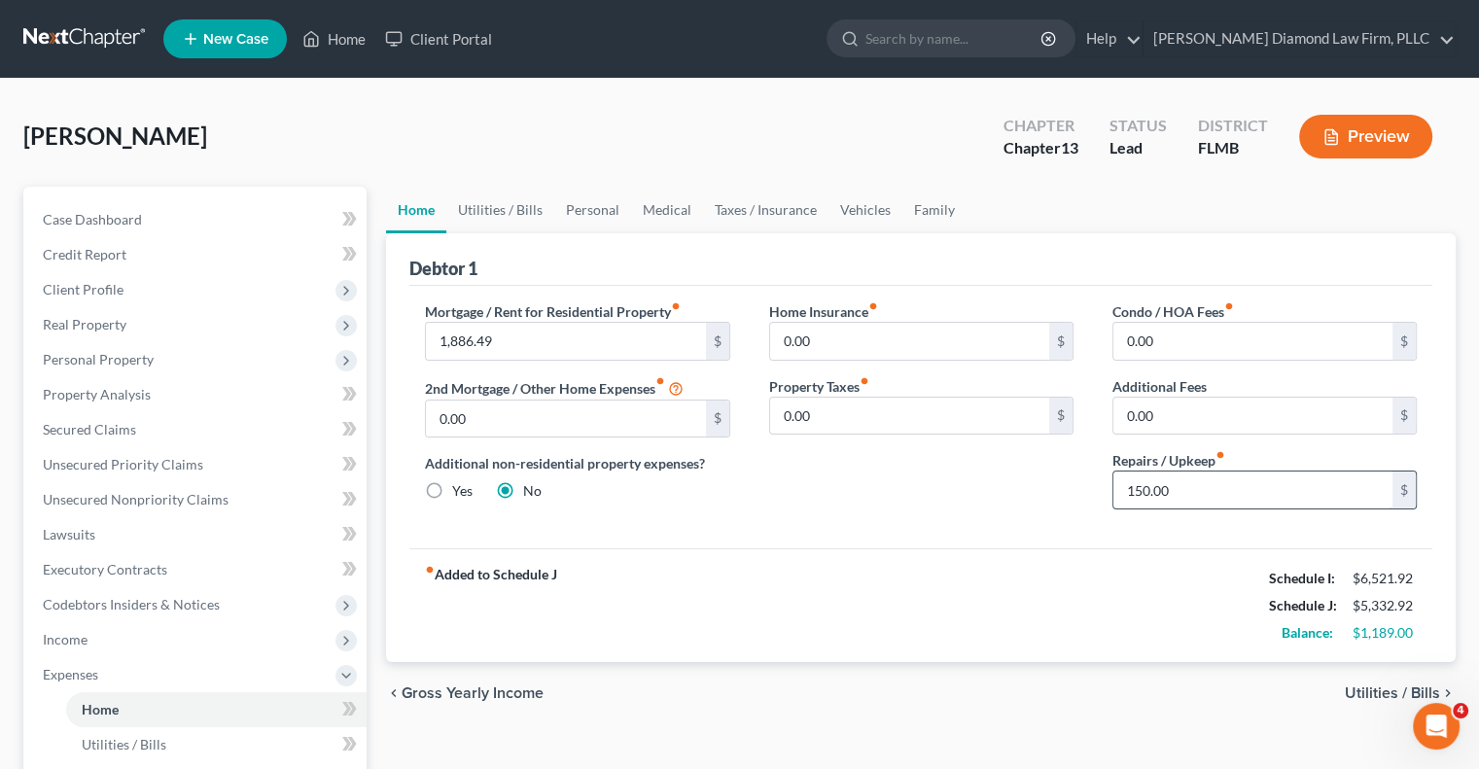
click at [1176, 481] on input "150.00" at bounding box center [1253, 490] width 279 height 37
type input "300"
click at [902, 497] on div "Home Insurance fiber_manual_record 0.00 $ Property Taxes fiber_manual_record 0.…" at bounding box center [921, 414] width 343 height 224
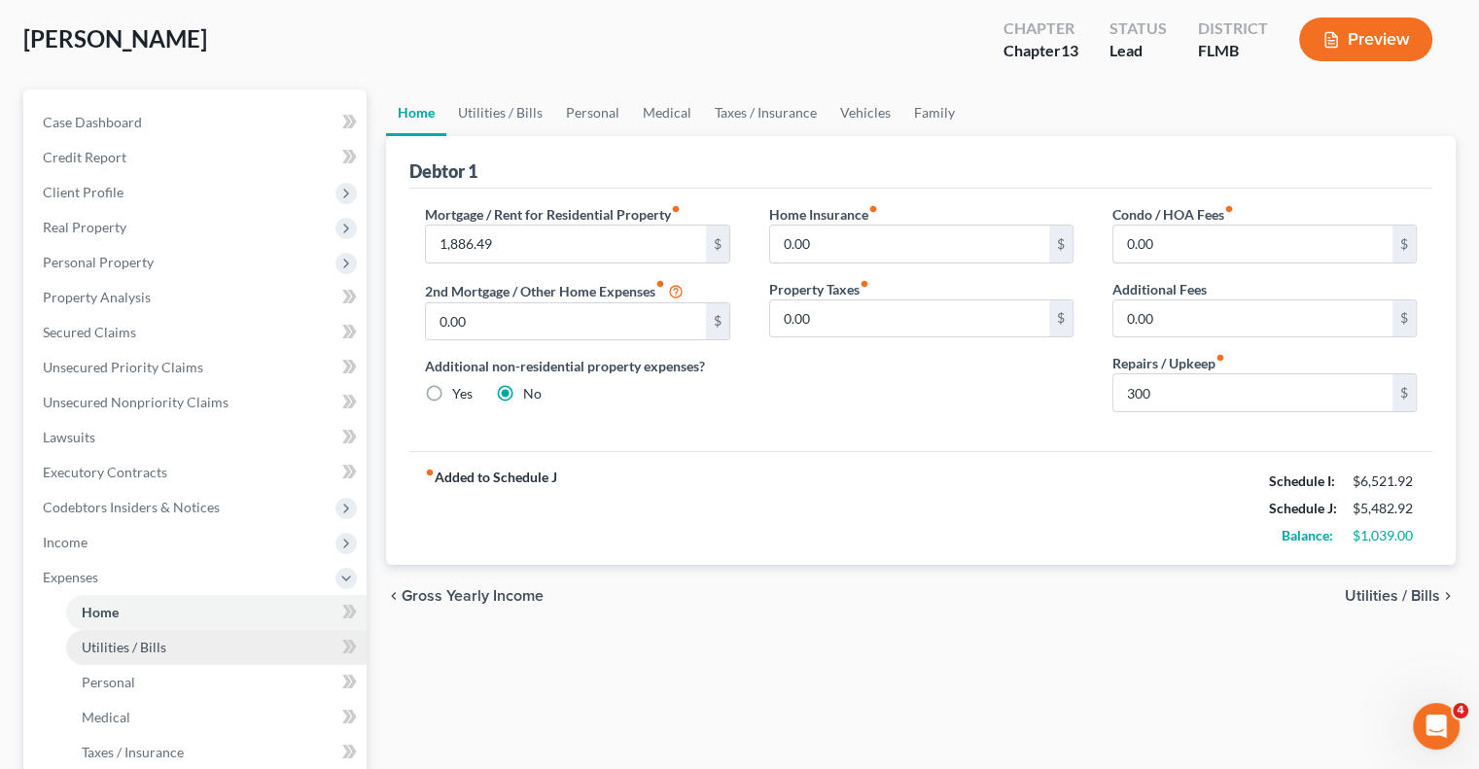
click at [125, 649] on span "Utilities / Bills" at bounding box center [124, 647] width 85 height 17
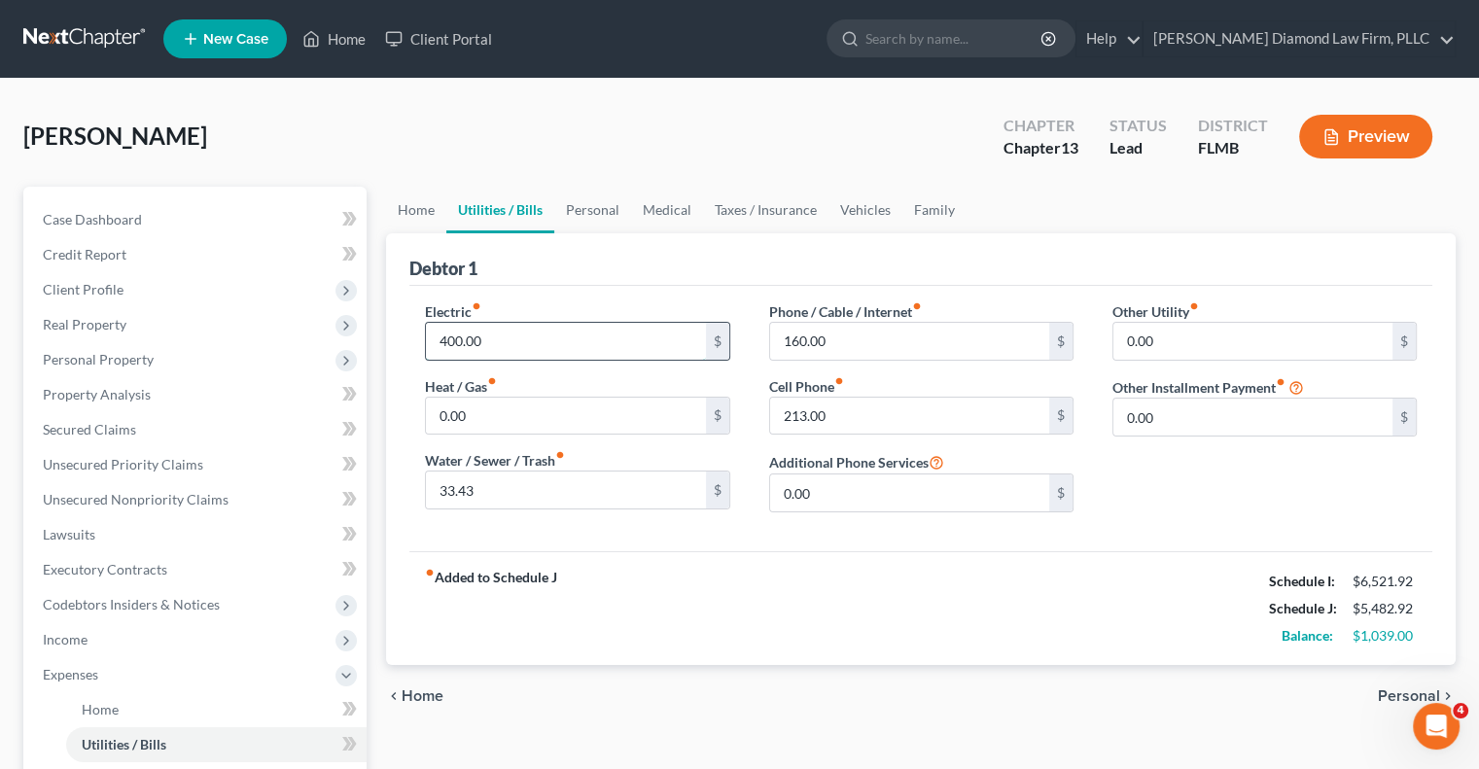
click at [517, 326] on input "400.00" at bounding box center [565, 341] width 279 height 37
click at [537, 345] on input "400.00" at bounding box center [565, 341] width 279 height 37
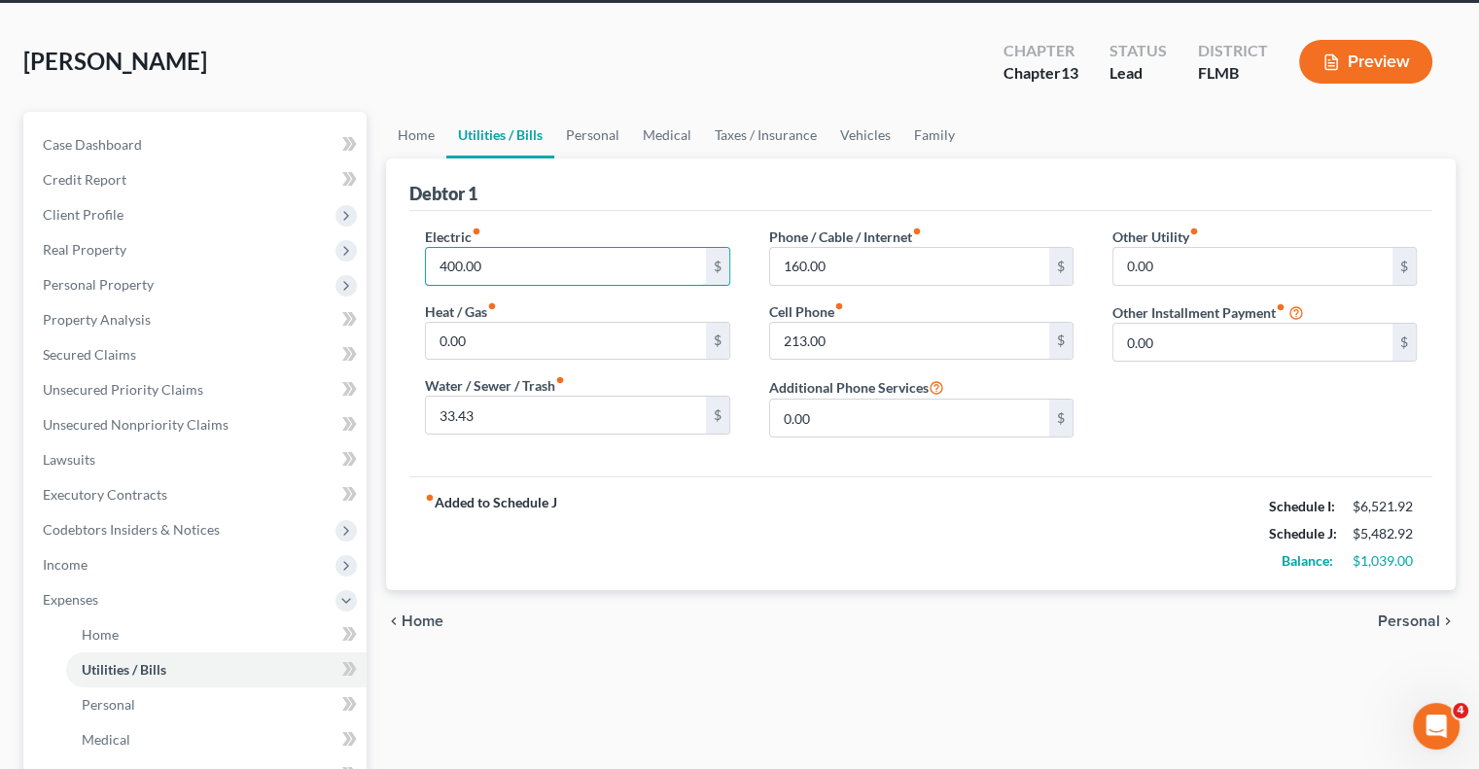
scroll to position [195, 0]
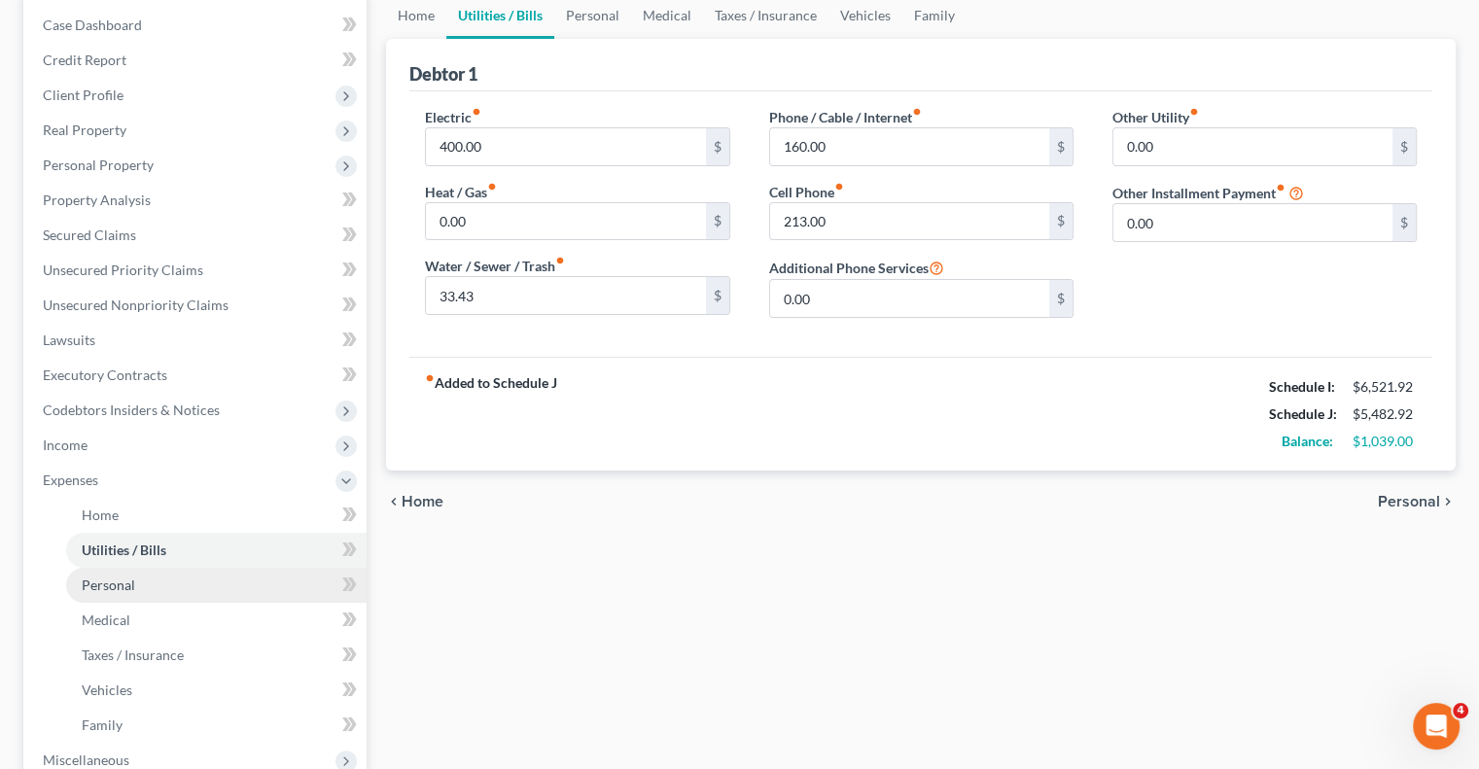
click at [114, 588] on span "Personal" at bounding box center [108, 585] width 53 height 17
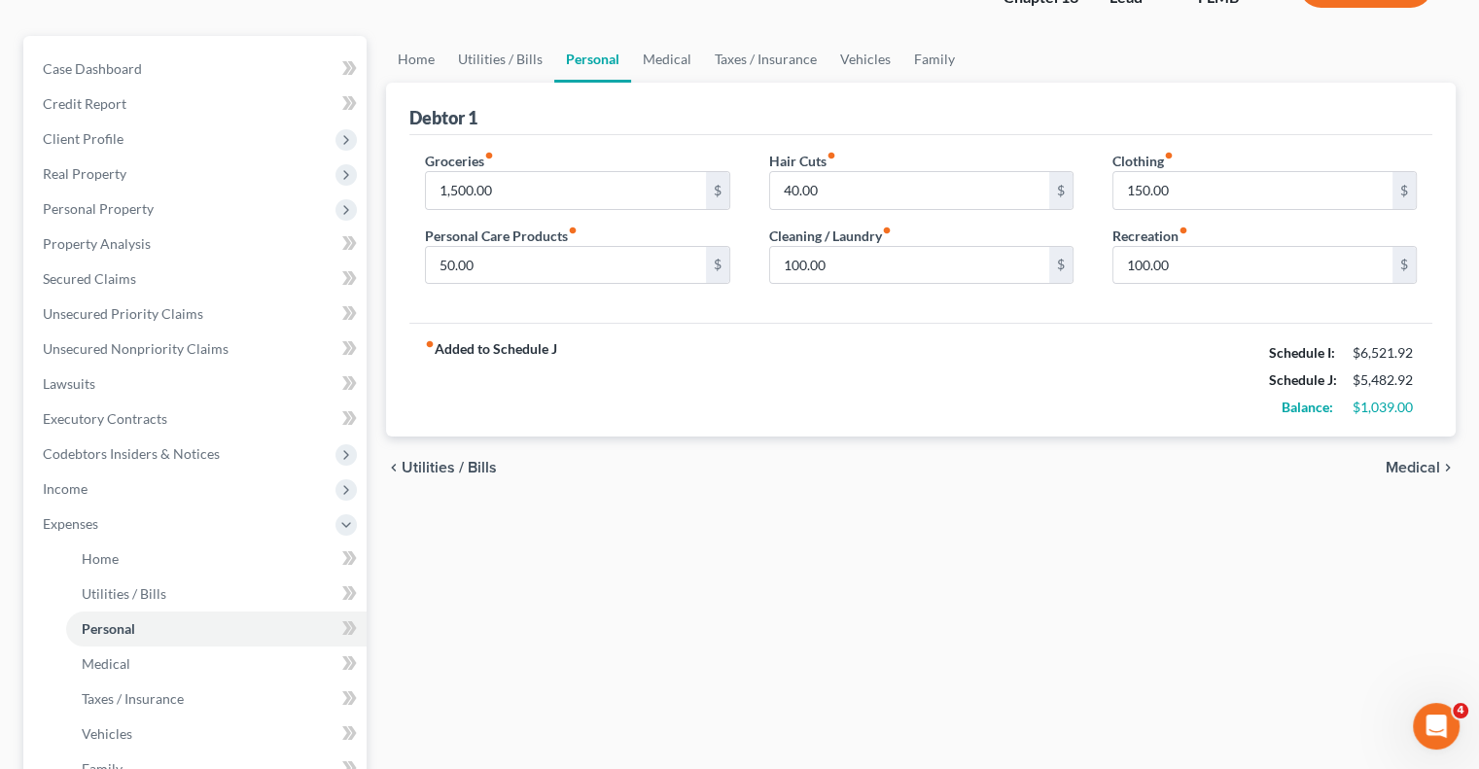
scroll to position [195, 0]
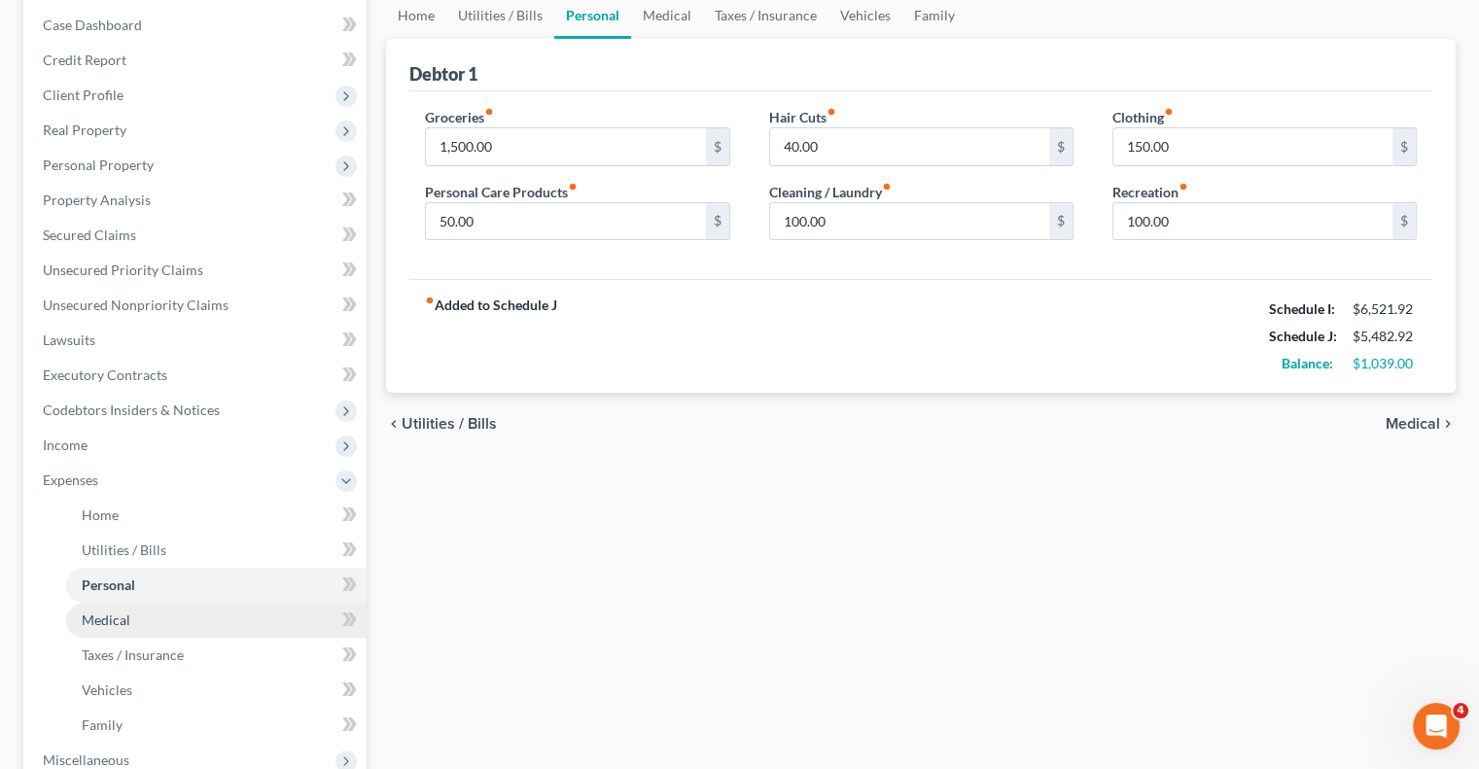
click at [111, 617] on span "Medical" at bounding box center [106, 620] width 49 height 17
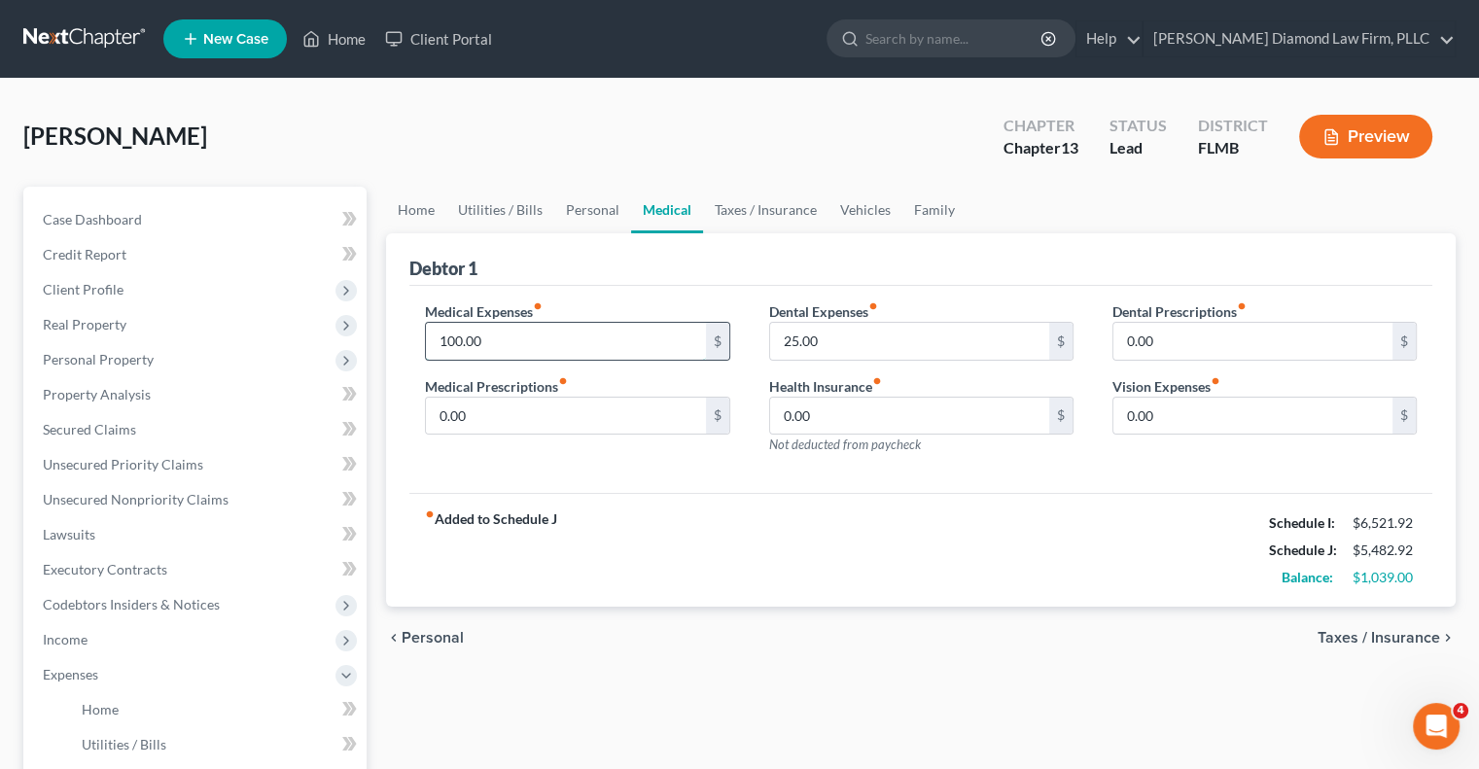
click at [506, 337] on input "100.00" at bounding box center [565, 341] width 279 height 37
type input "2"
type input "100"
click at [455, 406] on input "0.00" at bounding box center [565, 416] width 279 height 37
type input "150"
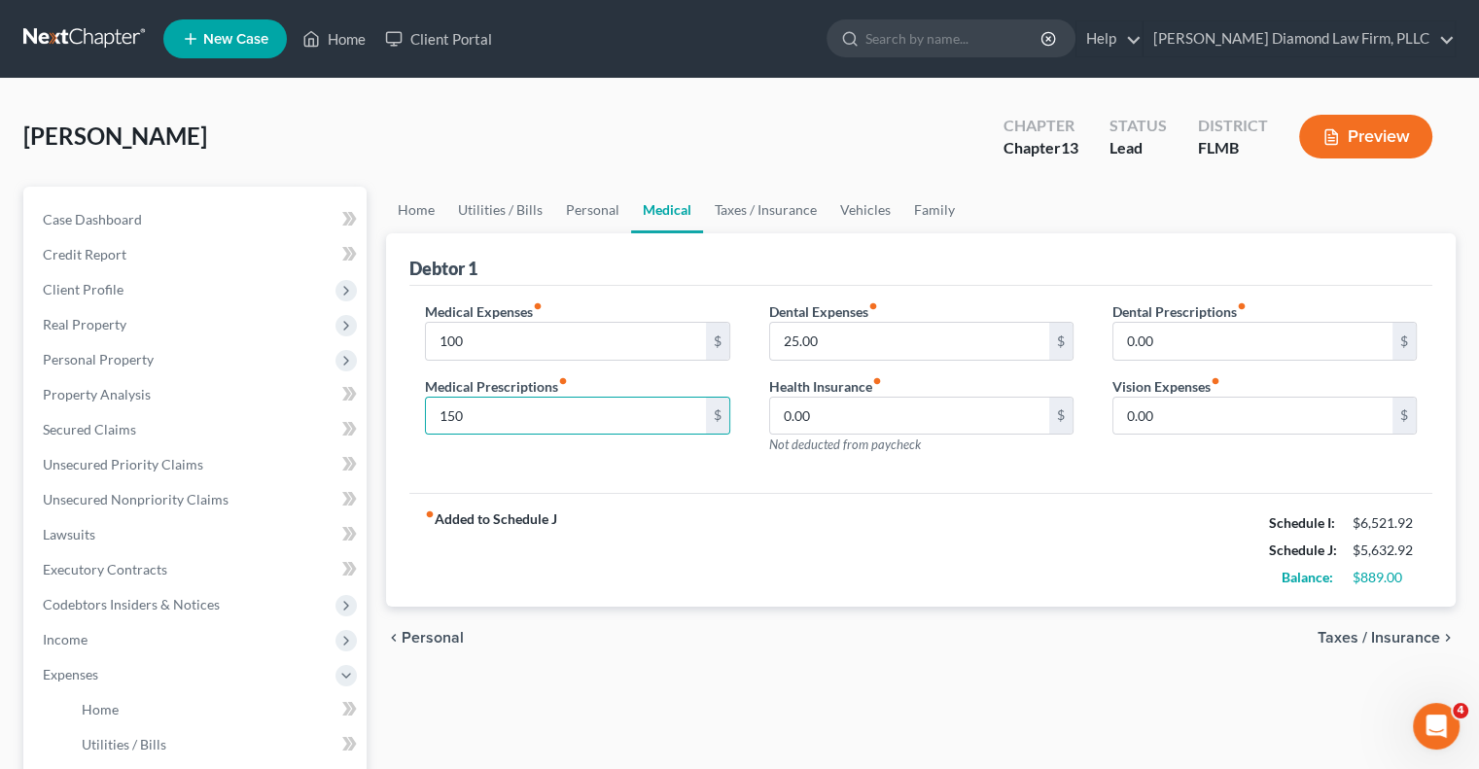
click at [564, 649] on div "chevron_left Personal Taxes / Insurance chevron_right" at bounding box center [921, 638] width 1070 height 62
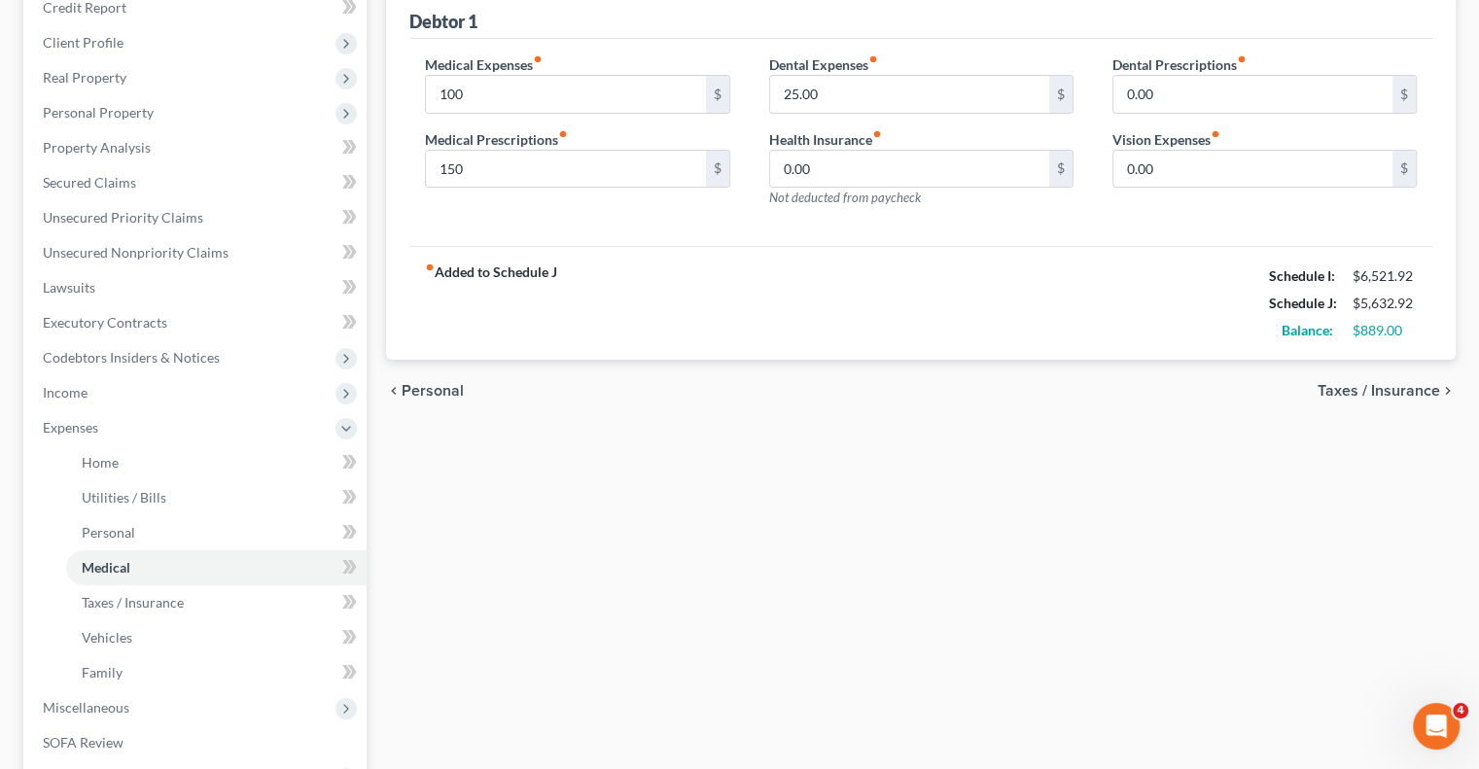
scroll to position [292, 0]
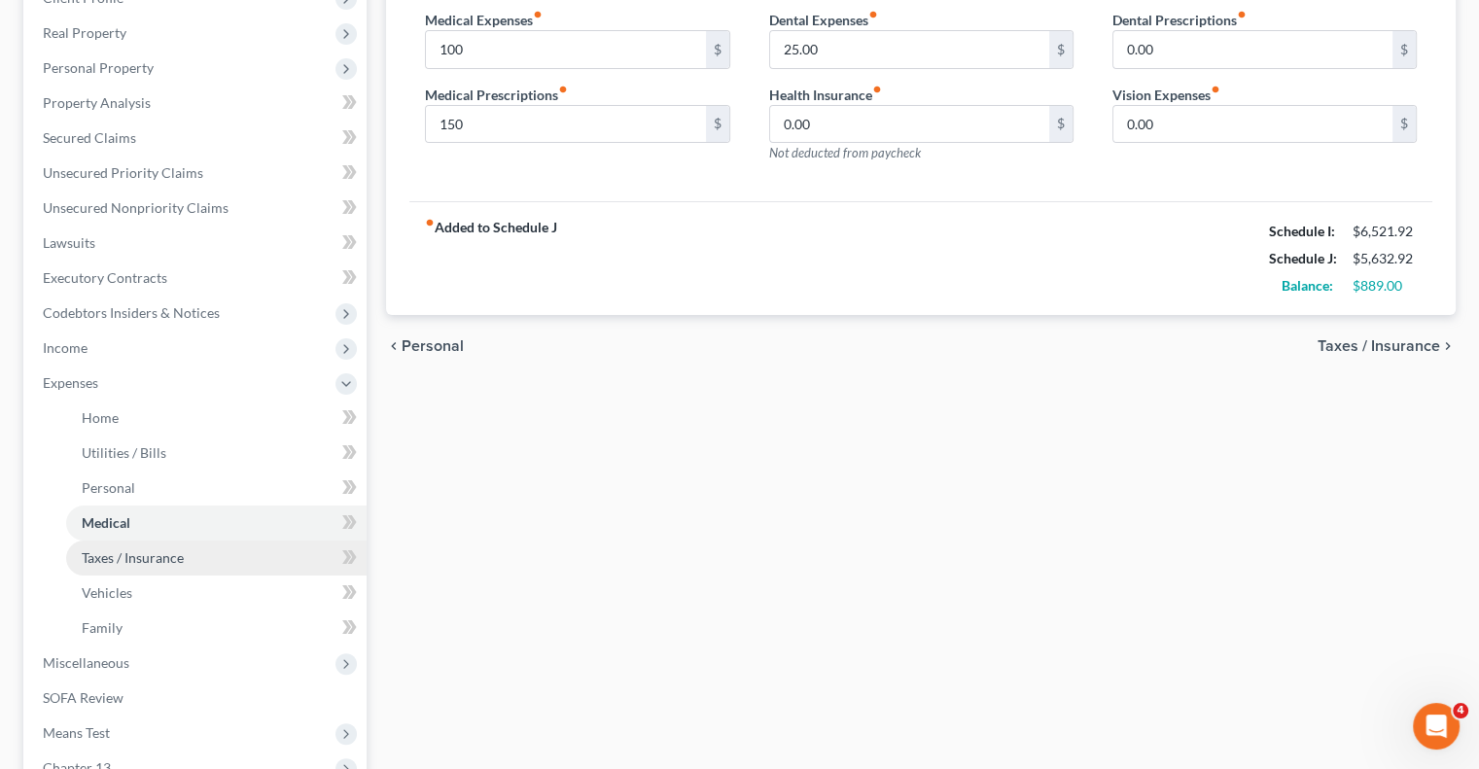
click at [217, 564] on link "Taxes / Insurance" at bounding box center [216, 558] width 301 height 35
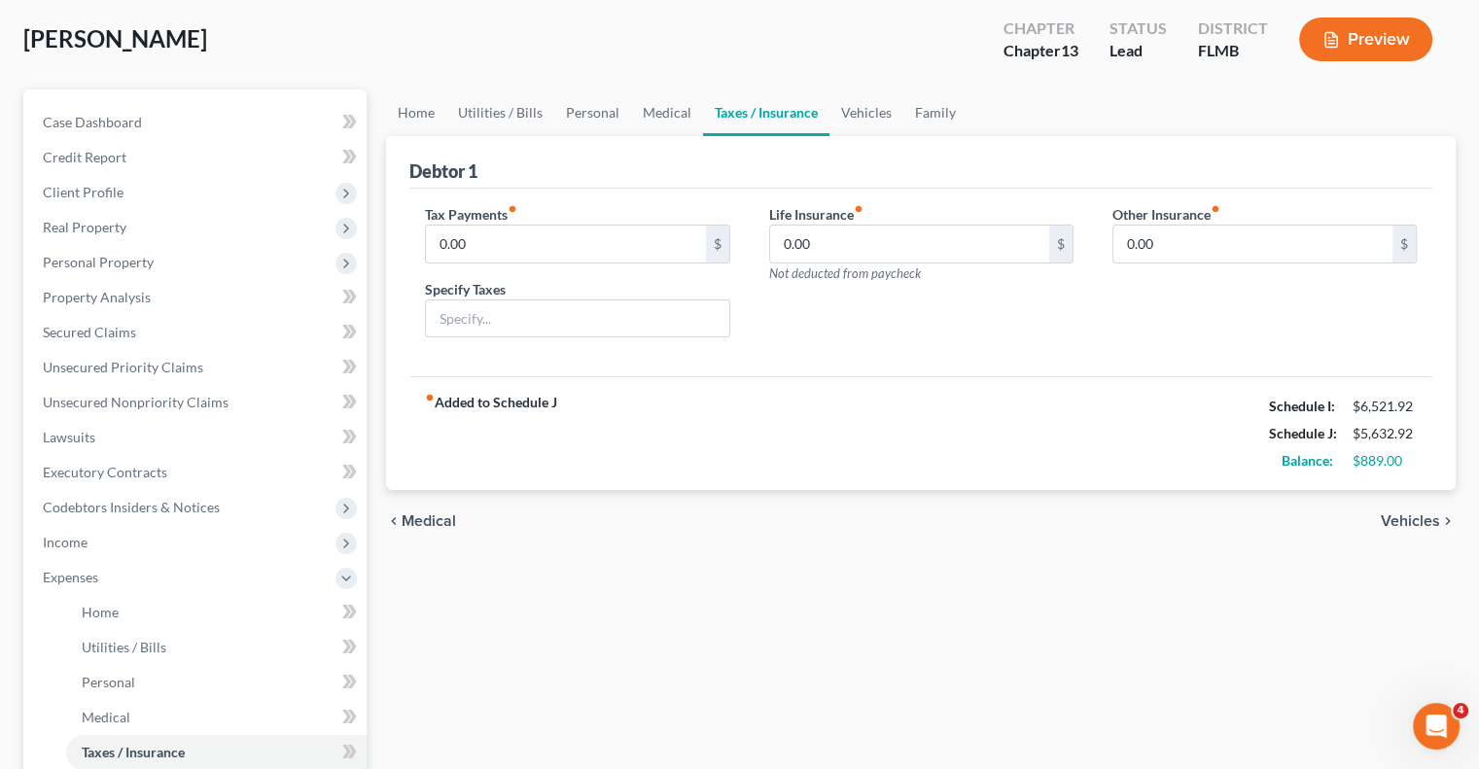
scroll to position [195, 0]
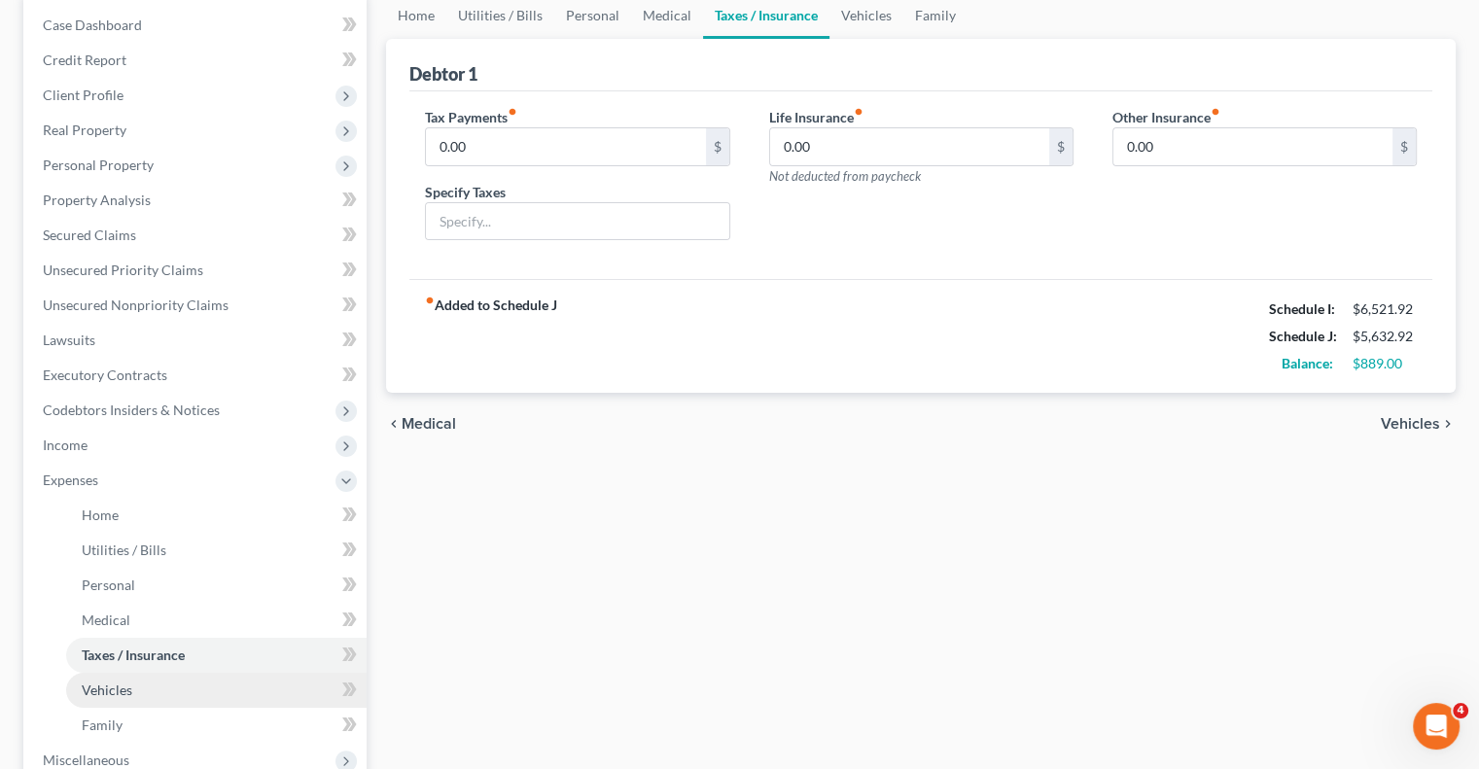
click at [142, 685] on link "Vehicles" at bounding box center [216, 690] width 301 height 35
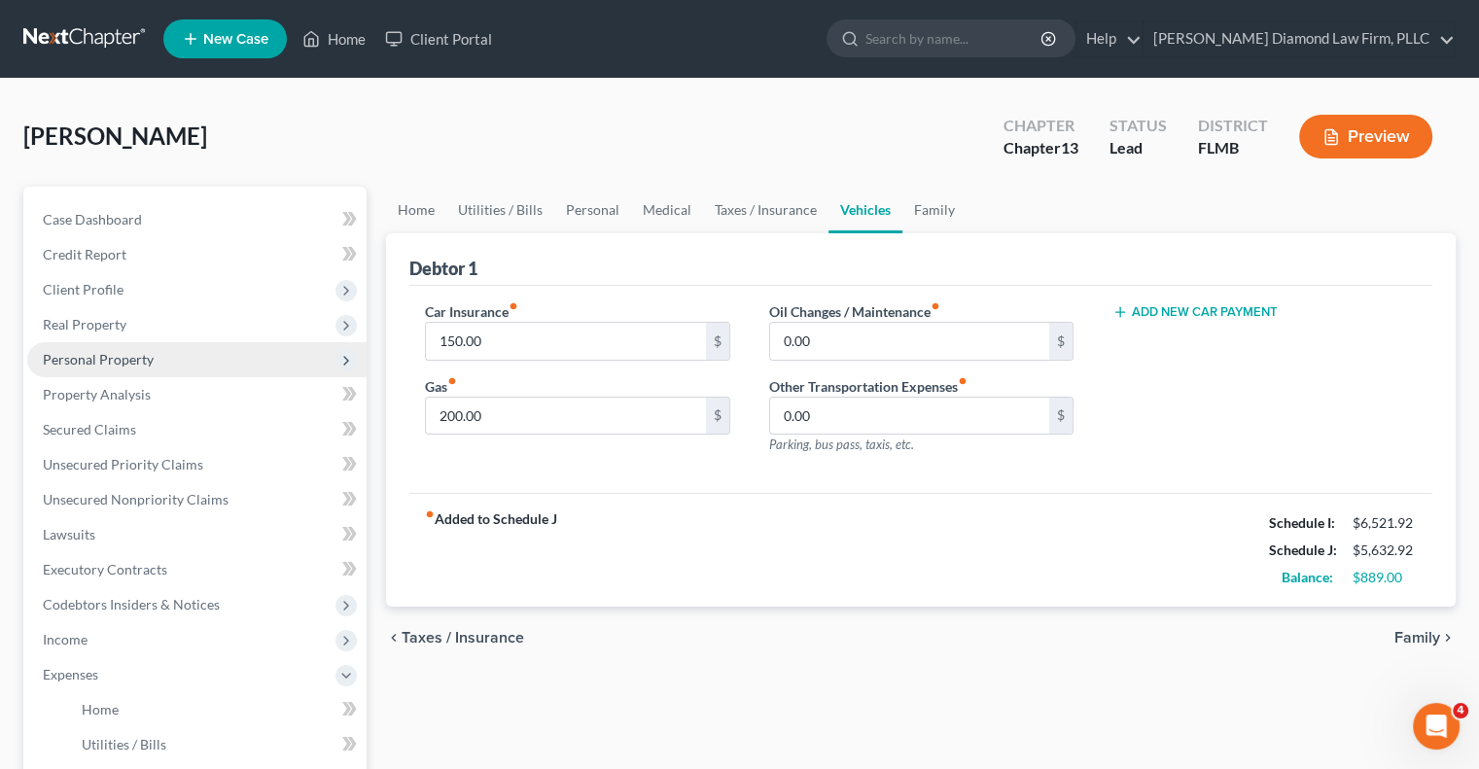
click at [68, 361] on span "Personal Property" at bounding box center [98, 359] width 111 height 17
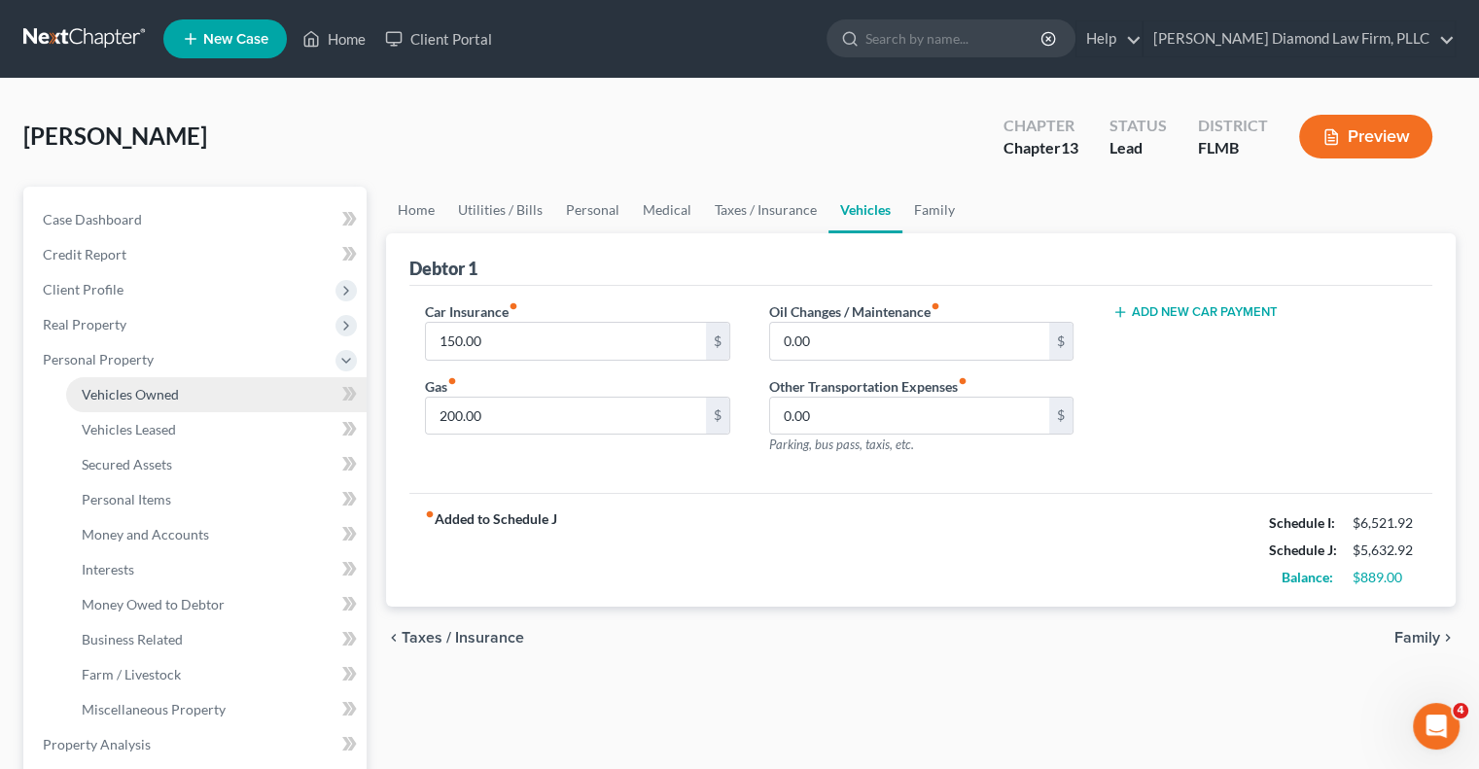
click at [95, 387] on span "Vehicles Owned" at bounding box center [130, 394] width 97 height 17
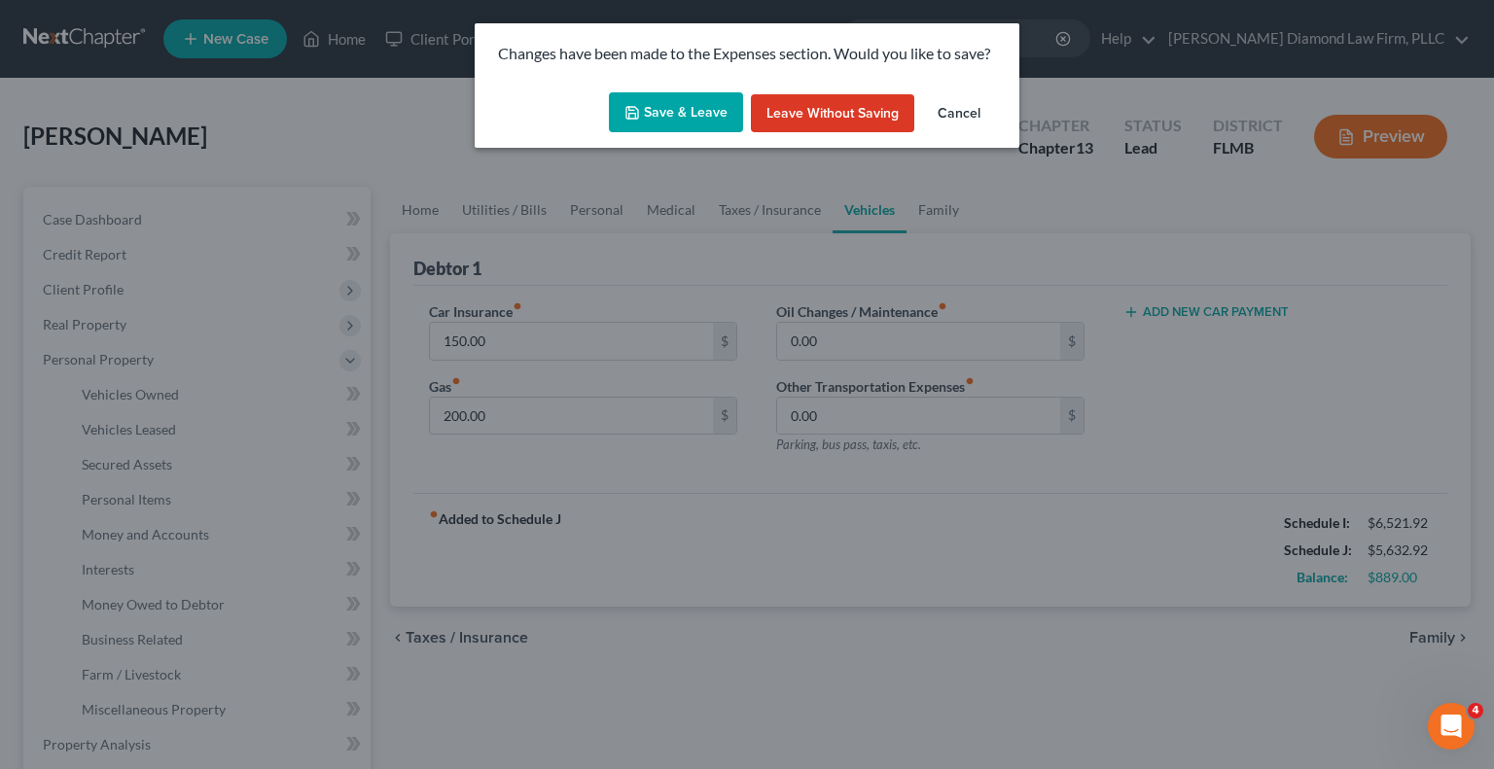
click at [692, 113] on button "Save & Leave" at bounding box center [676, 112] width 134 height 41
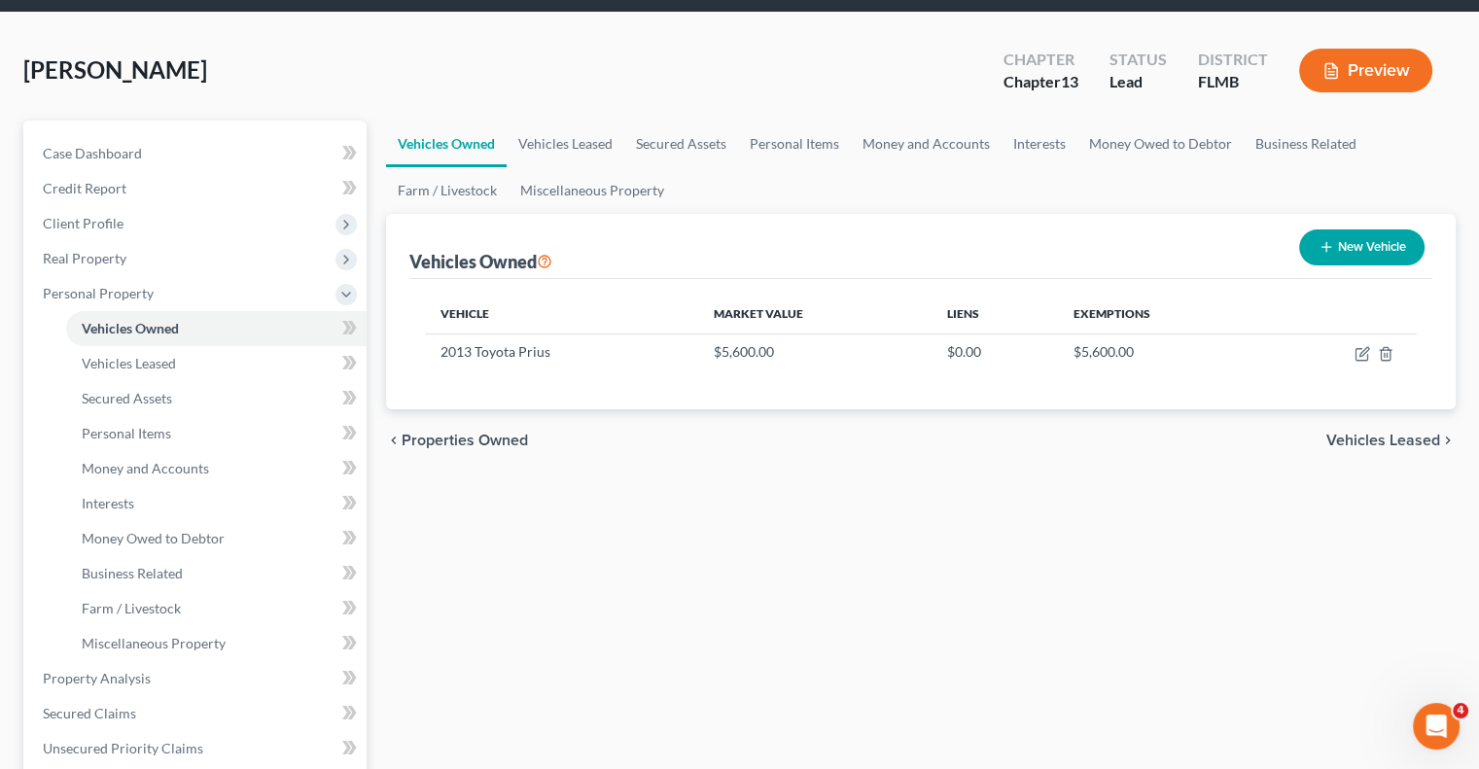
scroll to position [97, 0]
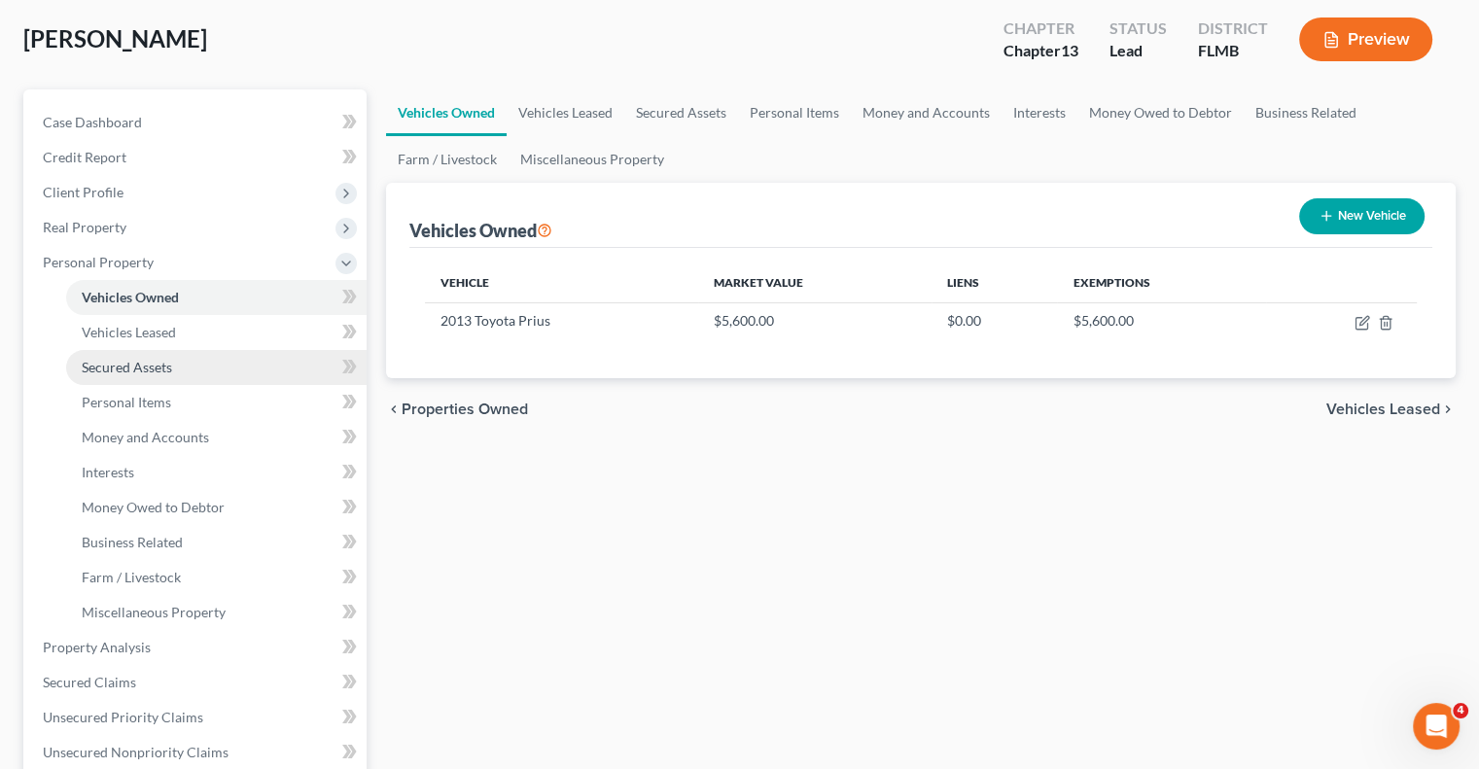
click at [191, 374] on link "Secured Assets" at bounding box center [216, 367] width 301 height 35
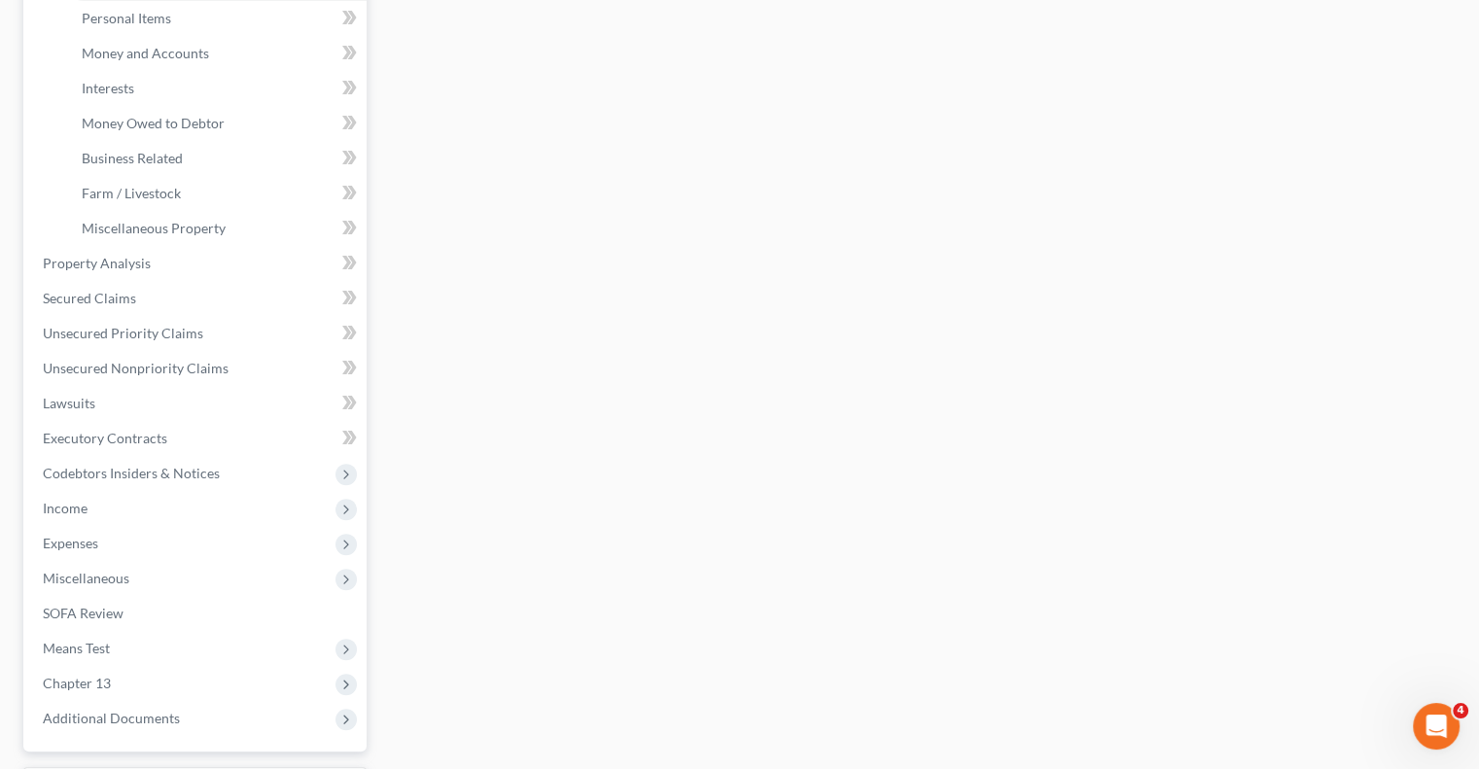
scroll to position [486, 0]
drag, startPoint x: 55, startPoint y: 536, endPoint x: 241, endPoint y: 543, distance: 185.9
click at [55, 536] on span "Expenses" at bounding box center [70, 538] width 55 height 17
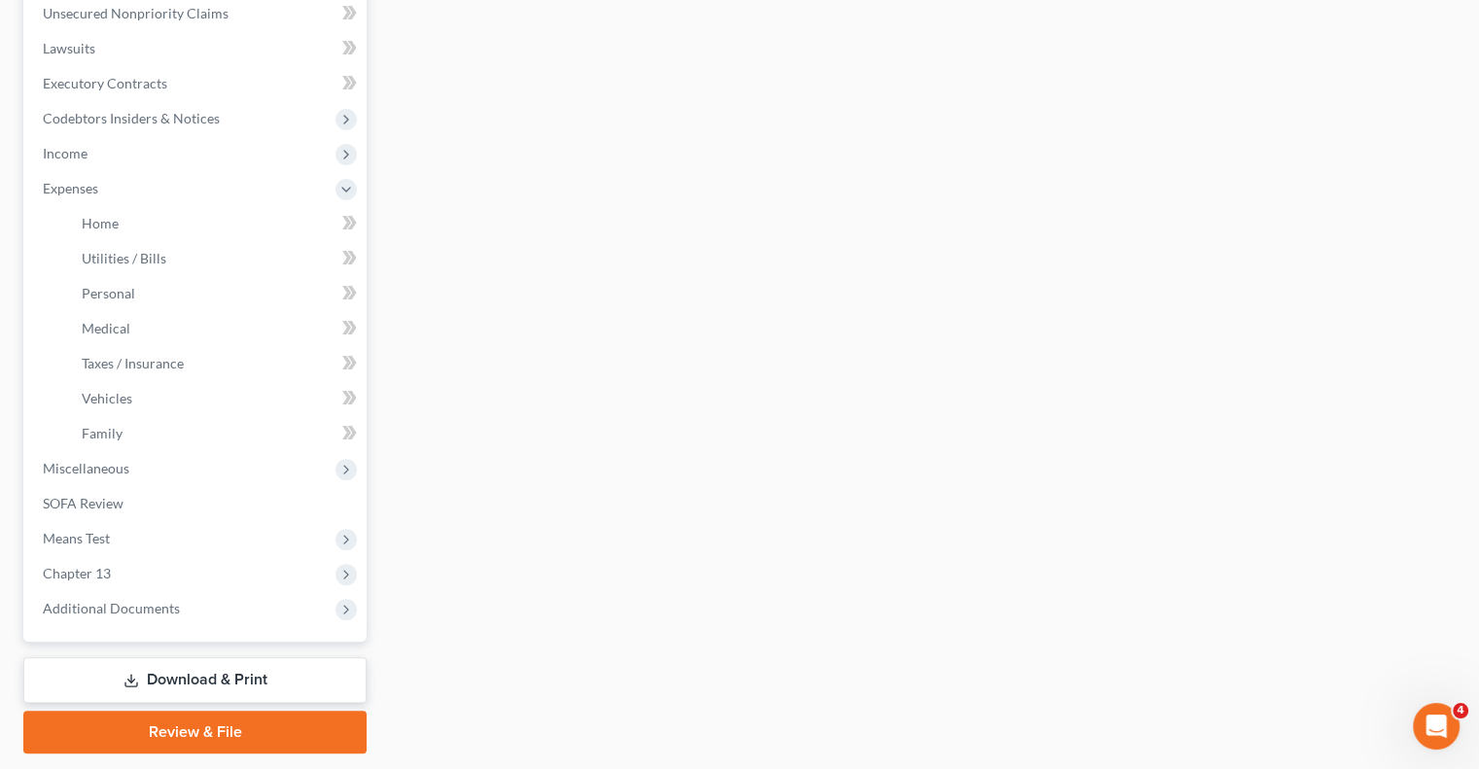
scroll to position [389, 0]
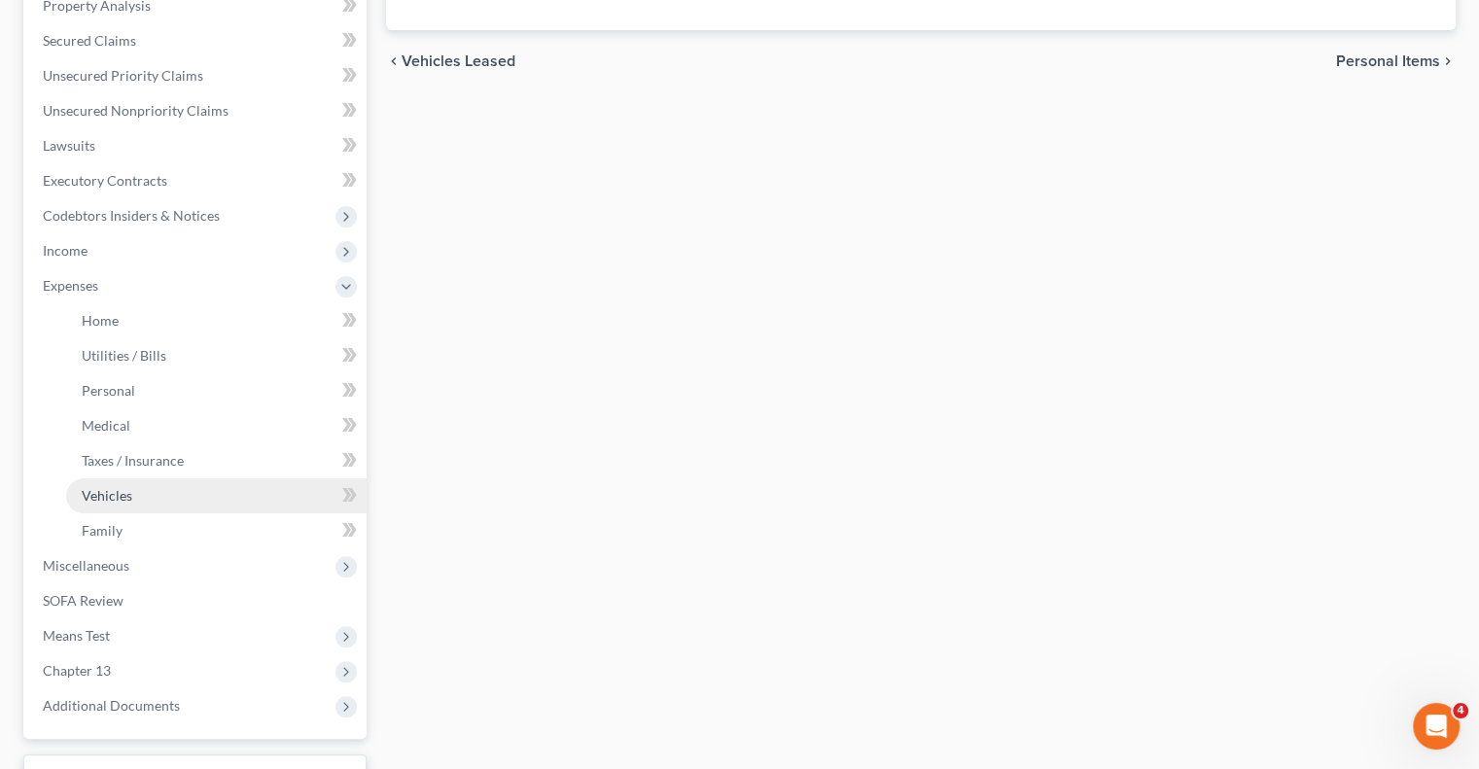
click at [100, 492] on span "Vehicles" at bounding box center [107, 495] width 51 height 17
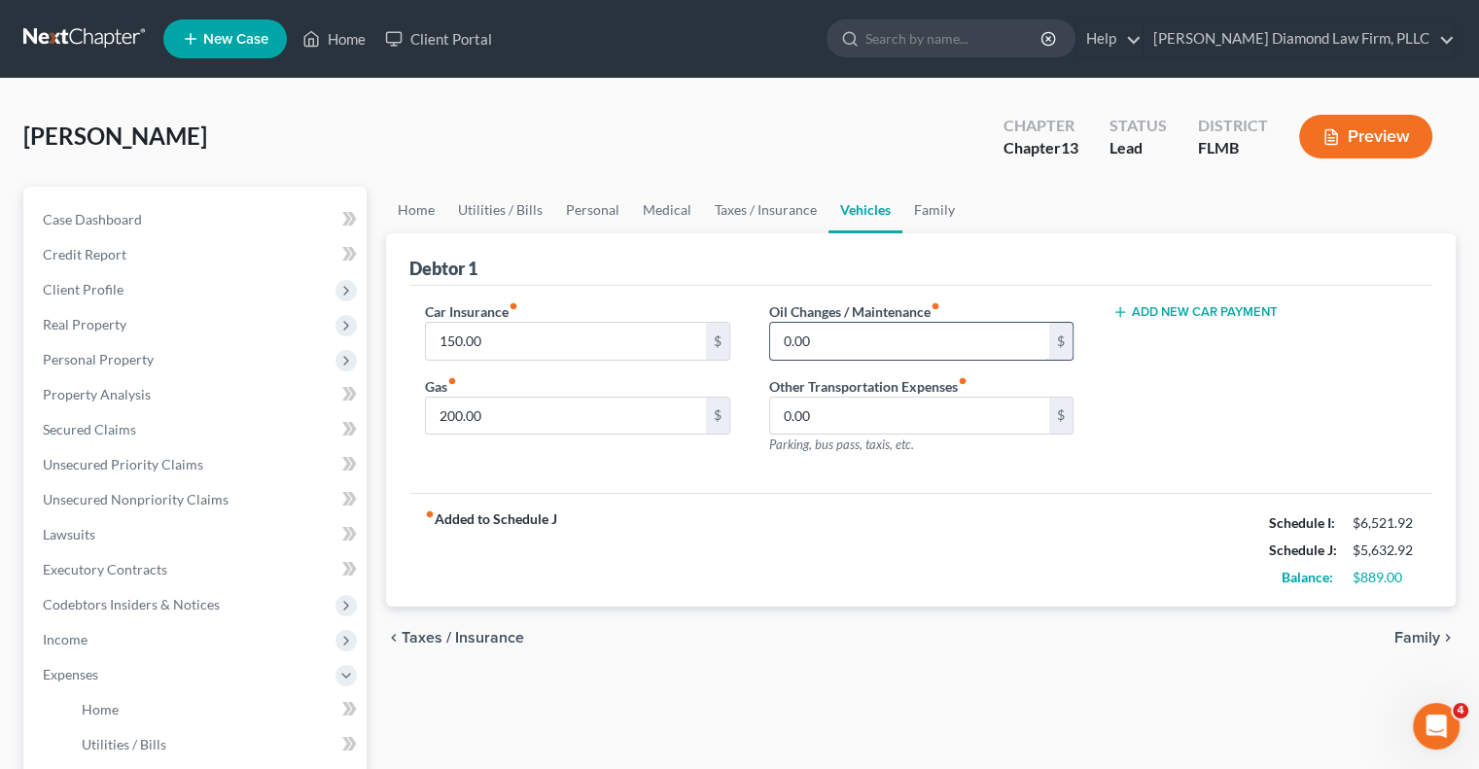
click at [980, 338] on input "0.00" at bounding box center [909, 341] width 279 height 37
type input "1"
type input "4"
type input "500"
click at [628, 473] on div "Car Insurance fiber_manual_record 150.00 $ Gas fiber_manual_record 200.00 $ Oil…" at bounding box center [920, 390] width 1023 height 208
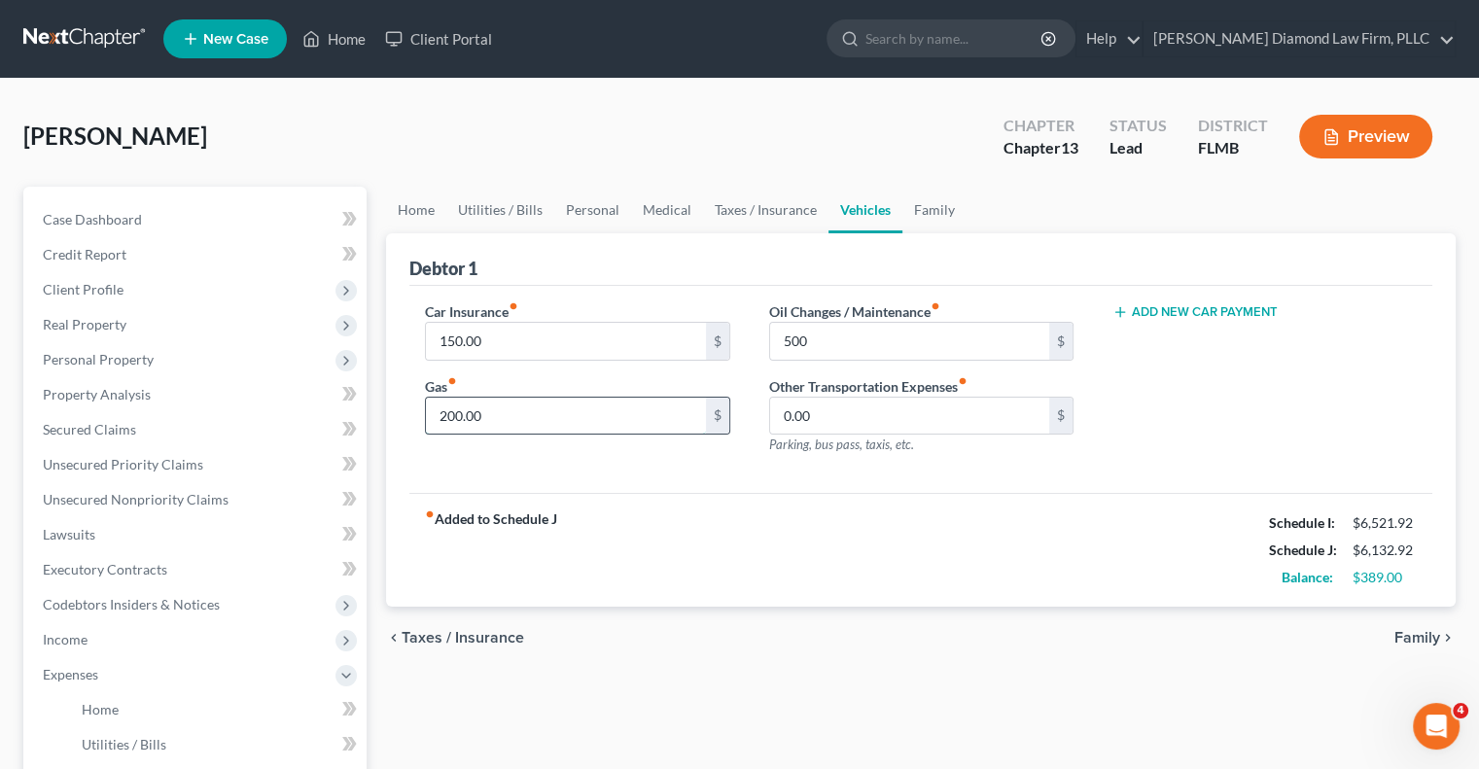
click at [541, 418] on input "200.00" at bounding box center [565, 416] width 279 height 37
type input "400"
click at [561, 591] on div "fiber_manual_record Added to Schedule J Schedule I: $6,521.92 Schedule J: $6,33…" at bounding box center [920, 550] width 1023 height 114
click at [677, 664] on div "chevron_left Taxes / Insurance Family chevron_right" at bounding box center [921, 638] width 1070 height 62
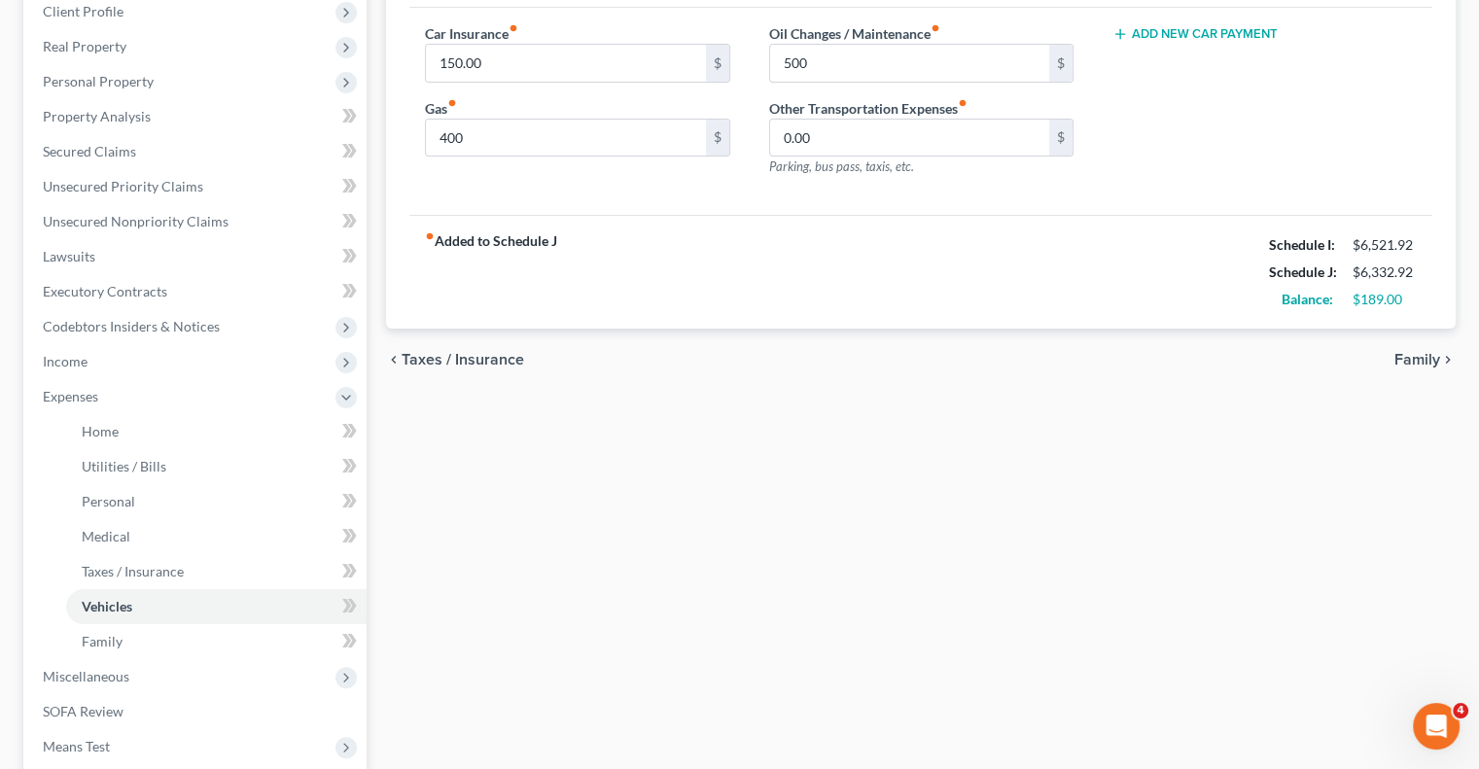
scroll to position [292, 0]
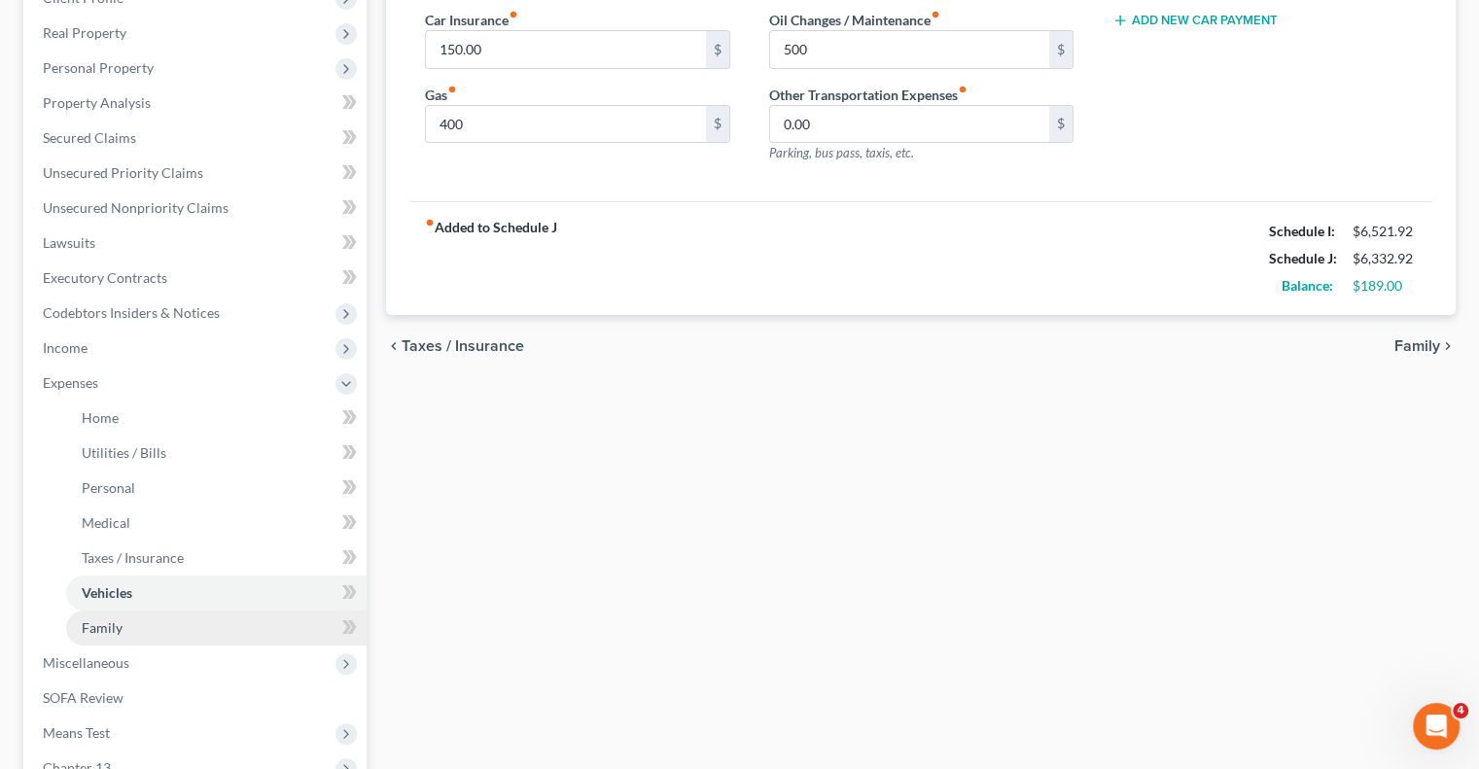
click at [110, 627] on span "Family" at bounding box center [102, 628] width 41 height 17
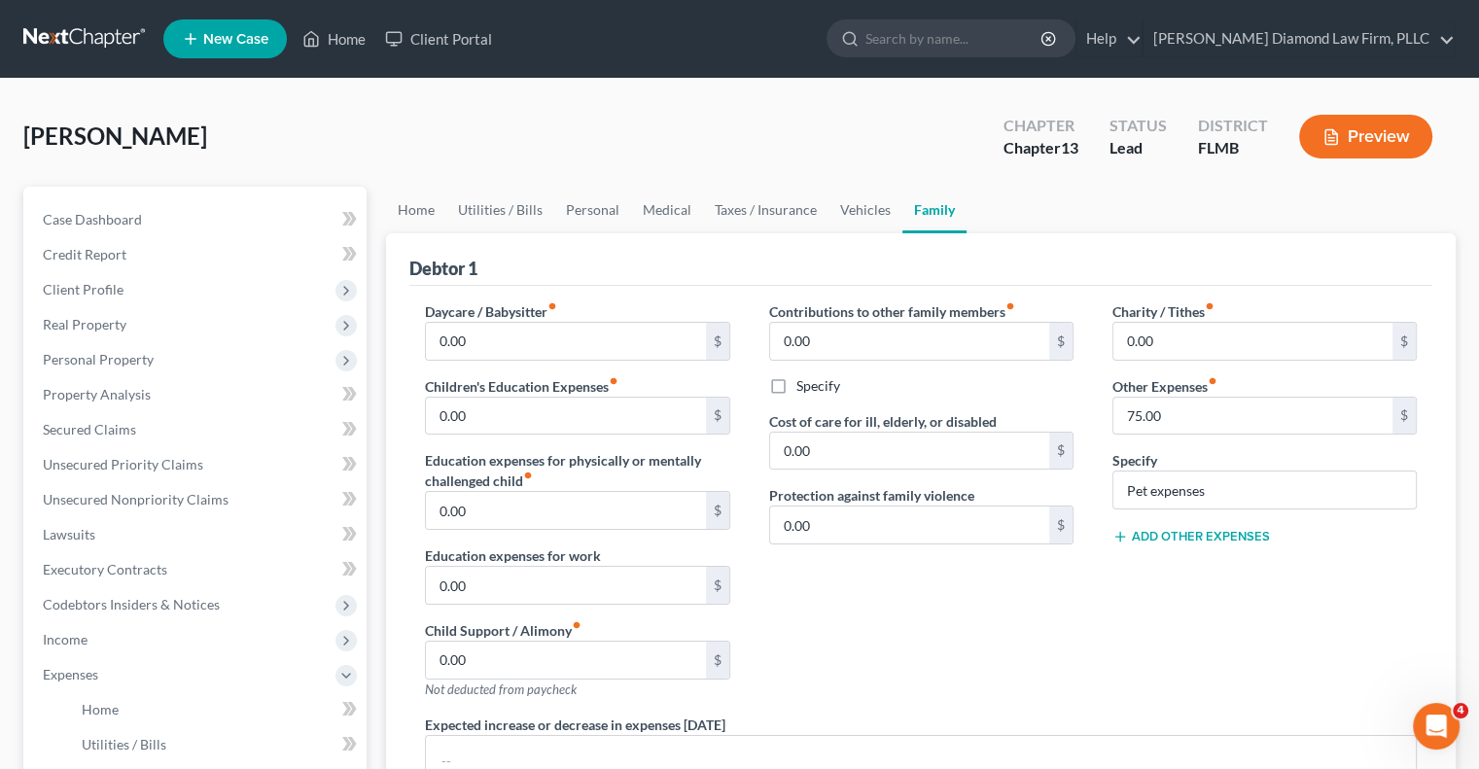
scroll to position [97, 0]
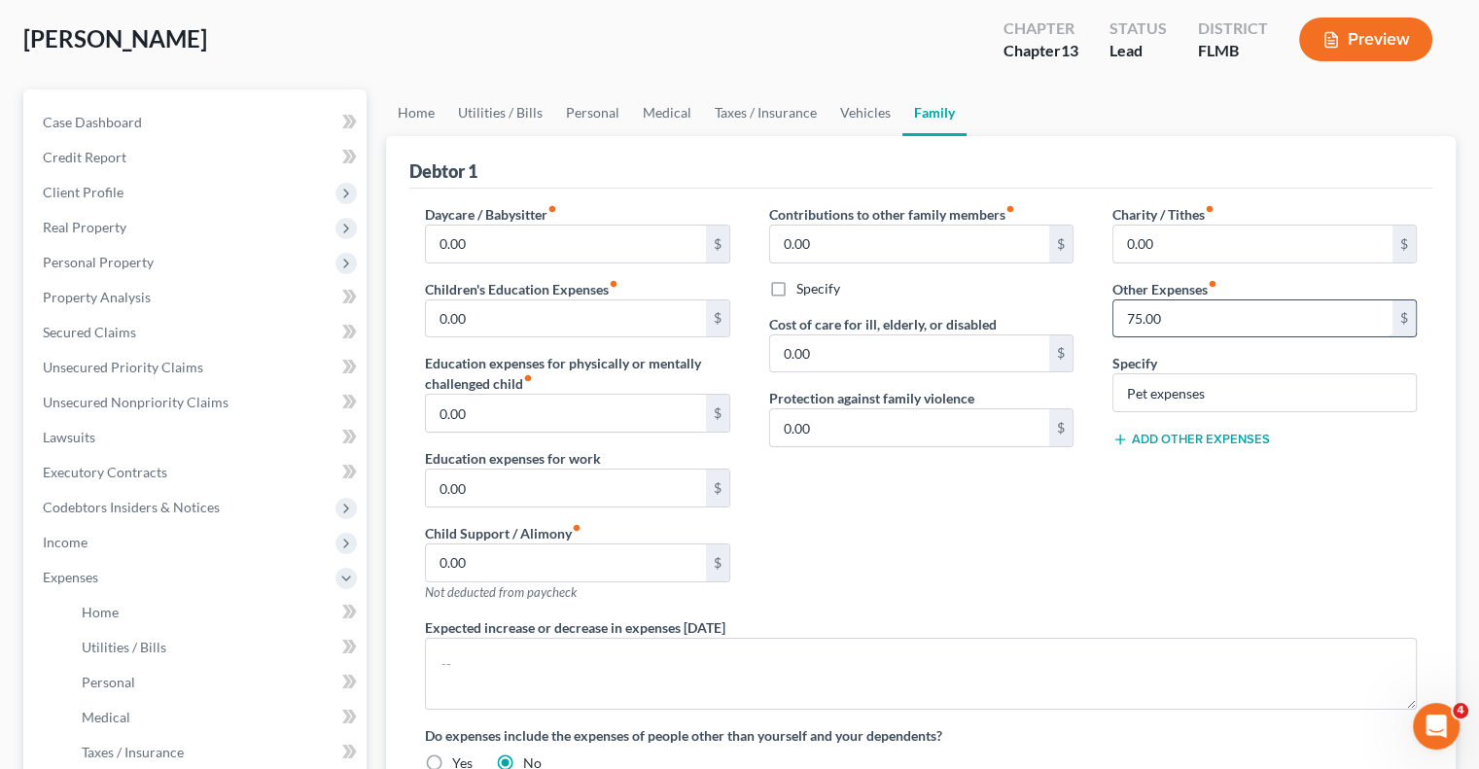
click at [1294, 324] on input "75.00" at bounding box center [1253, 319] width 279 height 37
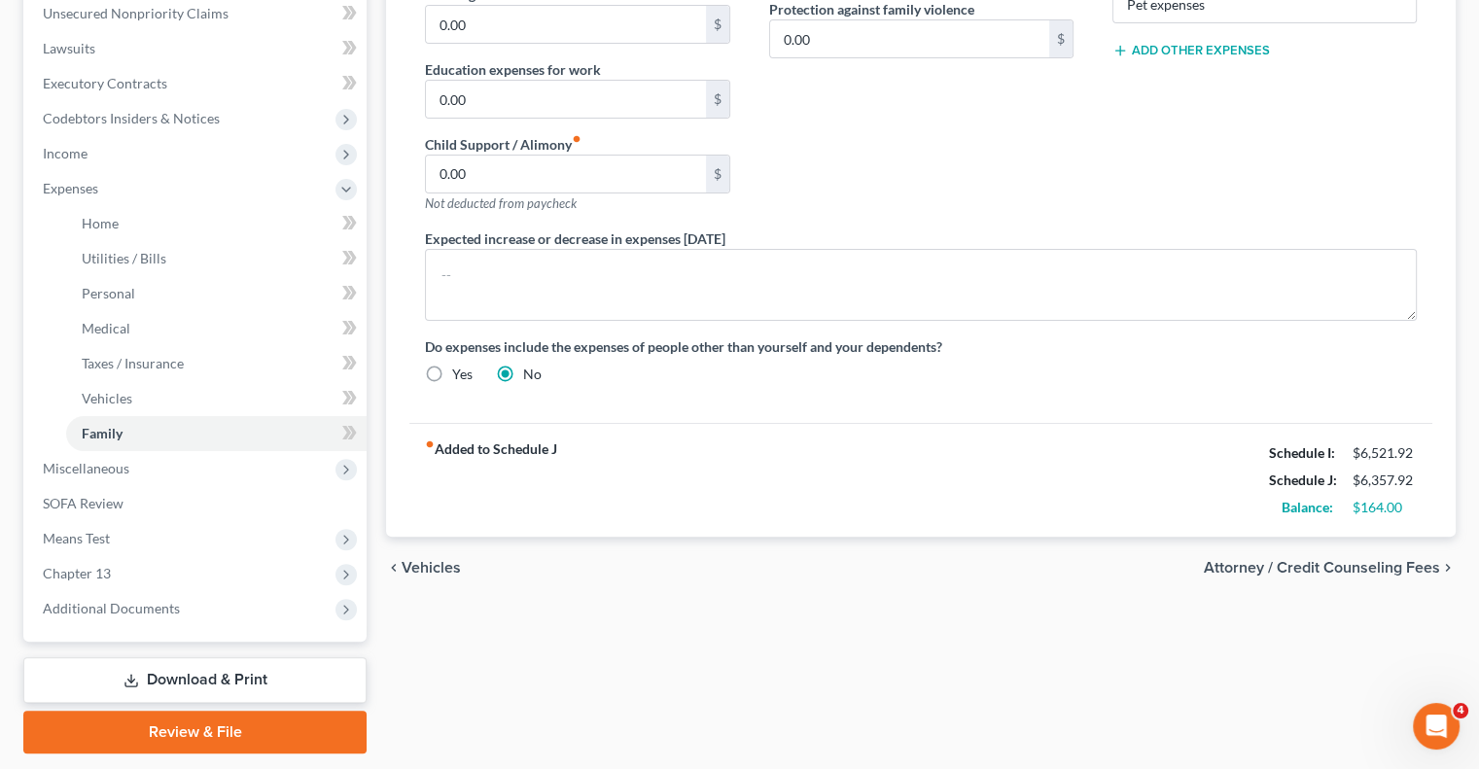
scroll to position [543, 0]
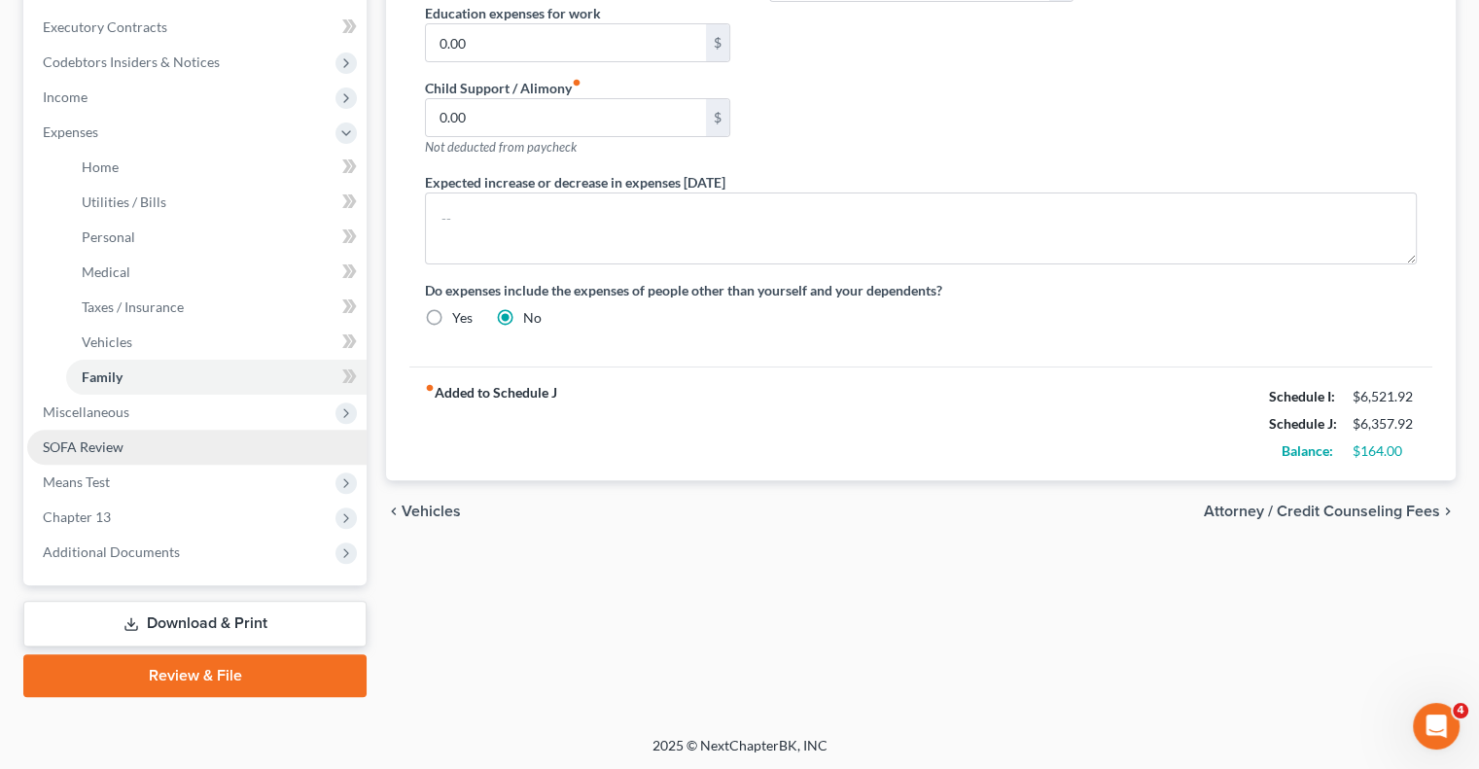
click at [233, 436] on link "SOFA Review" at bounding box center [196, 447] width 339 height 35
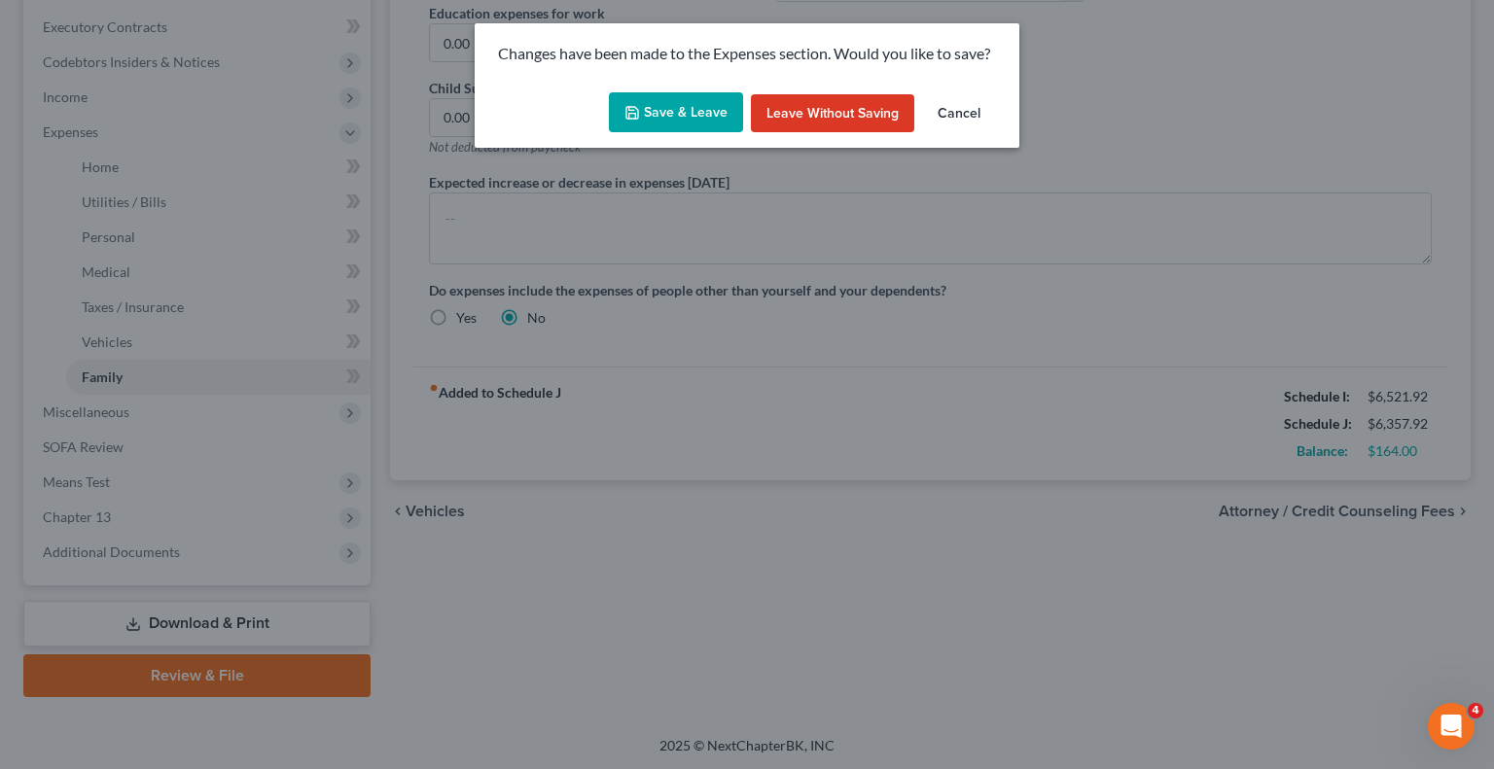
click at [627, 113] on icon "button" at bounding box center [632, 113] width 16 height 16
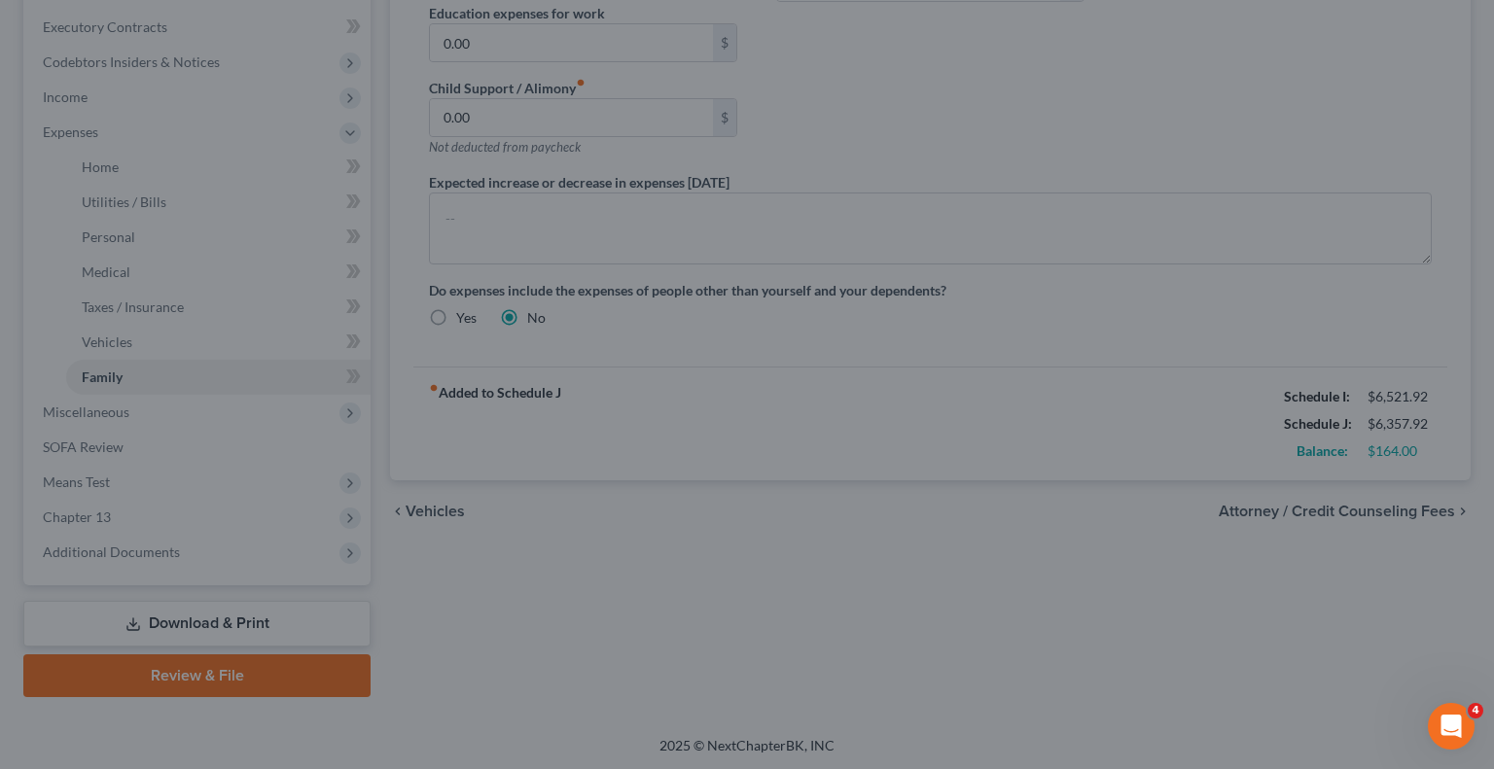
type input "100.00"
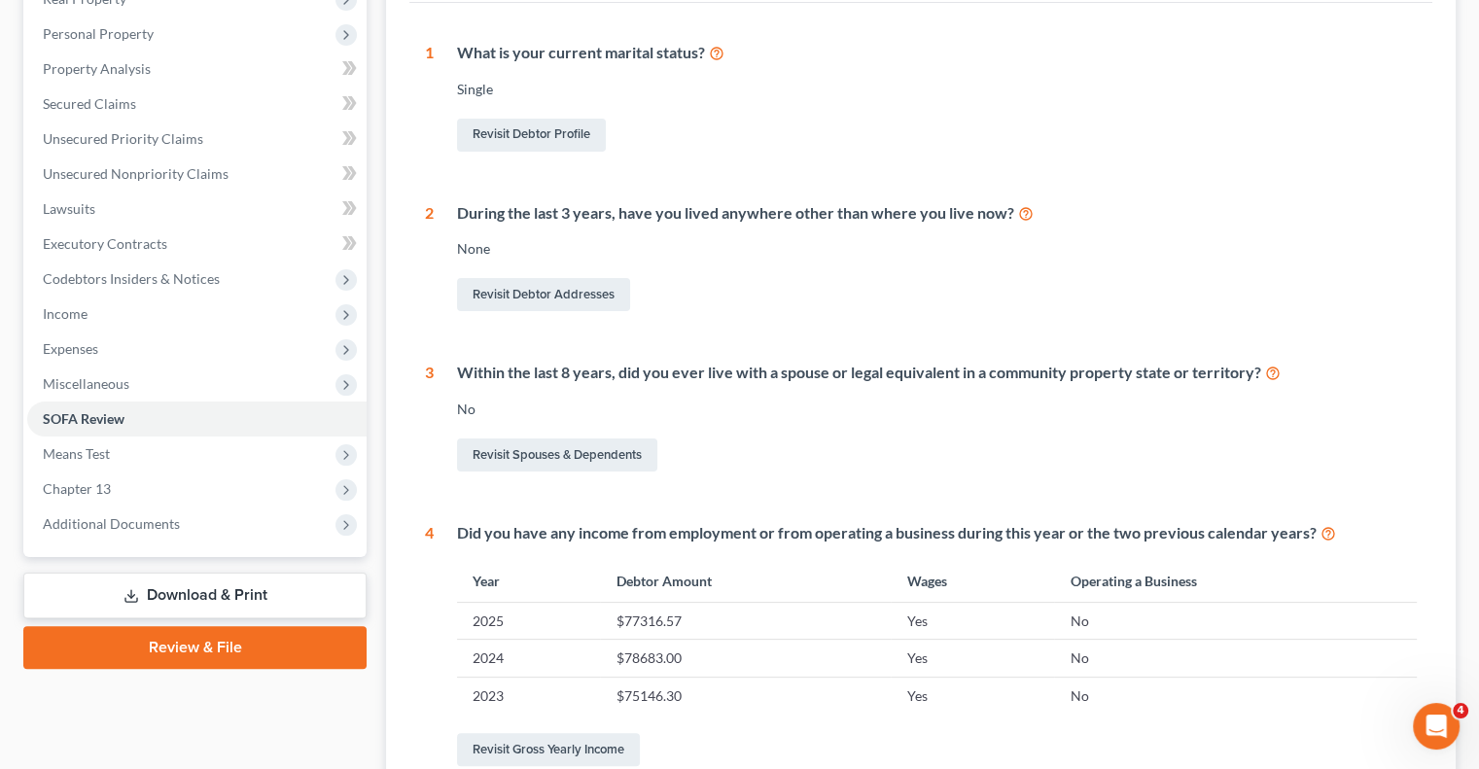
scroll to position [292, 0]
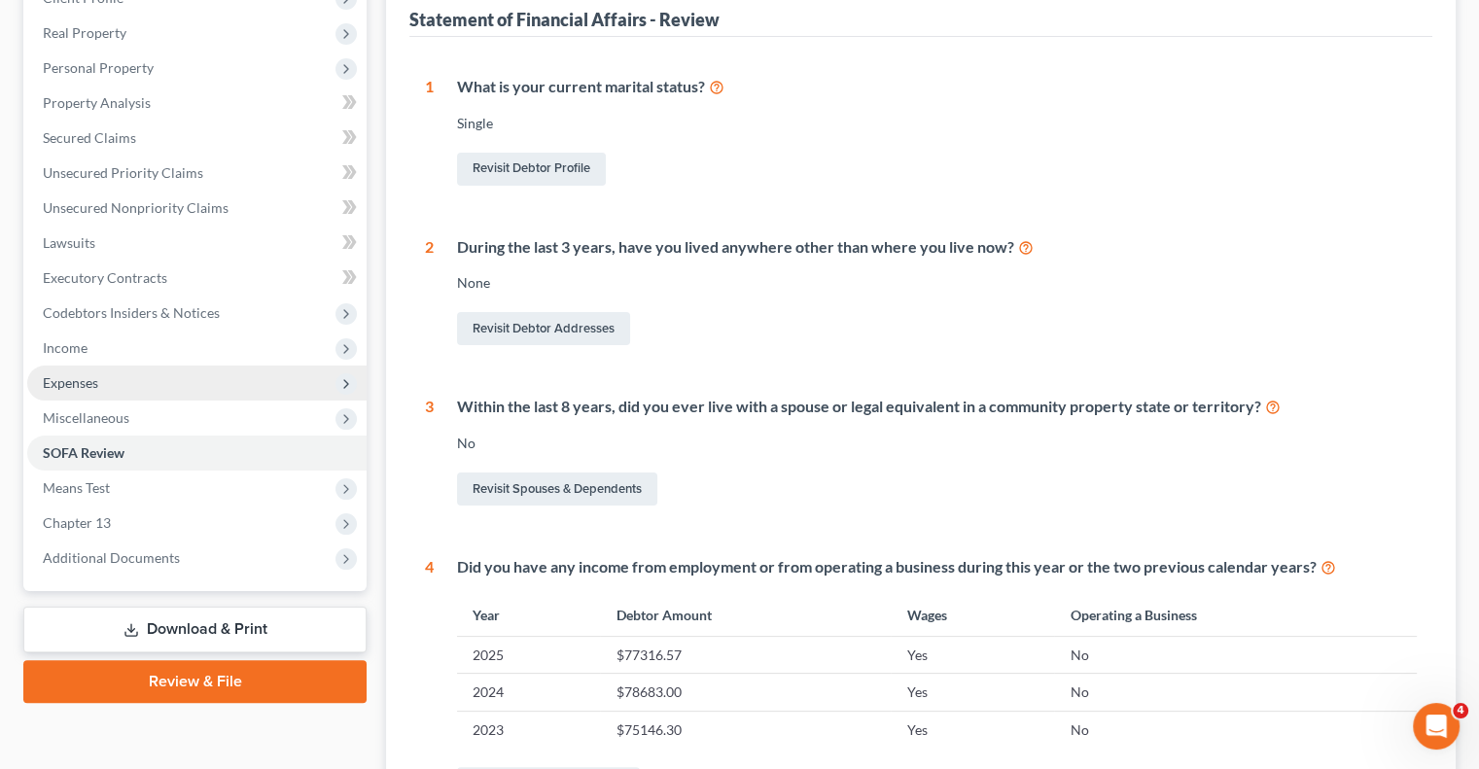
click at [80, 387] on span "Expenses" at bounding box center [70, 382] width 55 height 17
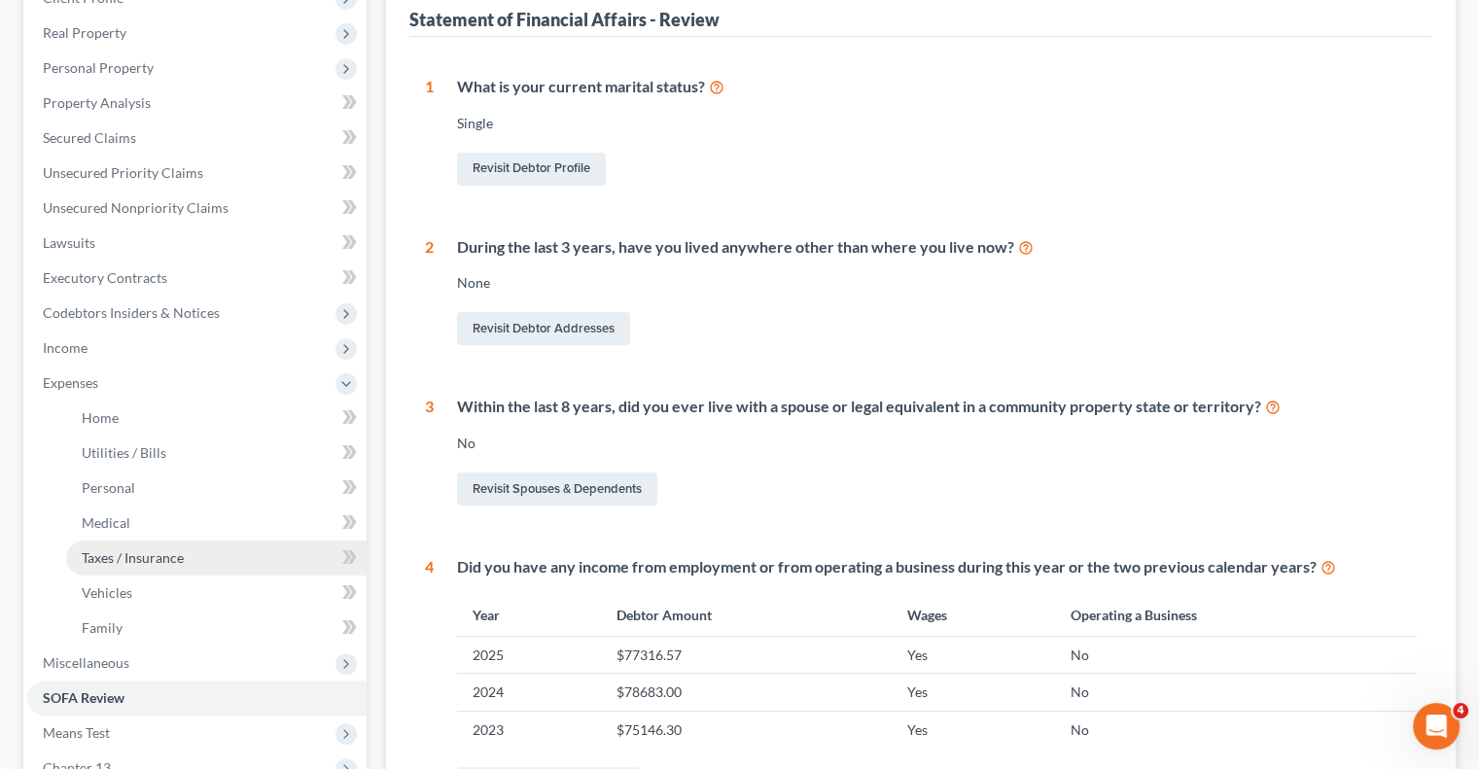
click at [151, 548] on link "Taxes / Insurance" at bounding box center [216, 558] width 301 height 35
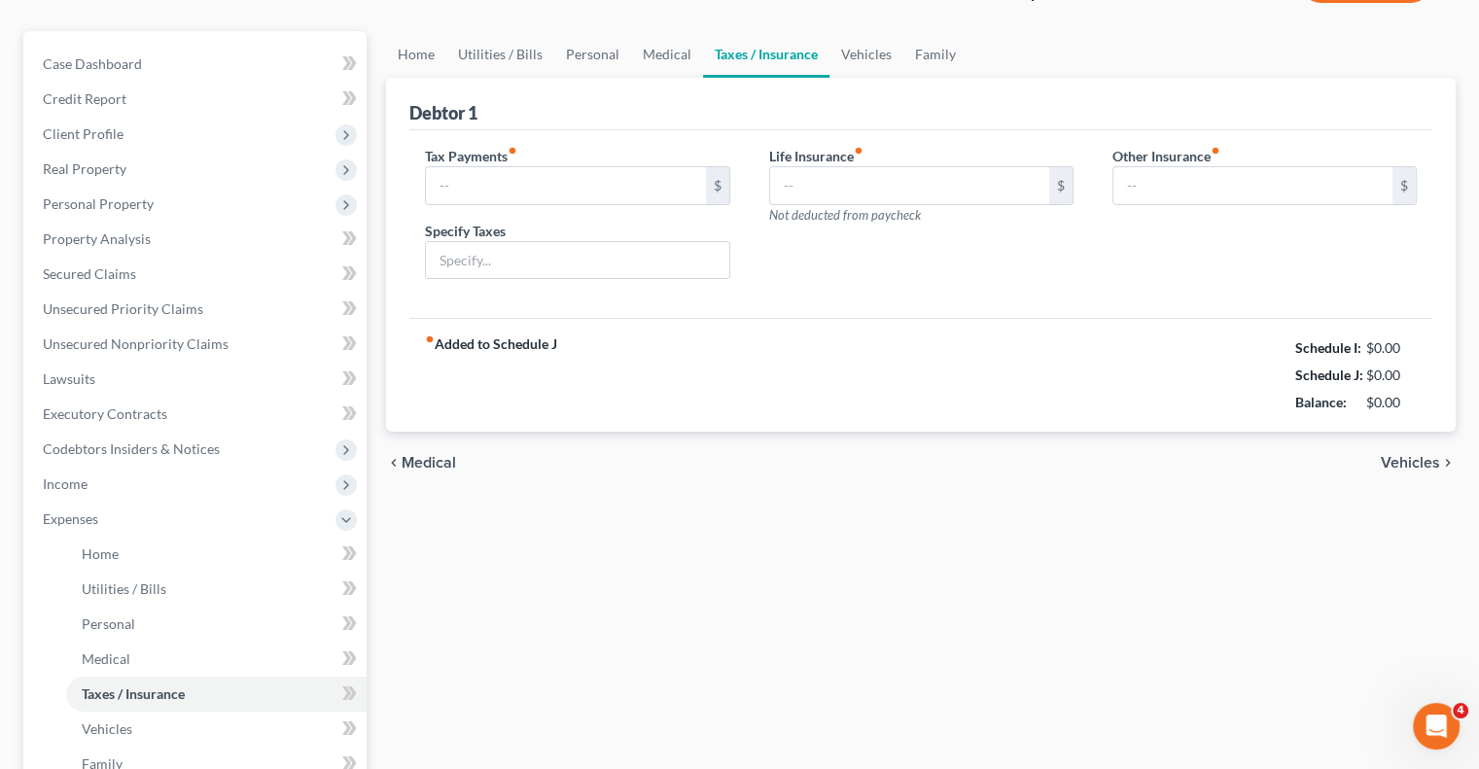
type input "0.00"
